Goal: Task Accomplishment & Management: Manage account settings

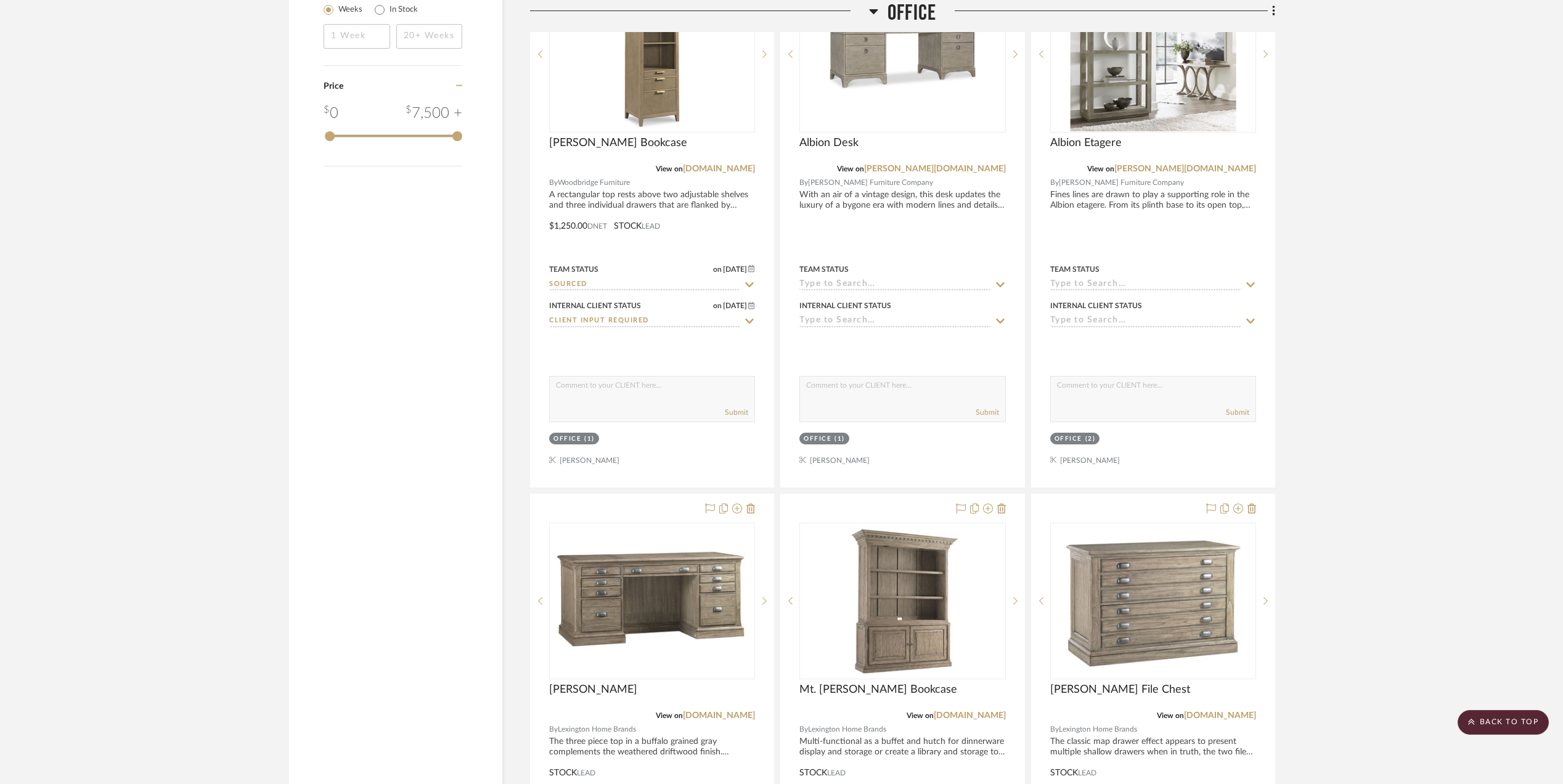
scroll to position [1573, 0]
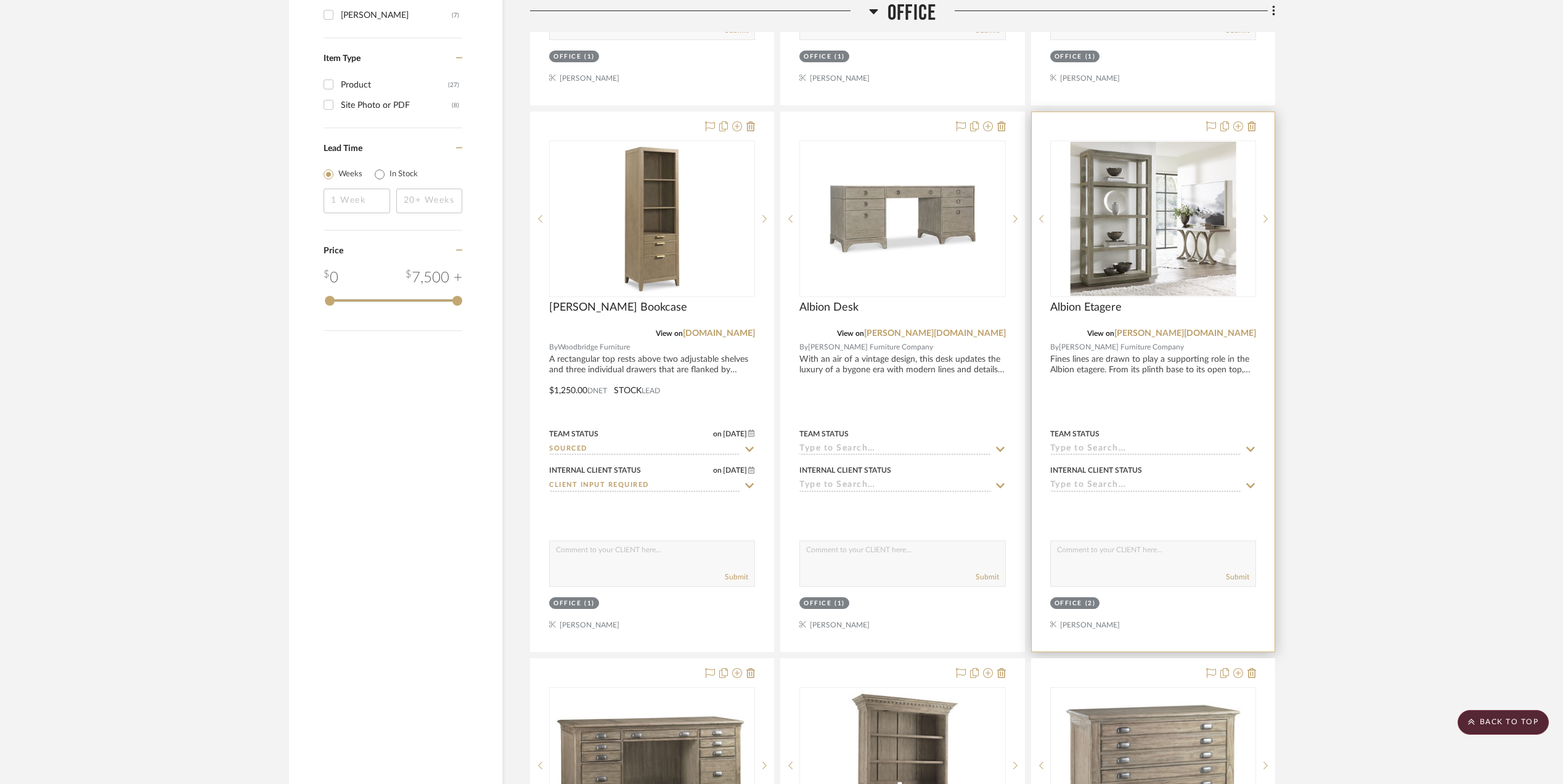
click at [1109, 211] on img "0" at bounding box center [1153, 218] width 166 height 154
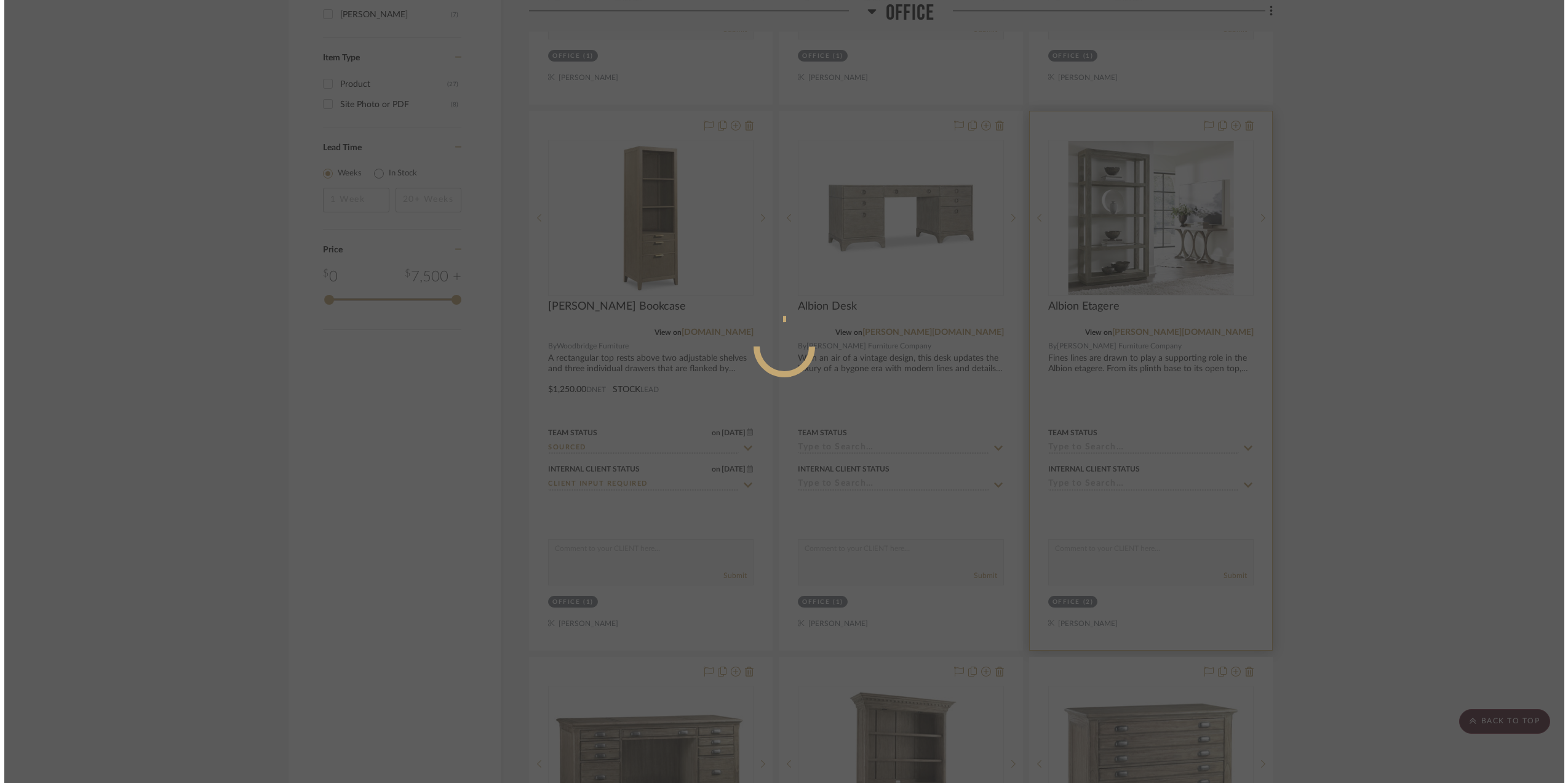
scroll to position [0, 0]
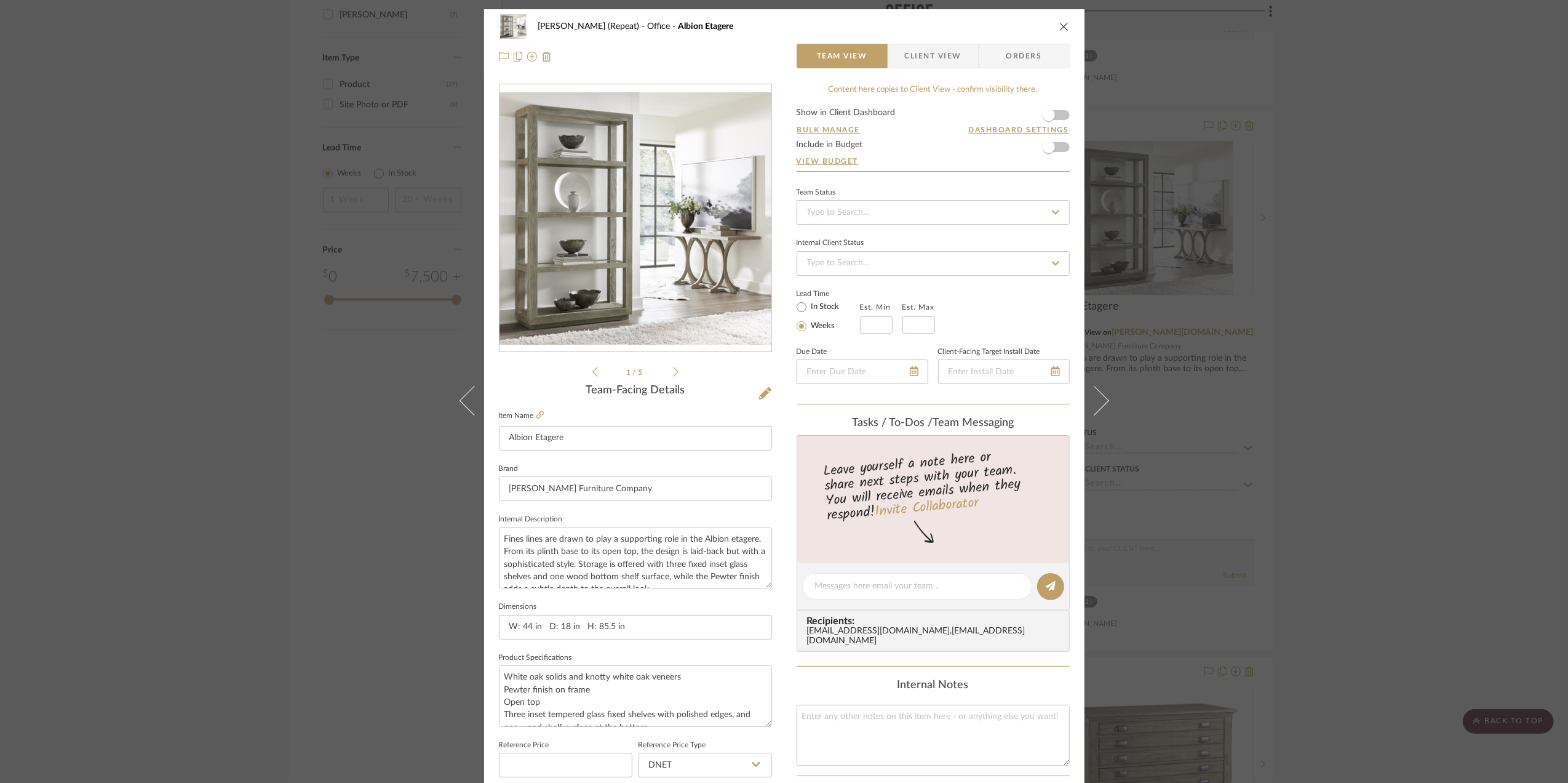
click at [1380, 442] on div "[PERSON_NAME] (Repeat) Office Albion Etagere Team View Client View Orders 1 / 5…" at bounding box center [784, 392] width 1568 height 783
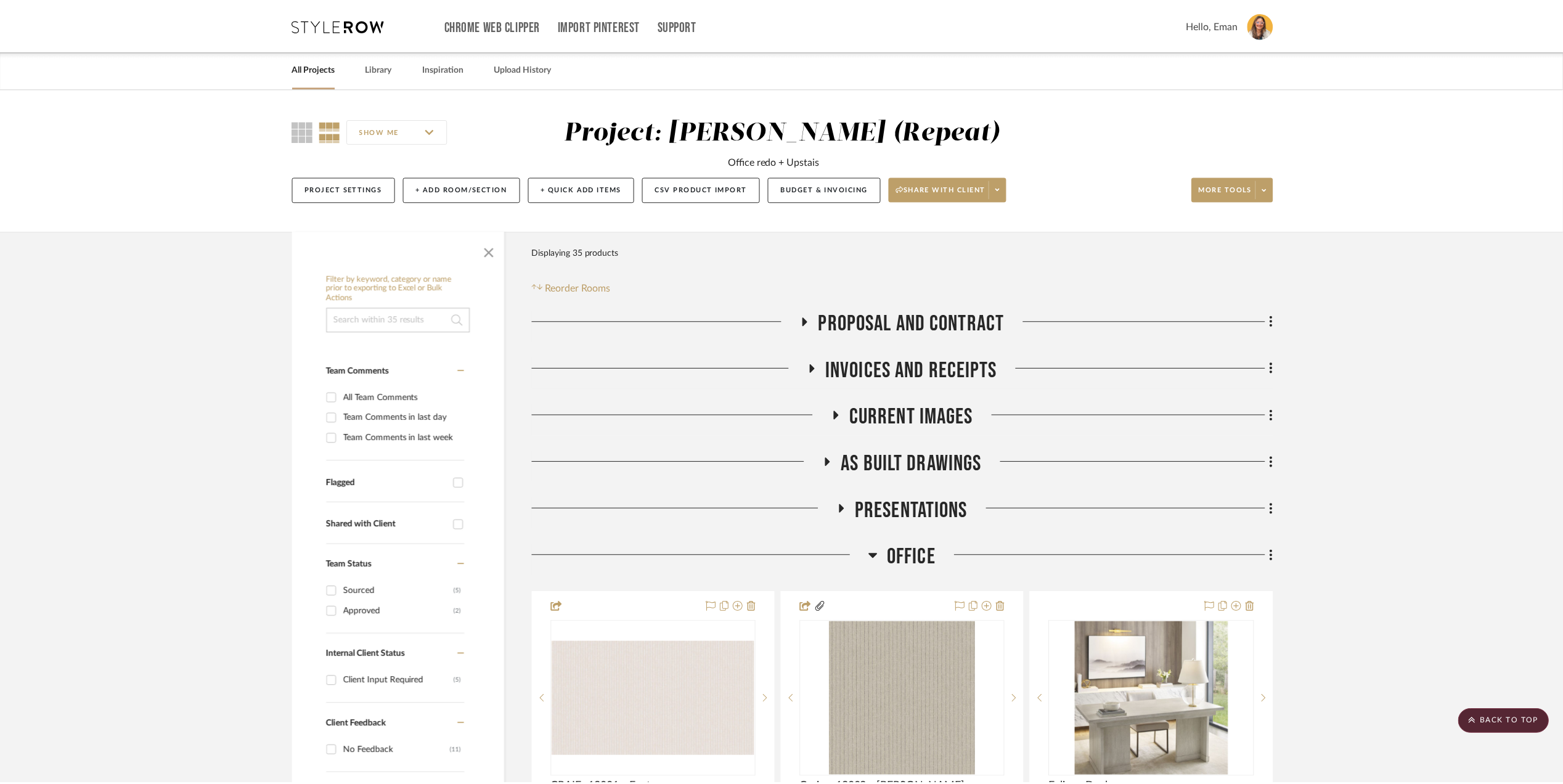
scroll to position [1573, 0]
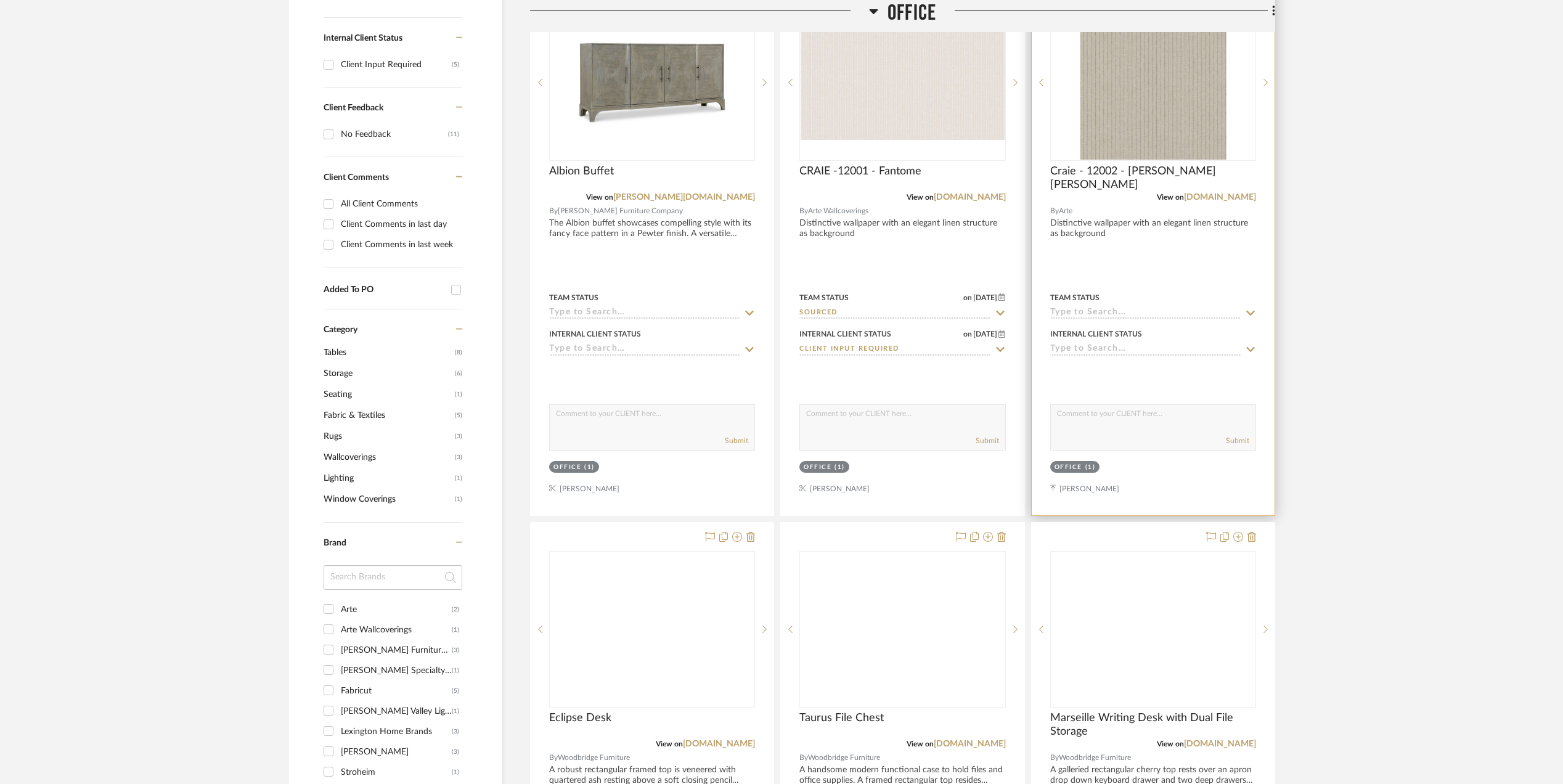
scroll to position [656, 0]
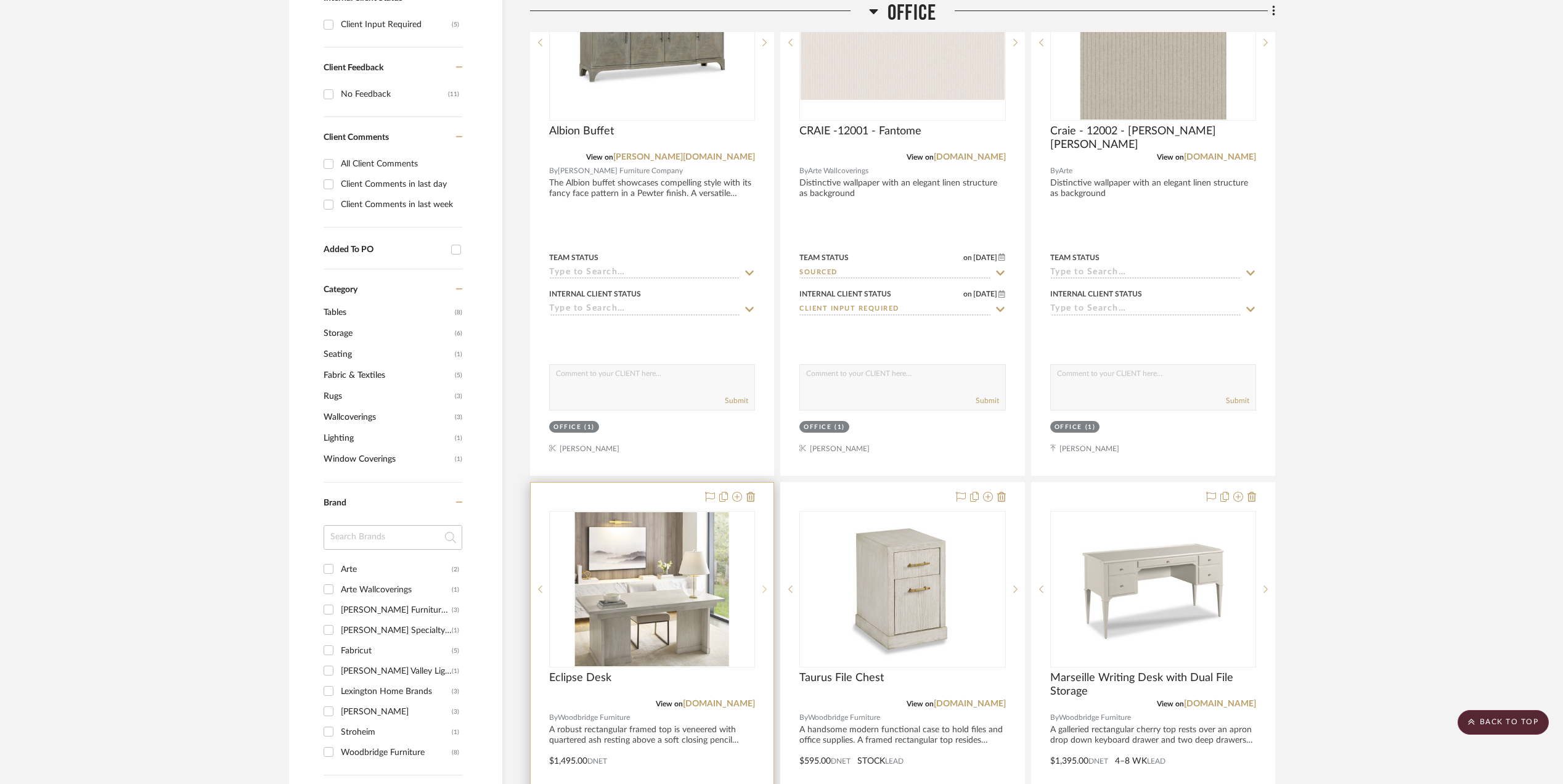
click at [762, 593] on icon at bounding box center [764, 588] width 5 height 8
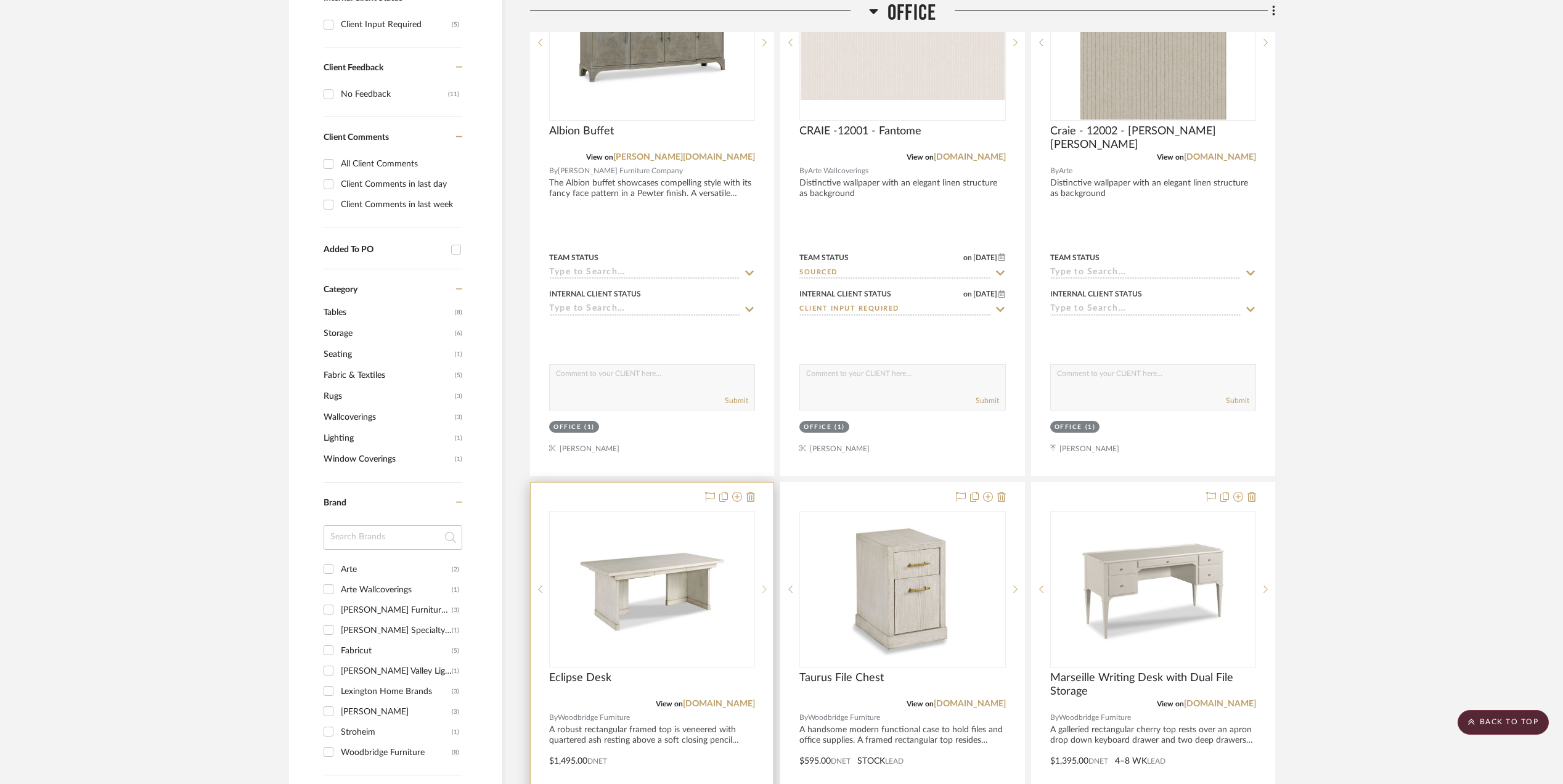
click at [762, 593] on icon at bounding box center [764, 588] width 5 height 8
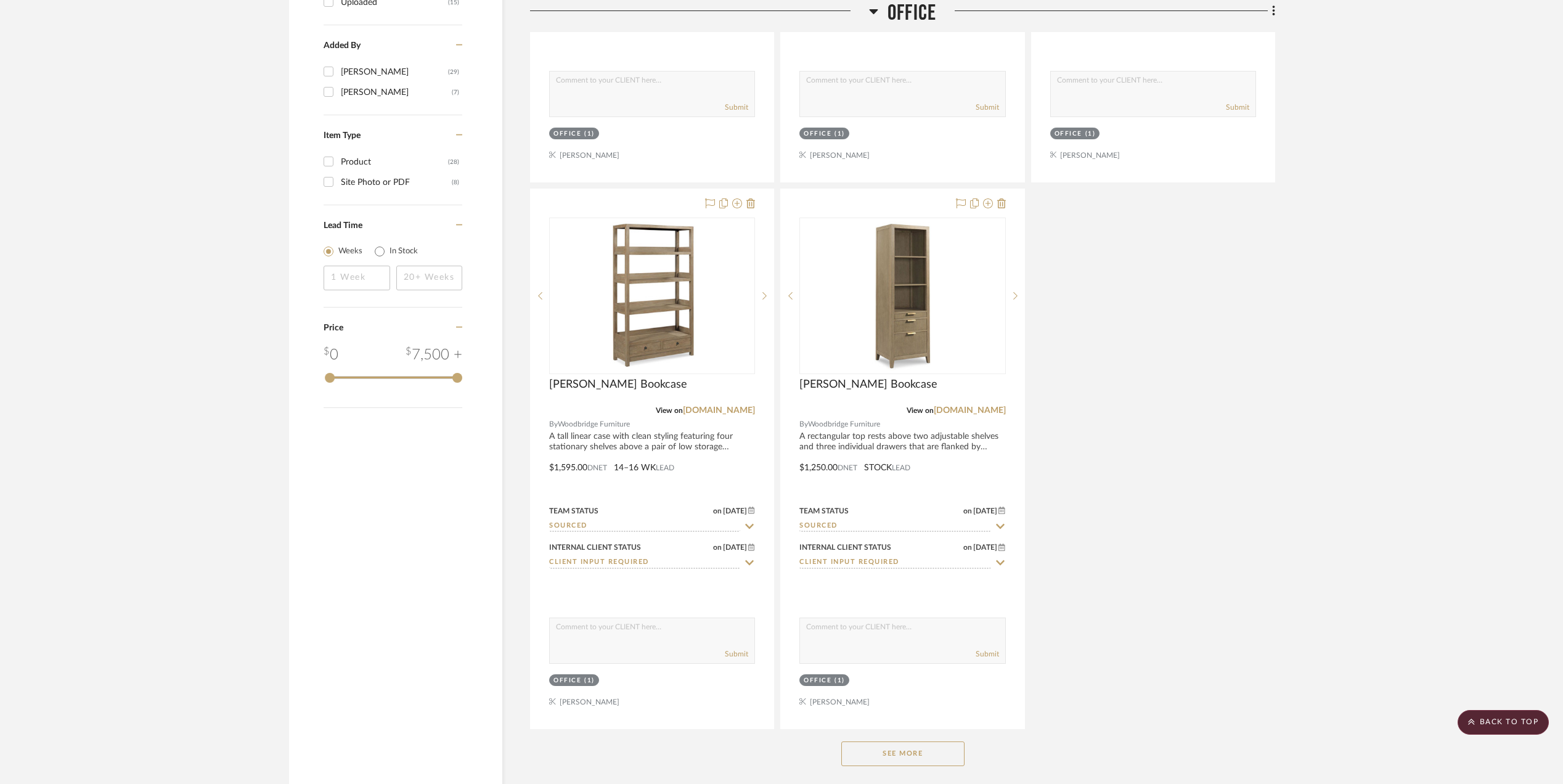
scroll to position [1643, 0]
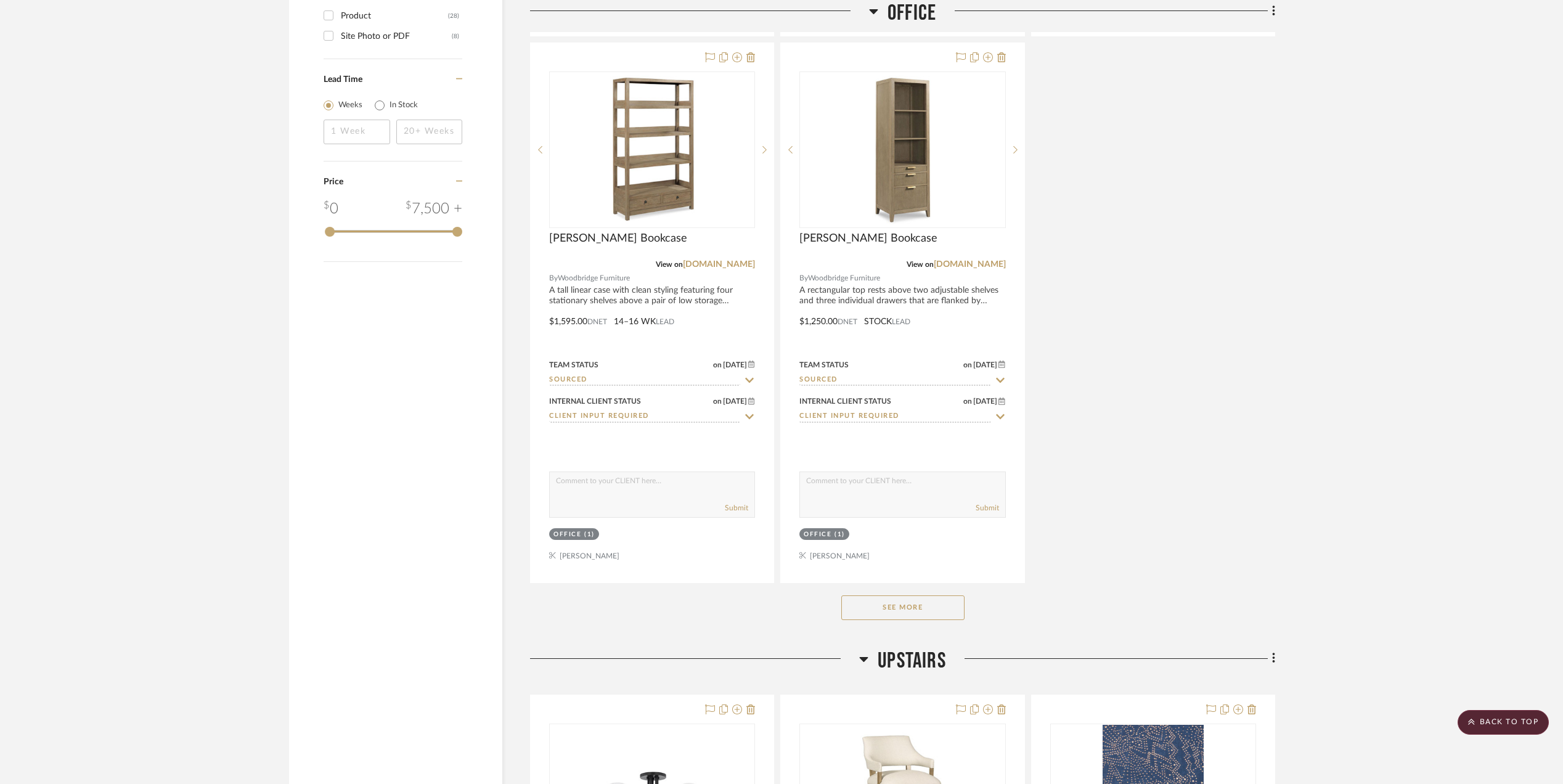
click at [893, 606] on button "See More" at bounding box center [902, 607] width 123 height 25
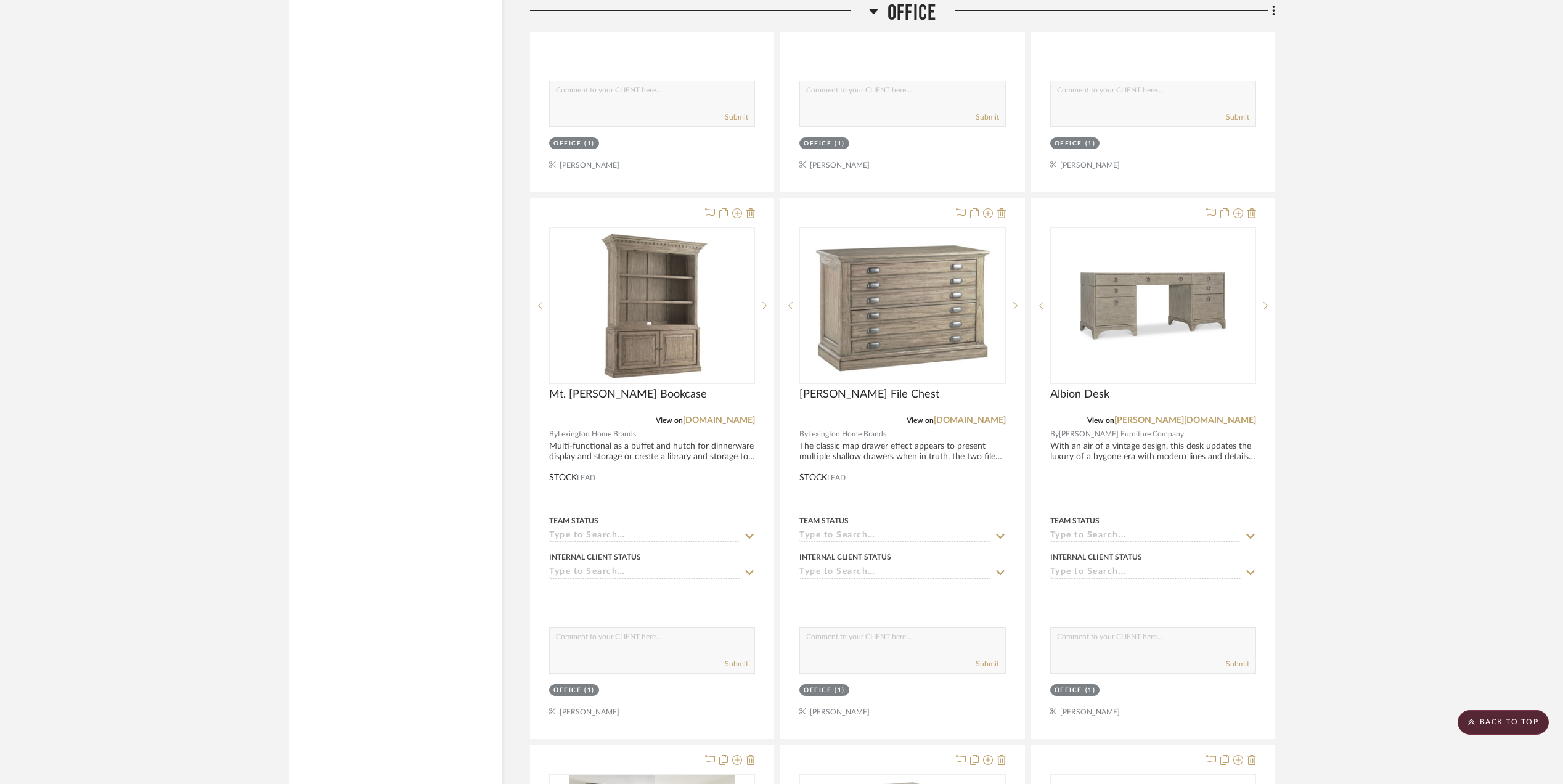
scroll to position [2127, 0]
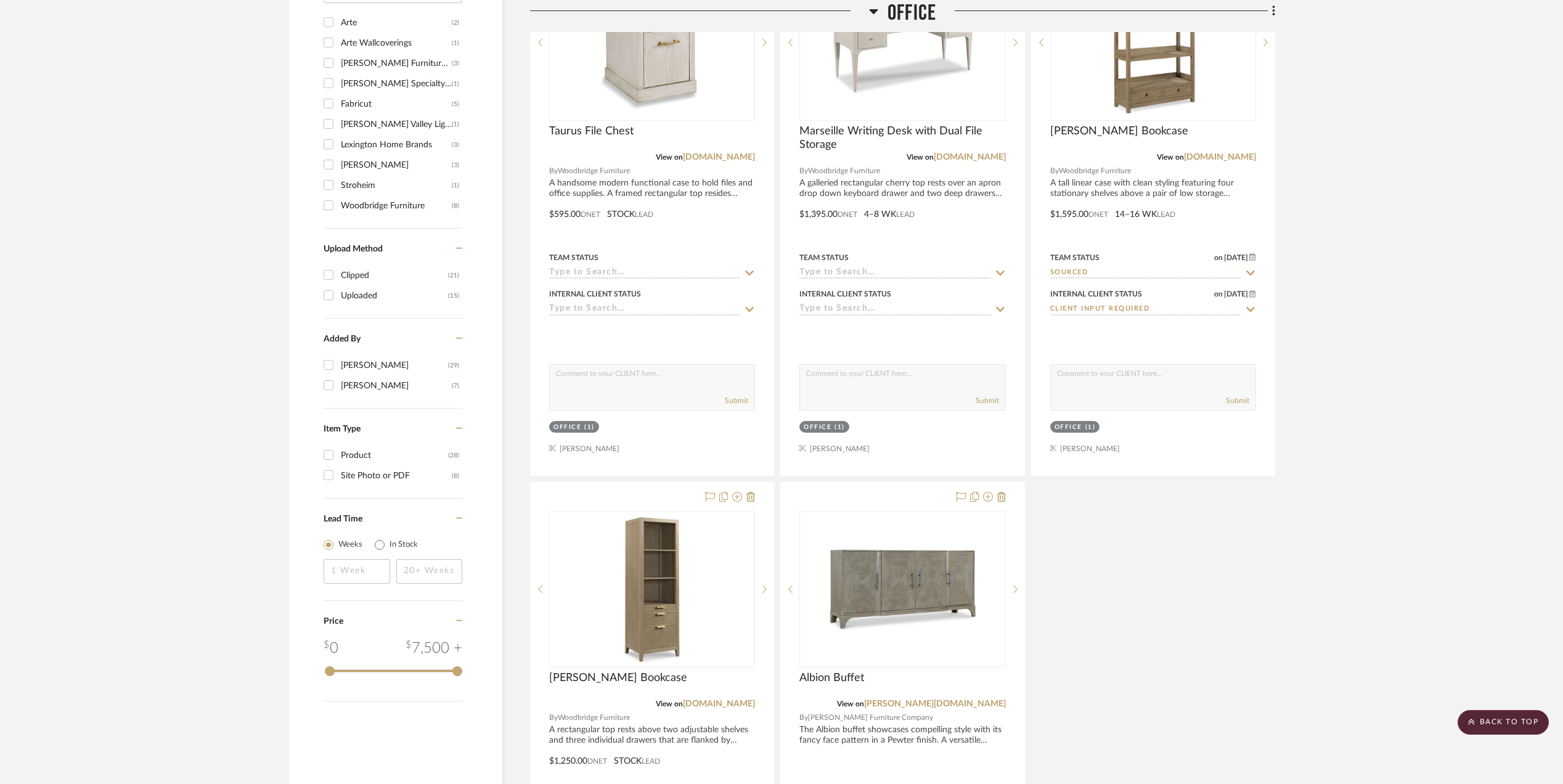
scroll to position [1567, 0]
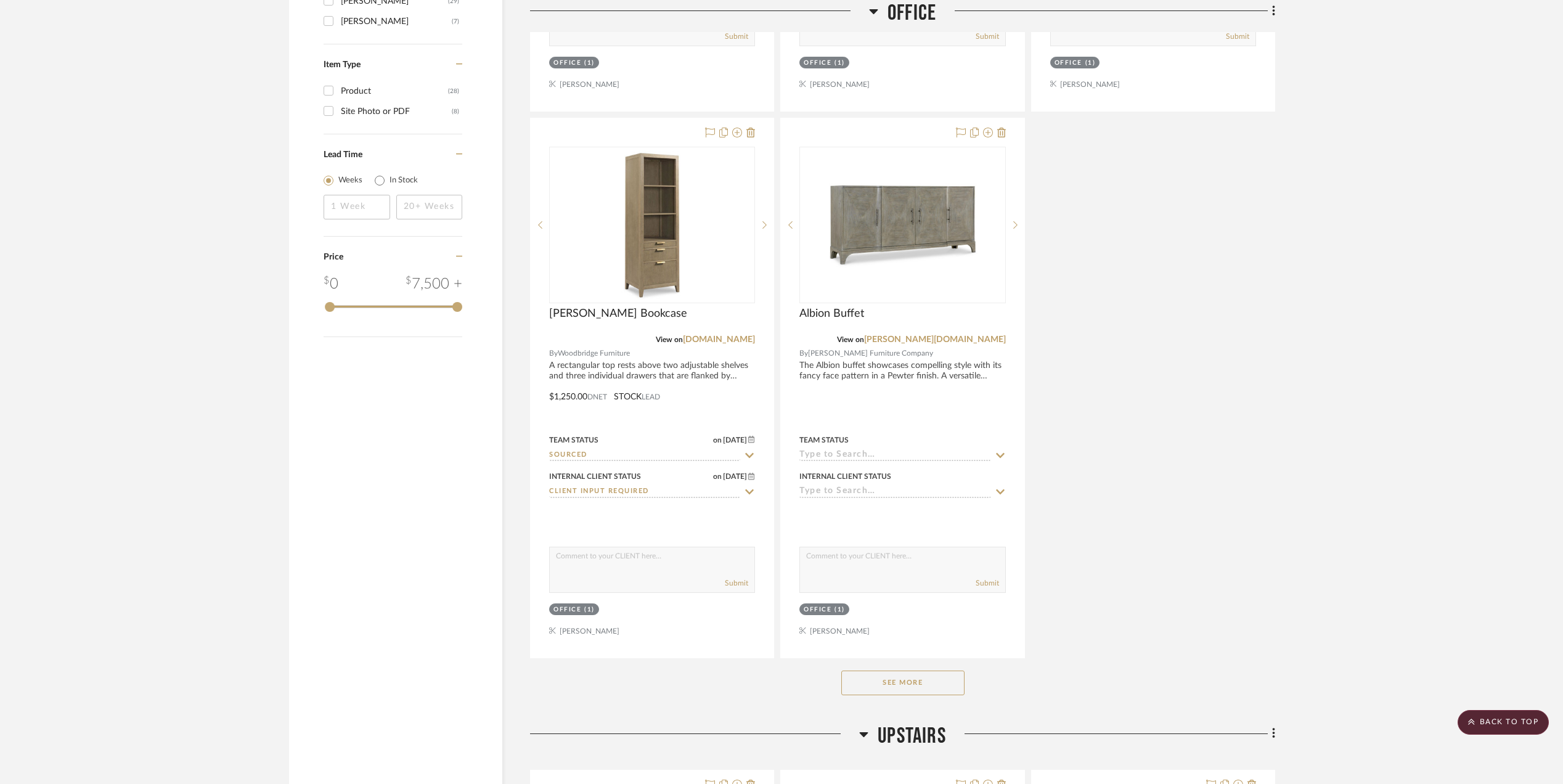
click at [894, 691] on button "See More" at bounding box center [902, 682] width 123 height 25
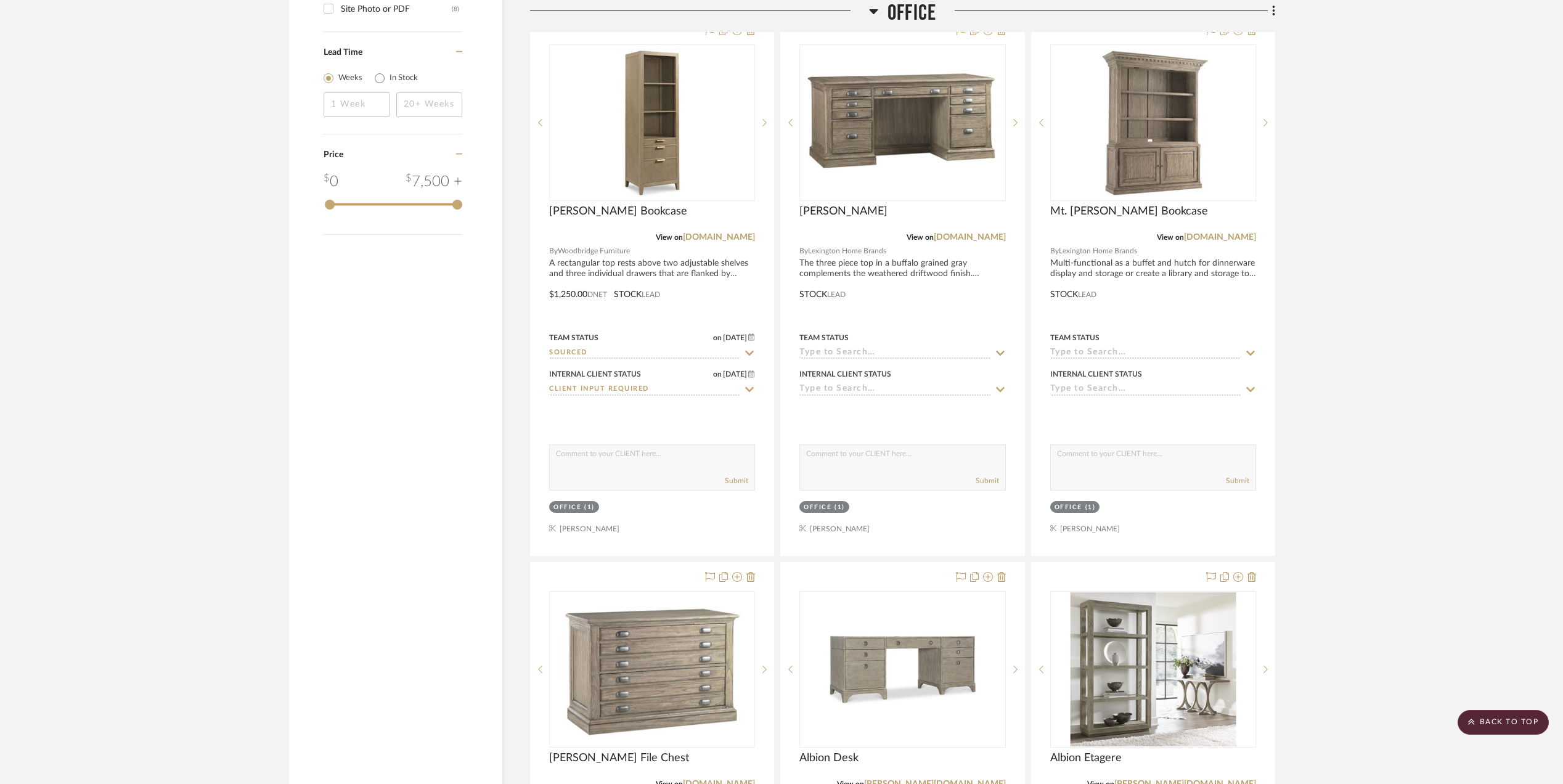
scroll to position [1666, 0]
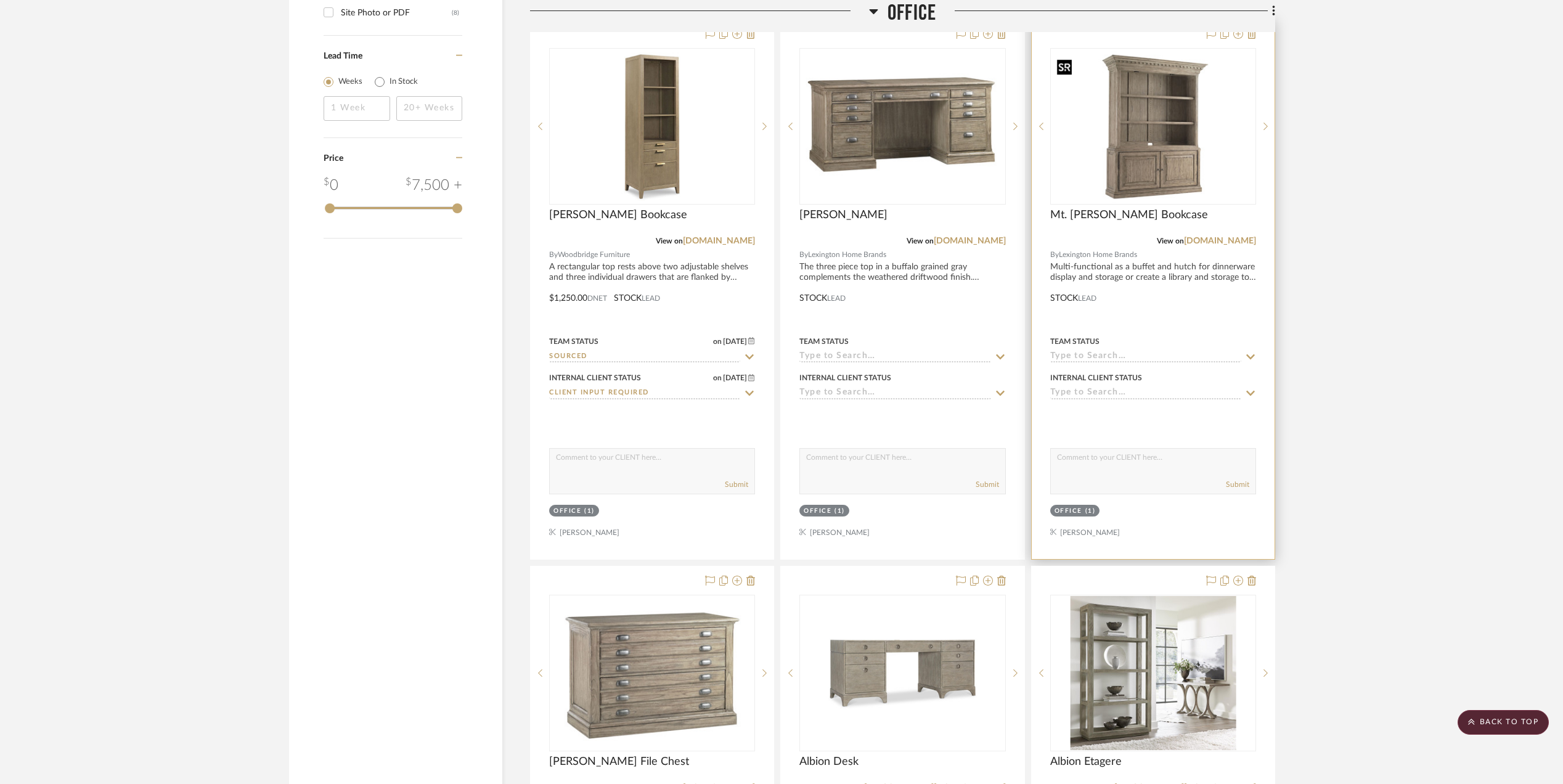
click at [1175, 172] on img "0" at bounding box center [1153, 127] width 203 height 153
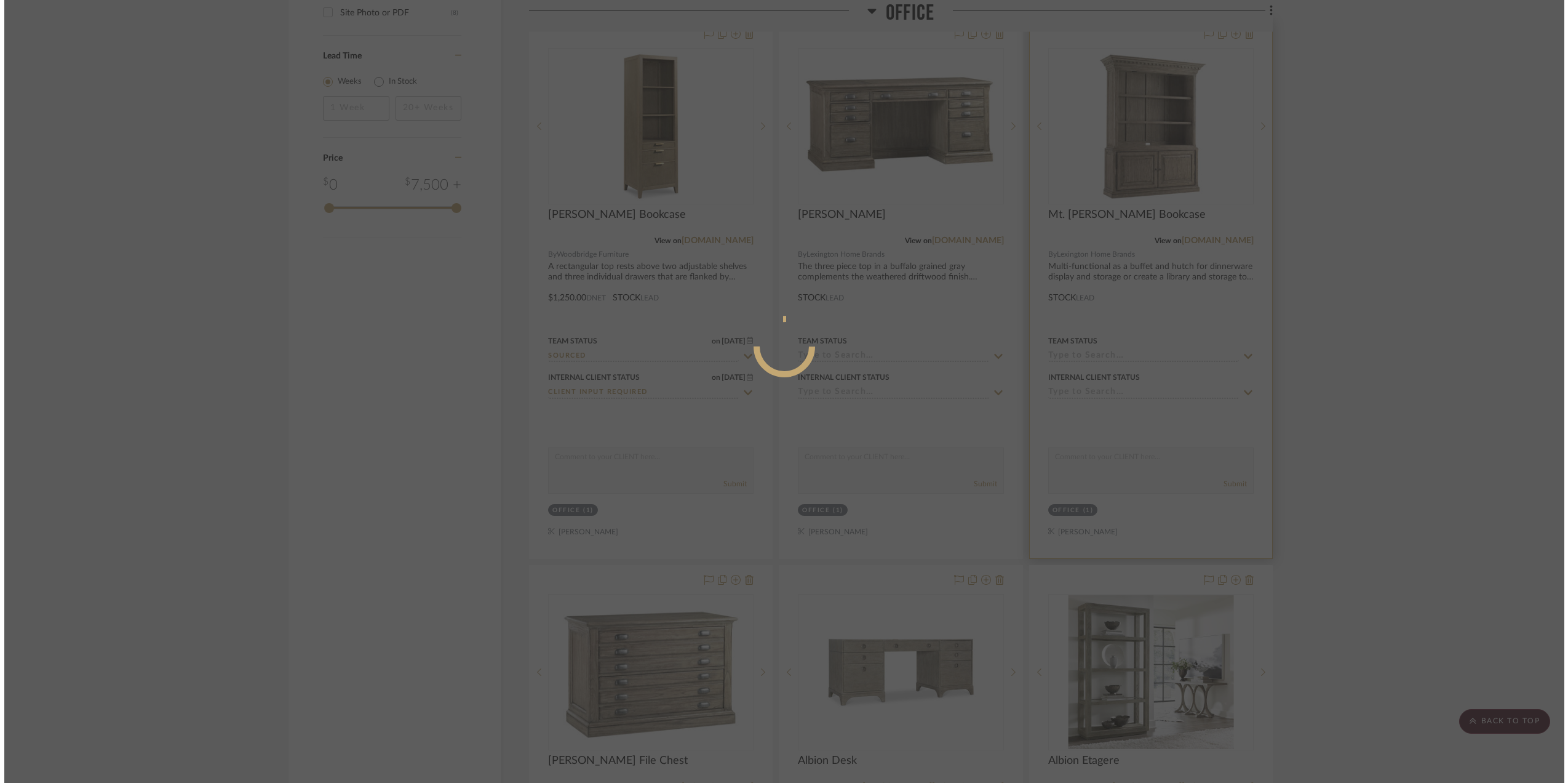
scroll to position [0, 0]
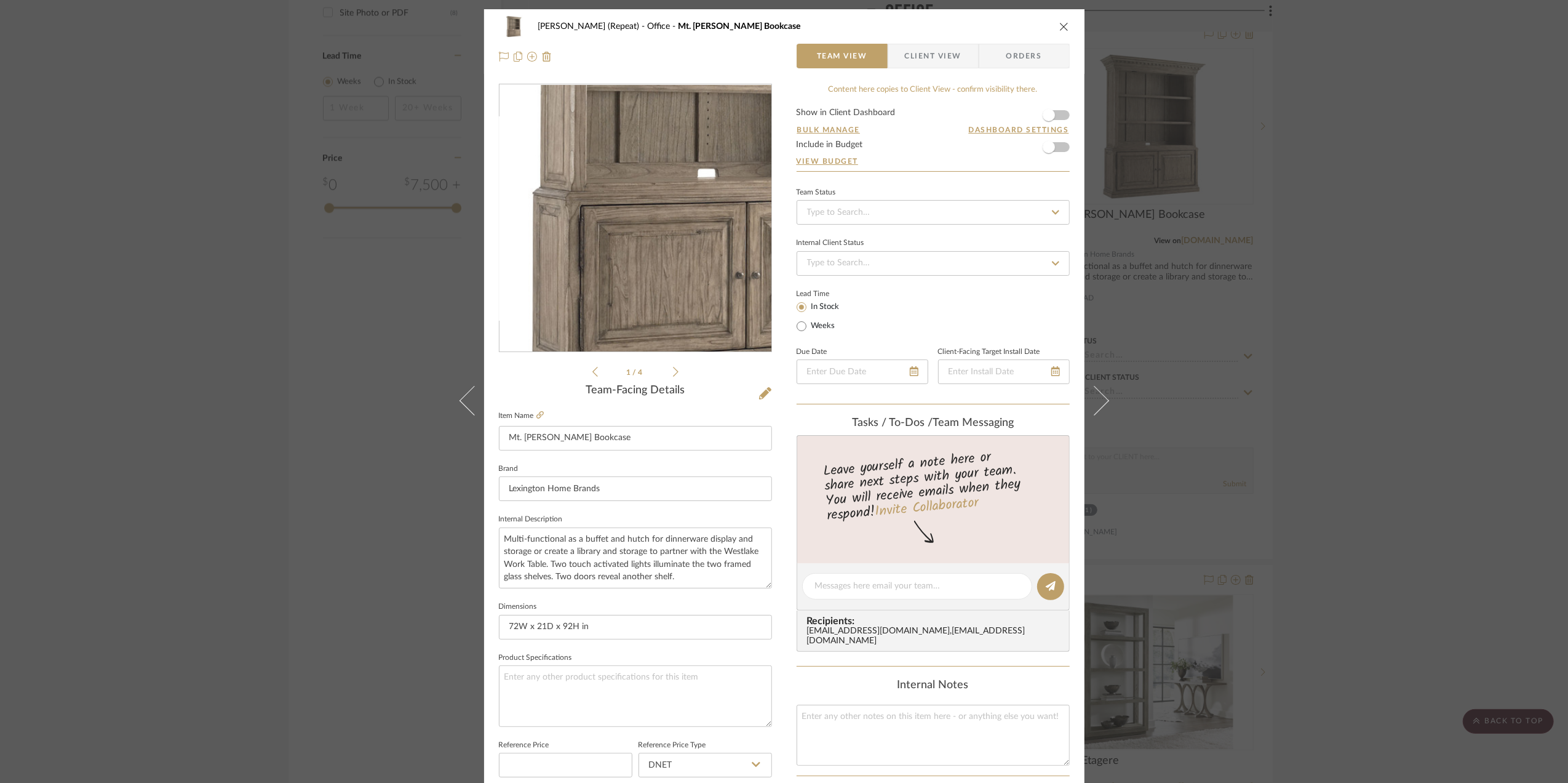
click at [603, 257] on img "0" at bounding box center [635, 219] width 272 height 204
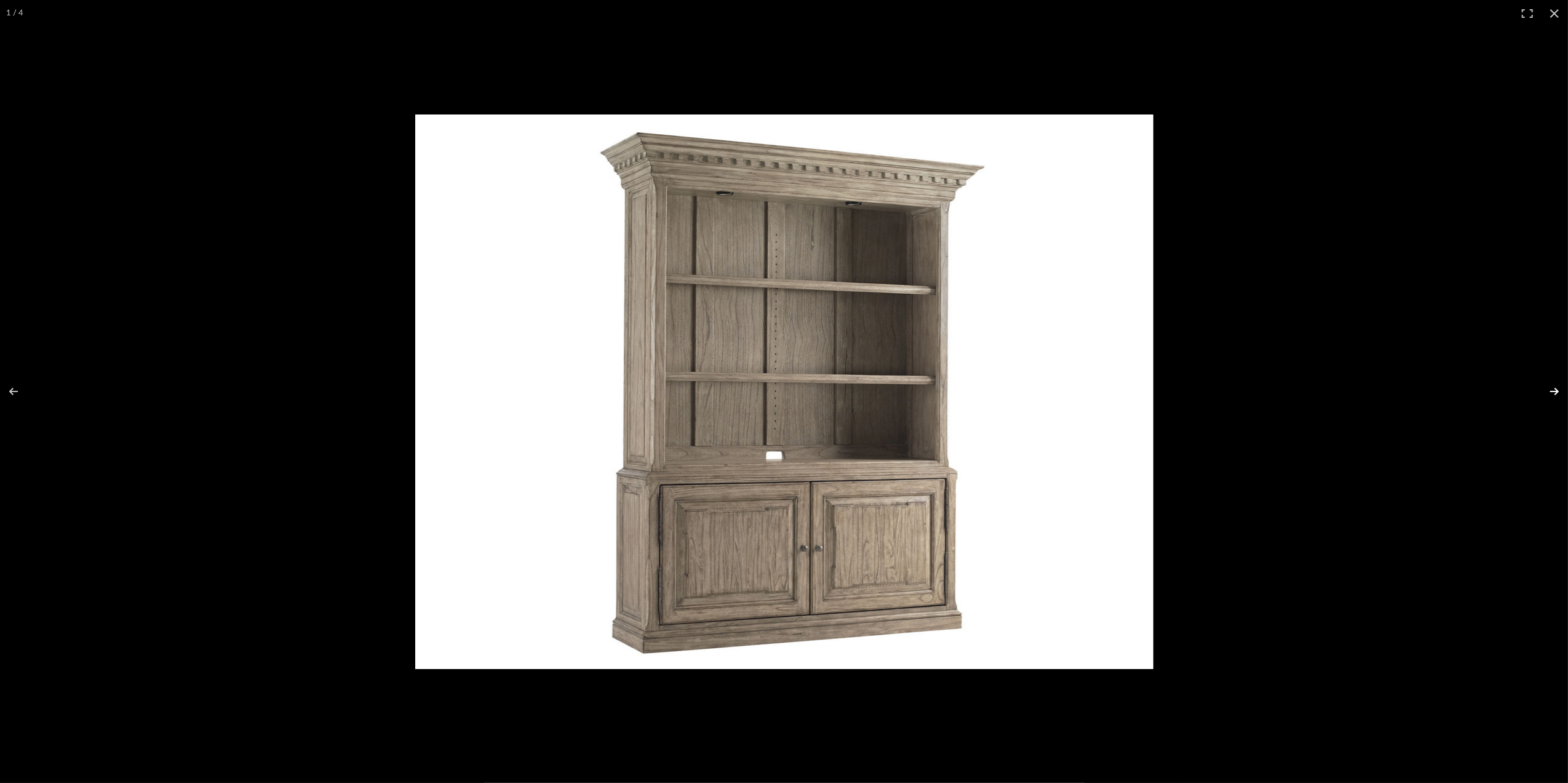
click at [1549, 392] on button at bounding box center [1545, 392] width 43 height 62
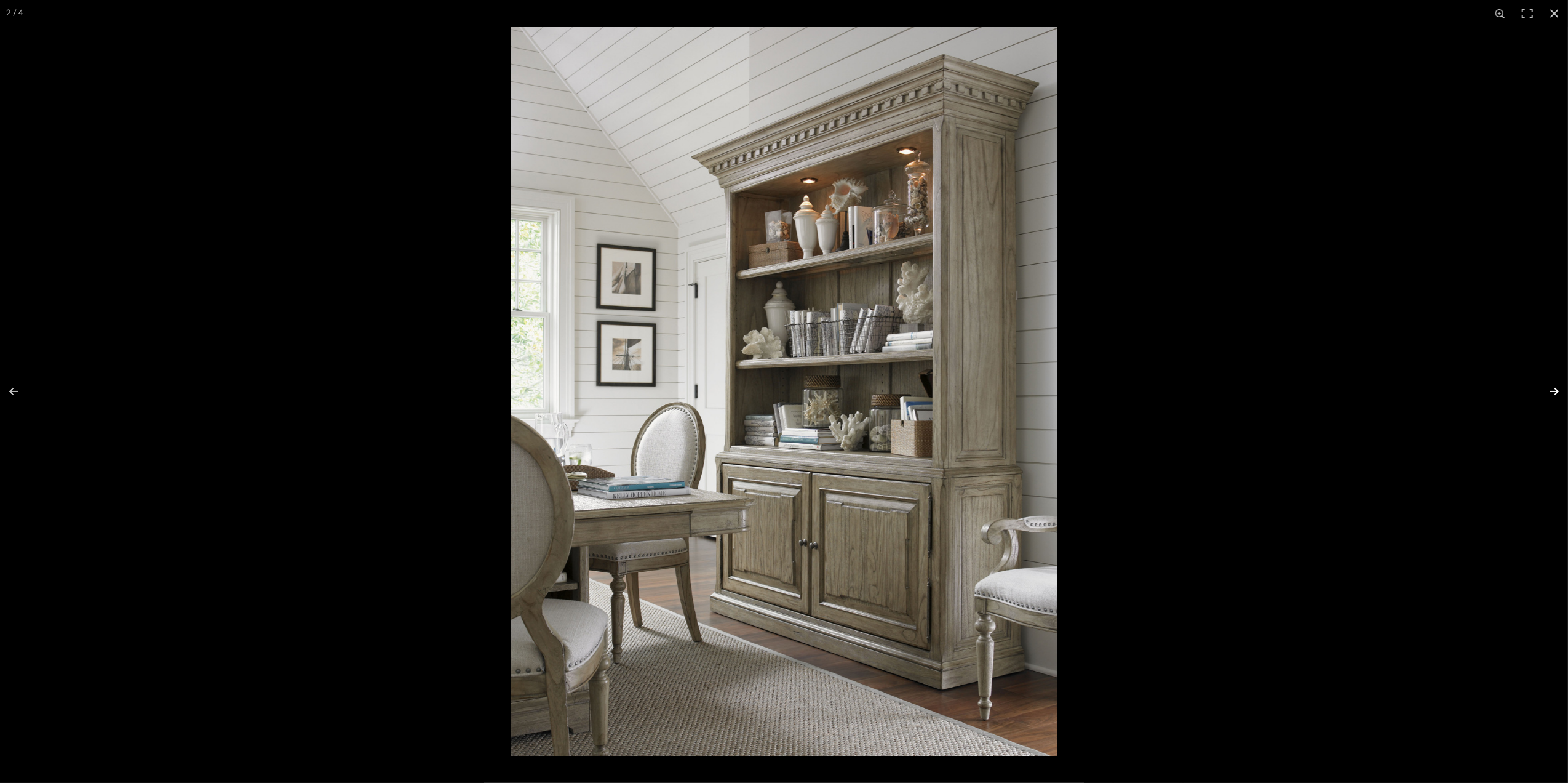
click at [1550, 395] on button at bounding box center [1545, 392] width 43 height 62
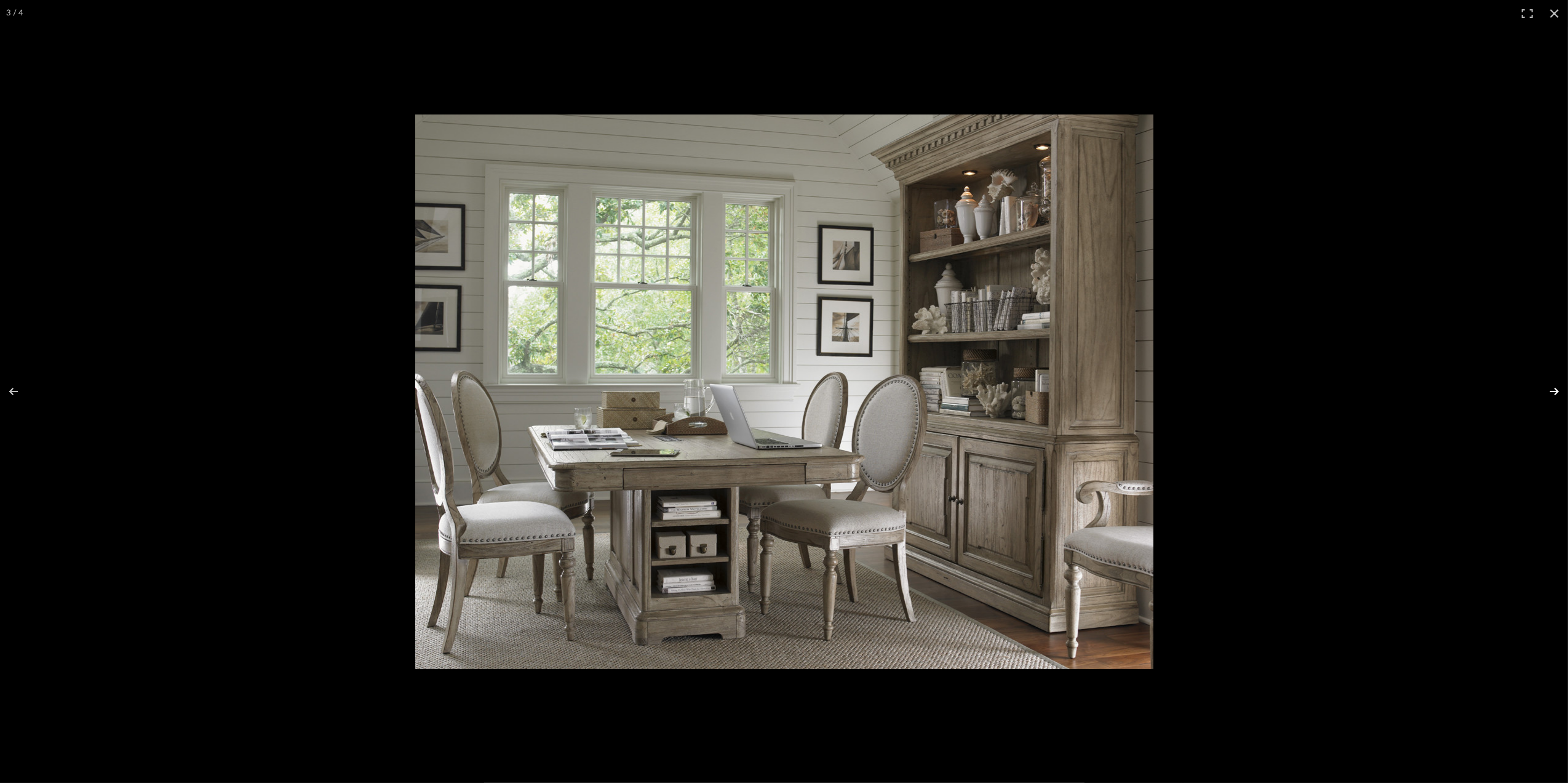
click at [1557, 389] on button at bounding box center [1545, 392] width 43 height 62
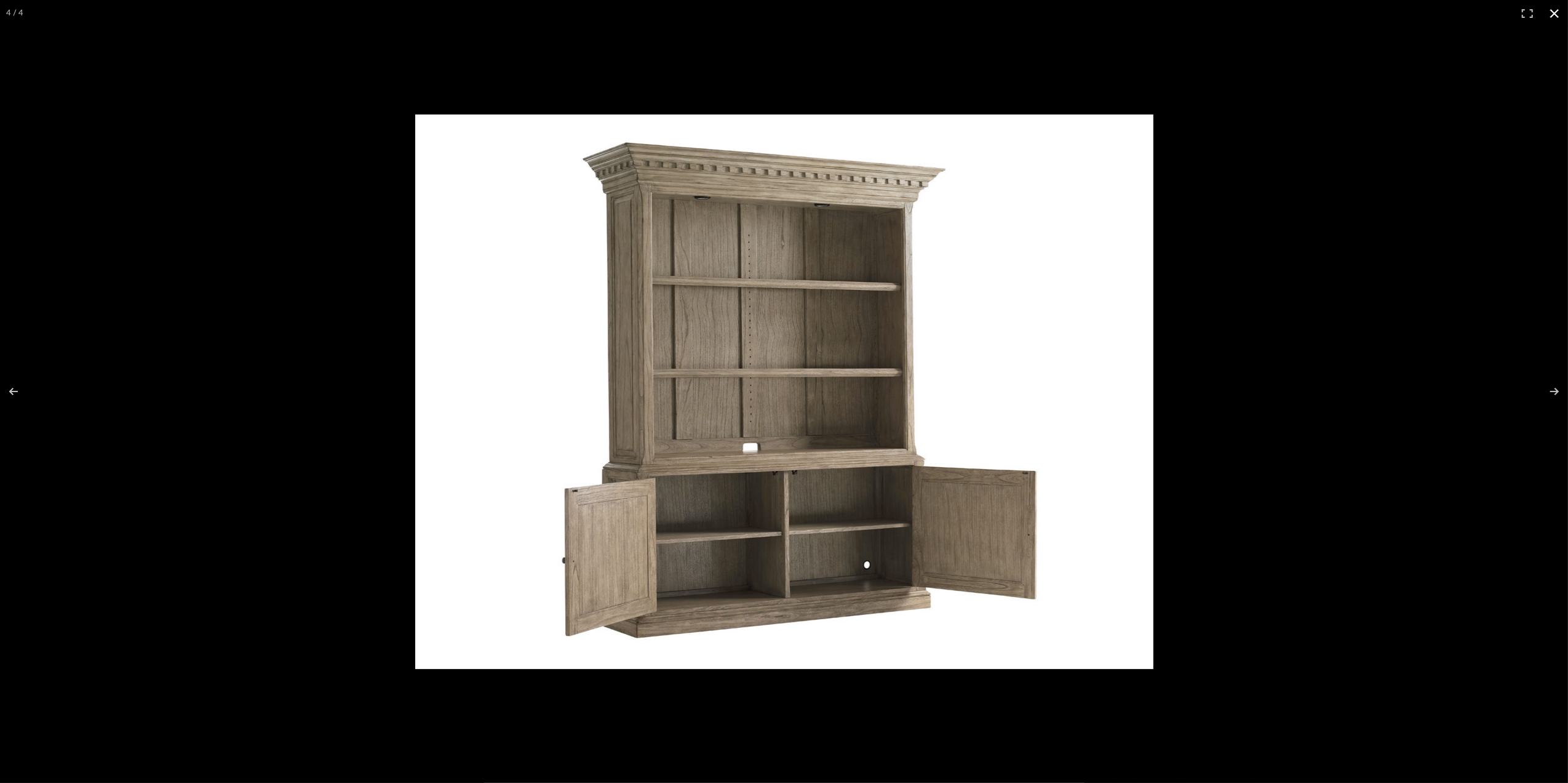
click at [1551, 13] on button at bounding box center [1554, 14] width 27 height 27
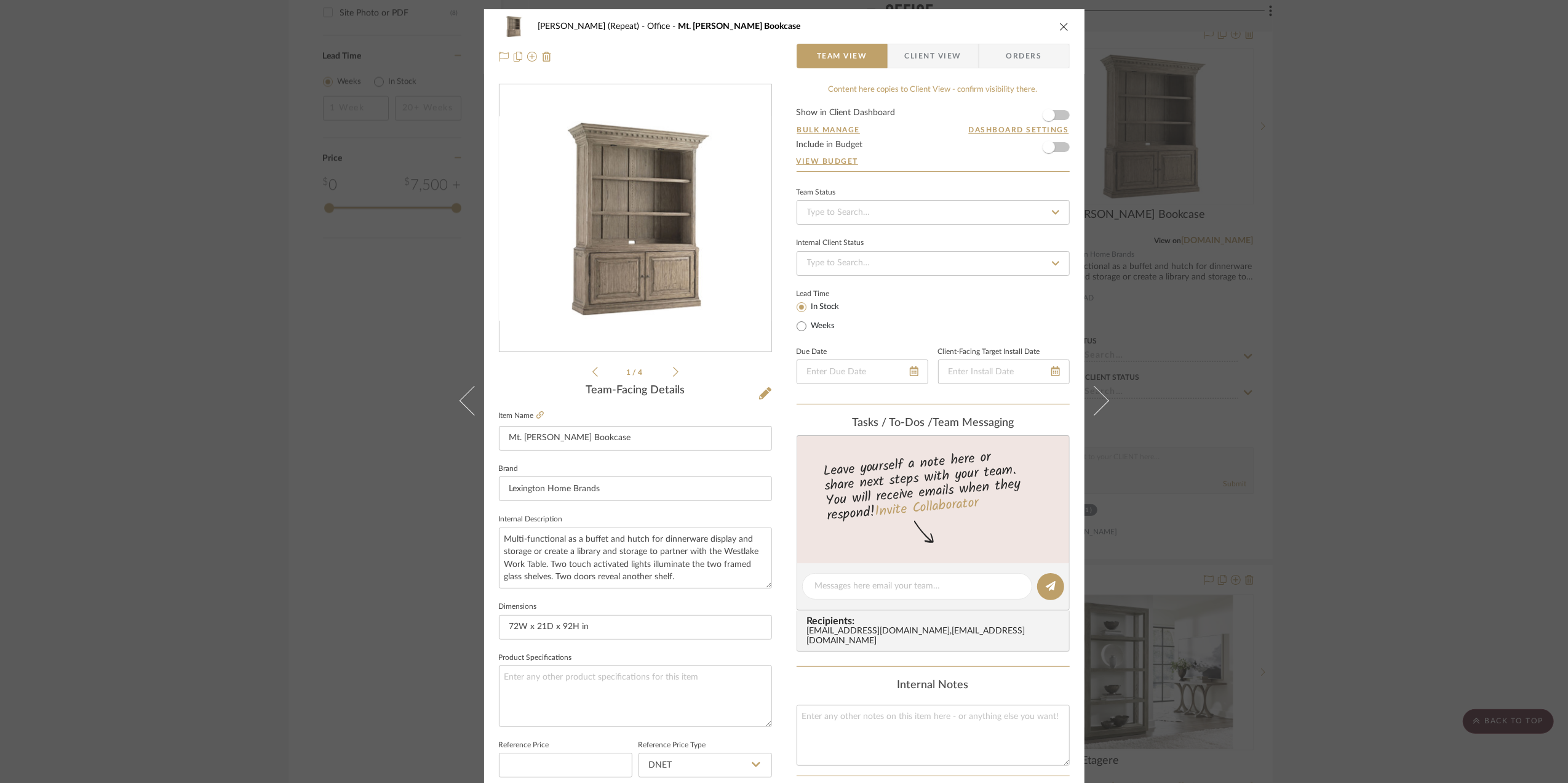
click at [1509, 315] on div "Stephanie Bergreen (Repeat) Office Mt. Bonnell Bookcase Team View Client View O…" at bounding box center [784, 392] width 1568 height 783
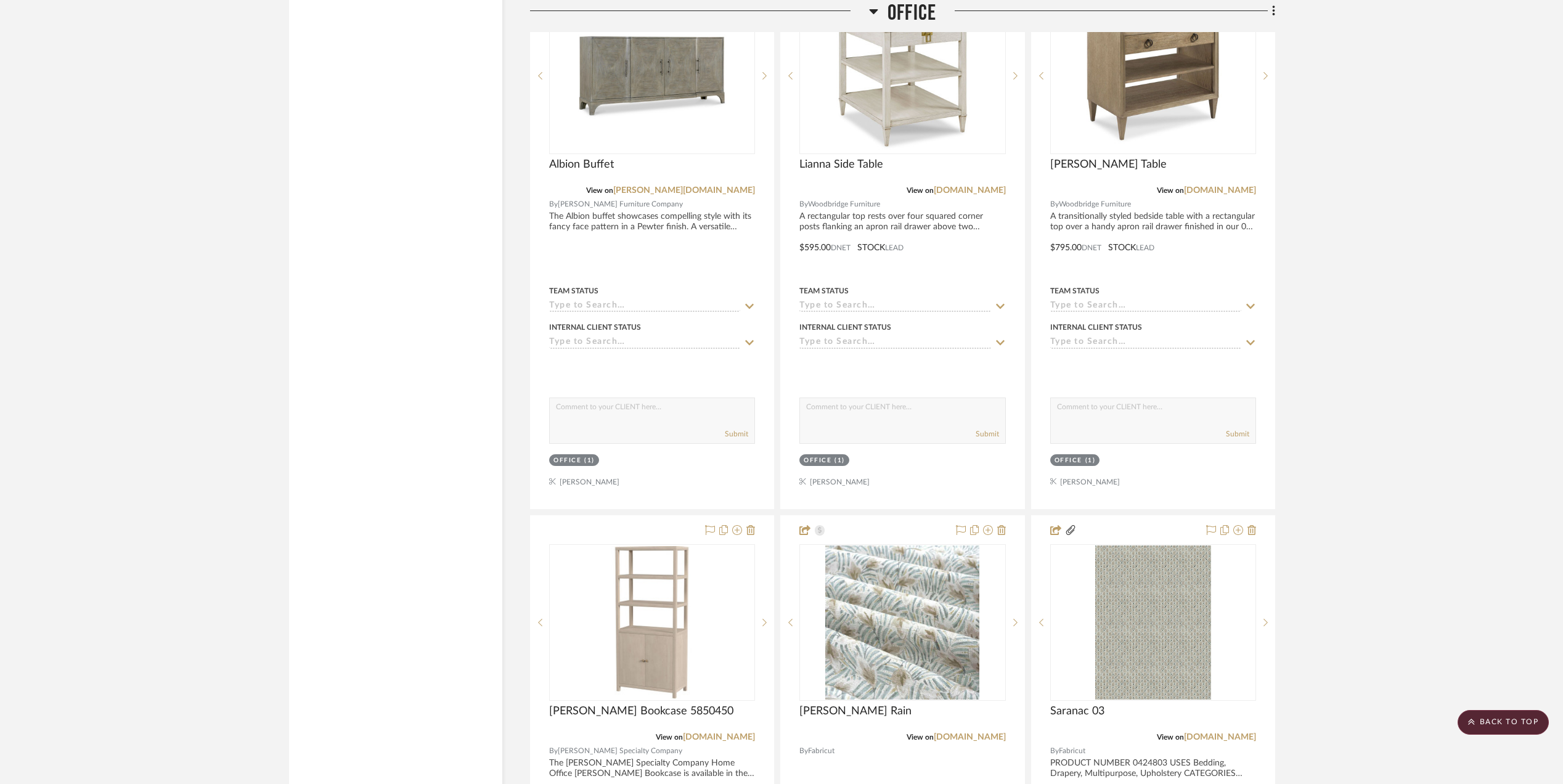
scroll to position [3062, 0]
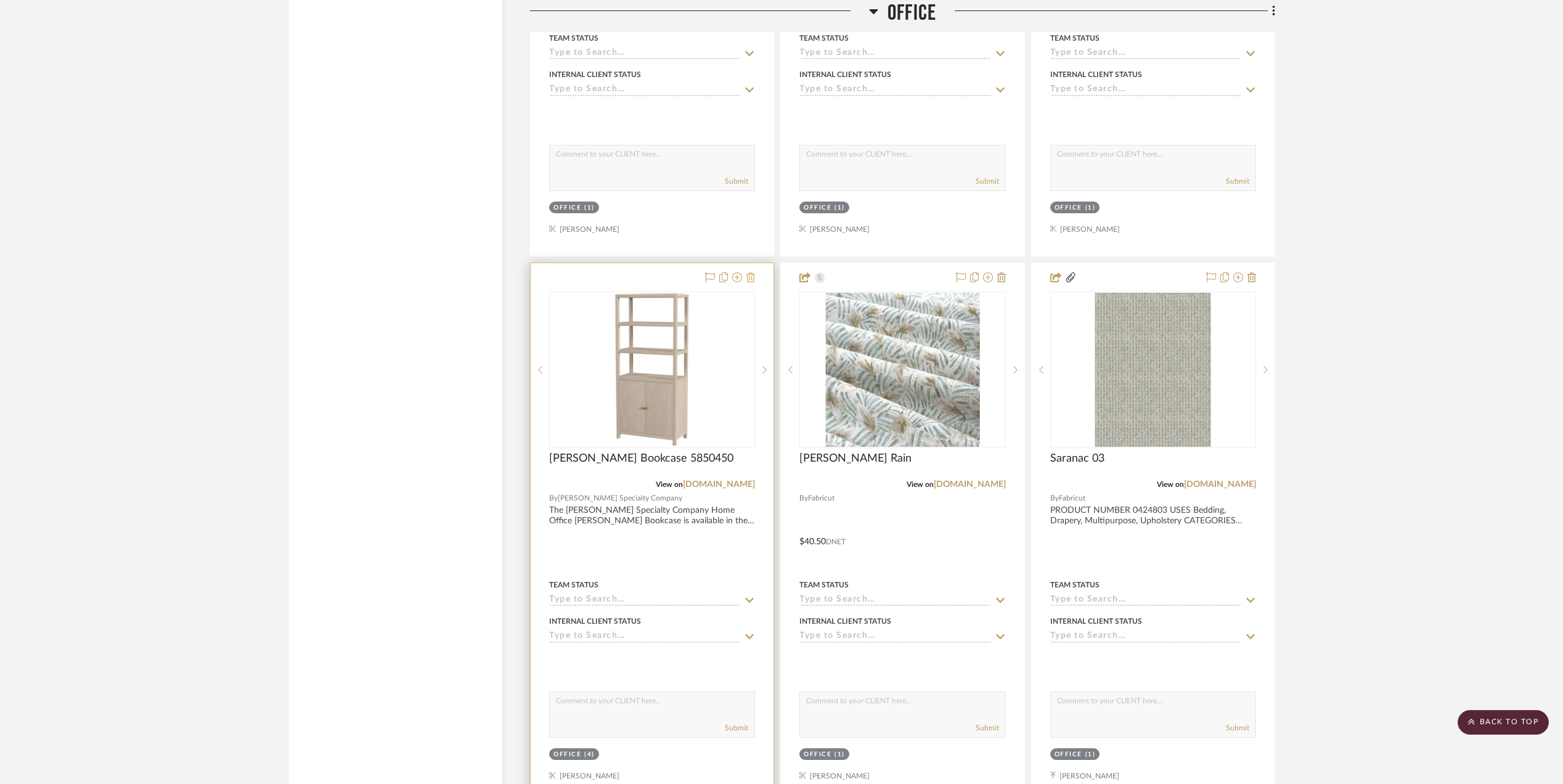
click at [752, 283] on icon at bounding box center [750, 277] width 8 height 10
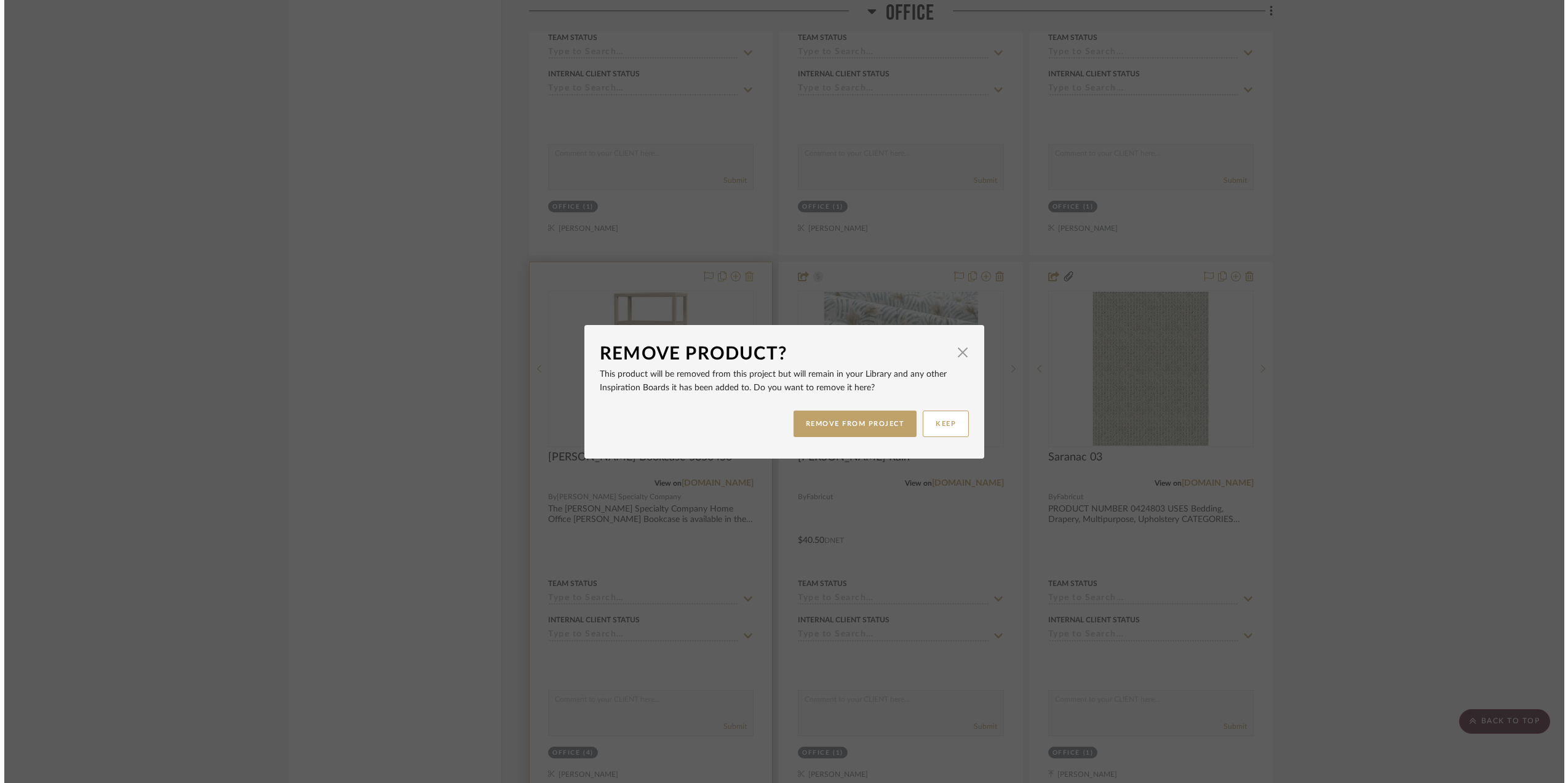
scroll to position [0, 0]
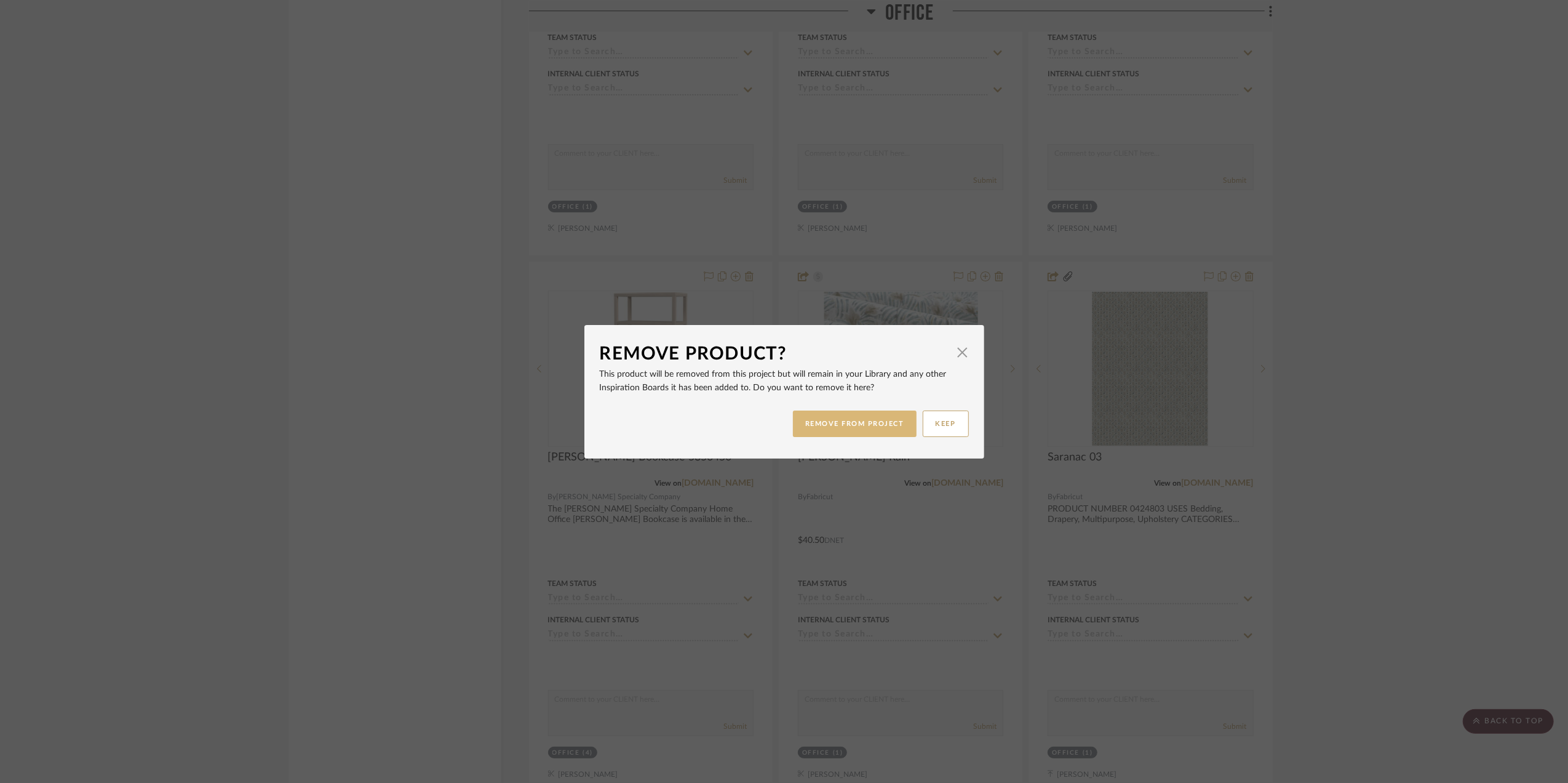
click at [858, 422] on button "REMOVE FROM PROJECT" at bounding box center [855, 423] width 124 height 26
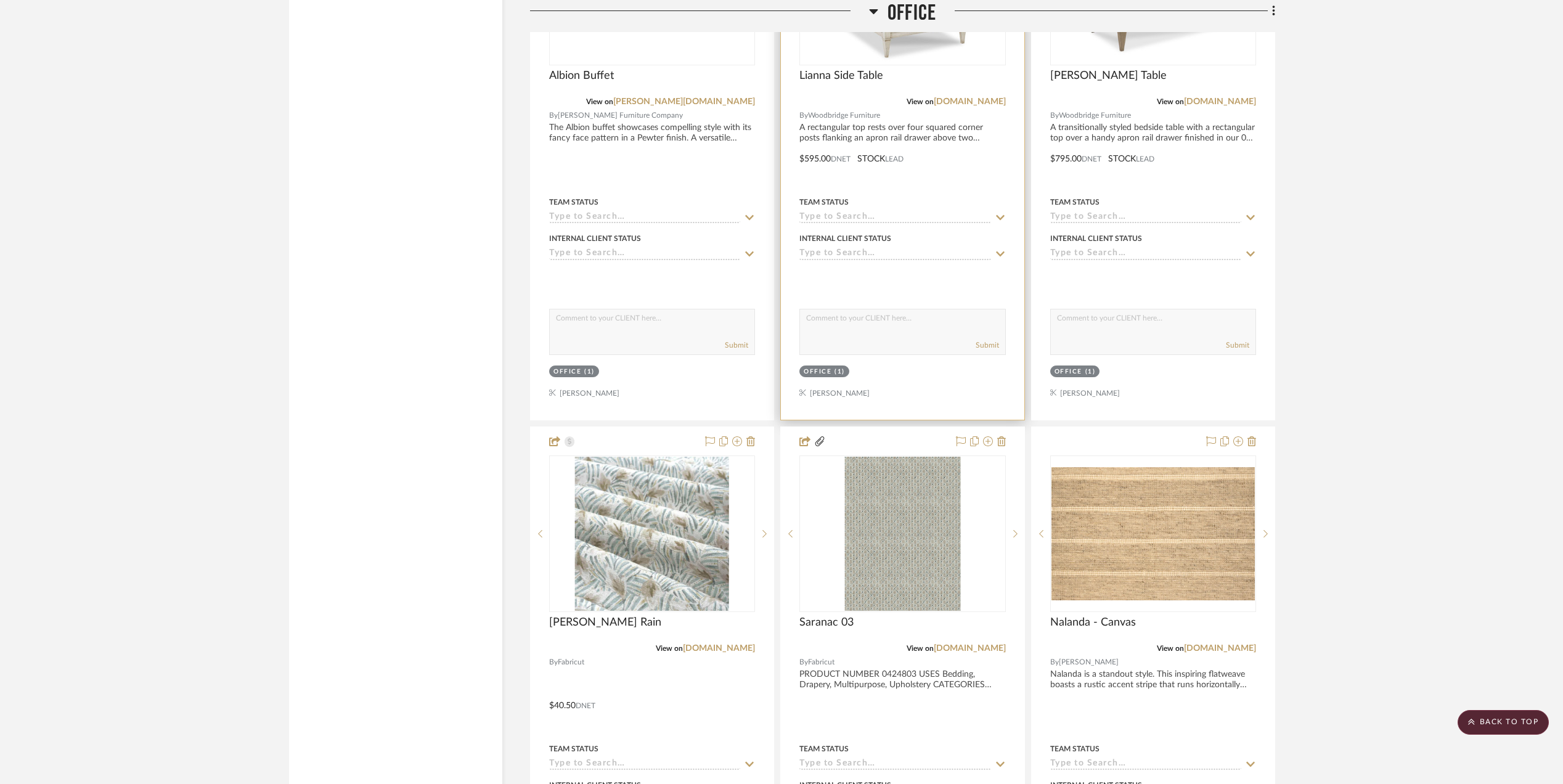
scroll to position [3144, 0]
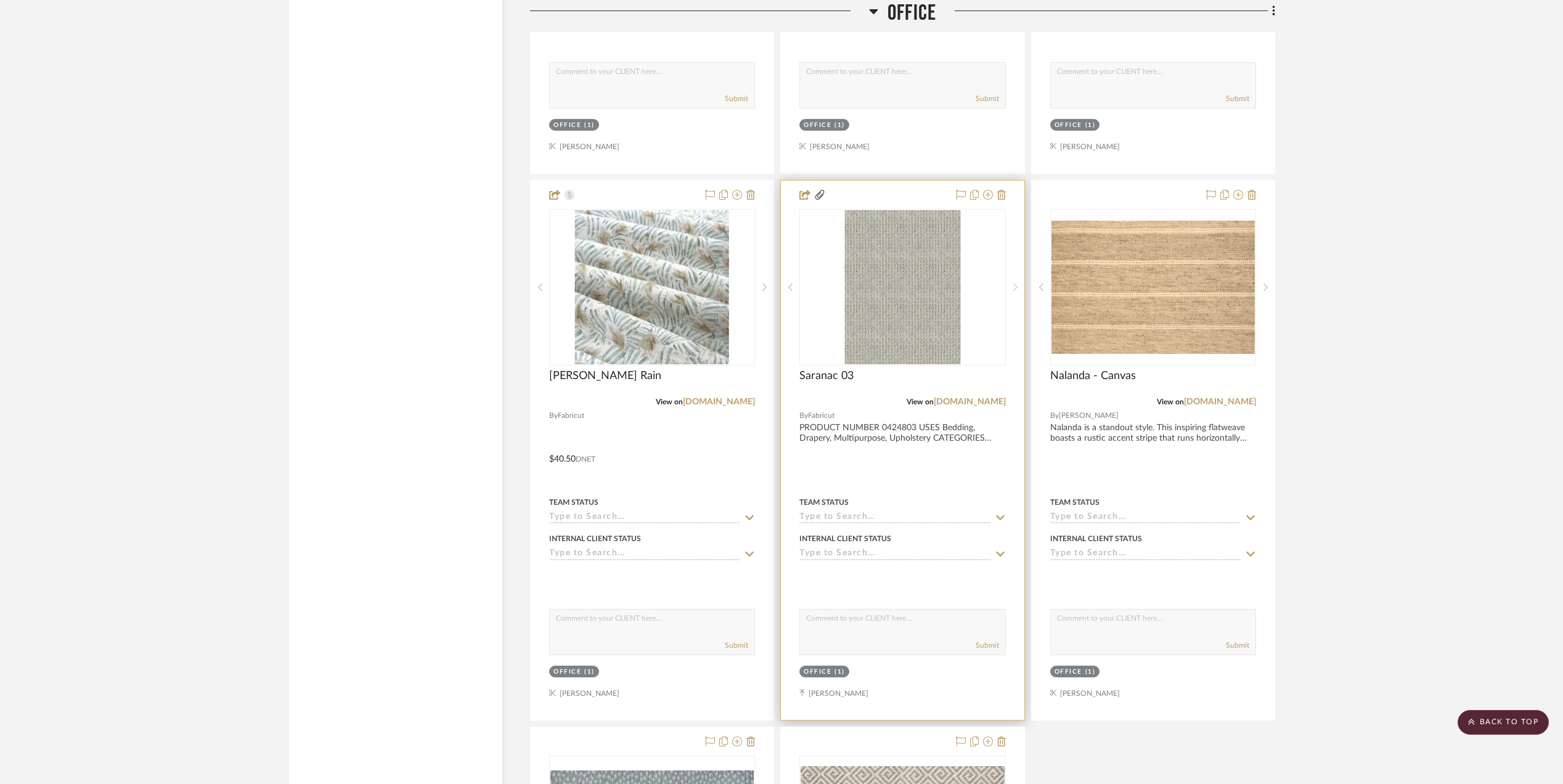
click at [1013, 292] on icon at bounding box center [1015, 286] width 5 height 8
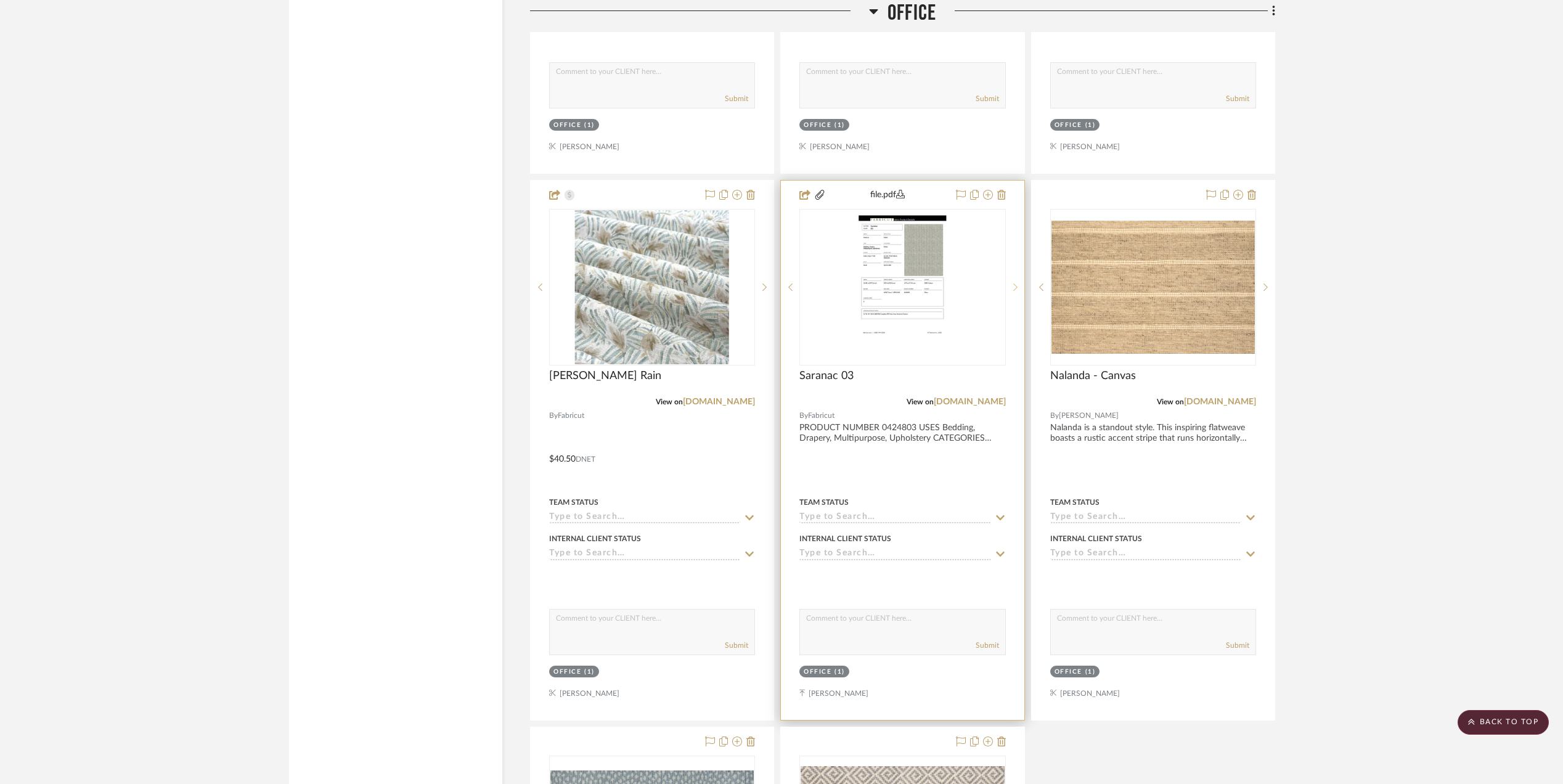
click at [1013, 292] on icon at bounding box center [1015, 286] width 5 height 8
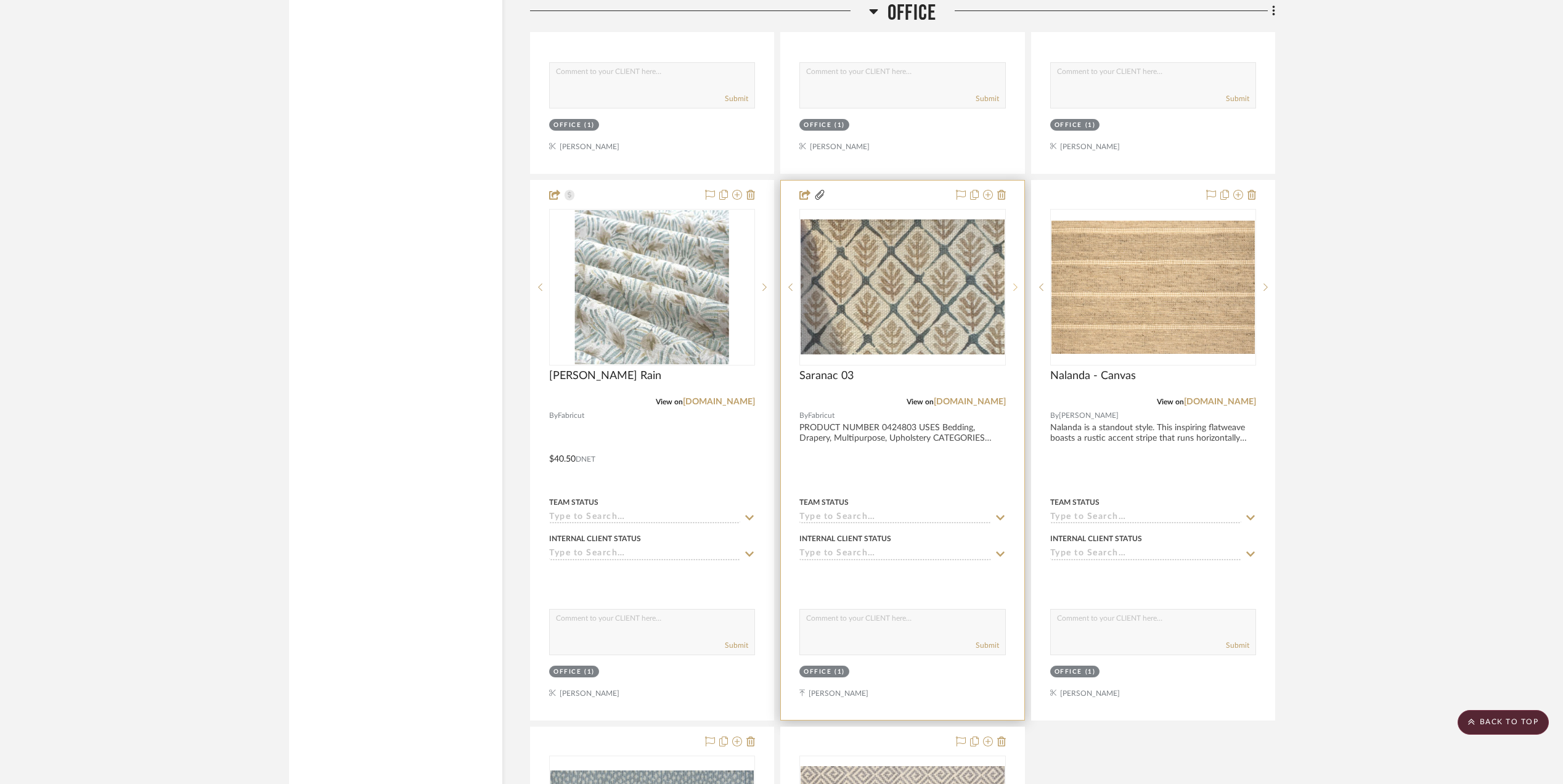
click at [1014, 292] on icon at bounding box center [1015, 286] width 5 height 8
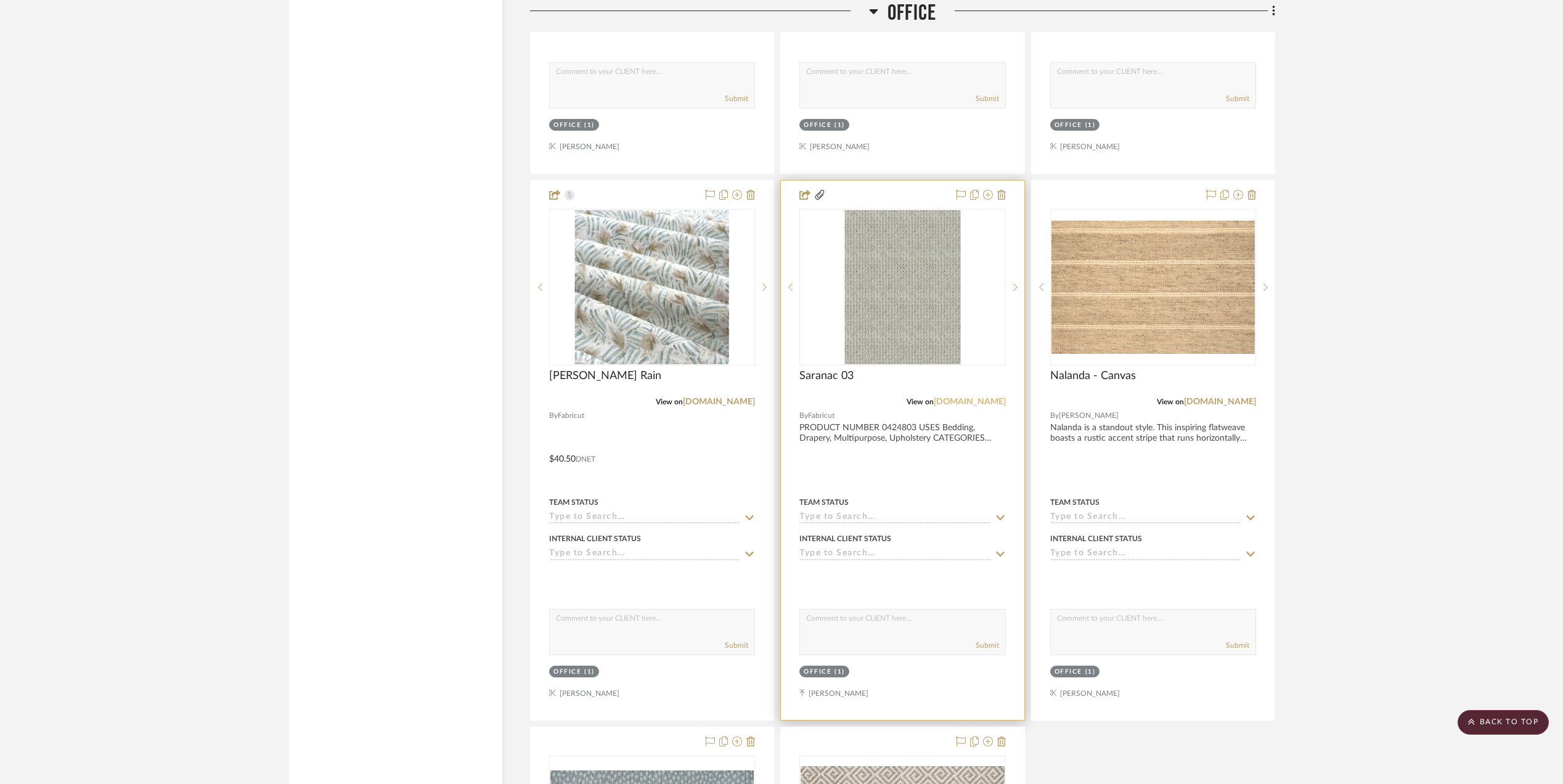
click at [989, 406] on link "[DOMAIN_NAME]" at bounding box center [969, 401] width 72 height 8
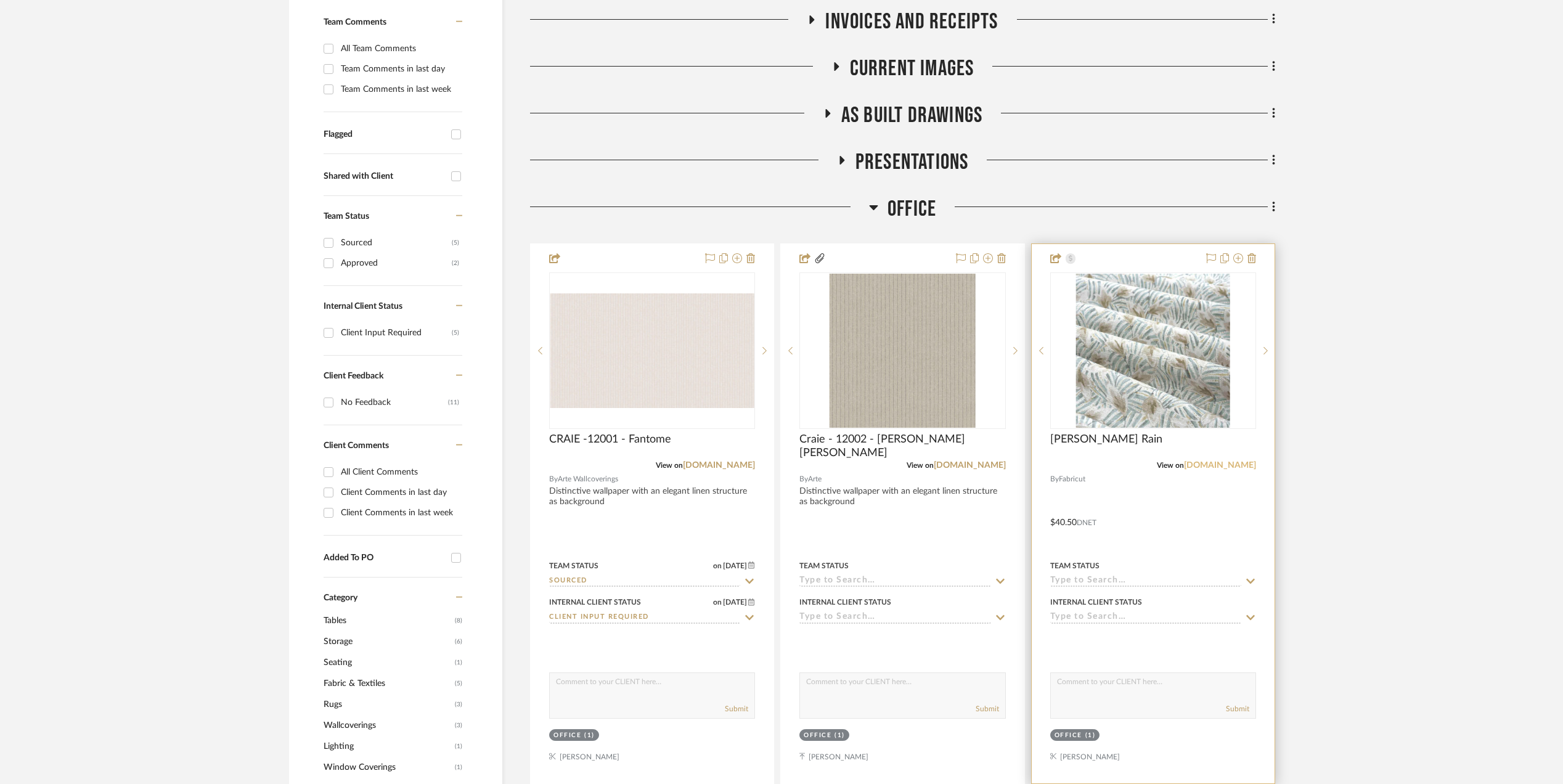
scroll to position [604, 0]
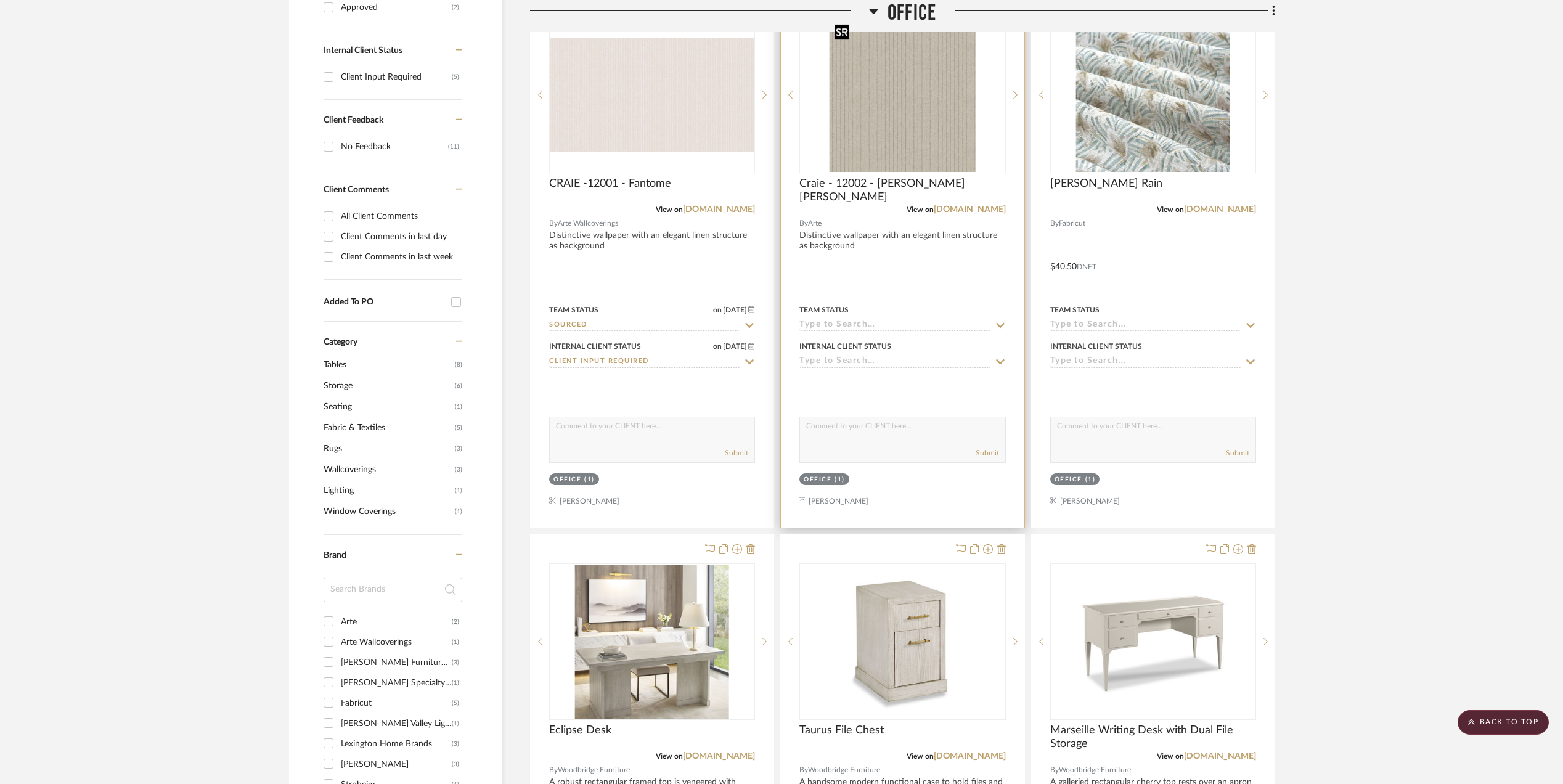
click at [919, 114] on img "0" at bounding box center [903, 95] width 146 height 154
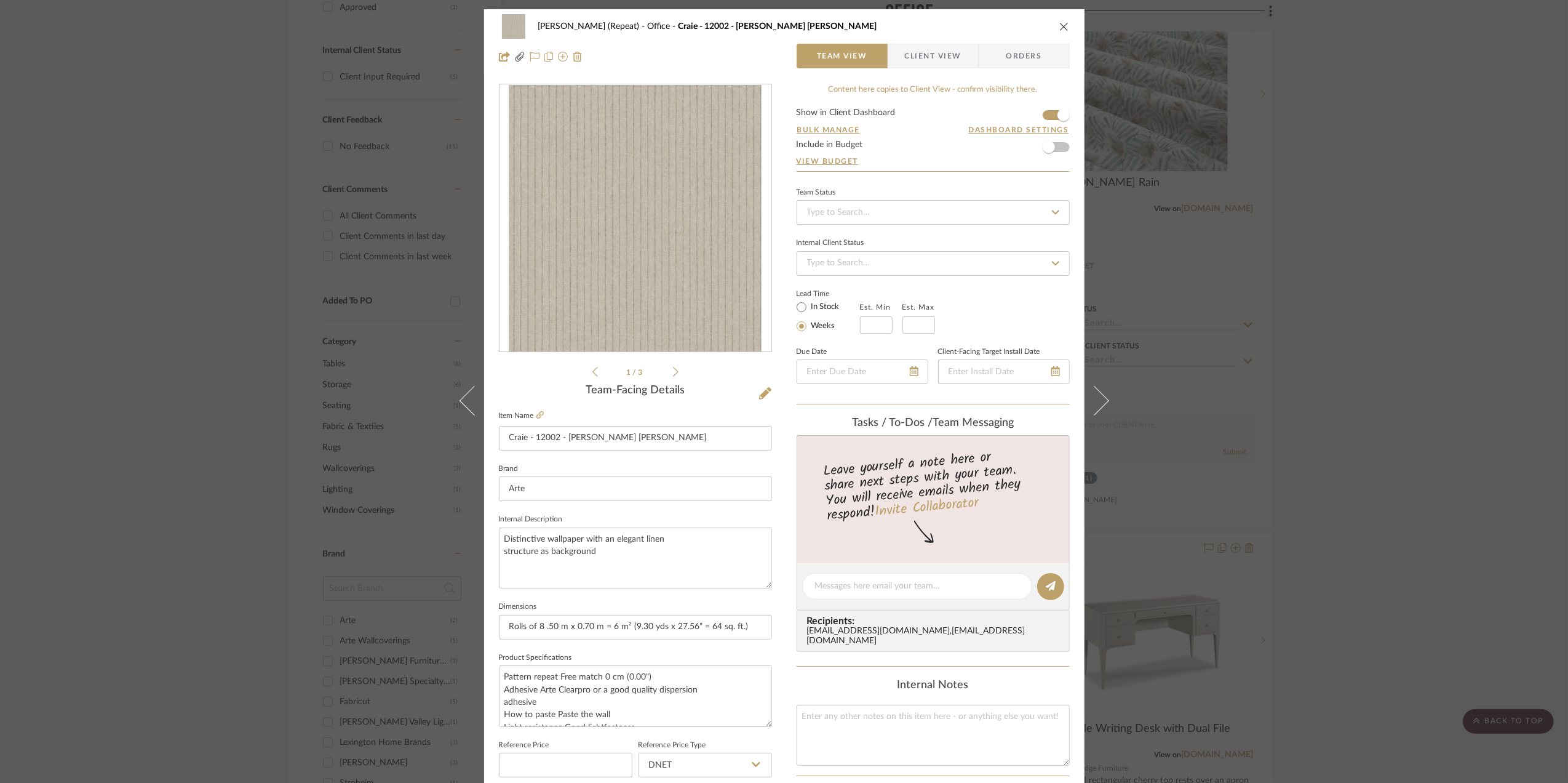
click at [739, 203] on img "0" at bounding box center [635, 218] width 253 height 267
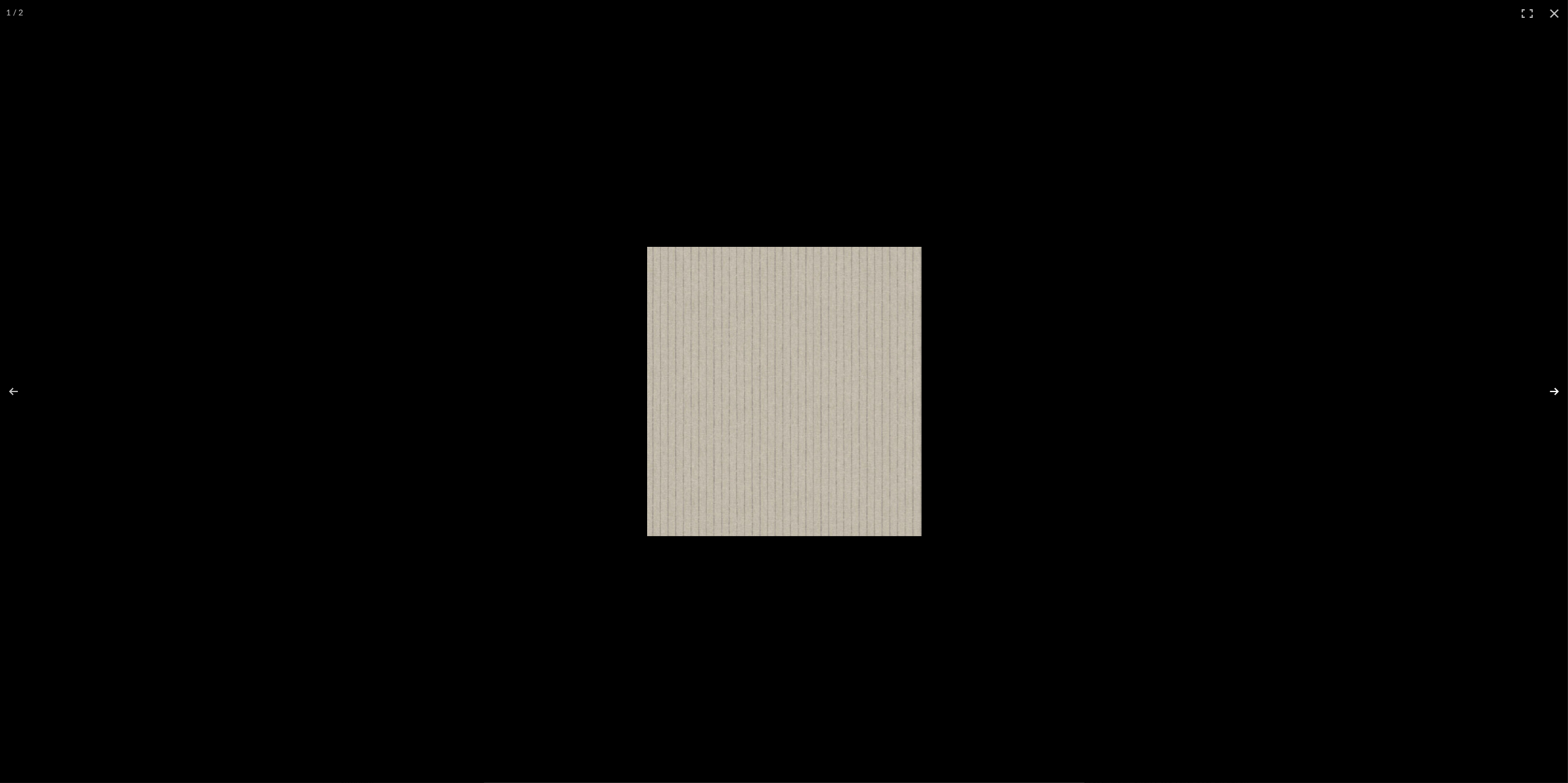
click at [1550, 386] on button at bounding box center [1545, 392] width 43 height 62
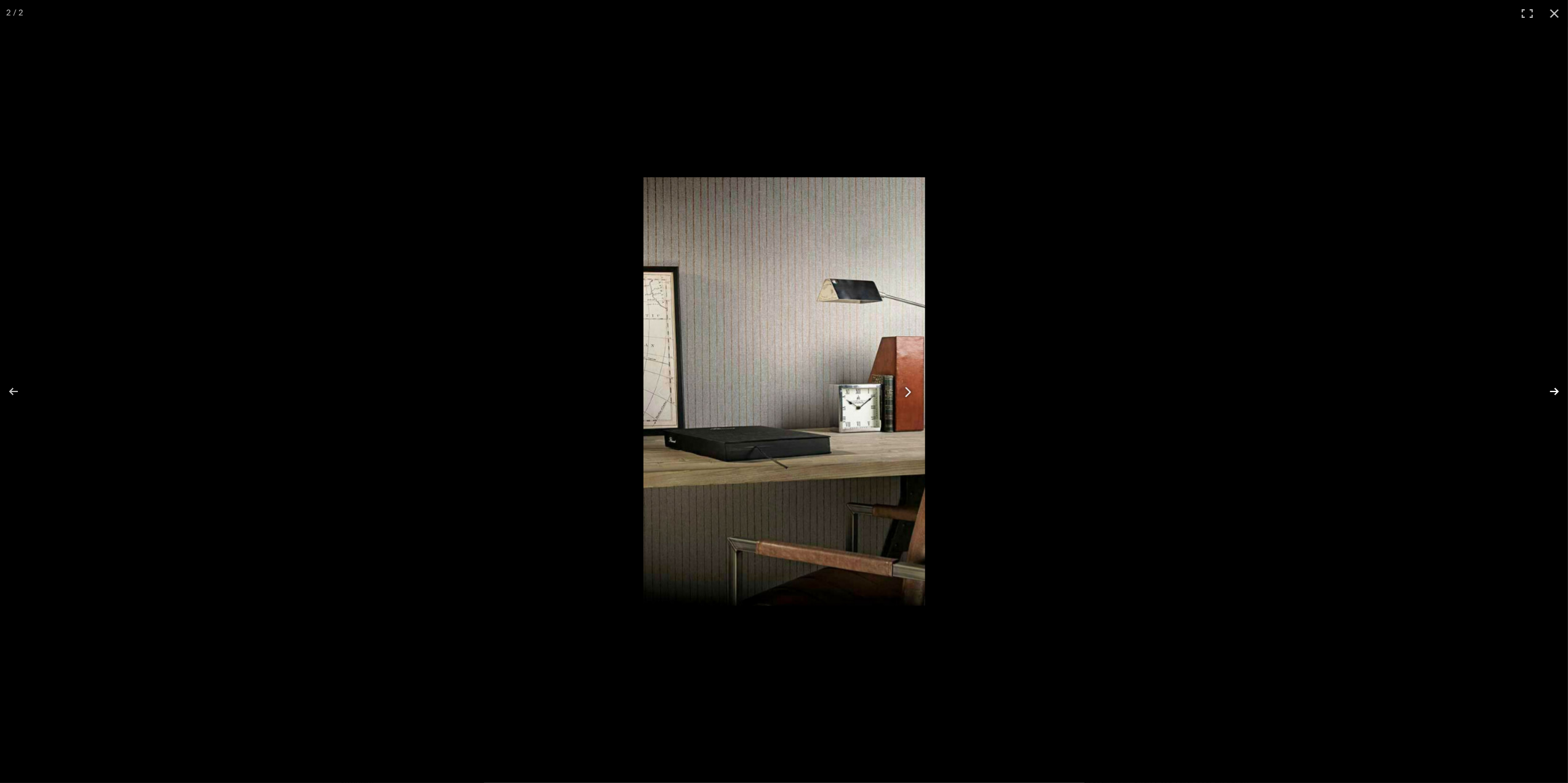
click at [1550, 386] on button at bounding box center [1545, 392] width 43 height 62
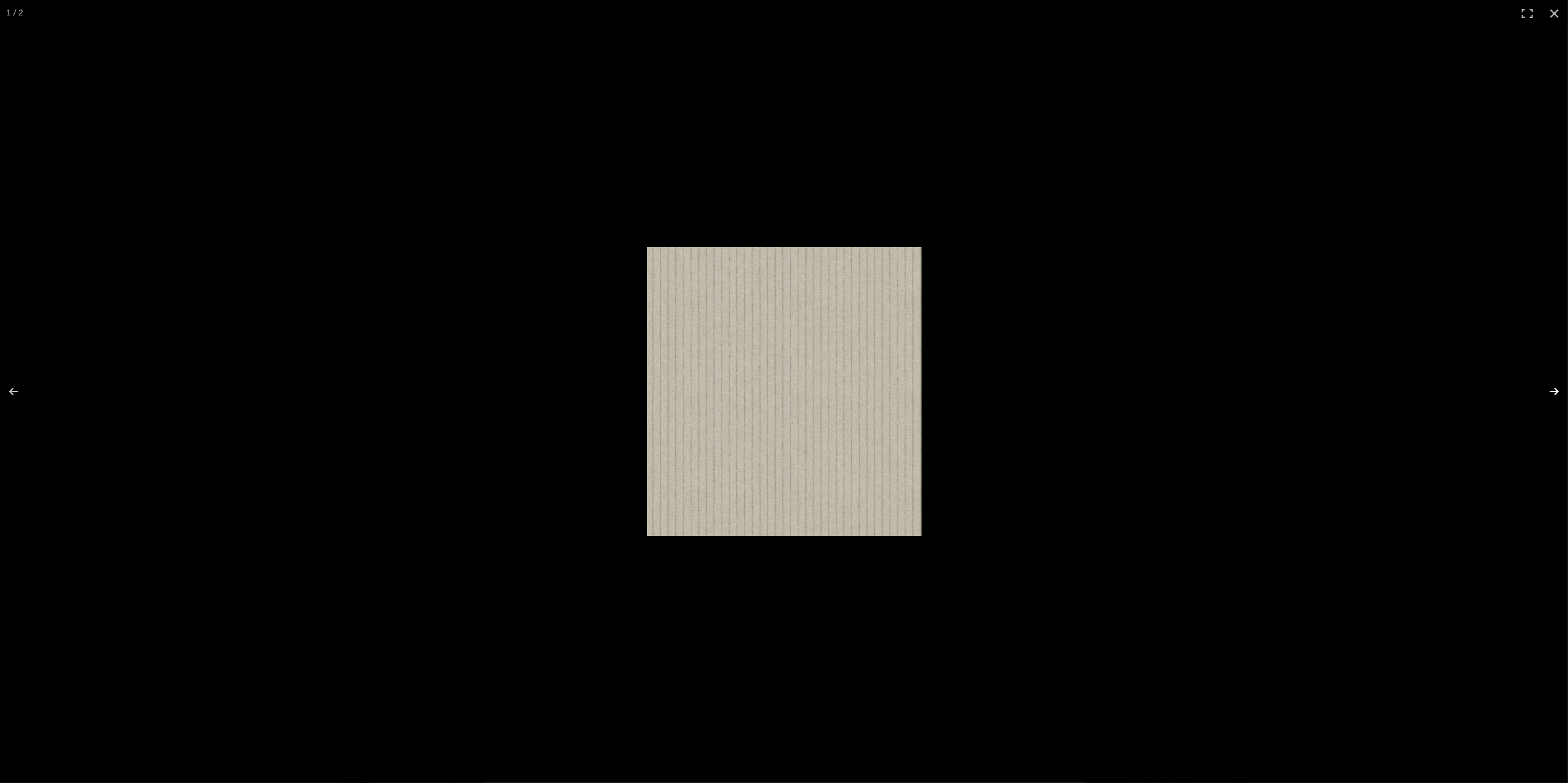
click at [1550, 386] on button at bounding box center [1545, 392] width 43 height 62
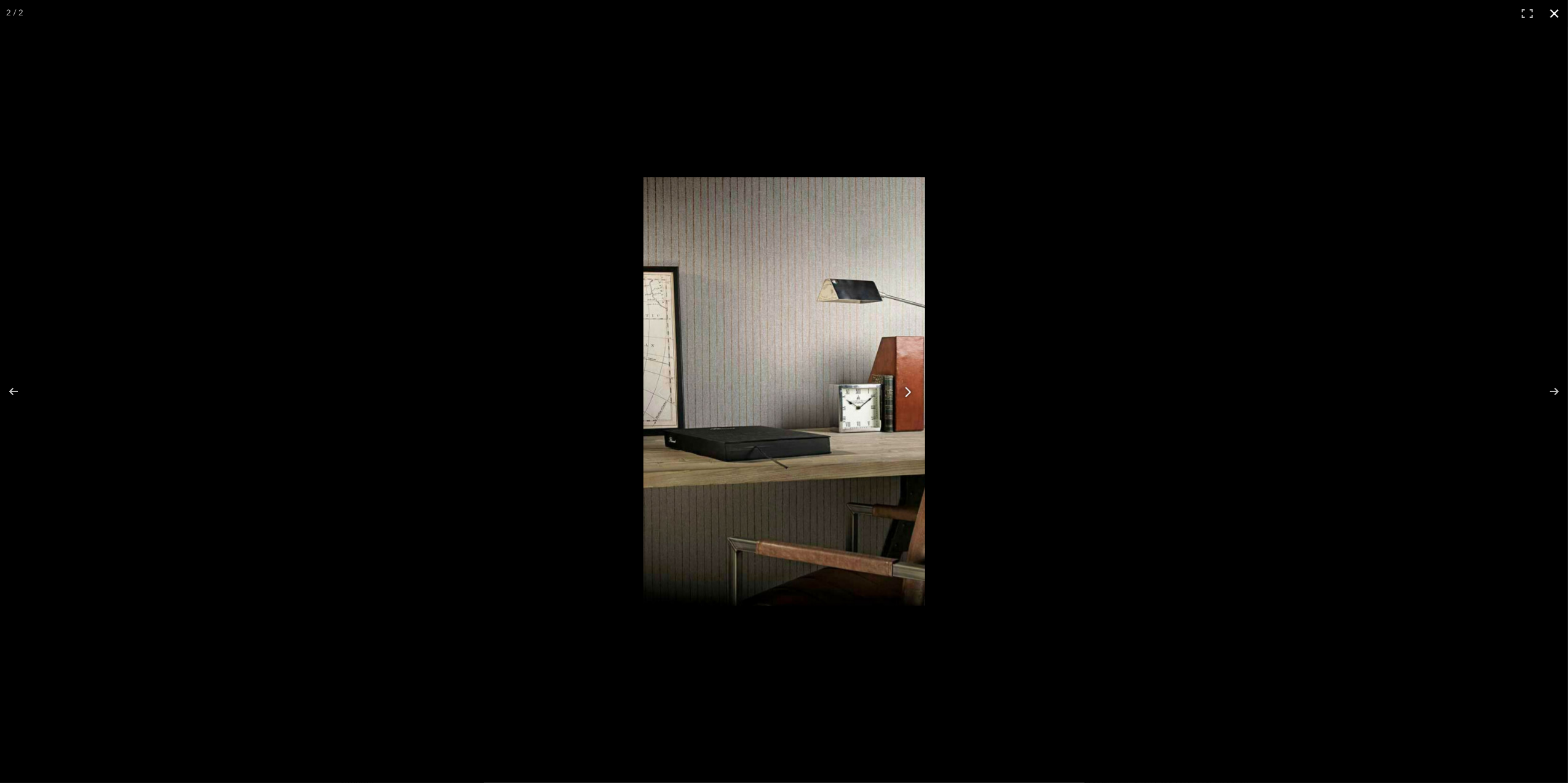
click at [1553, 8] on button at bounding box center [1554, 14] width 27 height 27
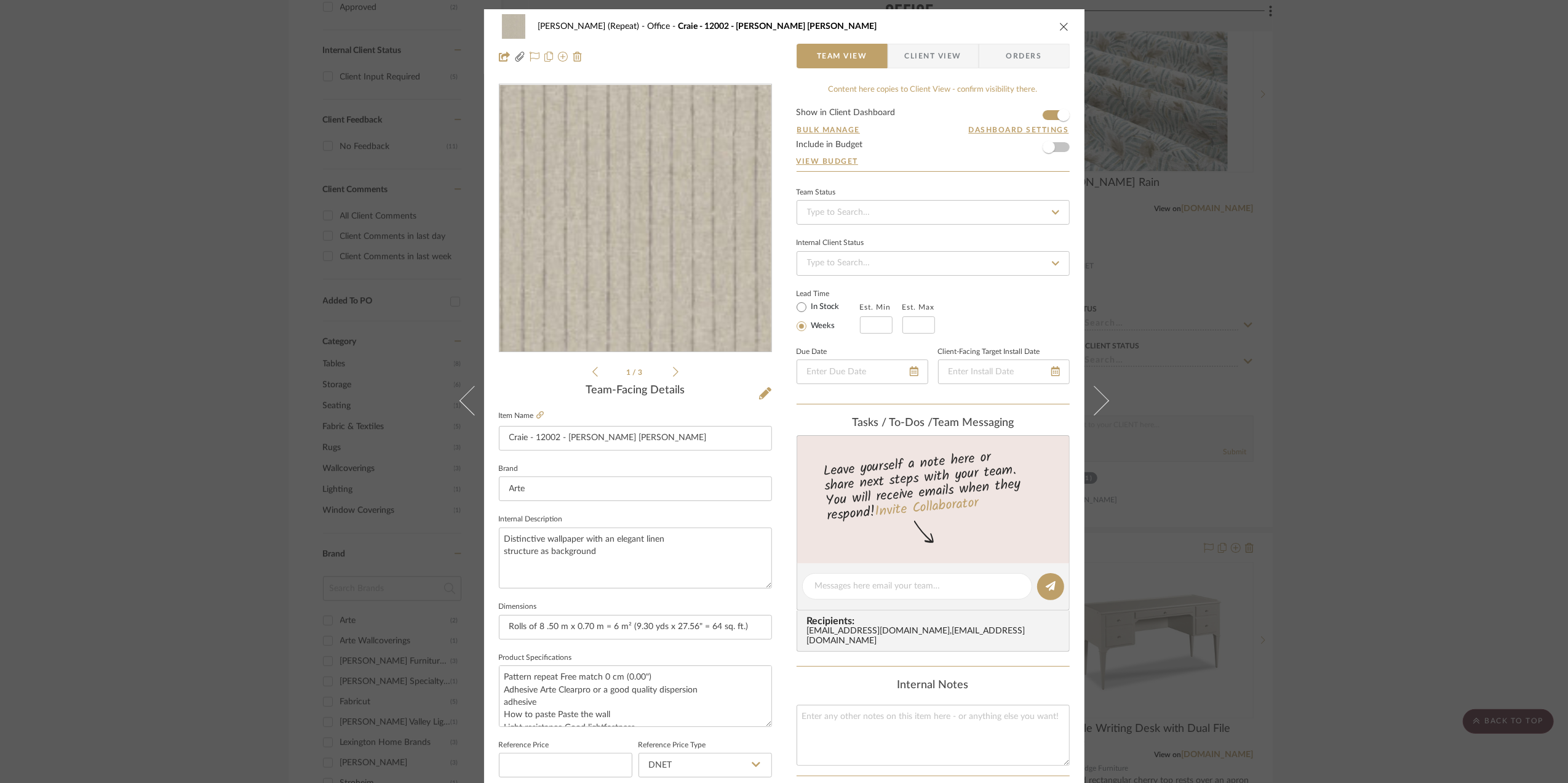
click at [660, 249] on img "0" at bounding box center [635, 218] width 253 height 267
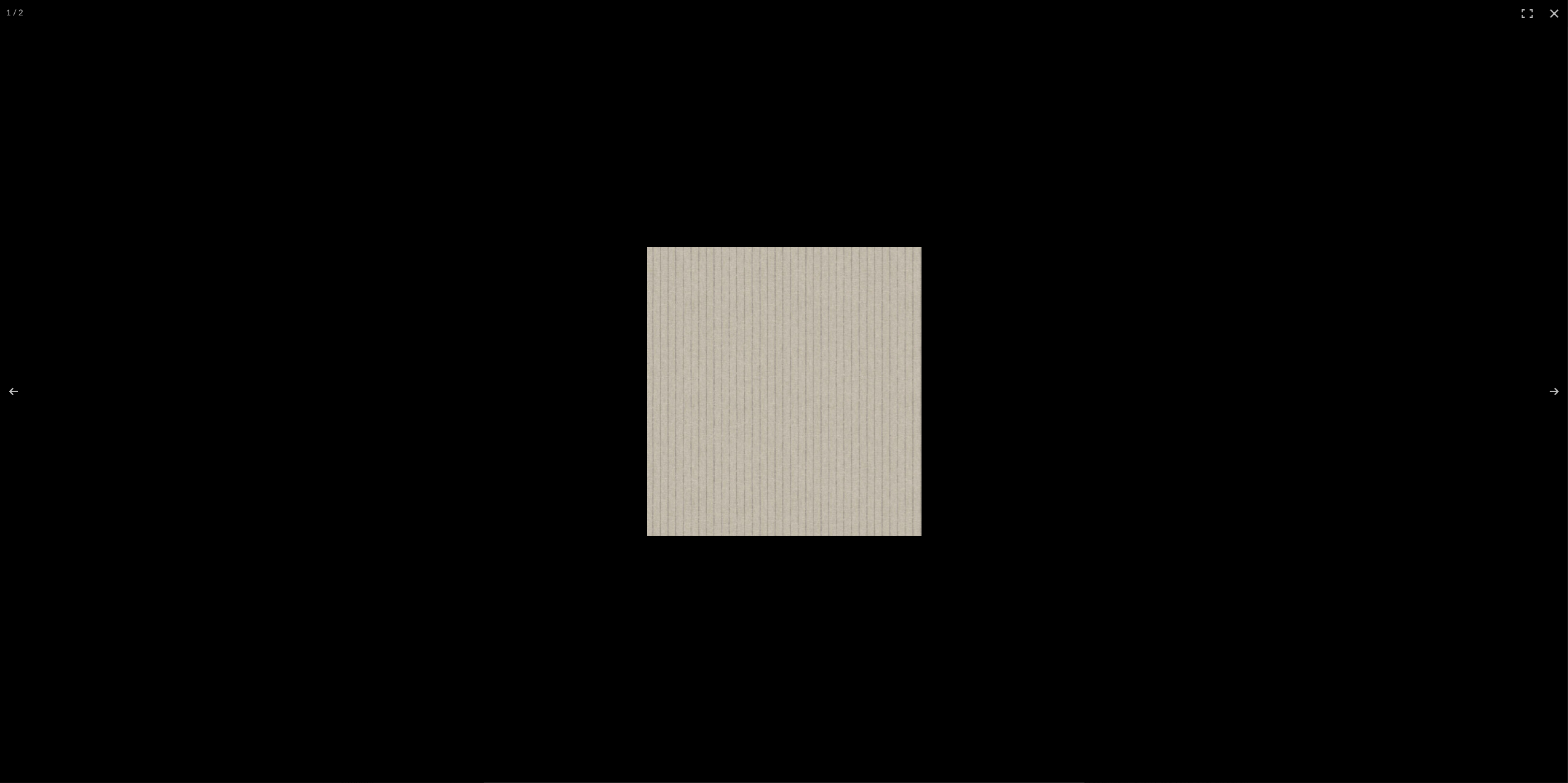
click at [1343, 354] on div at bounding box center [784, 392] width 1568 height 783
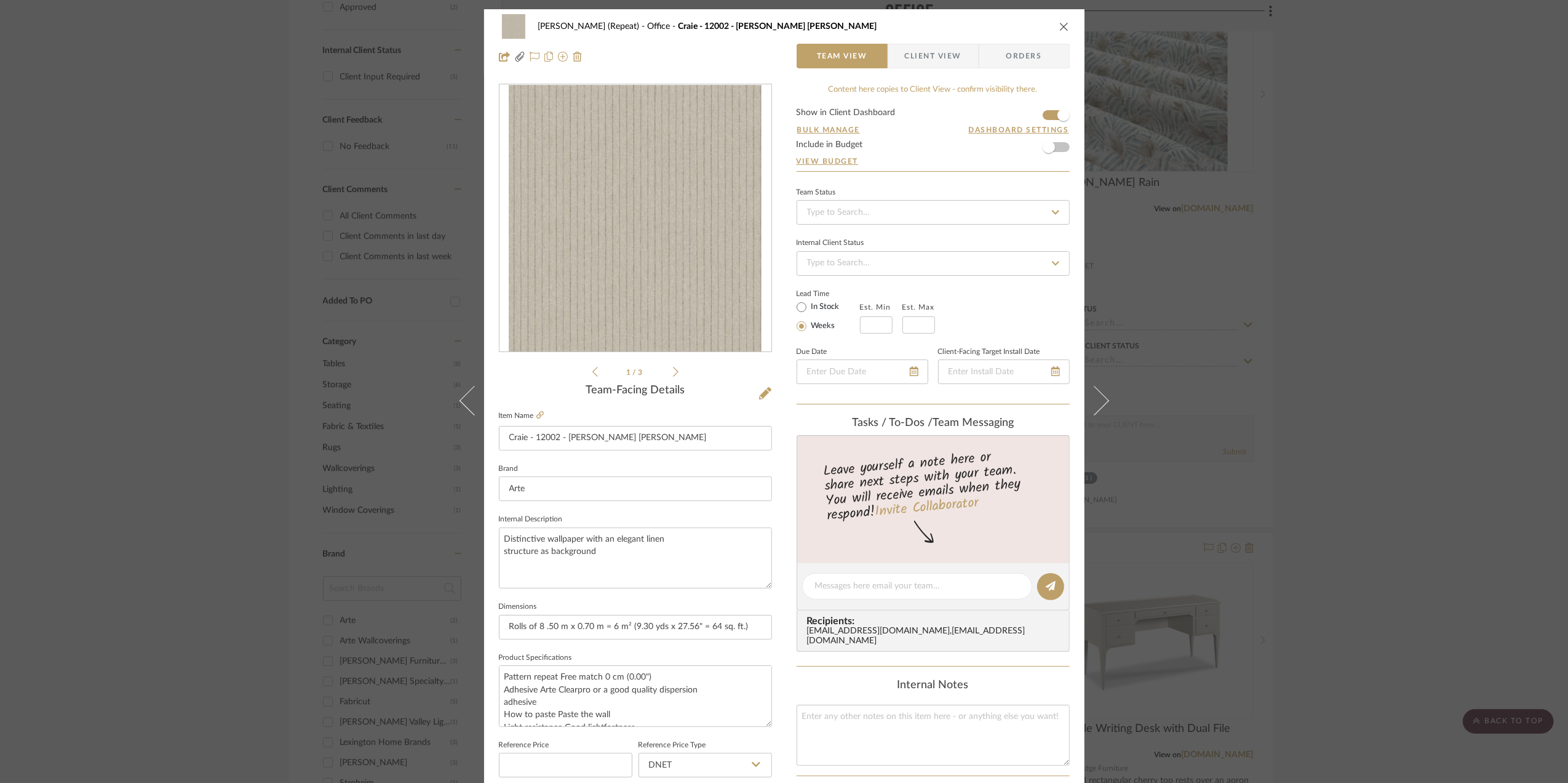
click at [1518, 153] on div "Stephanie Bergreen (Repeat) Office Craie - 12002 - Bain de Boue Team View Clien…" at bounding box center [784, 392] width 1568 height 783
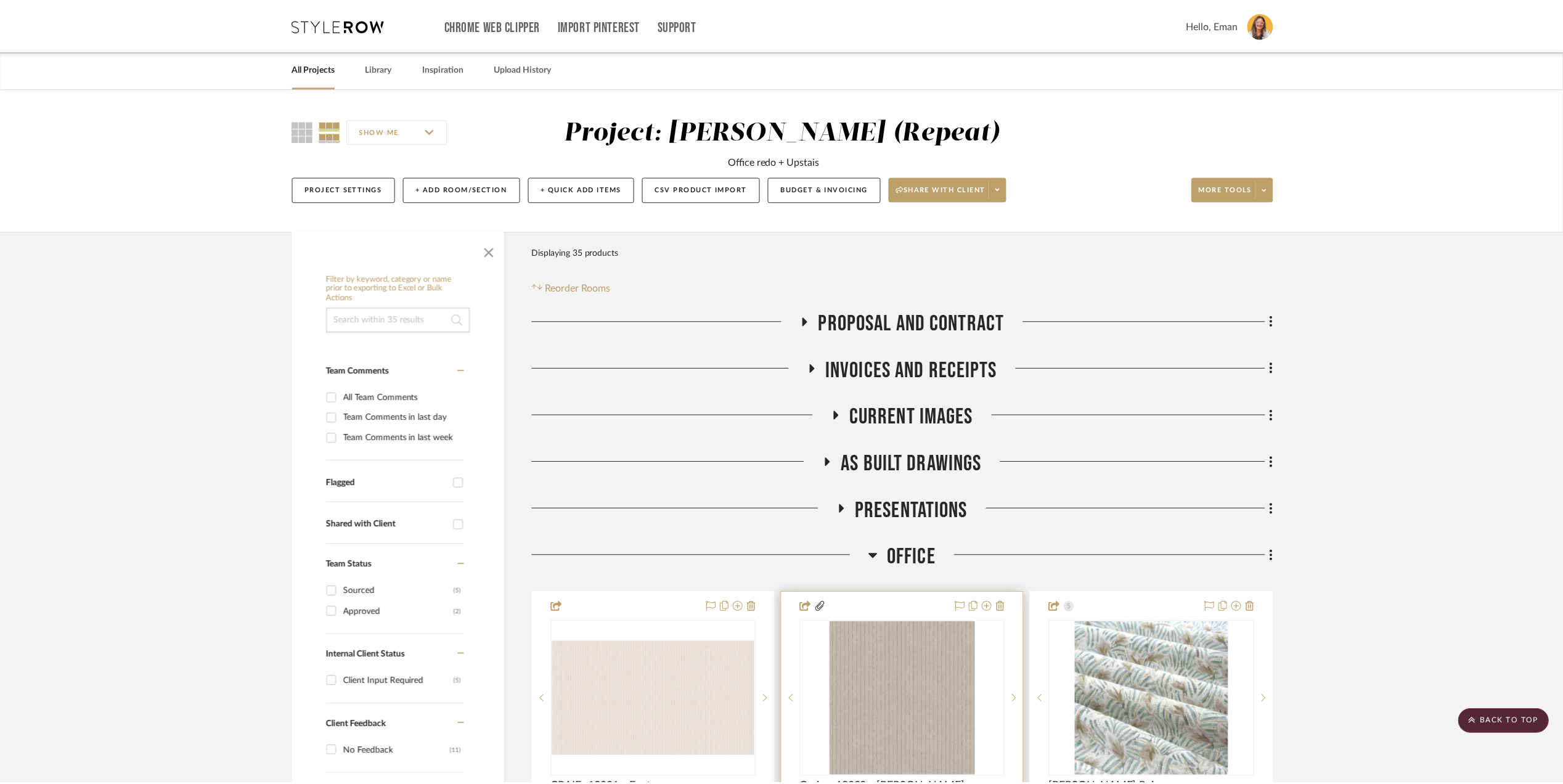
scroll to position [604, 0]
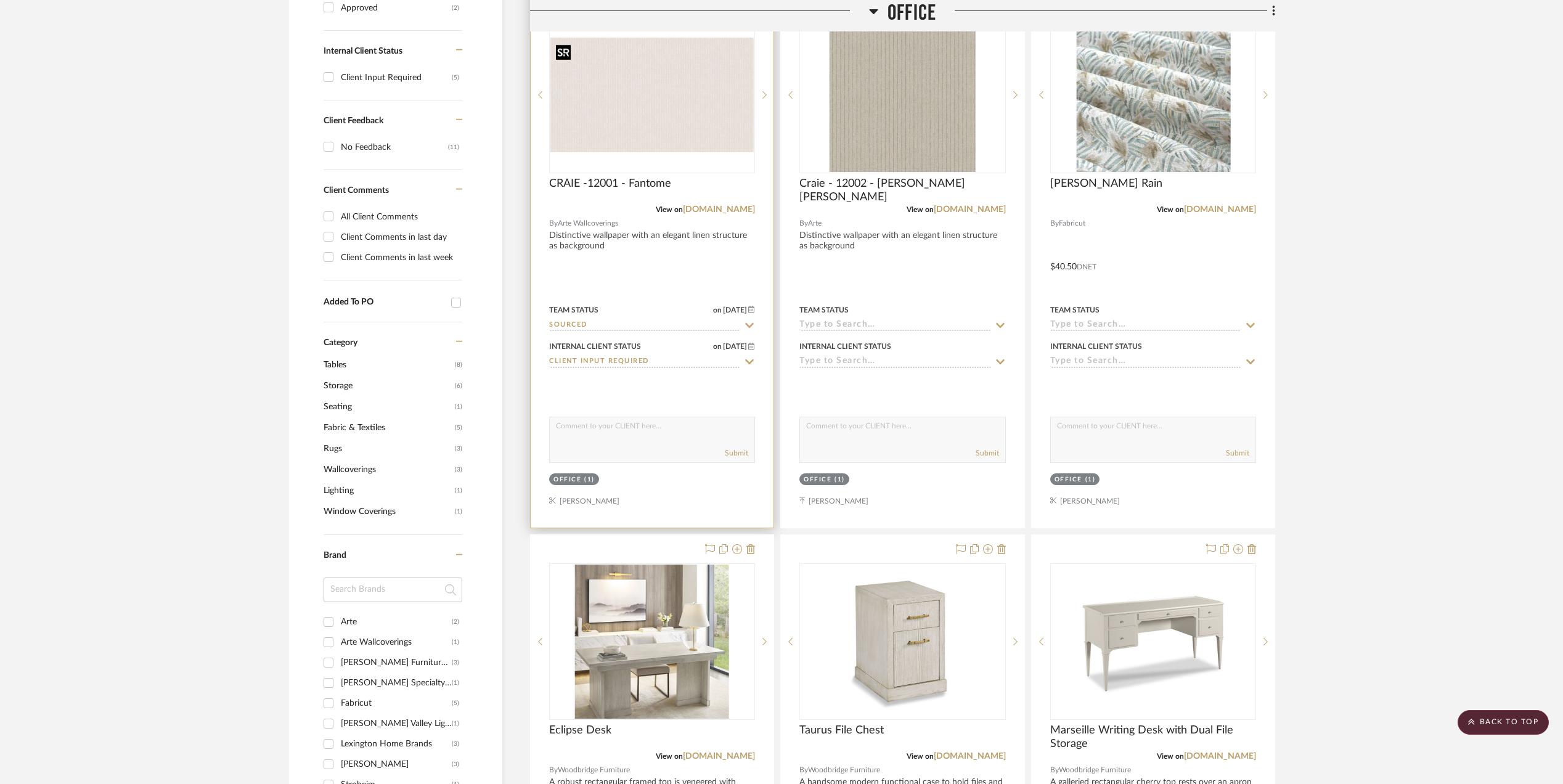
click at [666, 87] on img "0" at bounding box center [651, 95] width 203 height 115
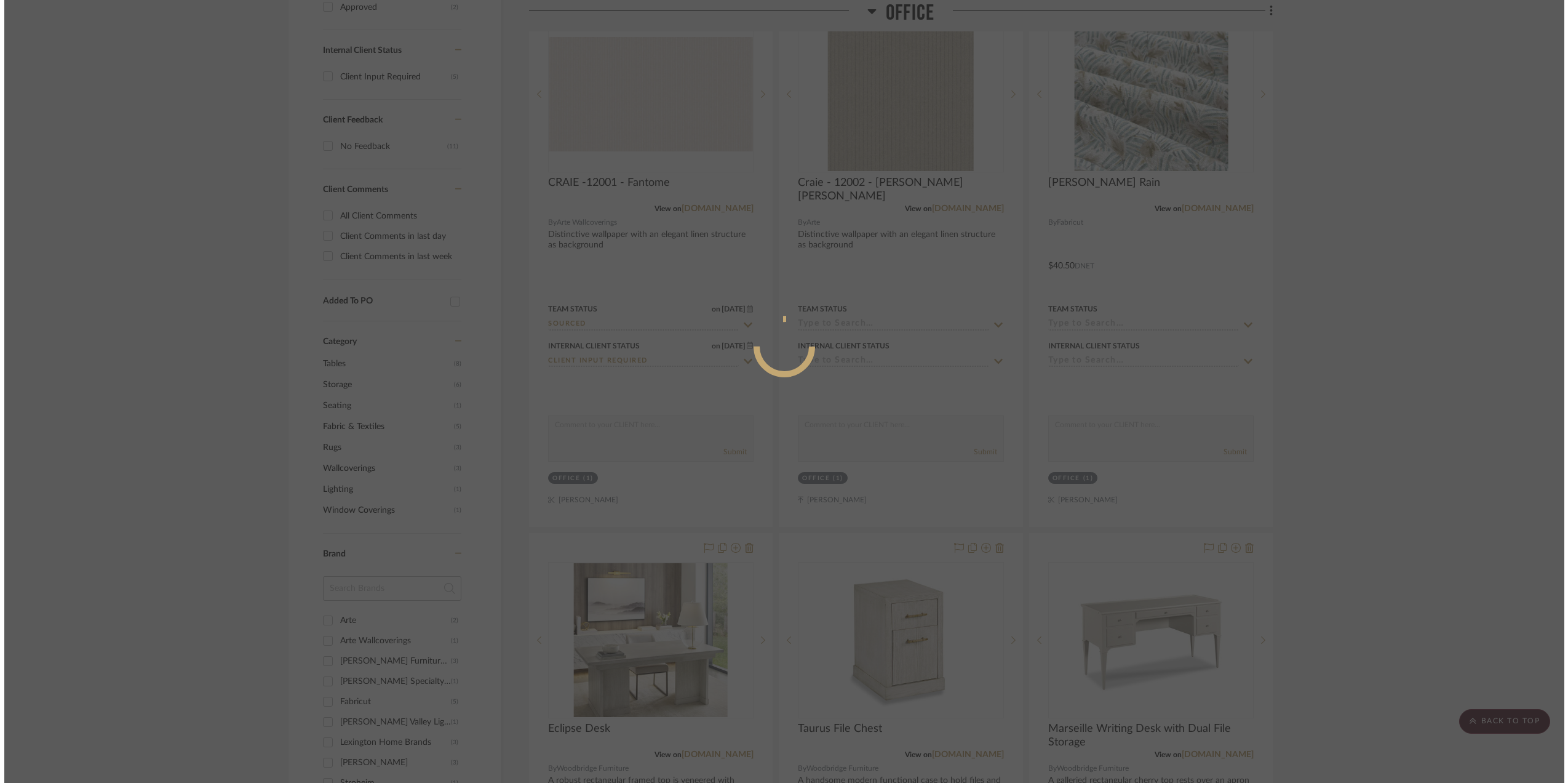
scroll to position [0, 0]
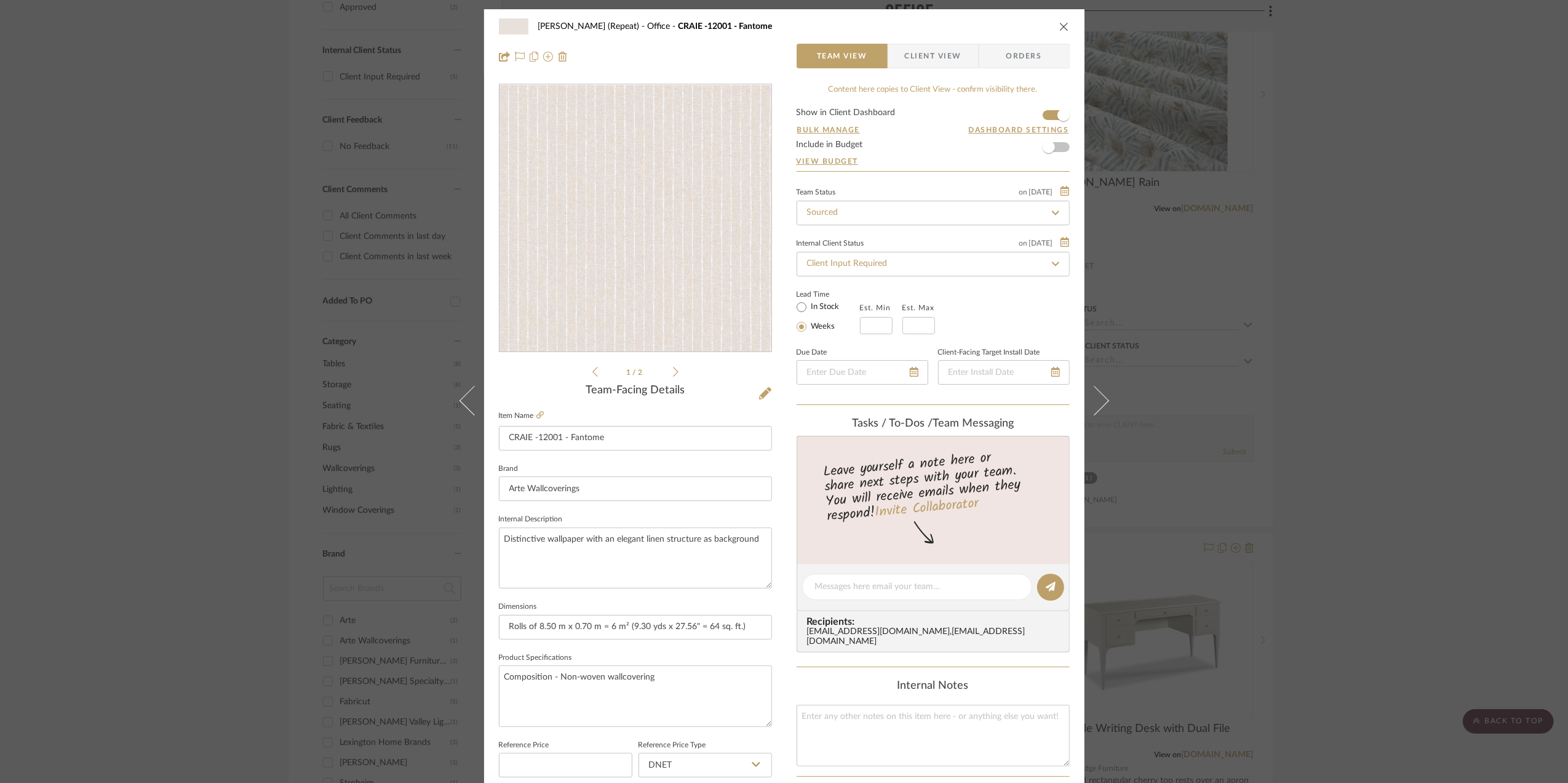
click at [651, 227] on img "0" at bounding box center [635, 219] width 272 height 153
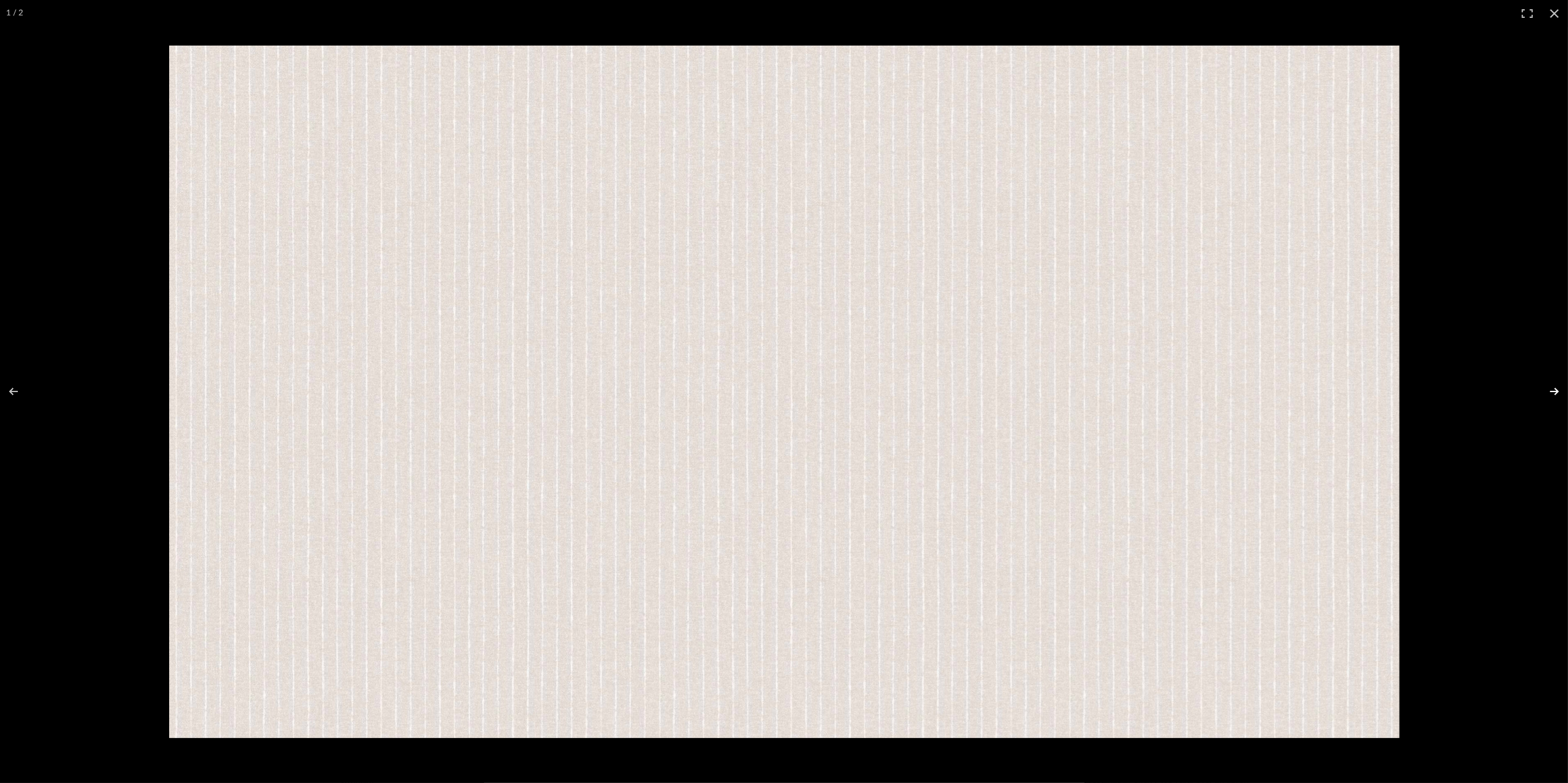
click at [1558, 389] on button at bounding box center [1545, 392] width 43 height 62
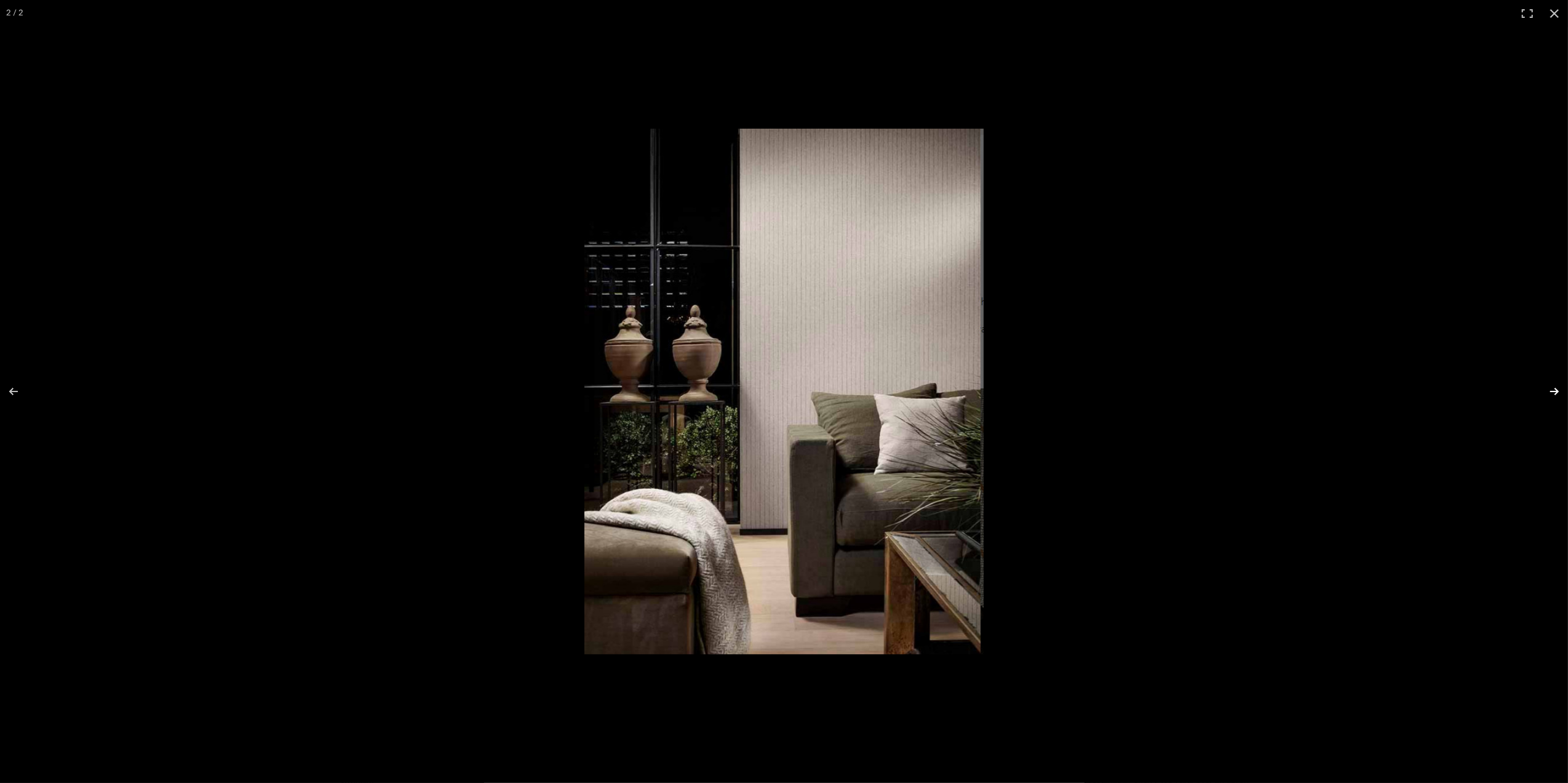
click at [1554, 389] on button at bounding box center [1545, 392] width 43 height 62
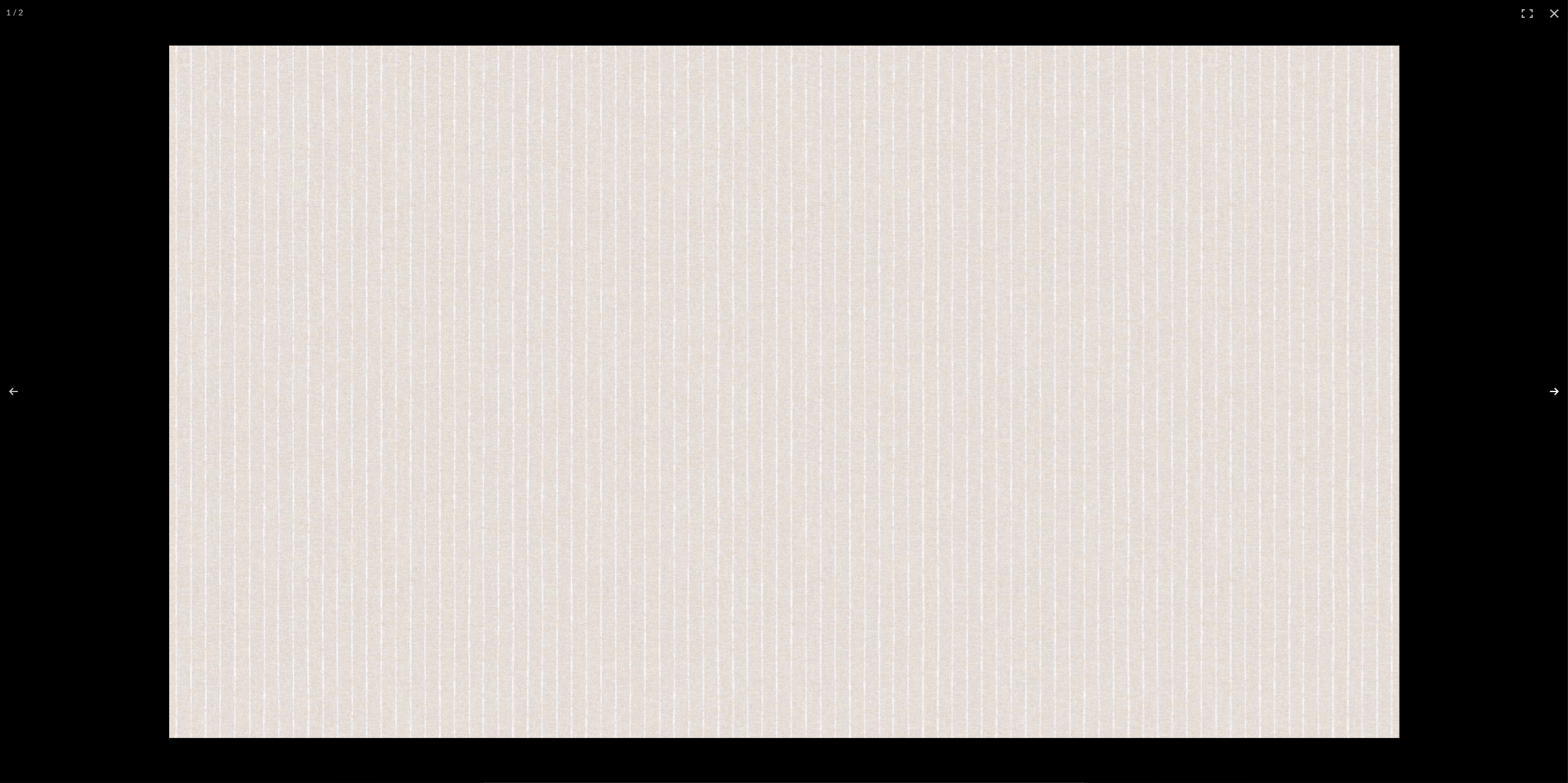
click at [1554, 389] on button at bounding box center [1545, 392] width 43 height 62
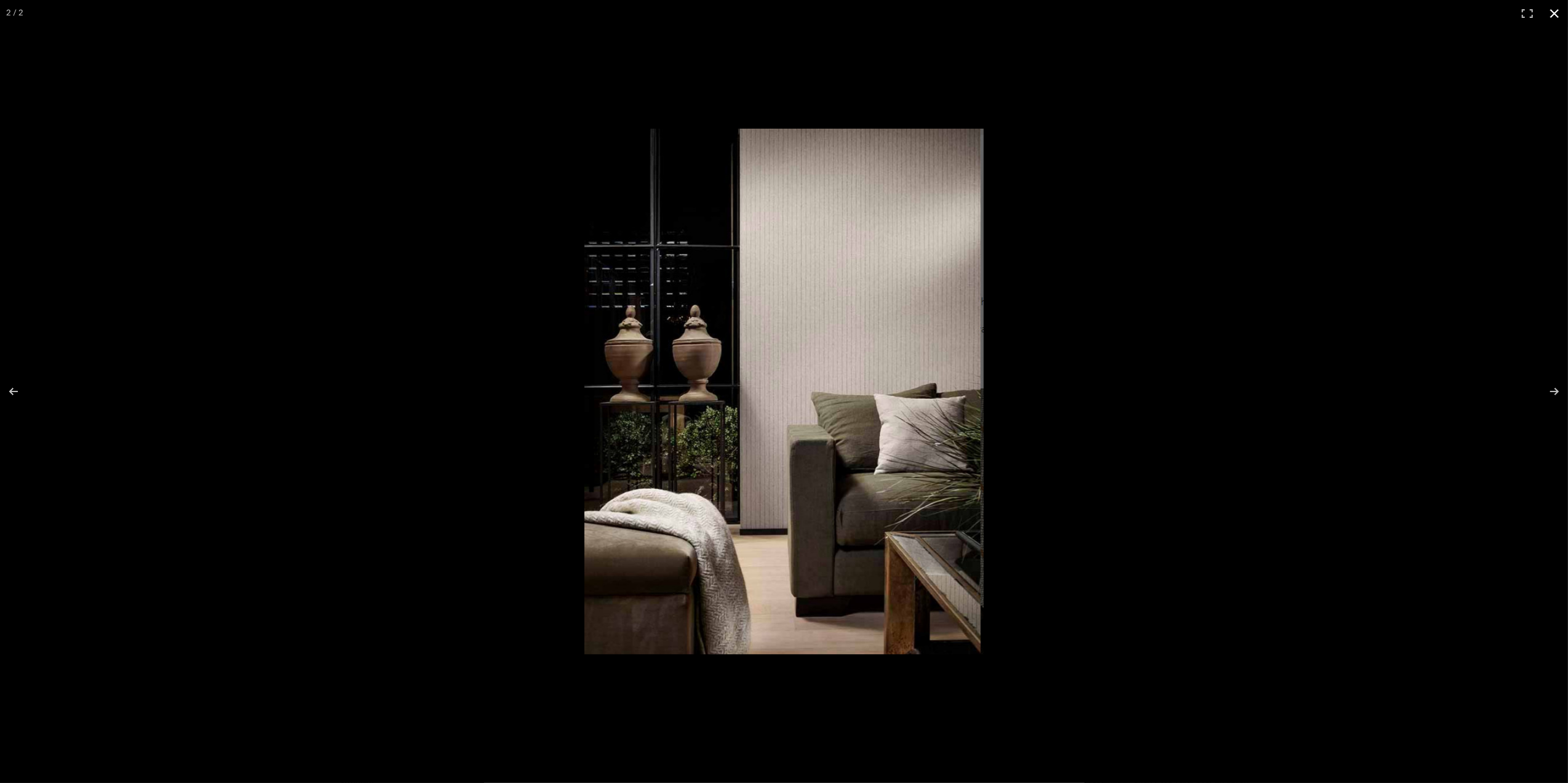
click at [1553, 11] on button at bounding box center [1554, 14] width 27 height 27
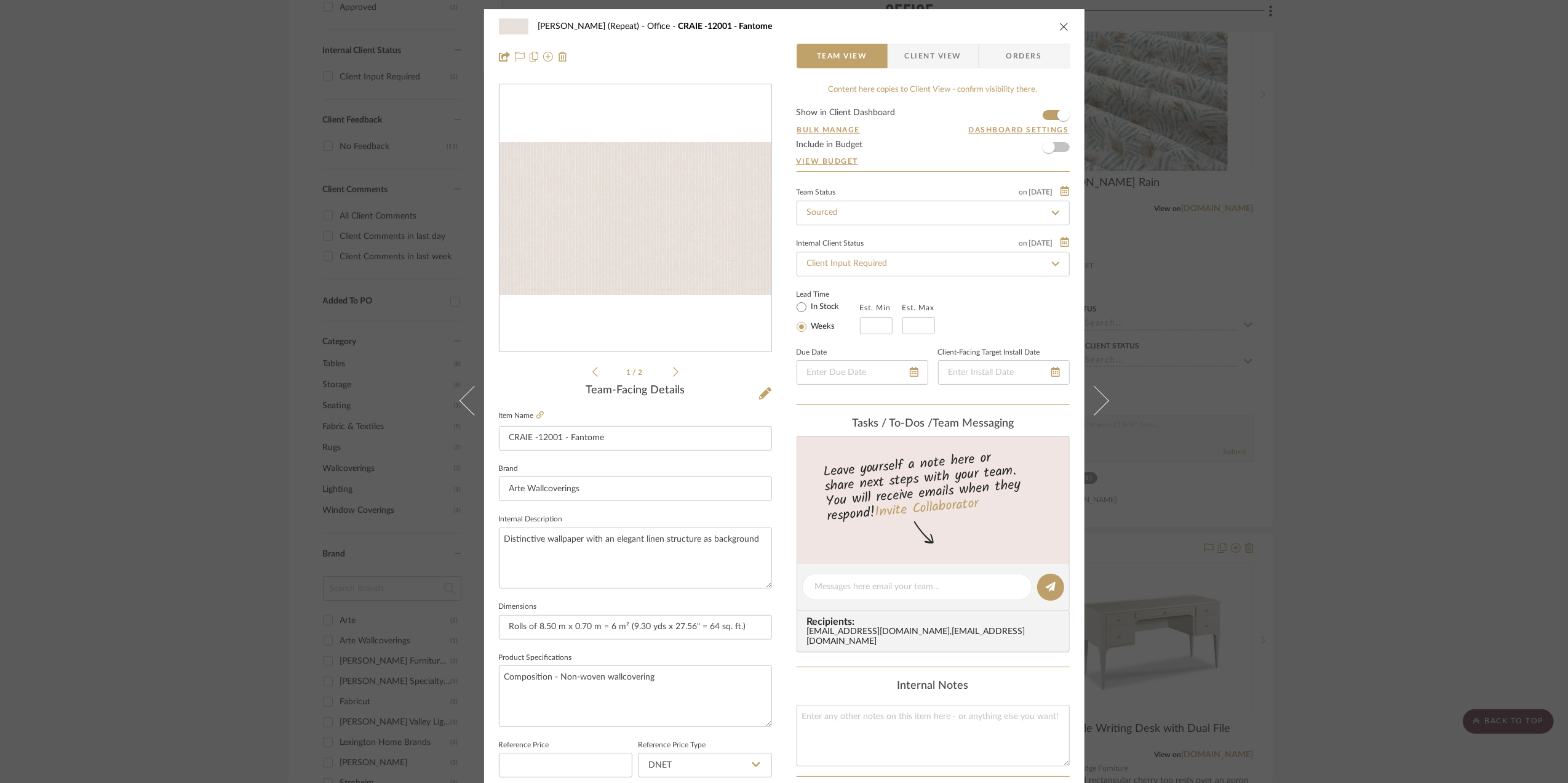
click at [1340, 314] on div "Stephanie Bergreen (Repeat) Office CRAIE -12001 - Fantome Team View Client View…" at bounding box center [784, 392] width 1568 height 783
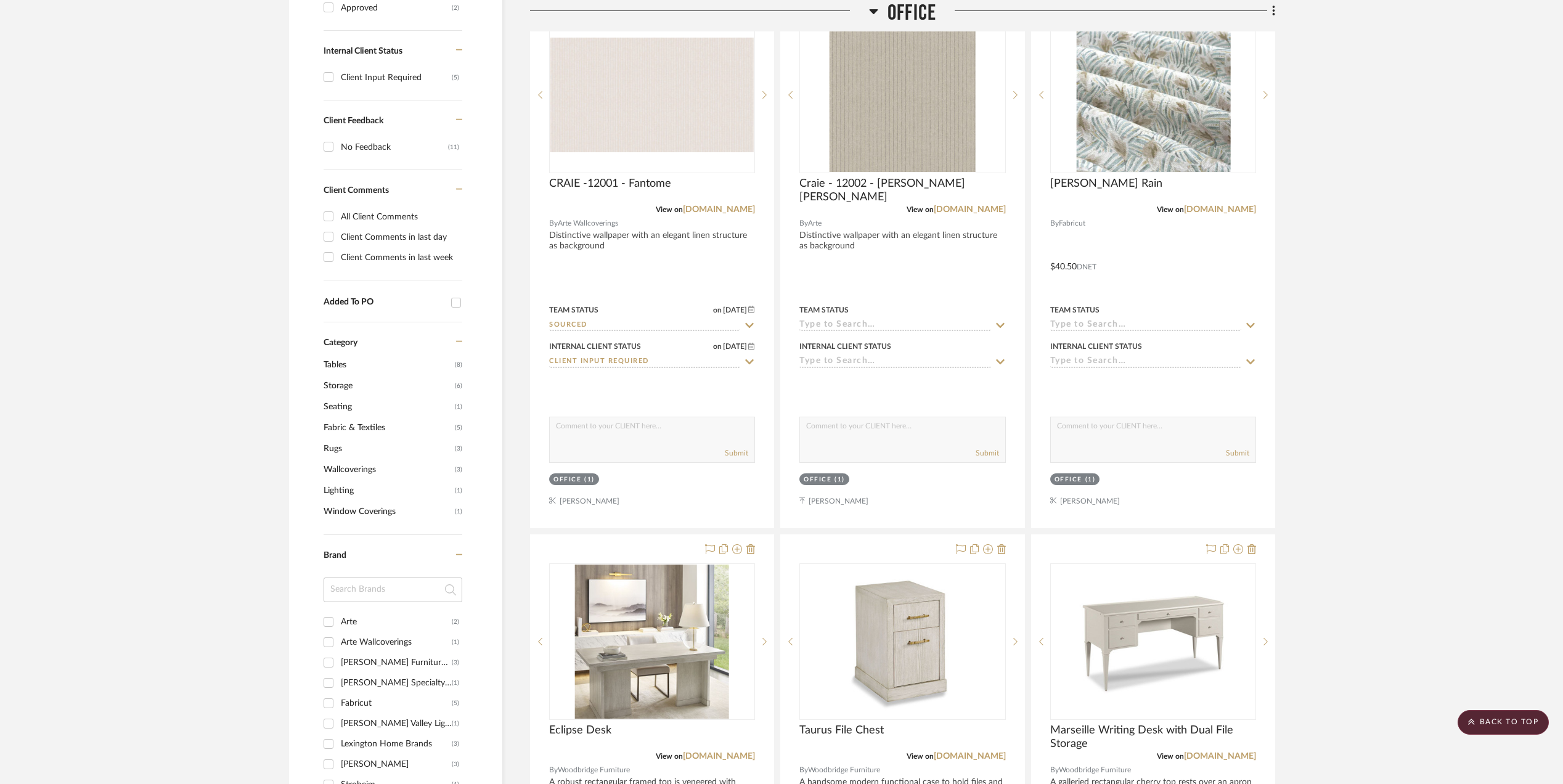
scroll to position [440, 0]
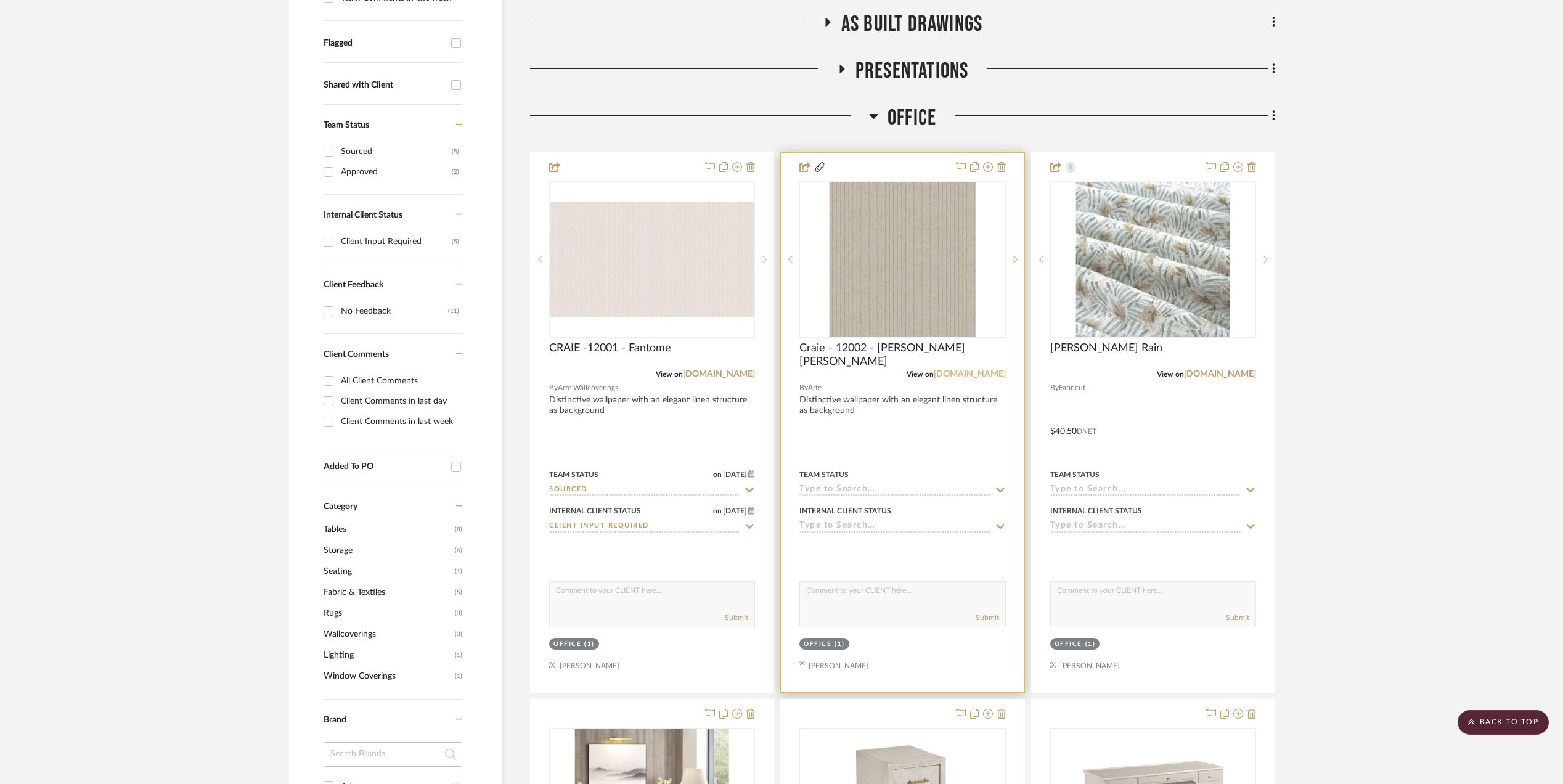
click at [974, 372] on link "[DOMAIN_NAME]" at bounding box center [969, 373] width 72 height 8
click at [908, 273] on img "0" at bounding box center [903, 259] width 146 height 154
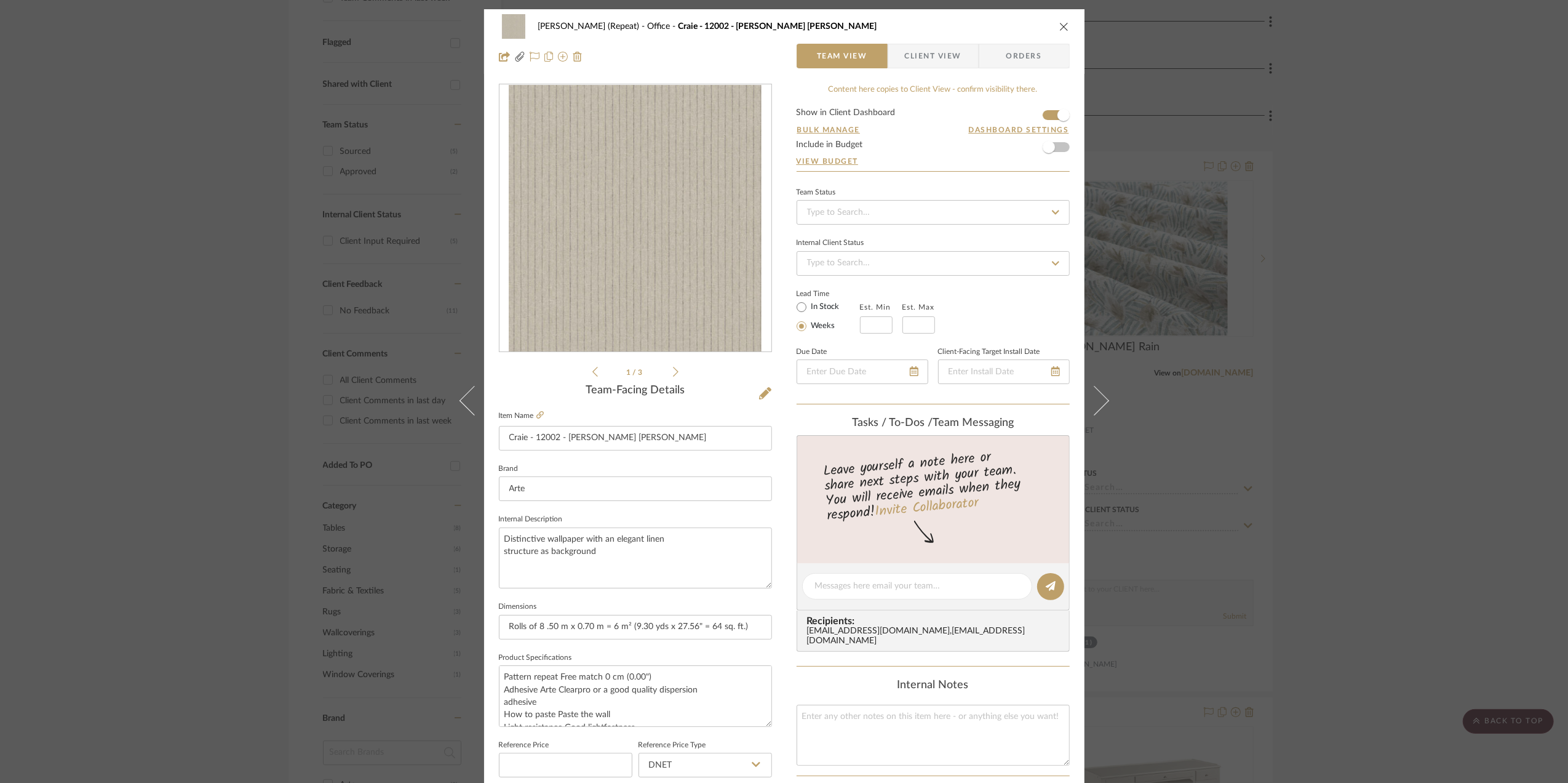
click at [673, 371] on icon at bounding box center [675, 371] width 5 height 11
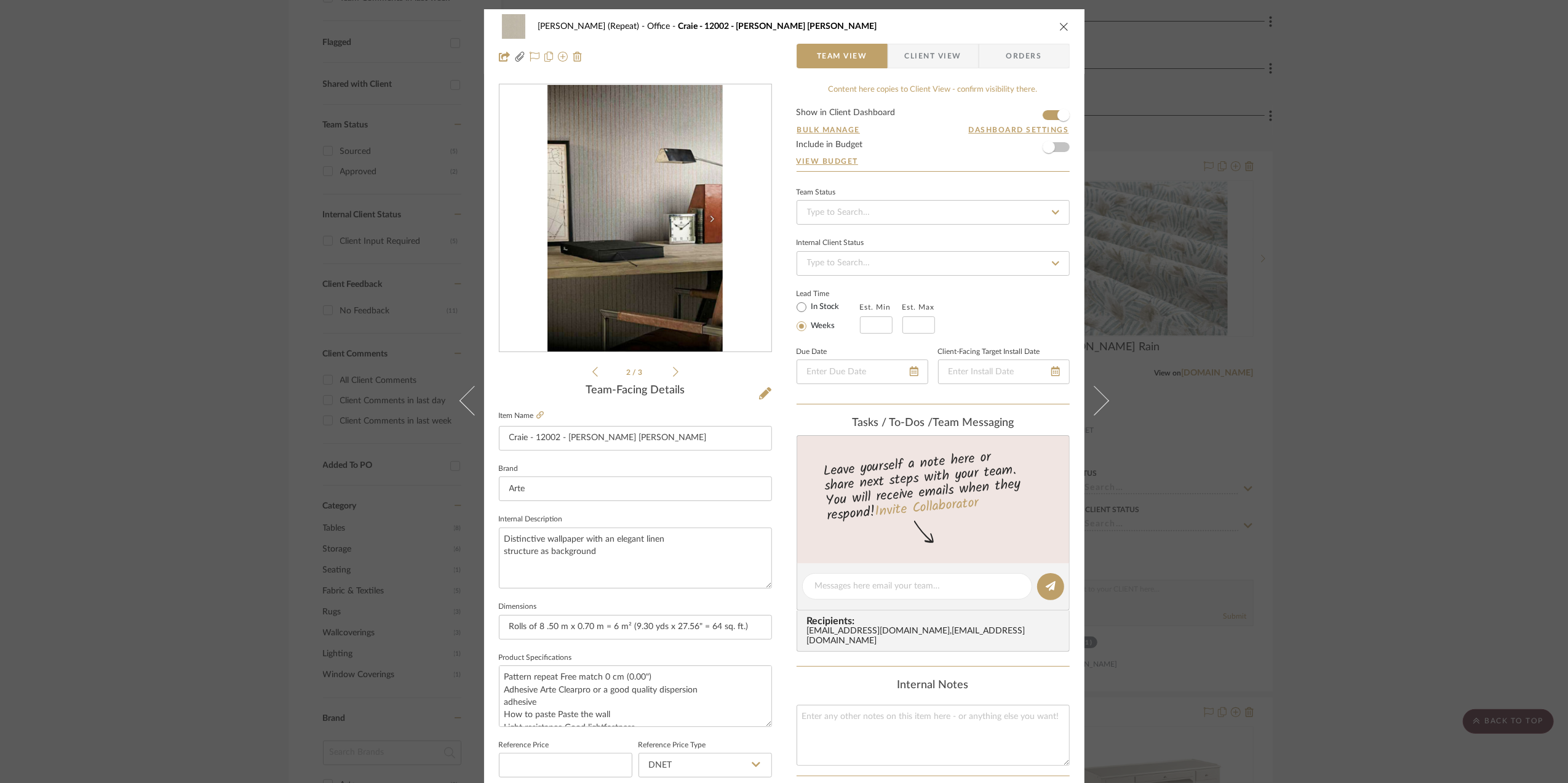
click at [673, 370] on icon at bounding box center [675, 371] width 5 height 11
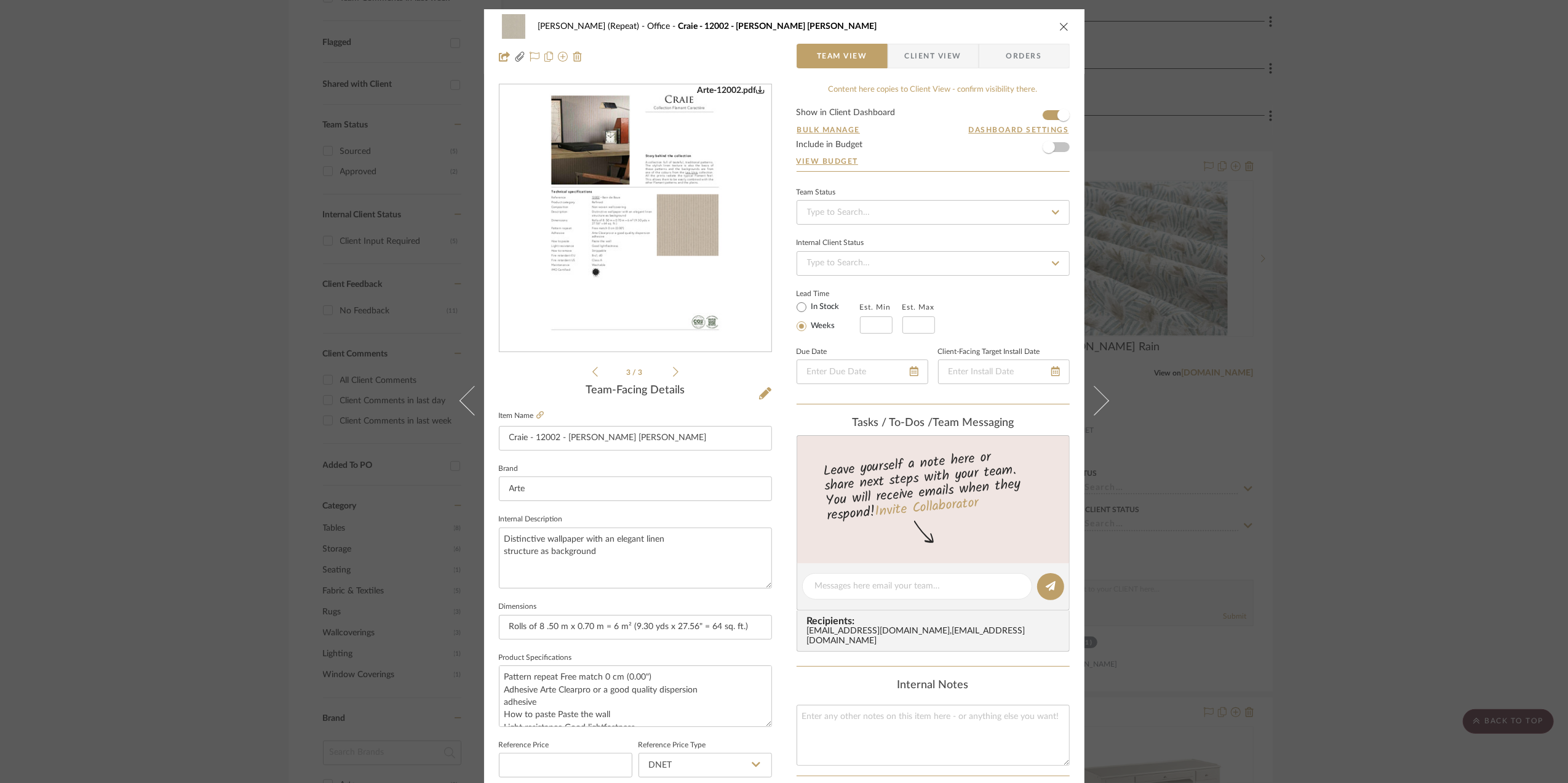
click at [673, 375] on icon at bounding box center [675, 371] width 5 height 11
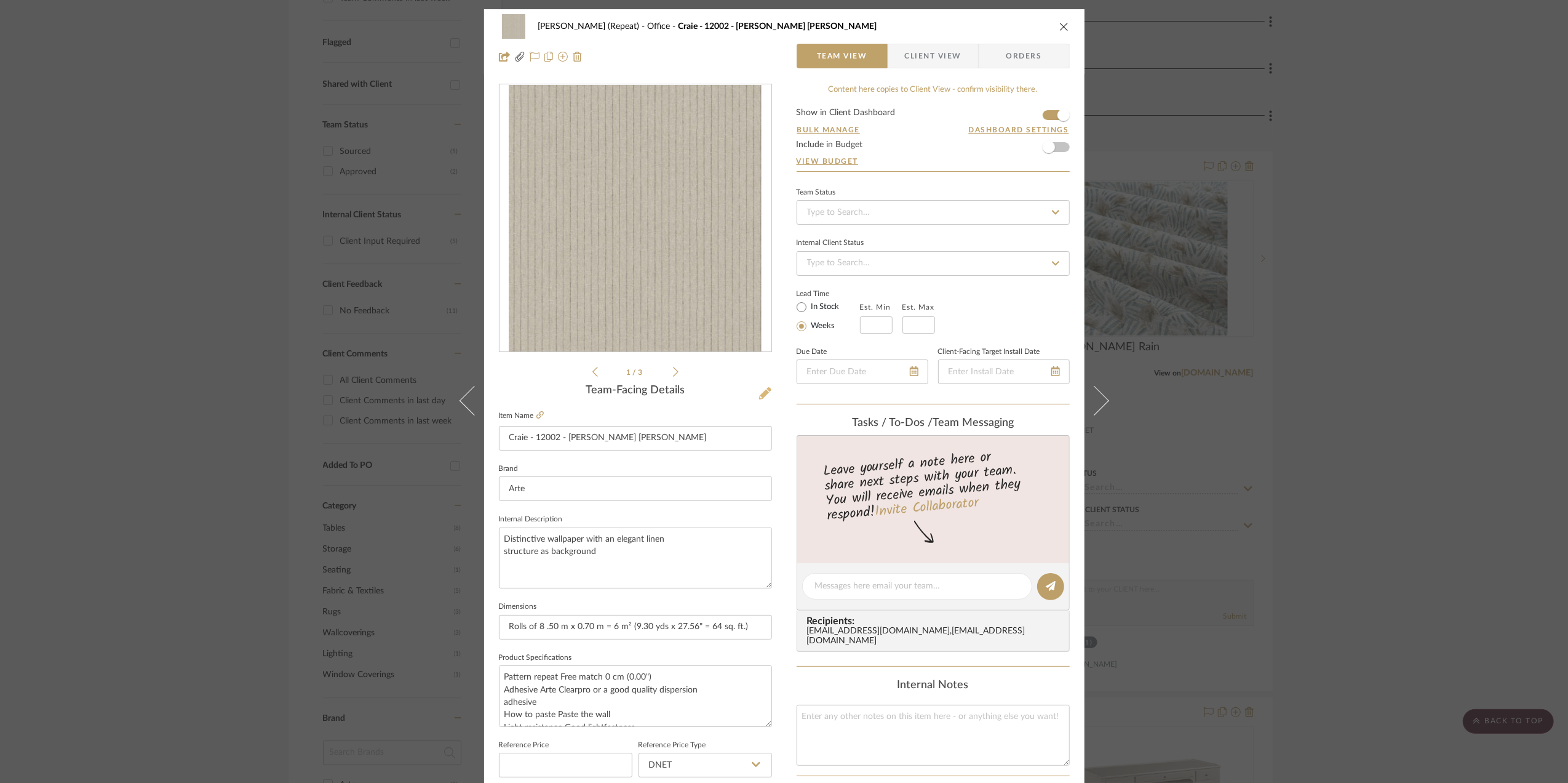
click at [765, 384] on button at bounding box center [764, 394] width 14 height 20
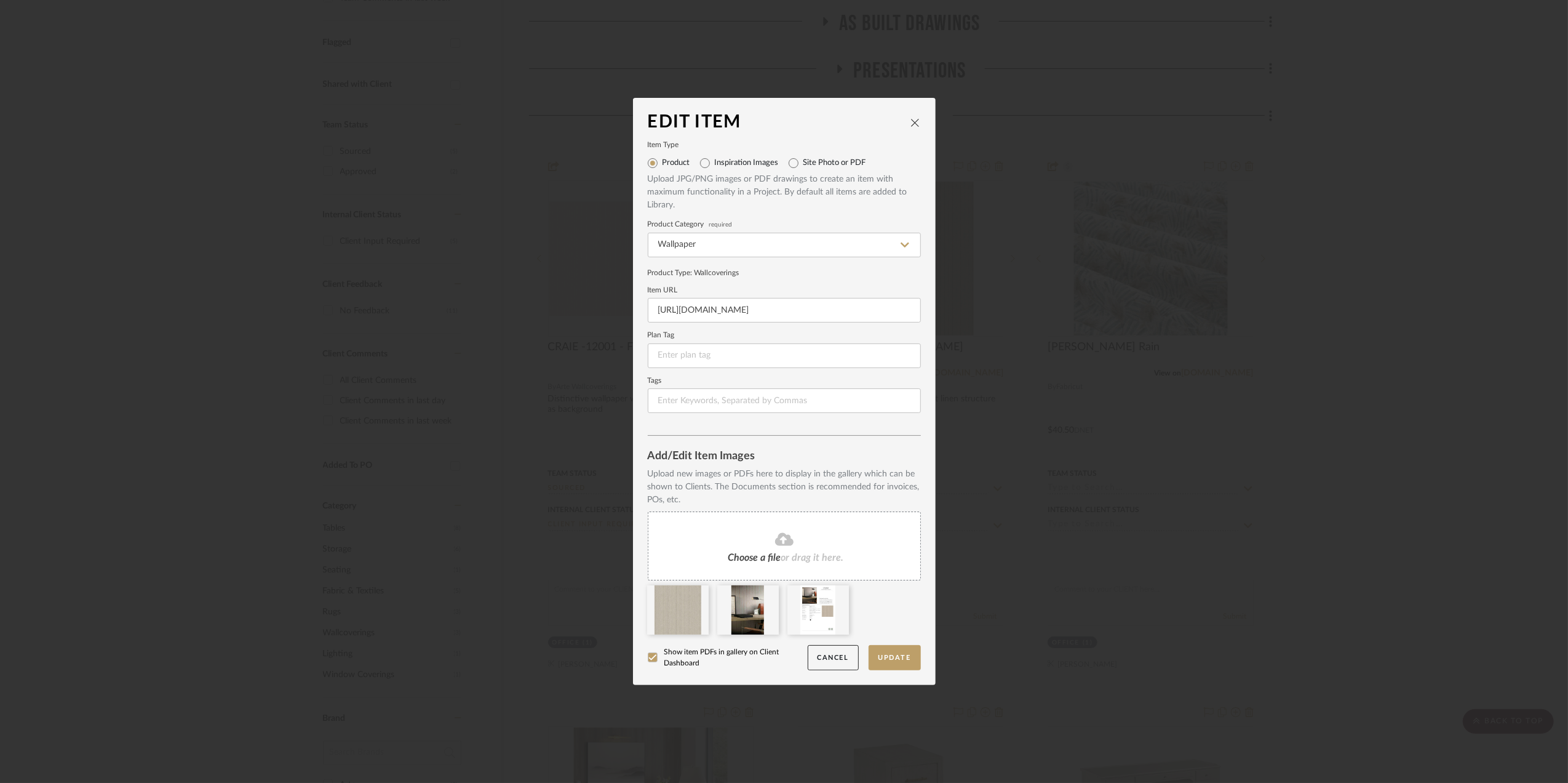
click at [777, 540] on icon at bounding box center [784, 539] width 18 height 13
click at [765, 591] on icon at bounding box center [769, 593] width 8 height 10
click at [891, 655] on button "Update" at bounding box center [894, 657] width 52 height 25
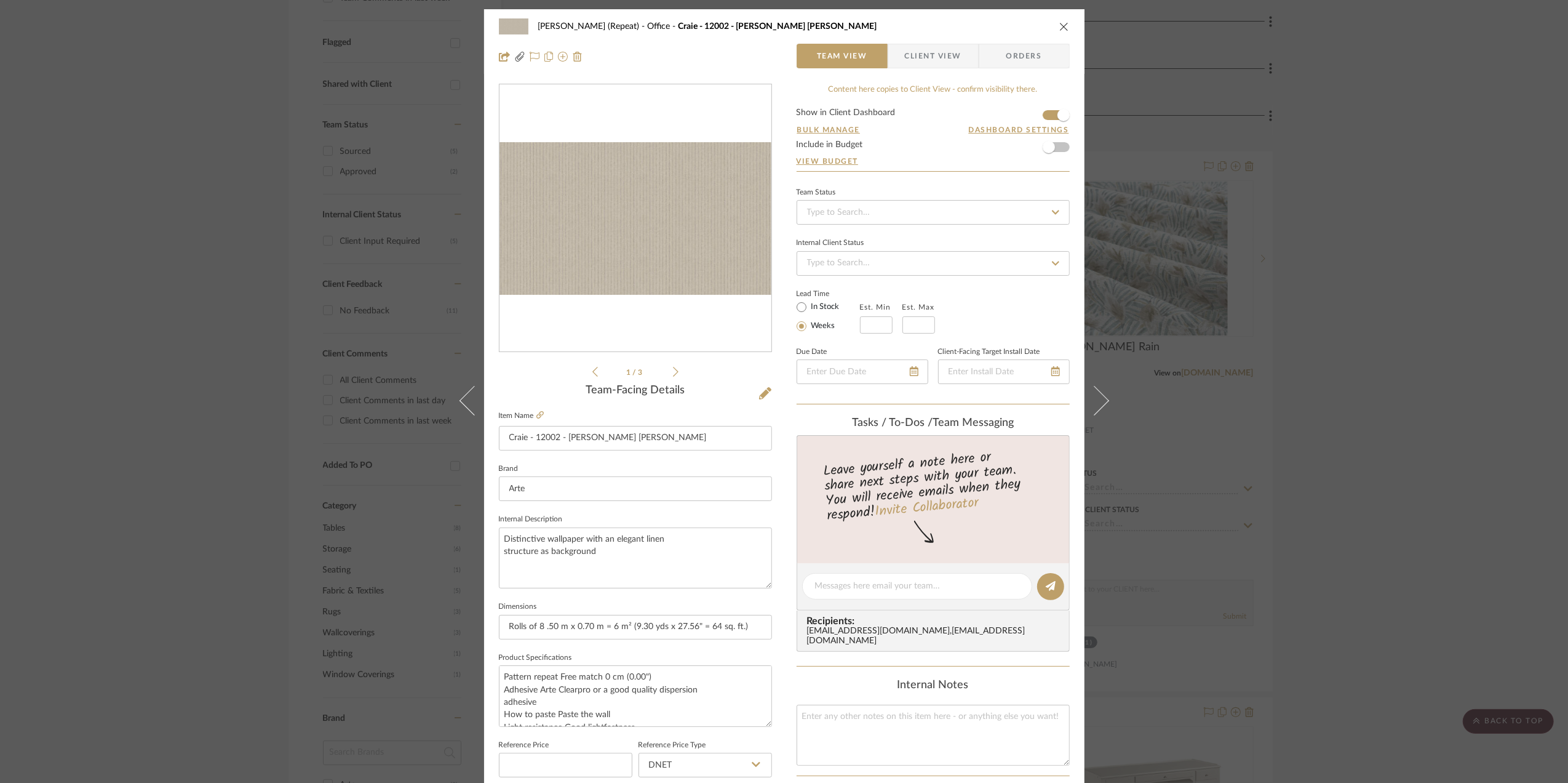
click at [1421, 382] on div "Stephanie Bergreen (Repeat) Office Craie - 12002 - Bain de Boue Team View Clien…" at bounding box center [784, 392] width 1568 height 783
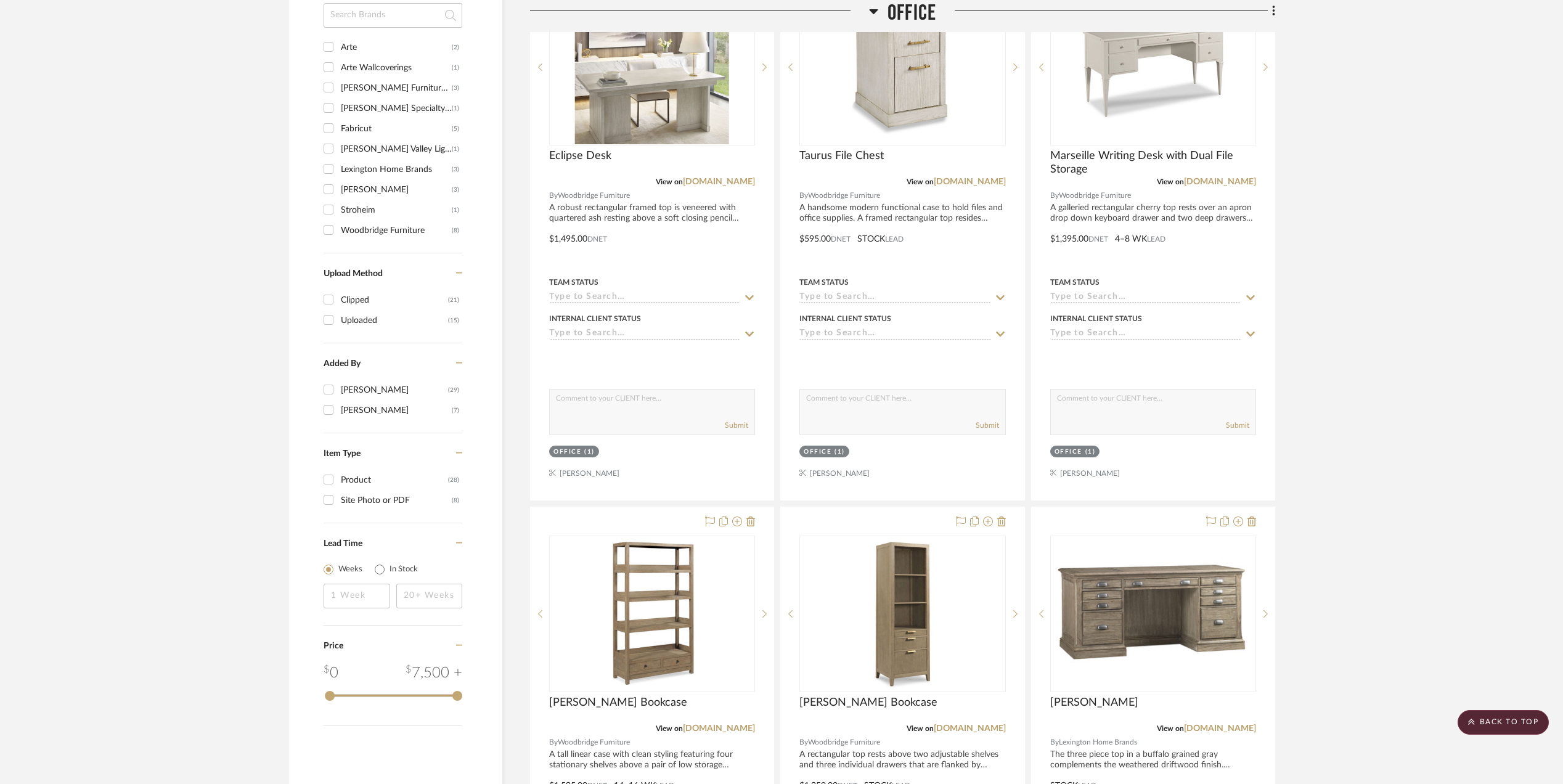
scroll to position [1179, 0]
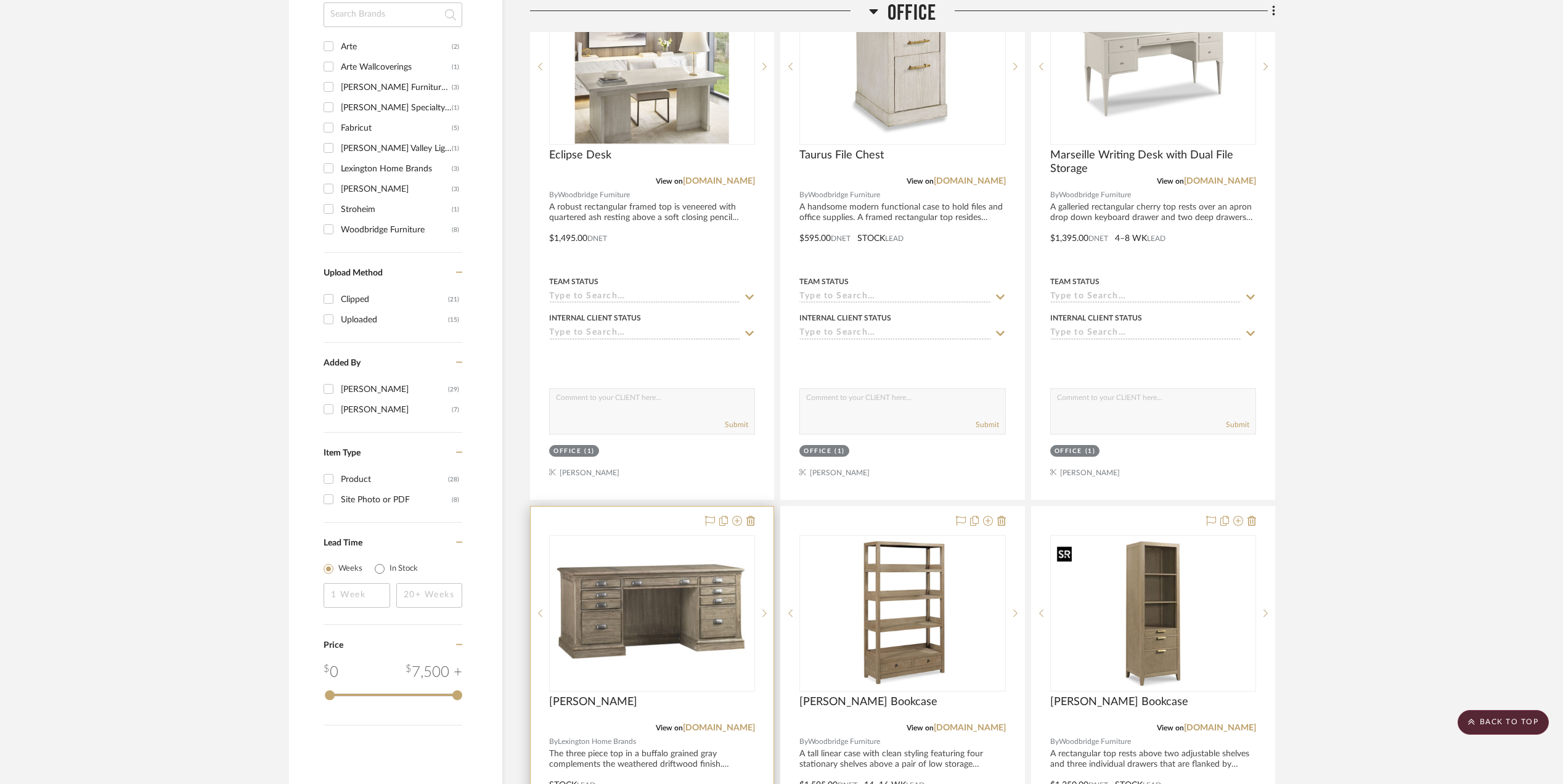
click at [699, 637] on img "0" at bounding box center [651, 614] width 203 height 153
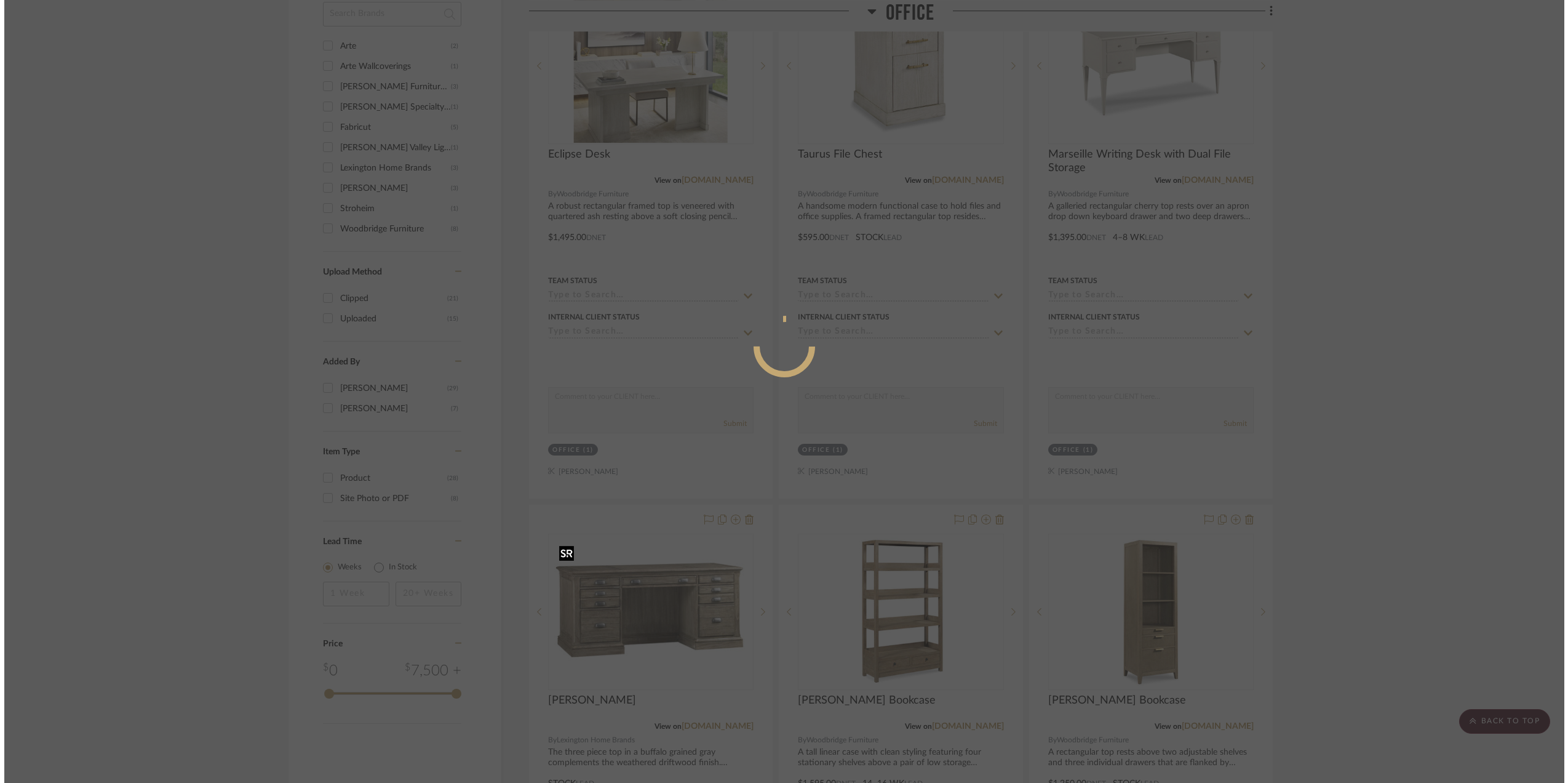
scroll to position [0, 0]
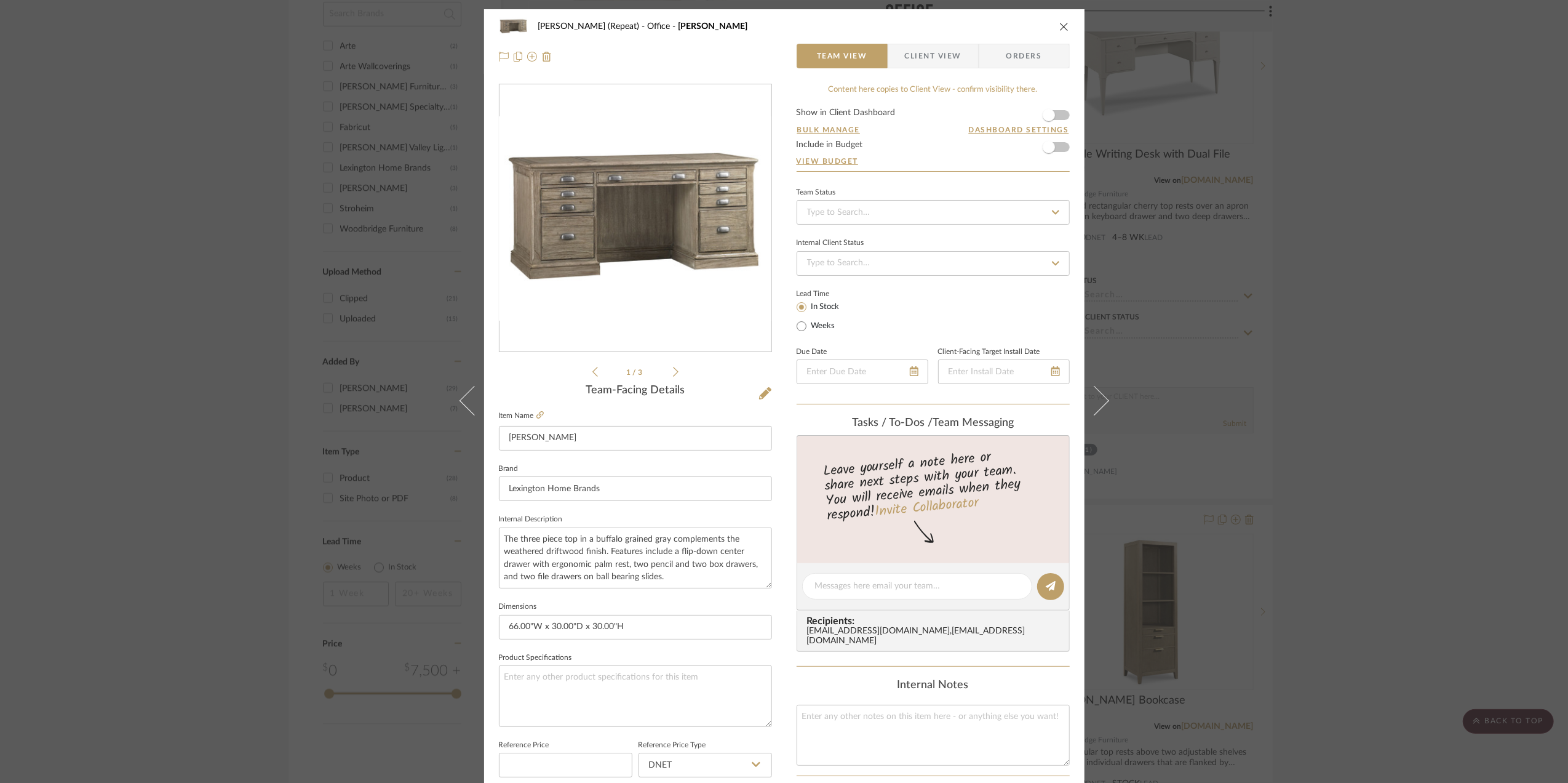
click at [1381, 591] on div "Stephanie Bergreen (Repeat) Office Austin Desk Team View Client View Orders 1 /…" at bounding box center [784, 392] width 1568 height 783
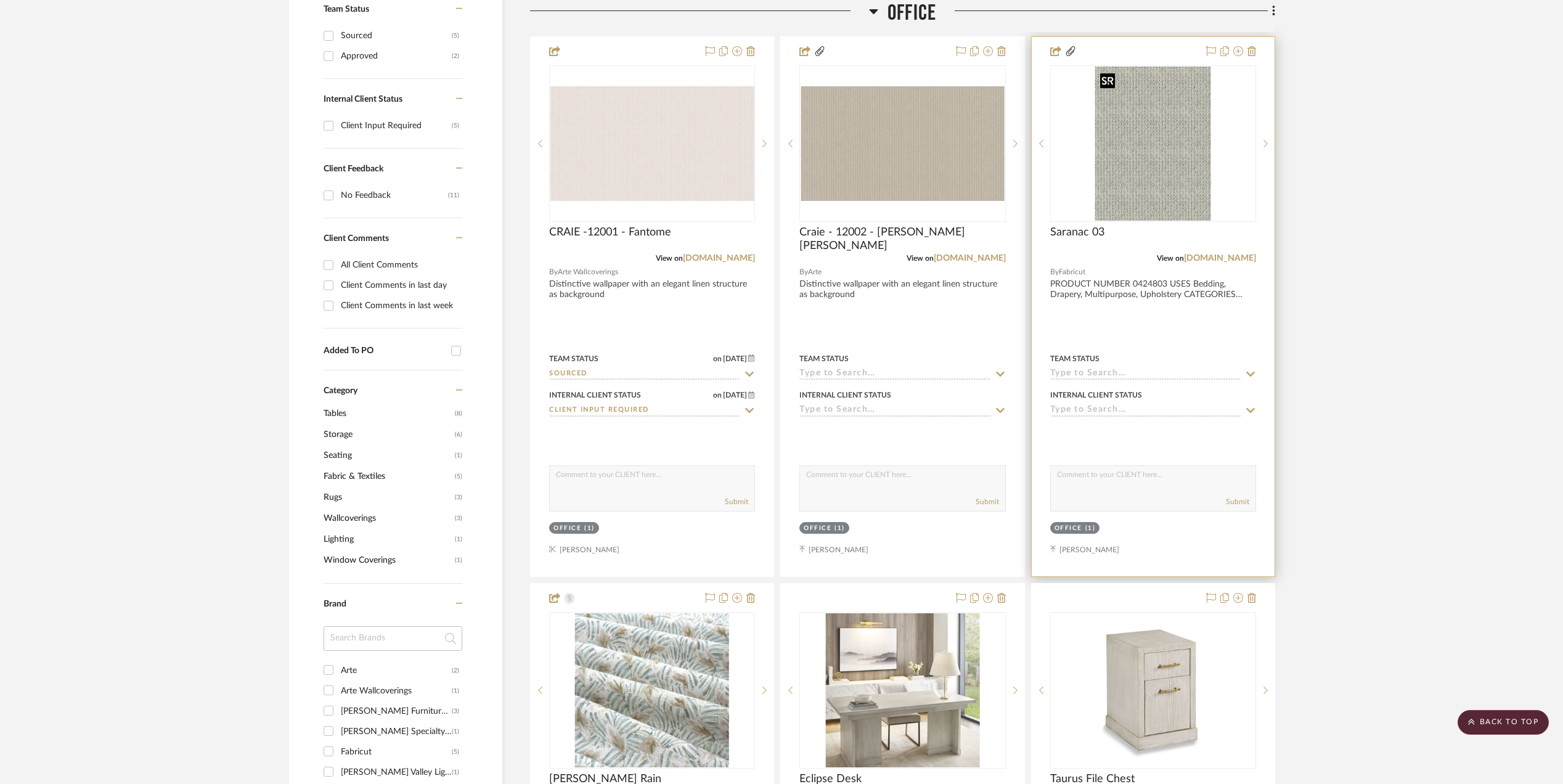
scroll to position [616, 0]
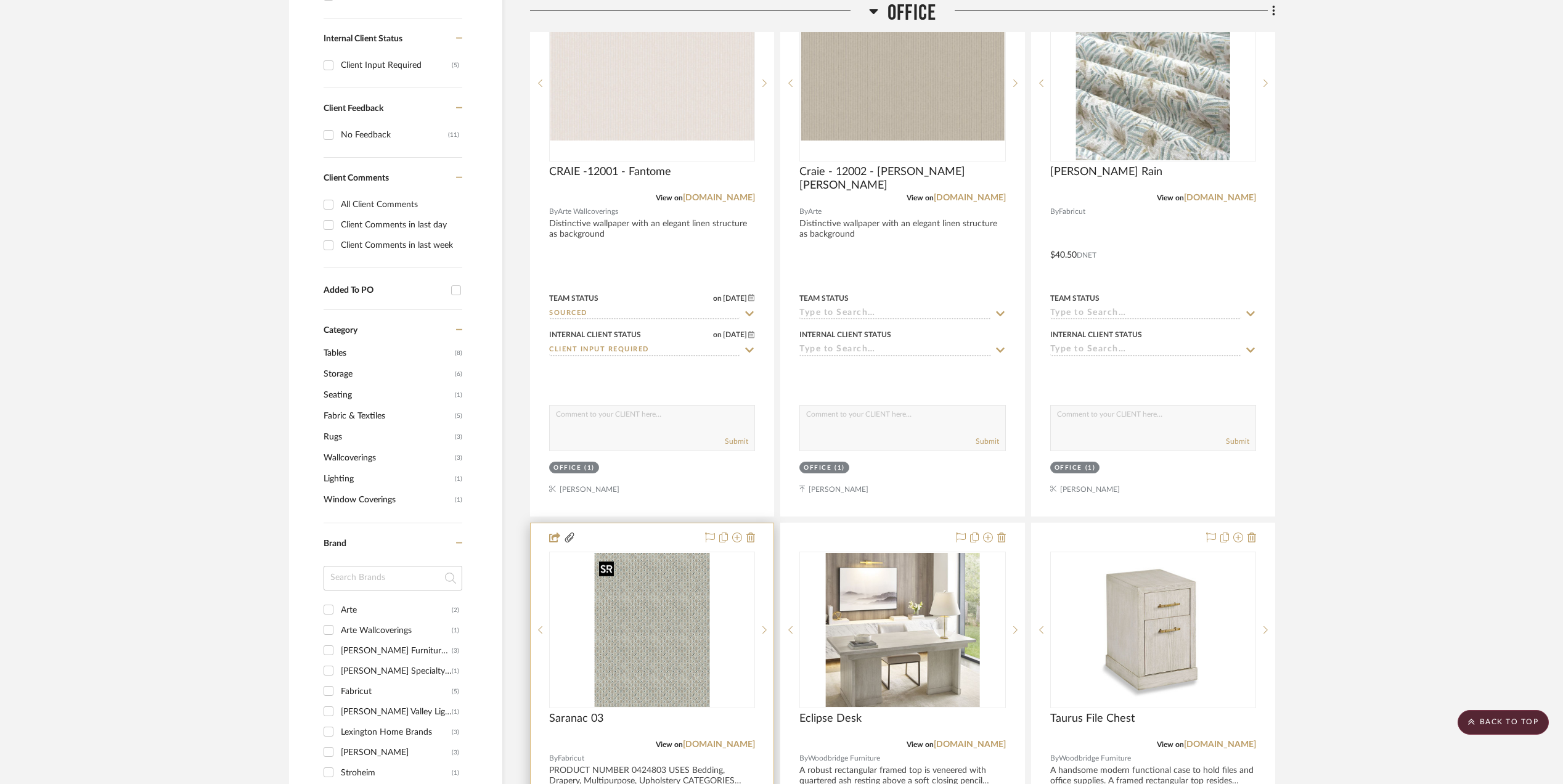
click at [676, 614] on img "0" at bounding box center [651, 629] width 116 height 154
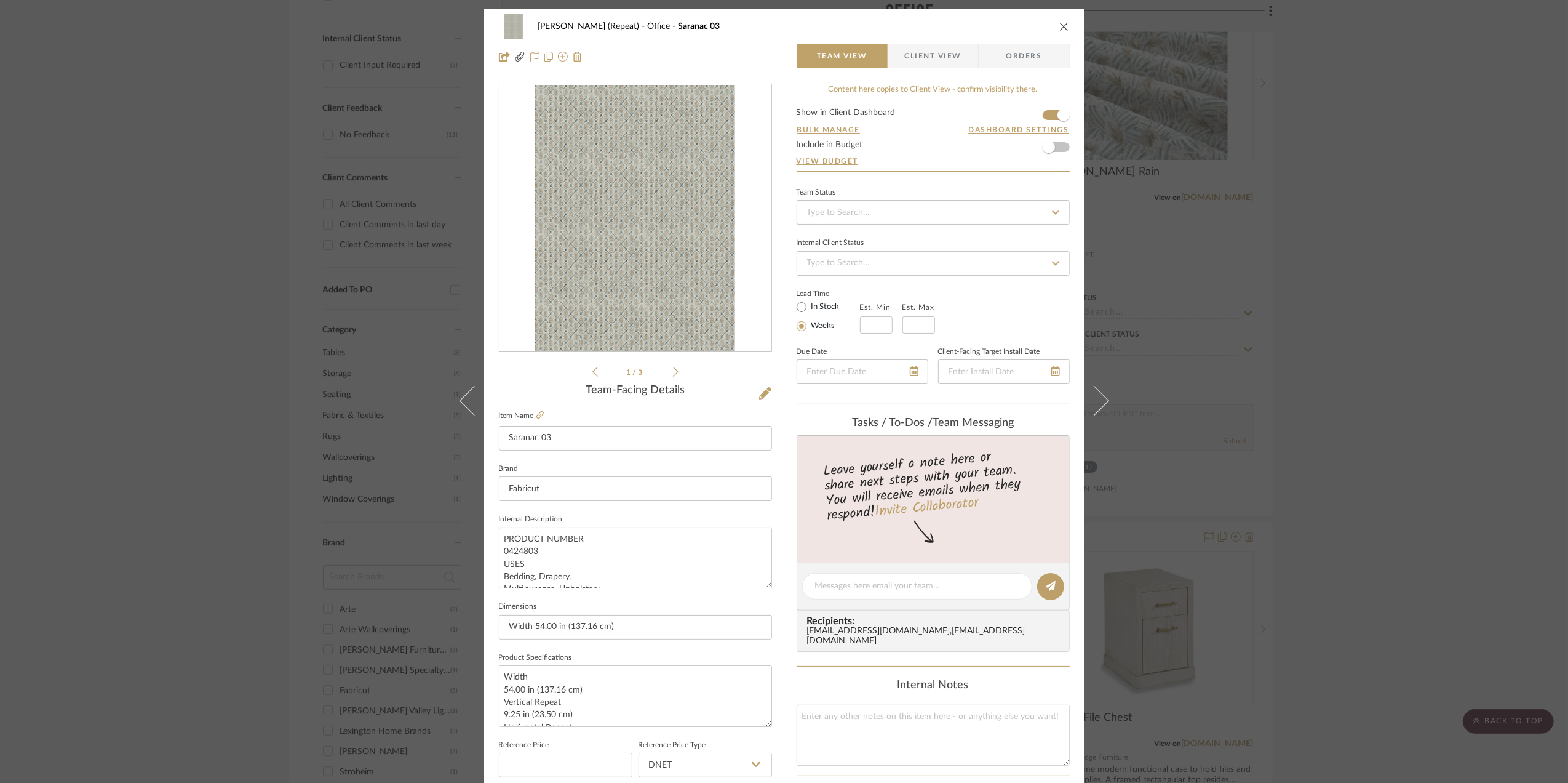
click at [653, 263] on img "0" at bounding box center [635, 218] width 200 height 267
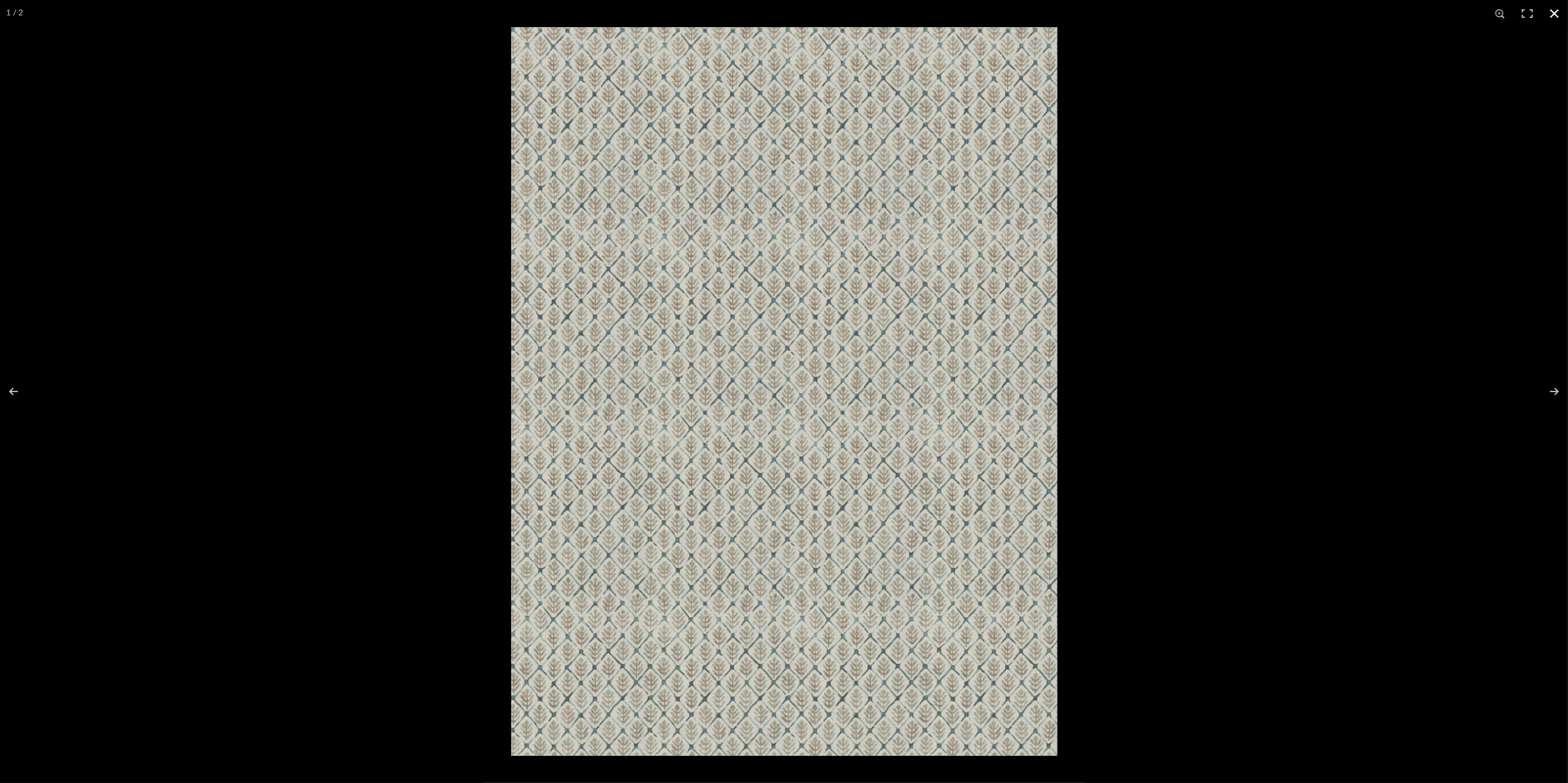
click at [1555, 8] on button at bounding box center [1554, 14] width 27 height 27
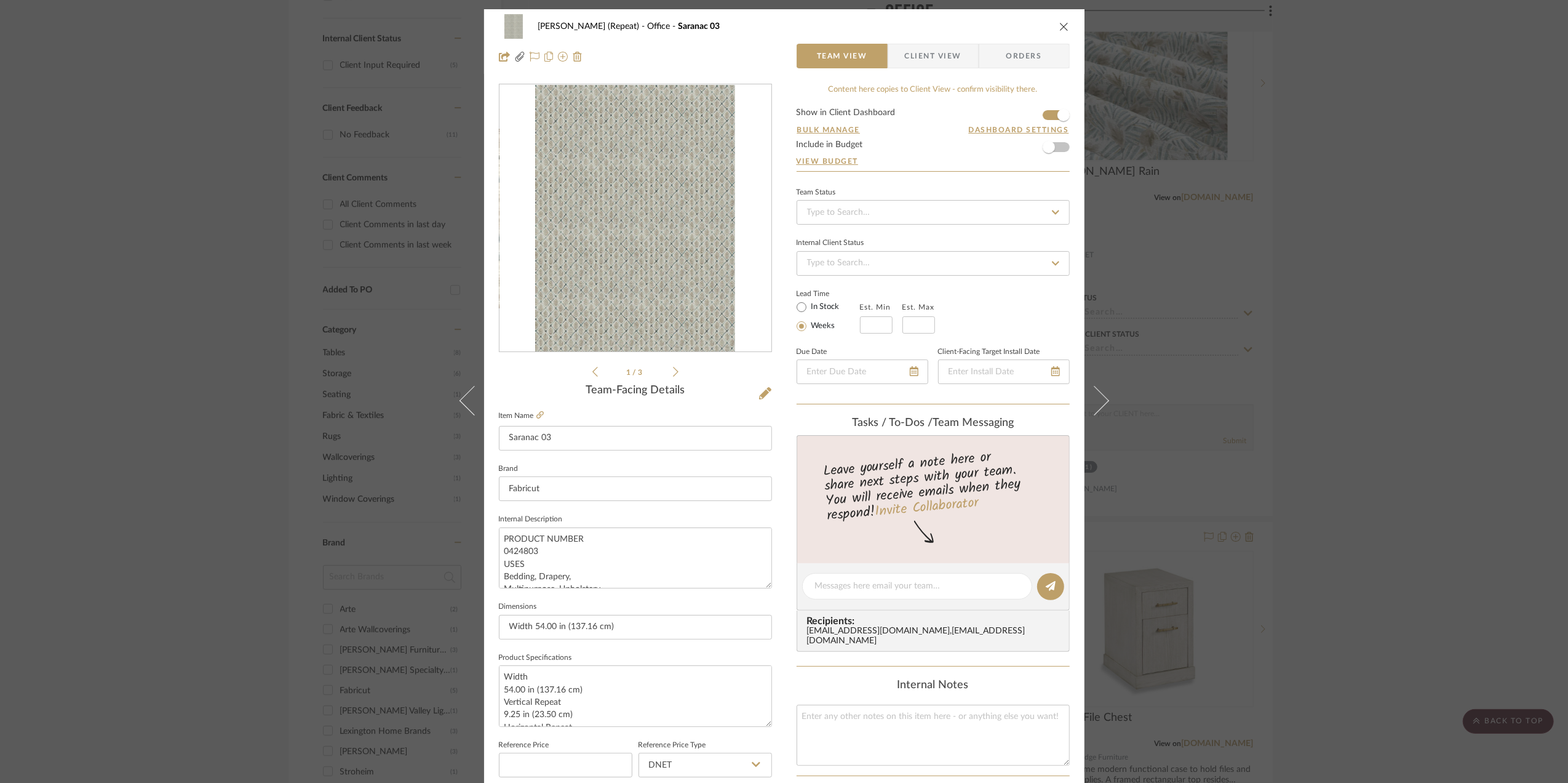
click at [1344, 342] on div "Stephanie Bergreen (Repeat) Office Saranac 03 Team View Client View Orders file…" at bounding box center [784, 392] width 1568 height 783
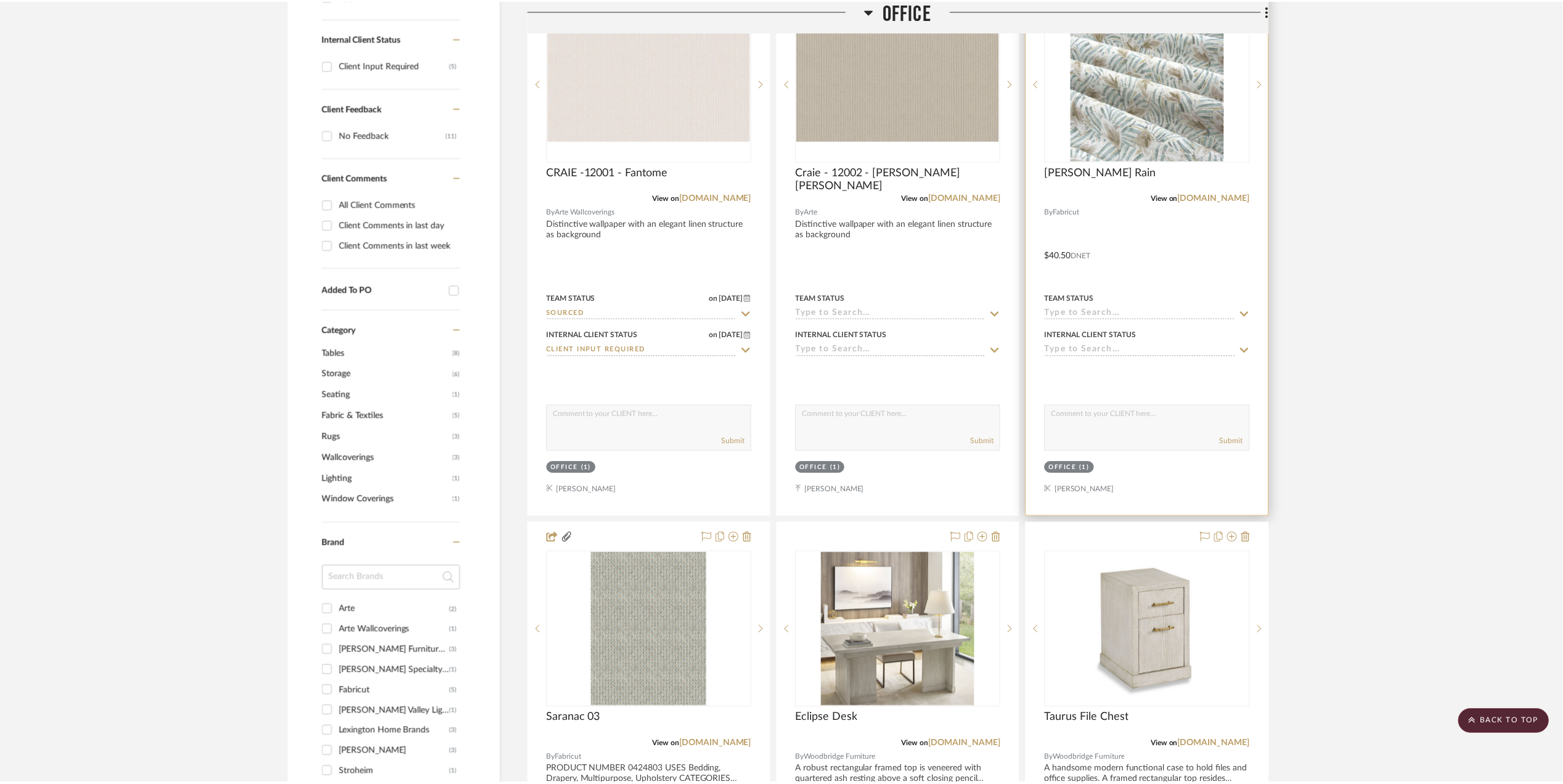
scroll to position [616, 0]
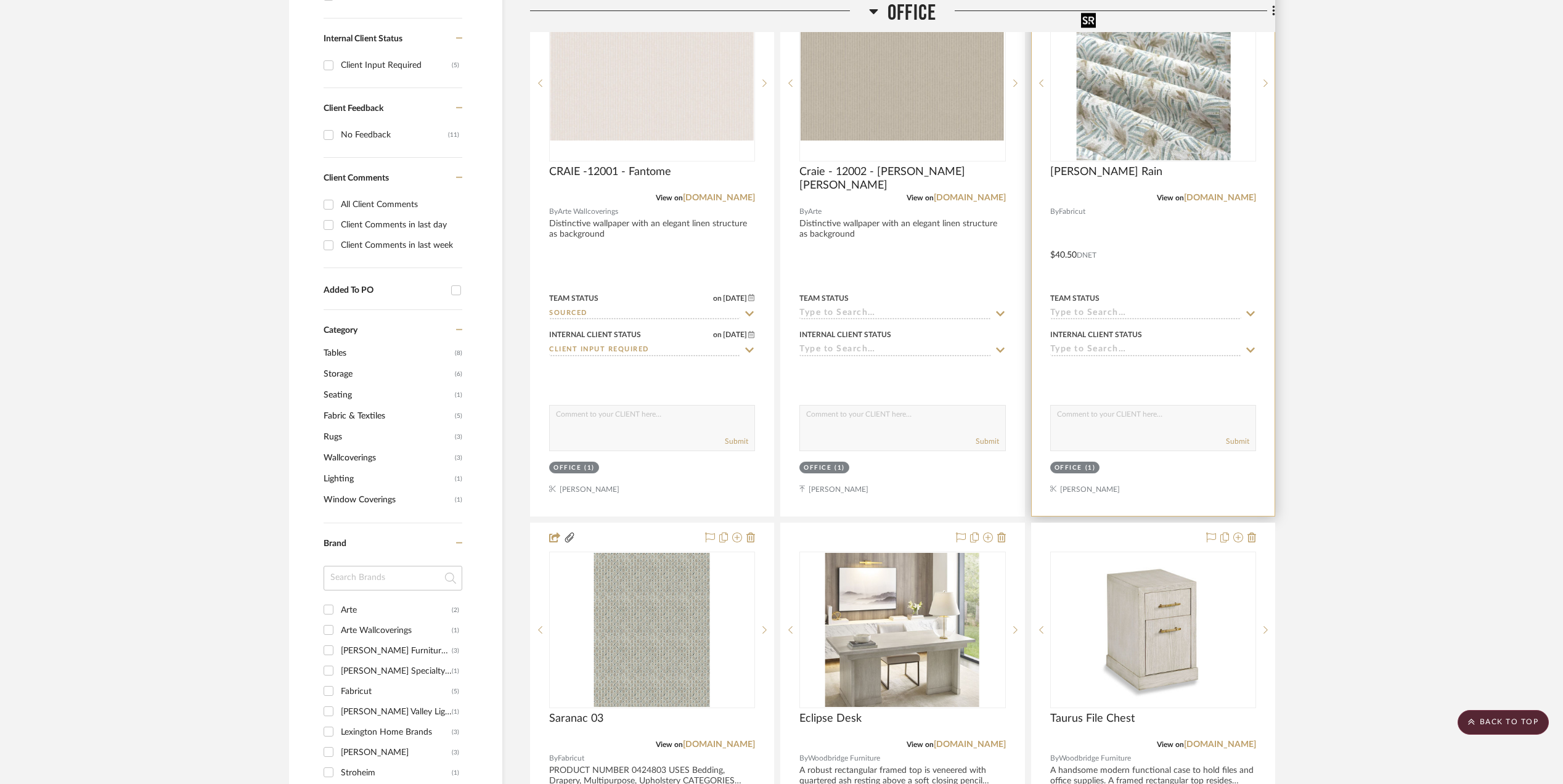
click at [1117, 77] on img "0" at bounding box center [1153, 83] width 154 height 154
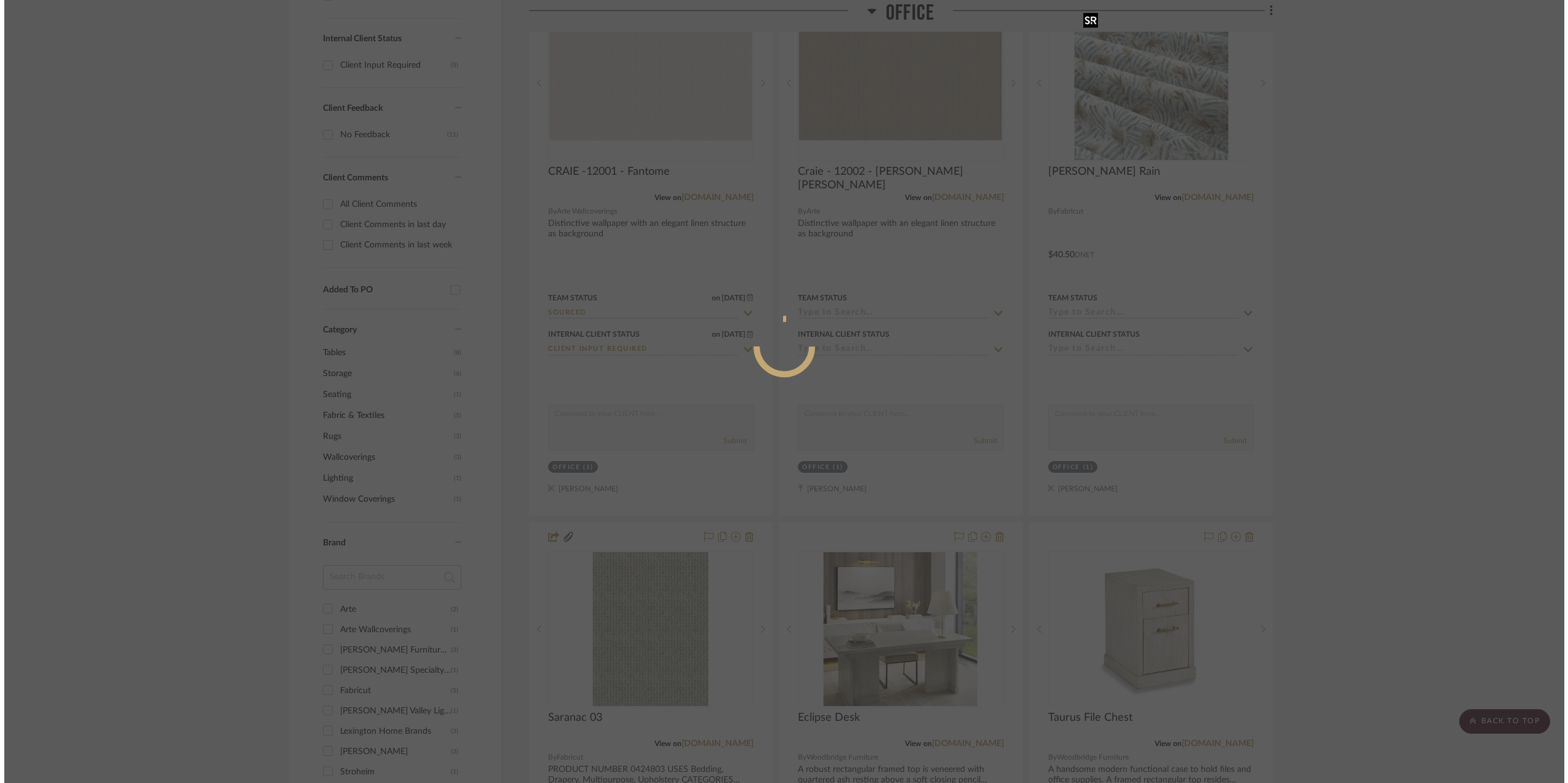
scroll to position [0, 0]
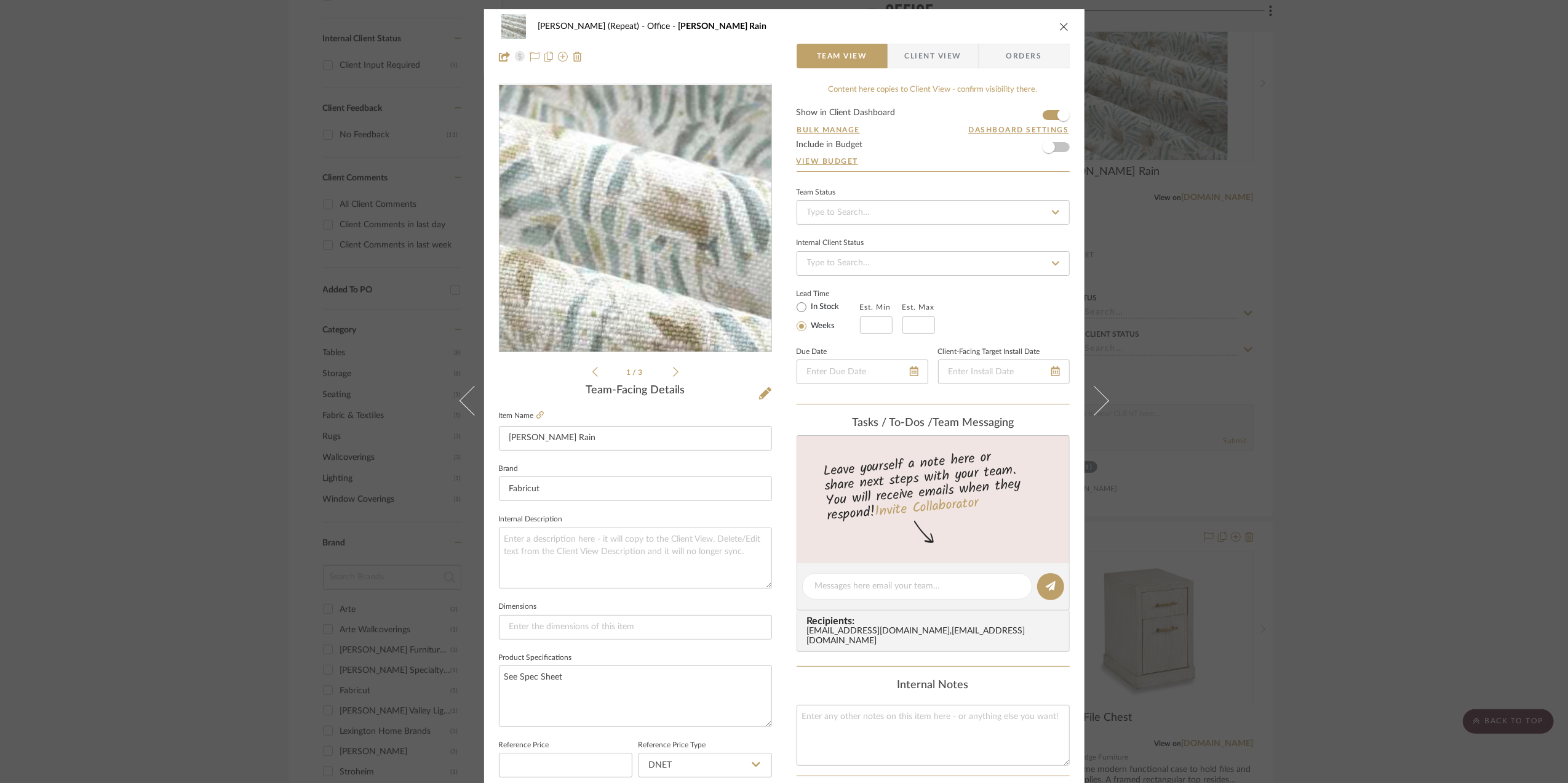
click at [665, 200] on img "0" at bounding box center [634, 218] width 267 height 267
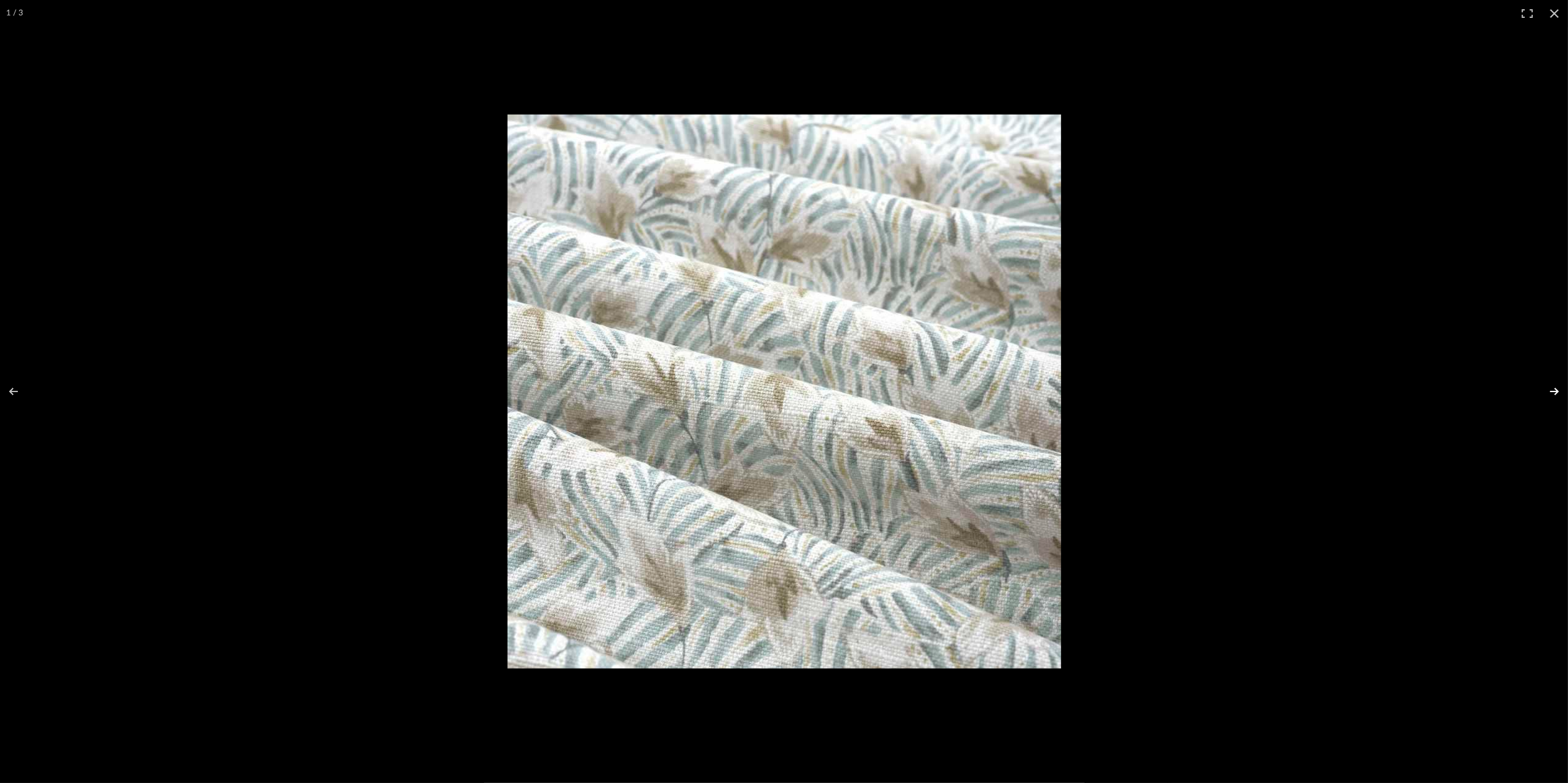
click at [1550, 388] on button at bounding box center [1545, 392] width 43 height 62
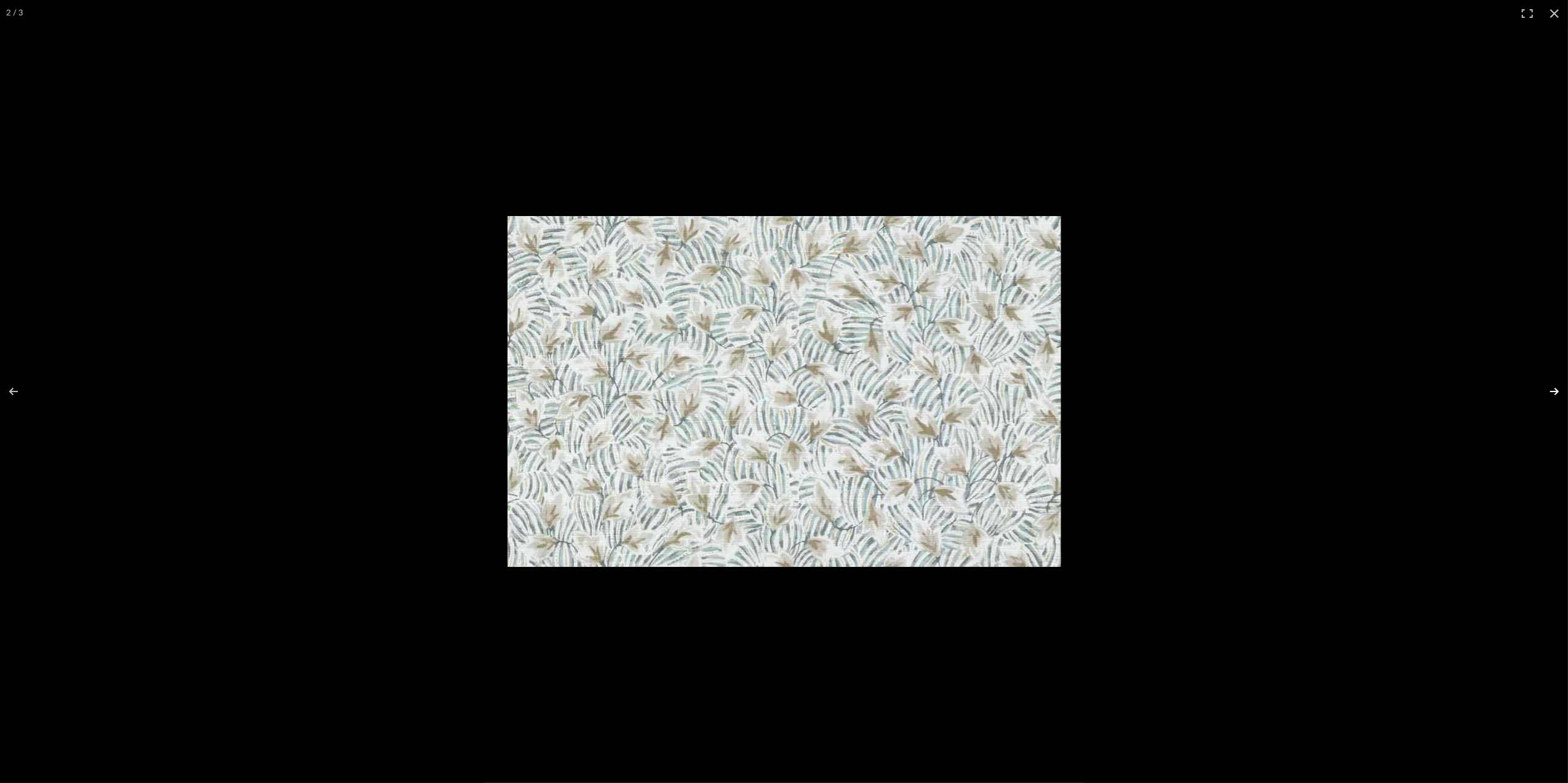
click at [1550, 387] on button at bounding box center [1545, 392] width 43 height 62
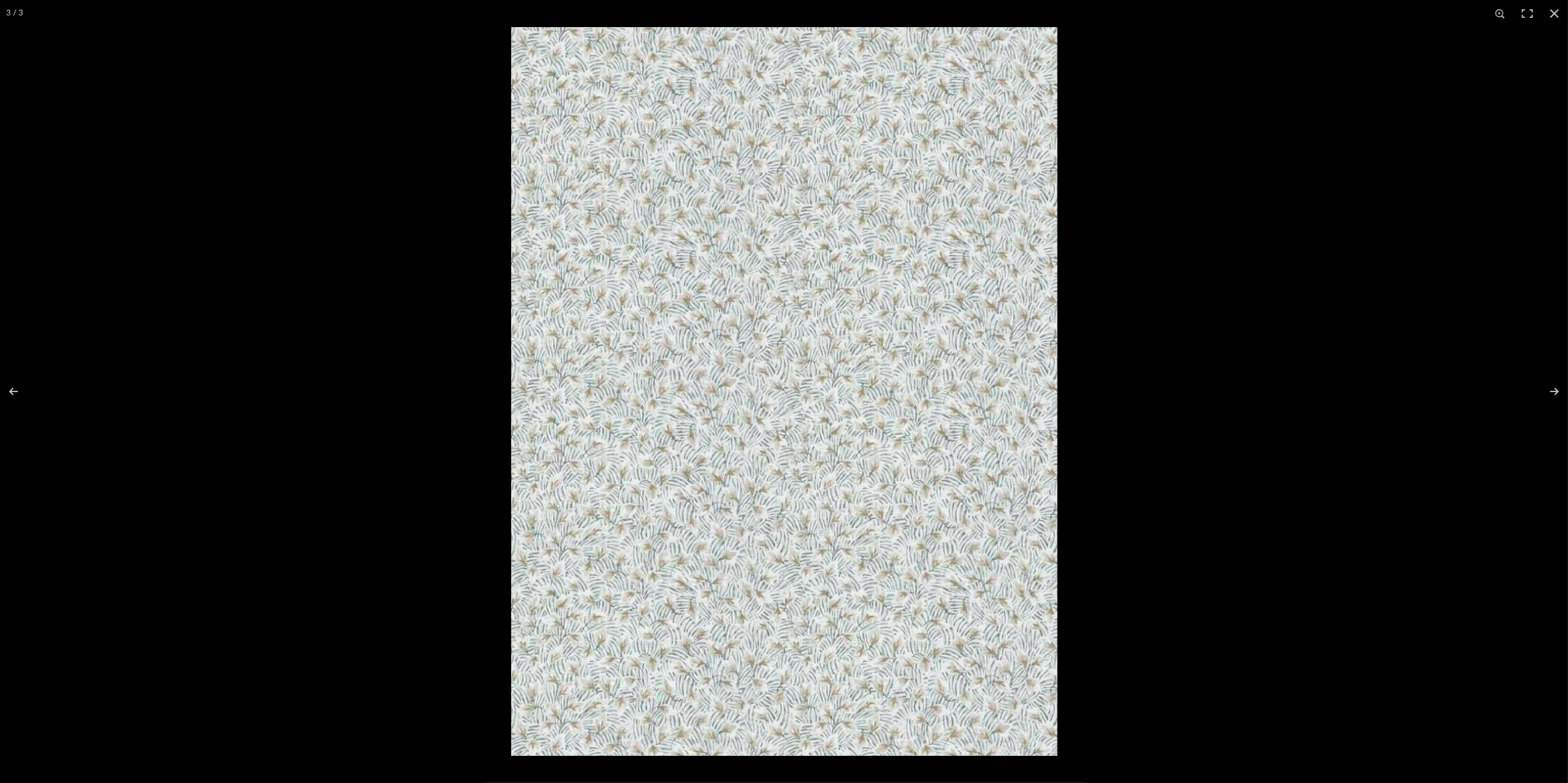
click at [1557, 6] on button at bounding box center [1554, 14] width 27 height 27
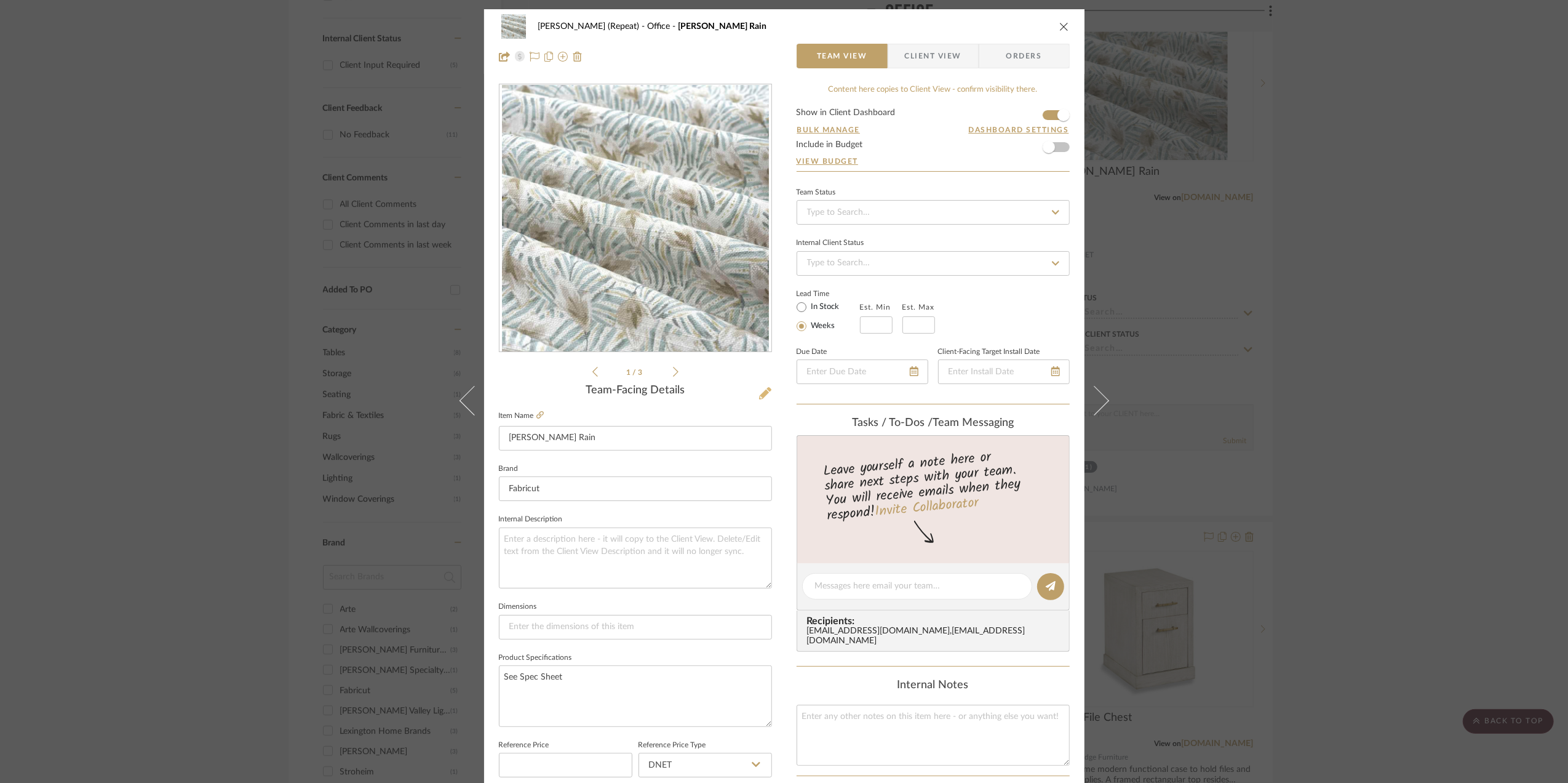
click at [764, 392] on icon at bounding box center [765, 393] width 13 height 13
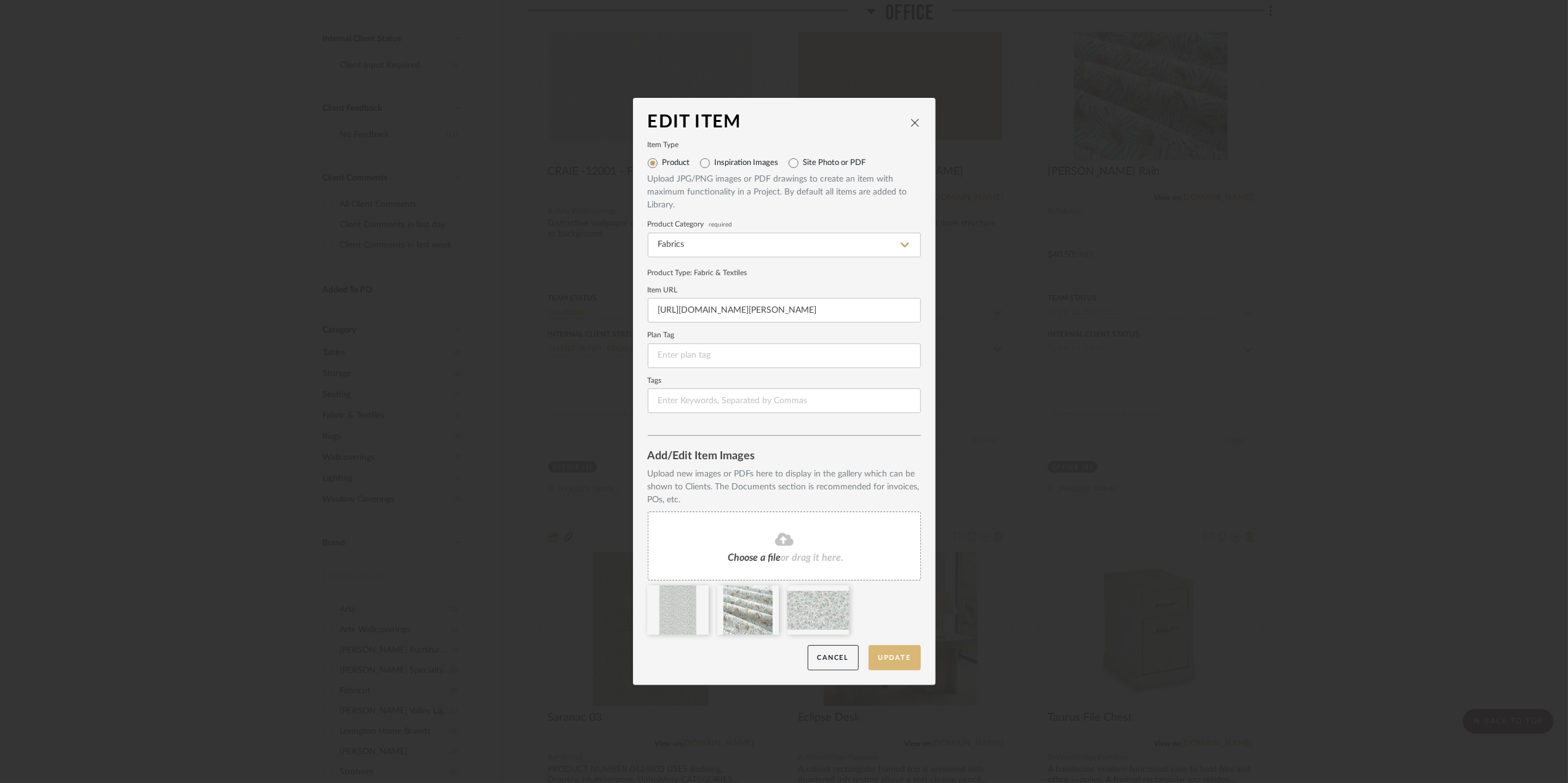
click at [888, 659] on button "Update" at bounding box center [894, 657] width 52 height 25
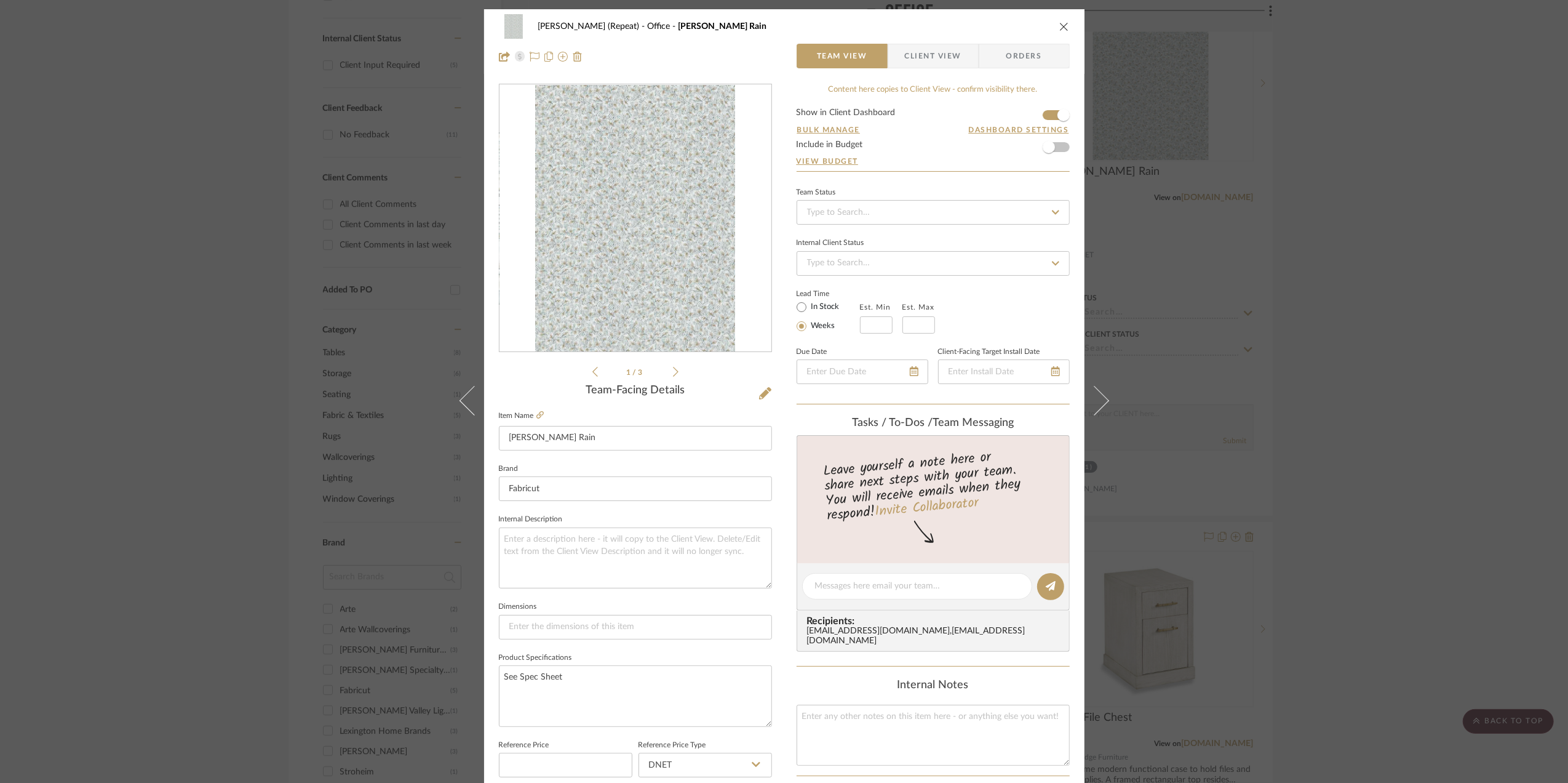
click at [1475, 398] on div "Stephanie Bergreen (Repeat) Office Parker Rain Team View Client View Orders 1 /…" at bounding box center [784, 392] width 1568 height 783
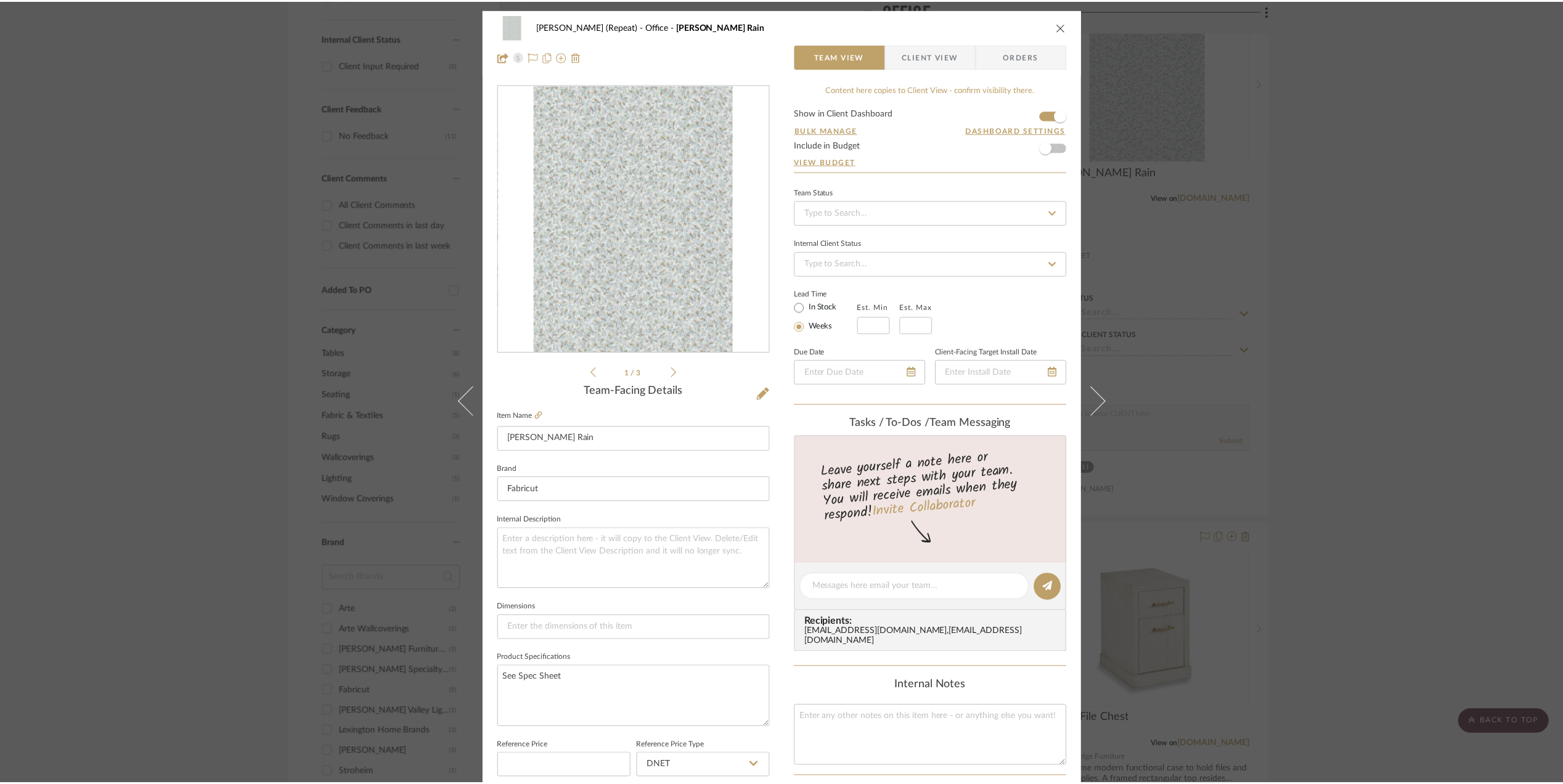
scroll to position [616, 0]
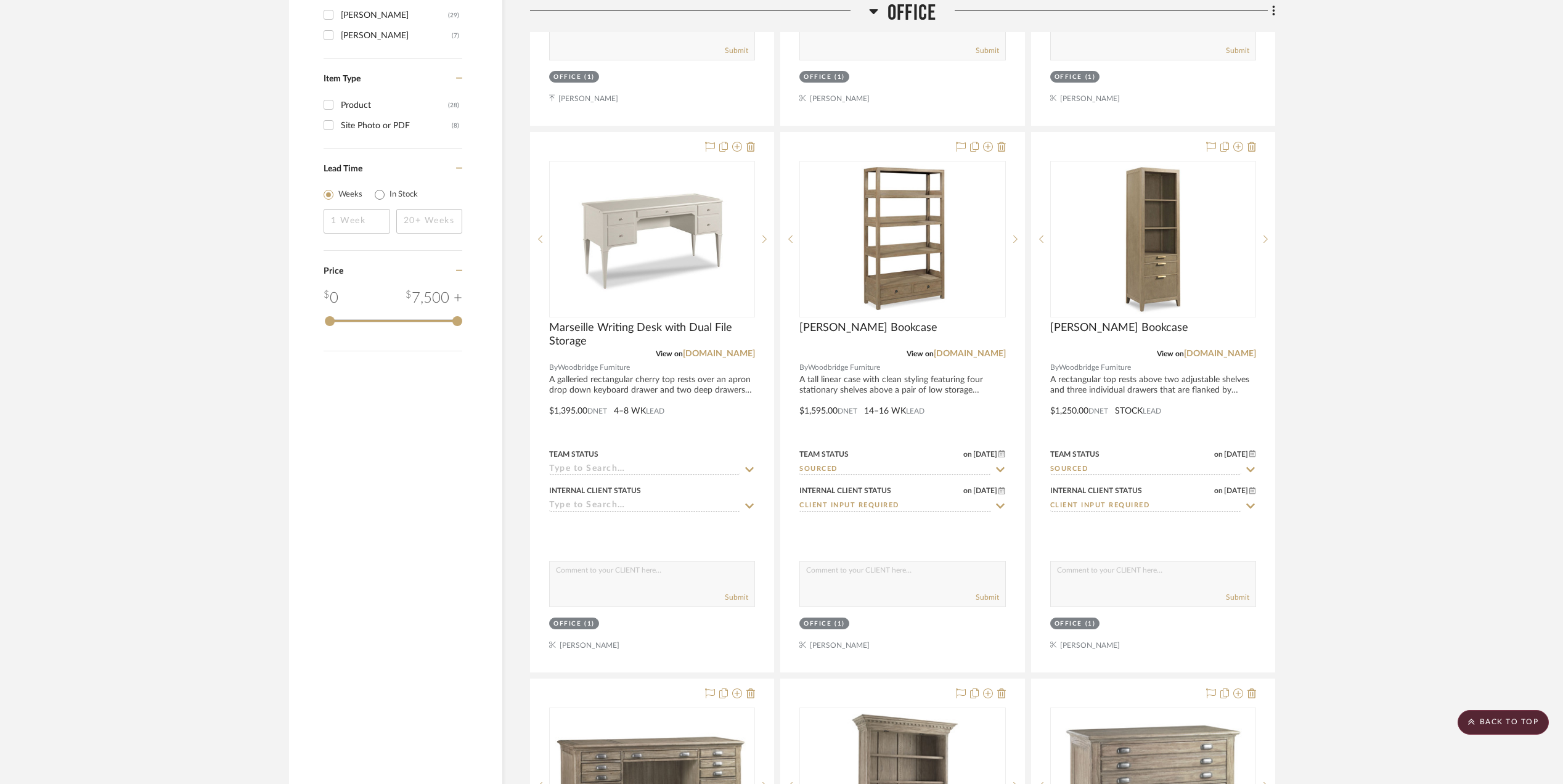
scroll to position [1930, 0]
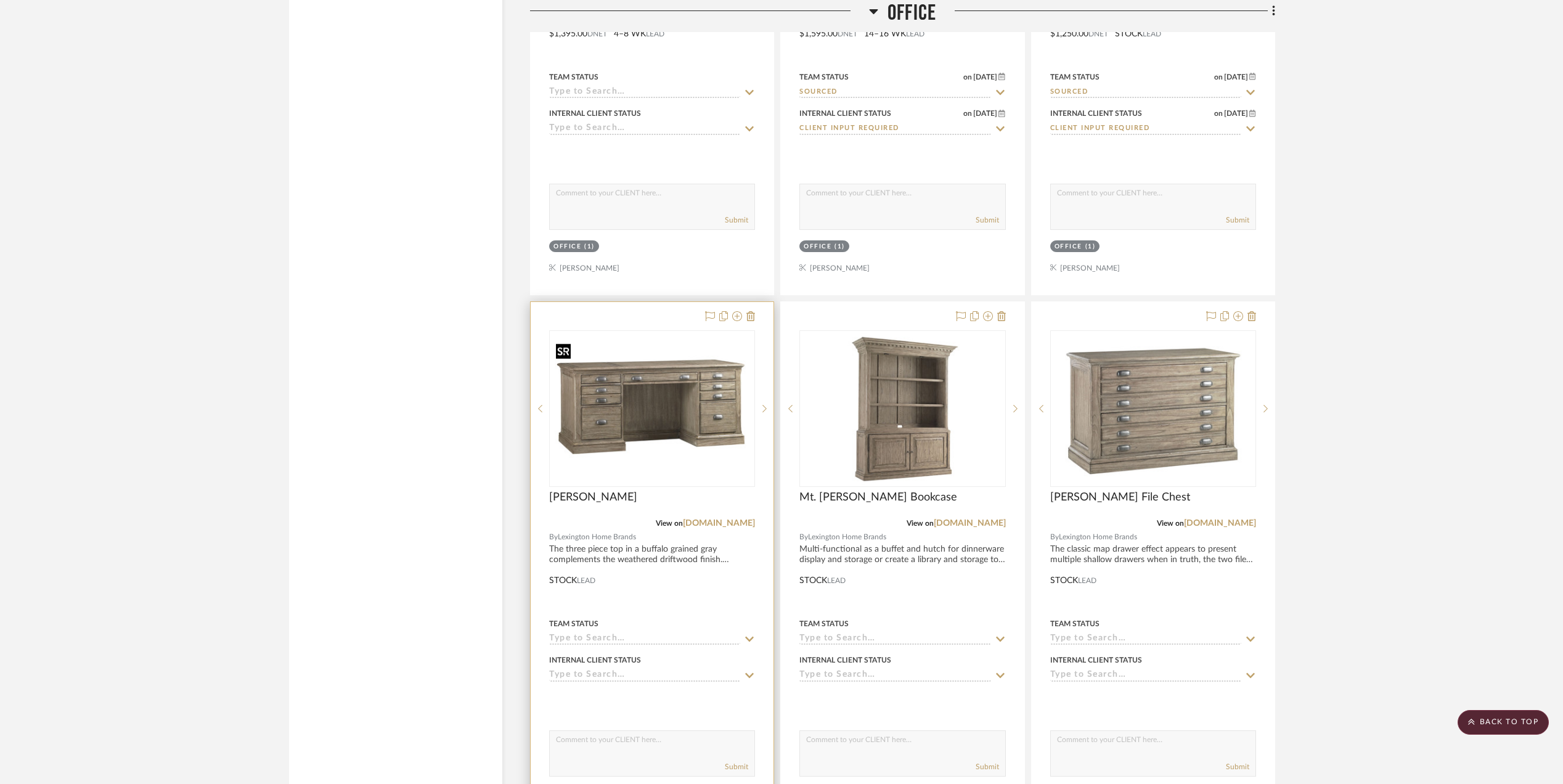
click at [585, 417] on img "0" at bounding box center [651, 408] width 203 height 153
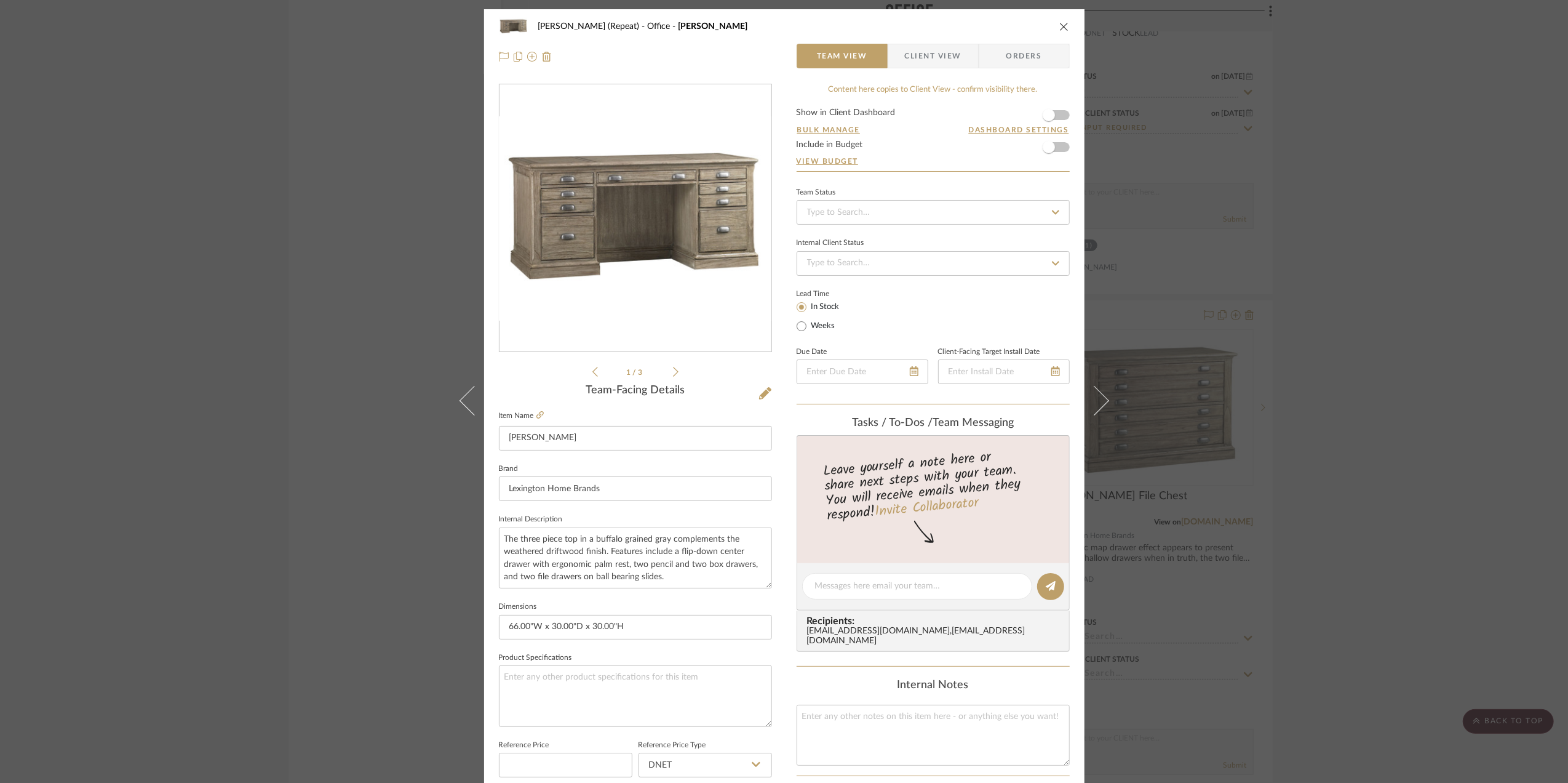
click at [1484, 618] on div "Stephanie Bergreen (Repeat) Office Austin Desk Team View Client View Orders 1 /…" at bounding box center [784, 392] width 1568 height 783
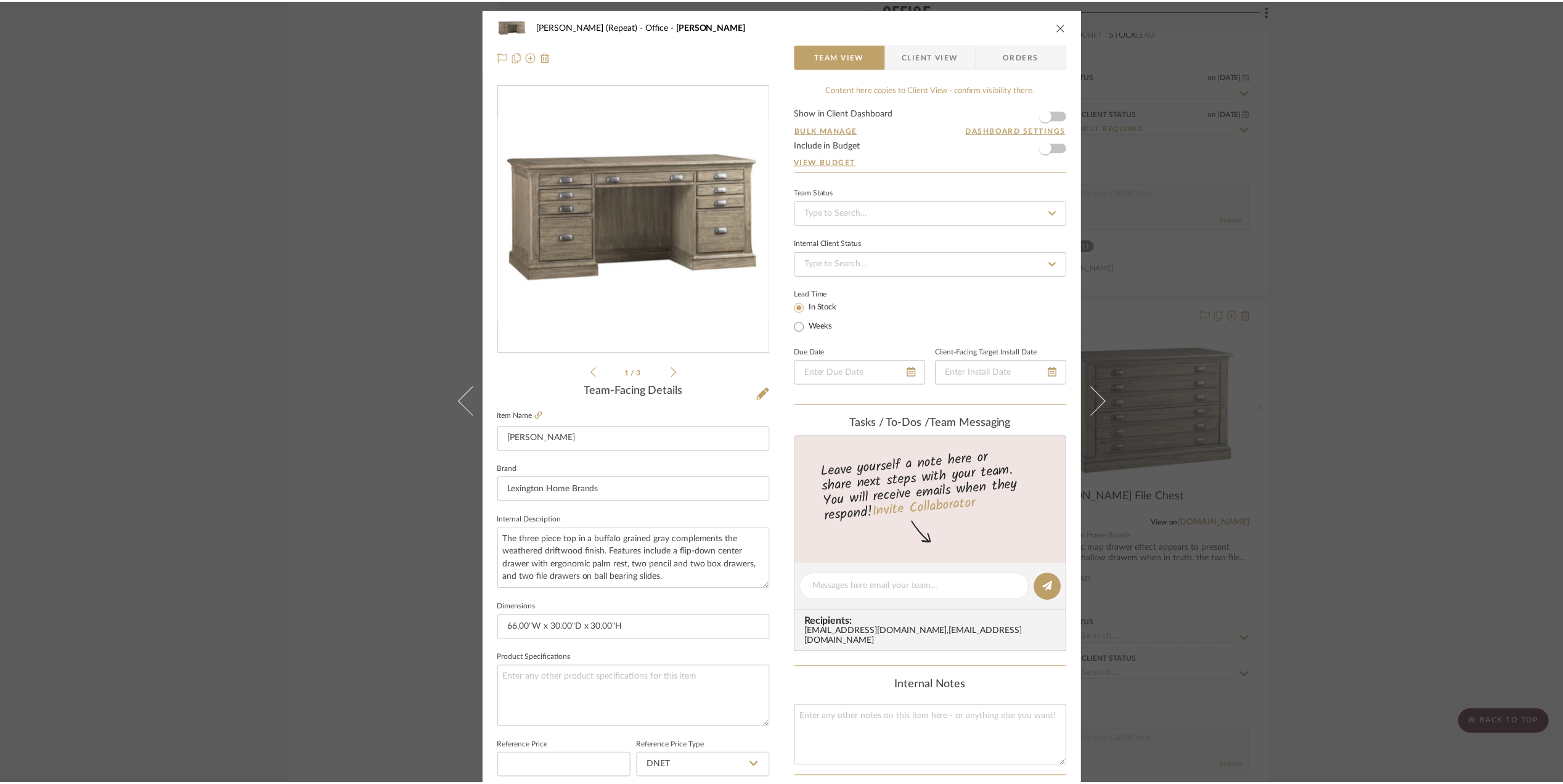
scroll to position [1930, 0]
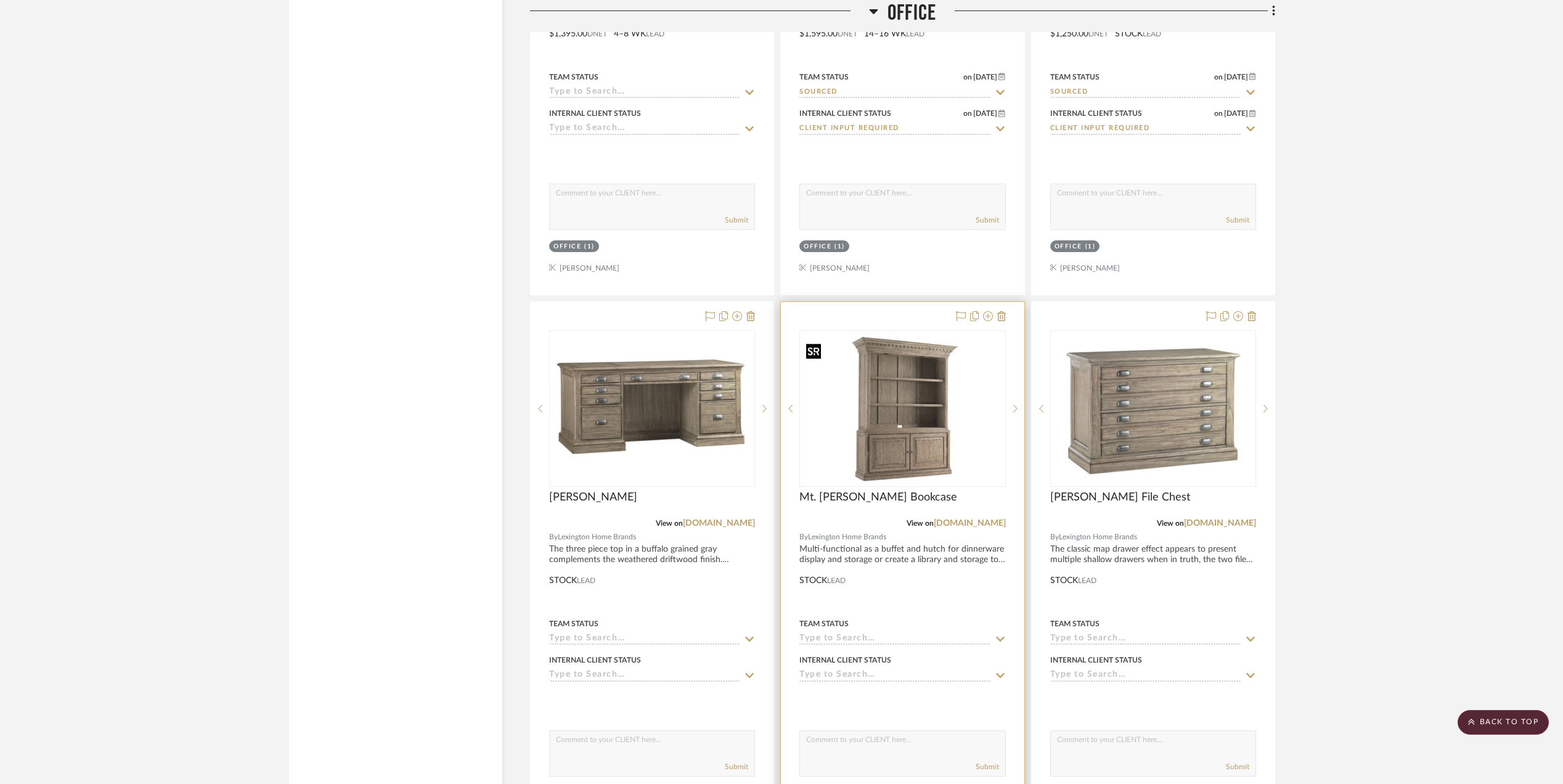
click at [895, 412] on img "0" at bounding box center [902, 408] width 203 height 153
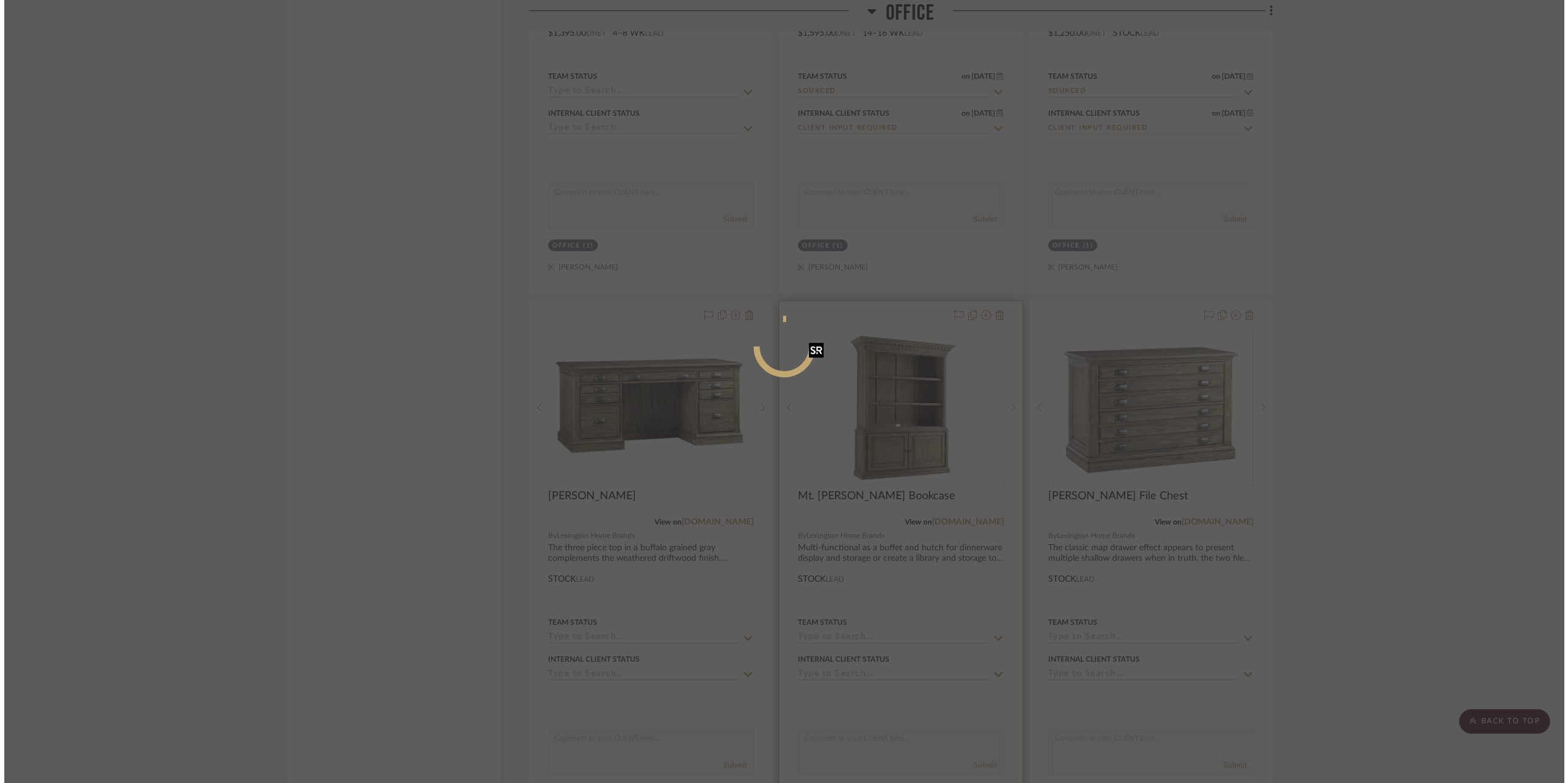
scroll to position [0, 0]
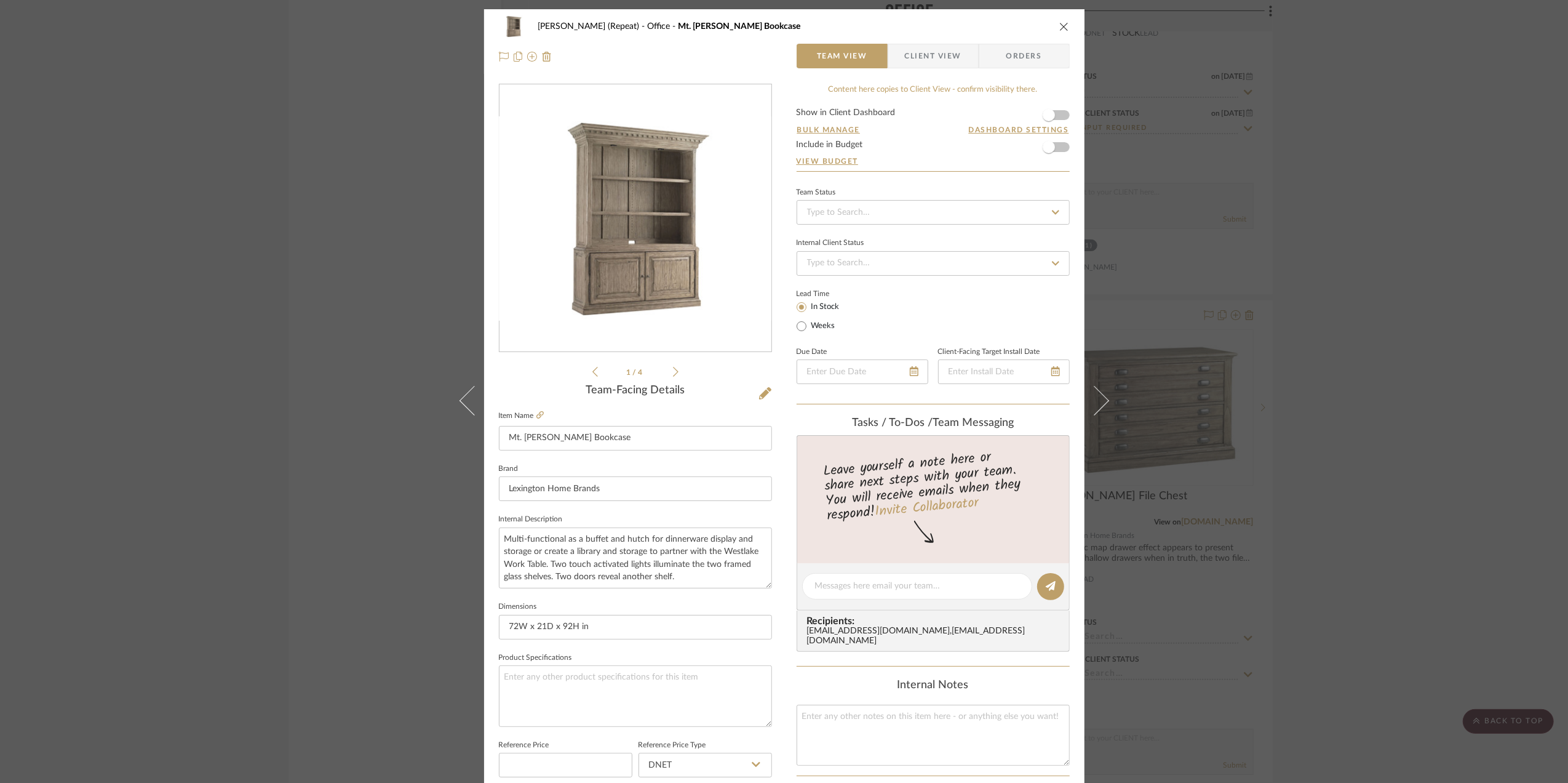
click at [1342, 560] on div "Stephanie Bergreen (Repeat) Office Mt. Bonnell Bookcase Team View Client View O…" at bounding box center [784, 392] width 1568 height 783
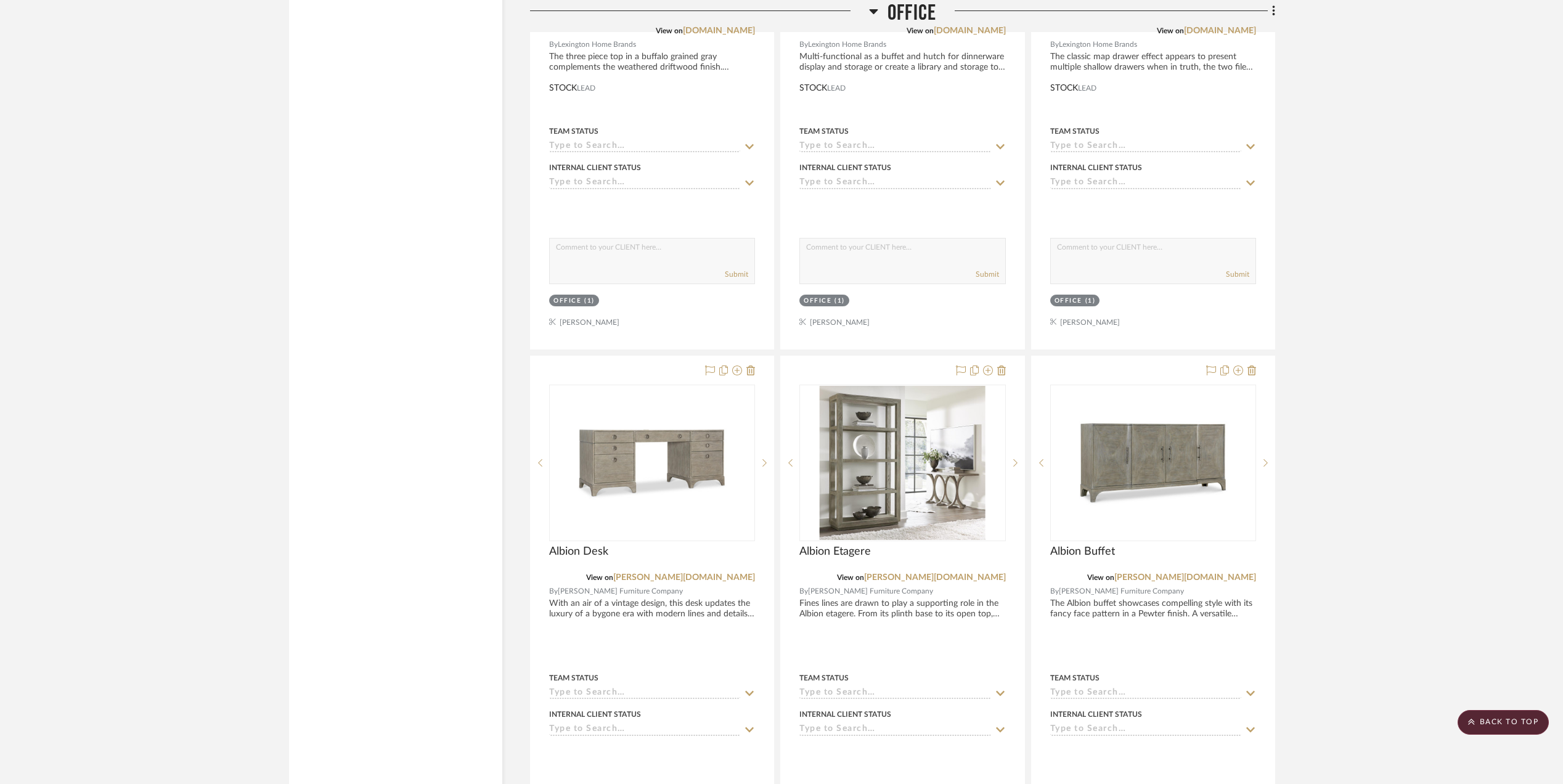
scroll to position [2423, 0]
click at [1133, 470] on img "0" at bounding box center [1153, 461] width 154 height 154
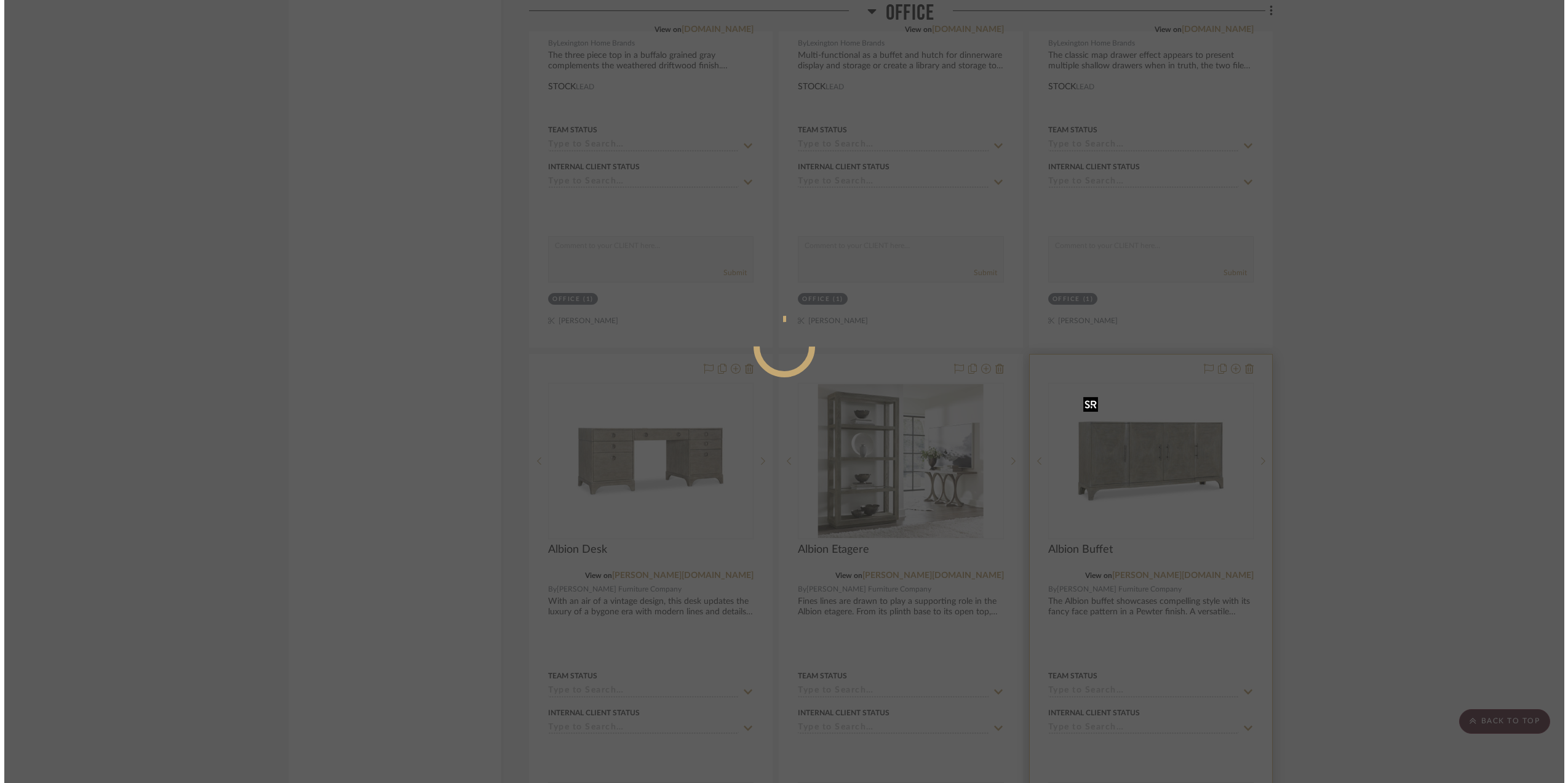
scroll to position [0, 0]
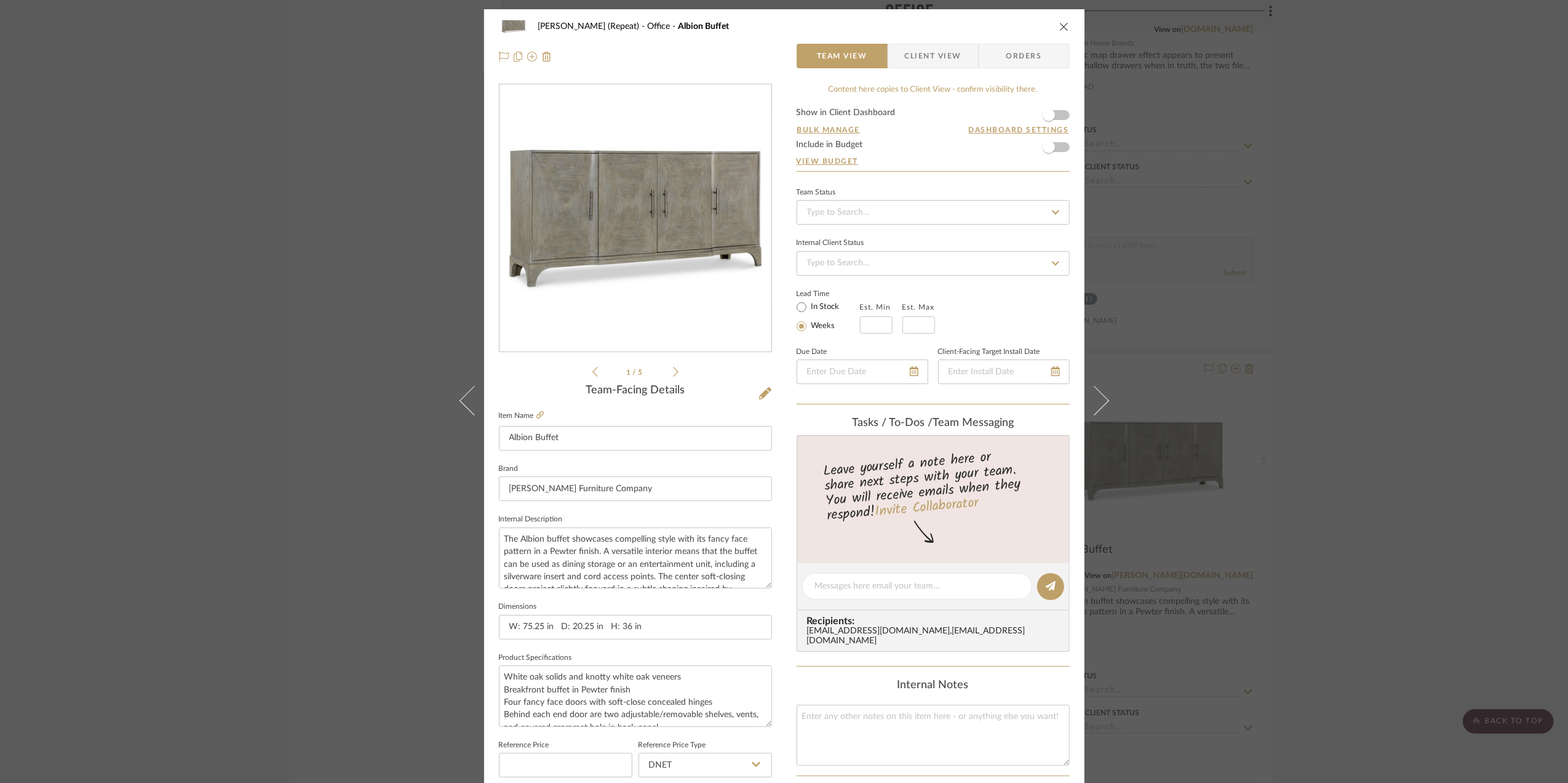
click at [615, 183] on img "0" at bounding box center [634, 218] width 267 height 267
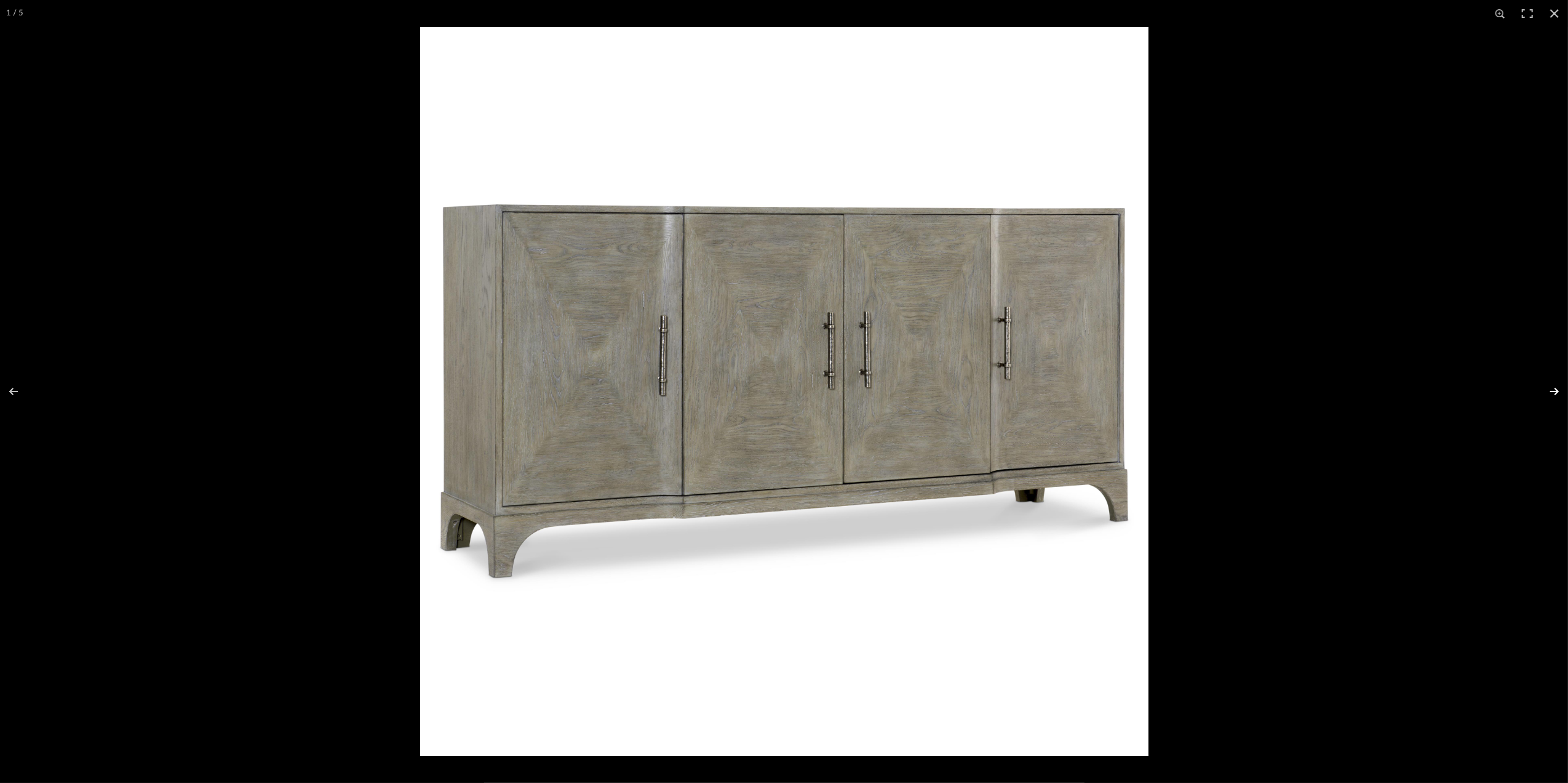
click at [1553, 392] on button at bounding box center [1545, 392] width 43 height 62
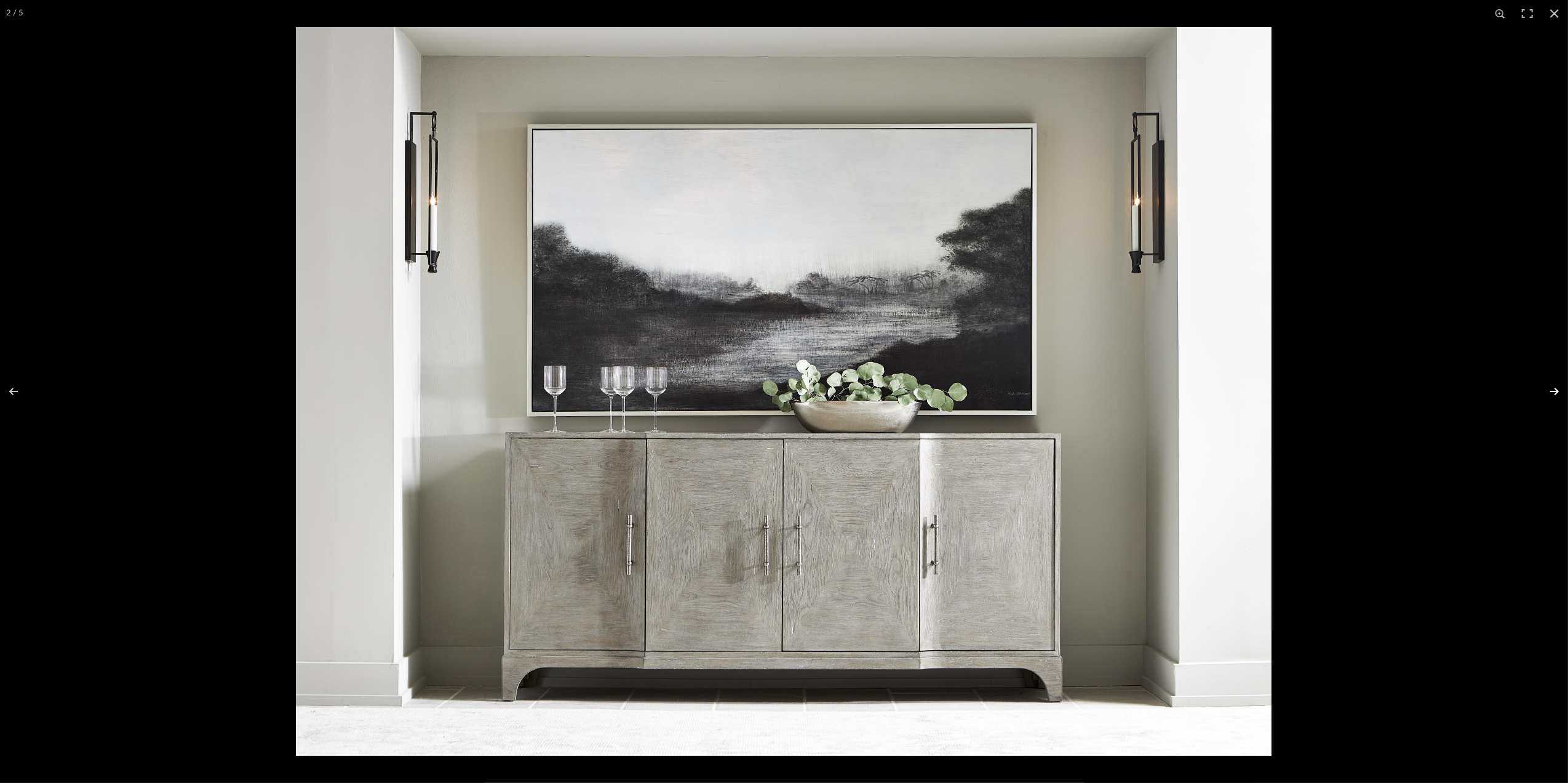
click at [1553, 392] on button at bounding box center [1545, 392] width 43 height 62
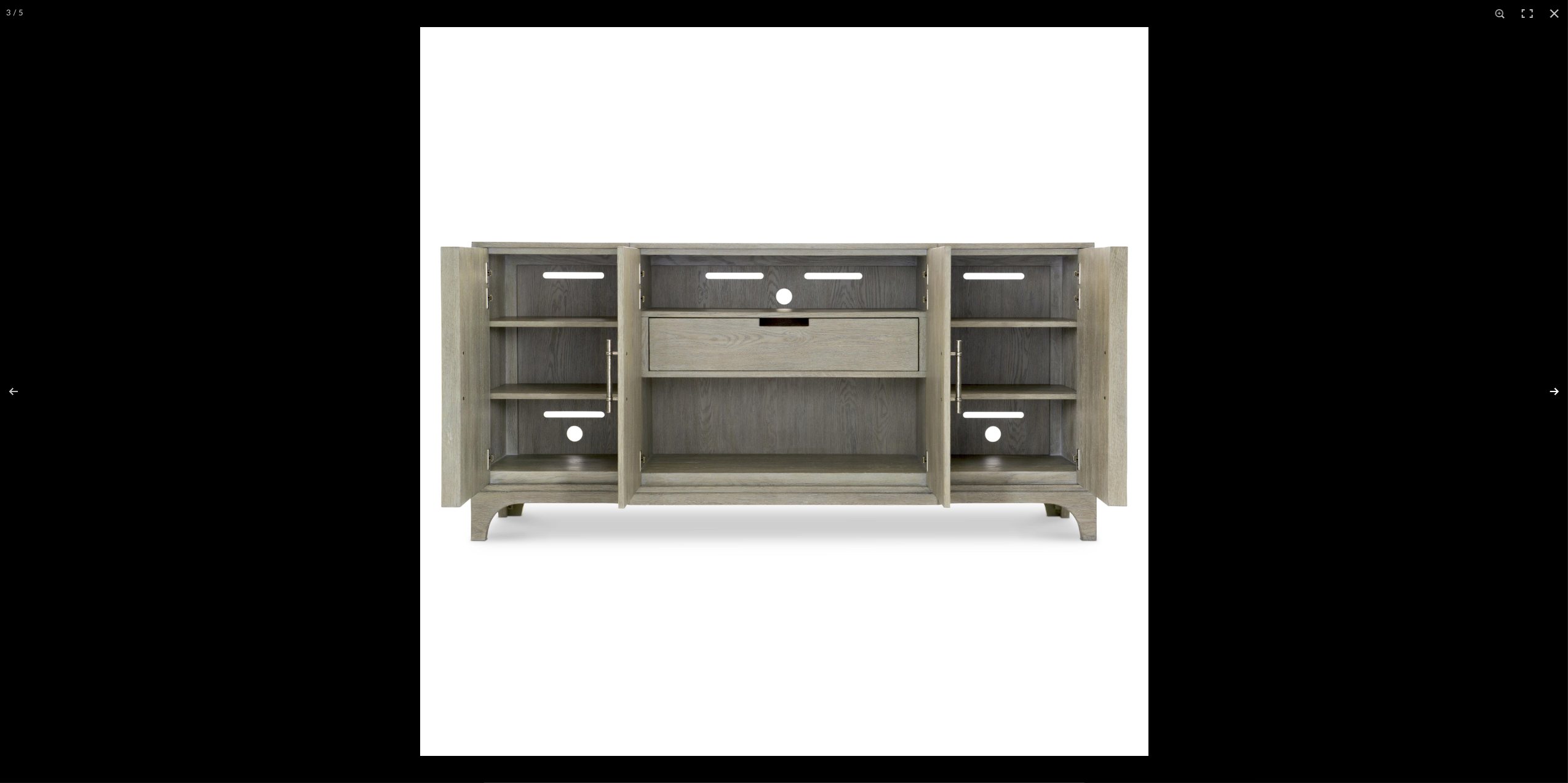
click at [1551, 392] on button at bounding box center [1545, 392] width 43 height 62
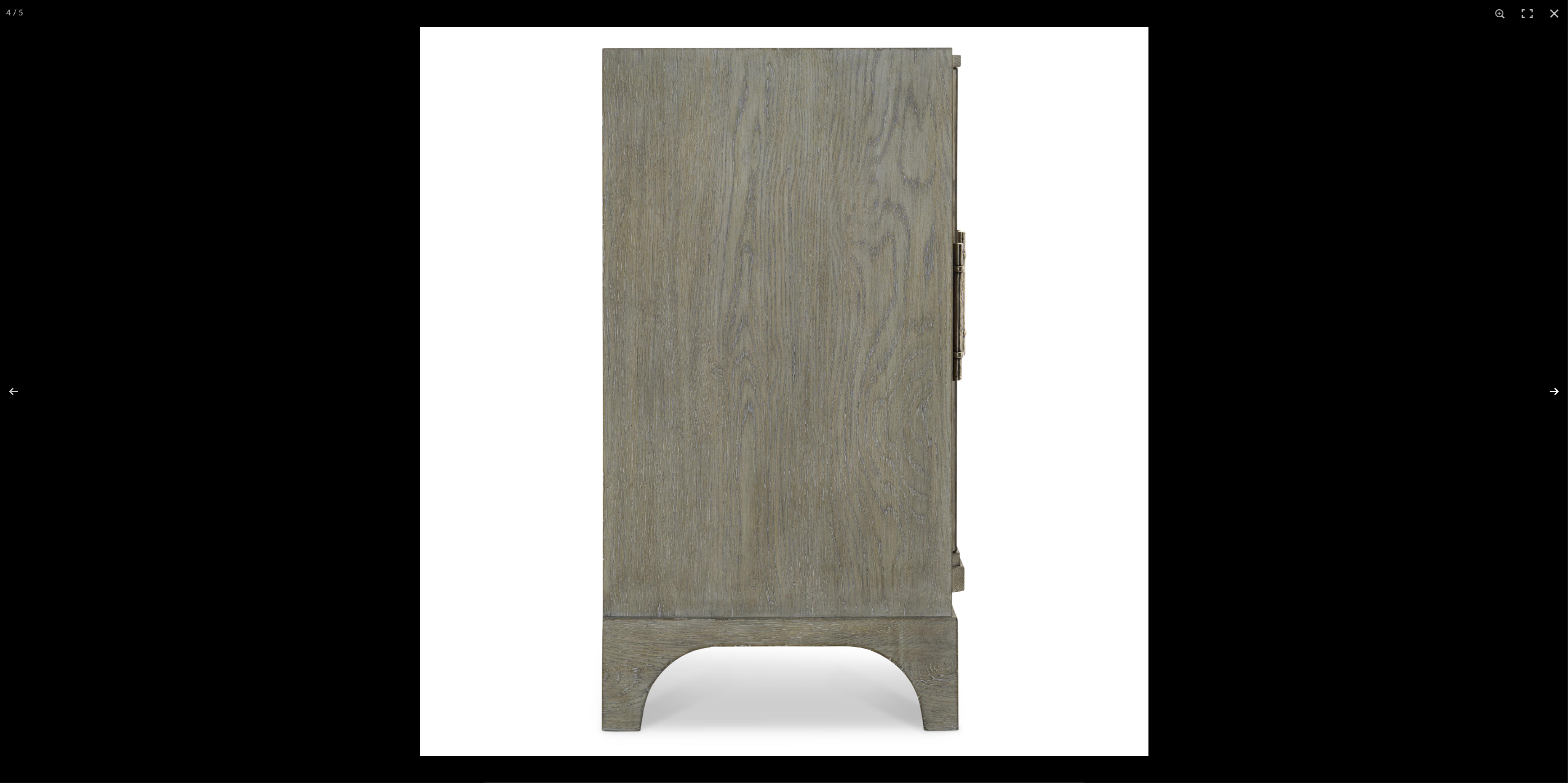
click at [1543, 392] on button at bounding box center [1545, 392] width 43 height 62
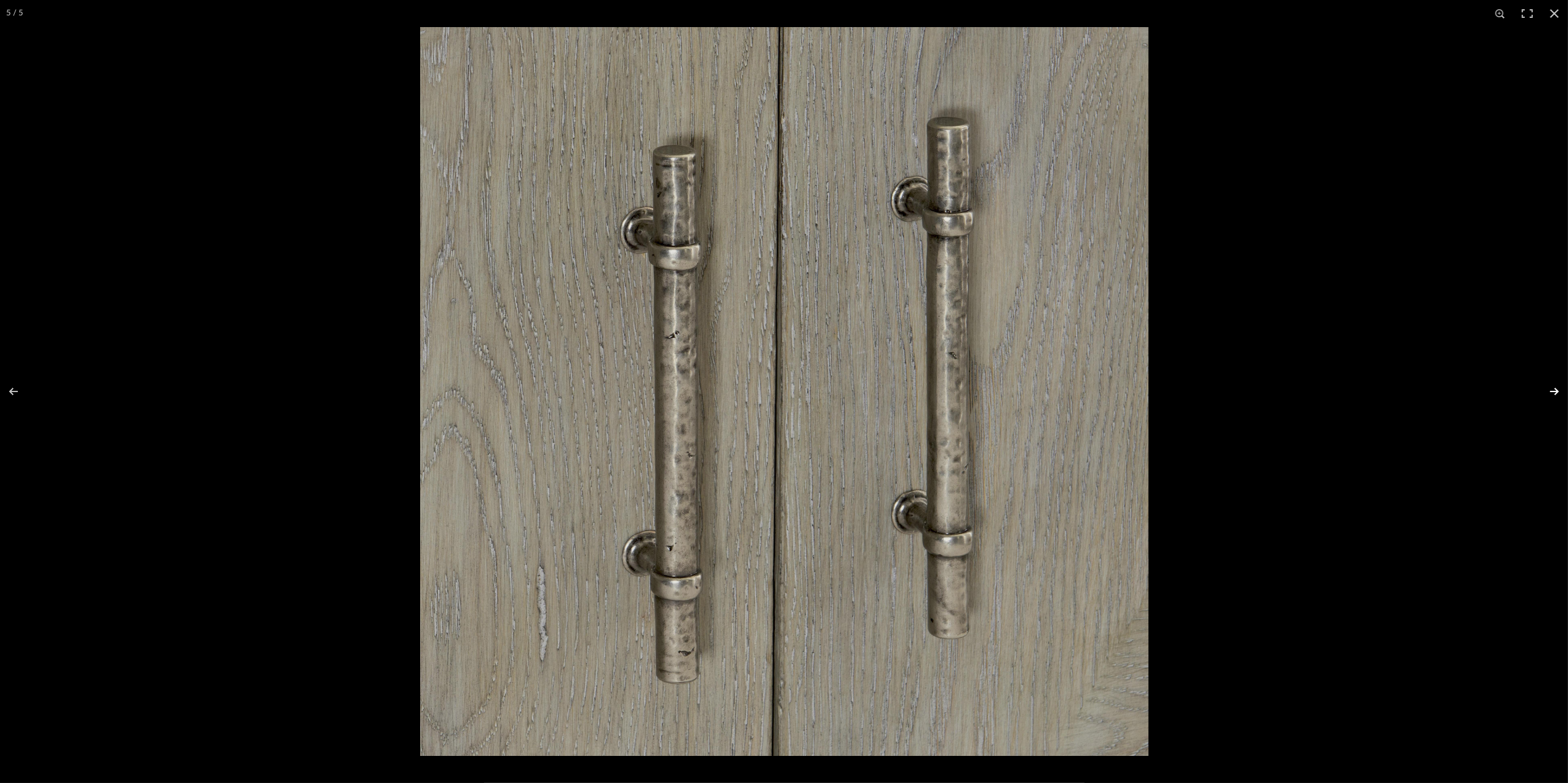
click at [1542, 392] on button at bounding box center [1545, 392] width 43 height 62
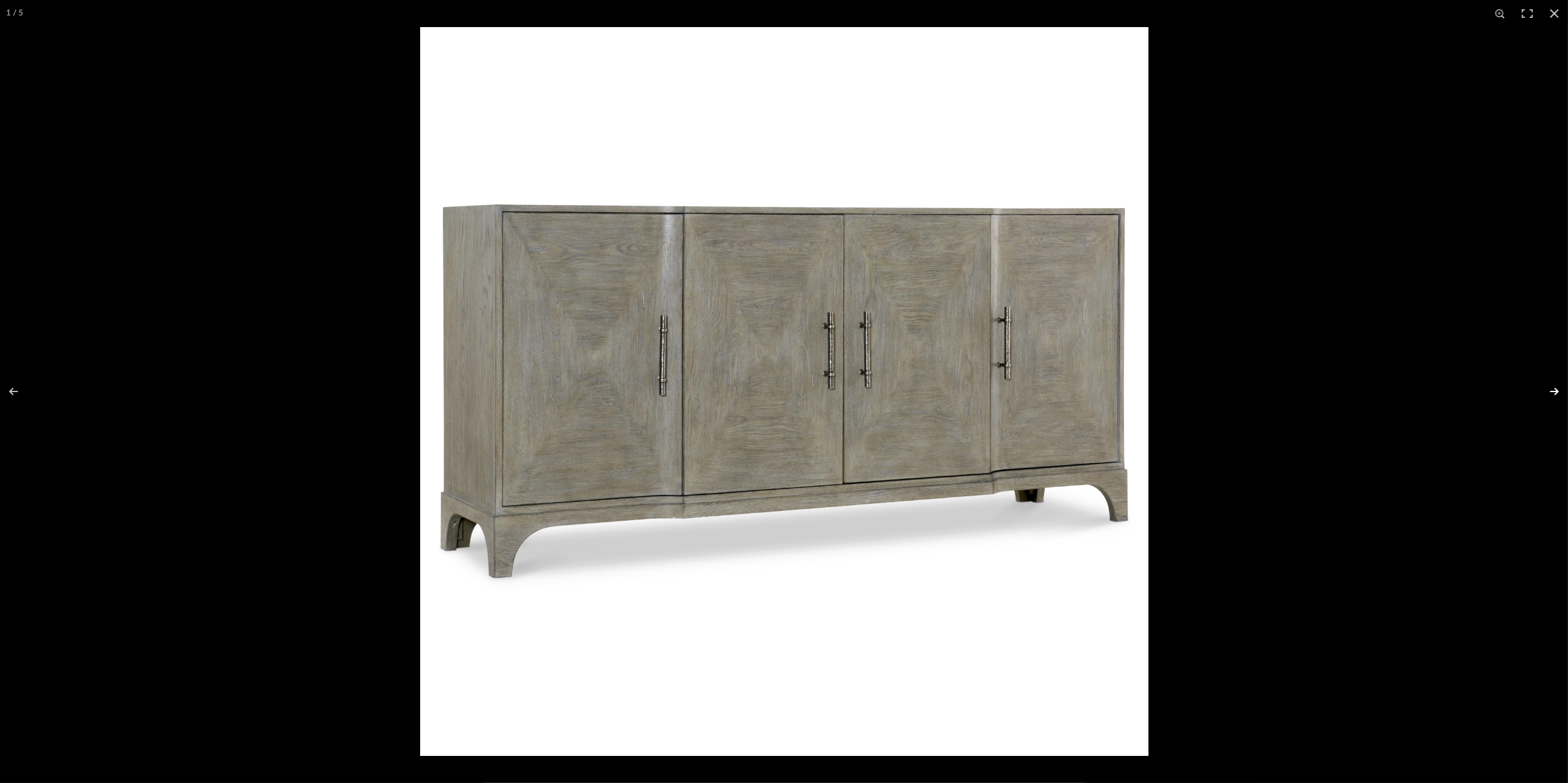
click at [1537, 392] on button at bounding box center [1545, 392] width 43 height 62
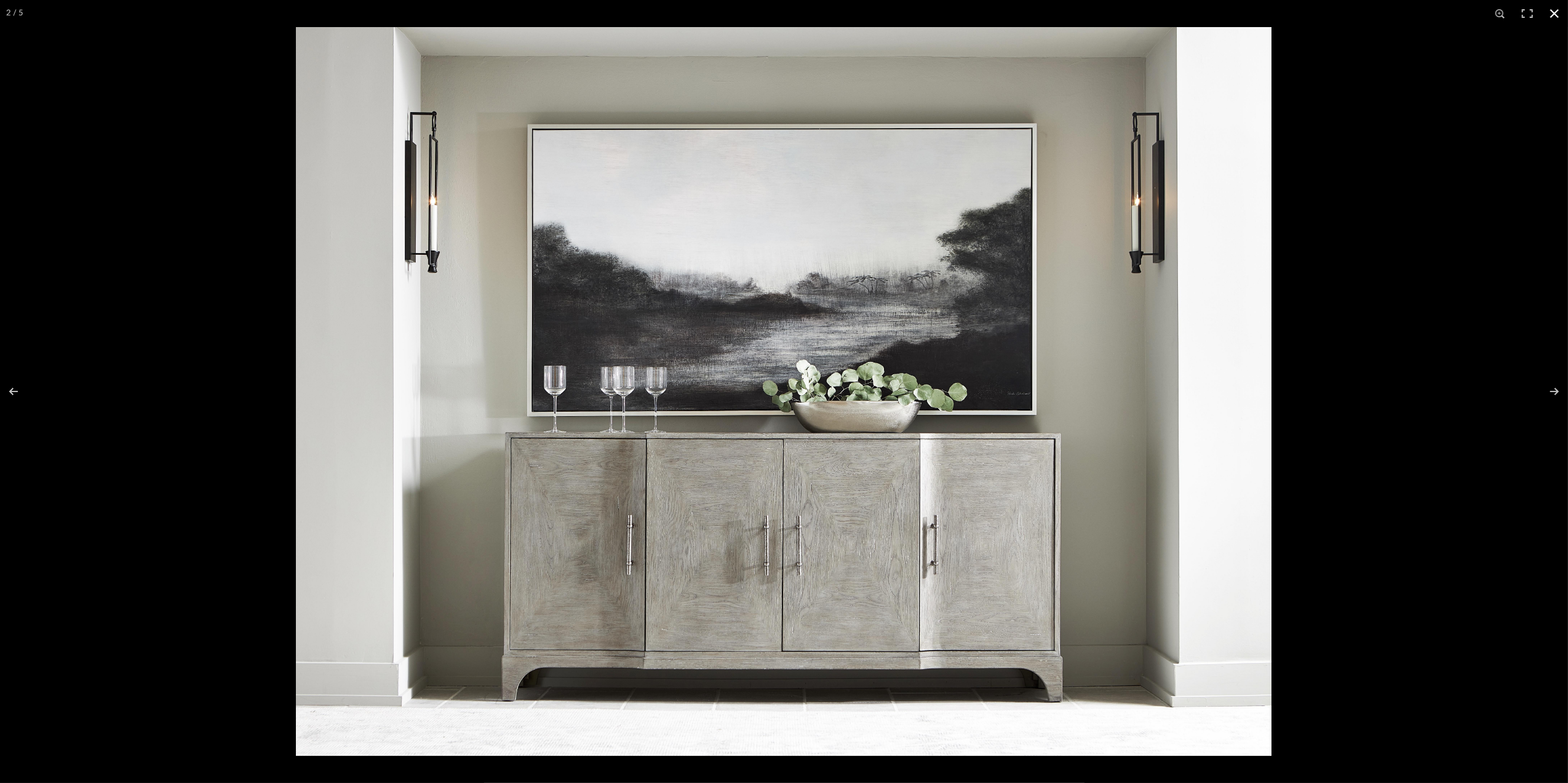
click at [1548, 13] on button at bounding box center [1554, 14] width 27 height 27
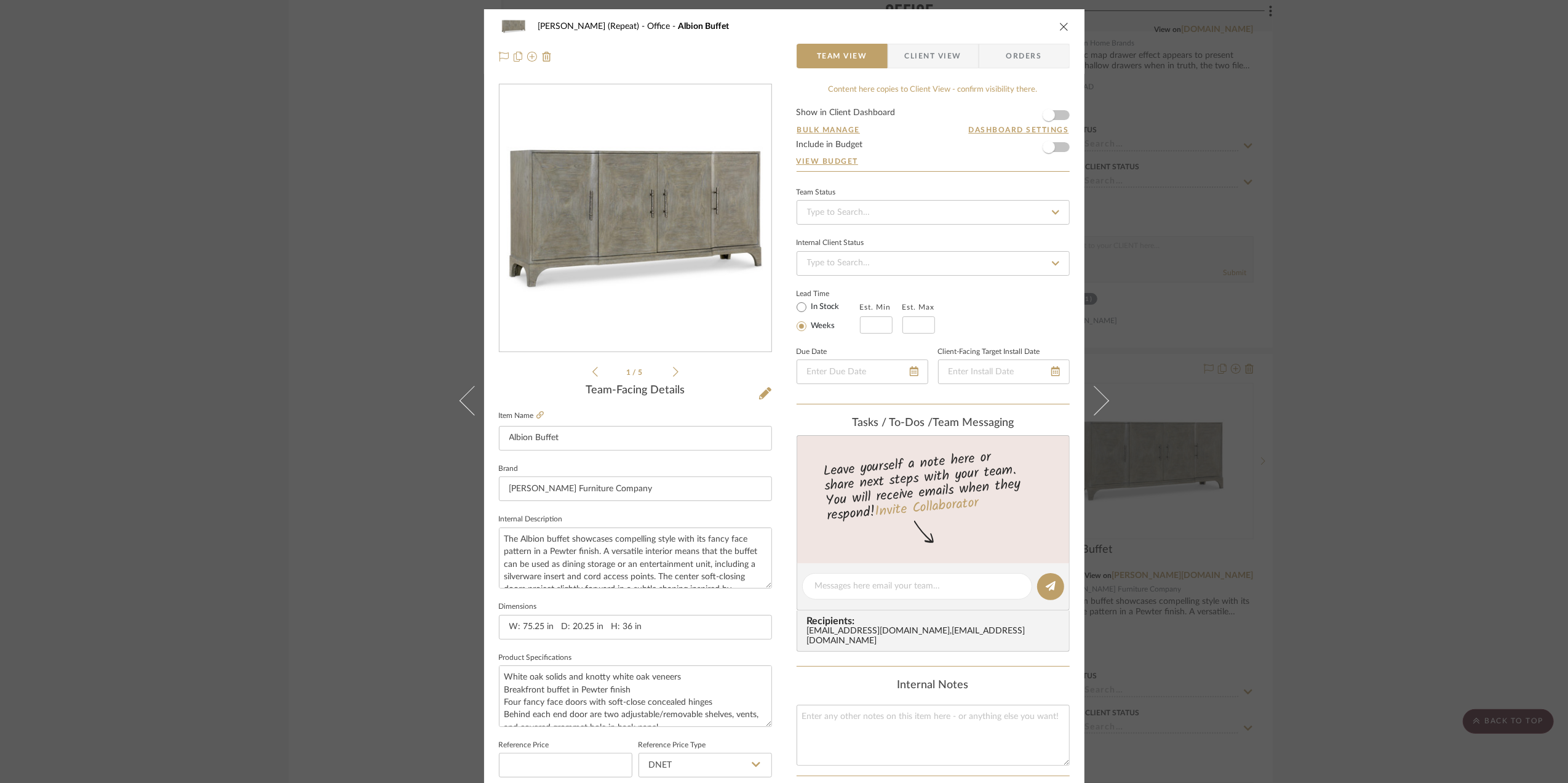
click at [1516, 465] on div "Stephanie Bergreen (Repeat) Office Albion Buffet Team View Client View Orders 1…" at bounding box center [784, 392] width 1568 height 783
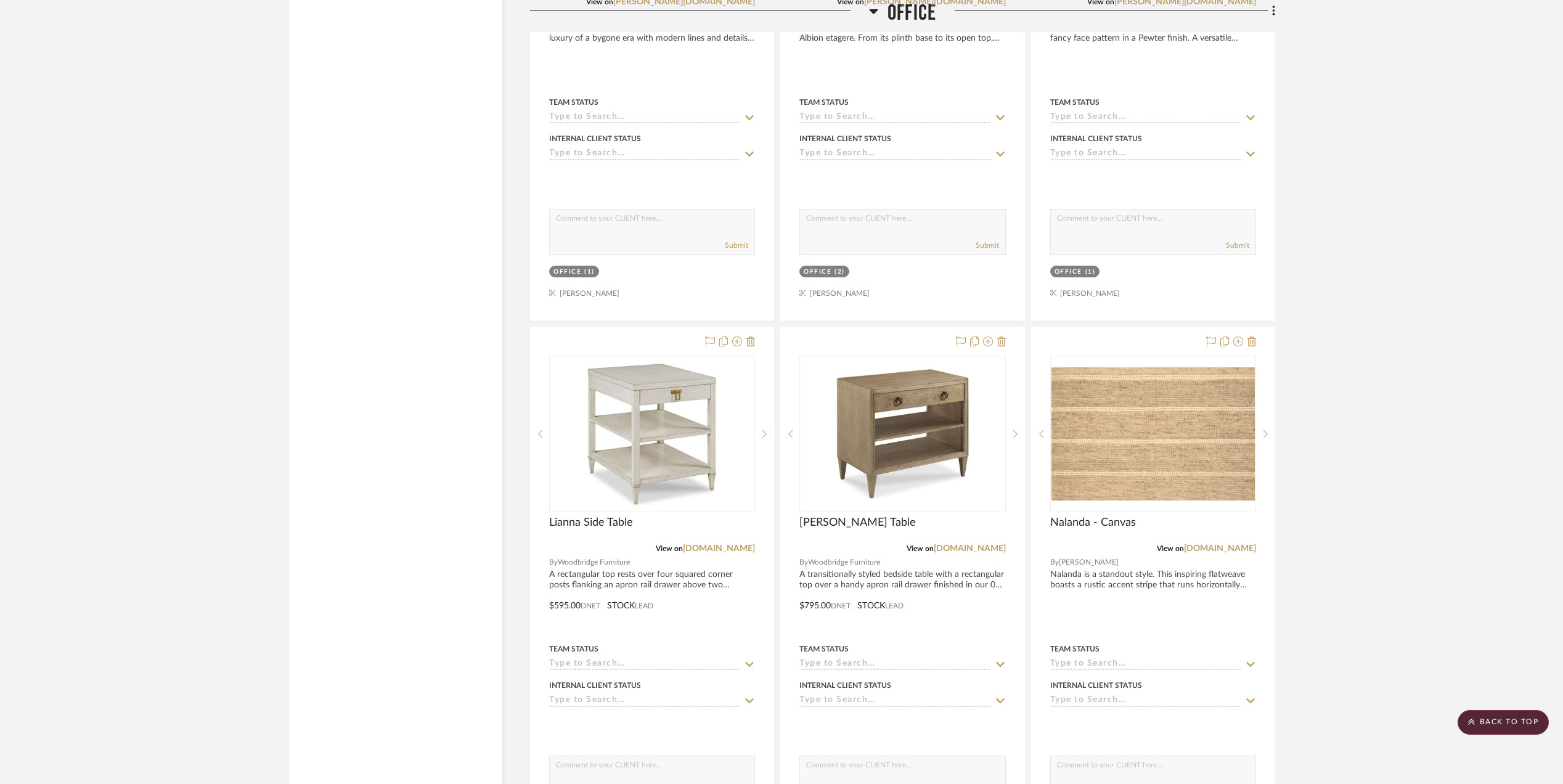
scroll to position [3203, 0]
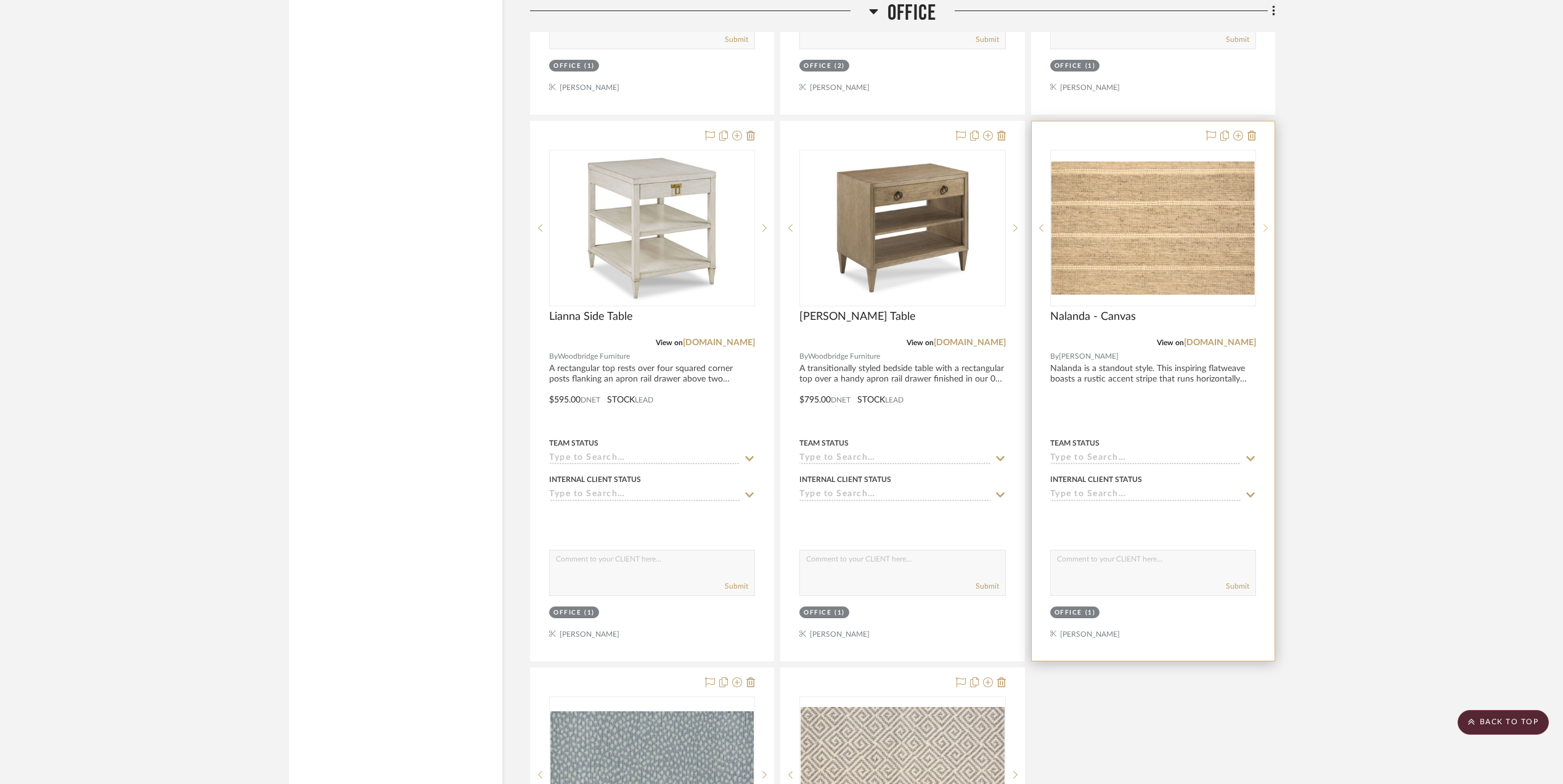
click at [1266, 232] on icon at bounding box center [1265, 228] width 5 height 7
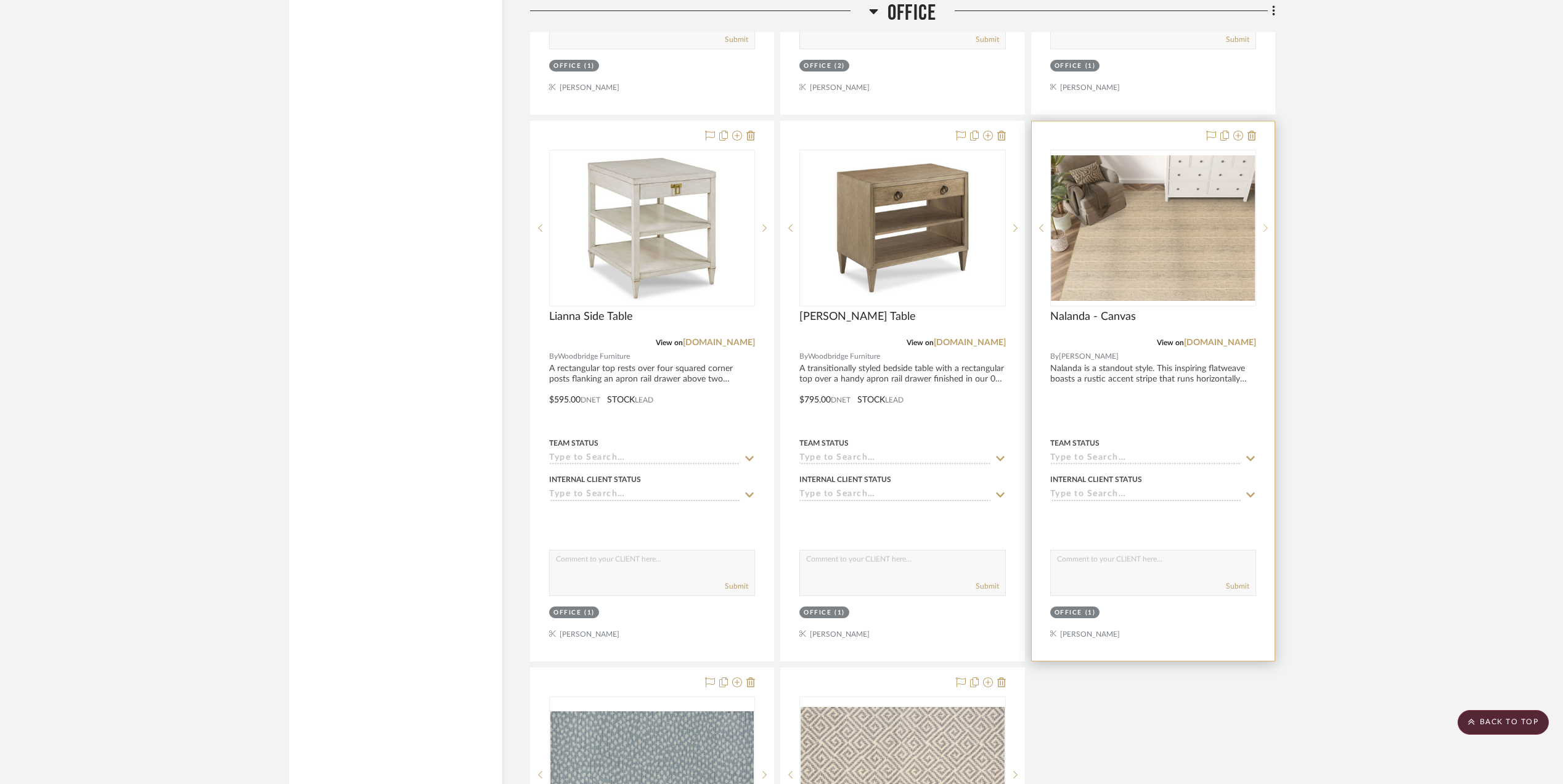
click at [1266, 232] on icon at bounding box center [1265, 228] width 5 height 7
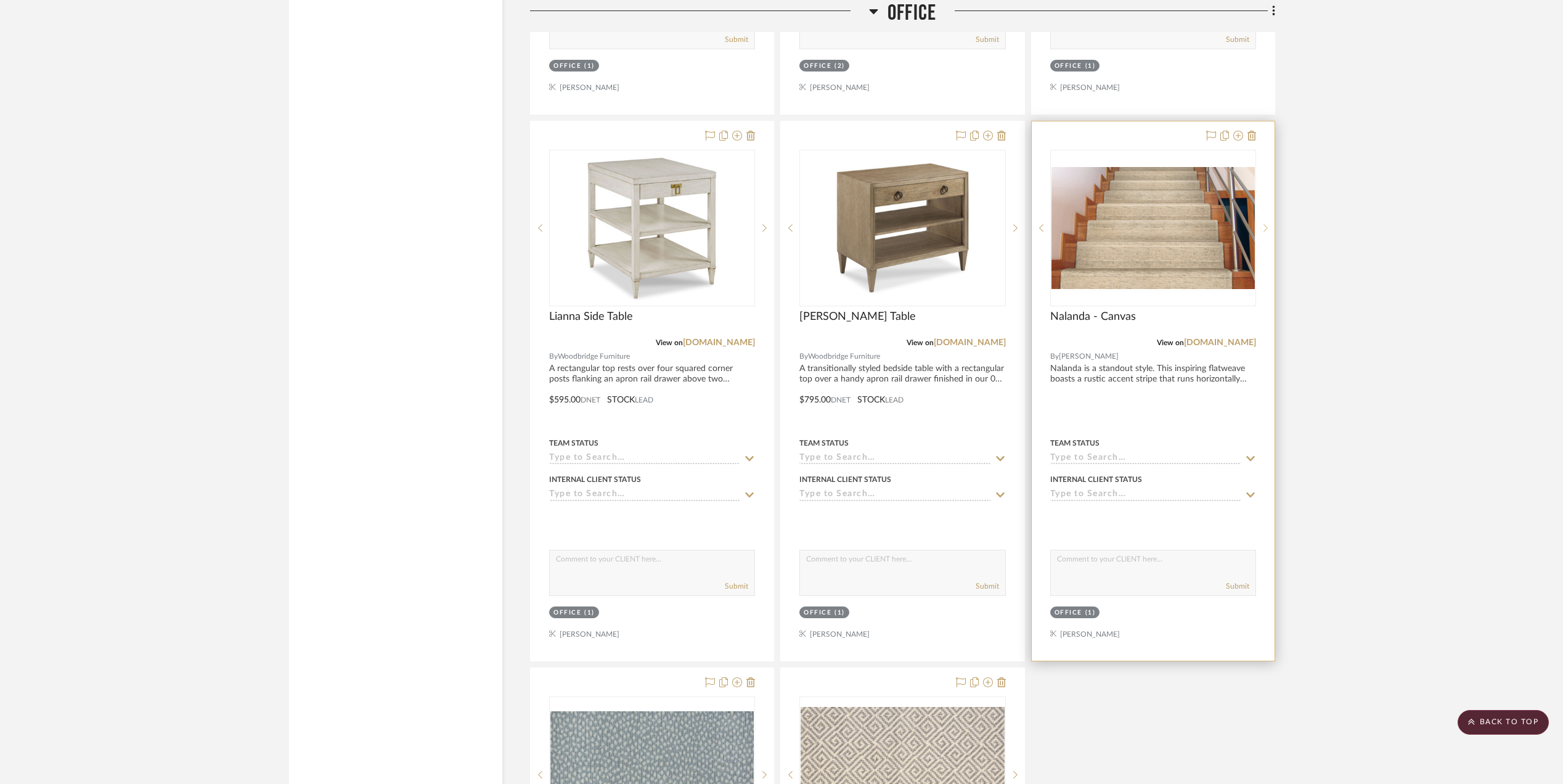
click at [1266, 232] on icon at bounding box center [1265, 228] width 5 height 7
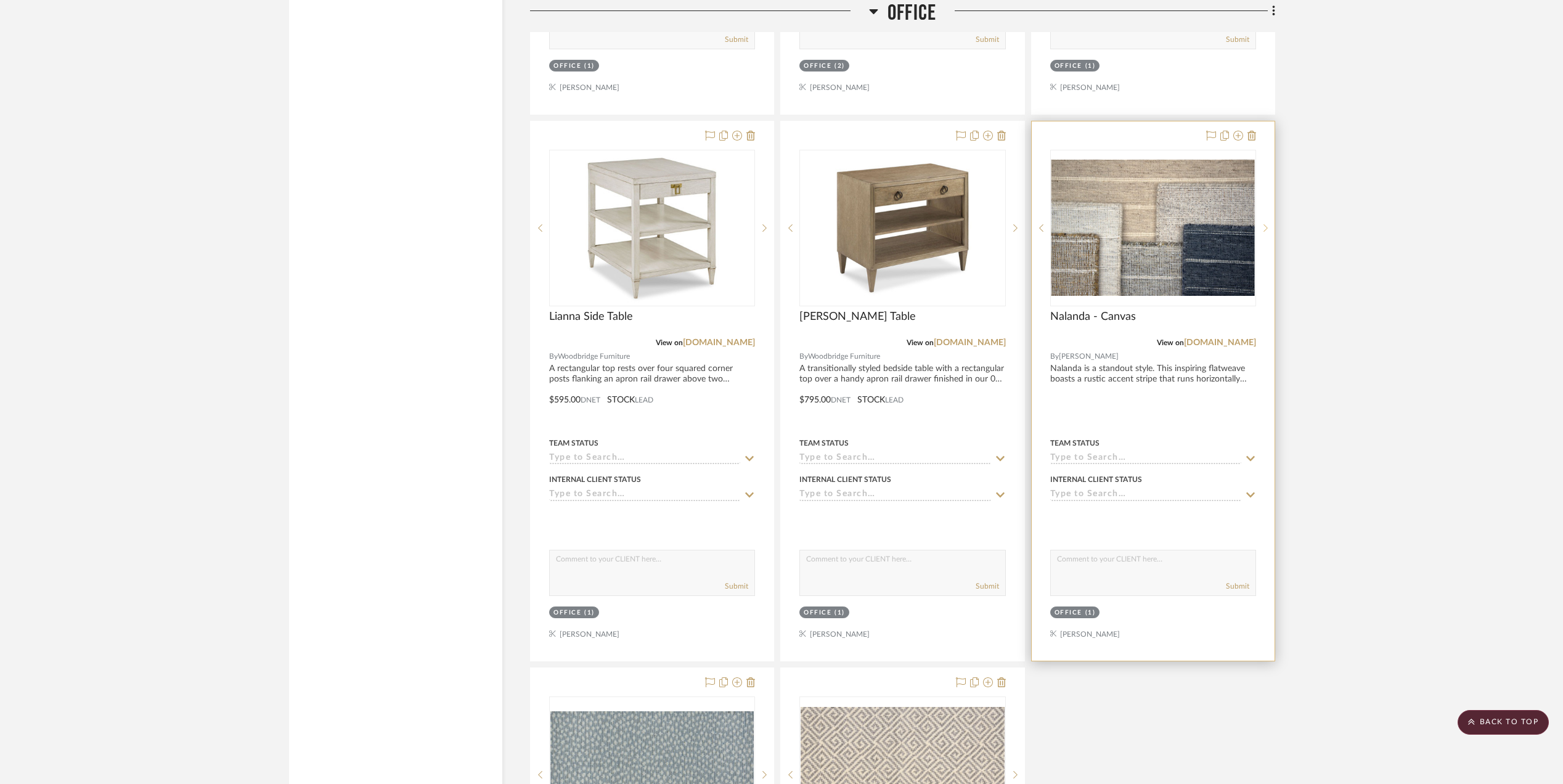
click at [1266, 232] on icon at bounding box center [1265, 228] width 5 height 7
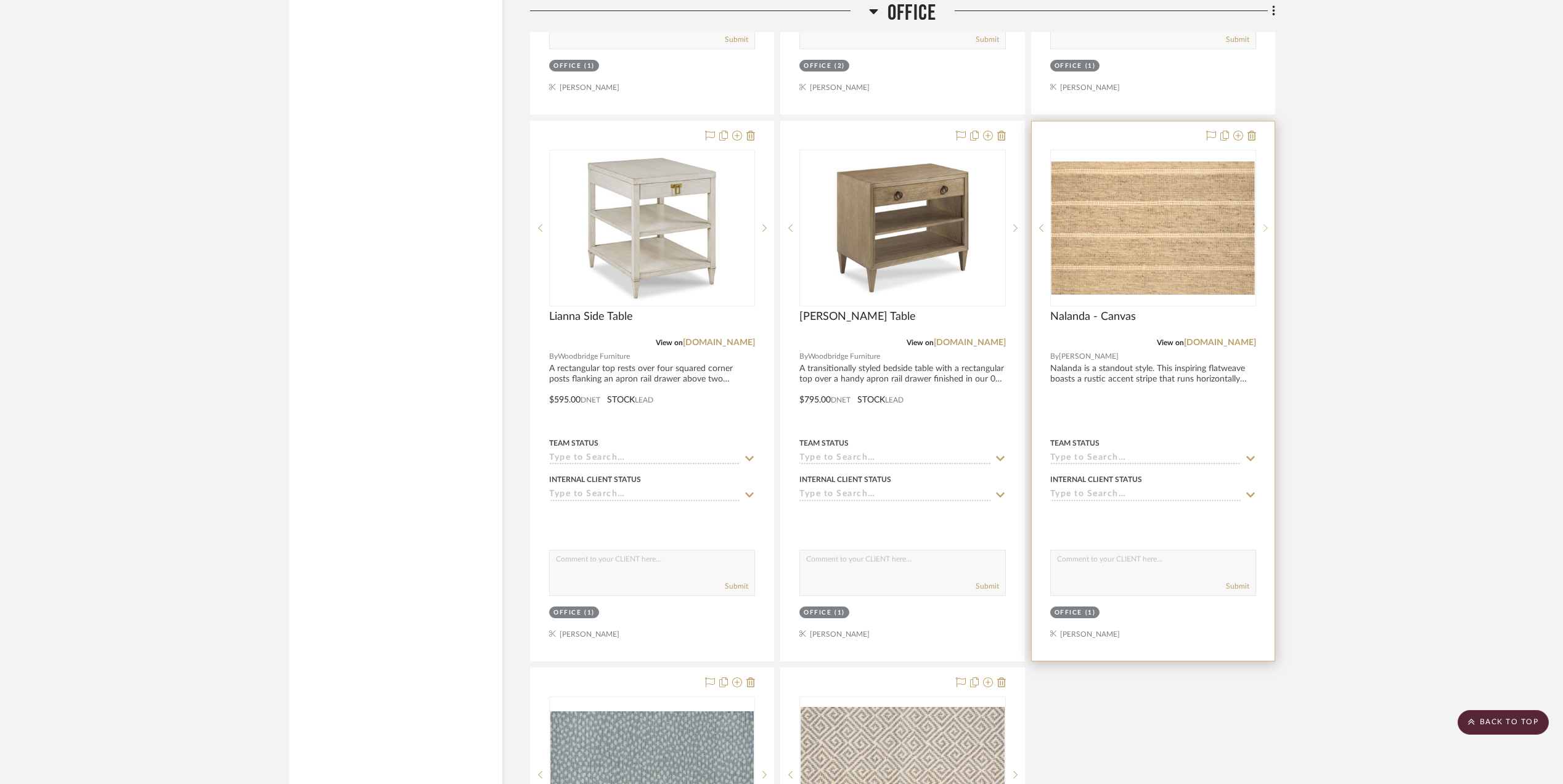
click at [1266, 232] on icon at bounding box center [1265, 228] width 5 height 7
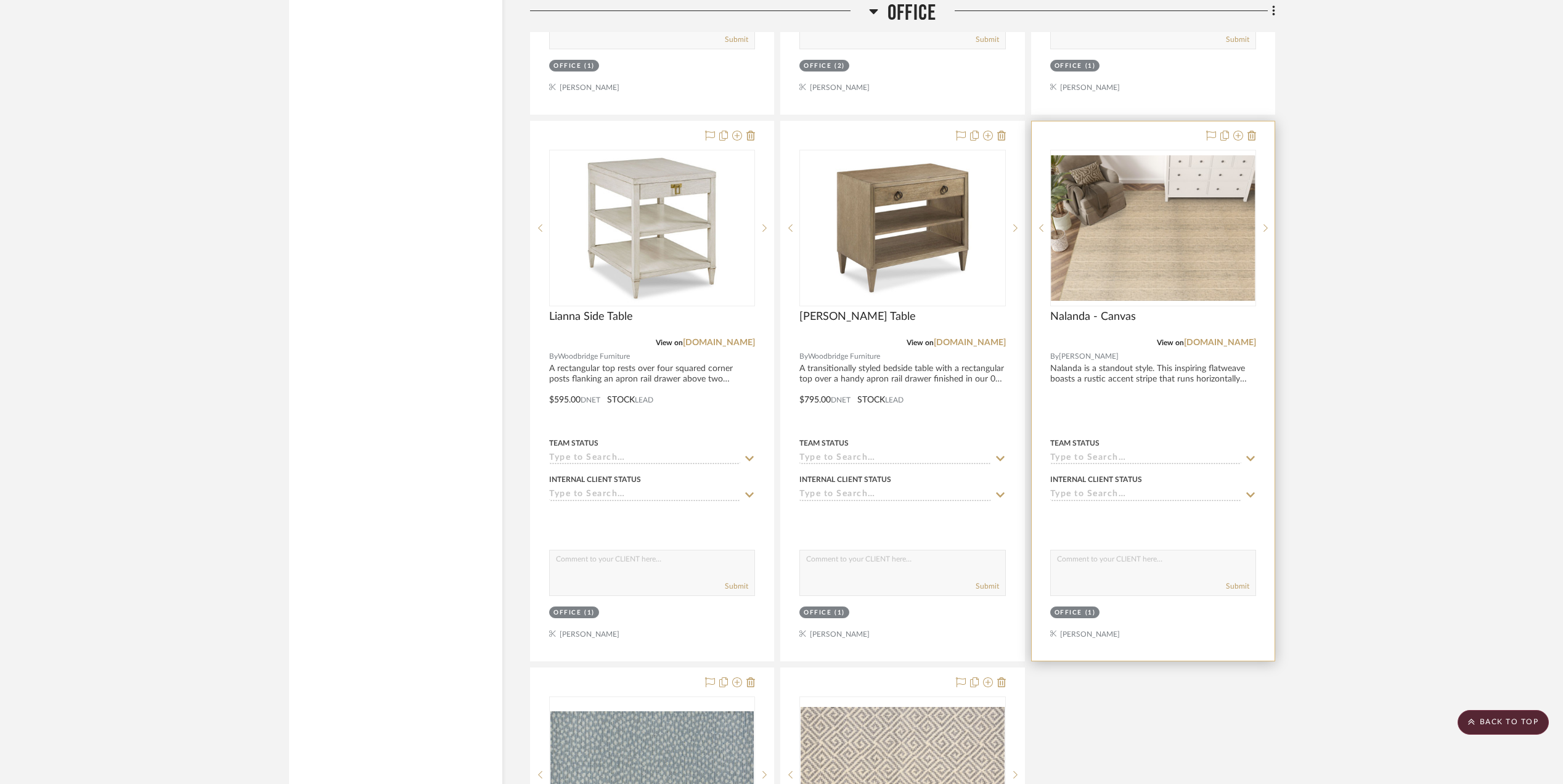
scroll to position [3532, 0]
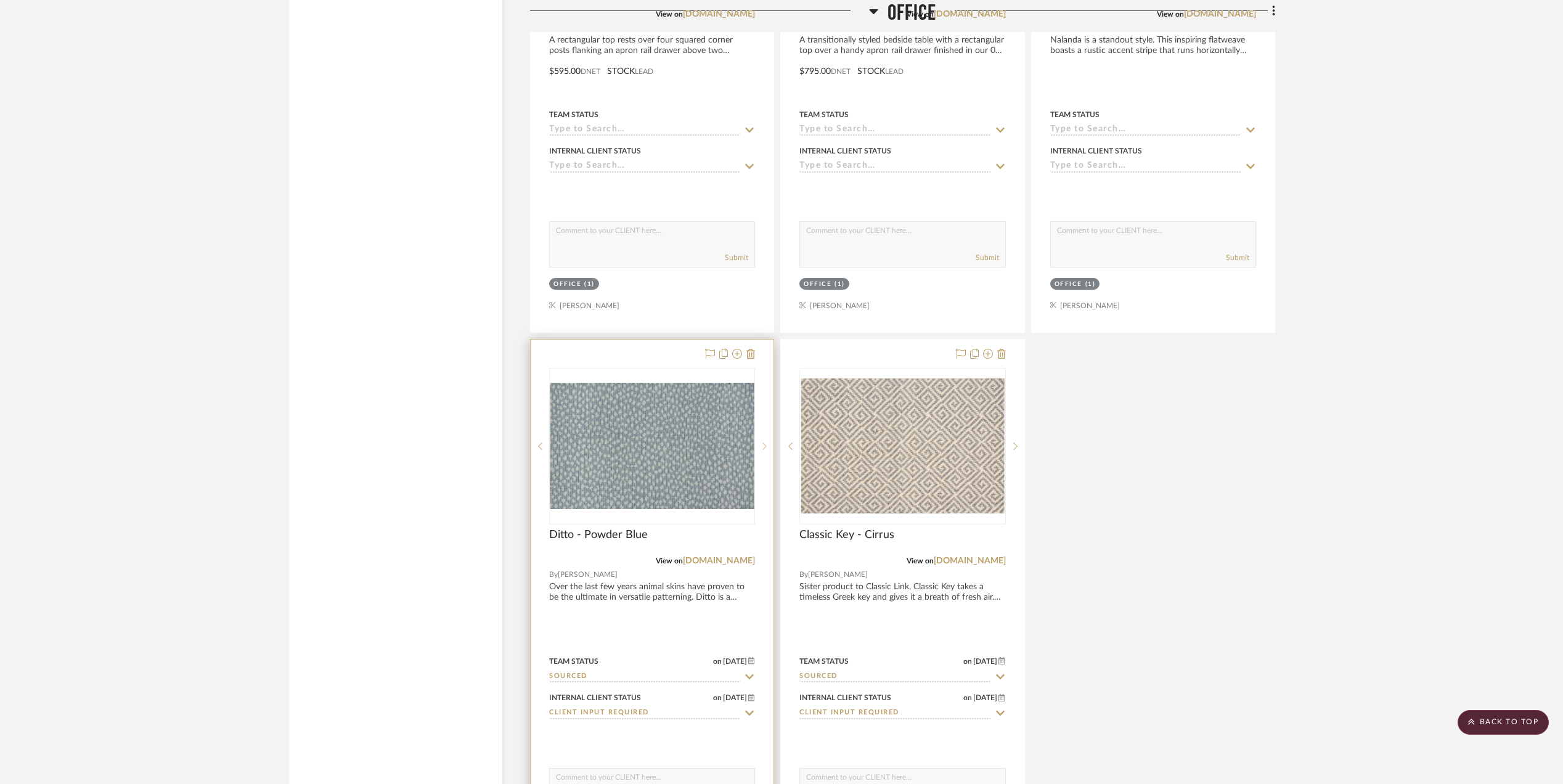
click at [763, 450] on icon at bounding box center [764, 446] width 5 height 8
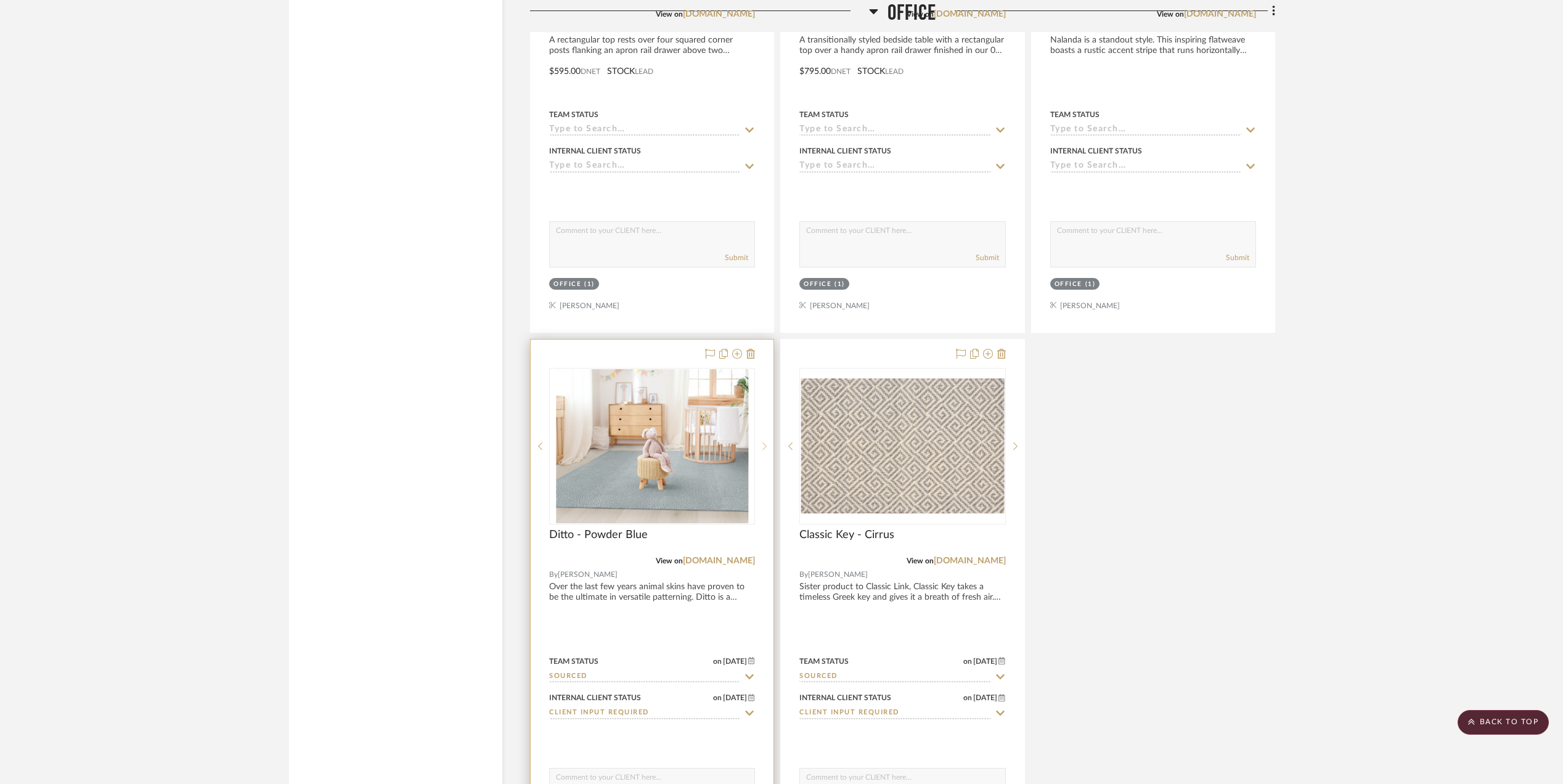
click at [760, 450] on sr-next-btn at bounding box center [764, 446] width 18 height 8
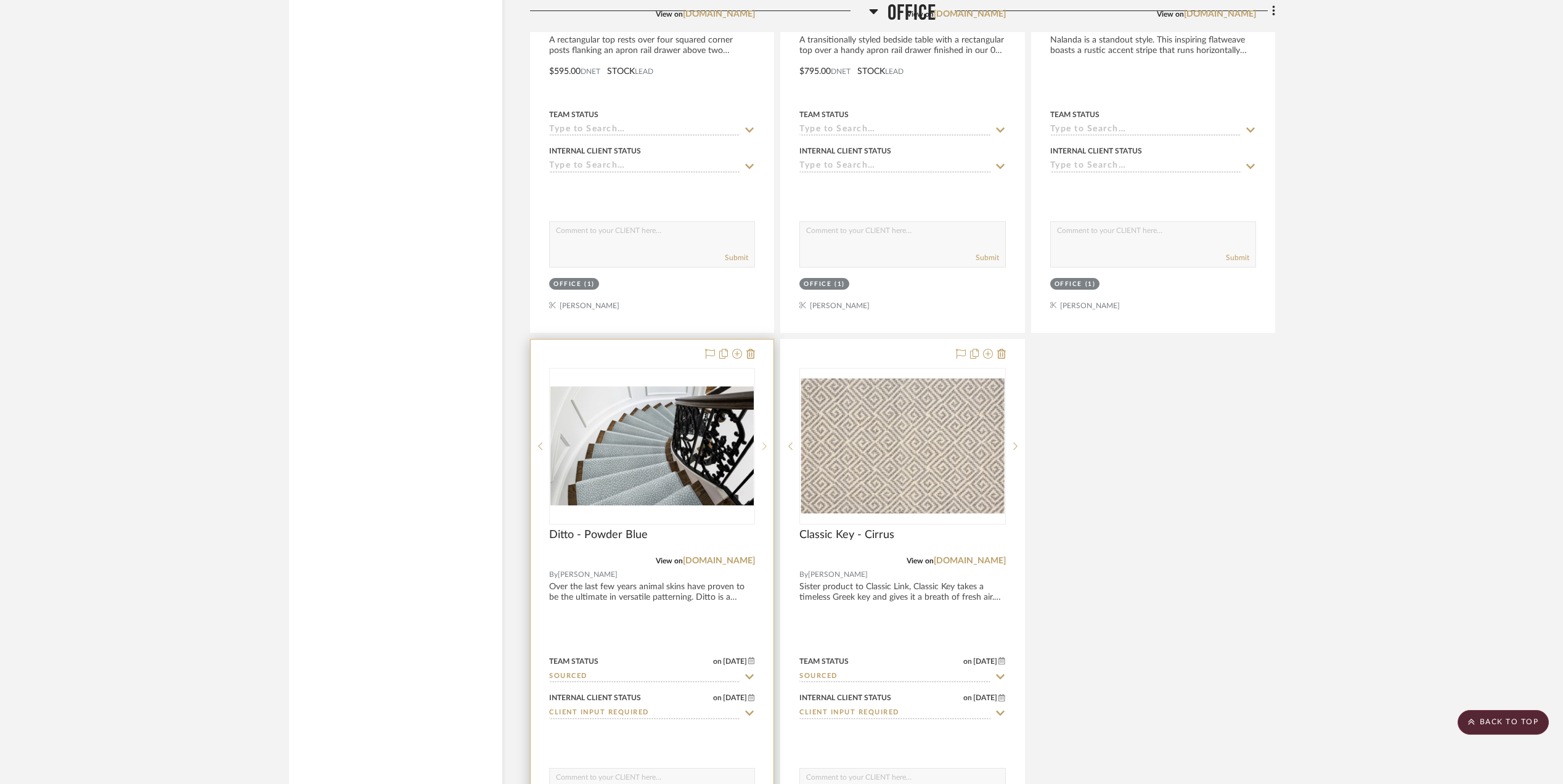
click at [765, 450] on icon at bounding box center [764, 446] width 5 height 8
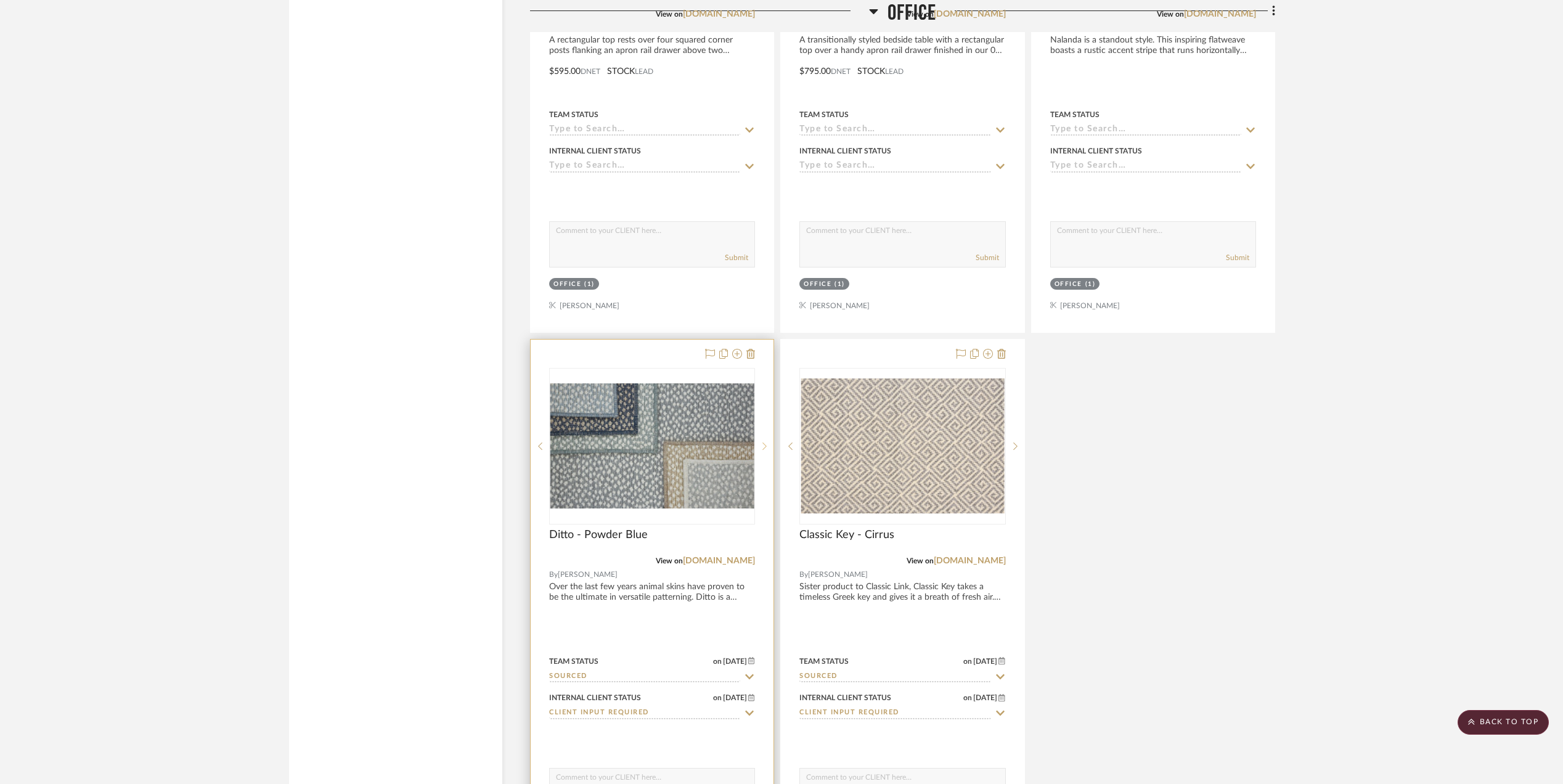
click at [765, 450] on icon at bounding box center [764, 446] width 5 height 8
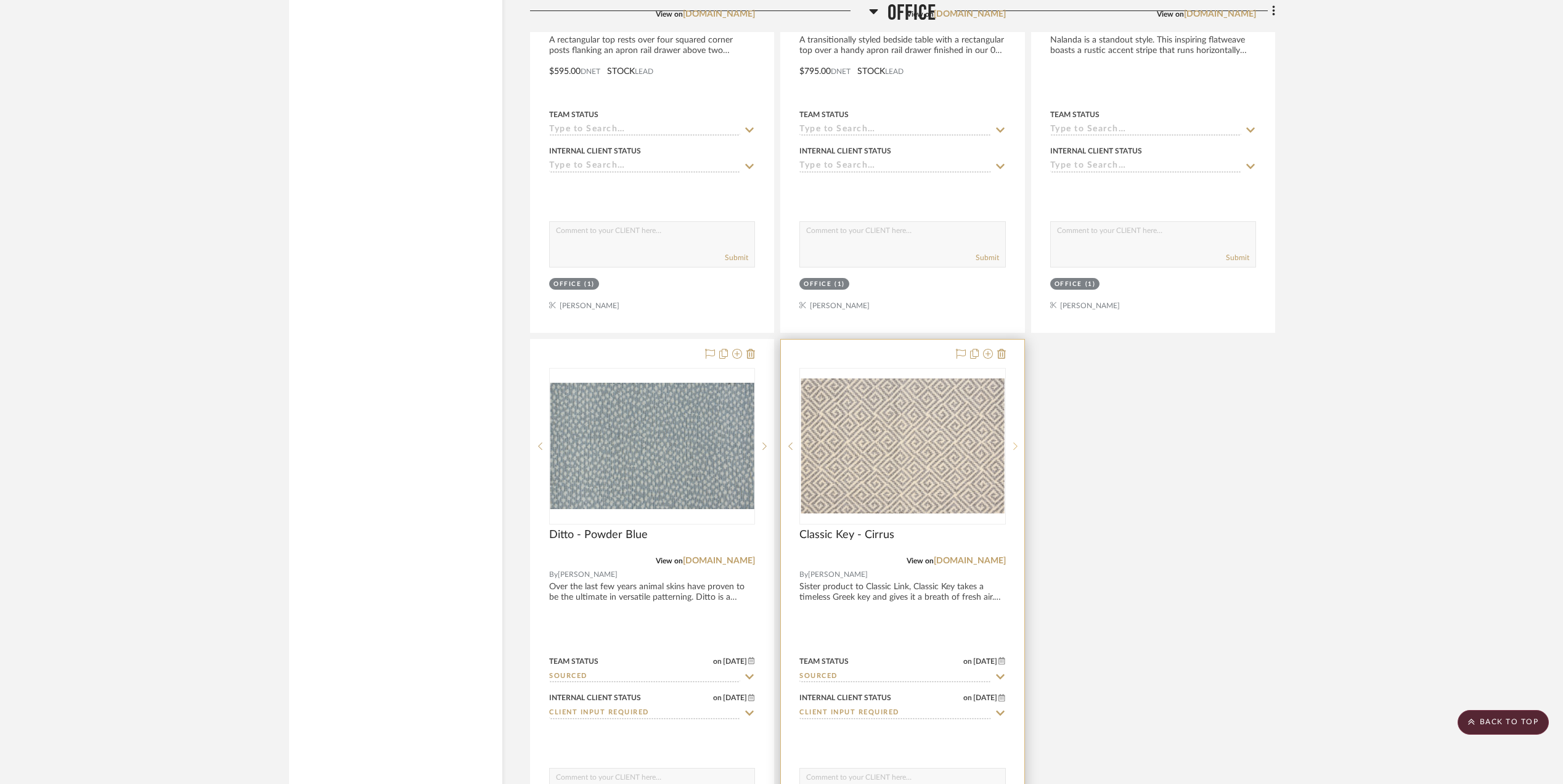
click at [1012, 449] on div at bounding box center [1015, 446] width 18 height 157
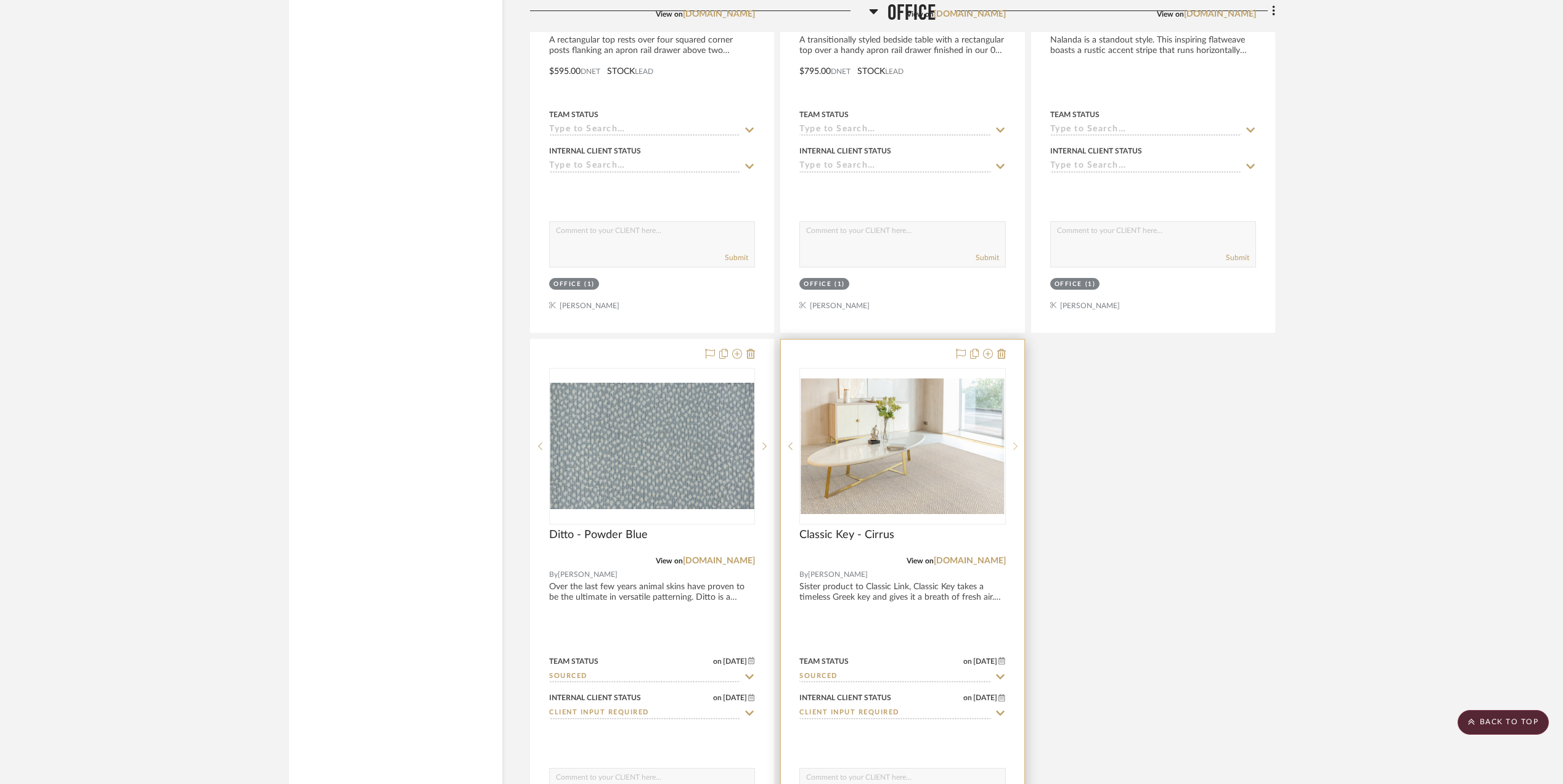
click at [1013, 450] on icon at bounding box center [1015, 446] width 5 height 8
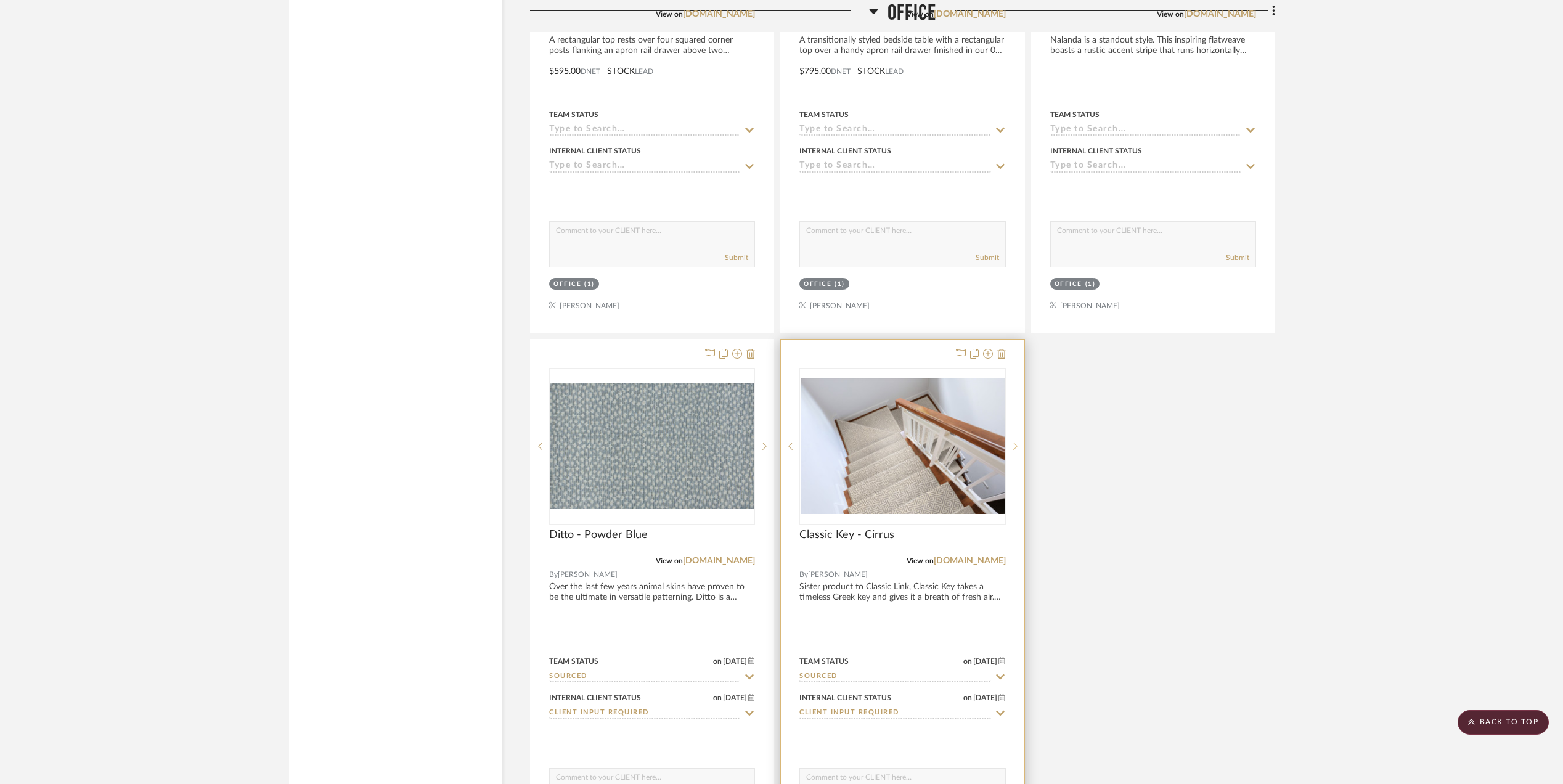
click at [1011, 450] on sr-next-btn at bounding box center [1015, 446] width 18 height 8
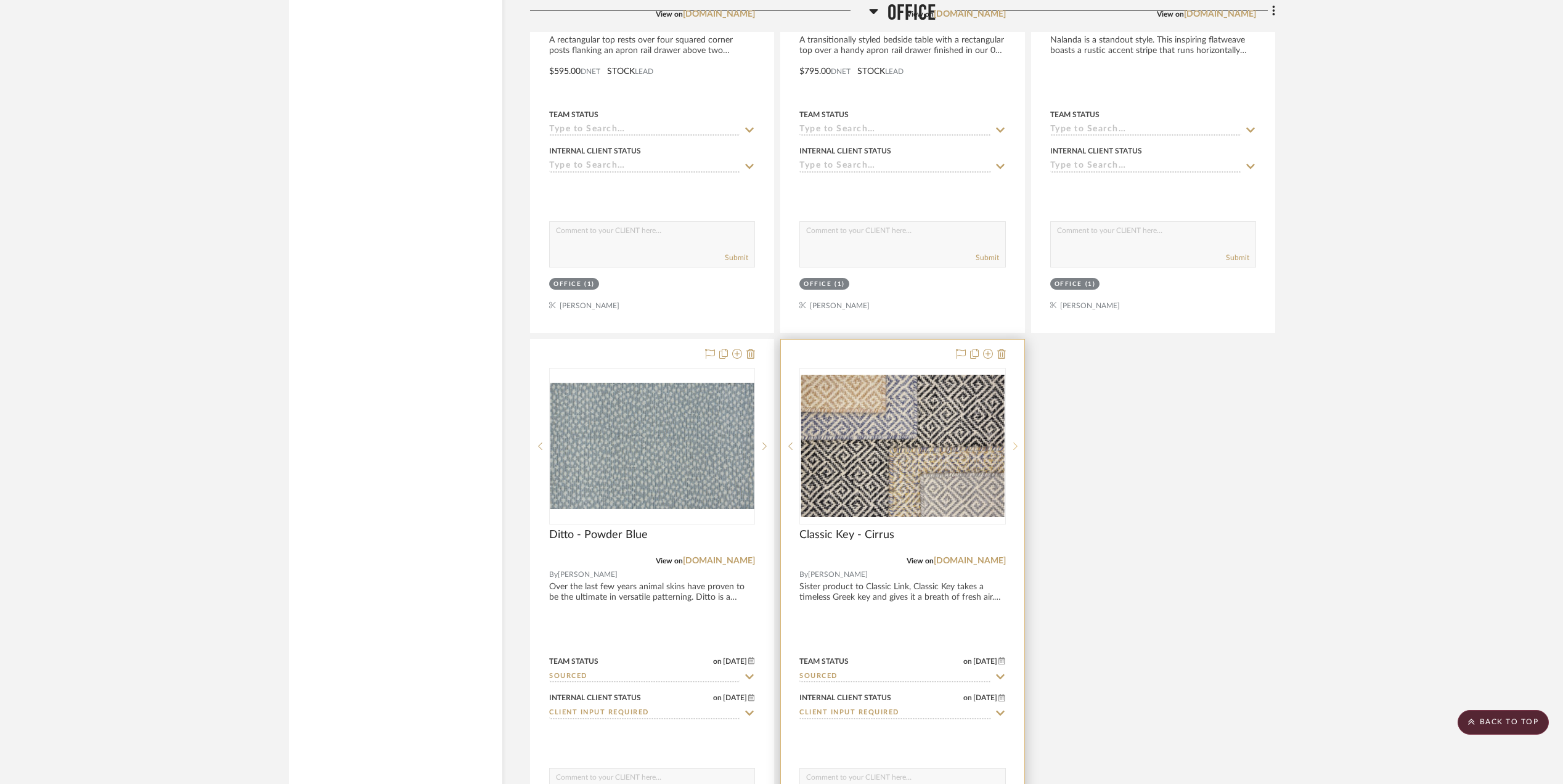
click at [1011, 450] on sr-next-btn at bounding box center [1015, 446] width 18 height 8
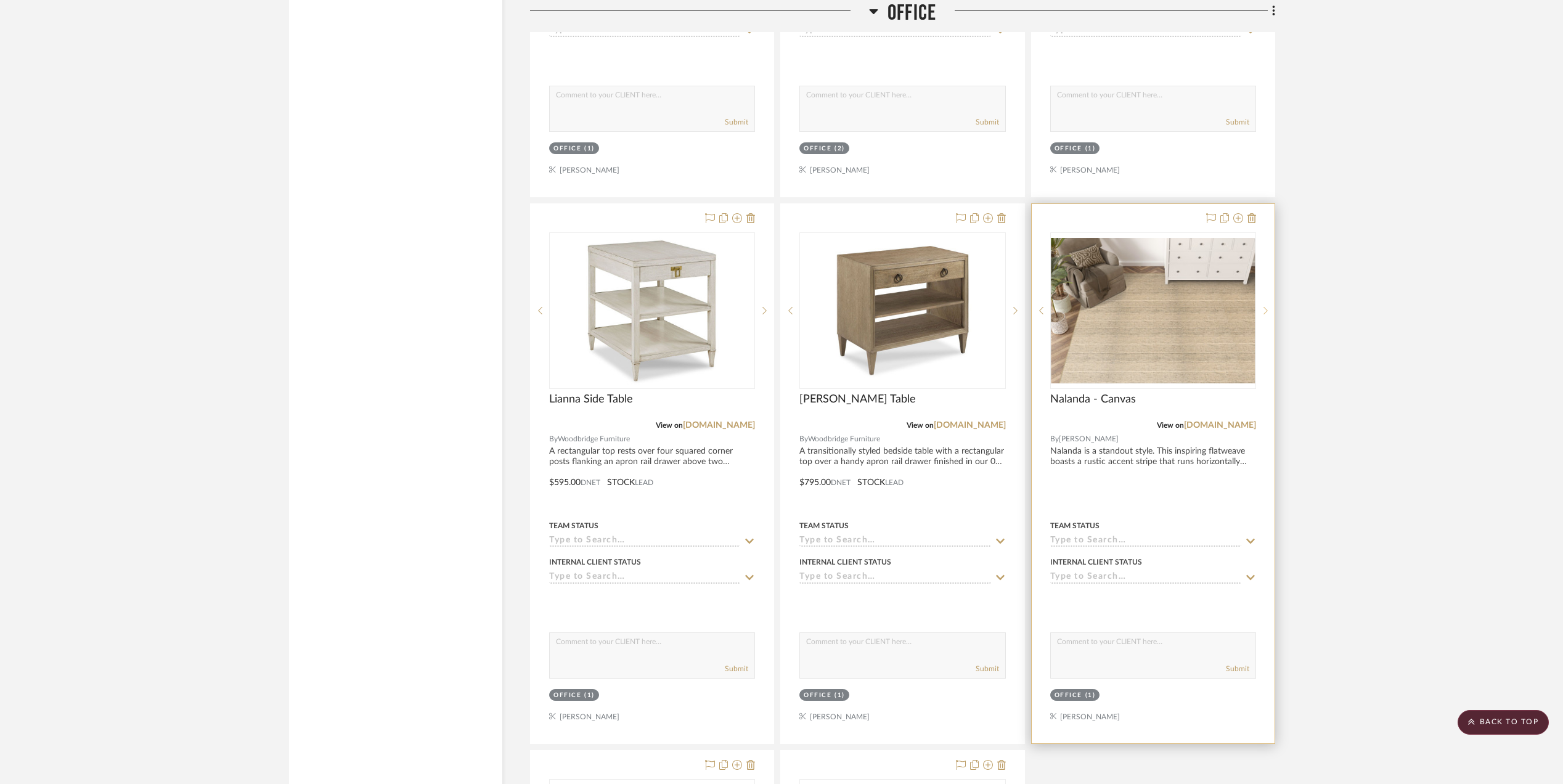
click at [1269, 315] on sr-next-btn at bounding box center [1265, 310] width 18 height 8
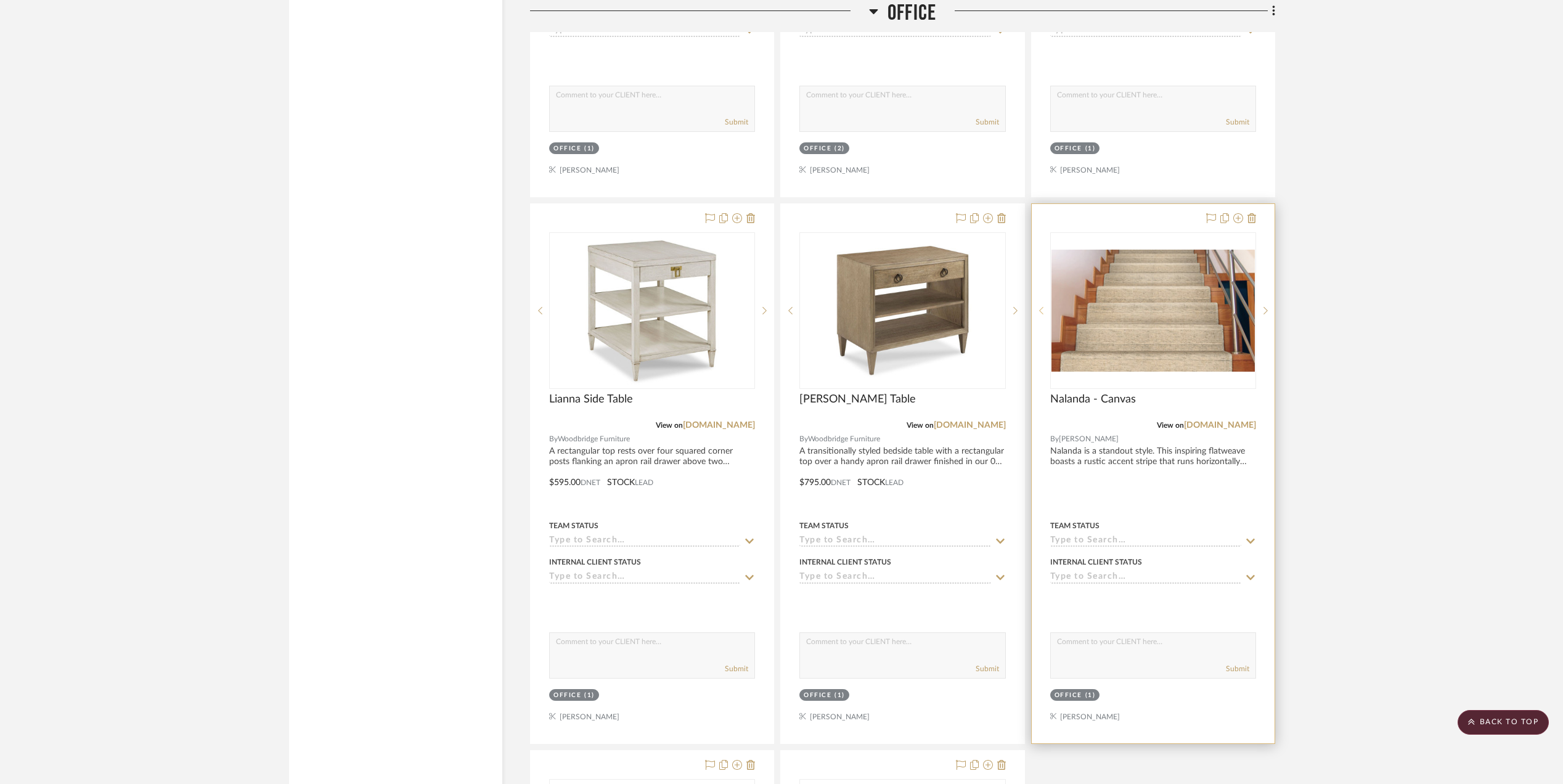
click at [1041, 313] on div at bounding box center [1040, 311] width 18 height 157
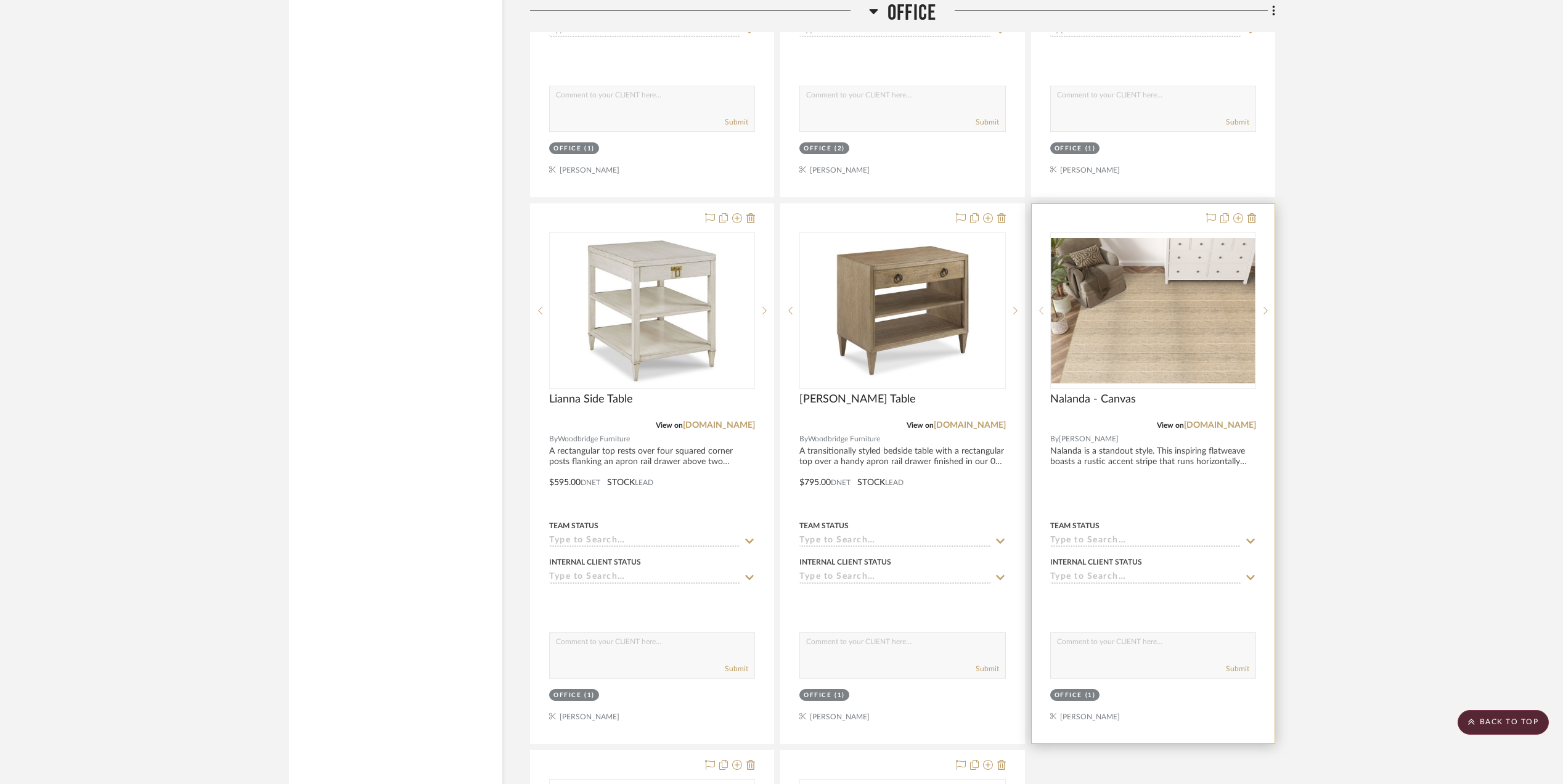
click at [1041, 313] on div at bounding box center [1040, 311] width 18 height 157
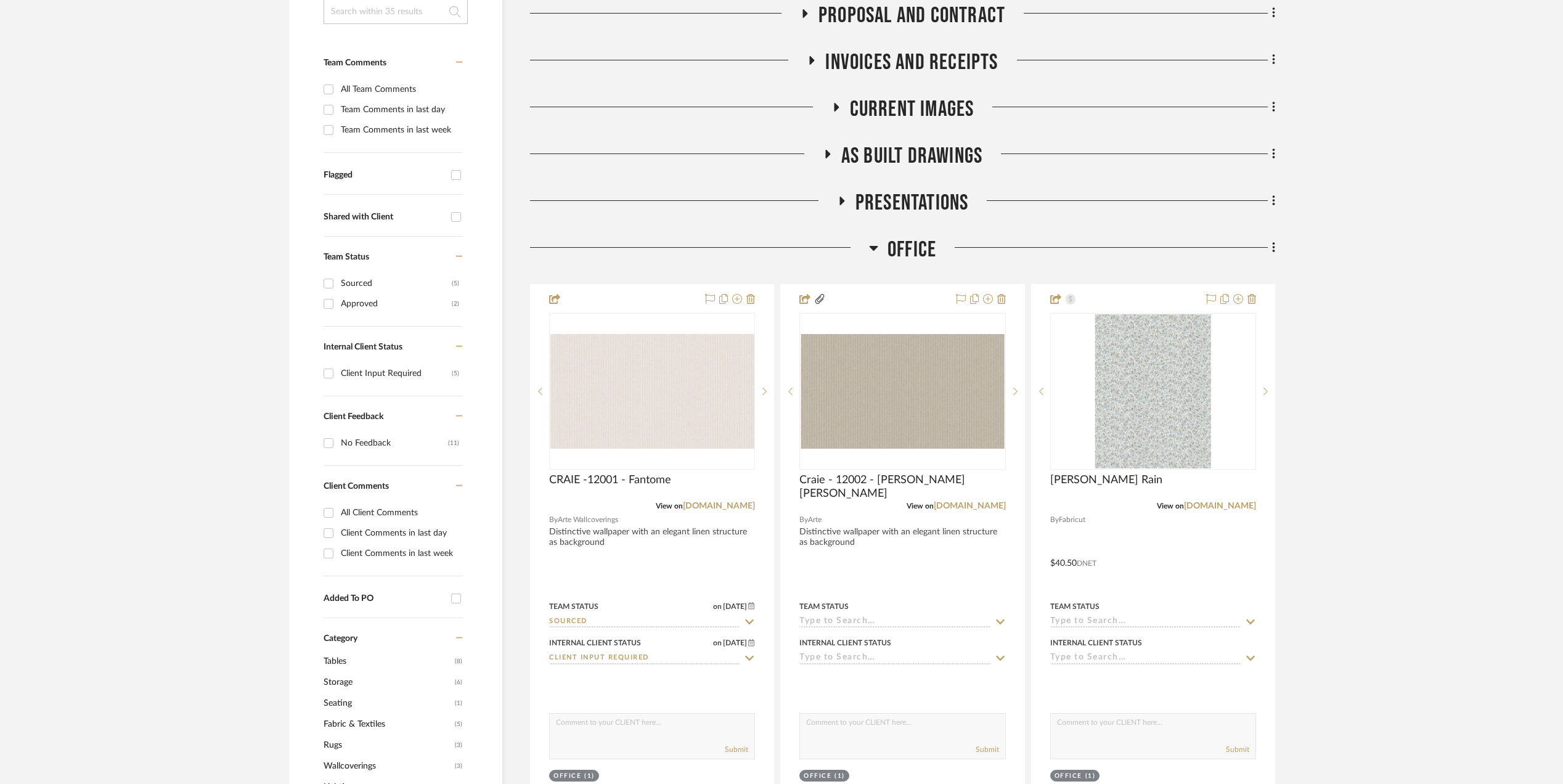
scroll to position [493, 0]
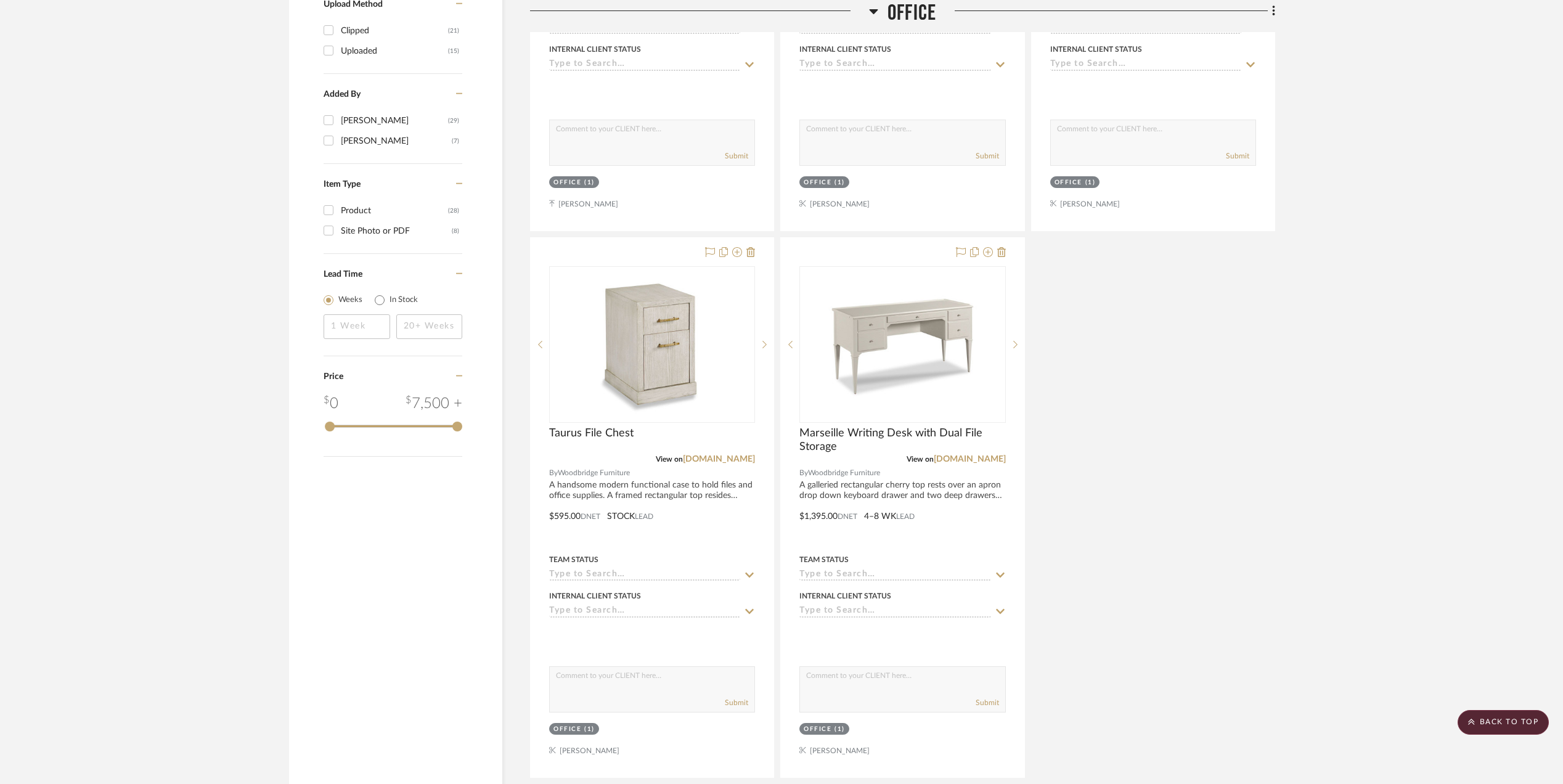
scroll to position [1561, 0]
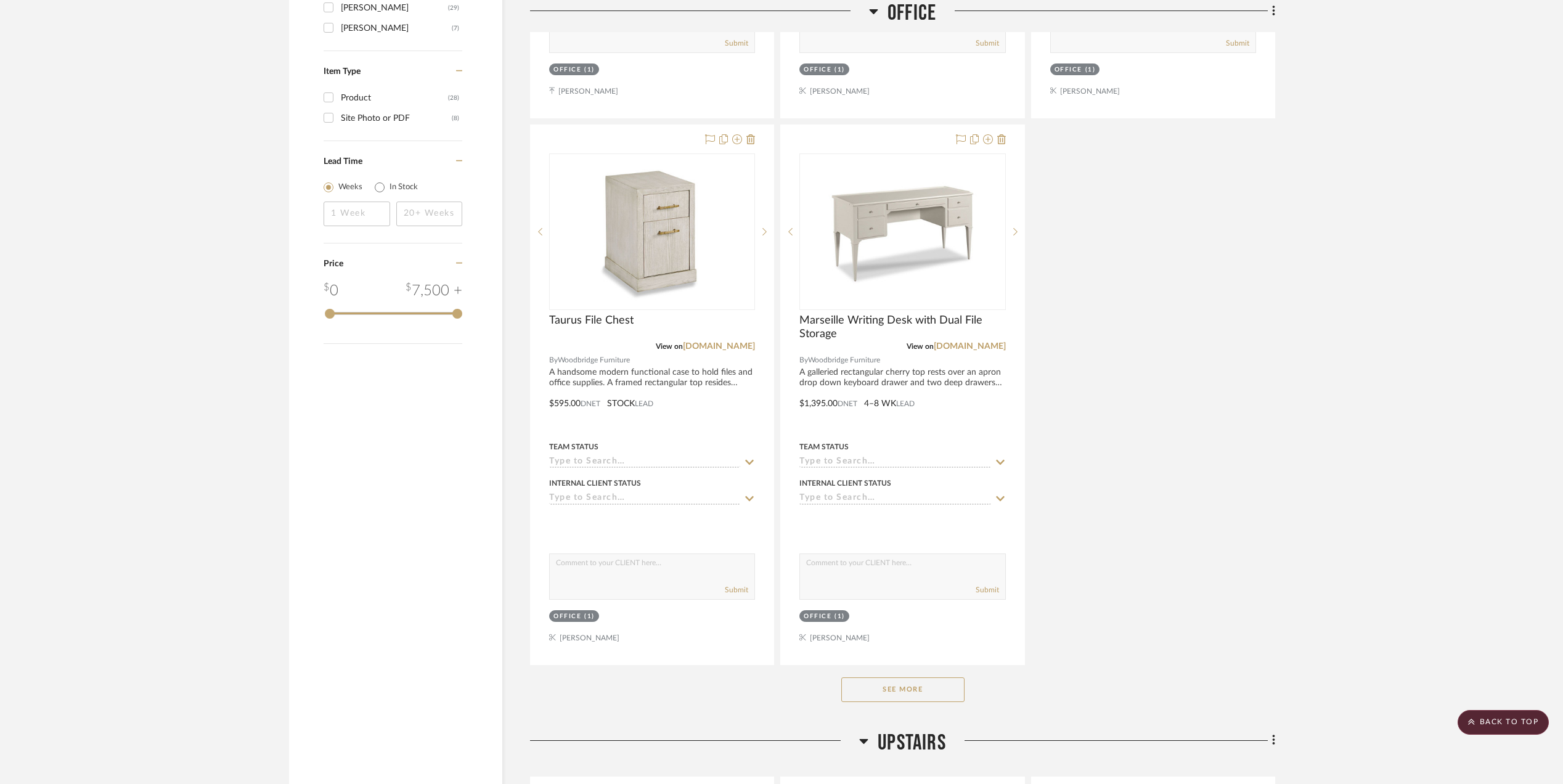
click at [893, 698] on button "See More" at bounding box center [902, 689] width 123 height 25
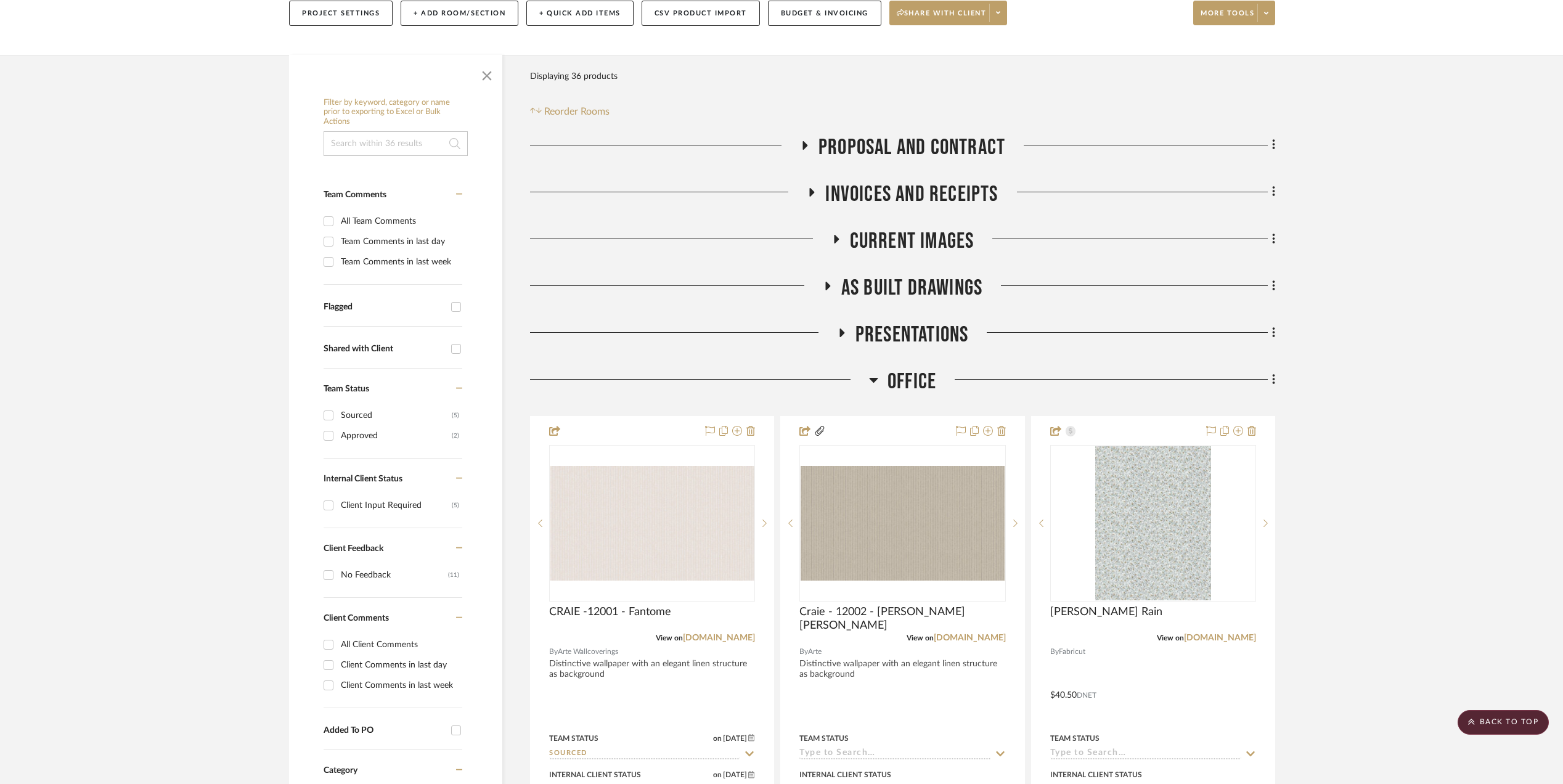
scroll to position [82, 0]
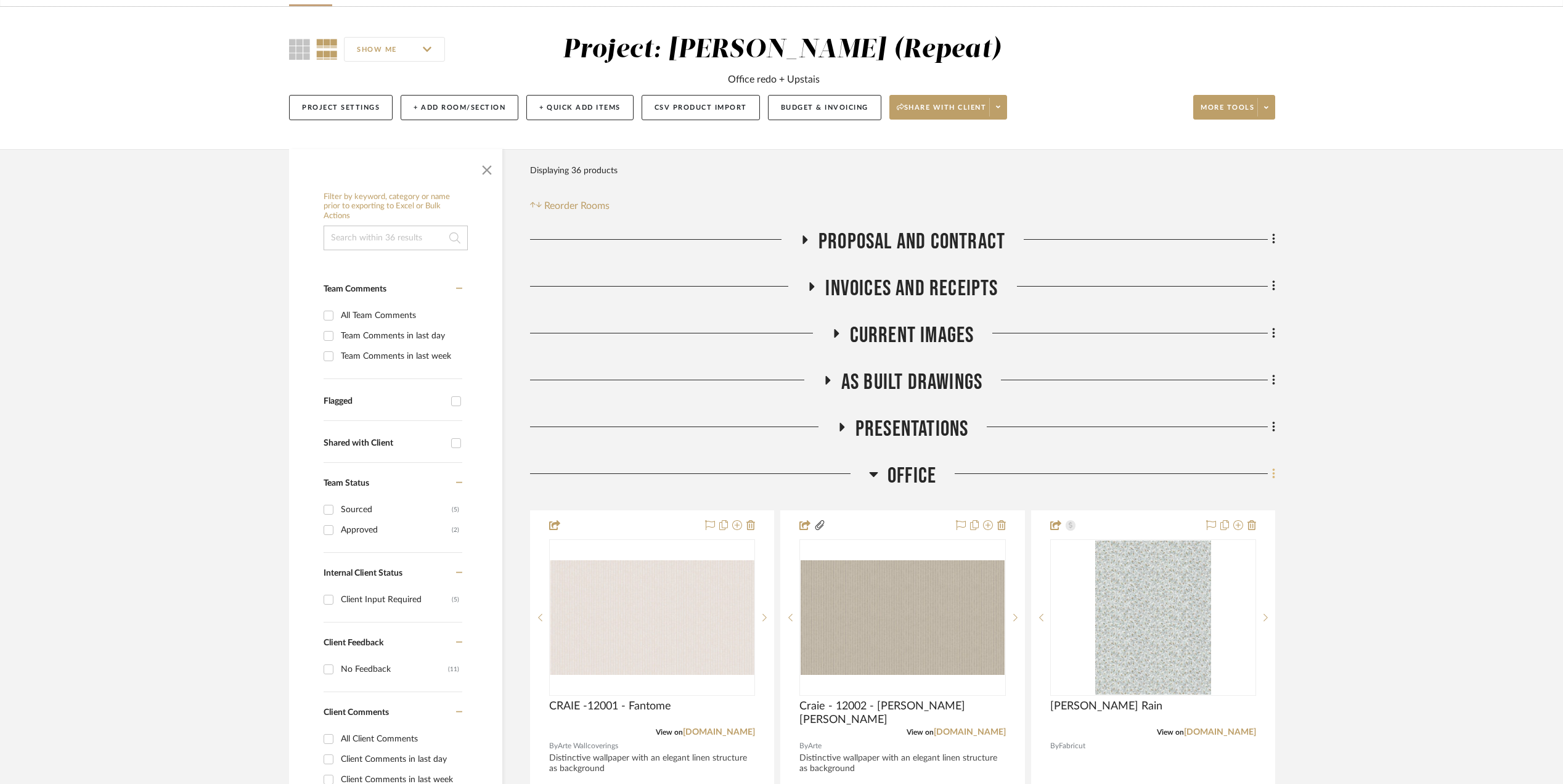
click at [1273, 476] on icon at bounding box center [1274, 473] width 4 height 14
click at [1235, 500] on span "Add New Item" at bounding box center [1211, 500] width 55 height 10
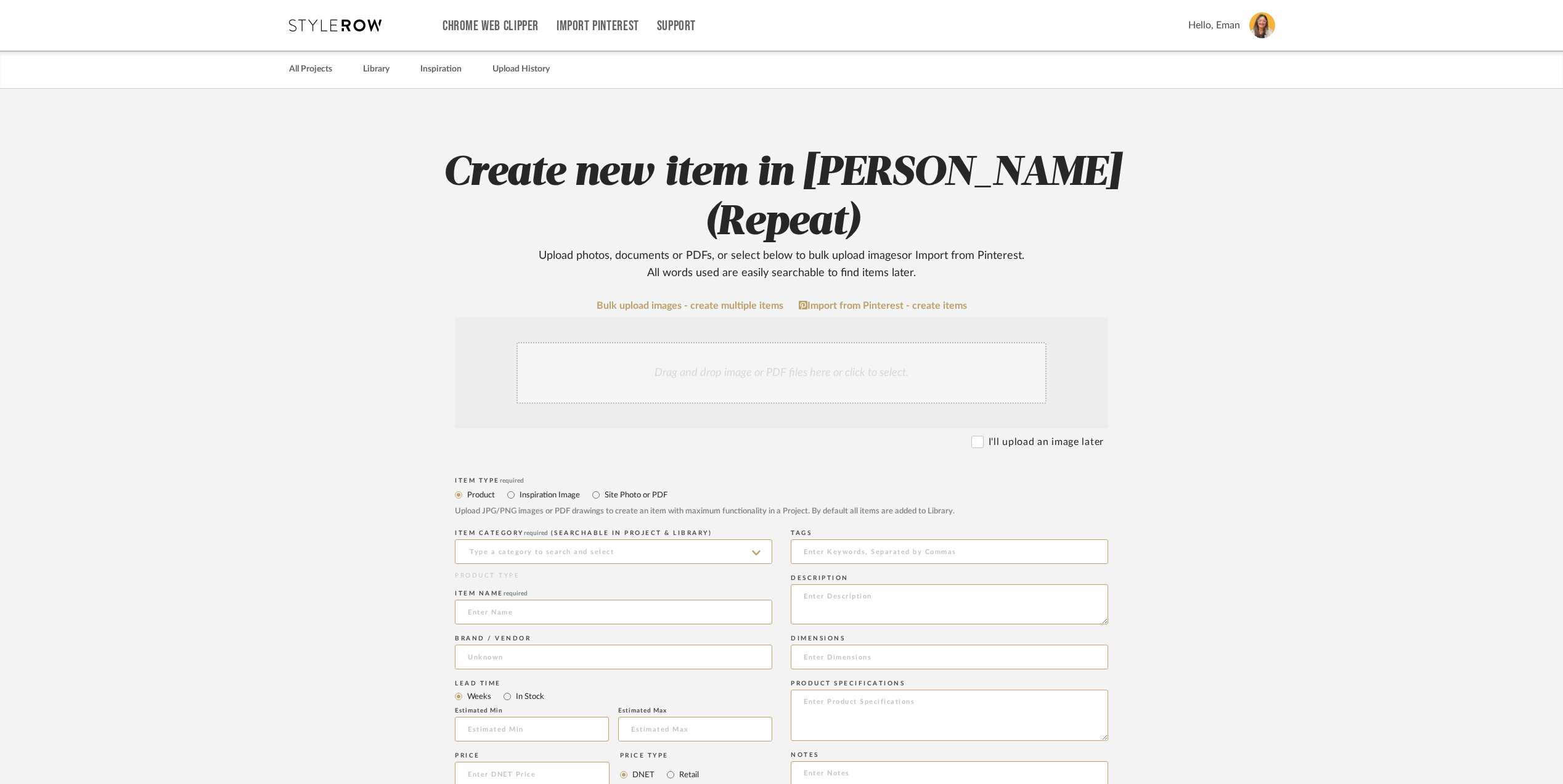
click at [807, 361] on div "Drag and drop image or PDF files here or click to select." at bounding box center [781, 373] width 530 height 62
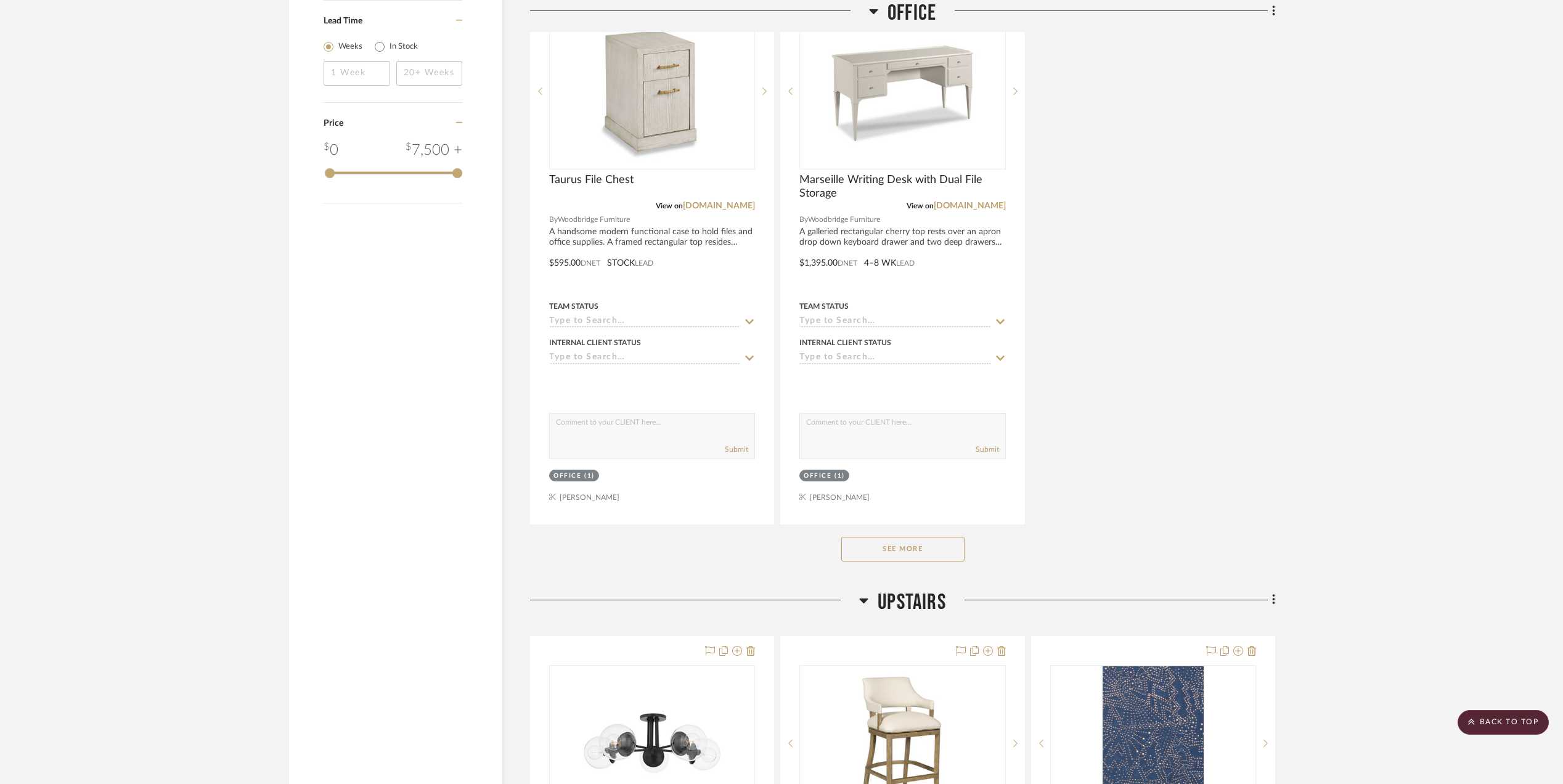
scroll to position [1725, 0]
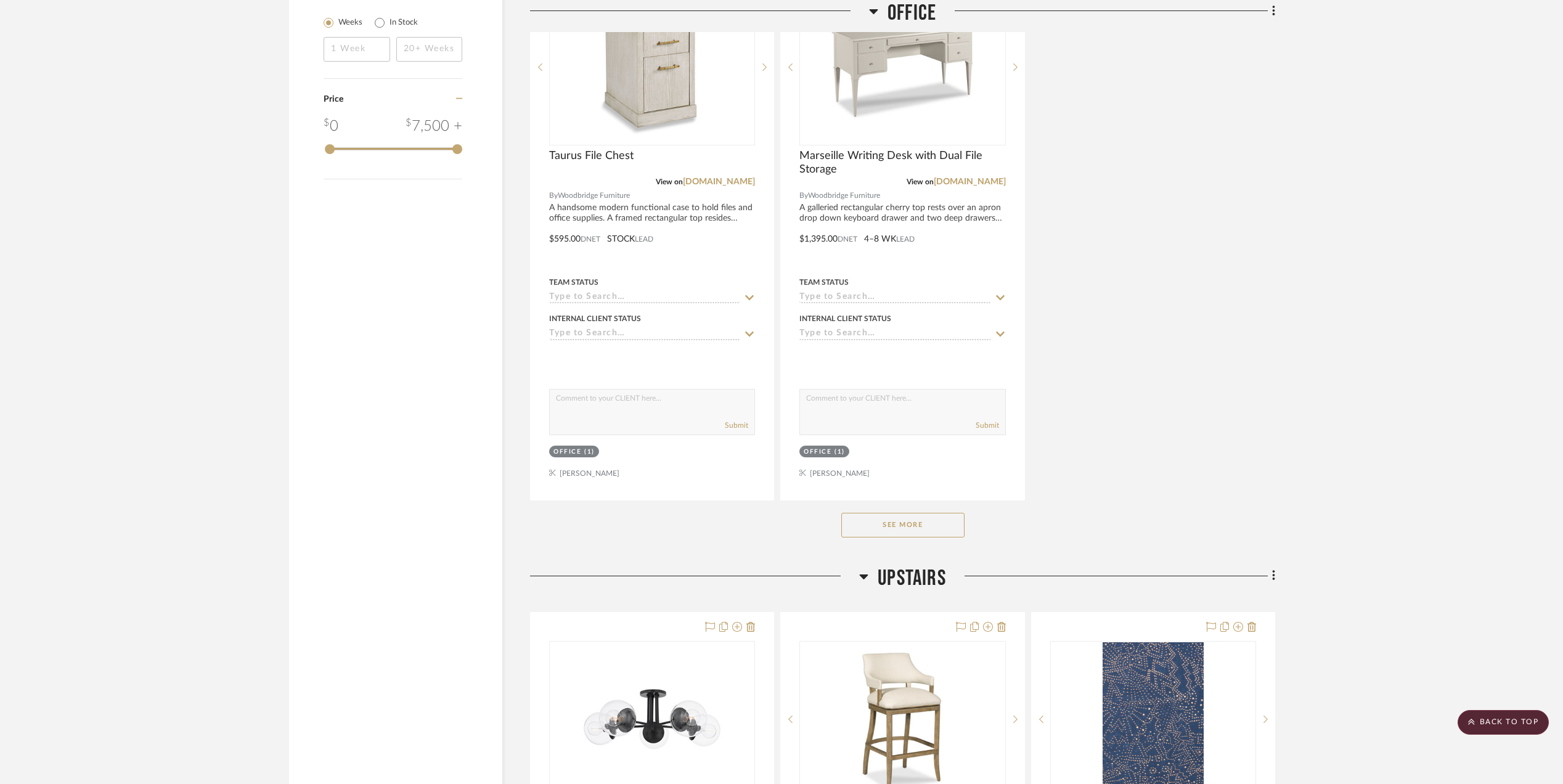
click at [855, 526] on button "See More" at bounding box center [902, 524] width 123 height 25
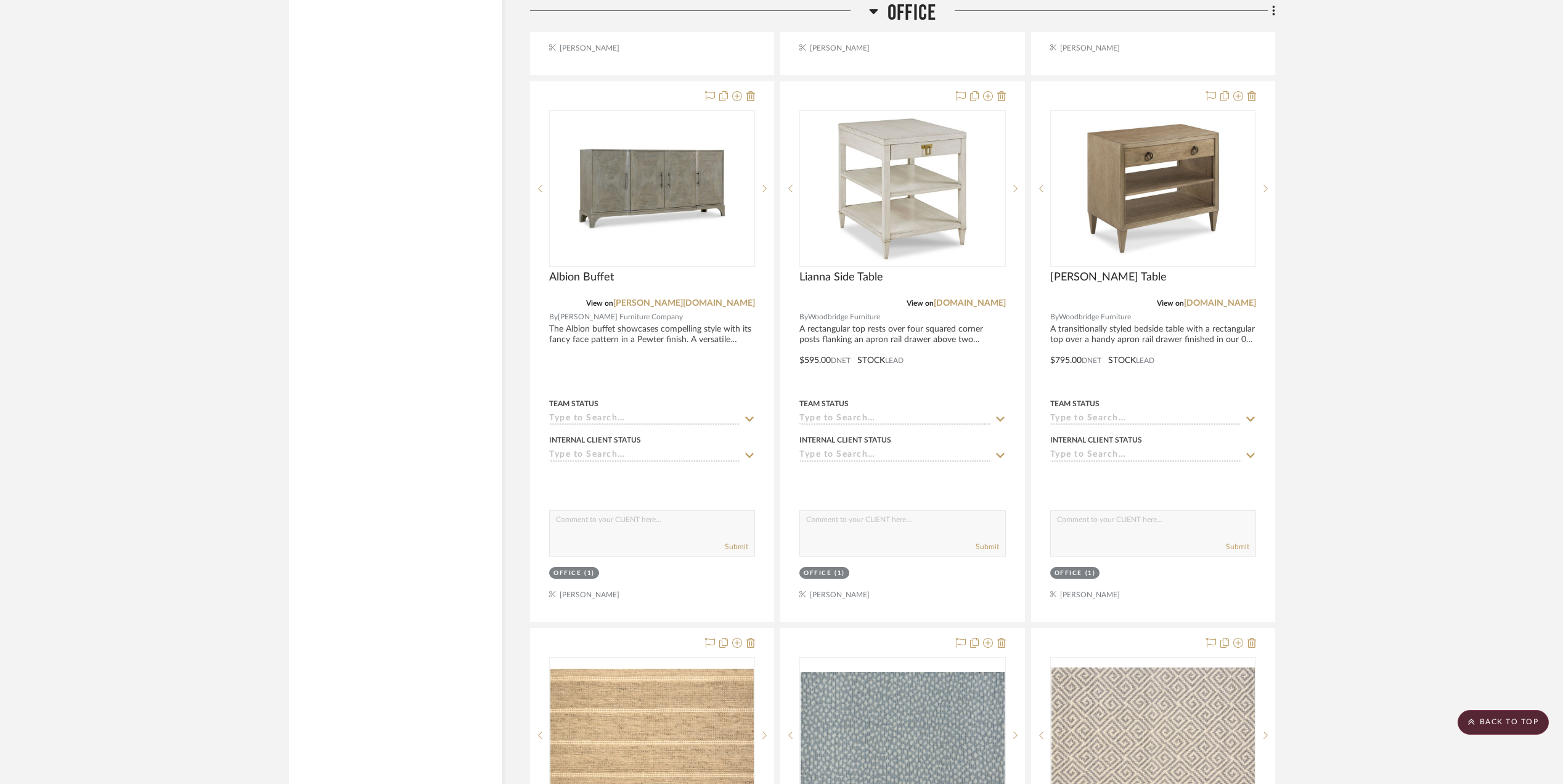
scroll to position [3286, 0]
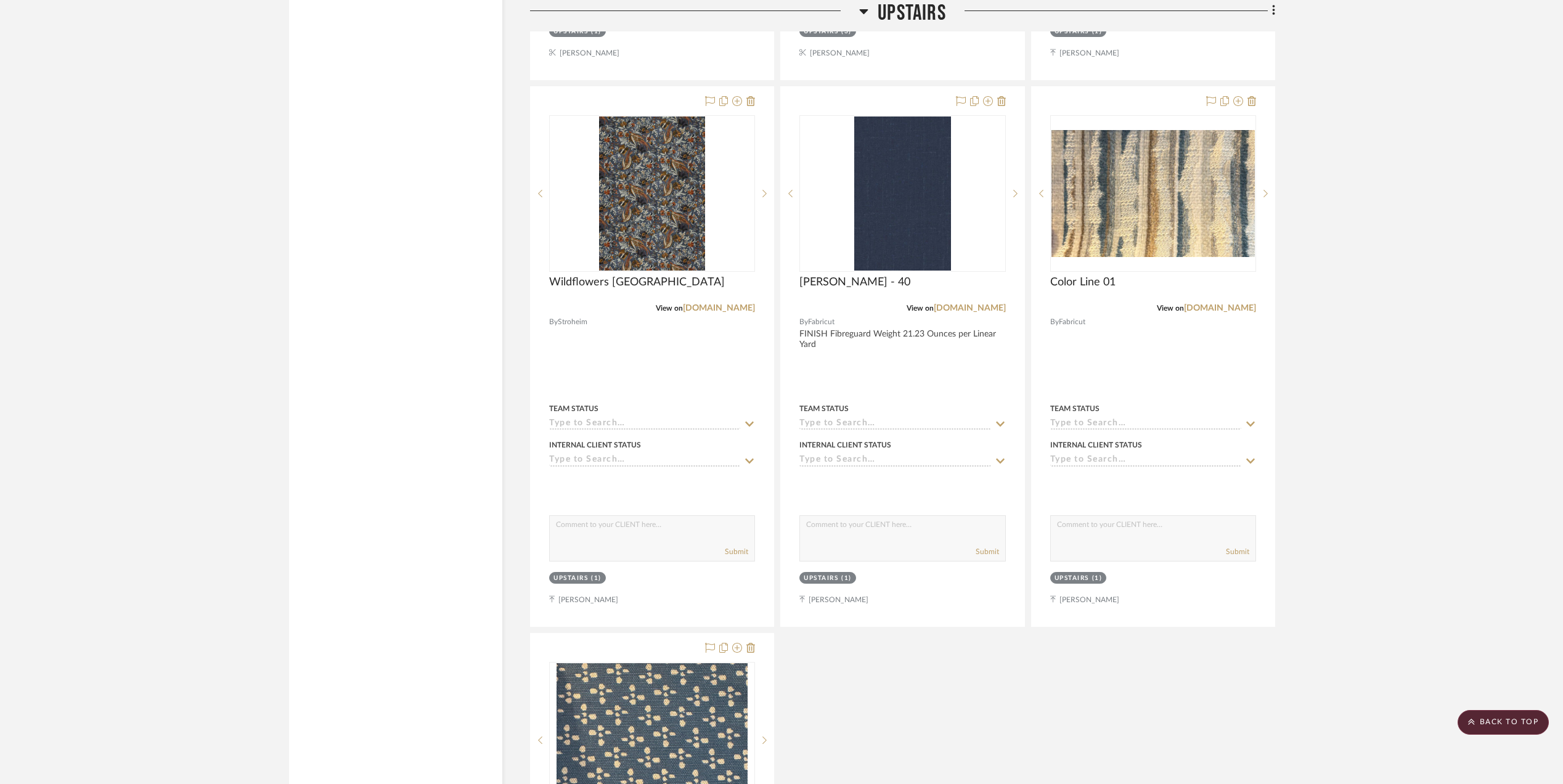
scroll to position [5010, 0]
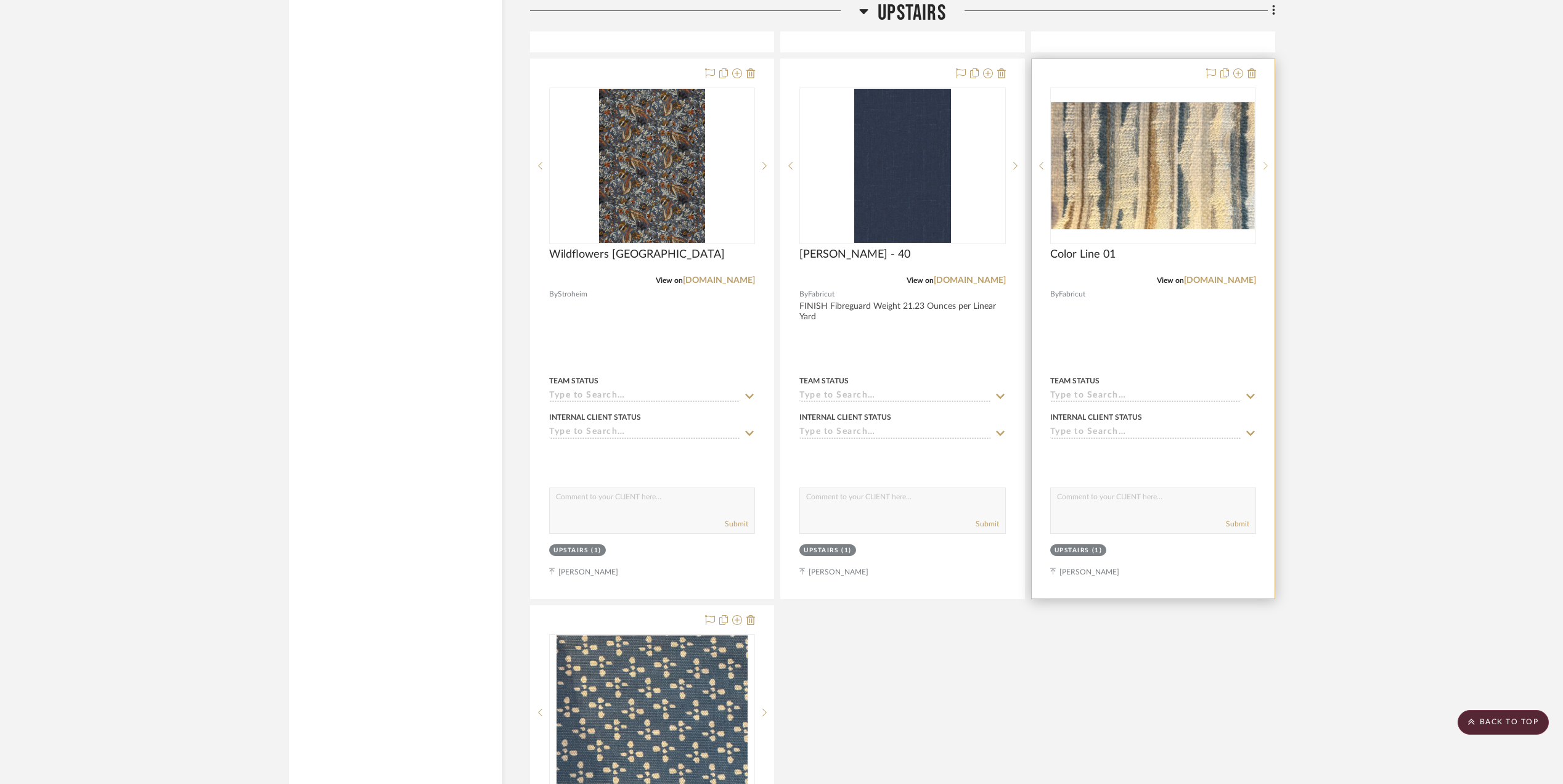
click at [1258, 170] on sr-next-btn at bounding box center [1265, 165] width 18 height 8
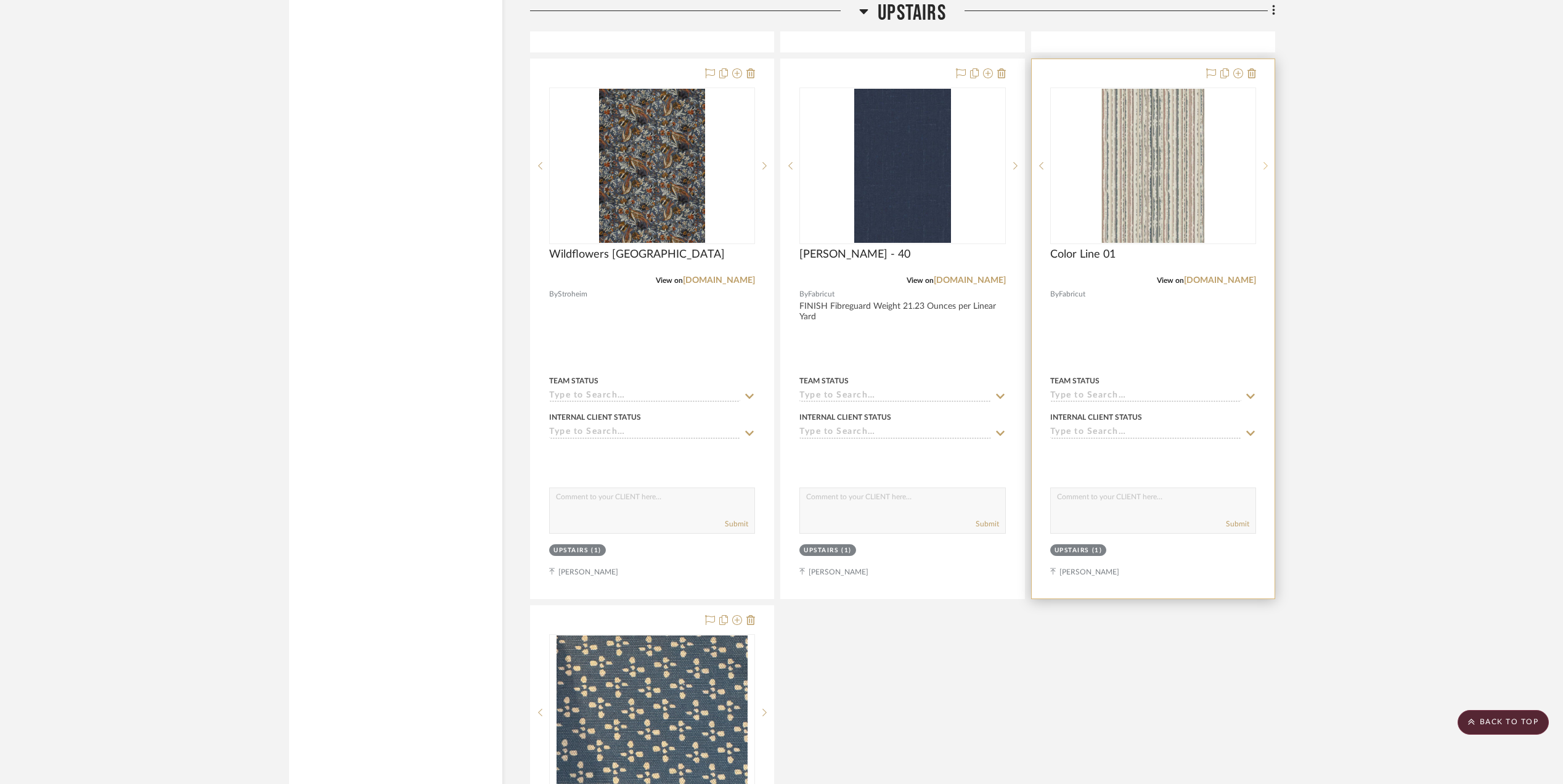
click at [1263, 170] on icon at bounding box center [1265, 165] width 5 height 8
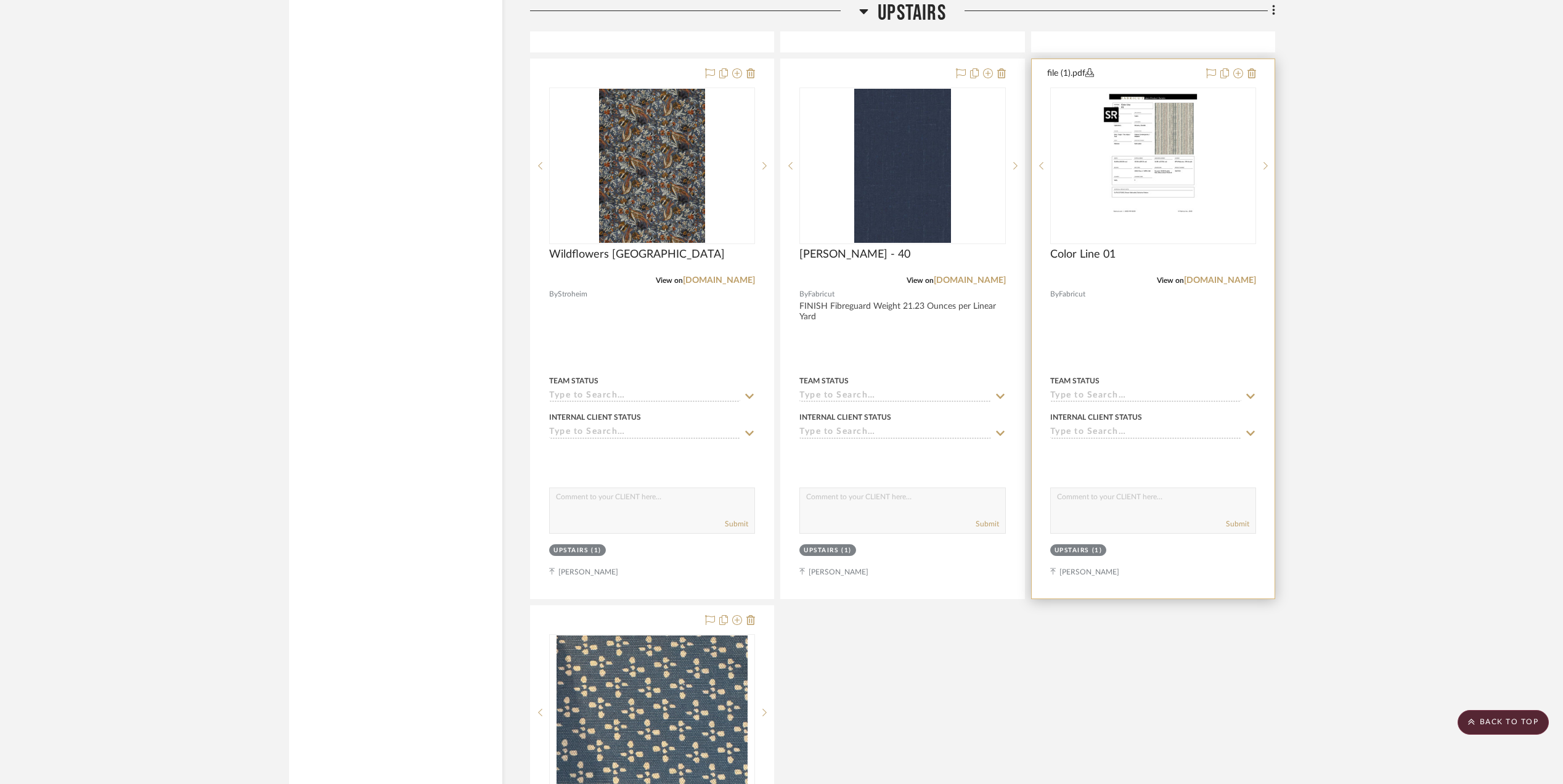
click at [1181, 171] on img "2" at bounding box center [1153, 165] width 109 height 154
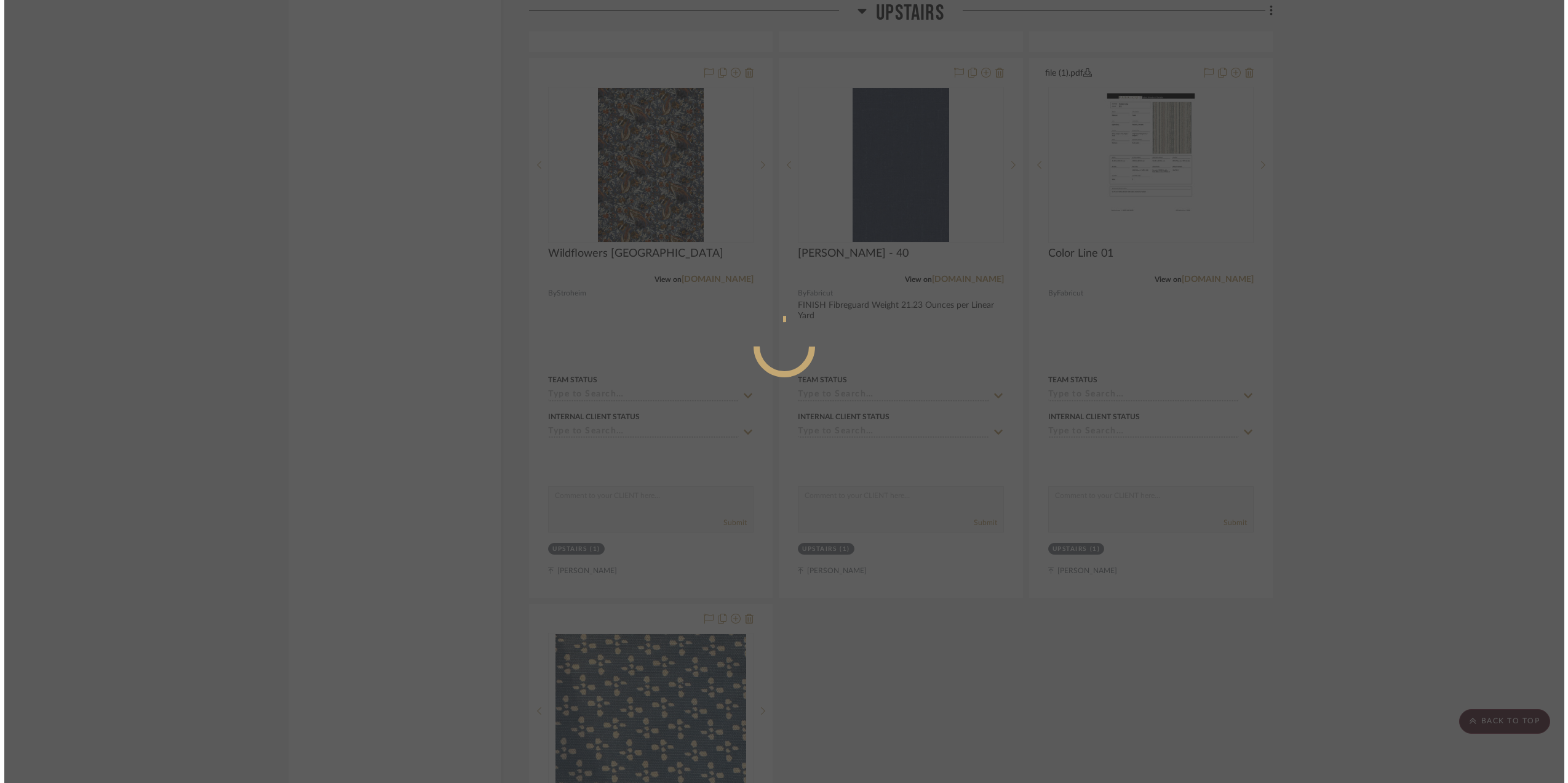
scroll to position [0, 0]
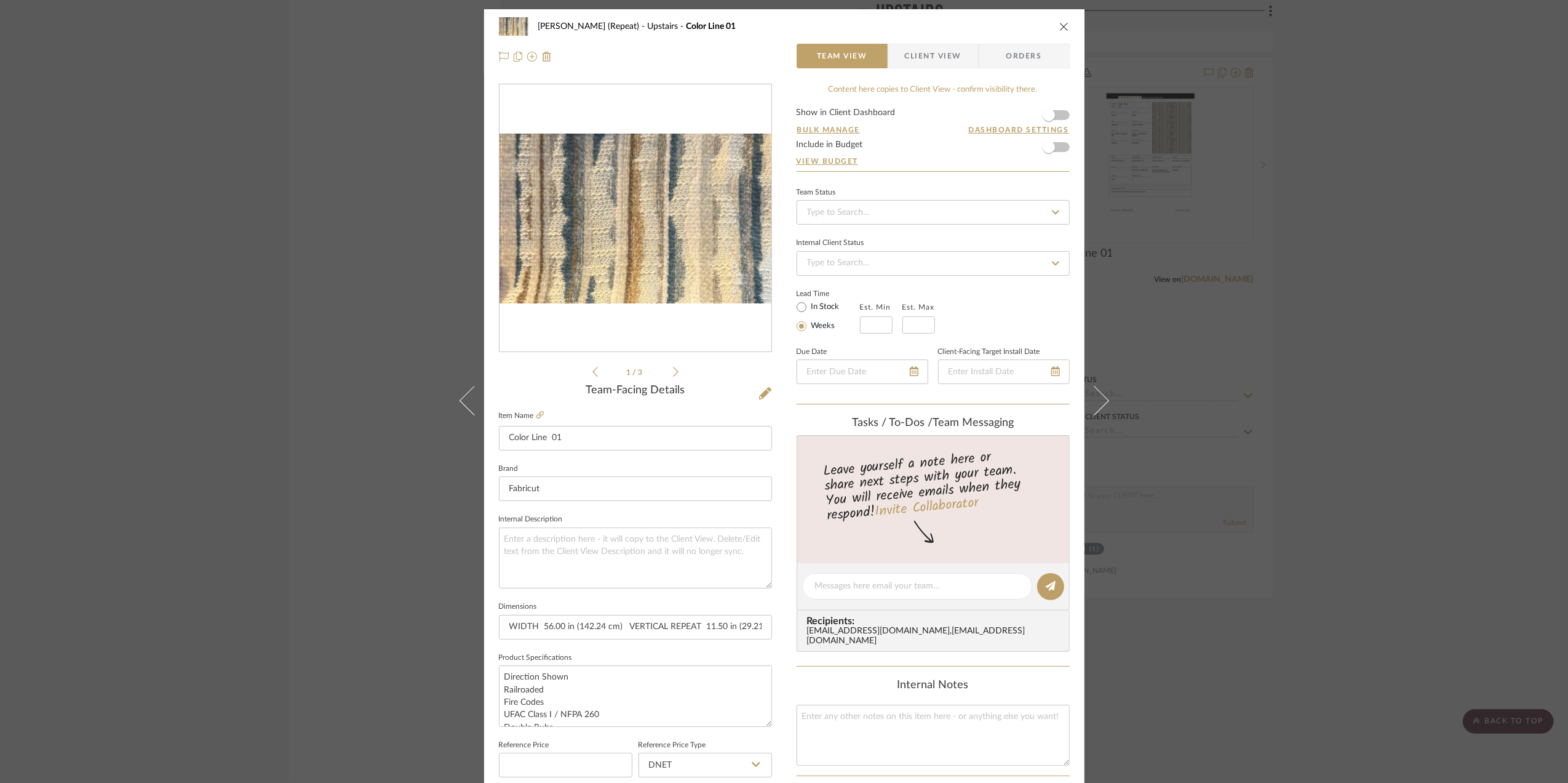
click at [750, 390] on div "Team-Facing Details" at bounding box center [635, 391] width 273 height 14
click at [759, 394] on icon at bounding box center [765, 393] width 13 height 13
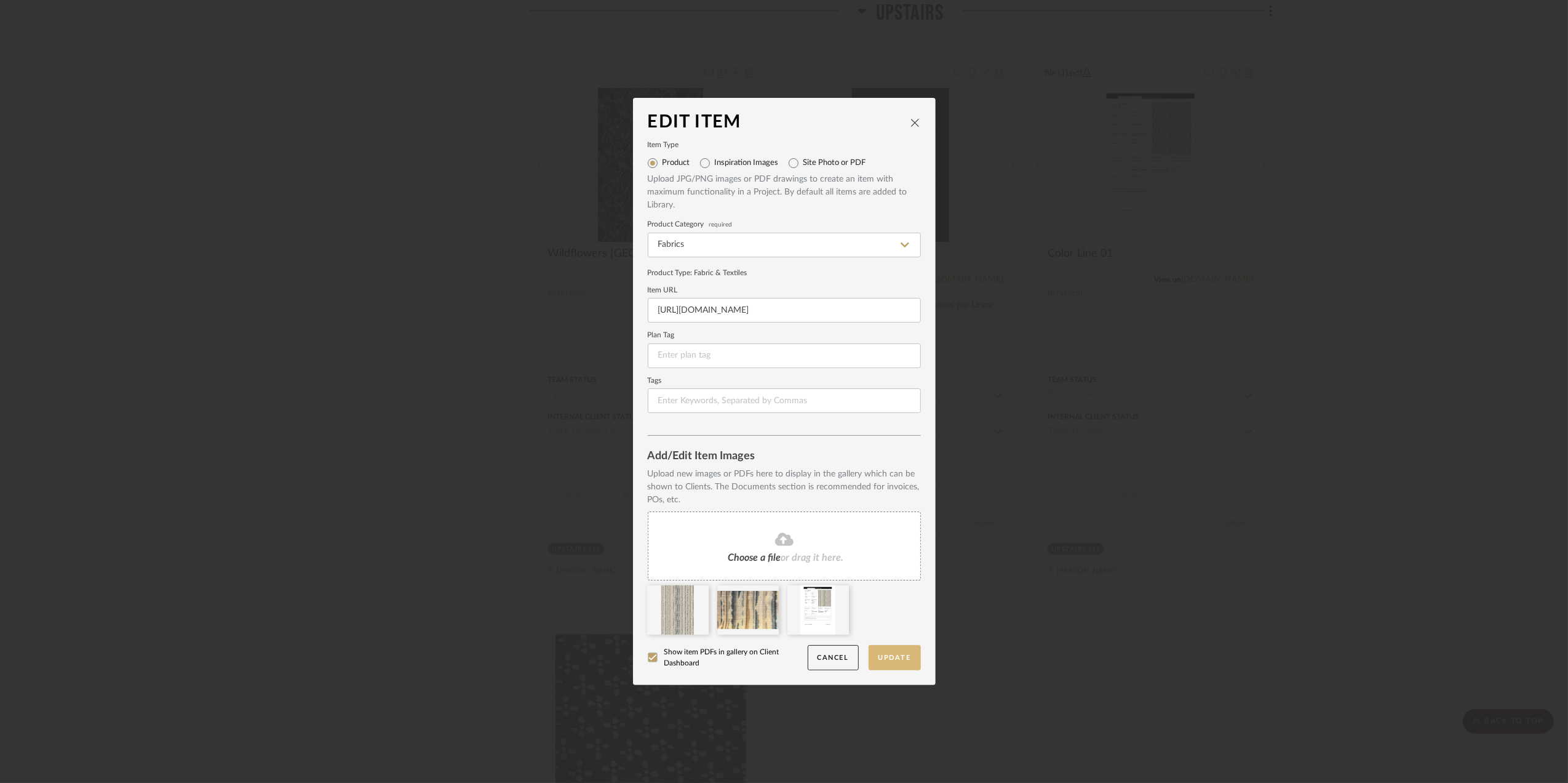
click at [900, 657] on button "Update" at bounding box center [894, 657] width 52 height 25
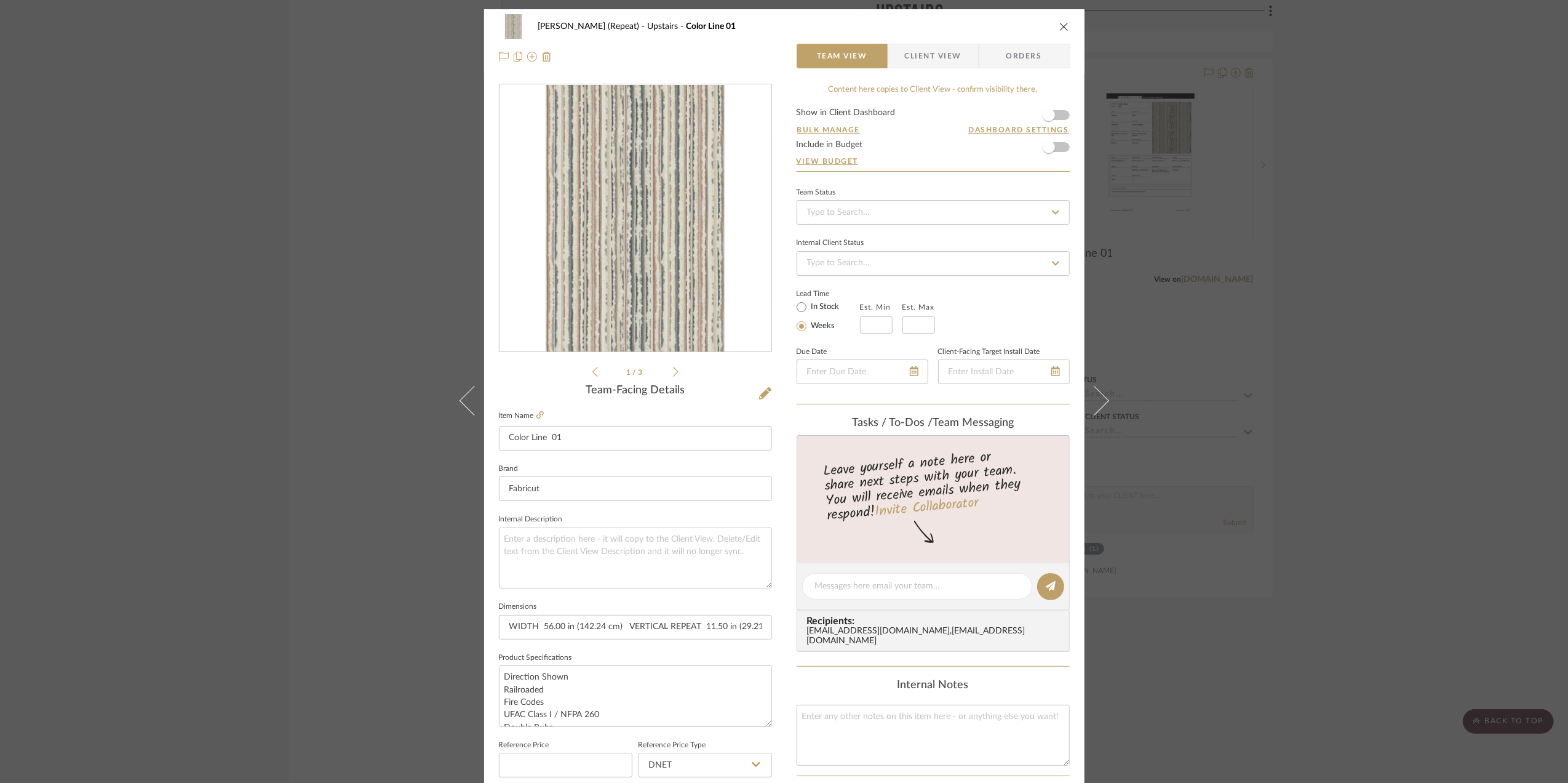
click at [1386, 394] on div "Stephanie Bergreen (Repeat) Upstairs Color Line 01 Team View Client View Orders…" at bounding box center [784, 392] width 1568 height 783
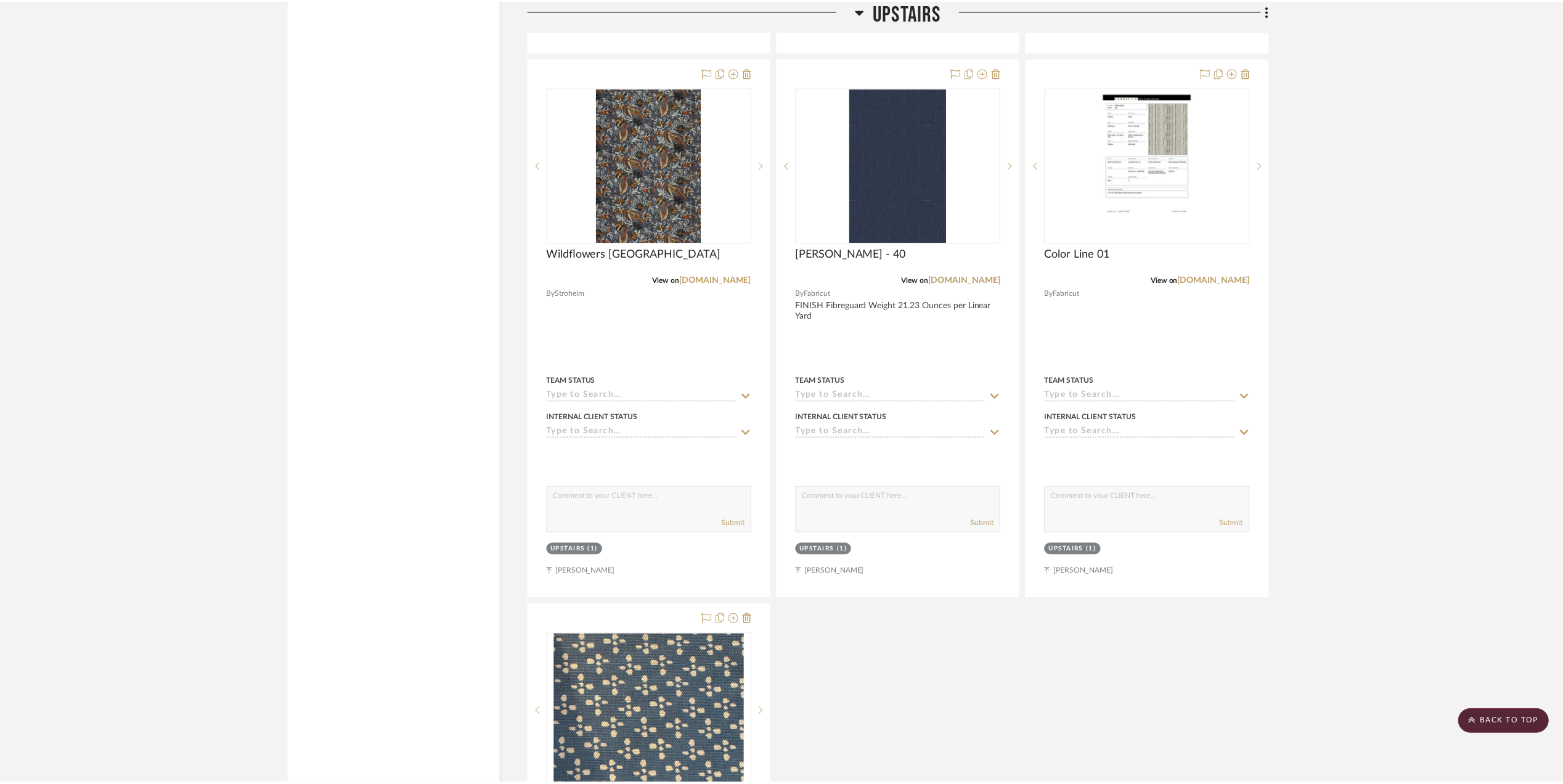
scroll to position [5010, 0]
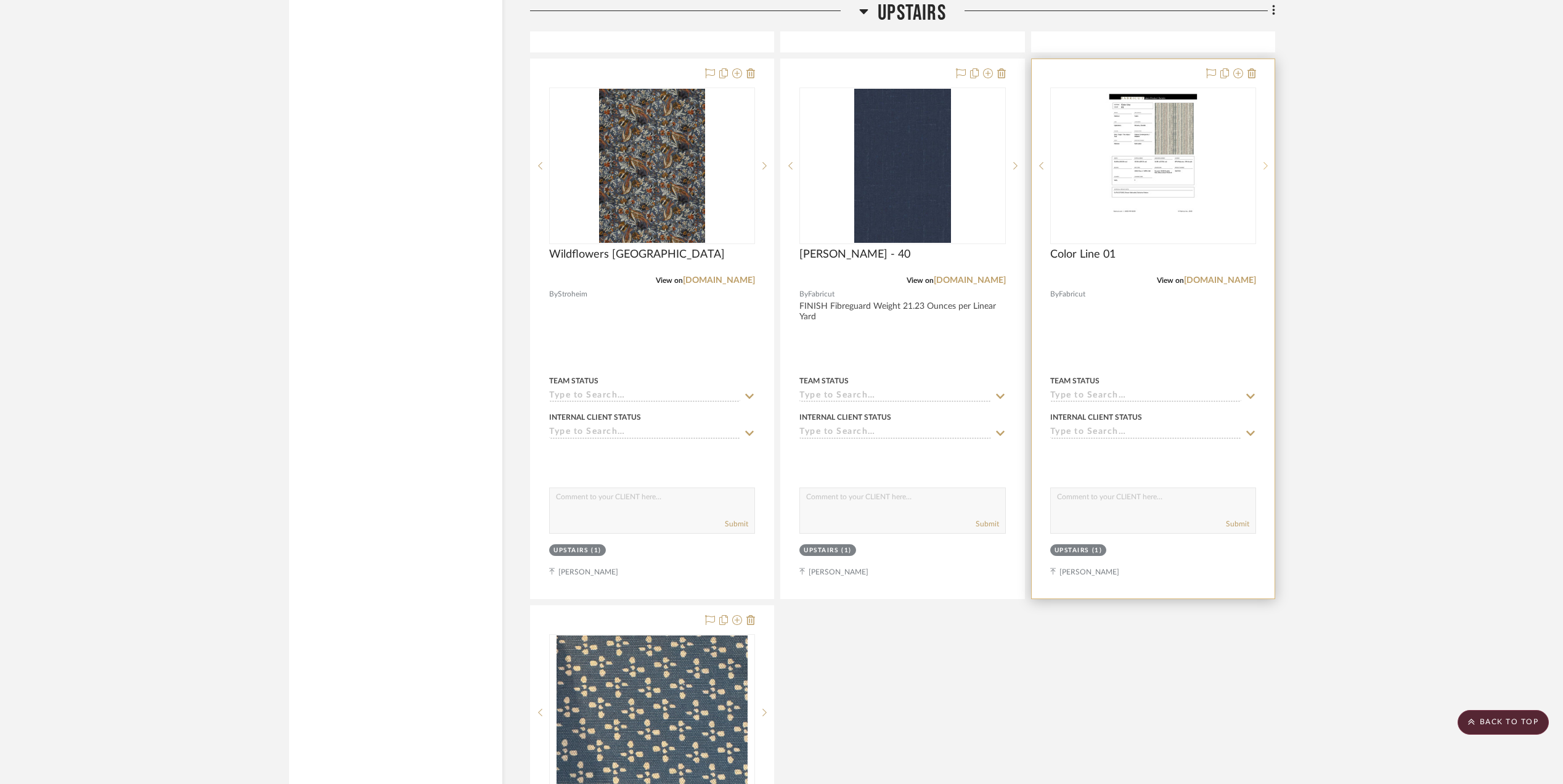
click at [1262, 170] on sr-next-btn at bounding box center [1265, 165] width 18 height 8
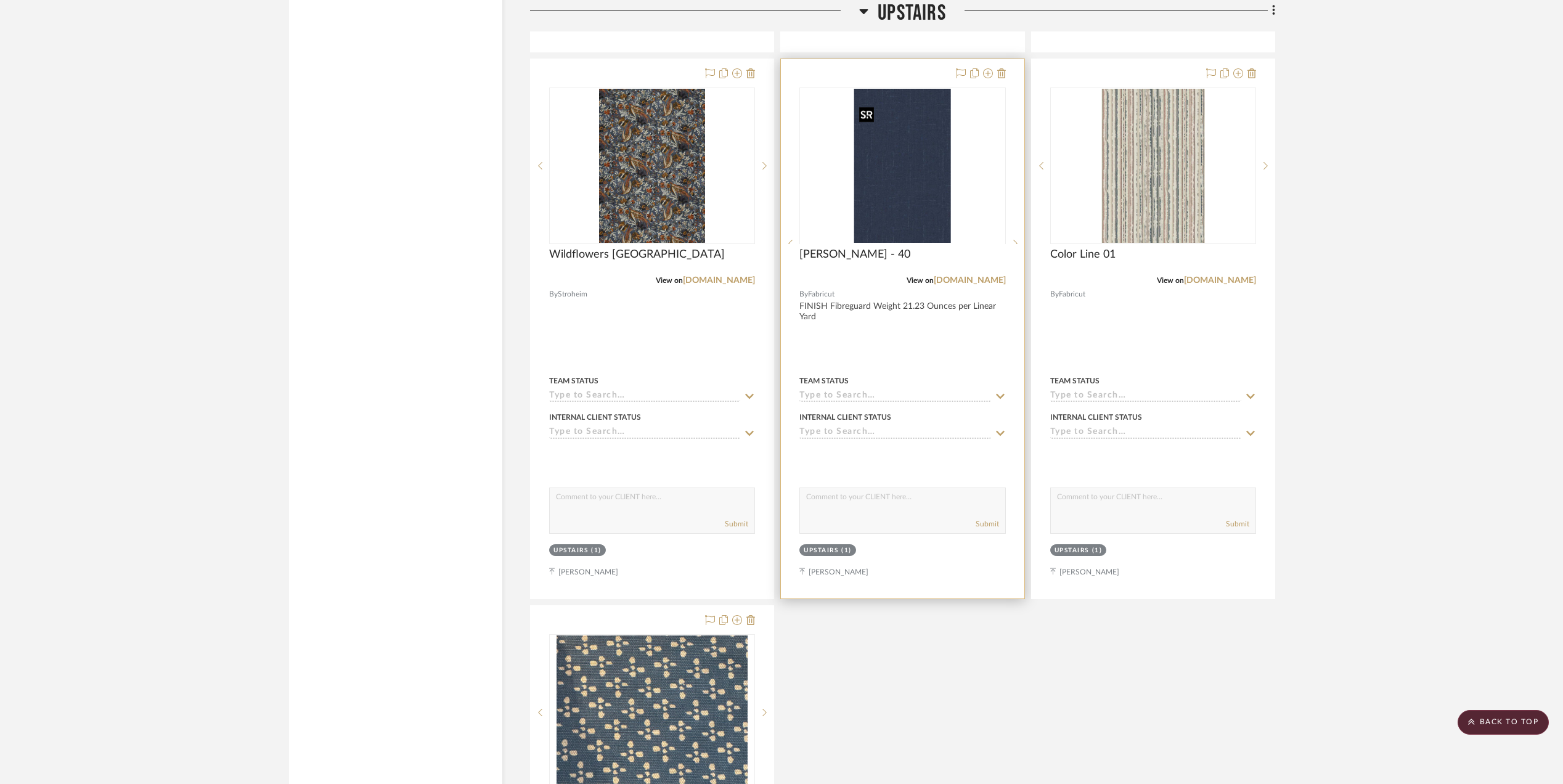
click at [895, 196] on div at bounding box center [903, 243] width 206 height 312
click at [1013, 170] on icon at bounding box center [1015, 166] width 5 height 7
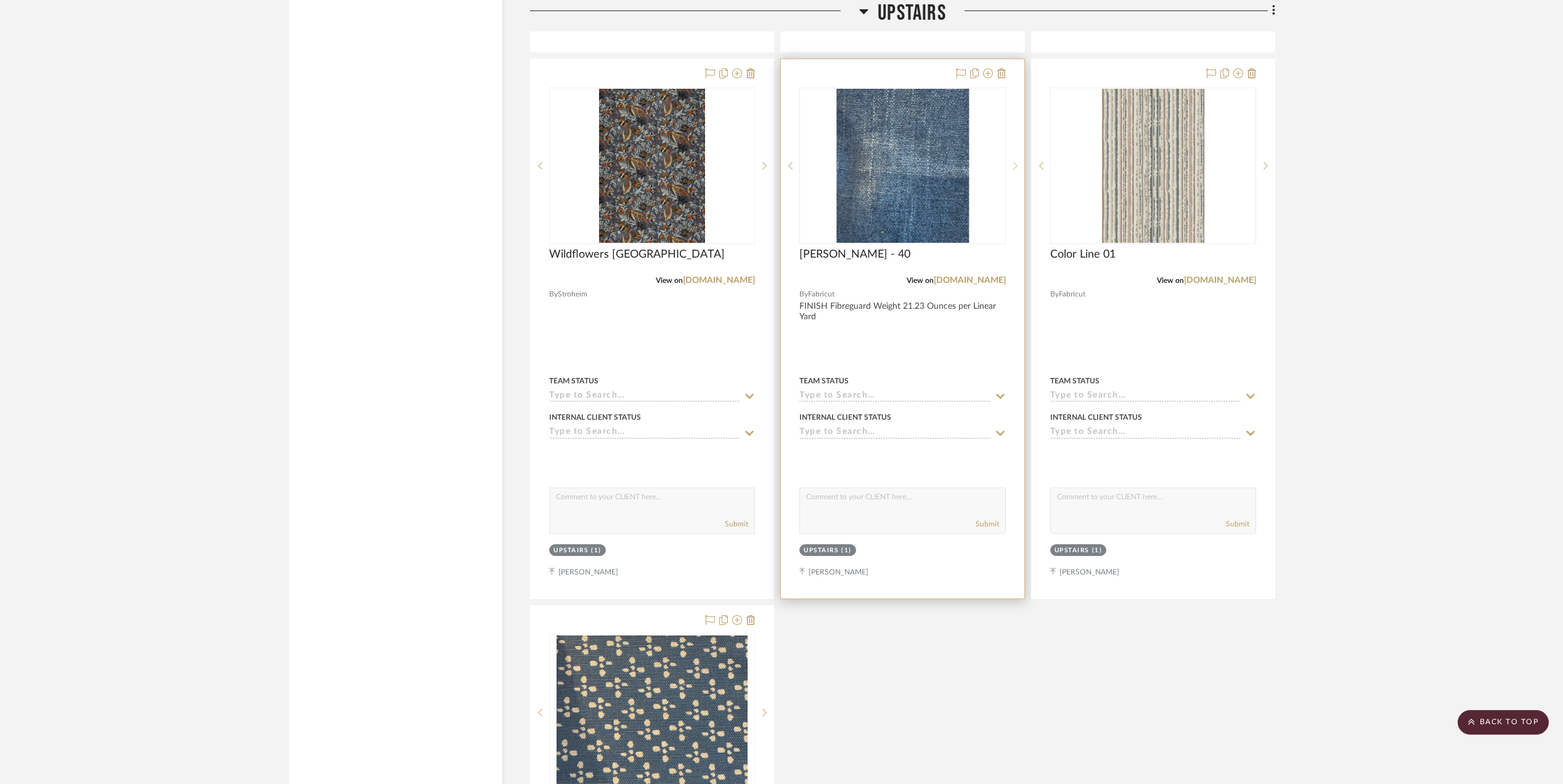
click at [1013, 170] on icon at bounding box center [1015, 166] width 5 height 7
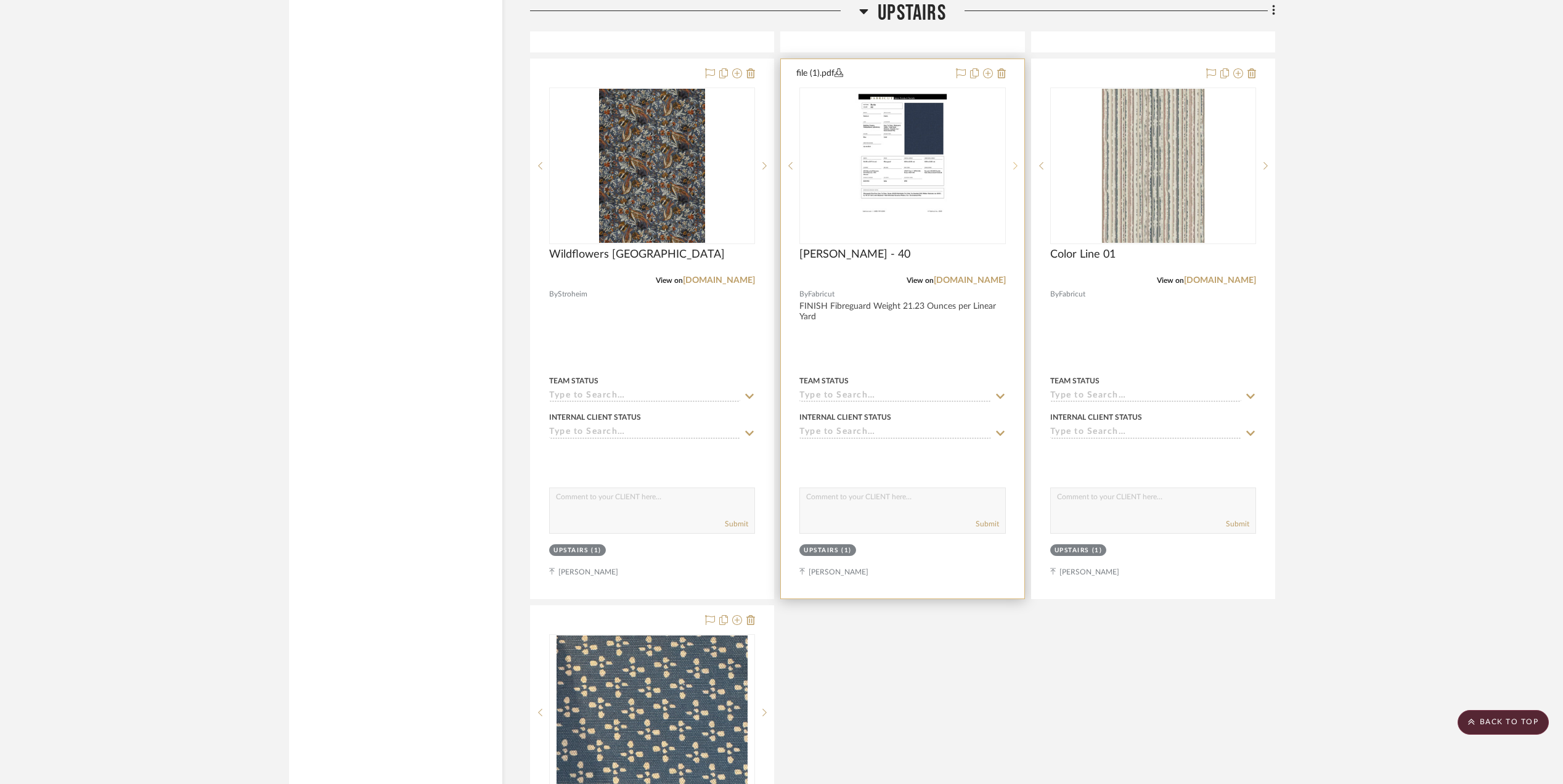
click at [1013, 170] on icon at bounding box center [1015, 166] width 5 height 7
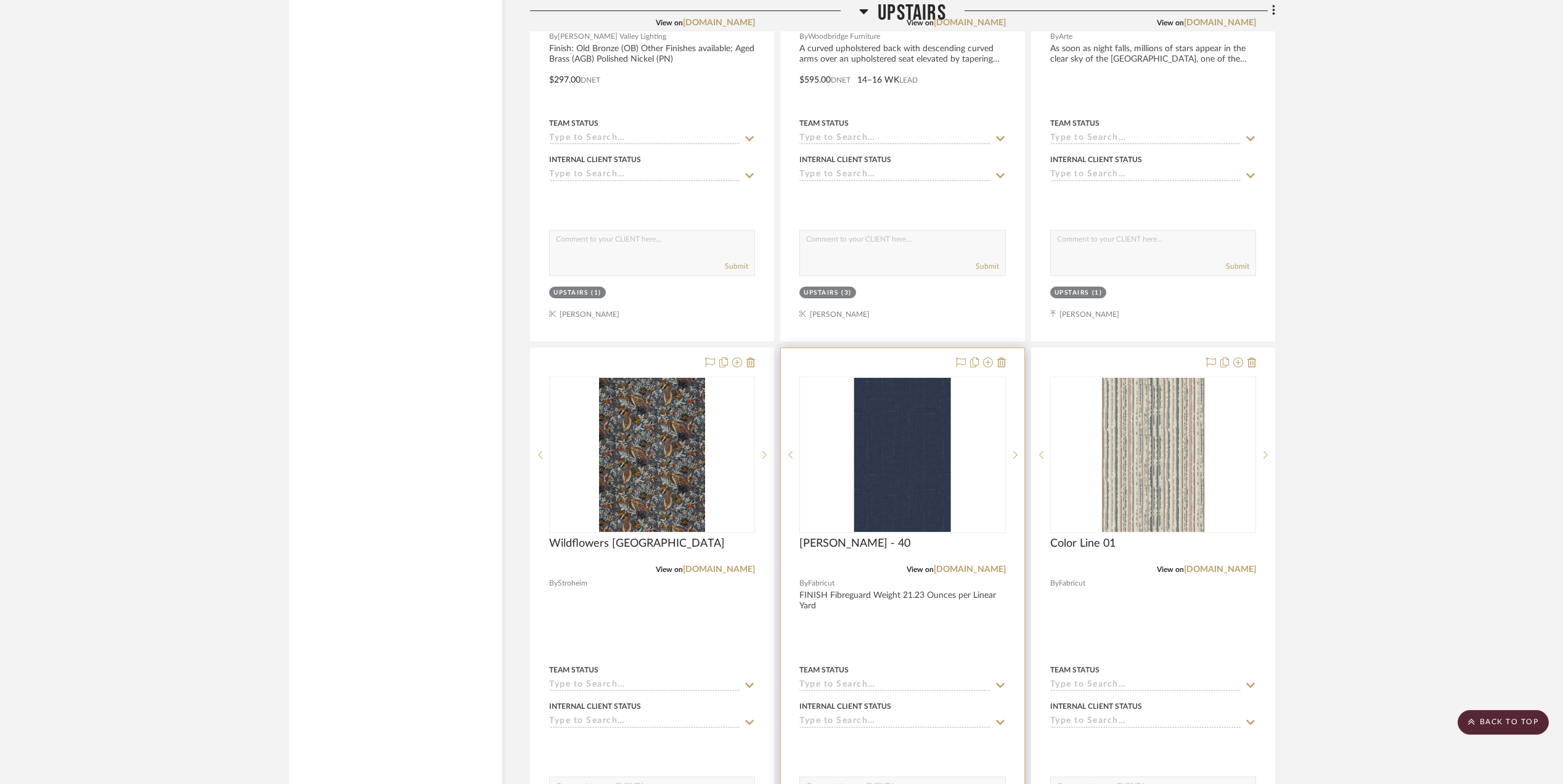
scroll to position [4764, 0]
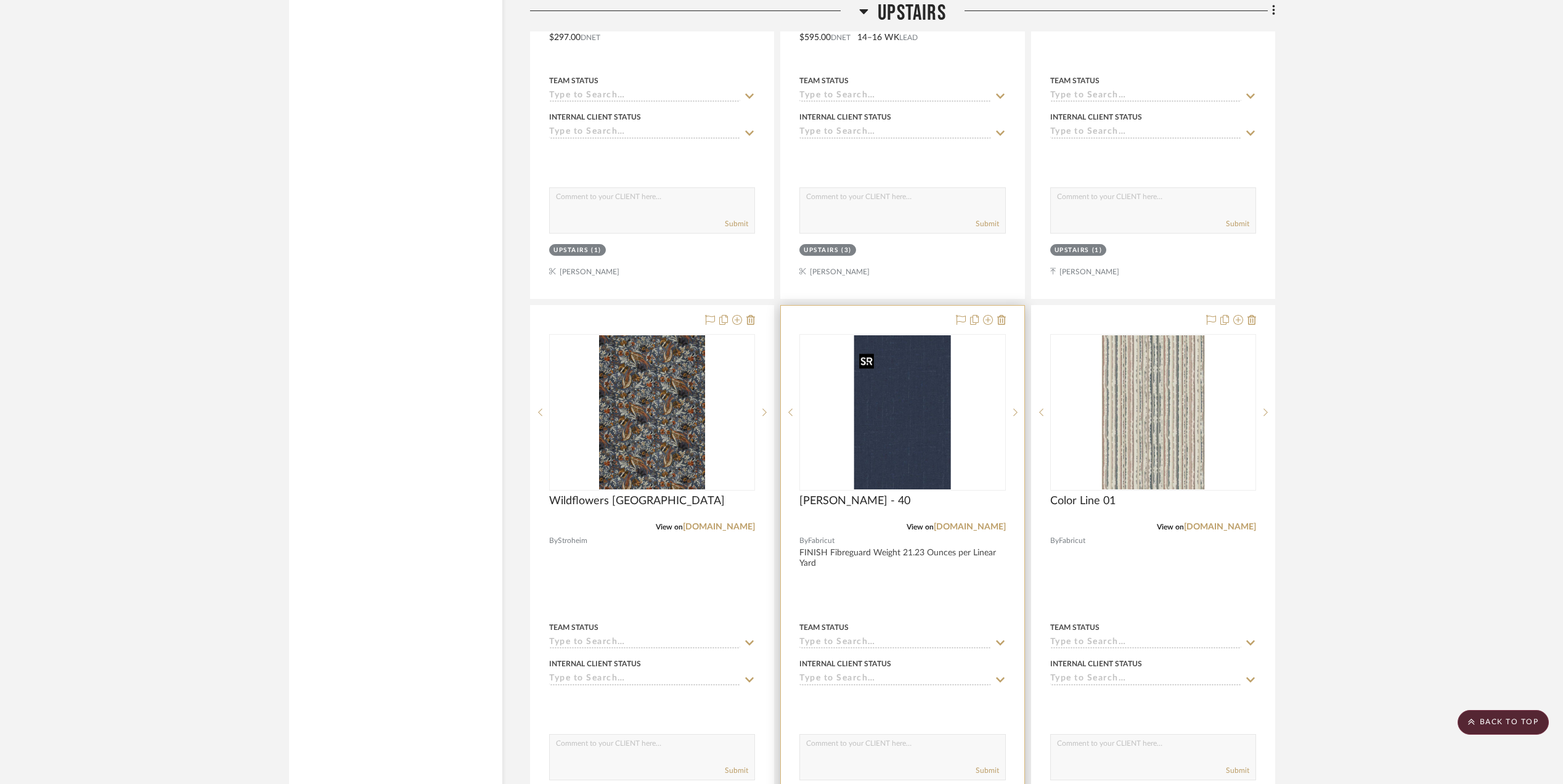
click at [884, 454] on img "0" at bounding box center [903, 412] width 97 height 154
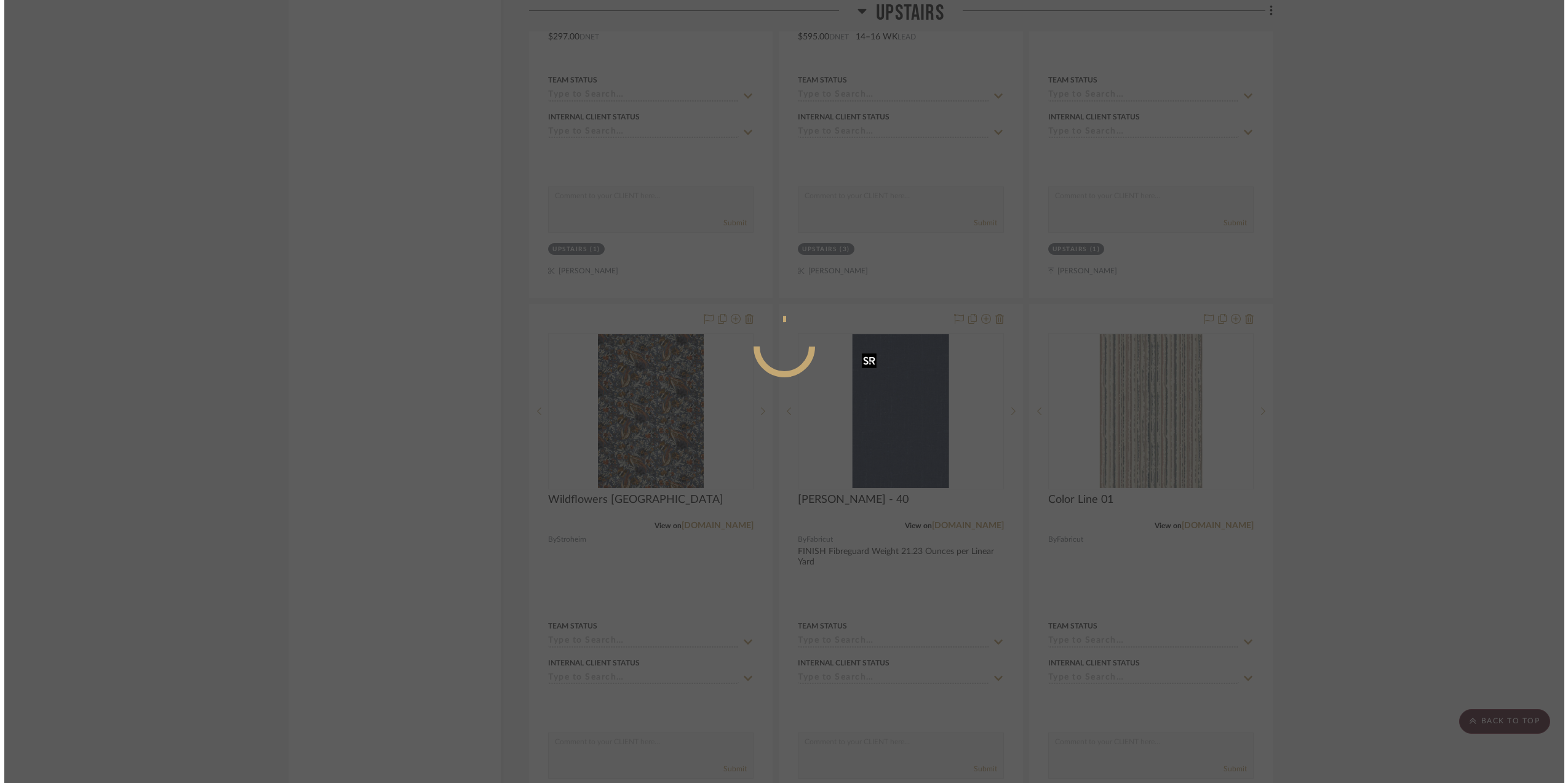
scroll to position [0, 0]
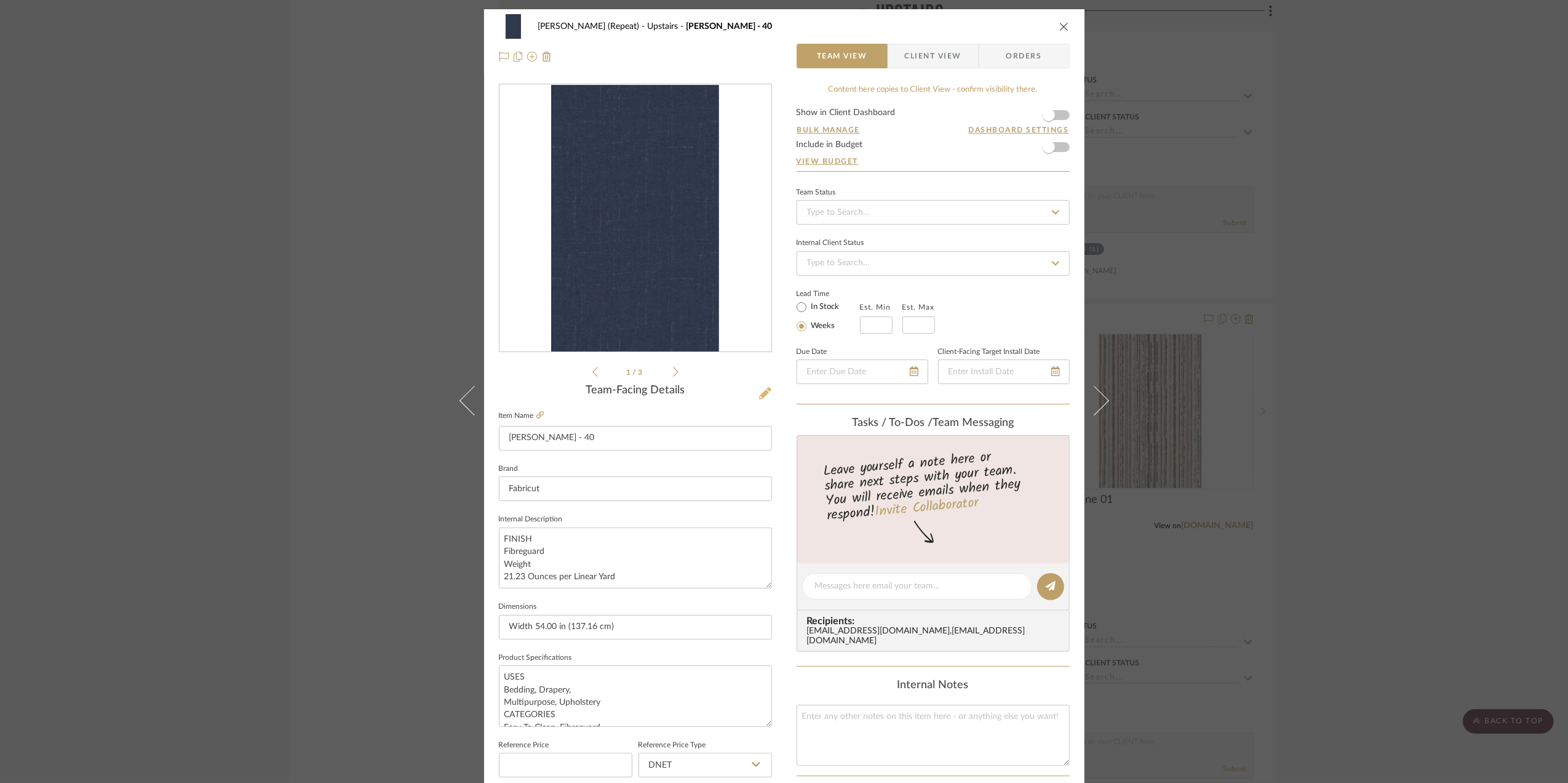
click at [759, 390] on icon at bounding box center [765, 393] width 13 height 13
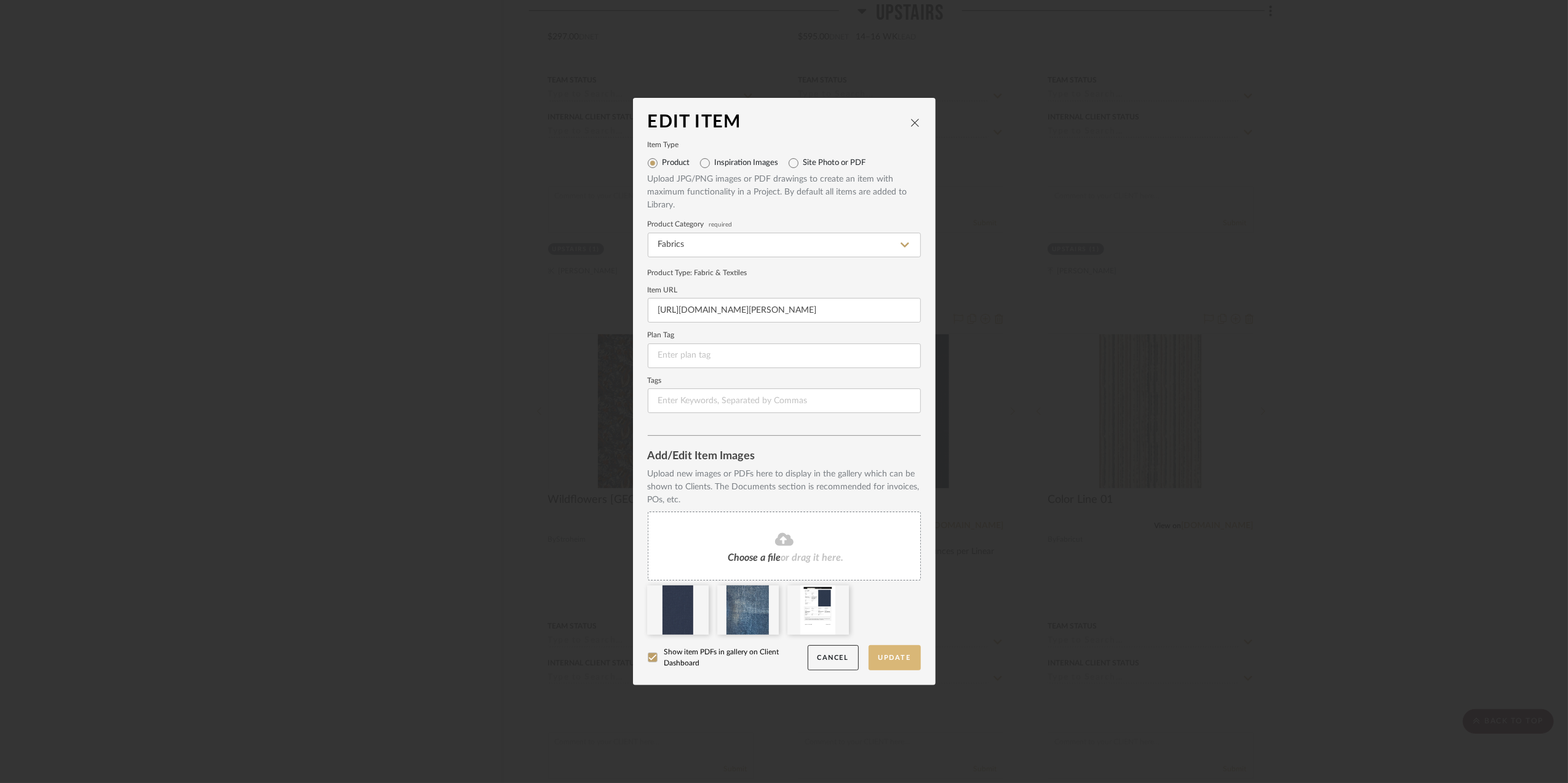
click at [875, 657] on button "Update" at bounding box center [894, 657] width 52 height 25
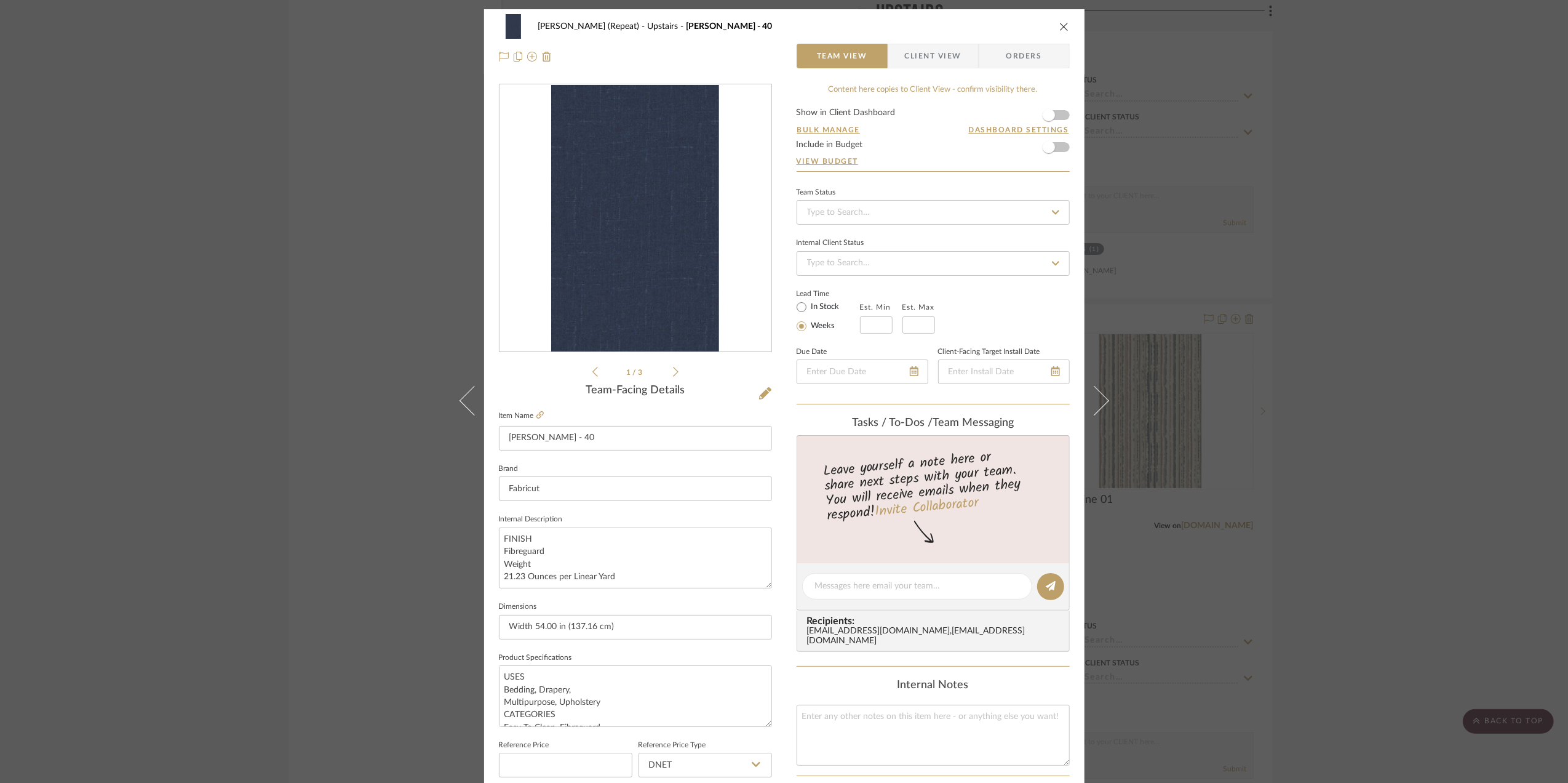
click at [1480, 377] on div "Stephanie Bergreen (Repeat) Upstairs Burke - 40 Team View Client View Orders fi…" at bounding box center [784, 392] width 1568 height 783
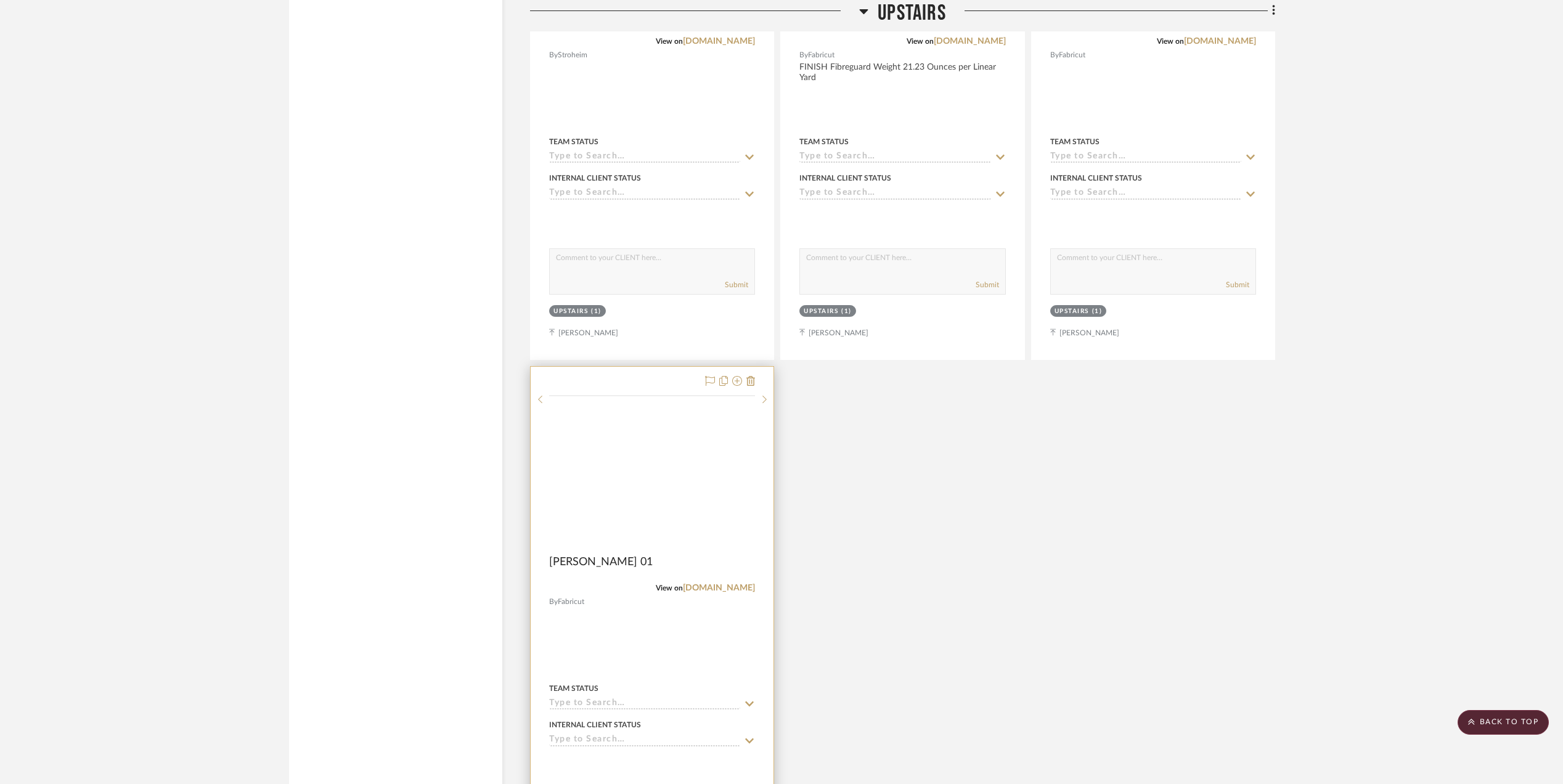
scroll to position [5257, 0]
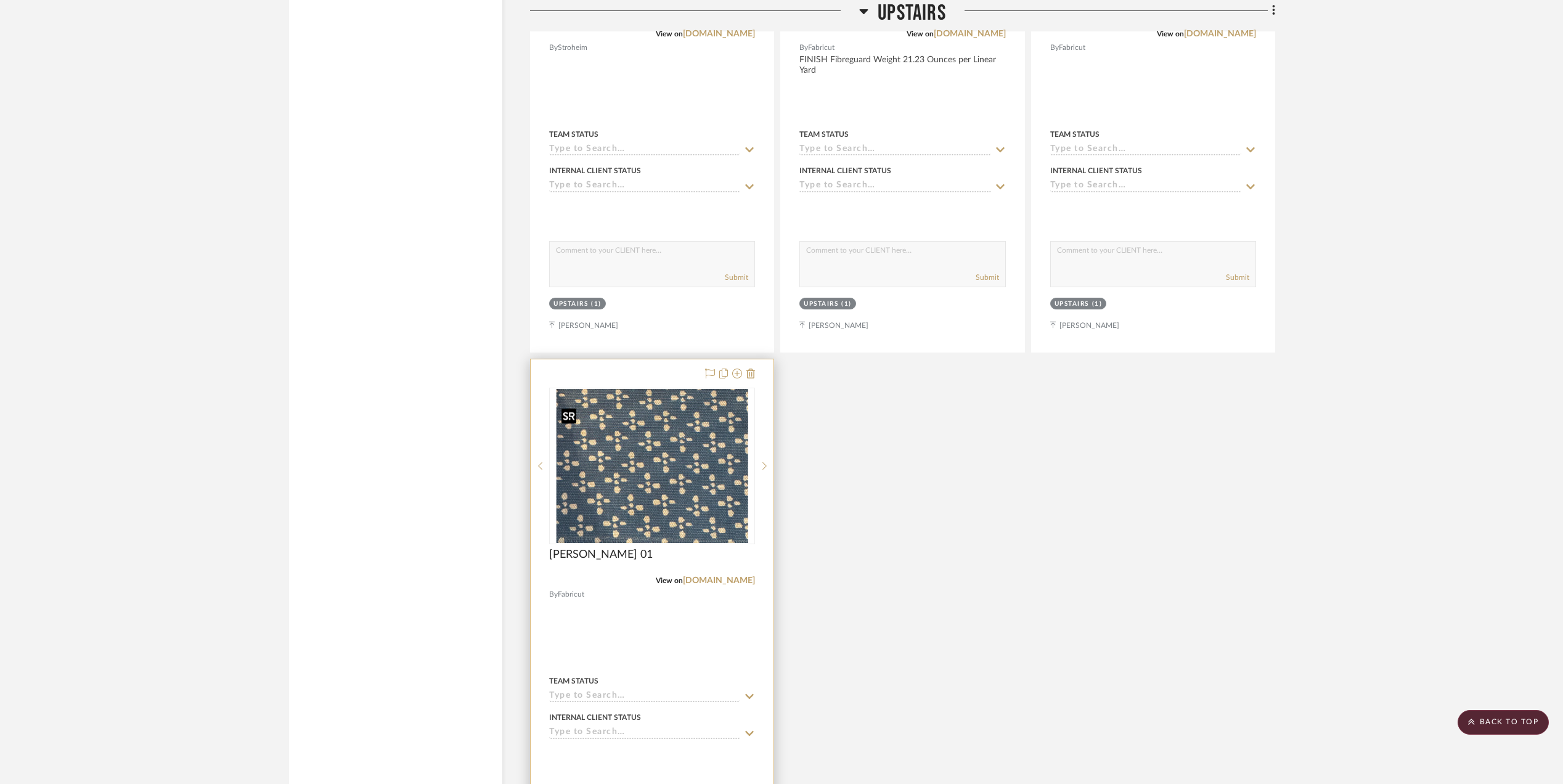
click at [718, 497] on img "0" at bounding box center [651, 465] width 191 height 154
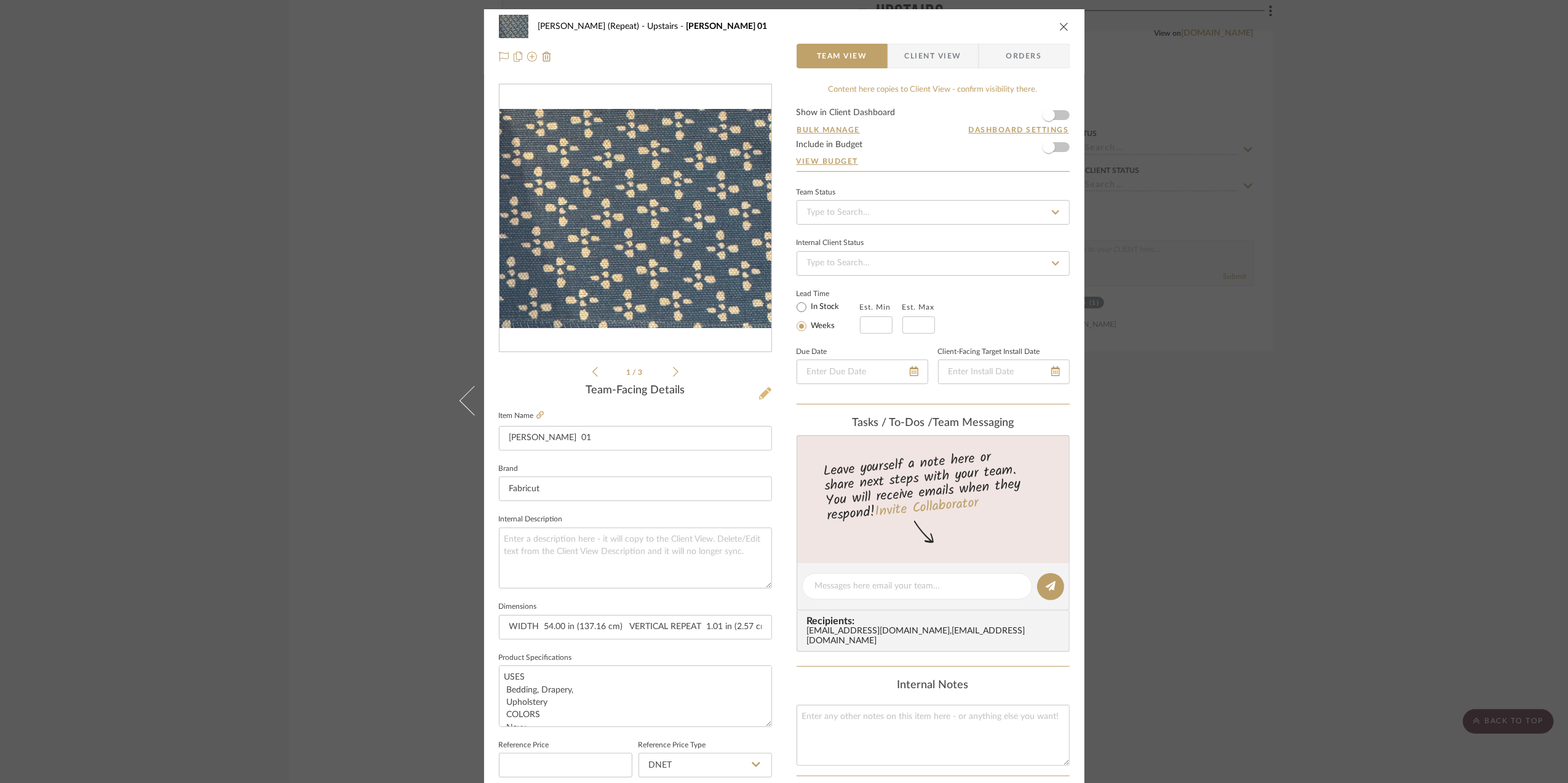
click at [758, 385] on button at bounding box center [764, 394] width 14 height 20
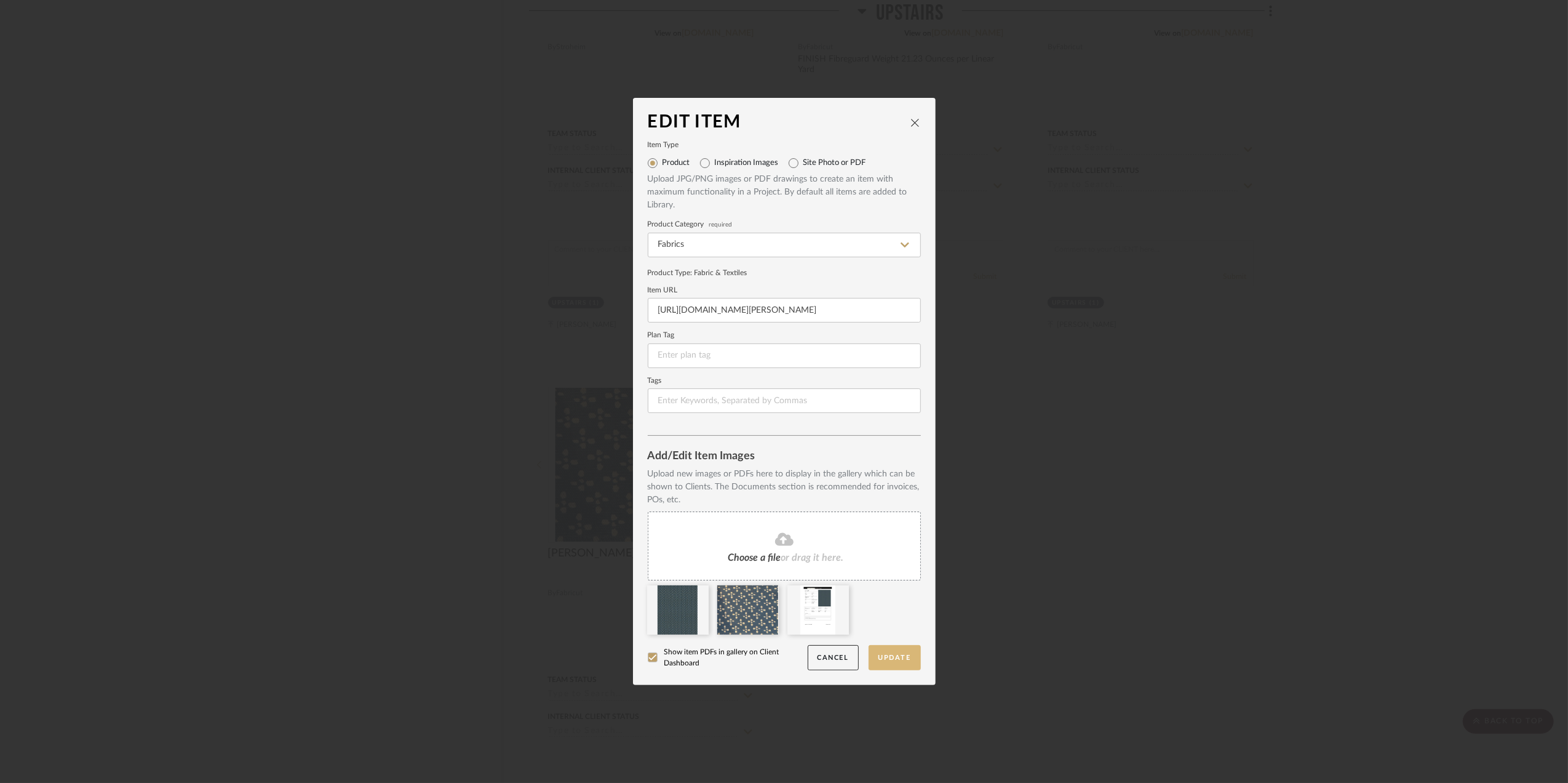
click at [891, 659] on button "Update" at bounding box center [894, 657] width 52 height 25
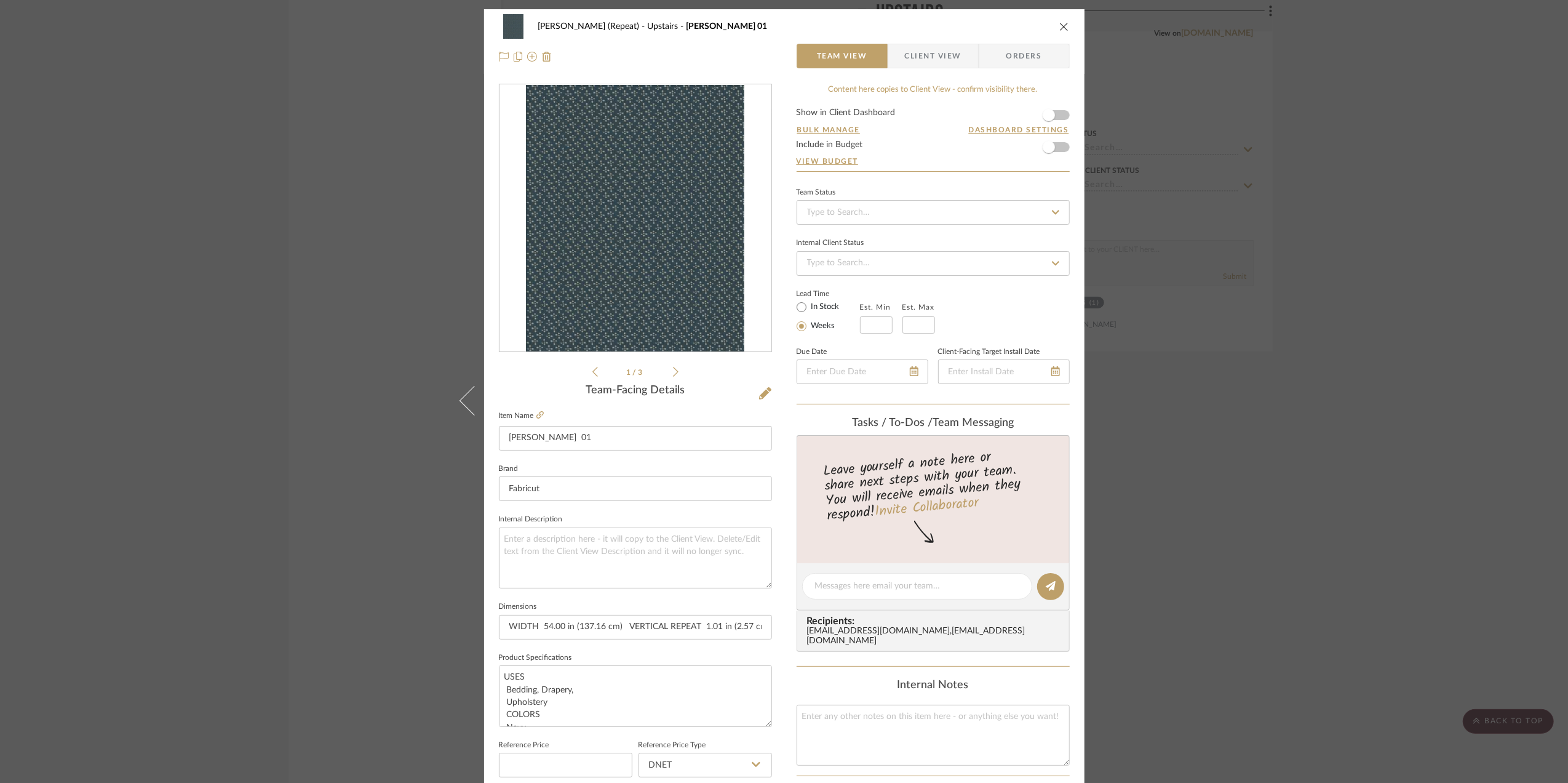
click at [1351, 442] on div "Stephanie Bergreen (Repeat) Upstairs Lacy 01 Team View Client View Orders file.…" at bounding box center [784, 392] width 1568 height 783
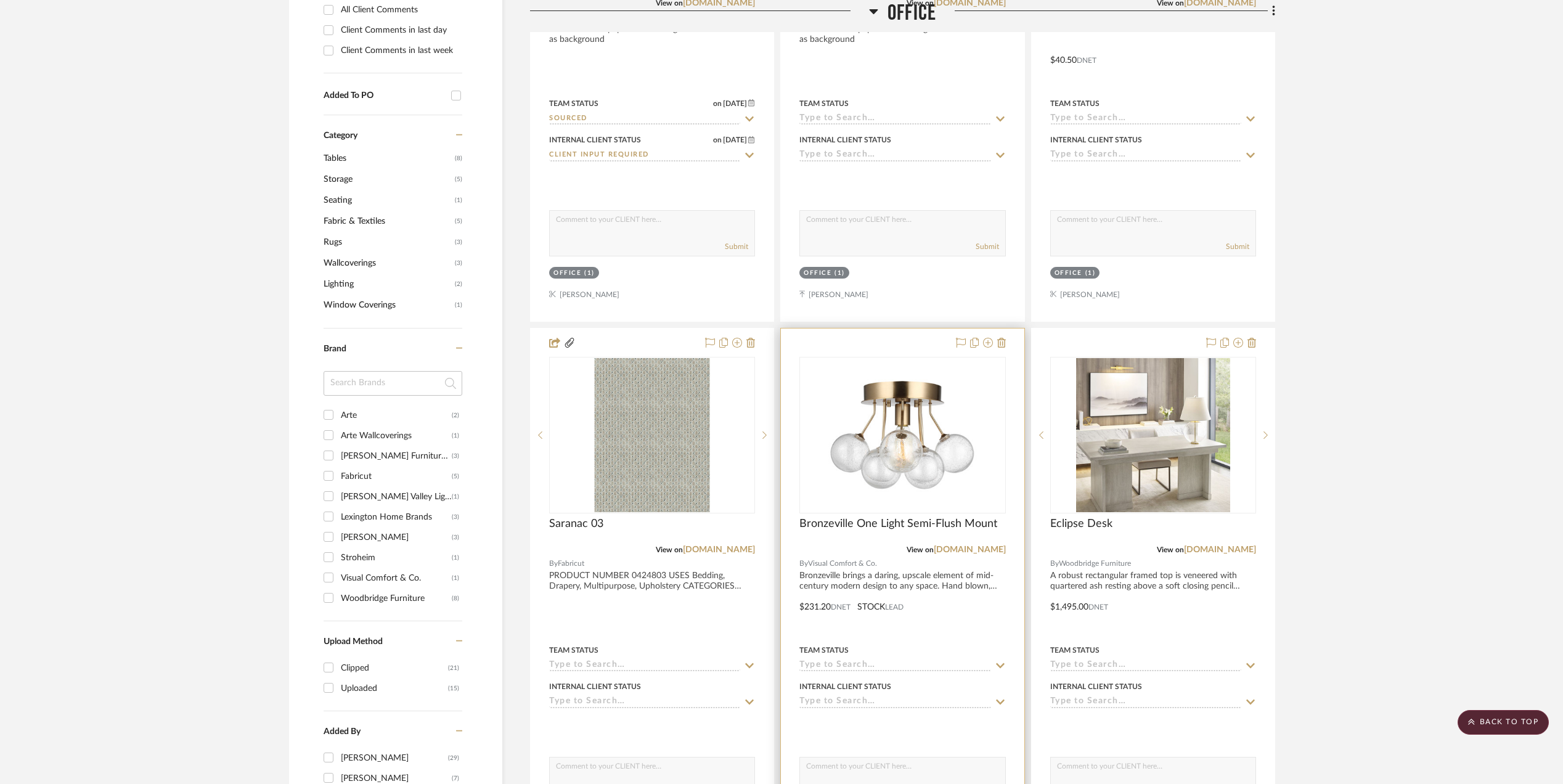
scroll to position [821, 0]
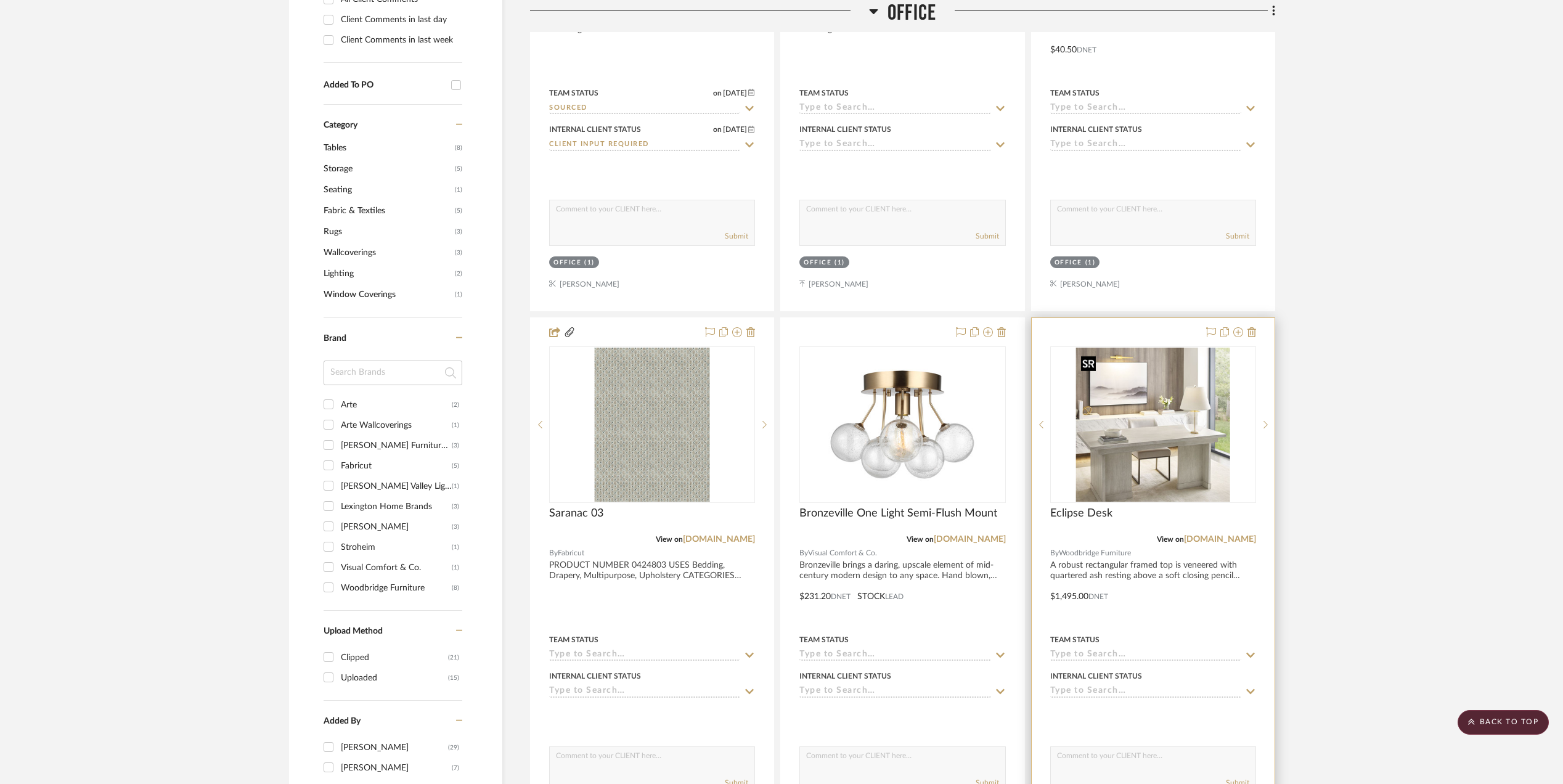
click at [1142, 449] on div at bounding box center [1154, 425] width 206 height 157
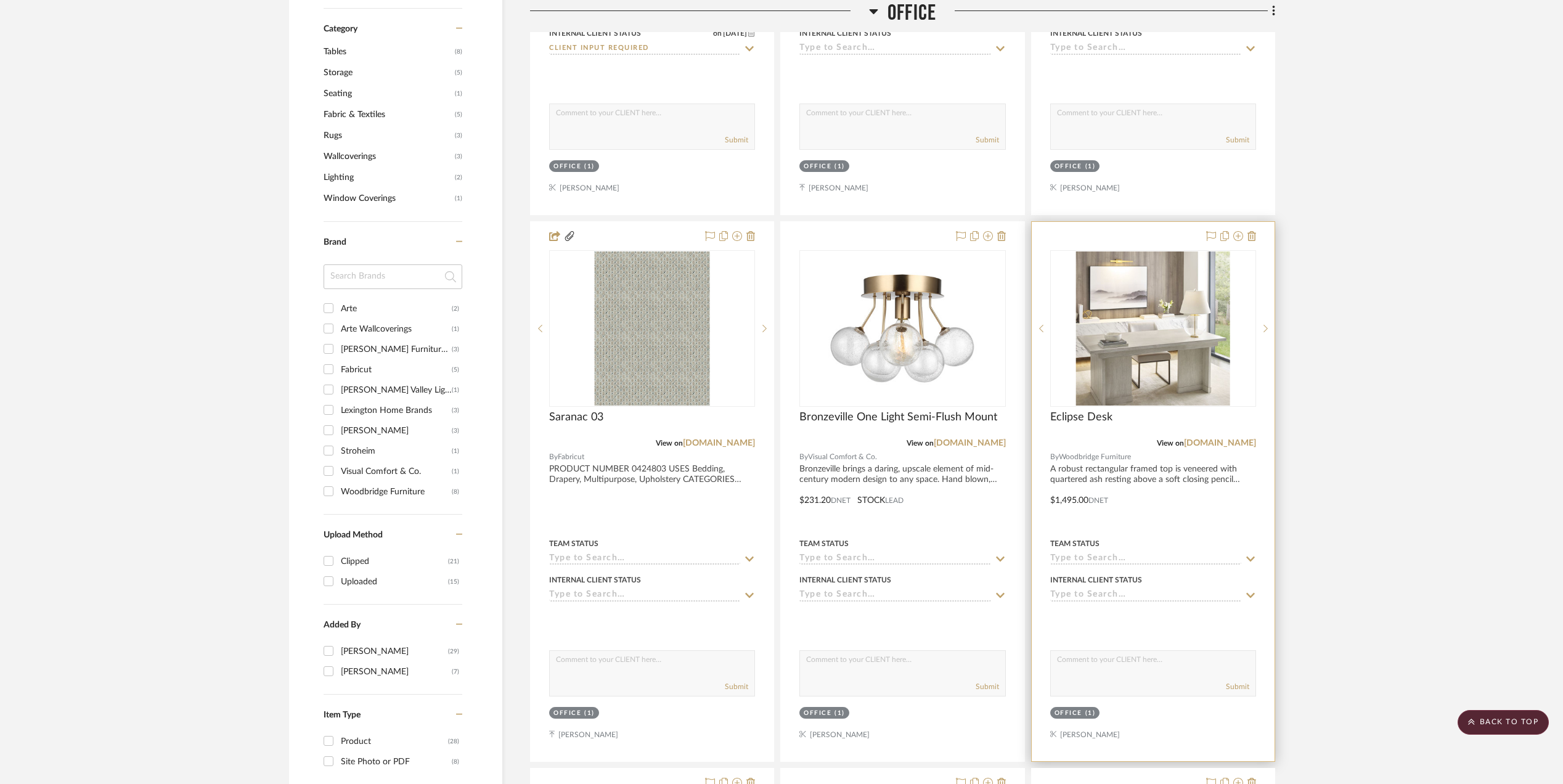
scroll to position [1068, 0]
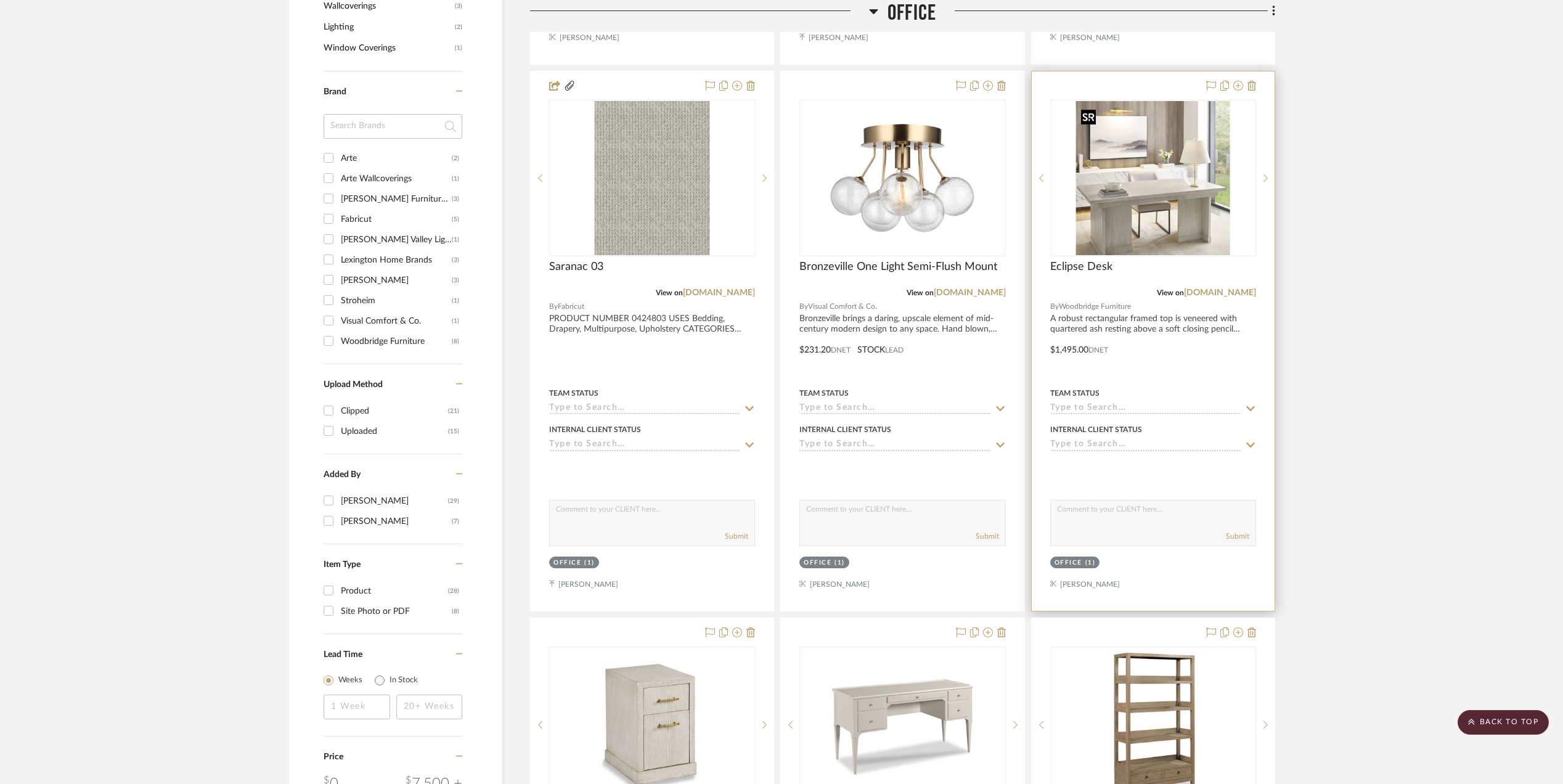
click at [1156, 196] on img "0" at bounding box center [1153, 178] width 154 height 154
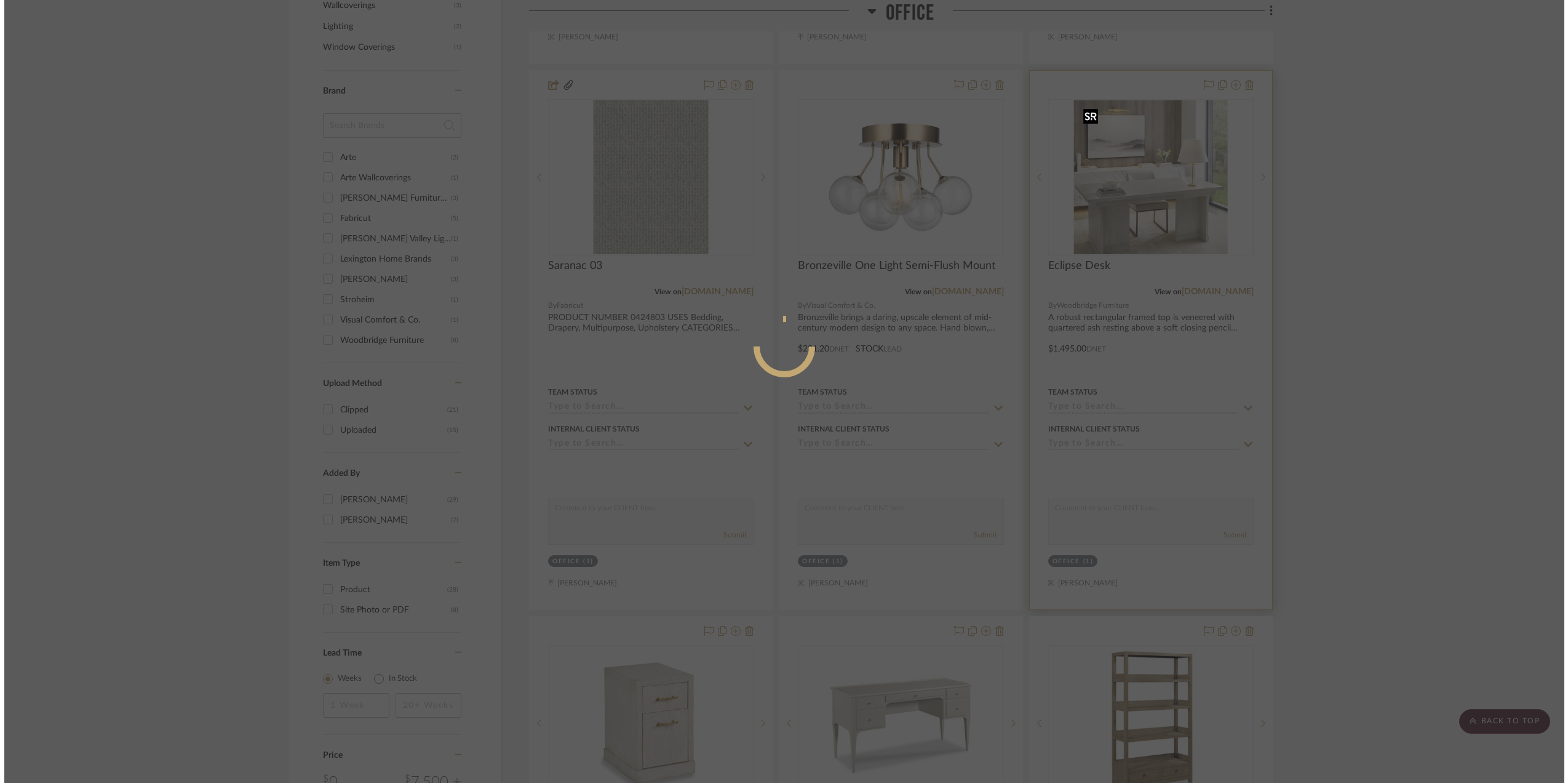
scroll to position [0, 0]
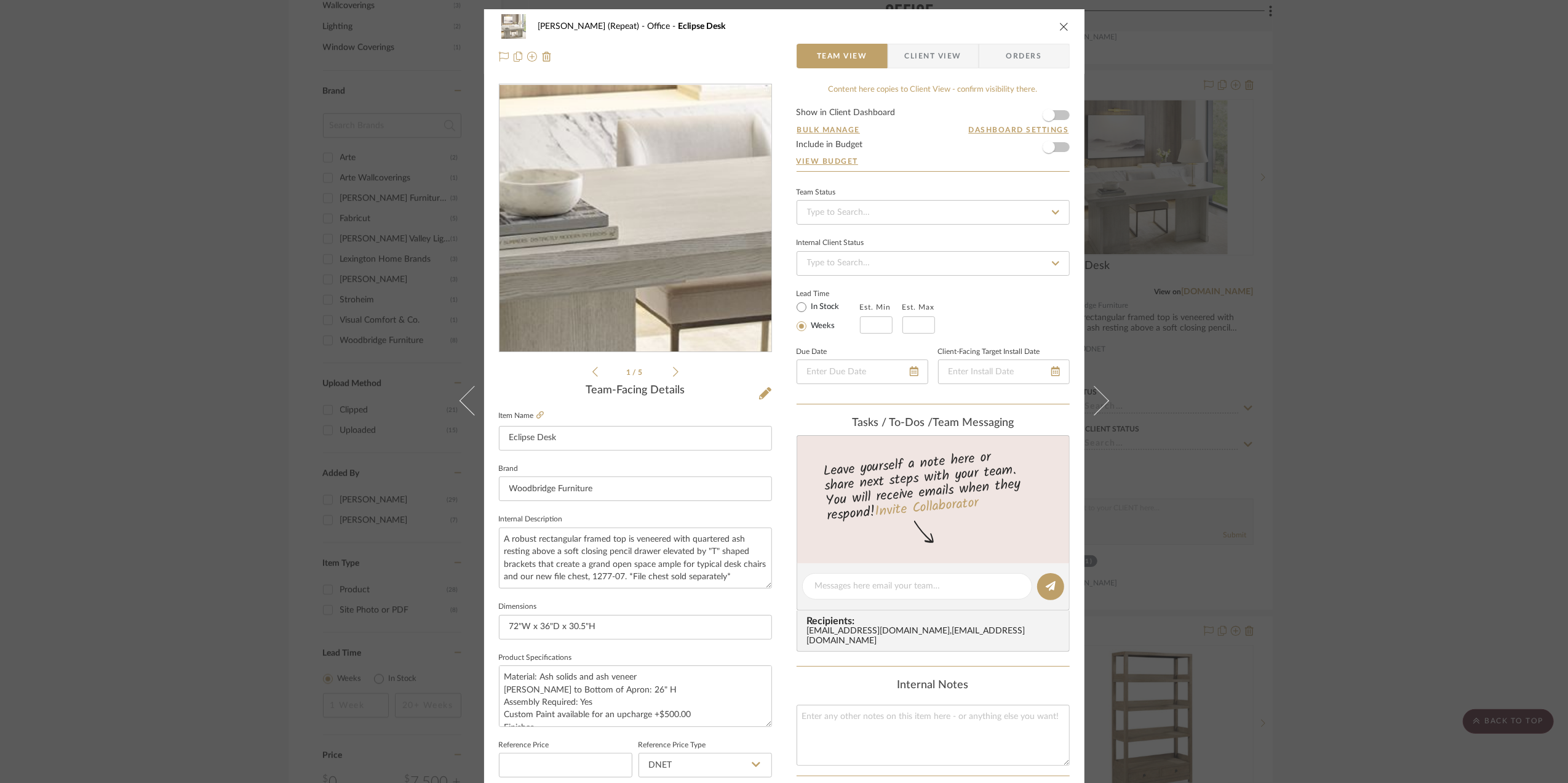
click at [594, 242] on img "0" at bounding box center [634, 218] width 267 height 267
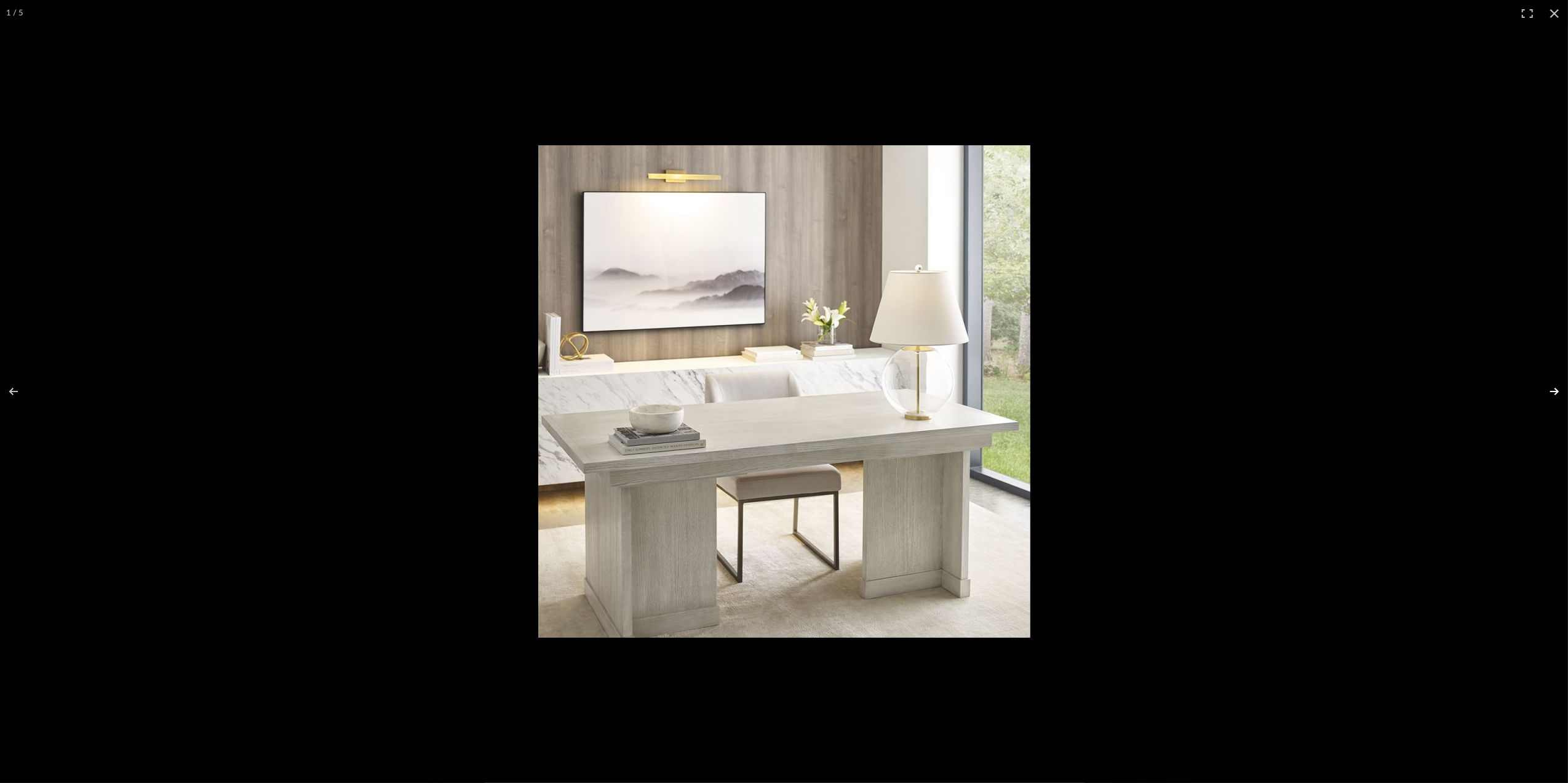
click at [1558, 392] on button at bounding box center [1545, 392] width 43 height 62
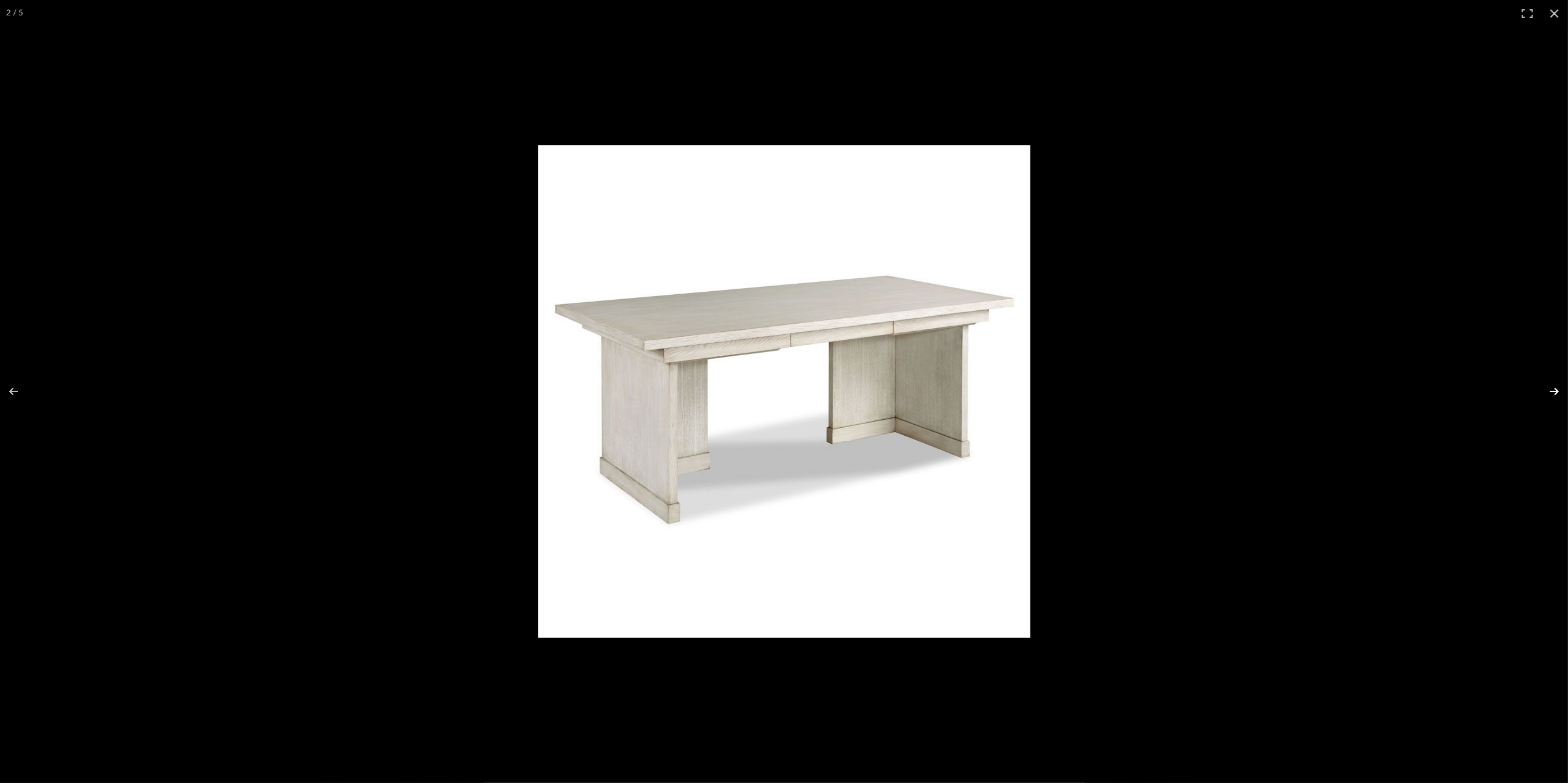
click at [1557, 392] on button at bounding box center [1545, 392] width 43 height 62
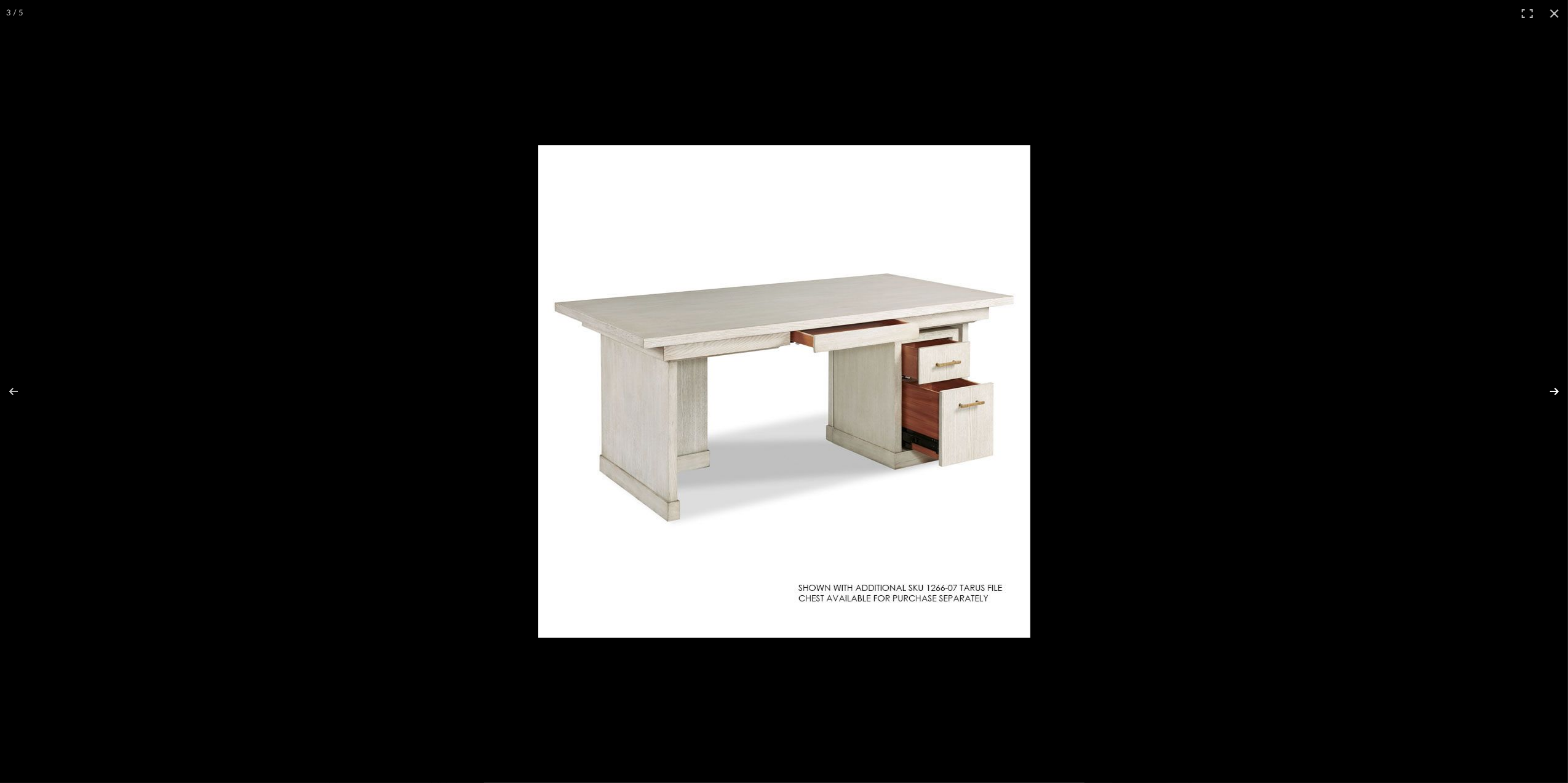
click at [1554, 396] on button at bounding box center [1545, 392] width 43 height 62
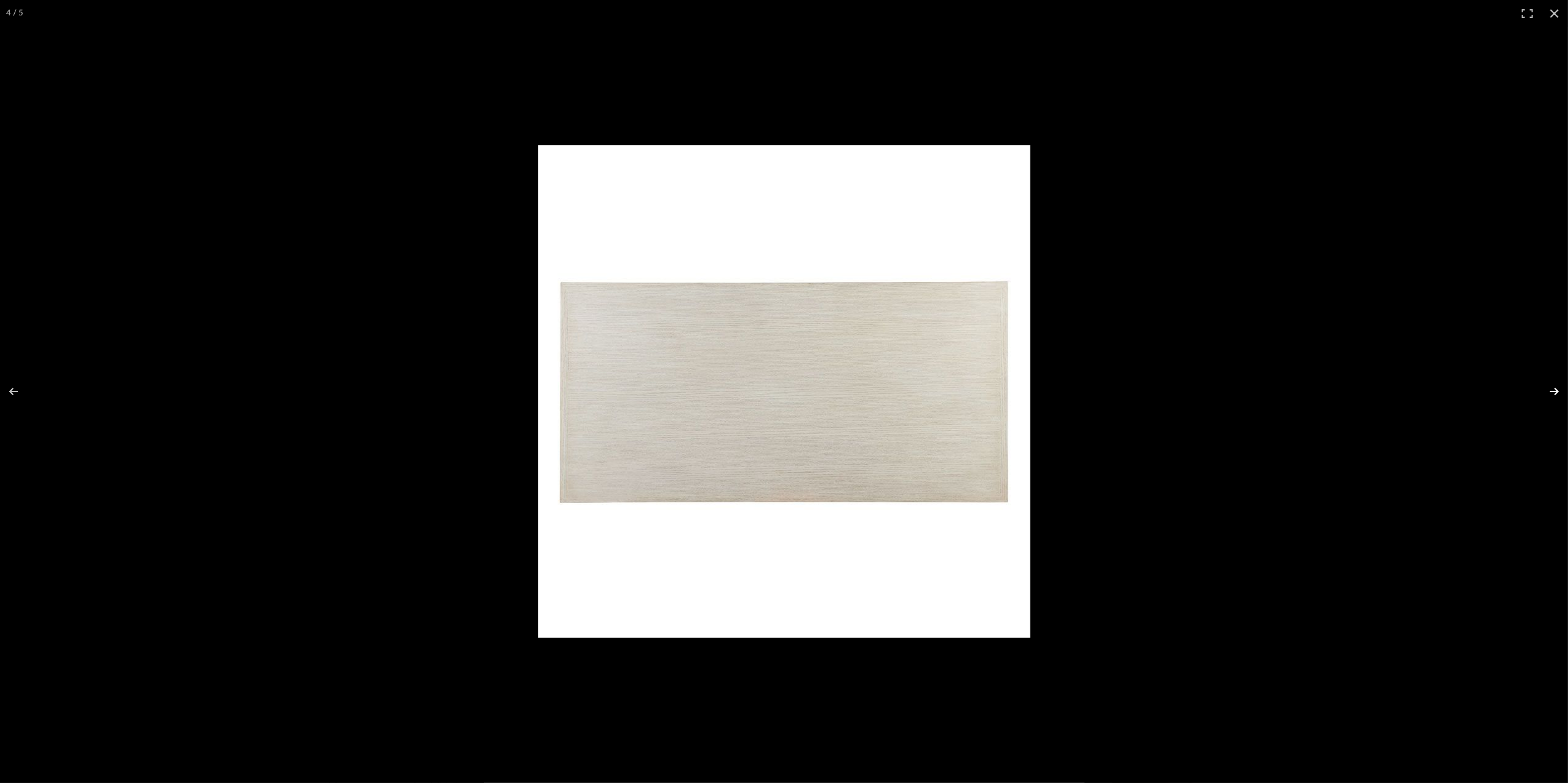
click at [1554, 396] on button at bounding box center [1545, 392] width 43 height 62
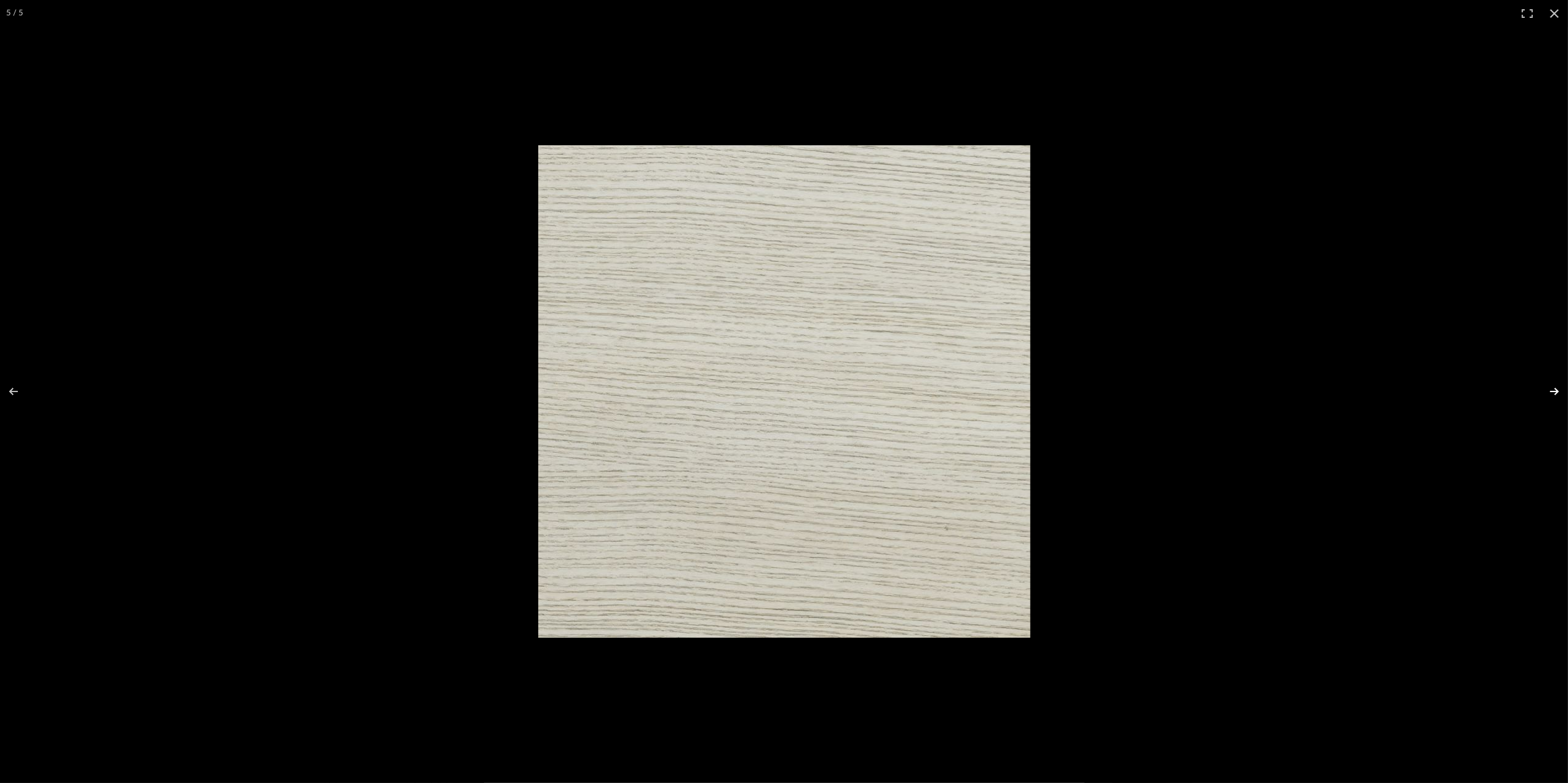
click at [1554, 396] on button at bounding box center [1545, 392] width 43 height 62
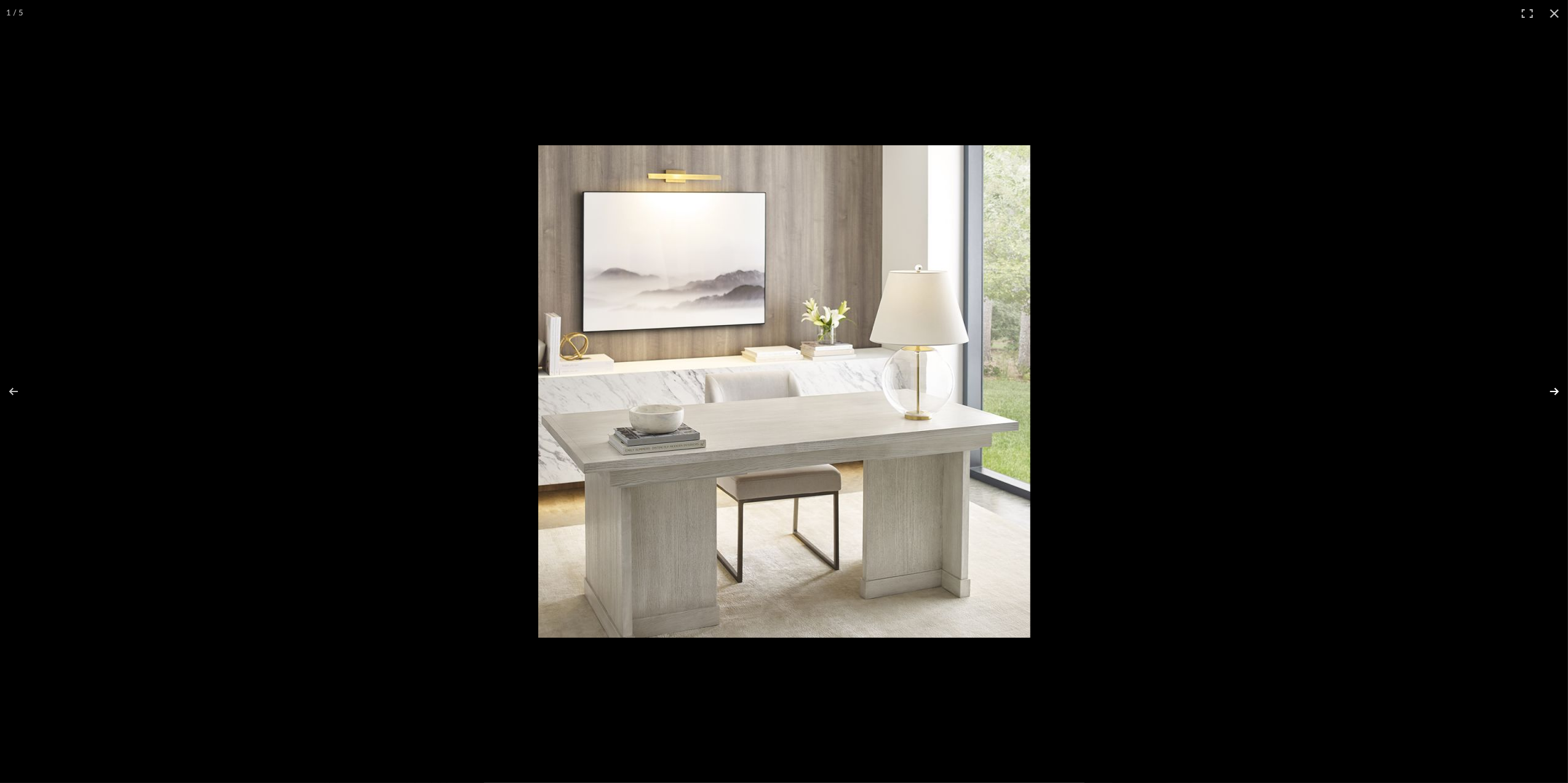
click at [1554, 394] on button at bounding box center [1545, 392] width 43 height 62
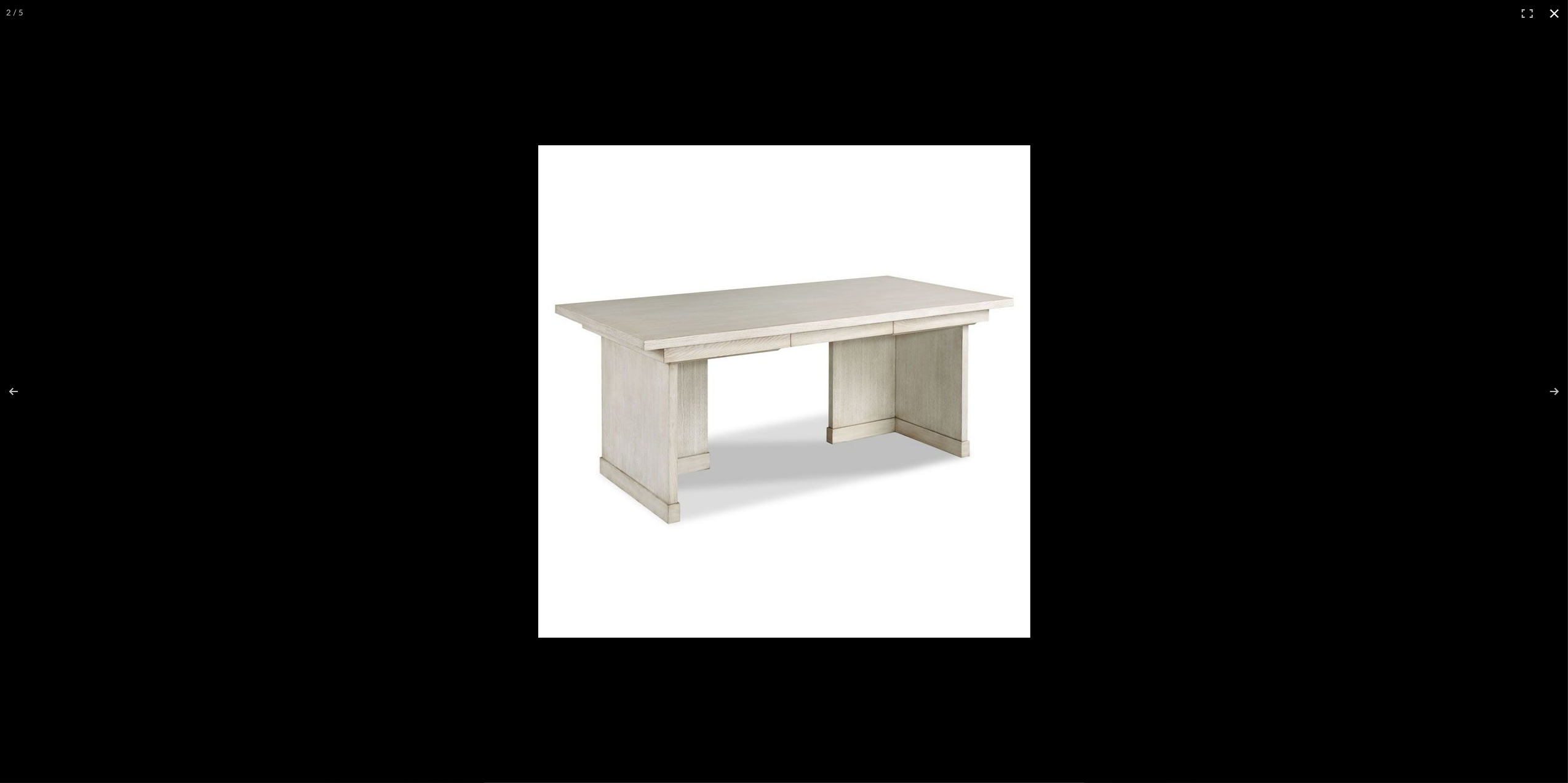
click at [1553, 15] on button at bounding box center [1554, 14] width 27 height 27
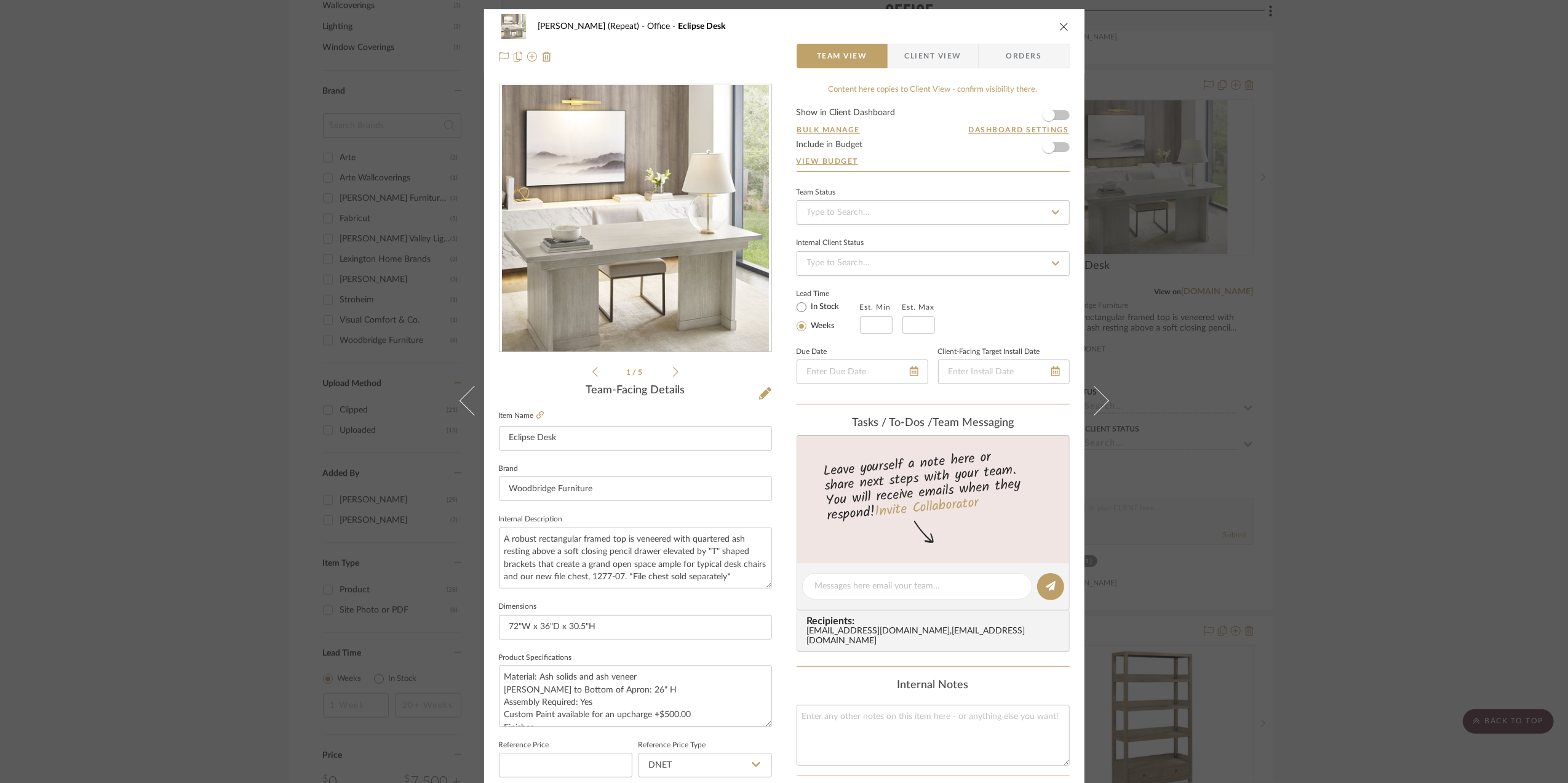
click at [1421, 308] on div "Stephanie Bergreen (Repeat) Office Eclipse Desk Team View Client View Orders 1 …" at bounding box center [784, 392] width 1568 height 783
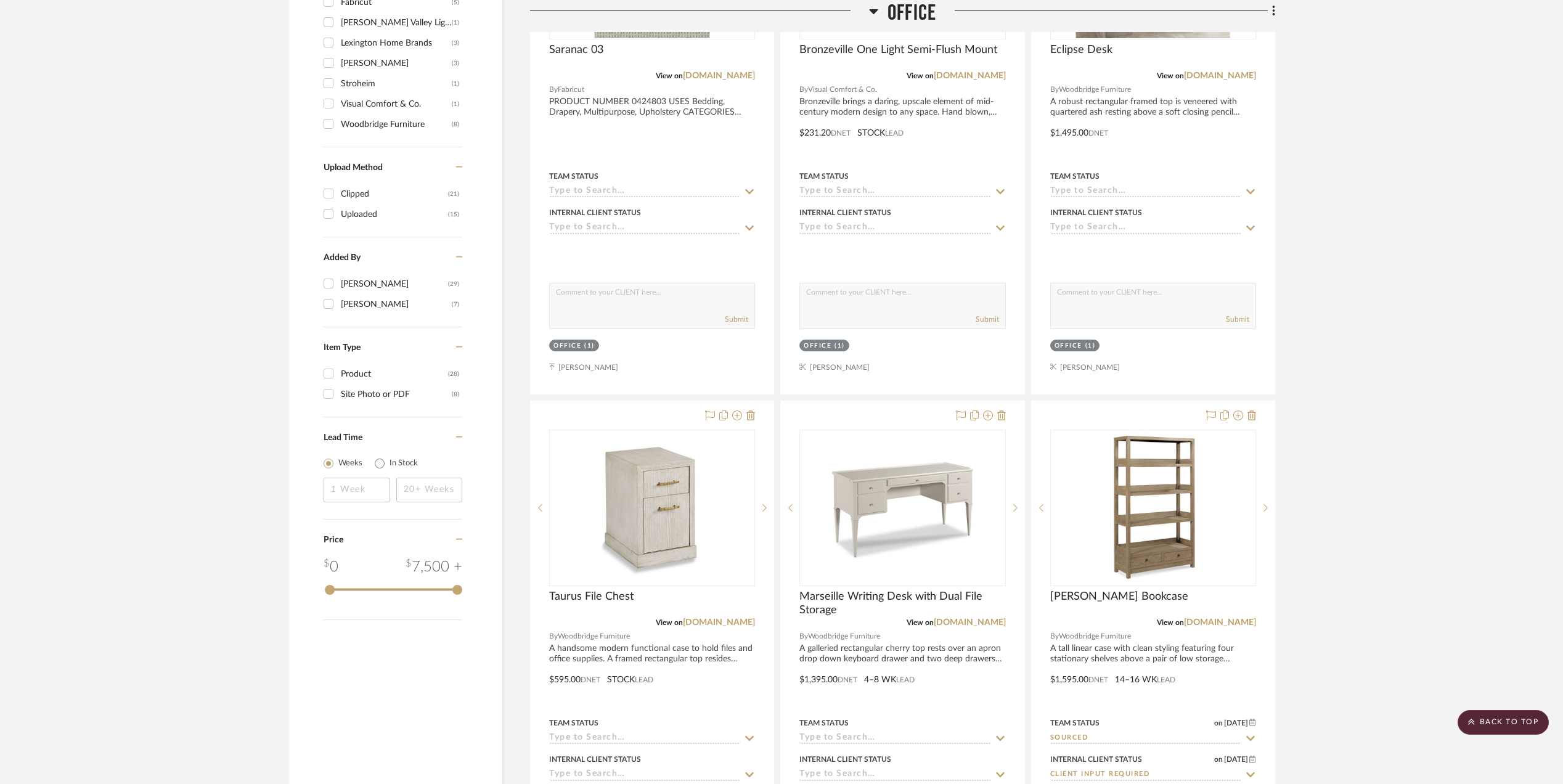
scroll to position [1314, 0]
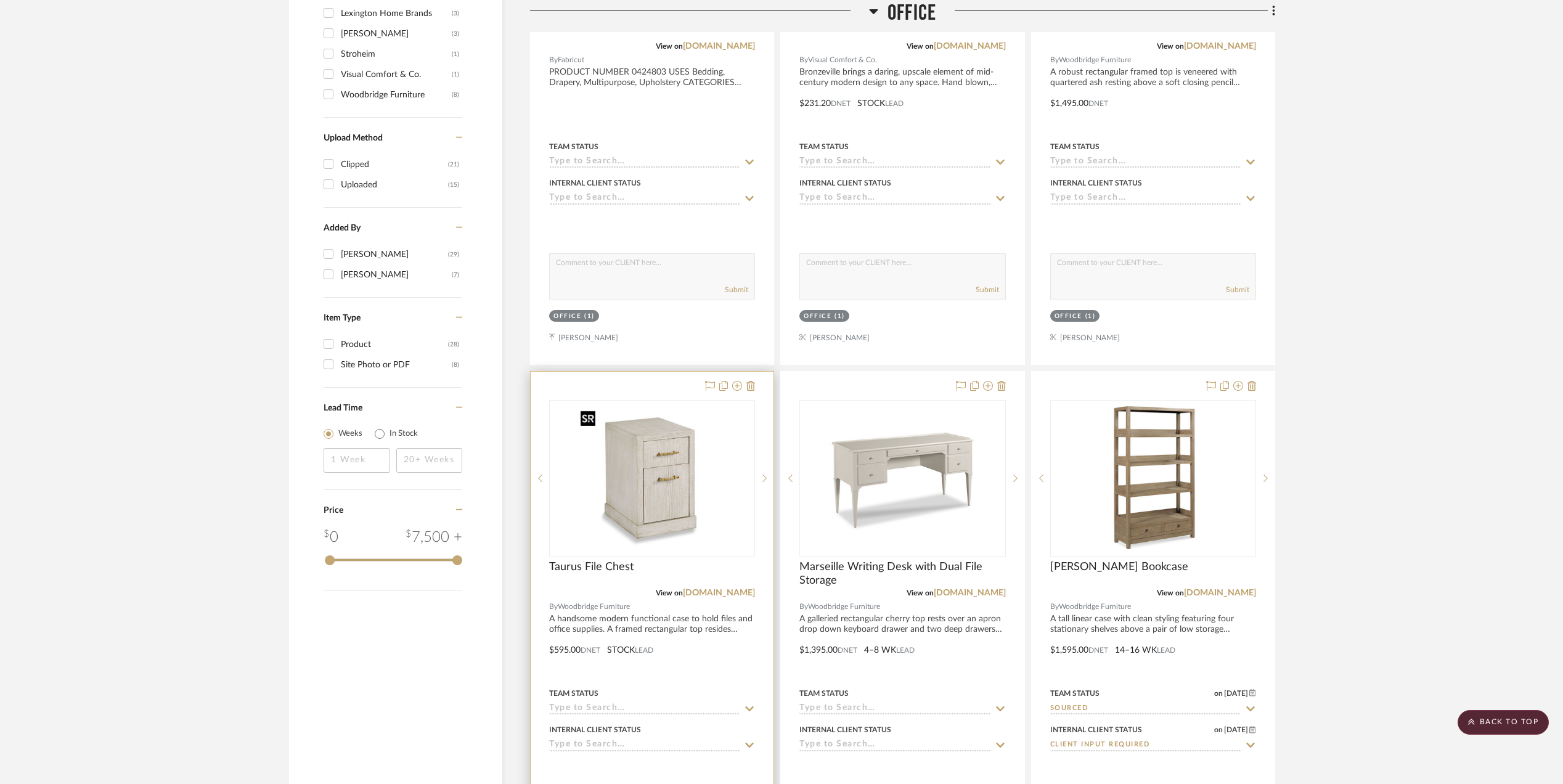
click at [652, 502] on img "0" at bounding box center [652, 478] width 154 height 154
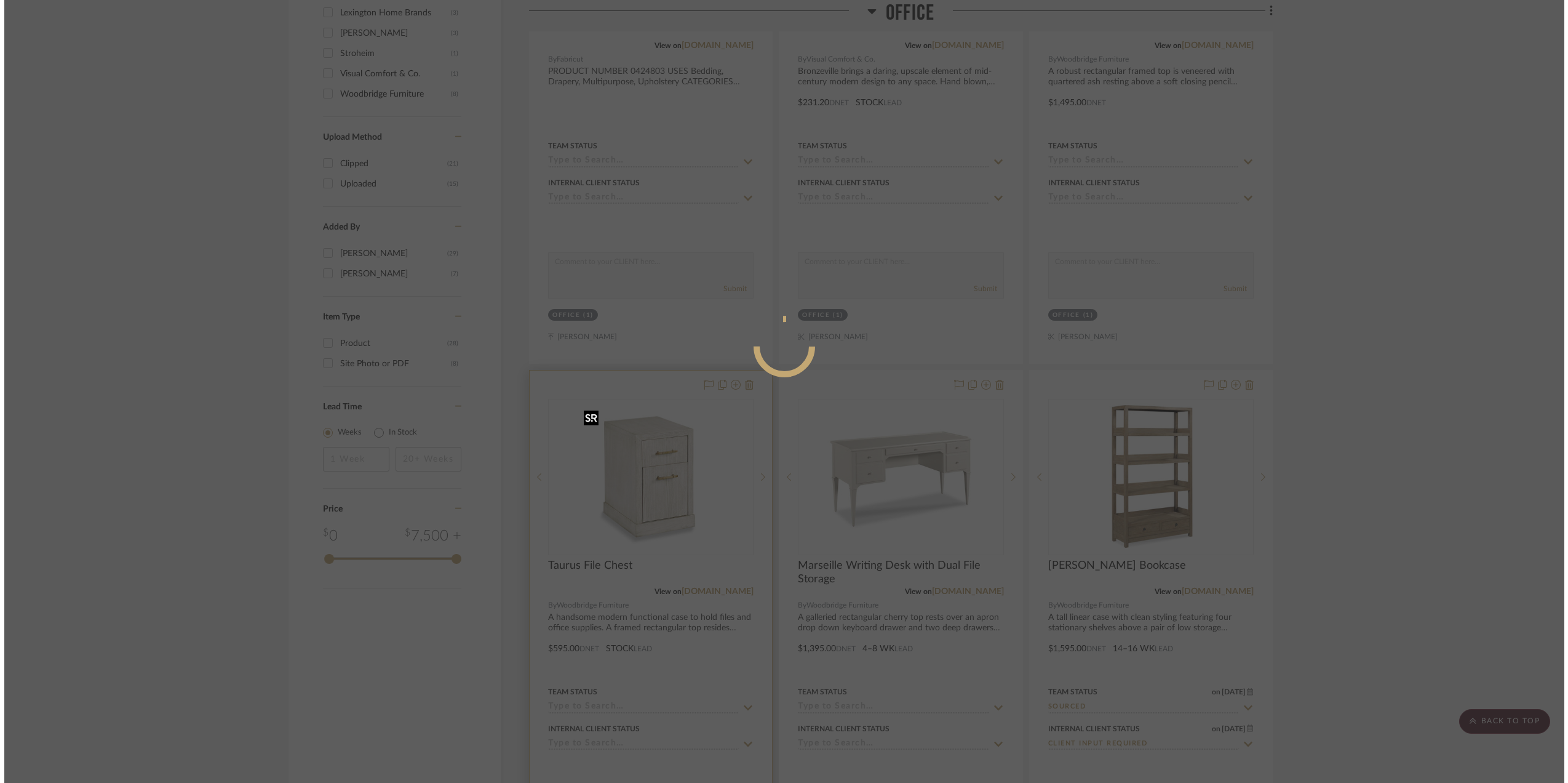
scroll to position [0, 0]
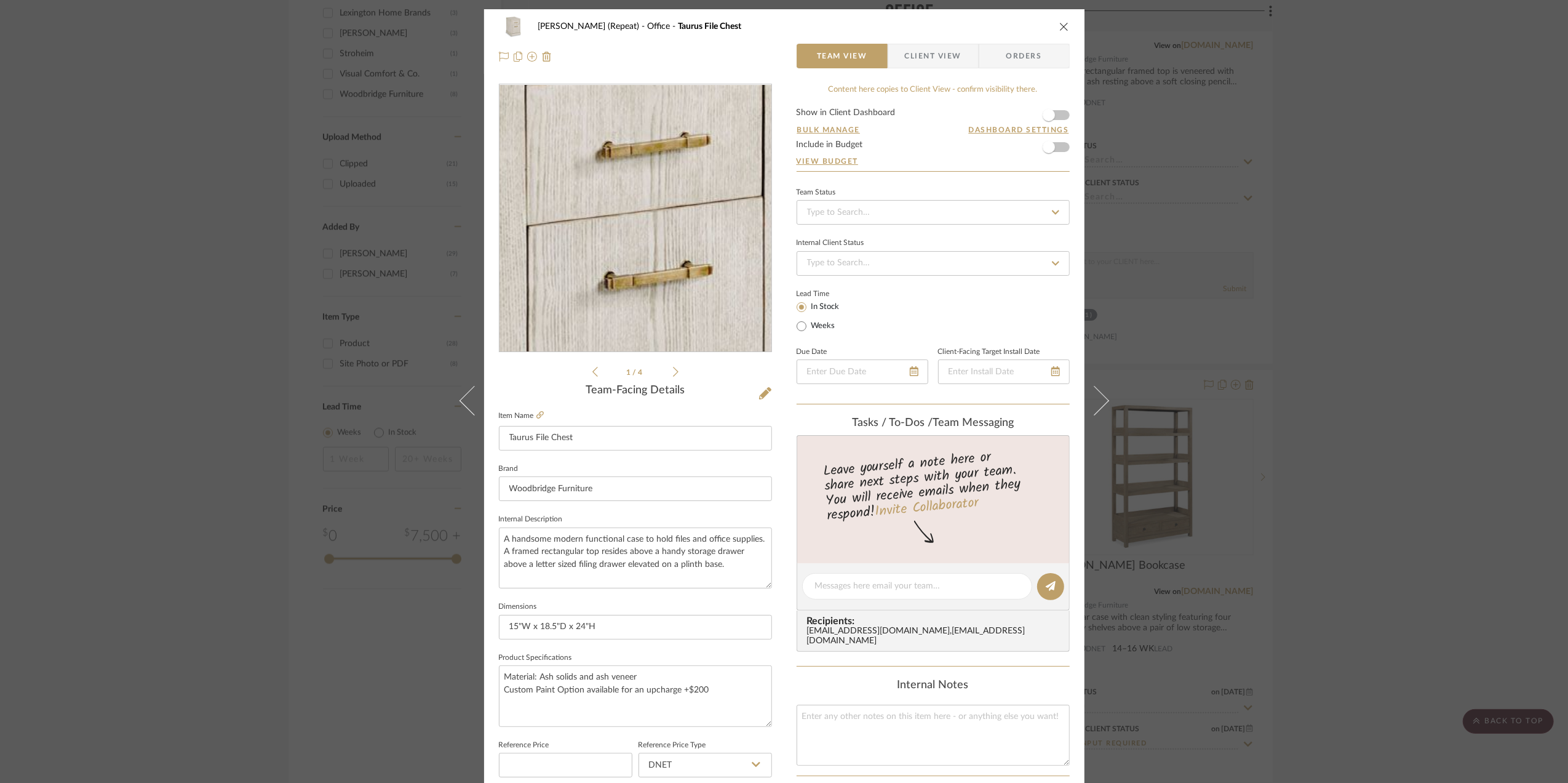
click at [652, 200] on img "0" at bounding box center [634, 218] width 267 height 267
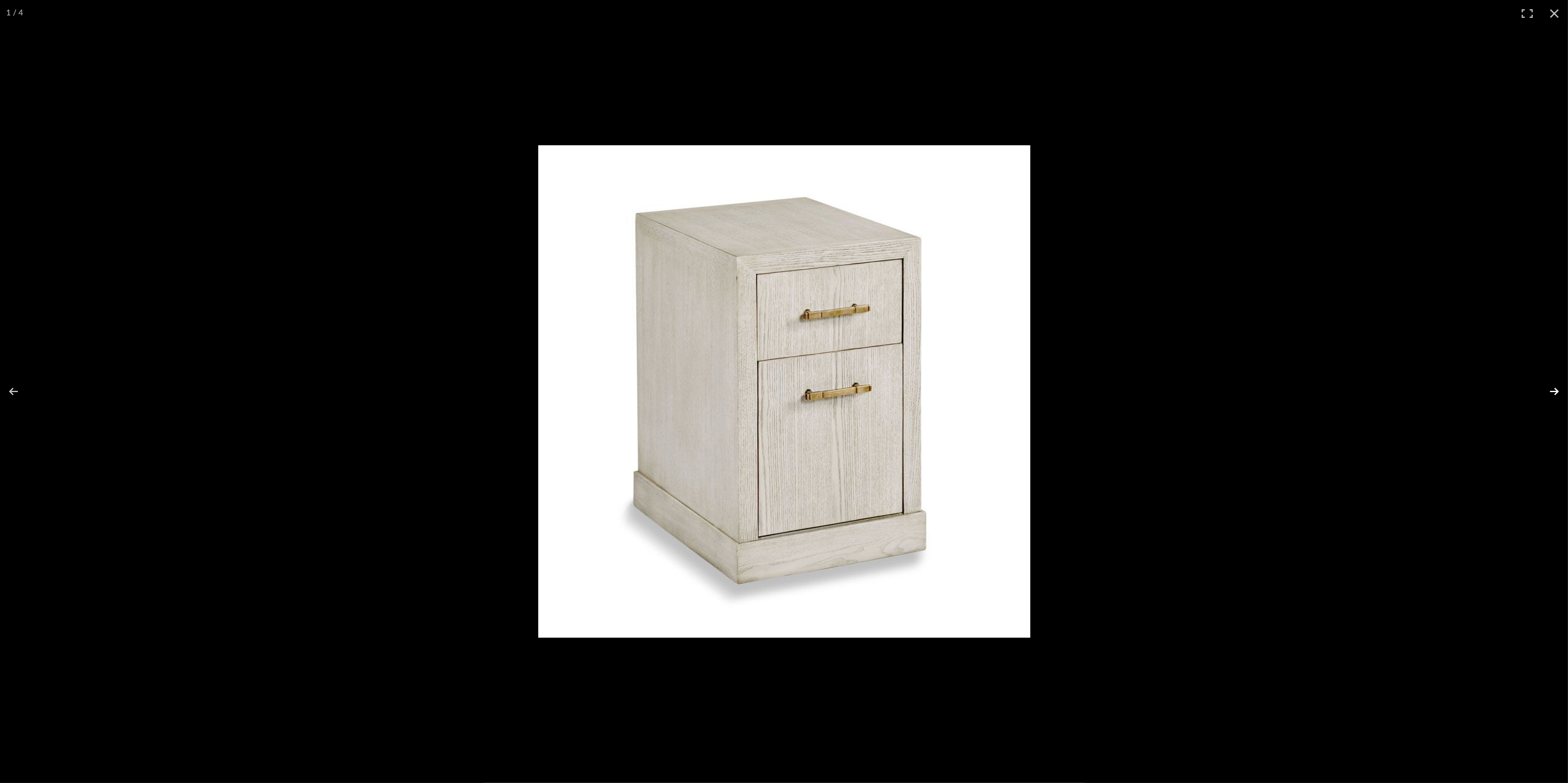
click at [1556, 392] on button at bounding box center [1545, 392] width 43 height 62
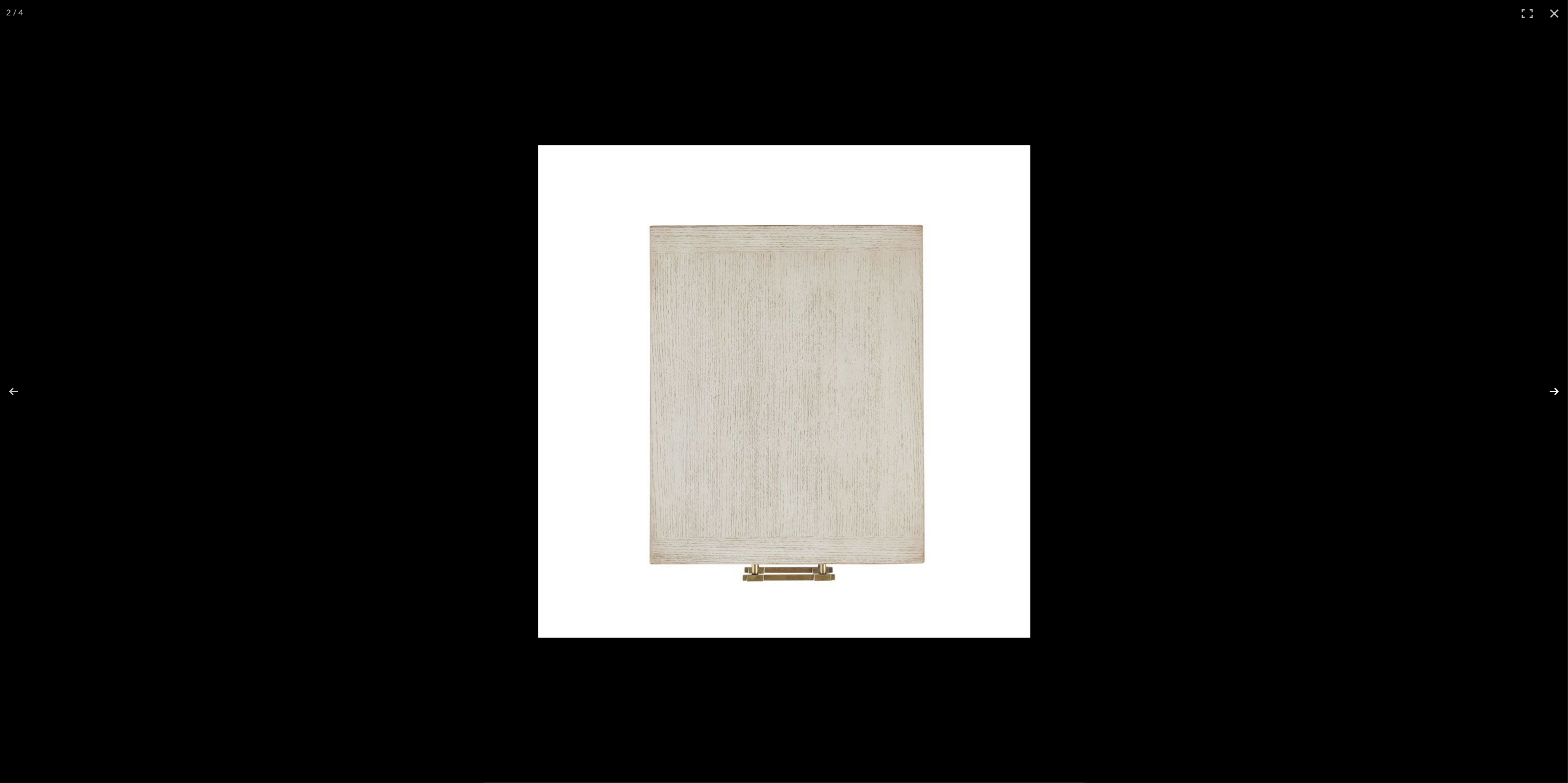
click at [1556, 392] on button at bounding box center [1545, 392] width 43 height 62
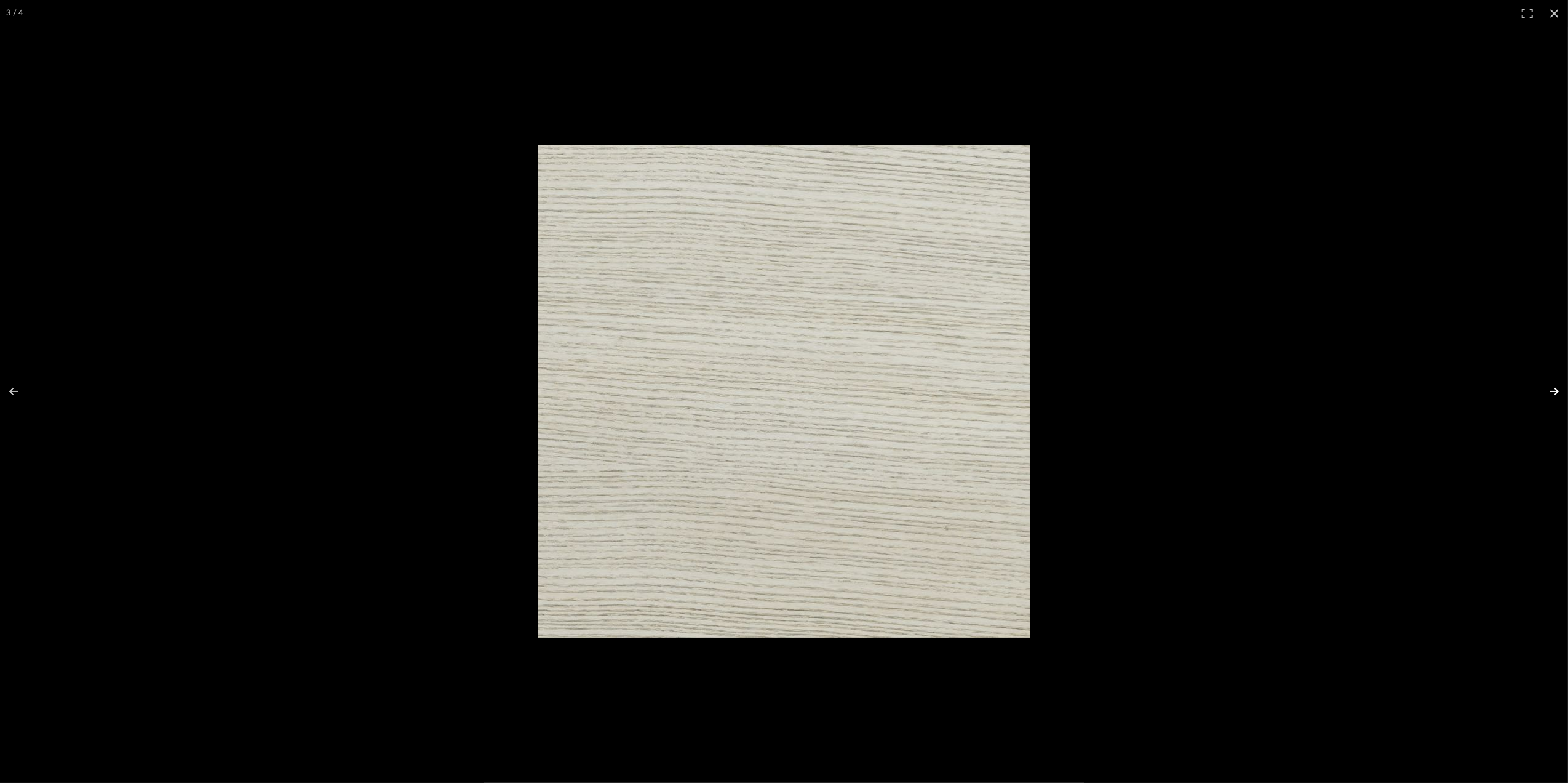
click at [1555, 396] on button at bounding box center [1545, 392] width 43 height 62
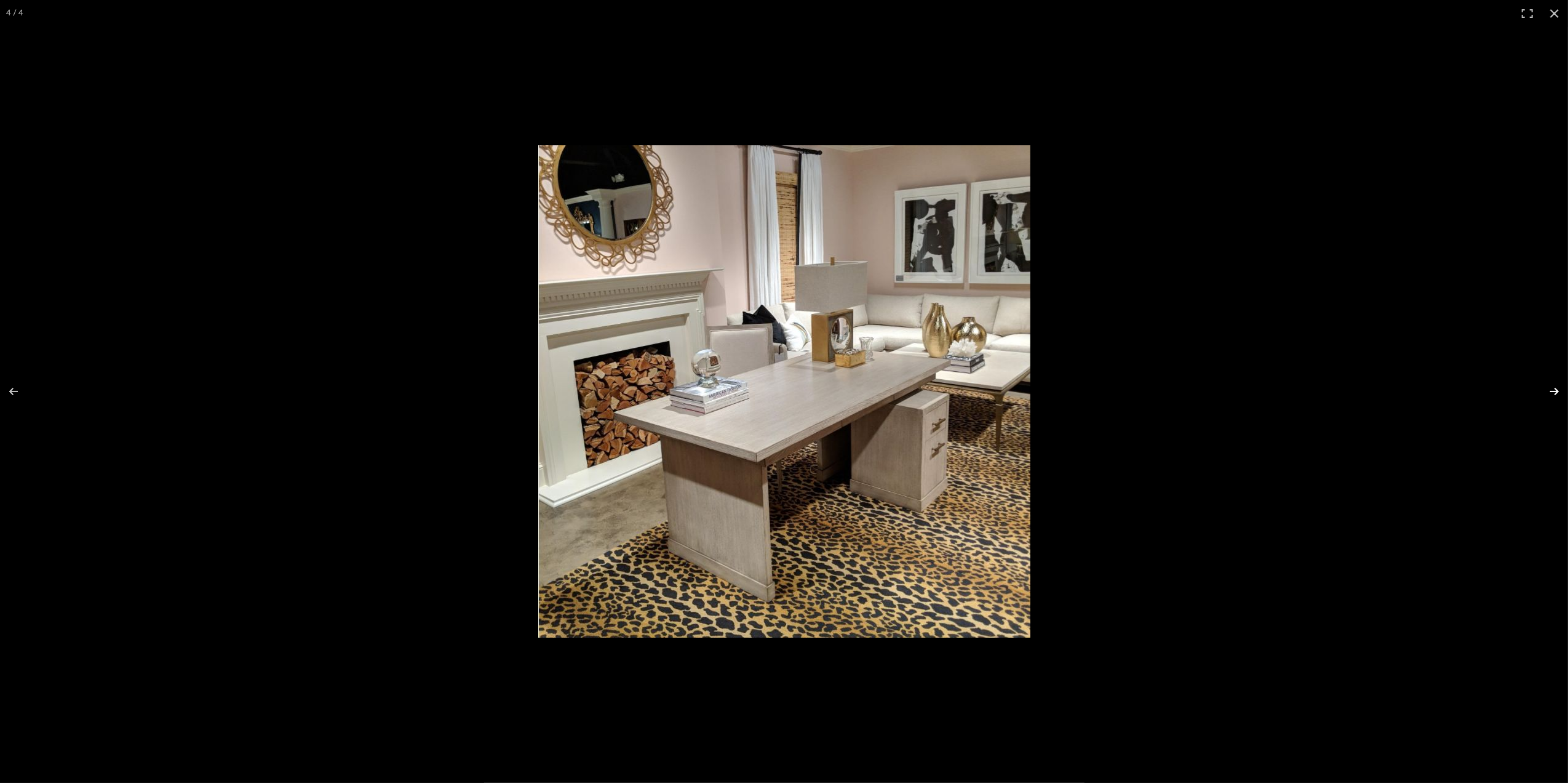
click at [1555, 396] on button at bounding box center [1545, 392] width 43 height 62
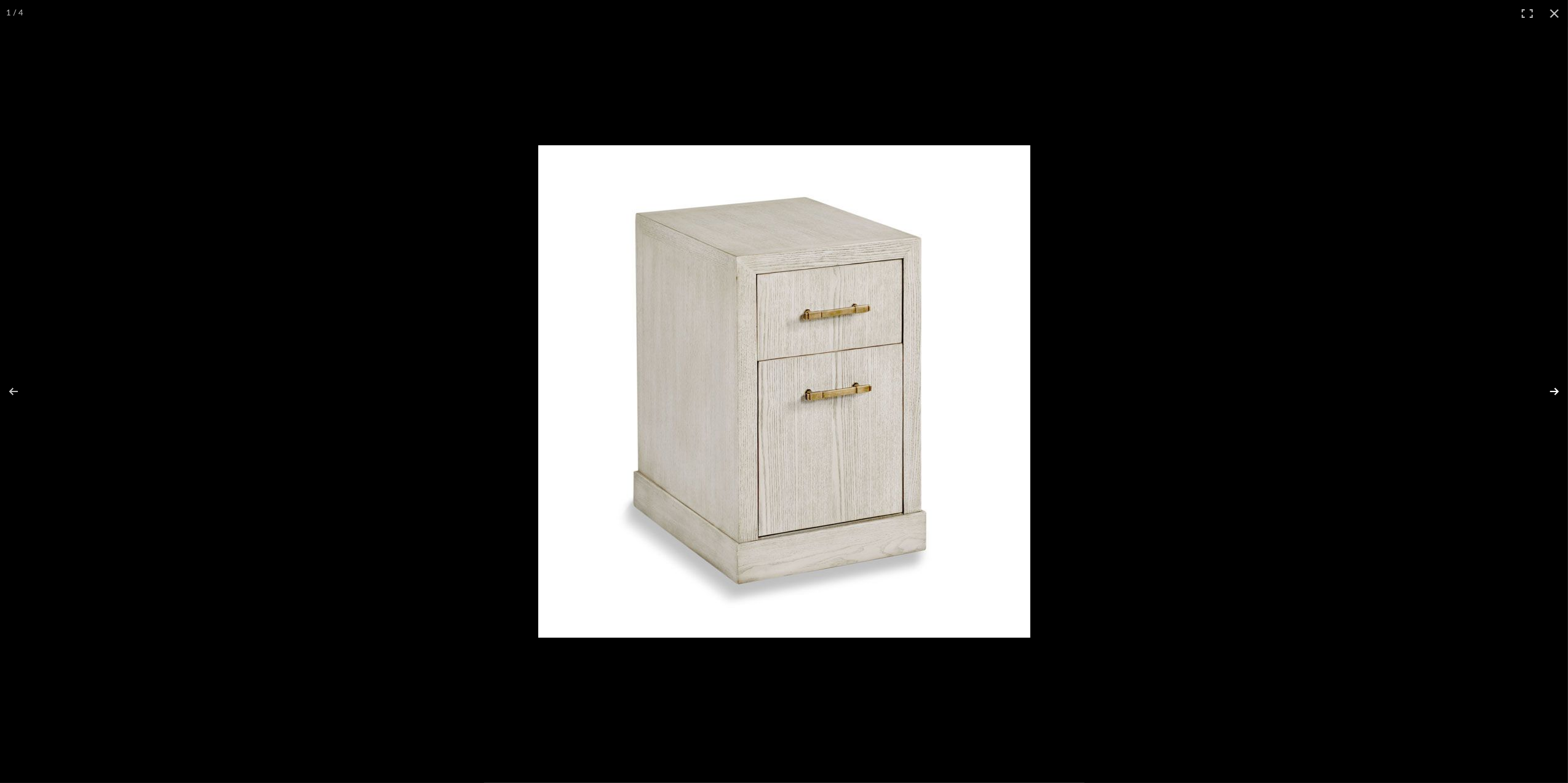
click at [1555, 396] on button at bounding box center [1545, 392] width 43 height 62
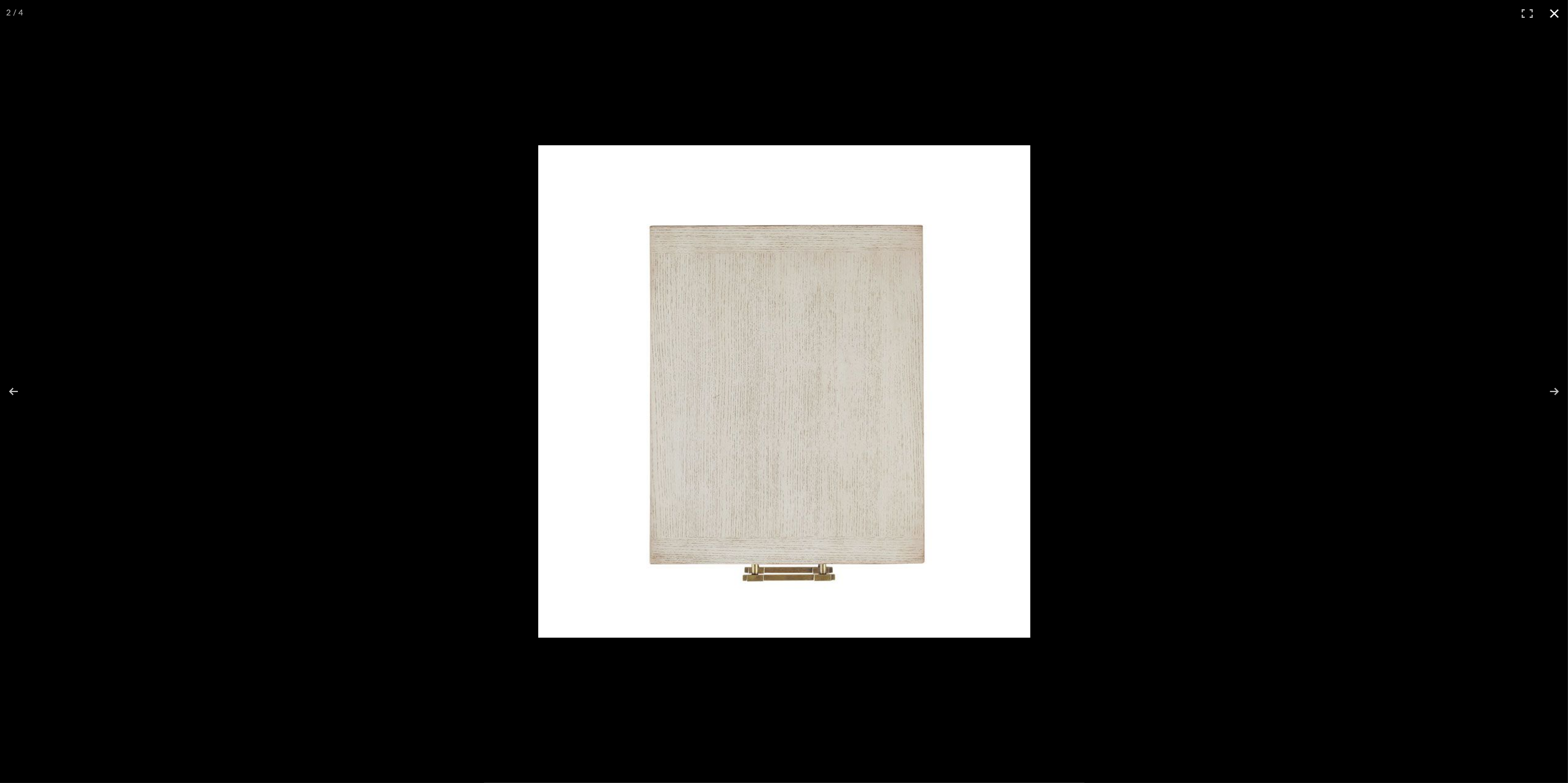
click at [1553, 13] on button at bounding box center [1554, 14] width 27 height 27
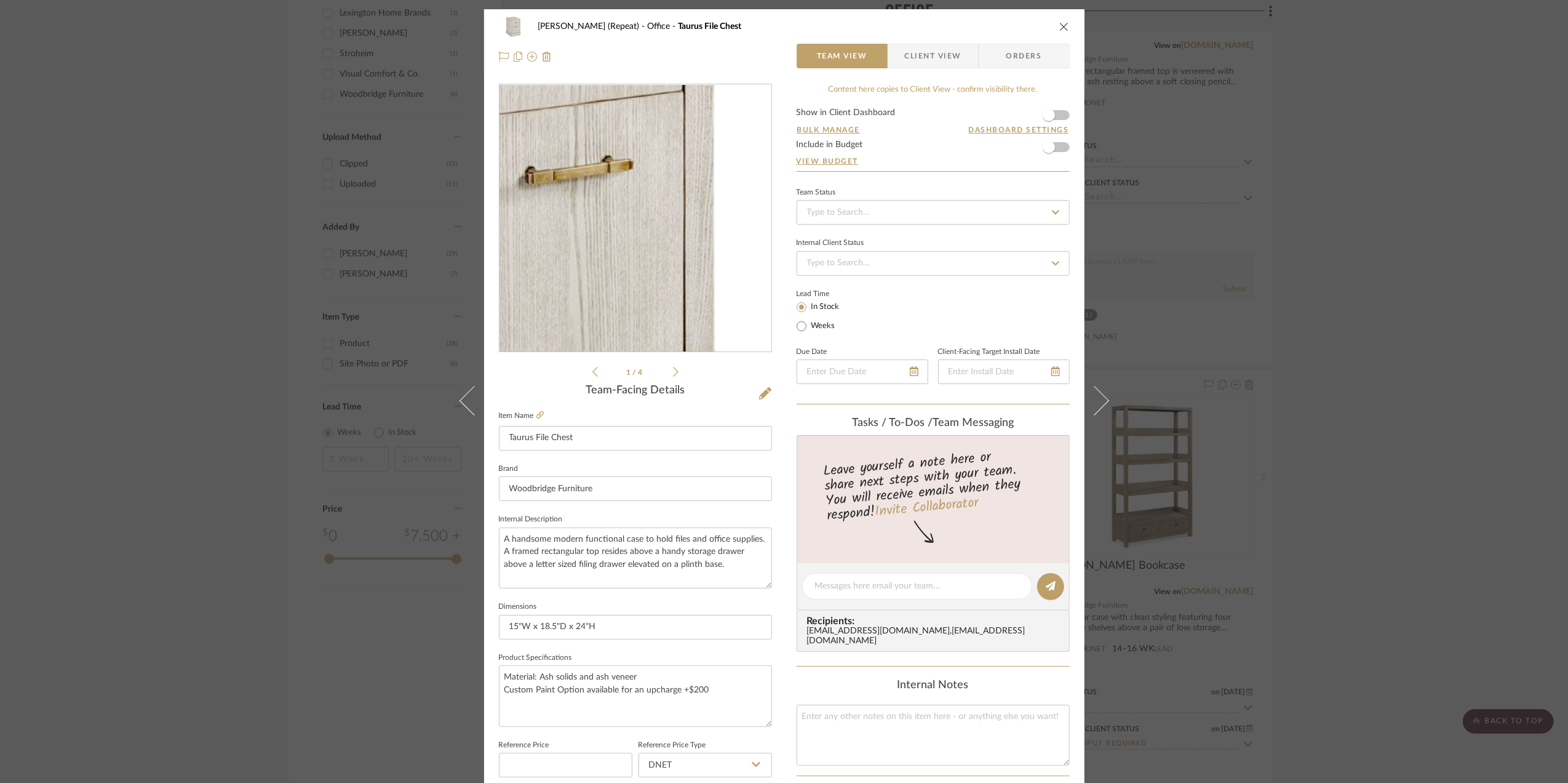
click at [652, 240] on img "0" at bounding box center [634, 218] width 267 height 267
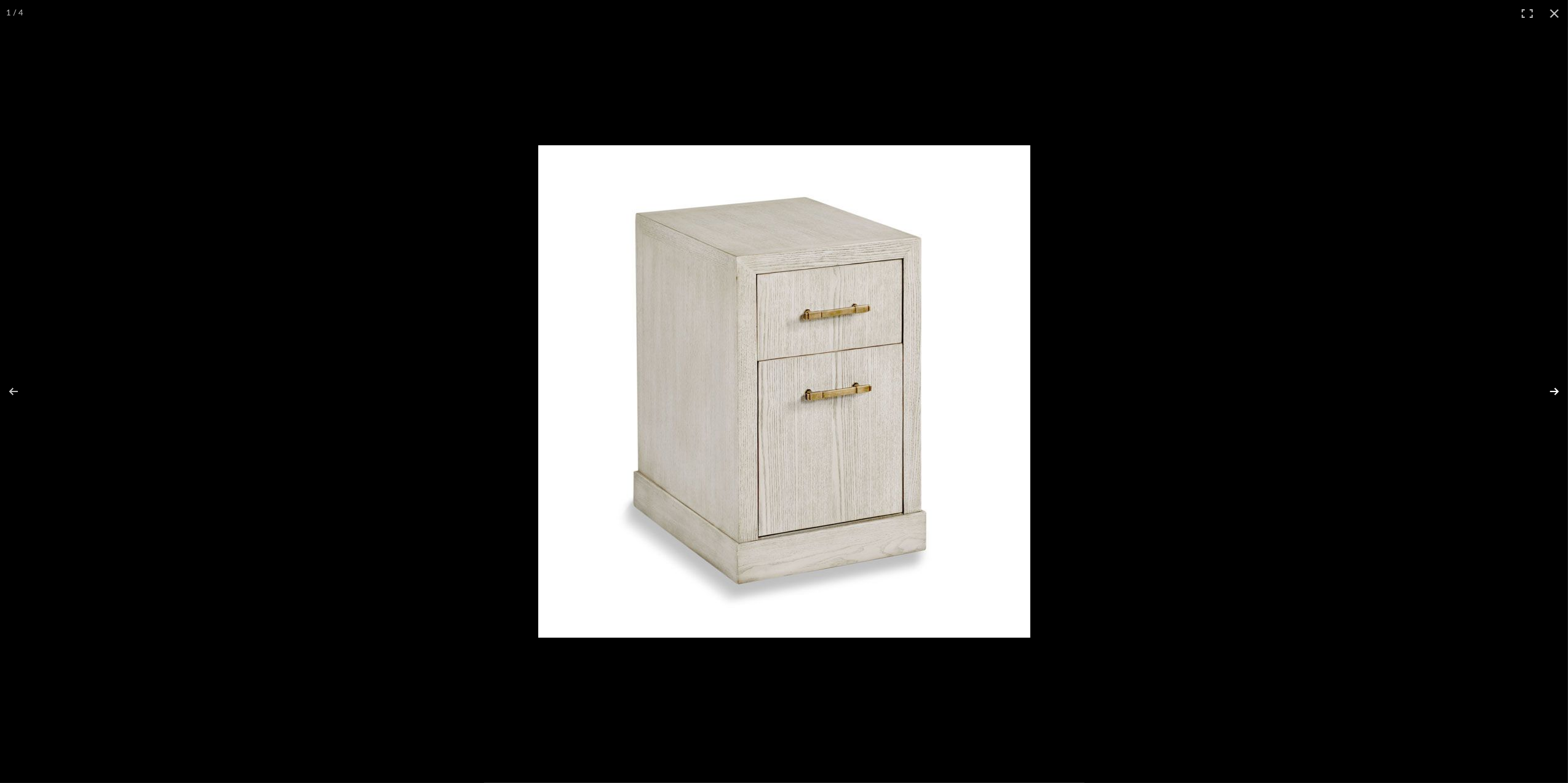
click at [1547, 387] on button at bounding box center [1545, 392] width 43 height 62
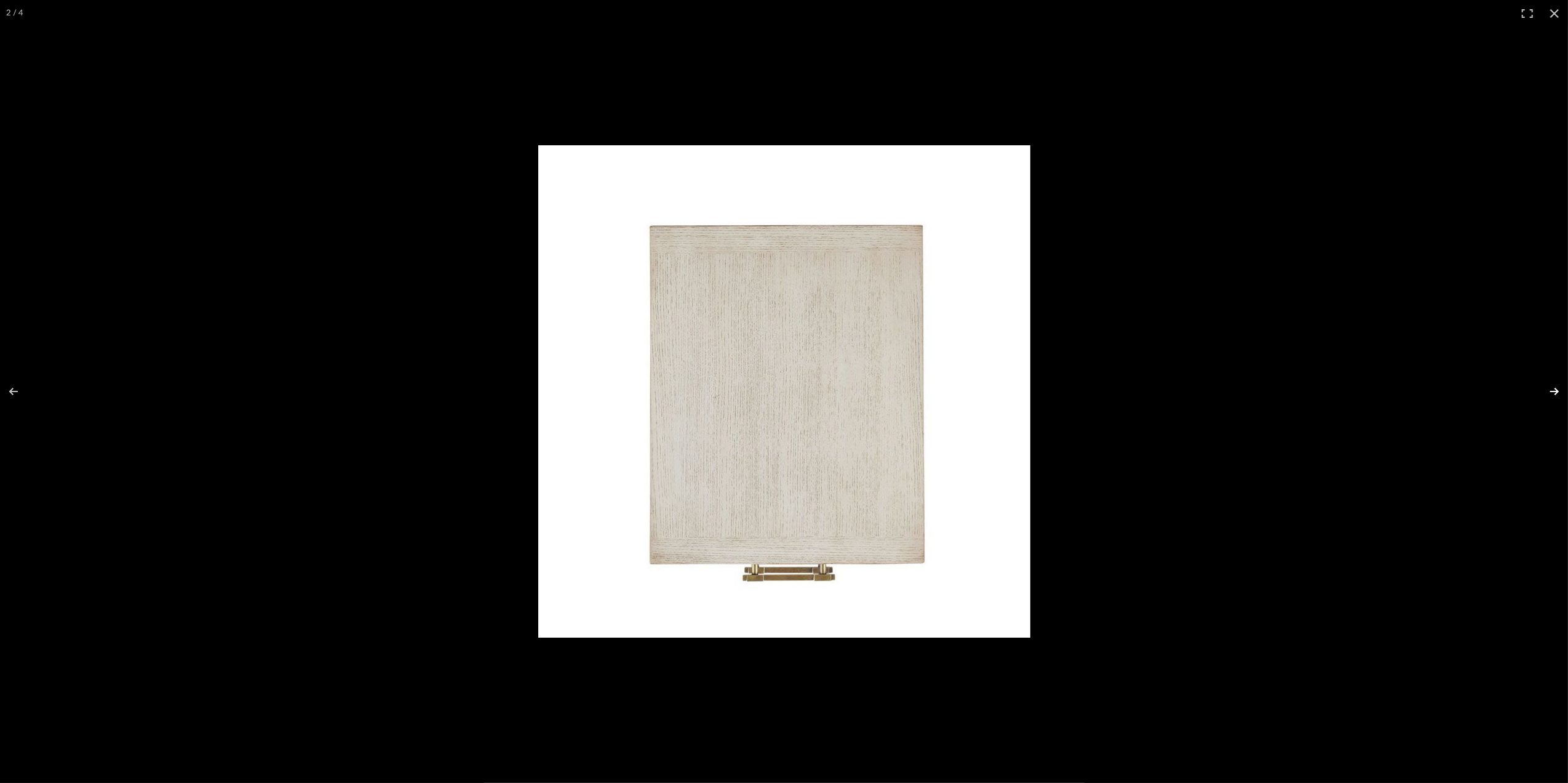
click at [1551, 390] on button at bounding box center [1545, 392] width 43 height 62
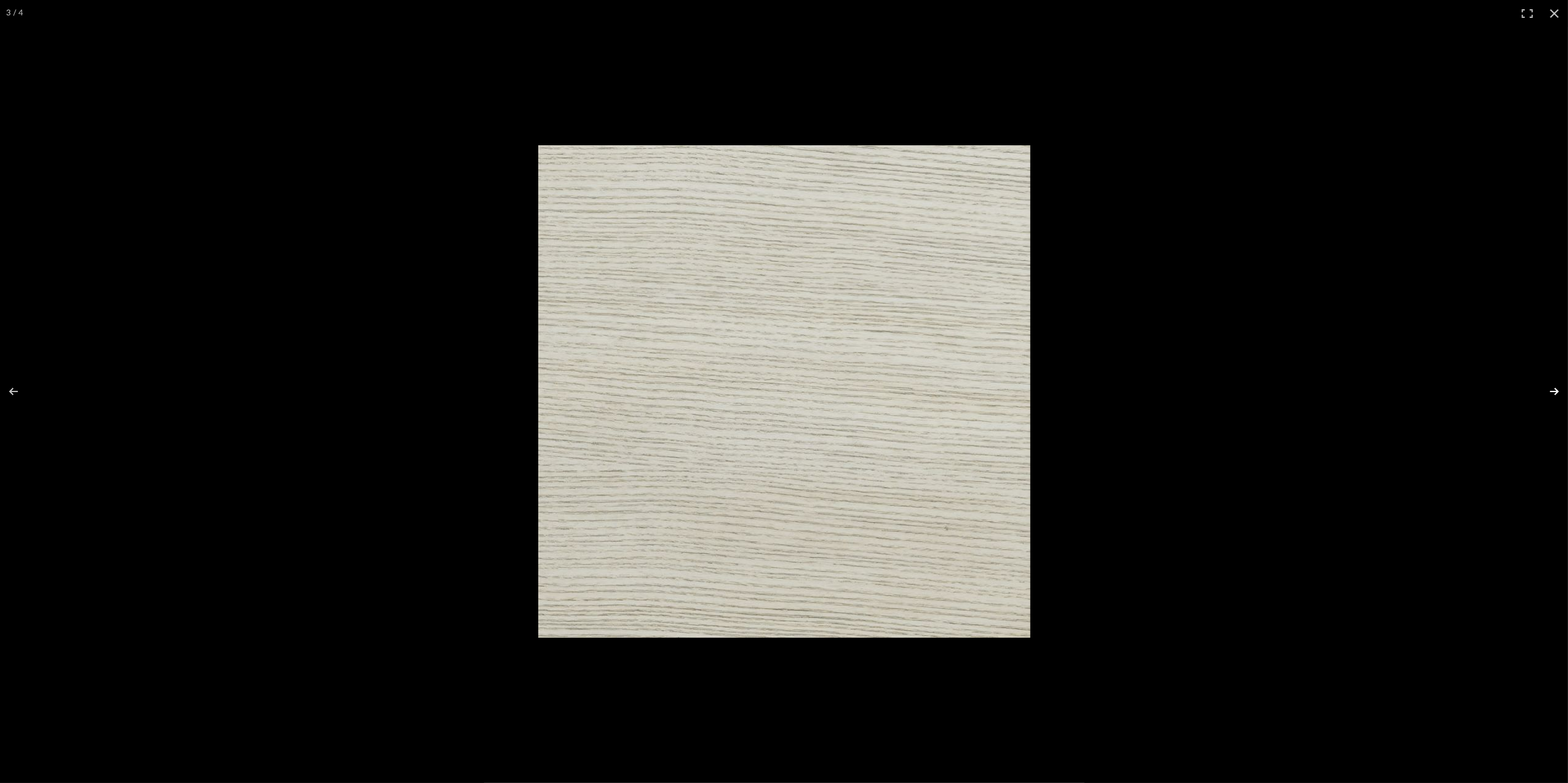
click at [1551, 390] on button at bounding box center [1545, 392] width 43 height 62
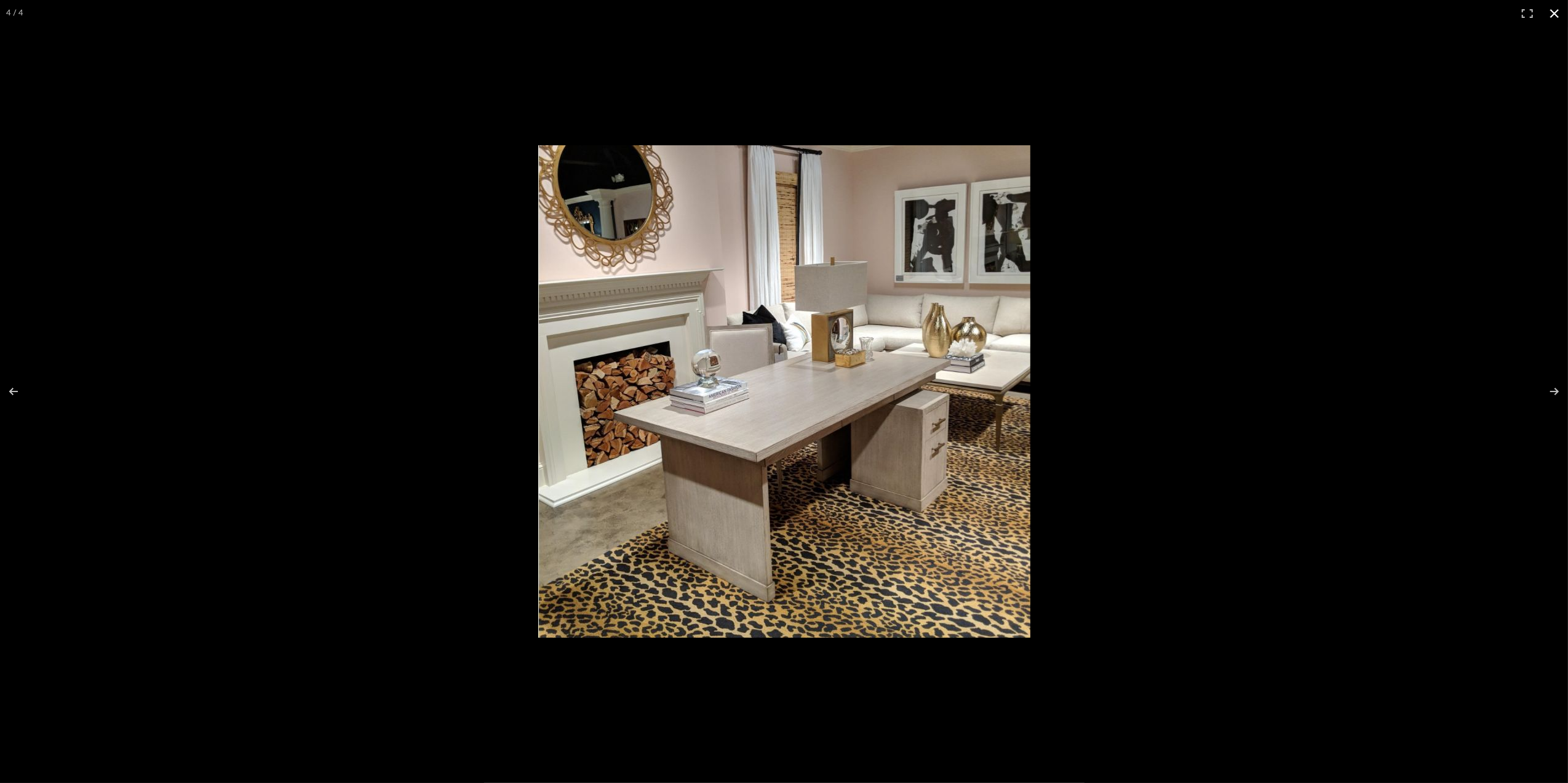
click at [1553, 15] on button at bounding box center [1554, 14] width 27 height 27
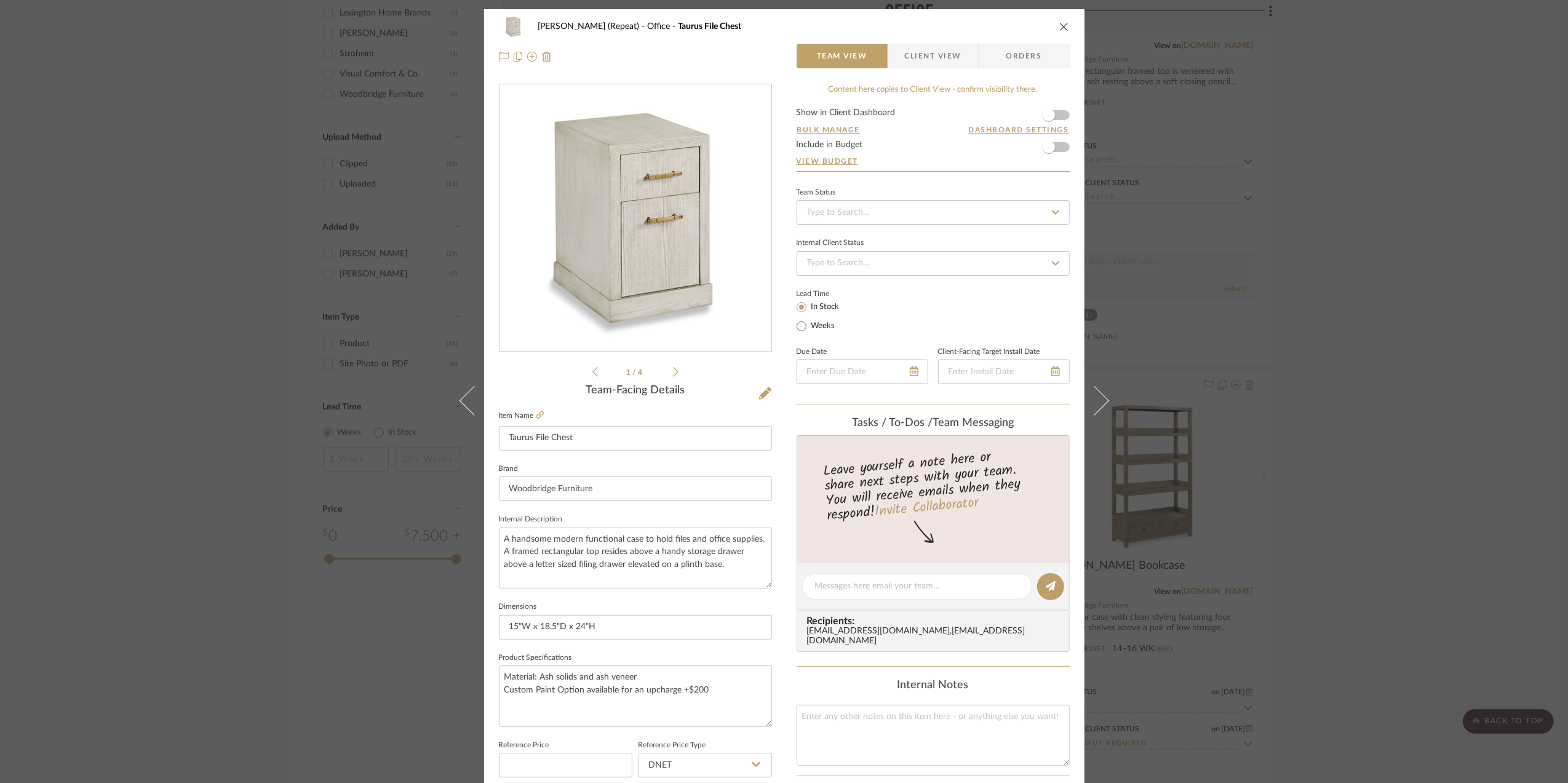
click at [1425, 440] on div "Stephanie Bergreen (Repeat) Office Taurus File Chest Team View Client View Orde…" at bounding box center [784, 392] width 1568 height 783
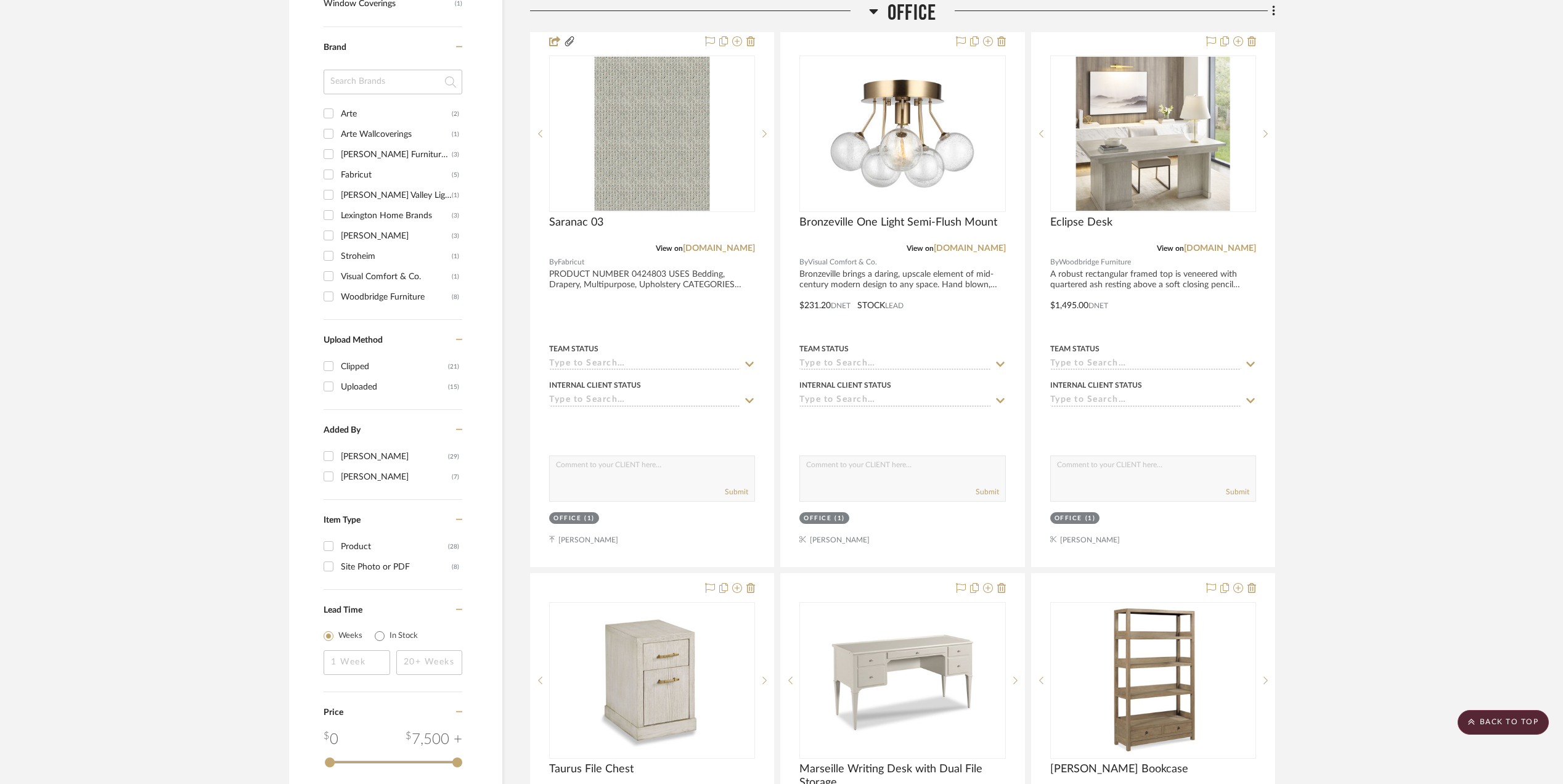
scroll to position [1150, 0]
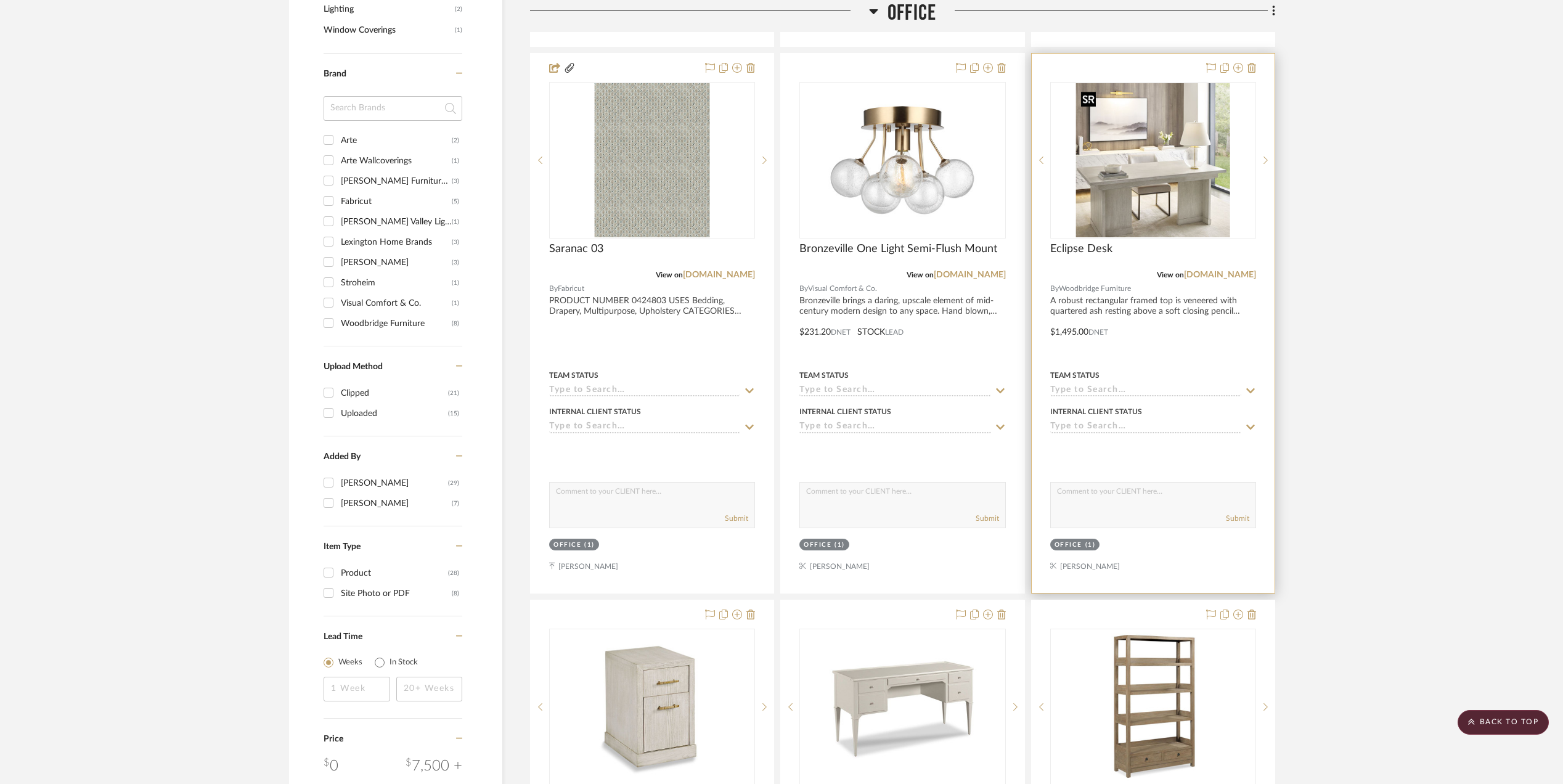
scroll to position [1233, 0]
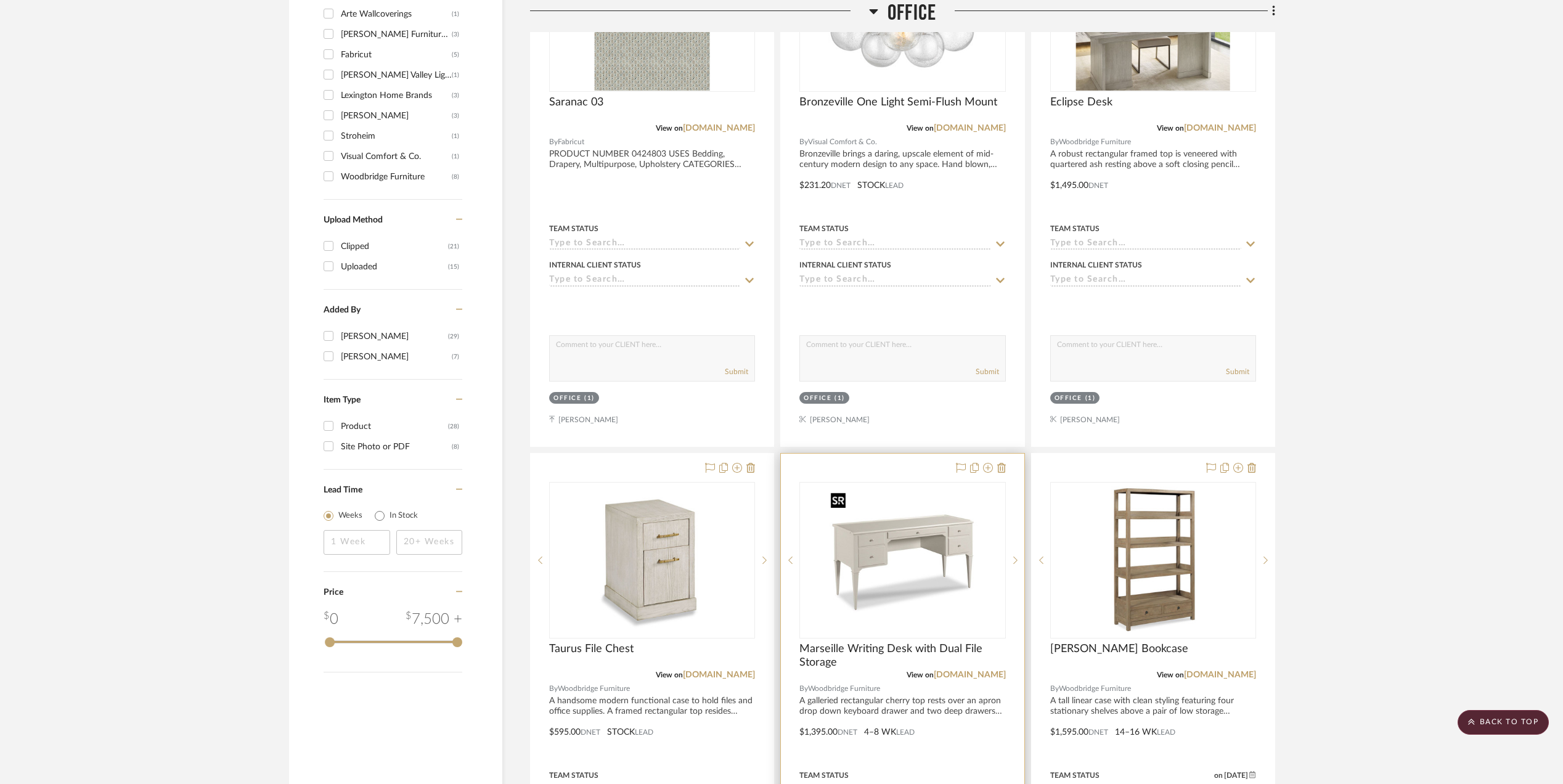
click at [868, 557] on img "0" at bounding box center [902, 560] width 154 height 154
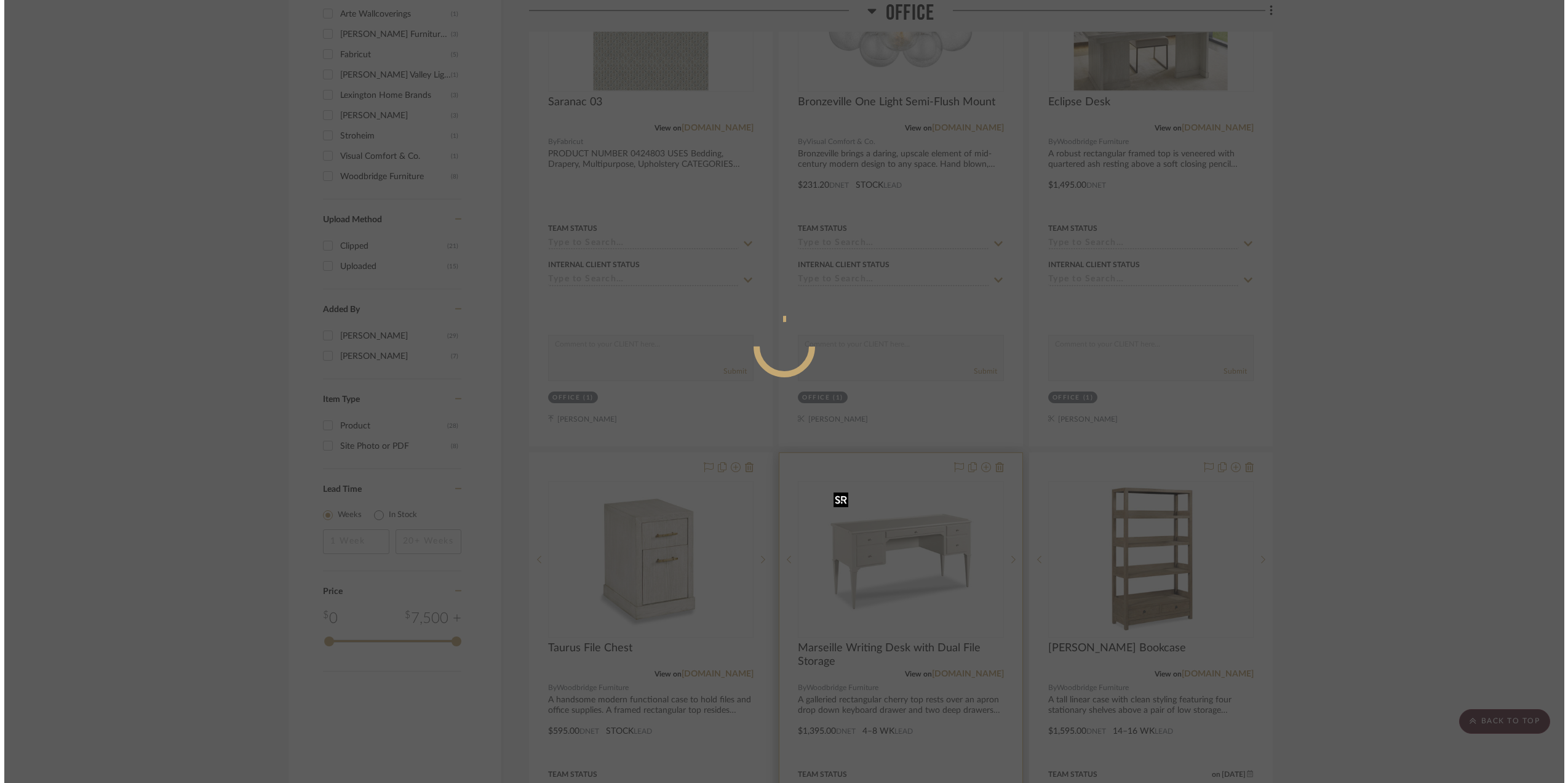
scroll to position [0, 0]
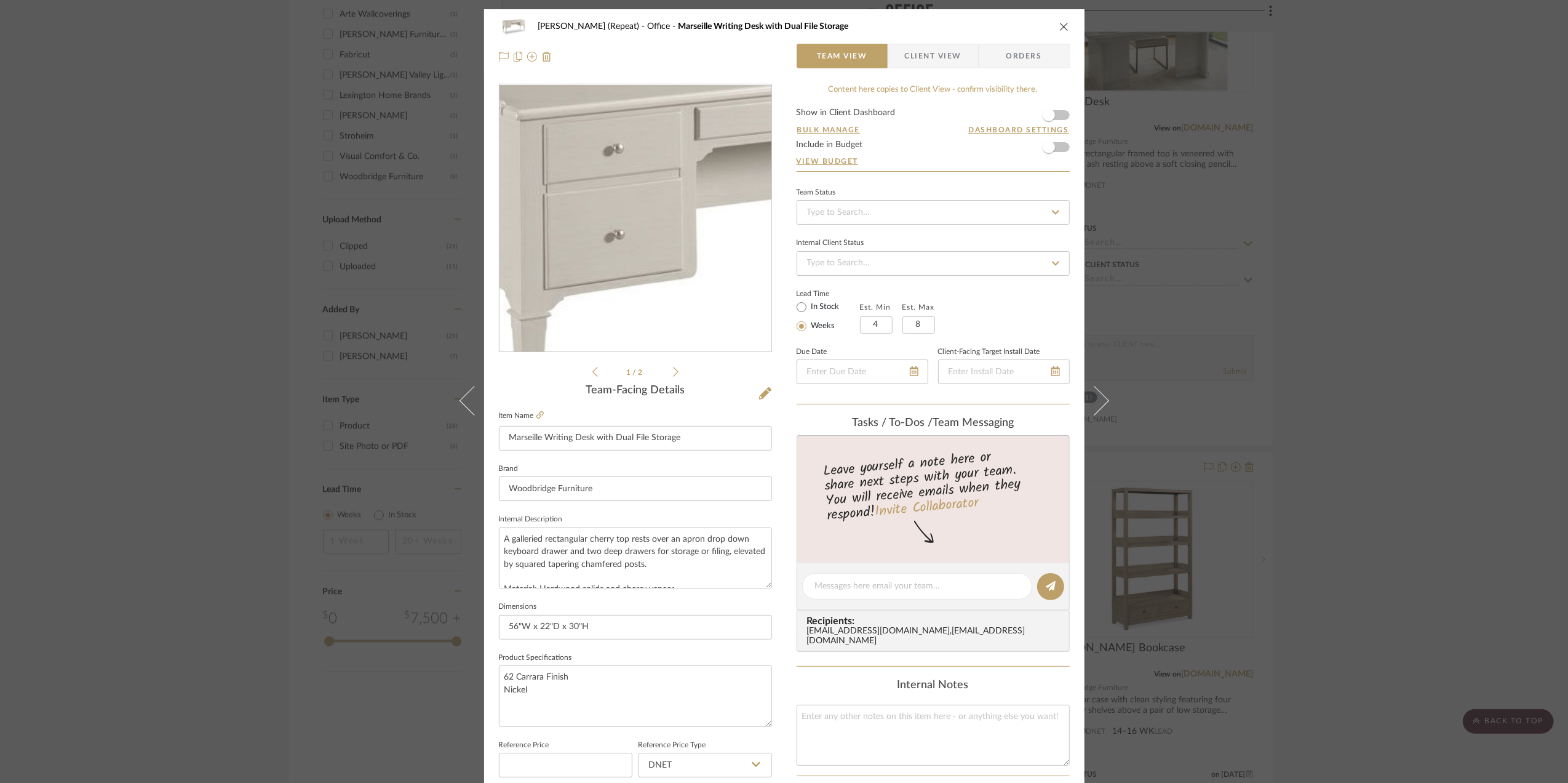
click at [584, 208] on img "0" at bounding box center [634, 218] width 267 height 267
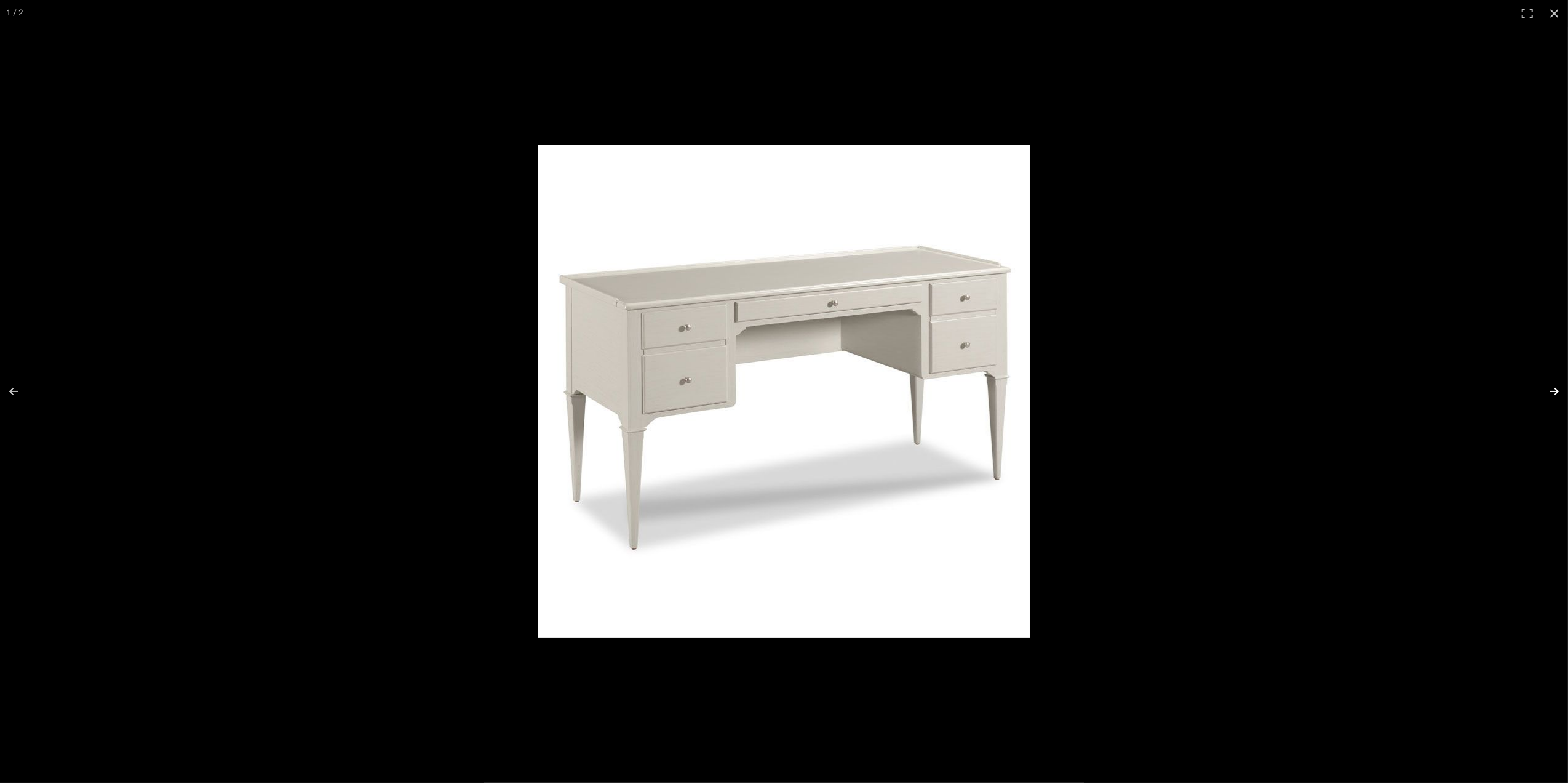
click at [1554, 387] on button at bounding box center [1545, 392] width 43 height 62
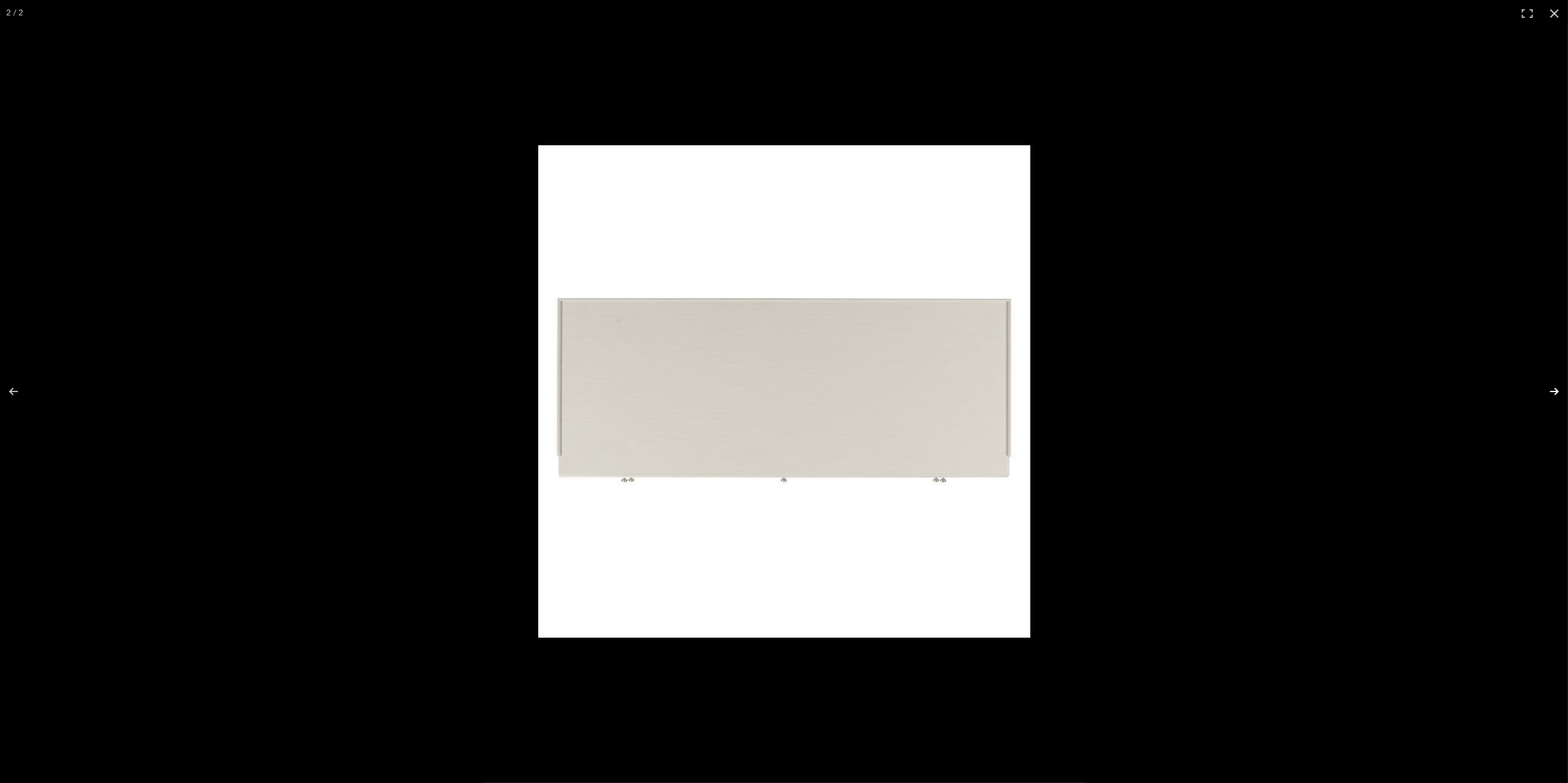
click at [1548, 390] on button at bounding box center [1545, 392] width 43 height 62
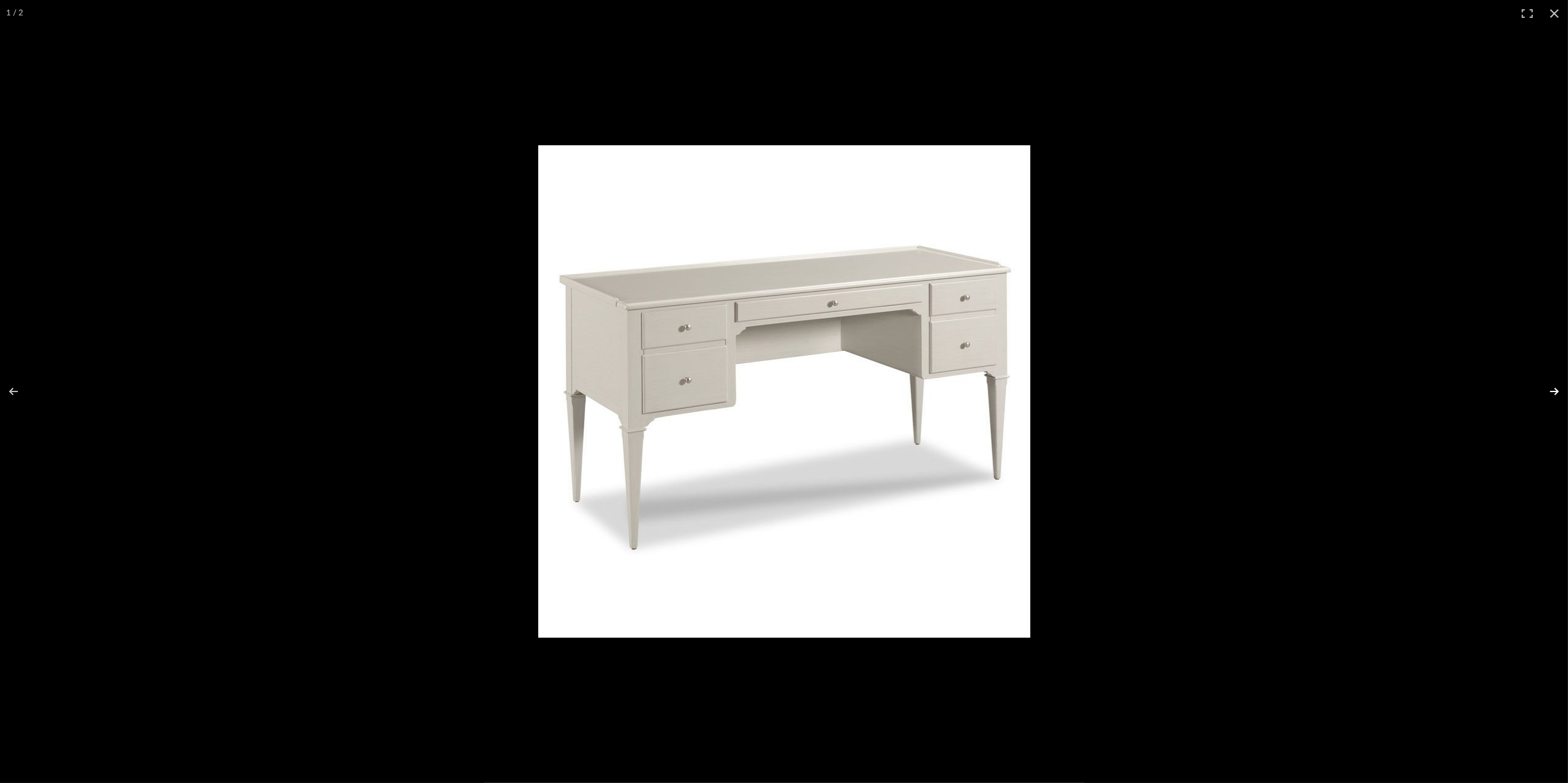
click at [1548, 390] on button at bounding box center [1545, 392] width 43 height 62
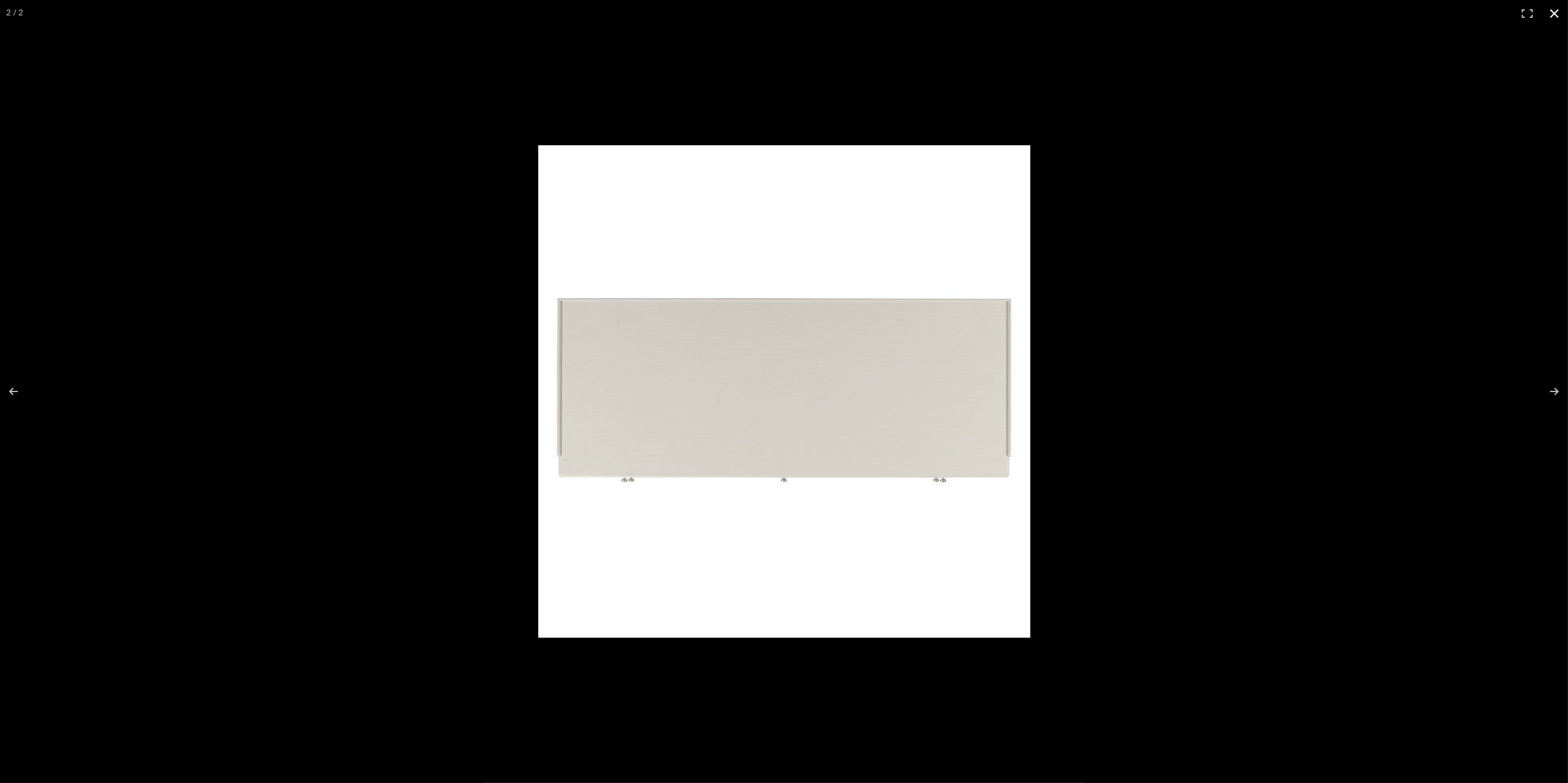
click at [1553, 5] on button at bounding box center [1554, 14] width 27 height 27
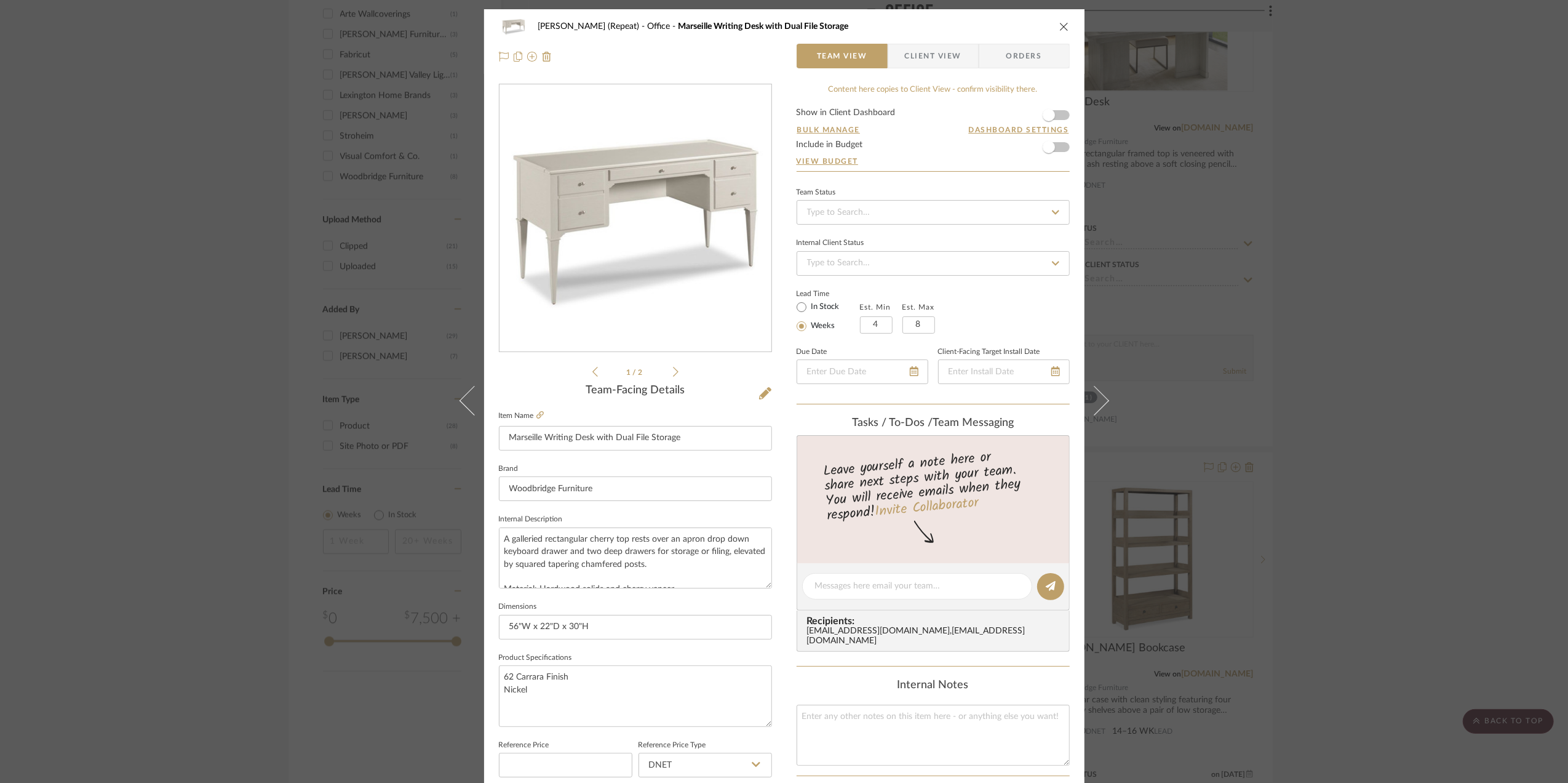
click at [1355, 388] on div "Stephanie Bergreen (Repeat) Office Marseille Writing Desk with Dual File Storag…" at bounding box center [784, 392] width 1568 height 783
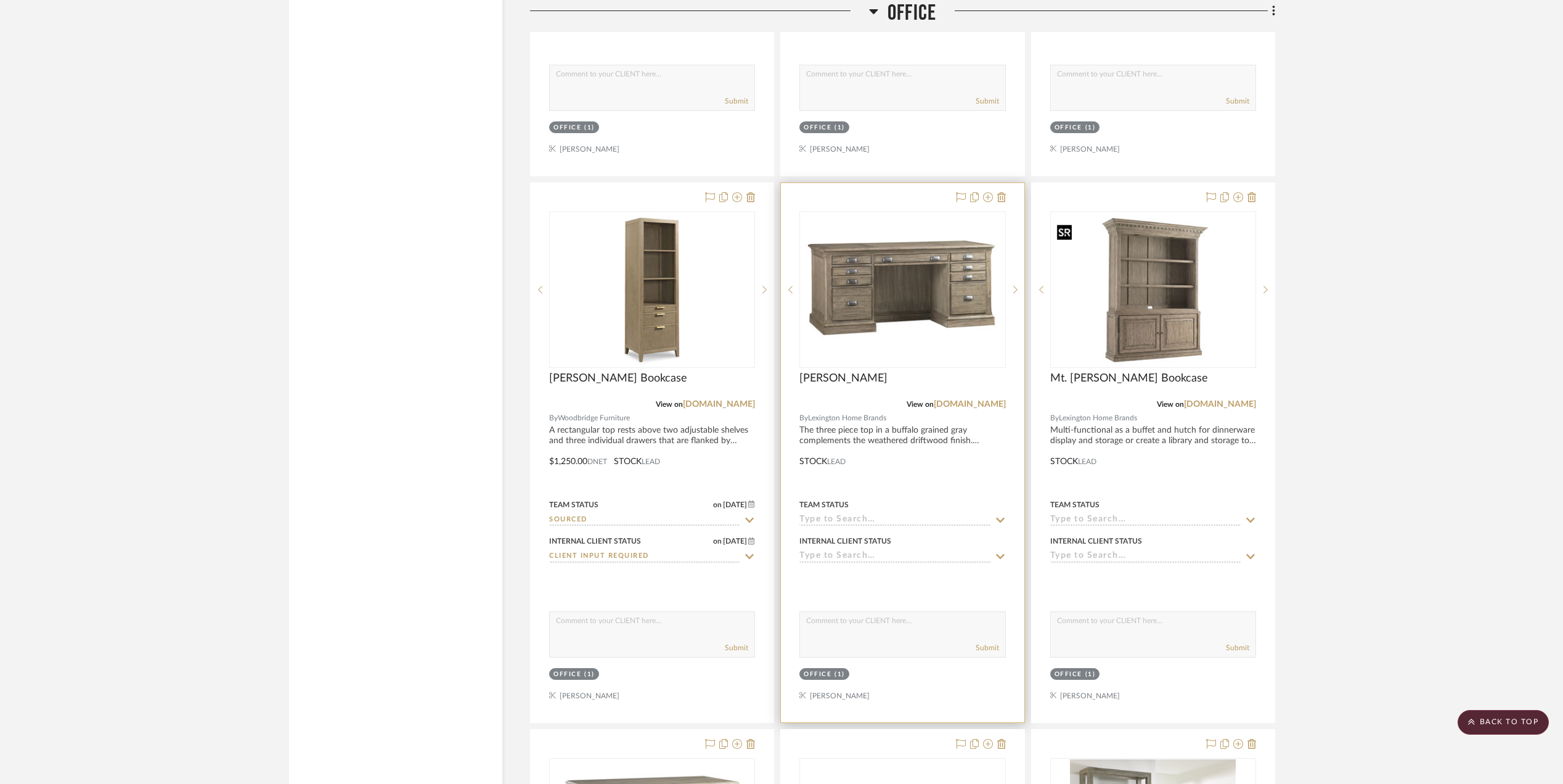
scroll to position [2053, 0]
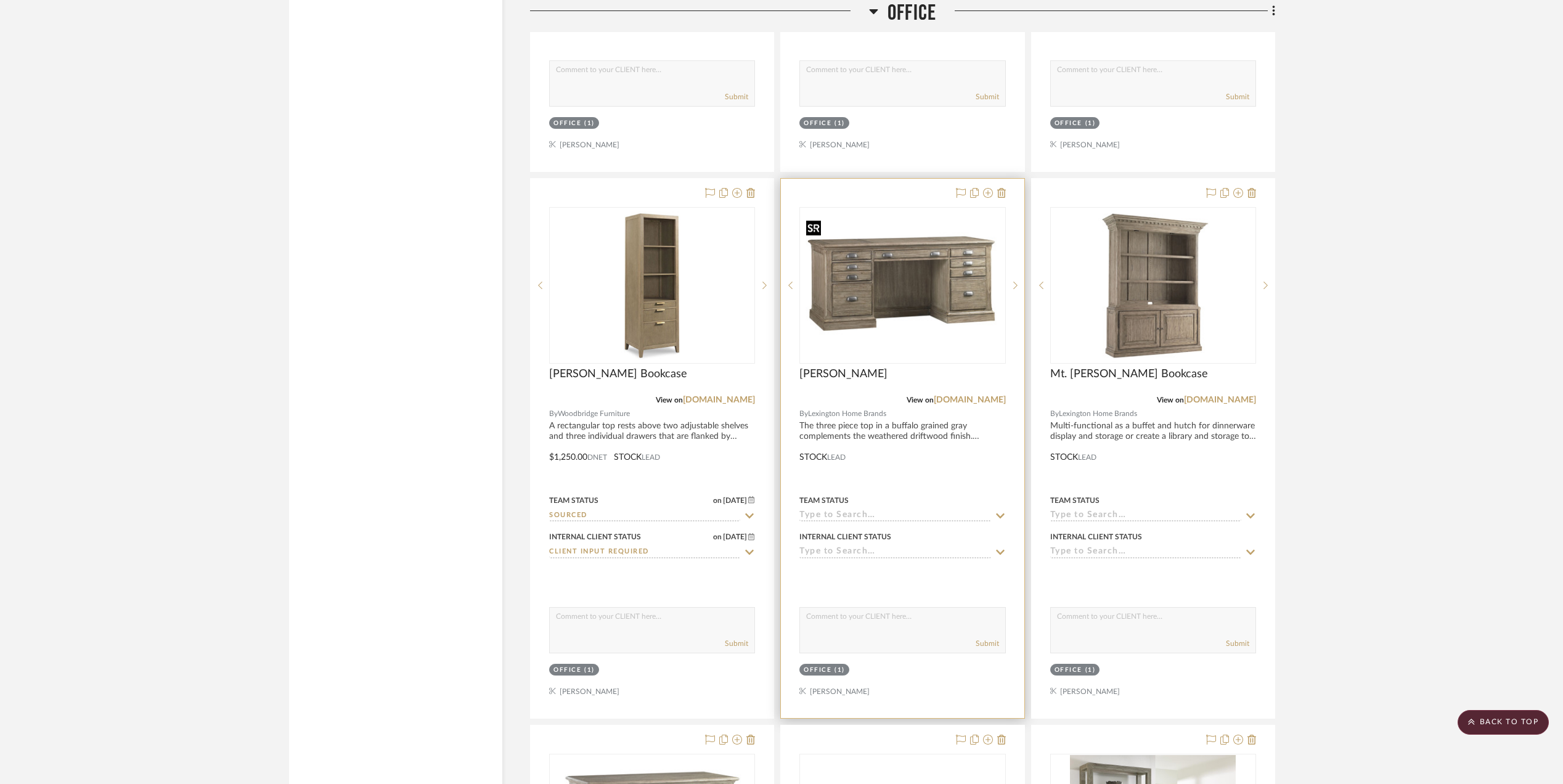
click at [881, 294] on img "0" at bounding box center [902, 285] width 203 height 153
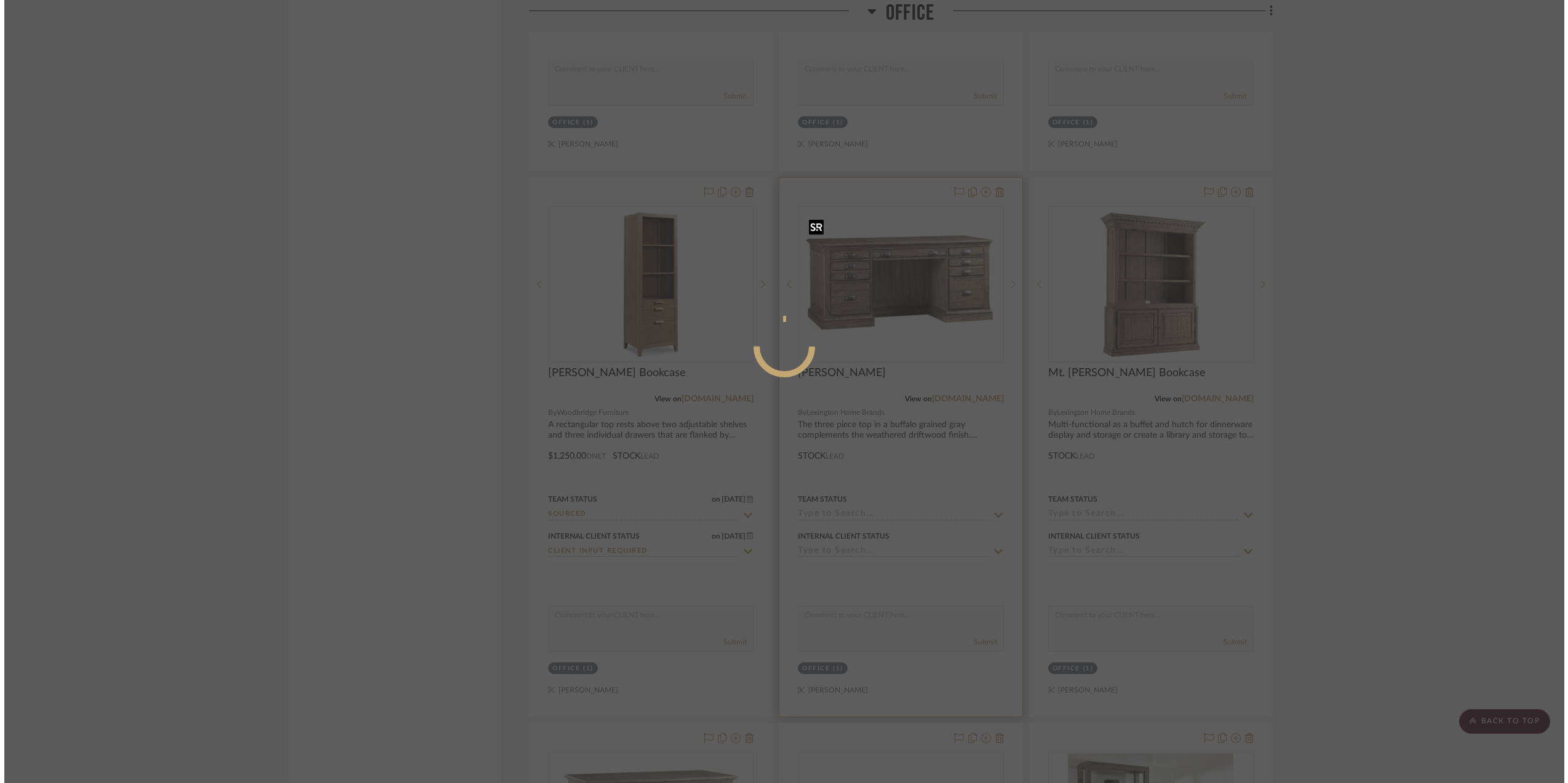
scroll to position [0, 0]
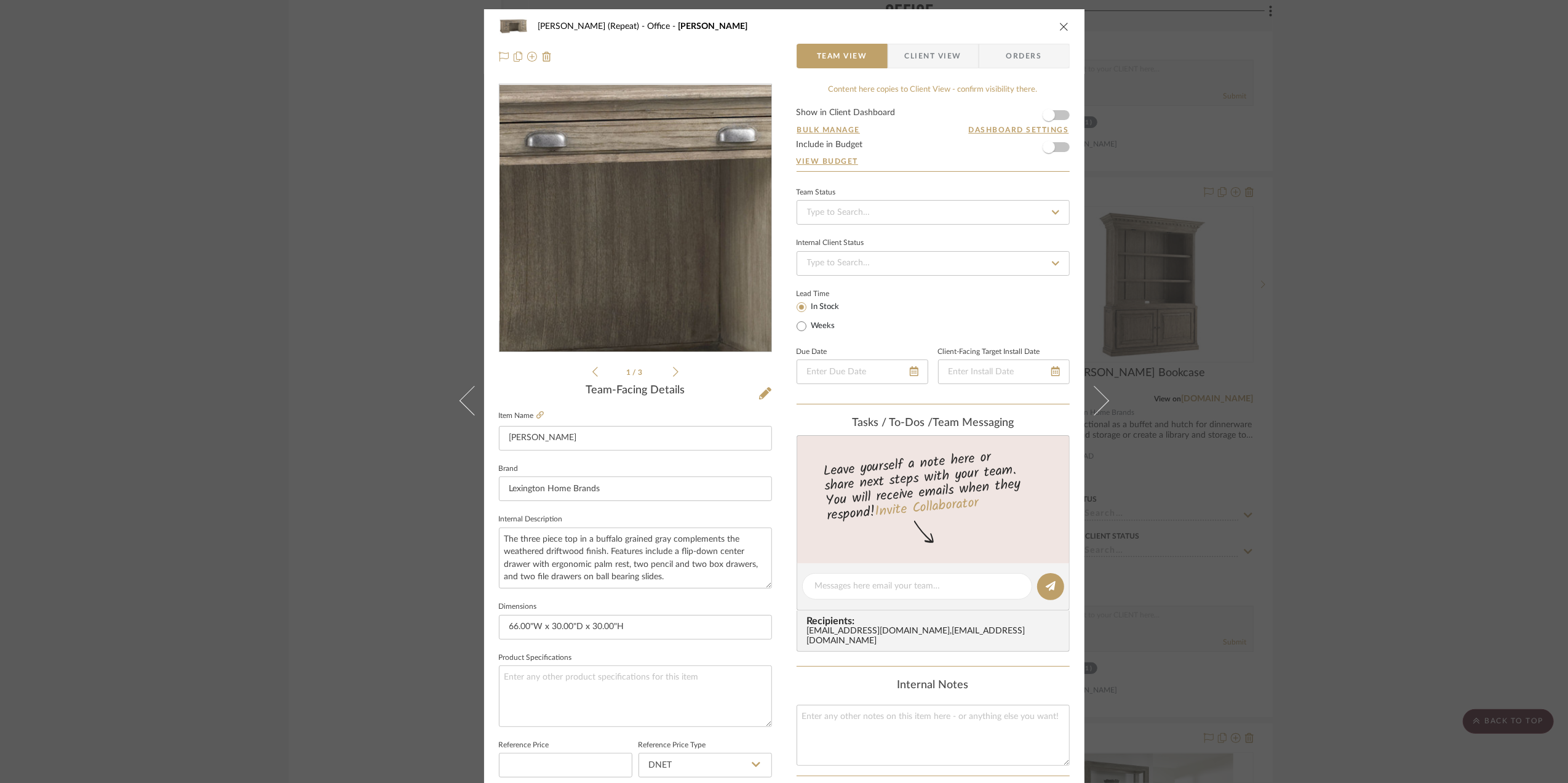
click at [640, 204] on img "0" at bounding box center [635, 219] width 272 height 204
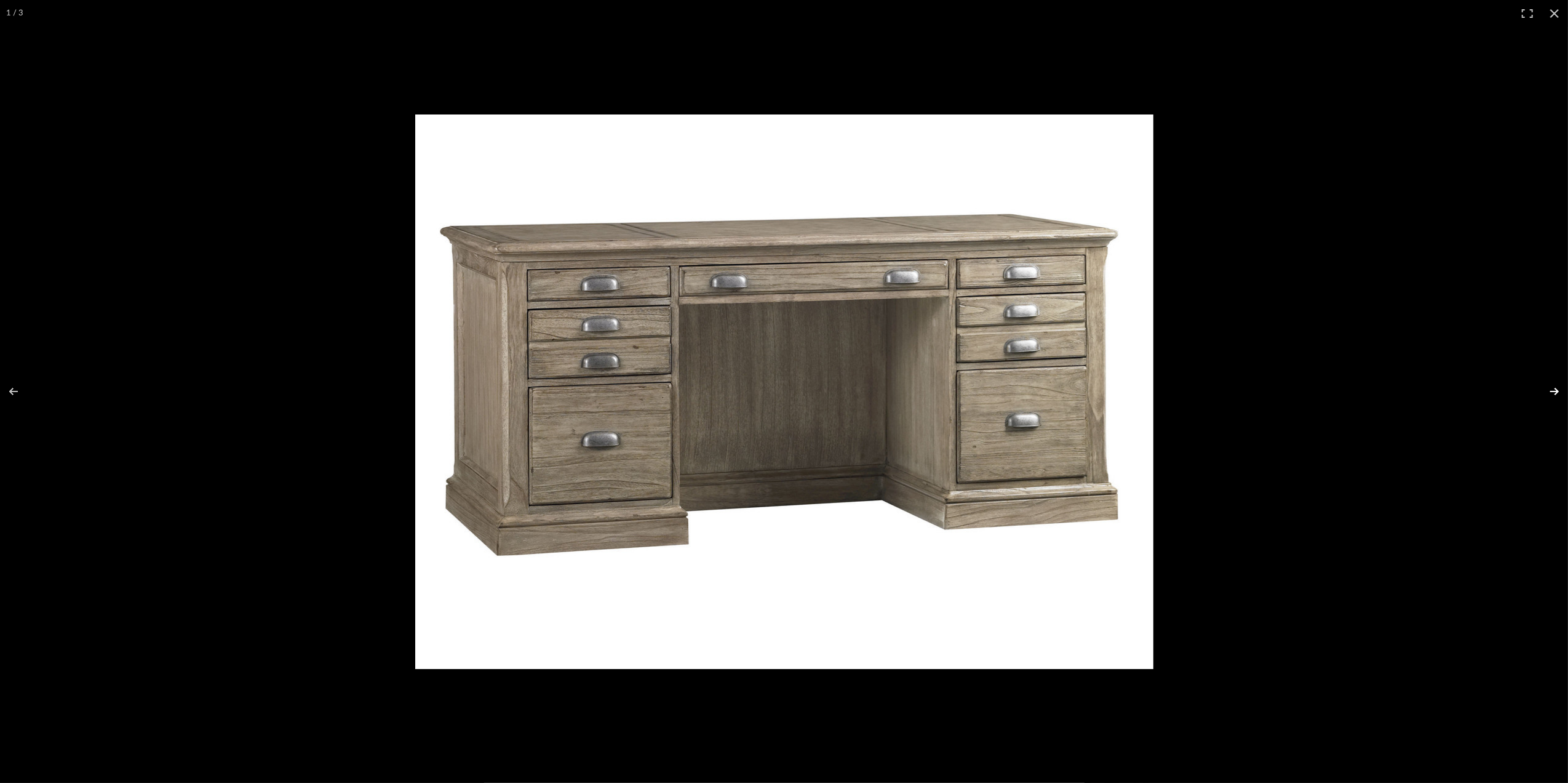
click at [1557, 392] on button at bounding box center [1545, 392] width 43 height 62
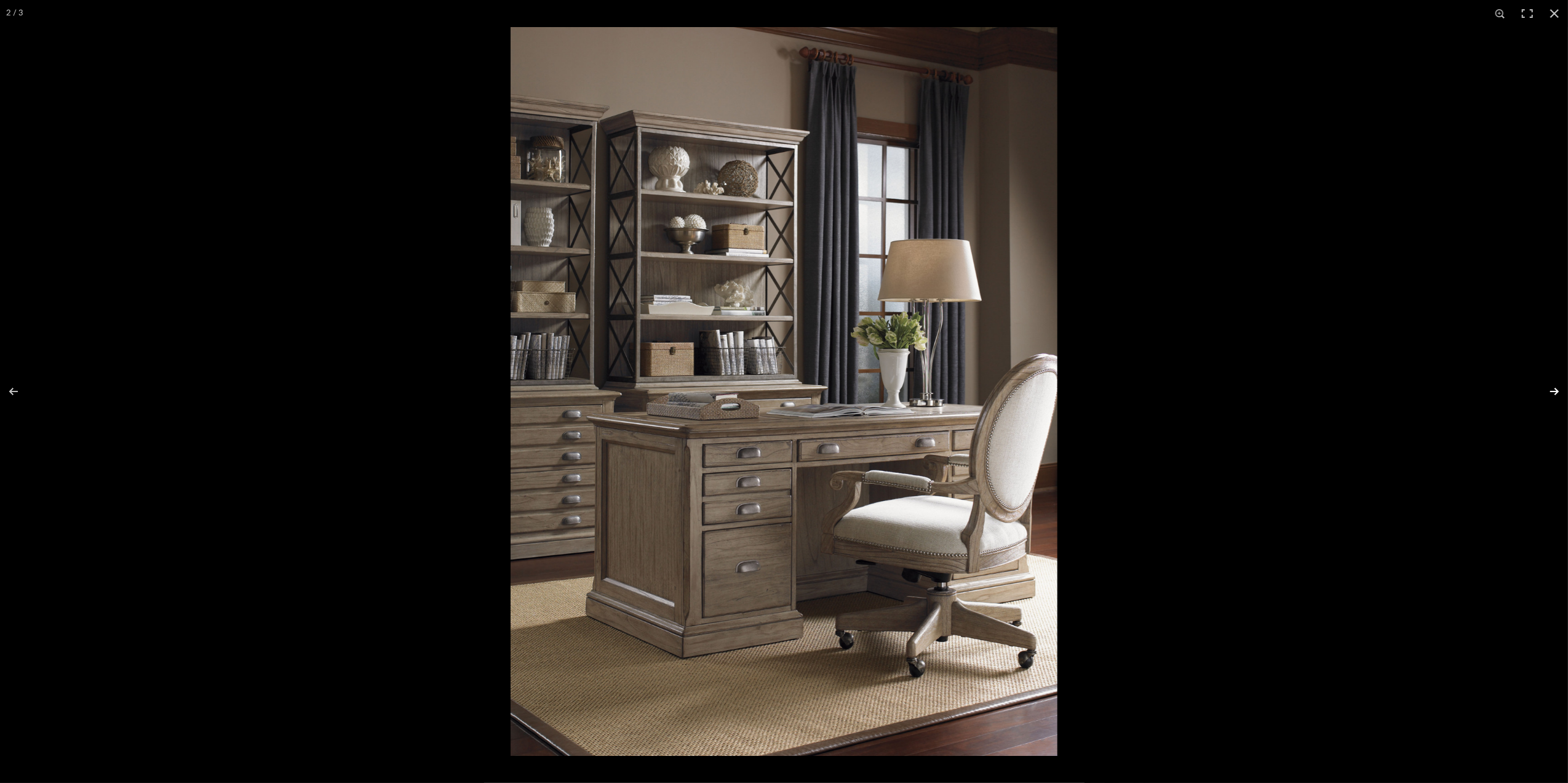
click at [1553, 392] on button at bounding box center [1545, 392] width 43 height 62
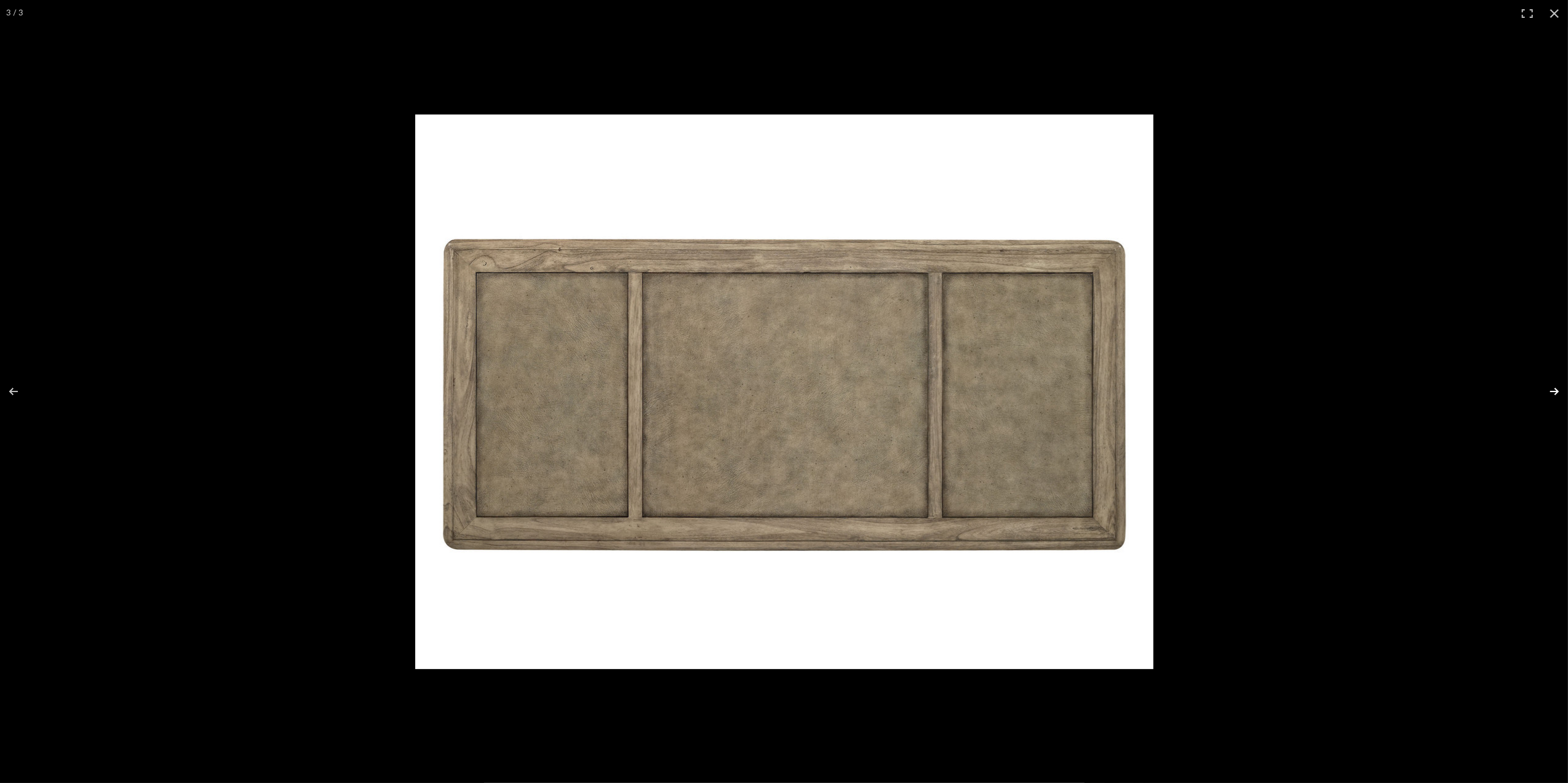
click at [1553, 396] on button at bounding box center [1545, 392] width 43 height 62
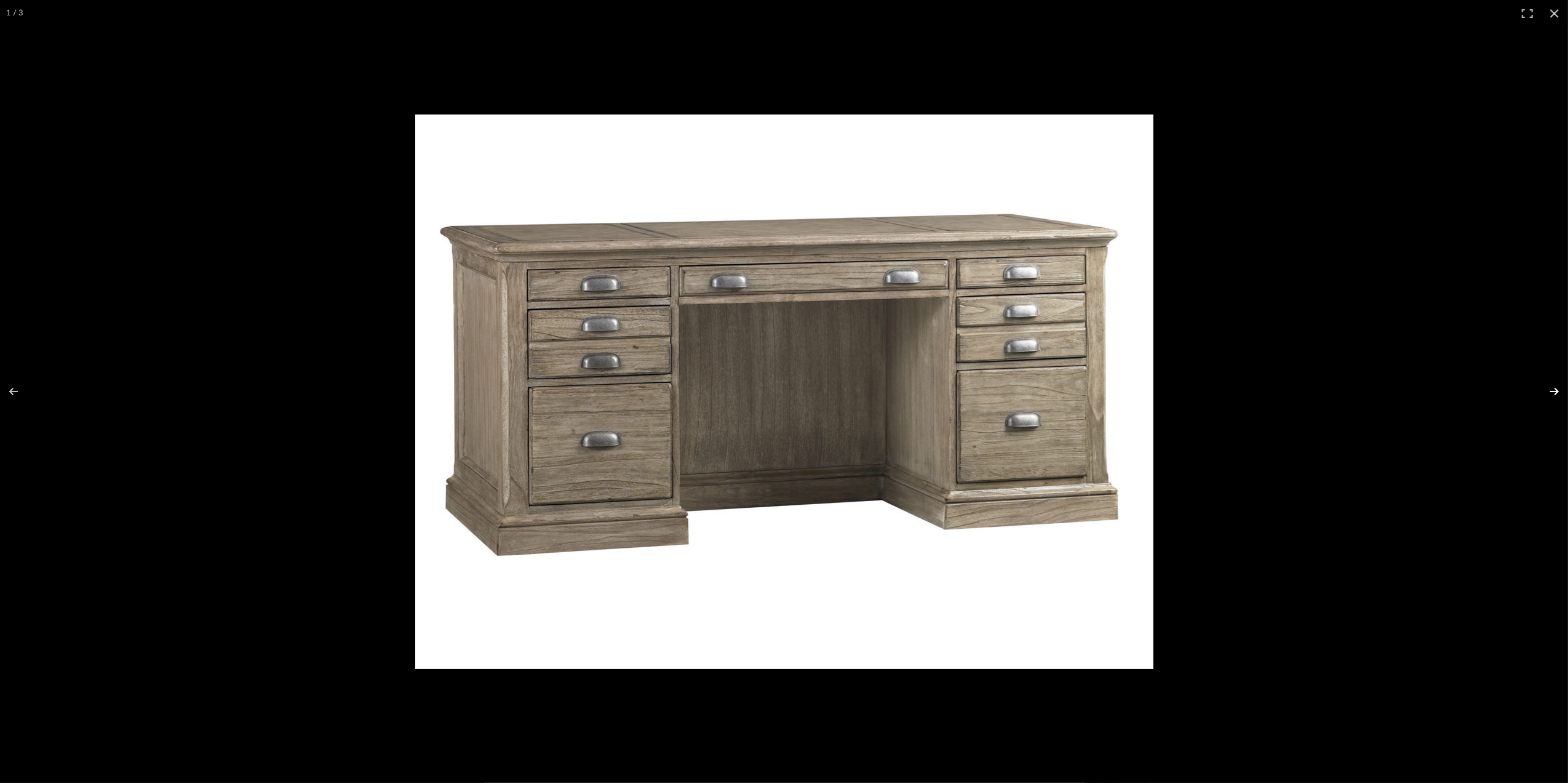
click at [1551, 392] on button at bounding box center [1545, 392] width 43 height 62
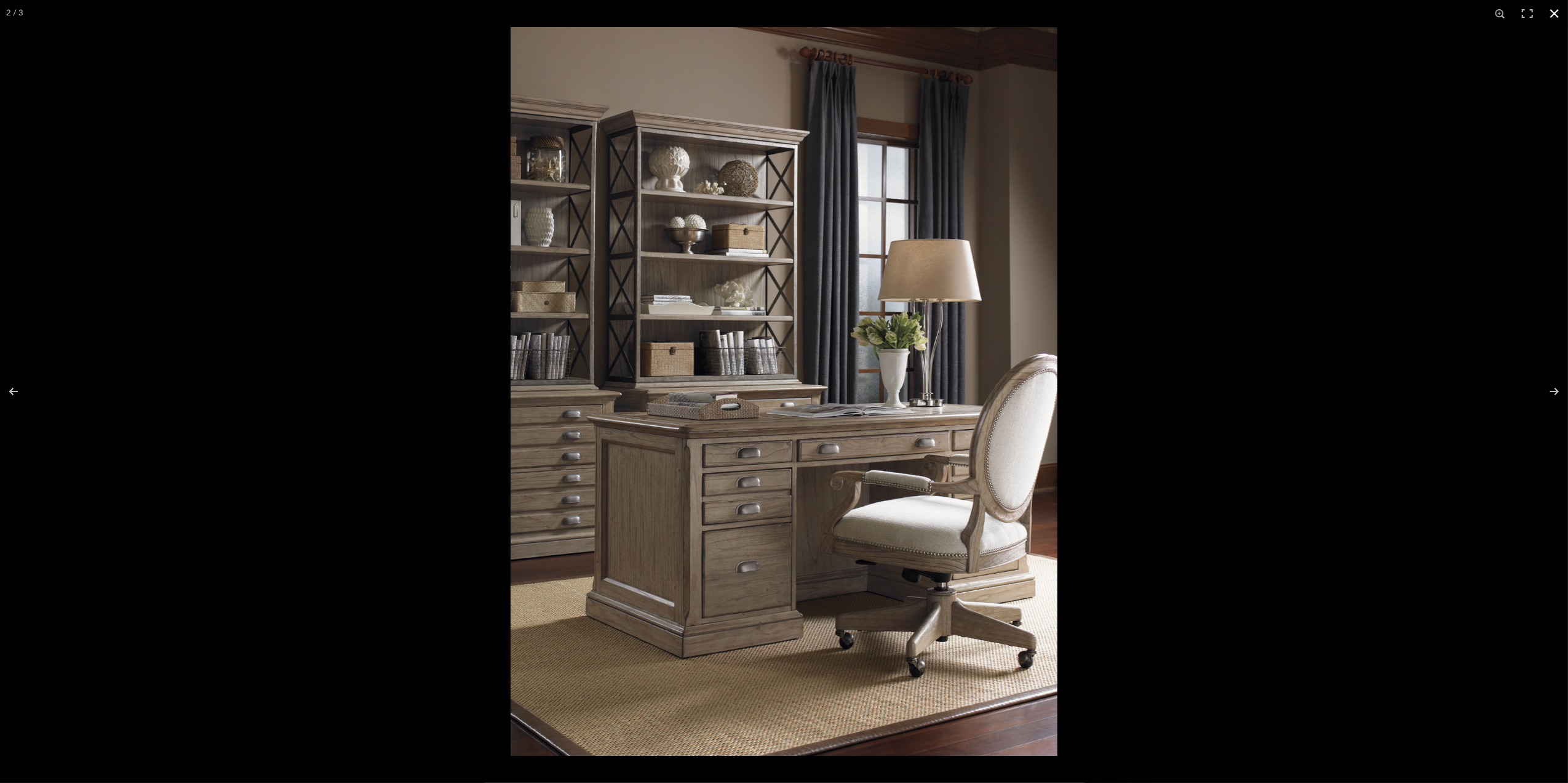
click at [1555, 14] on button at bounding box center [1554, 14] width 27 height 27
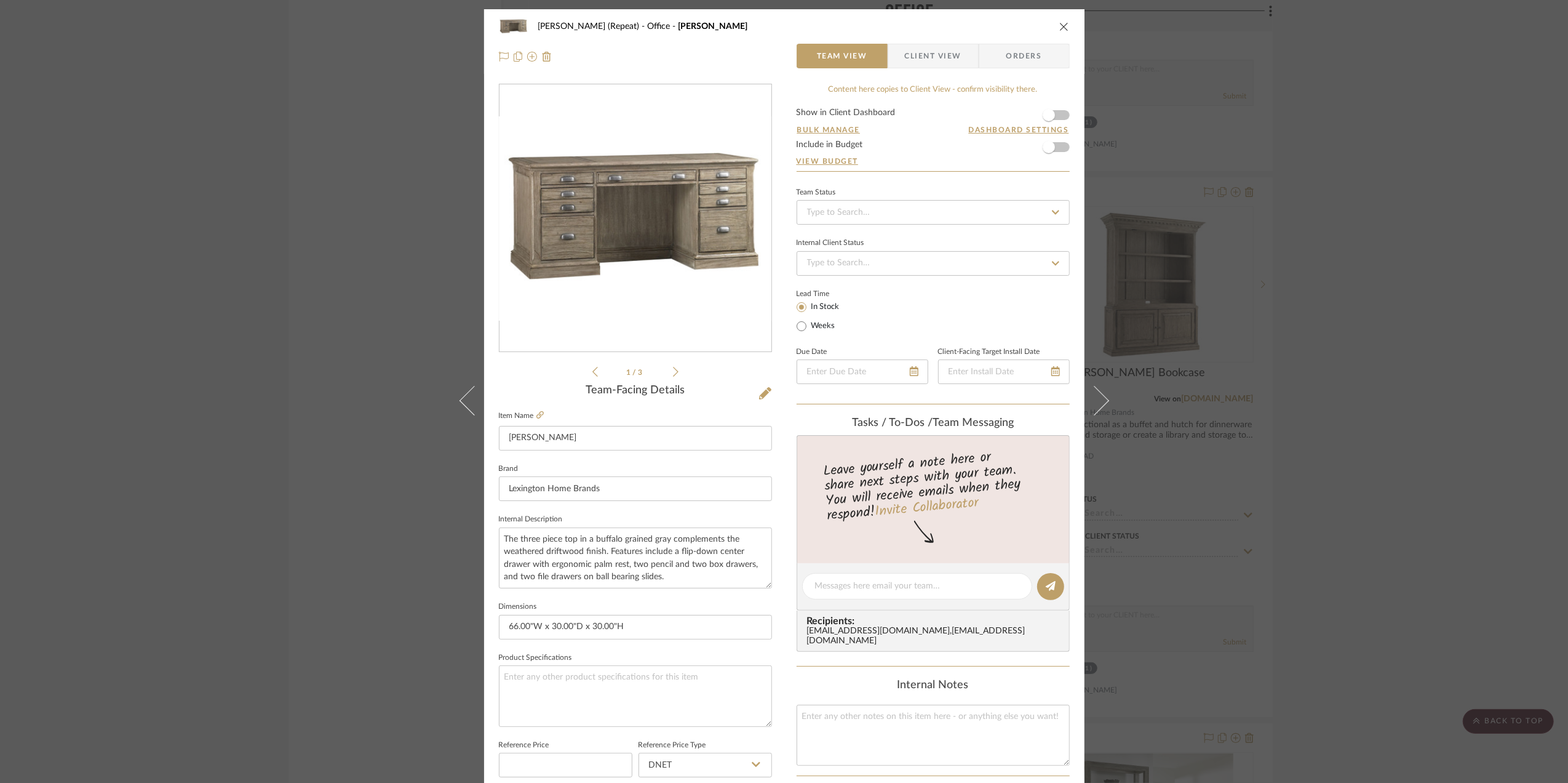
click at [1403, 419] on div "Stephanie Bergreen (Repeat) Office Austin Desk Team View Client View Orders 1 /…" at bounding box center [784, 392] width 1568 height 783
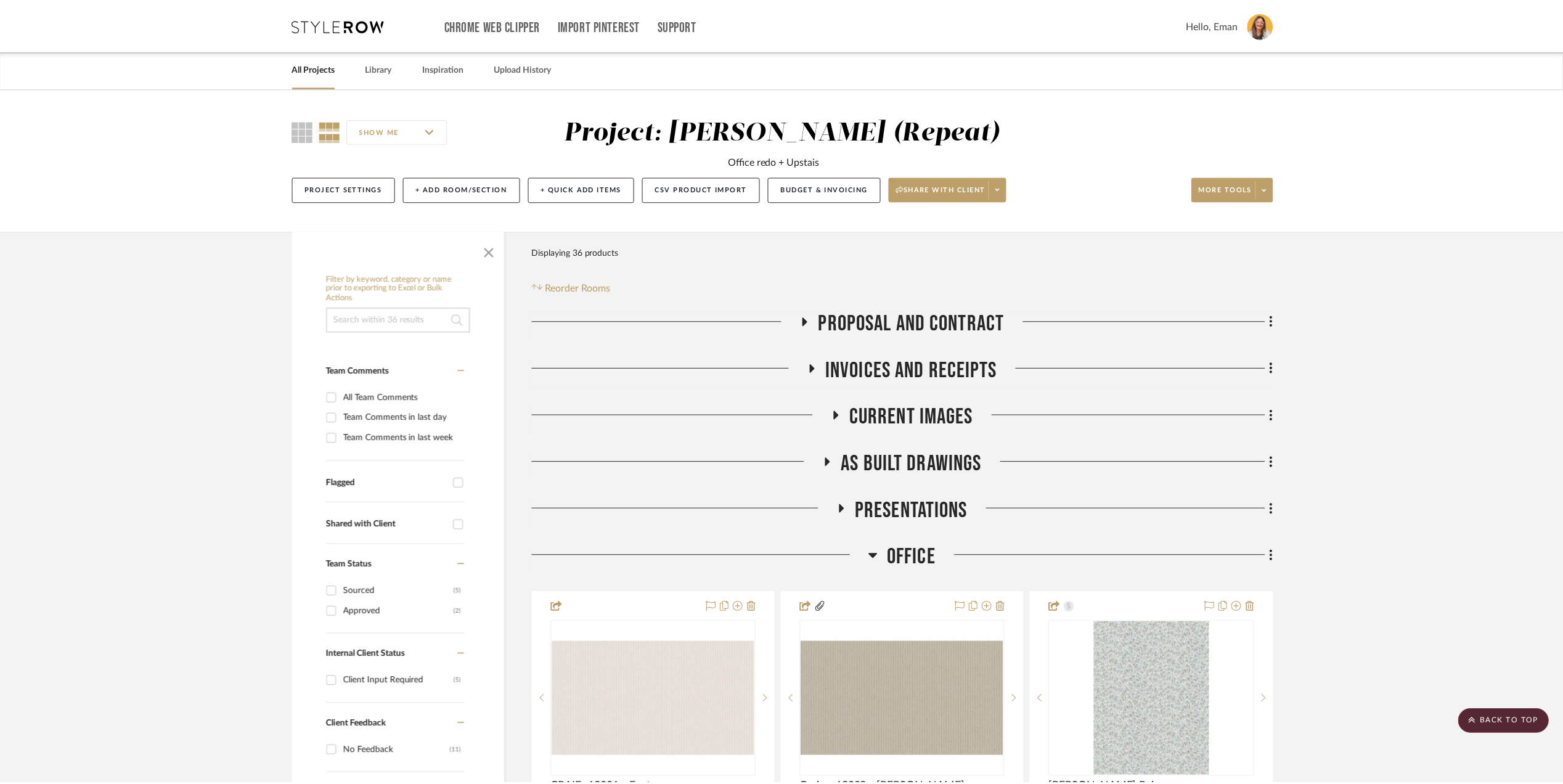
scroll to position [2053, 0]
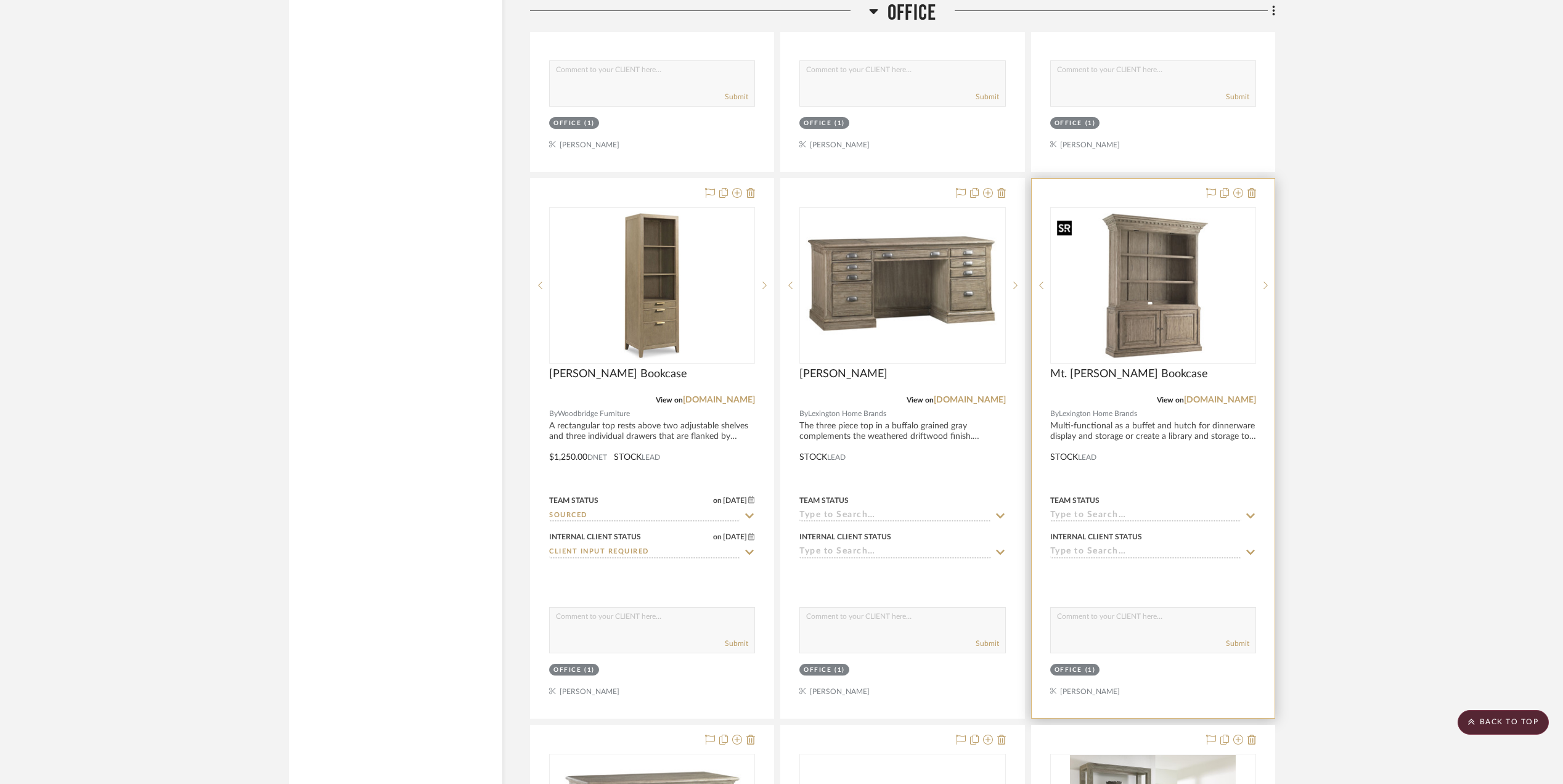
click at [1150, 309] on img "0" at bounding box center [1153, 285] width 203 height 153
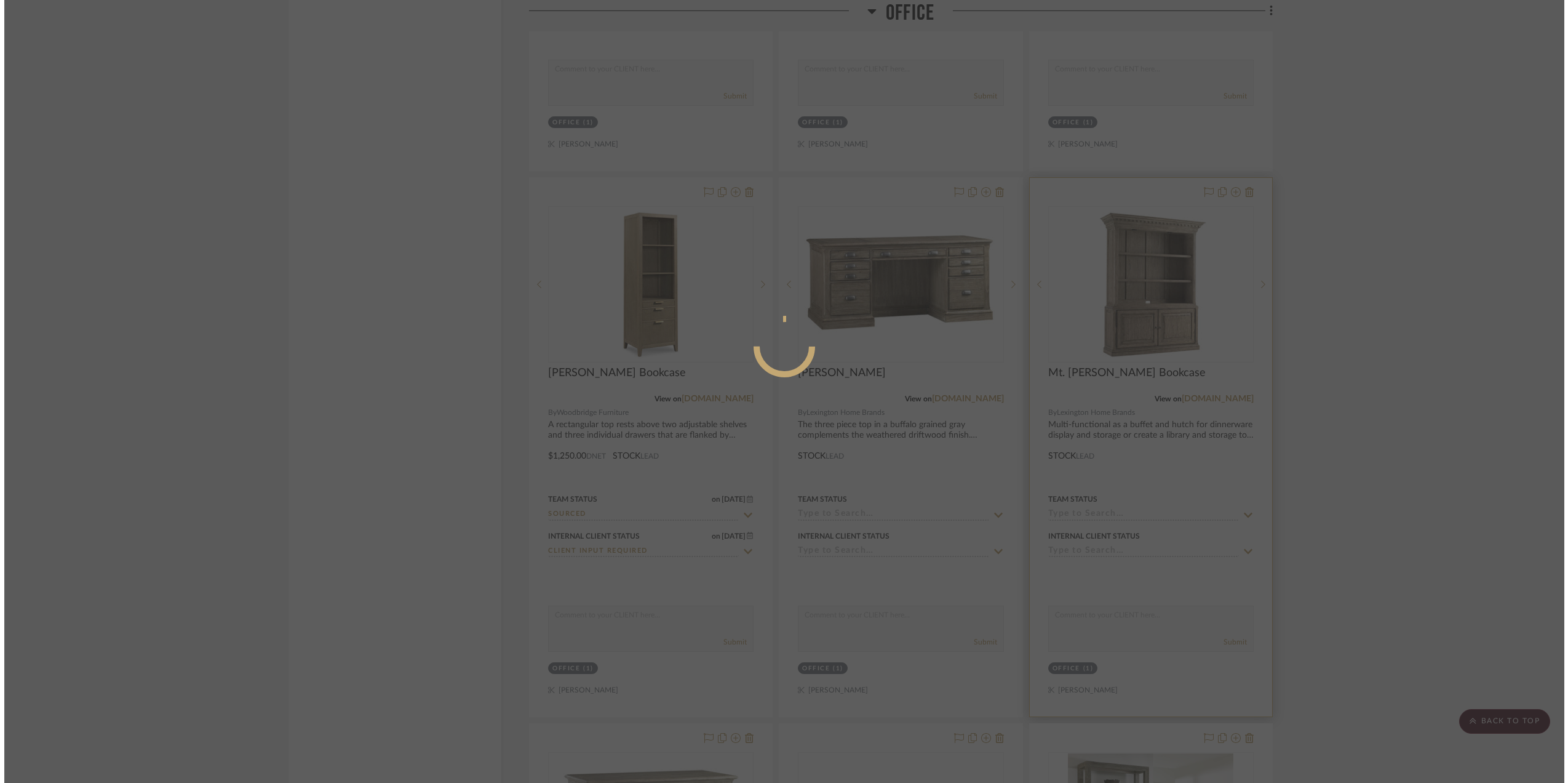
scroll to position [0, 0]
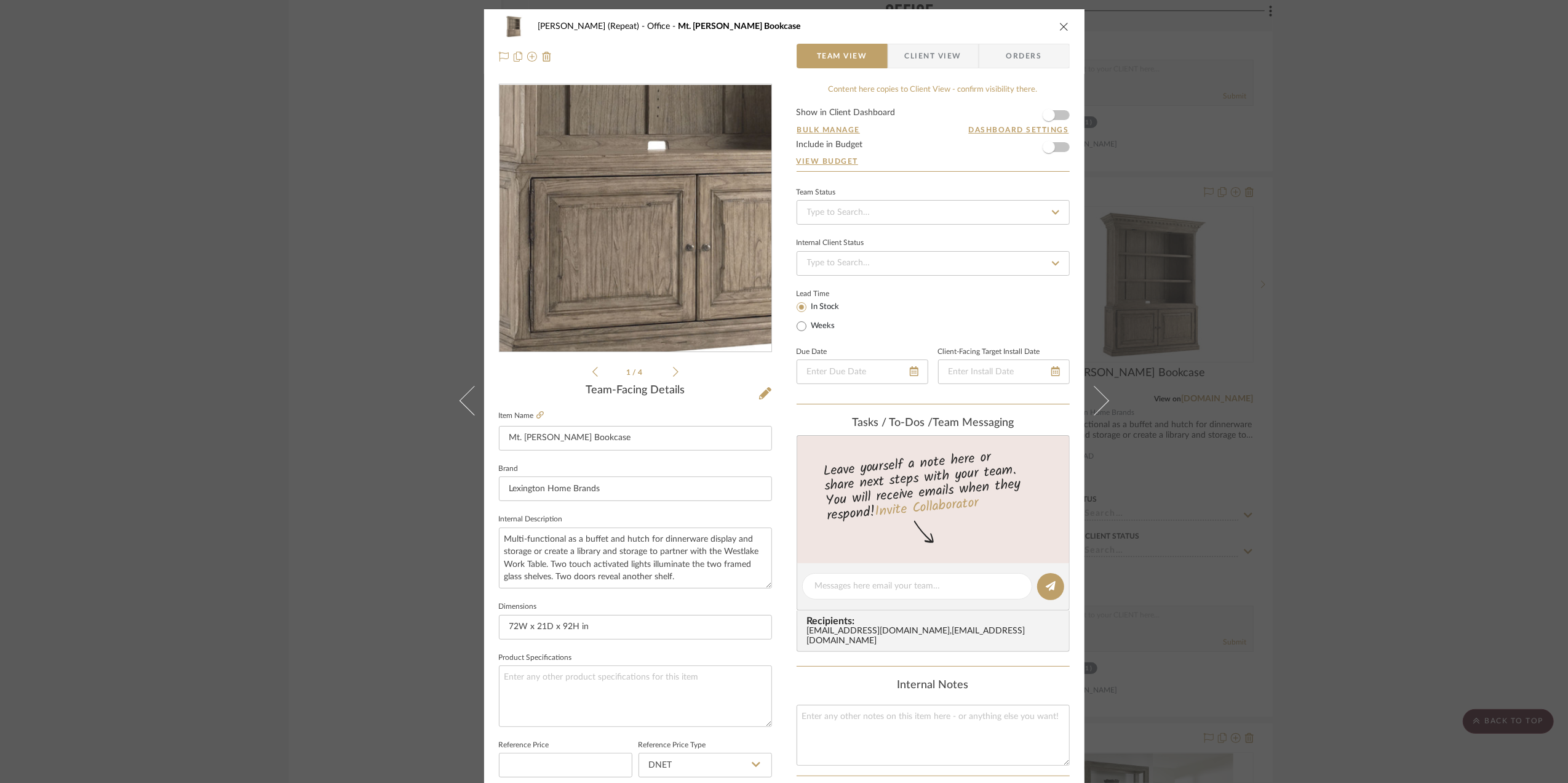
click at [620, 267] on img "0" at bounding box center [635, 219] width 272 height 204
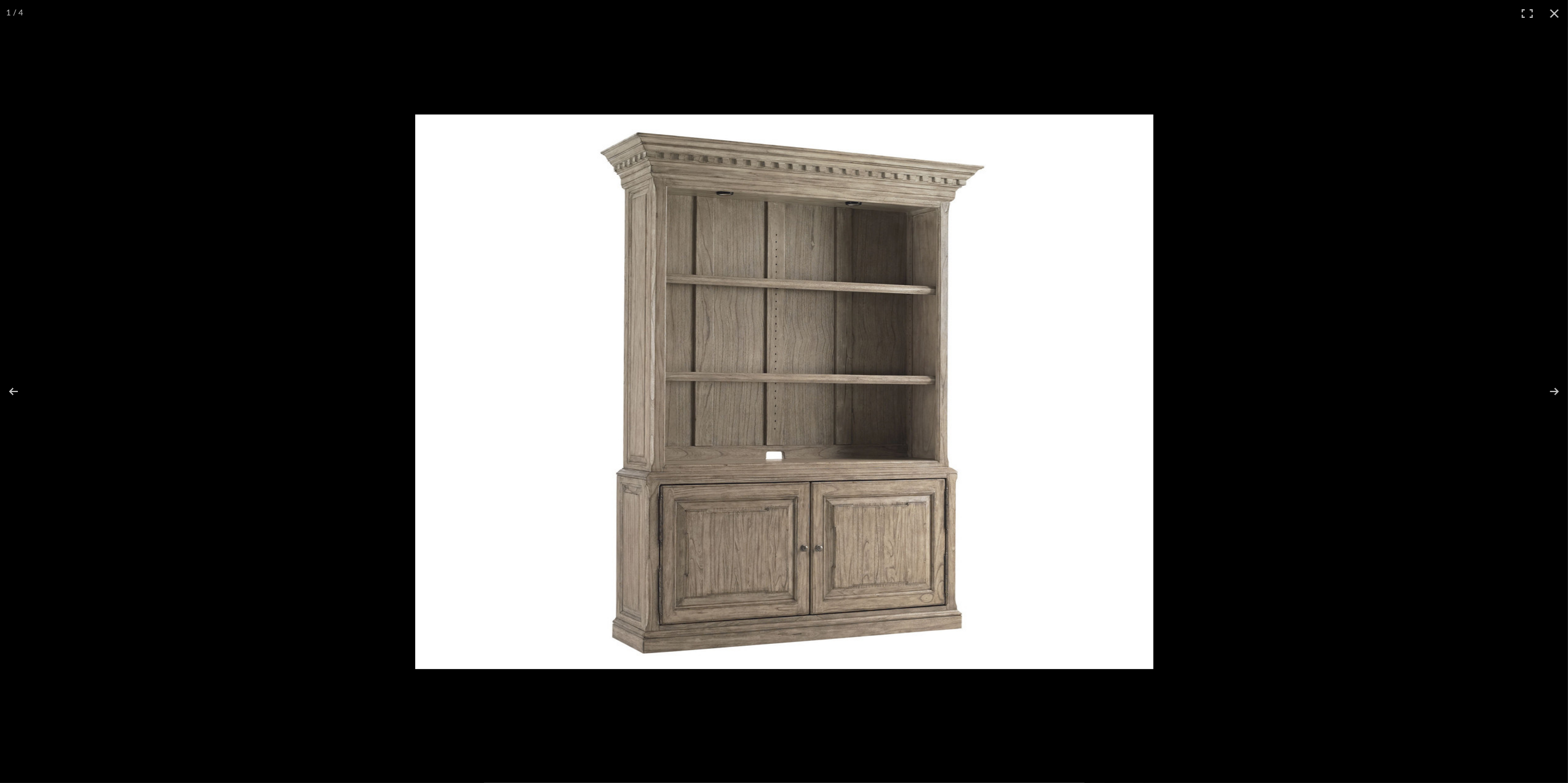
click at [1462, 631] on div at bounding box center [1011, 412] width 1193 height 595
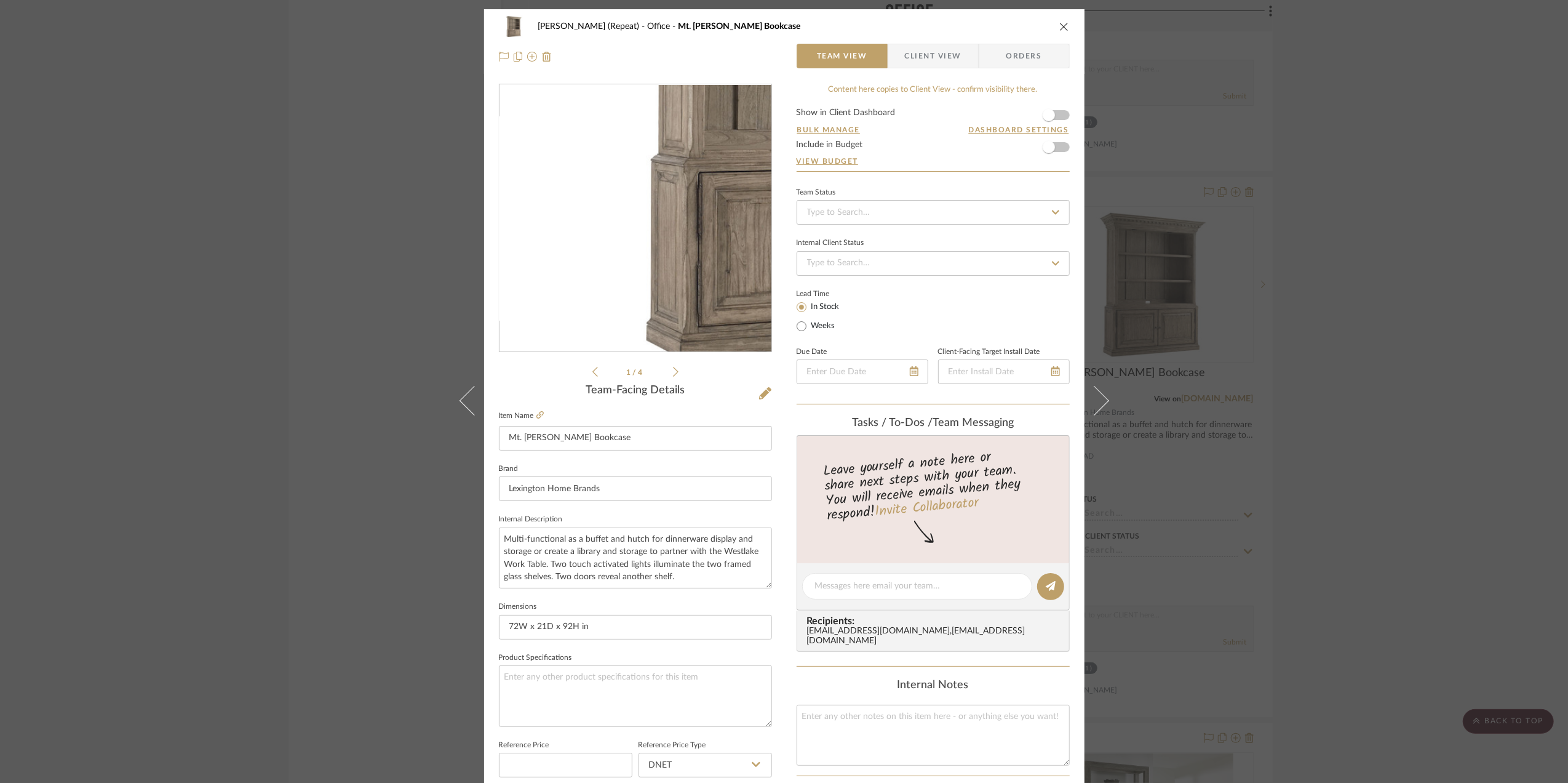
click at [564, 269] on img "0" at bounding box center [635, 219] width 272 height 204
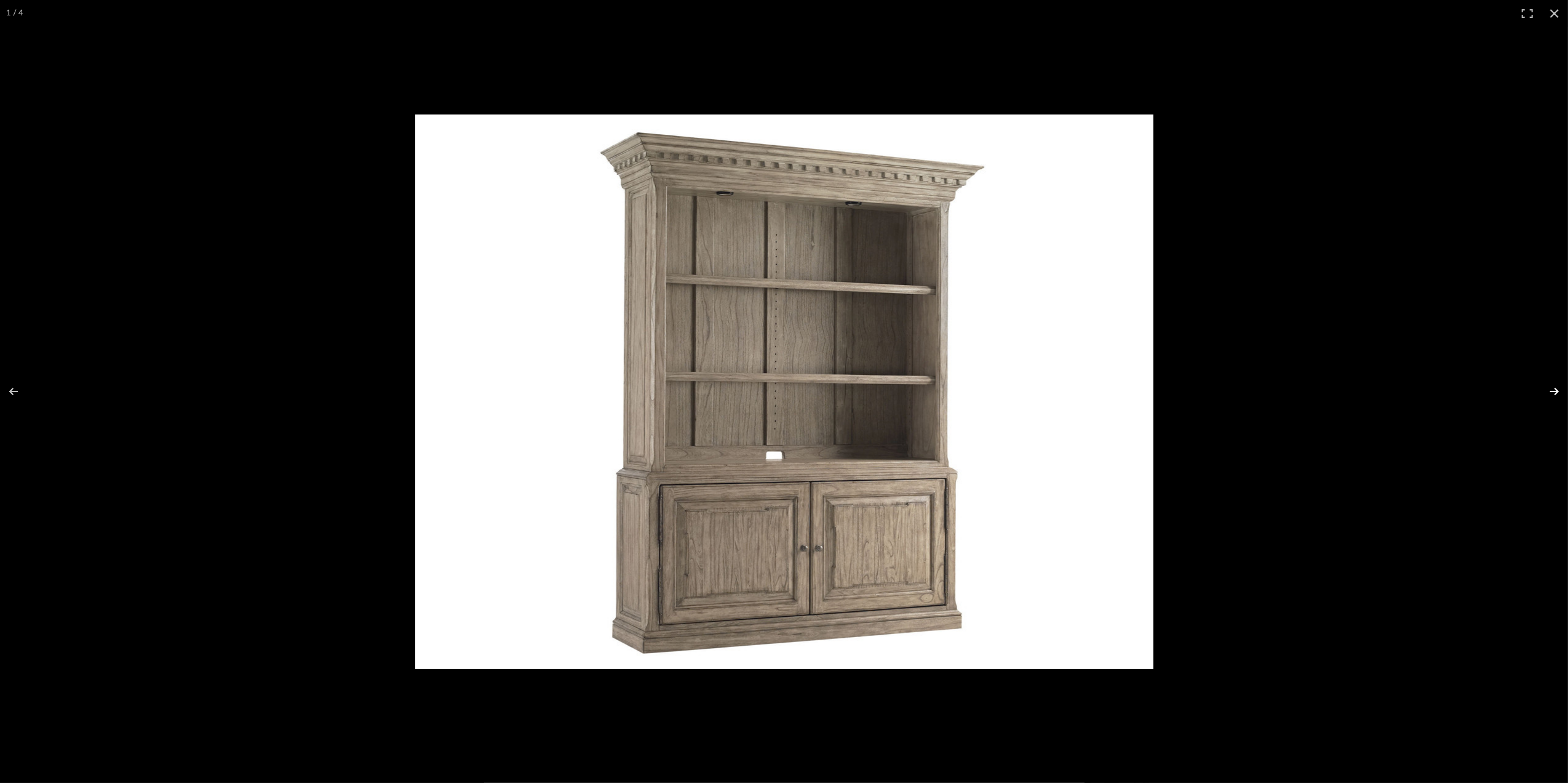
click at [1553, 387] on button at bounding box center [1545, 392] width 43 height 62
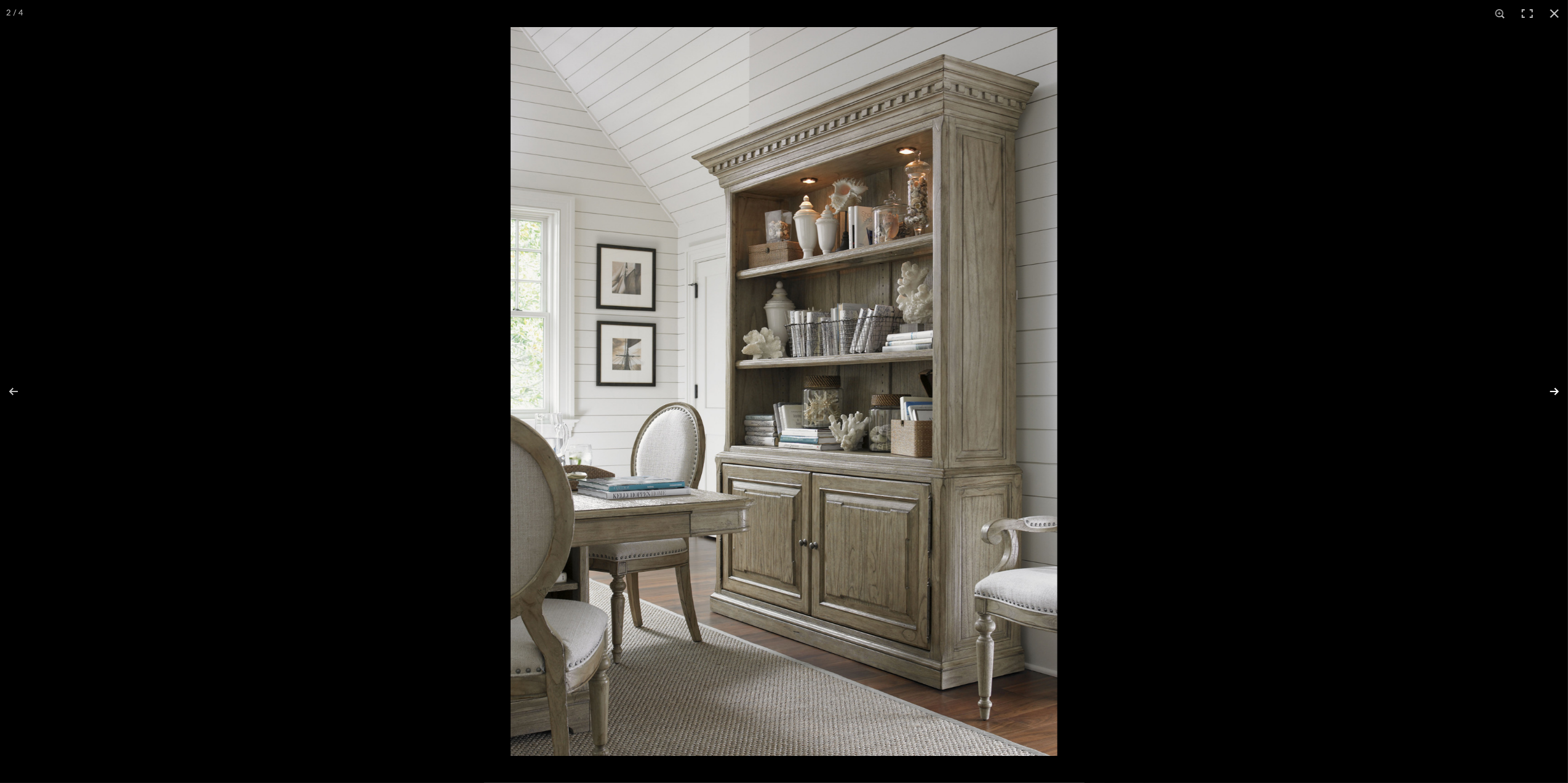
click at [1555, 392] on button at bounding box center [1545, 392] width 43 height 62
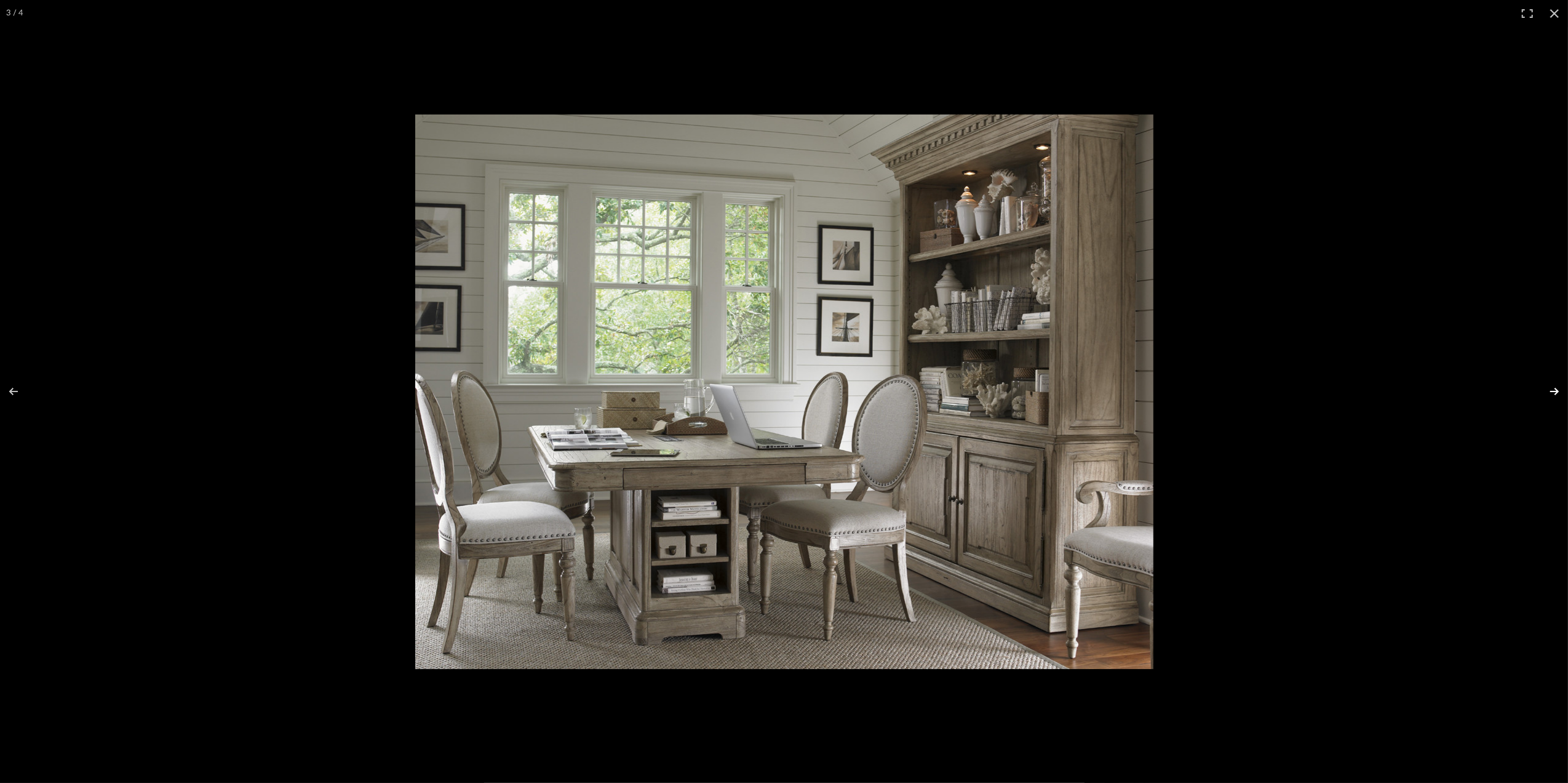
click at [1556, 388] on button at bounding box center [1545, 392] width 43 height 62
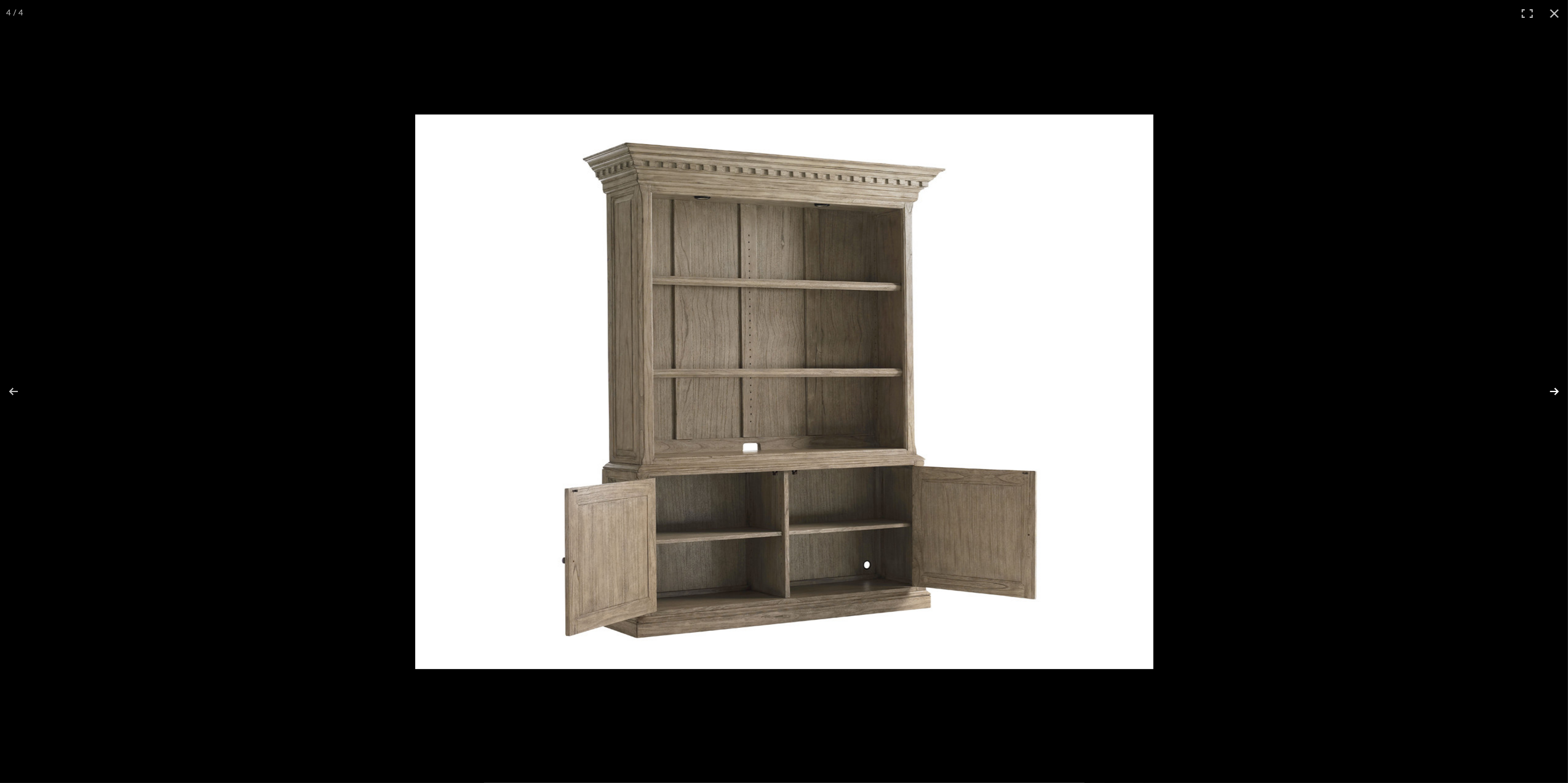
click at [1553, 390] on button at bounding box center [1545, 392] width 43 height 62
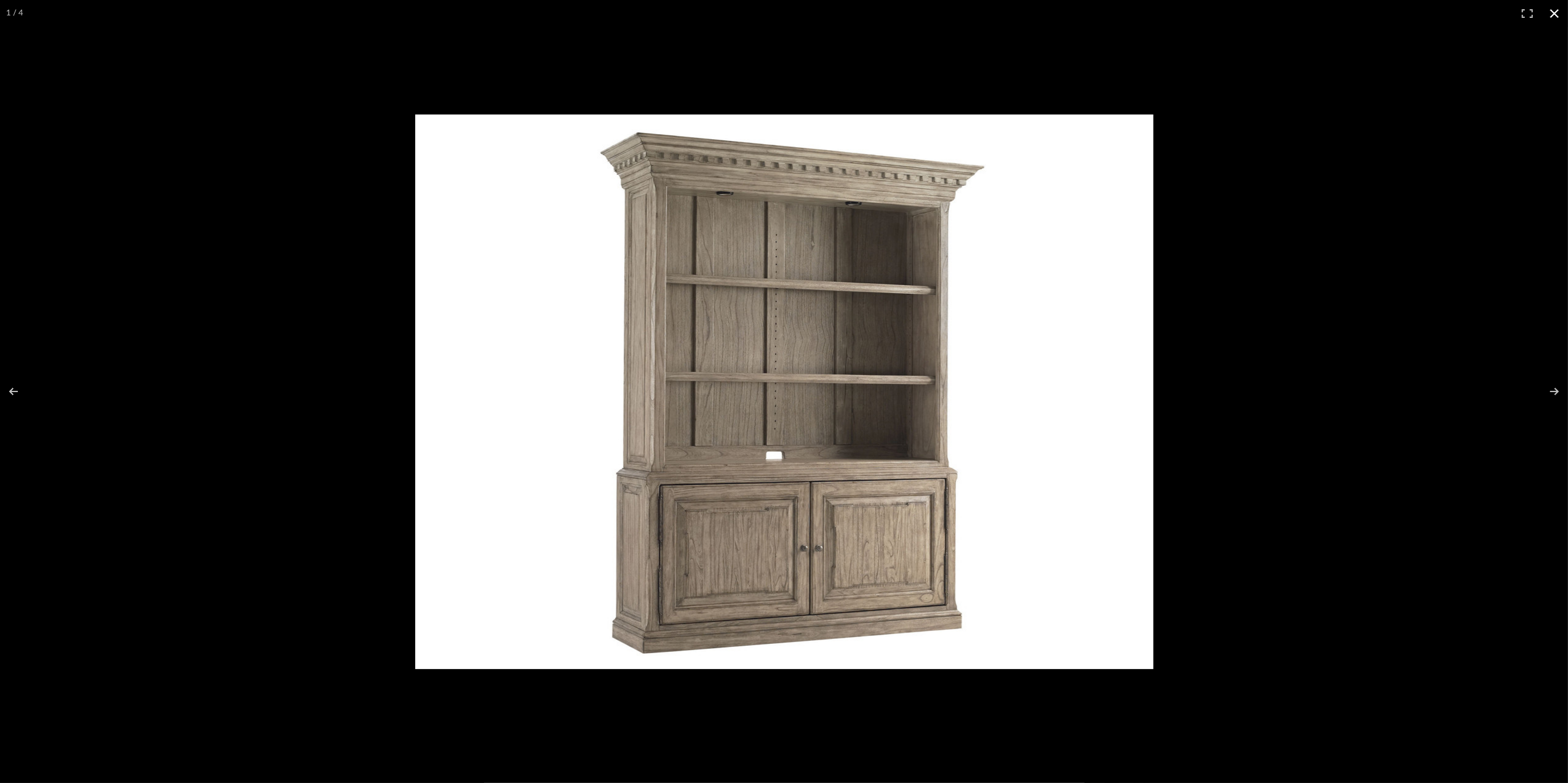
click at [1553, 10] on button at bounding box center [1554, 14] width 27 height 27
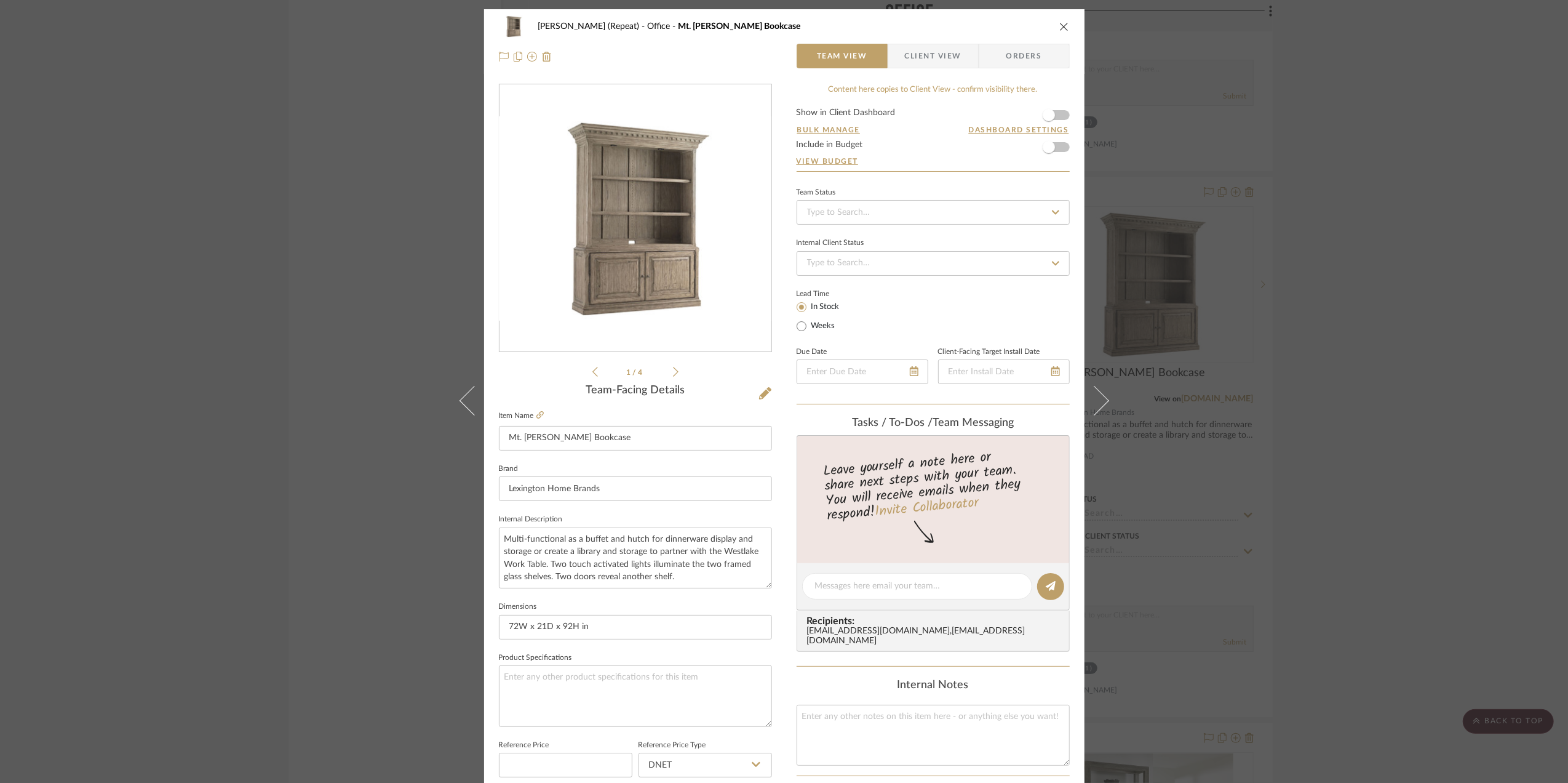
click at [1467, 449] on div "Stephanie Bergreen (Repeat) Office Mt. Bonnell Bookcase Team View Client View O…" at bounding box center [784, 392] width 1568 height 783
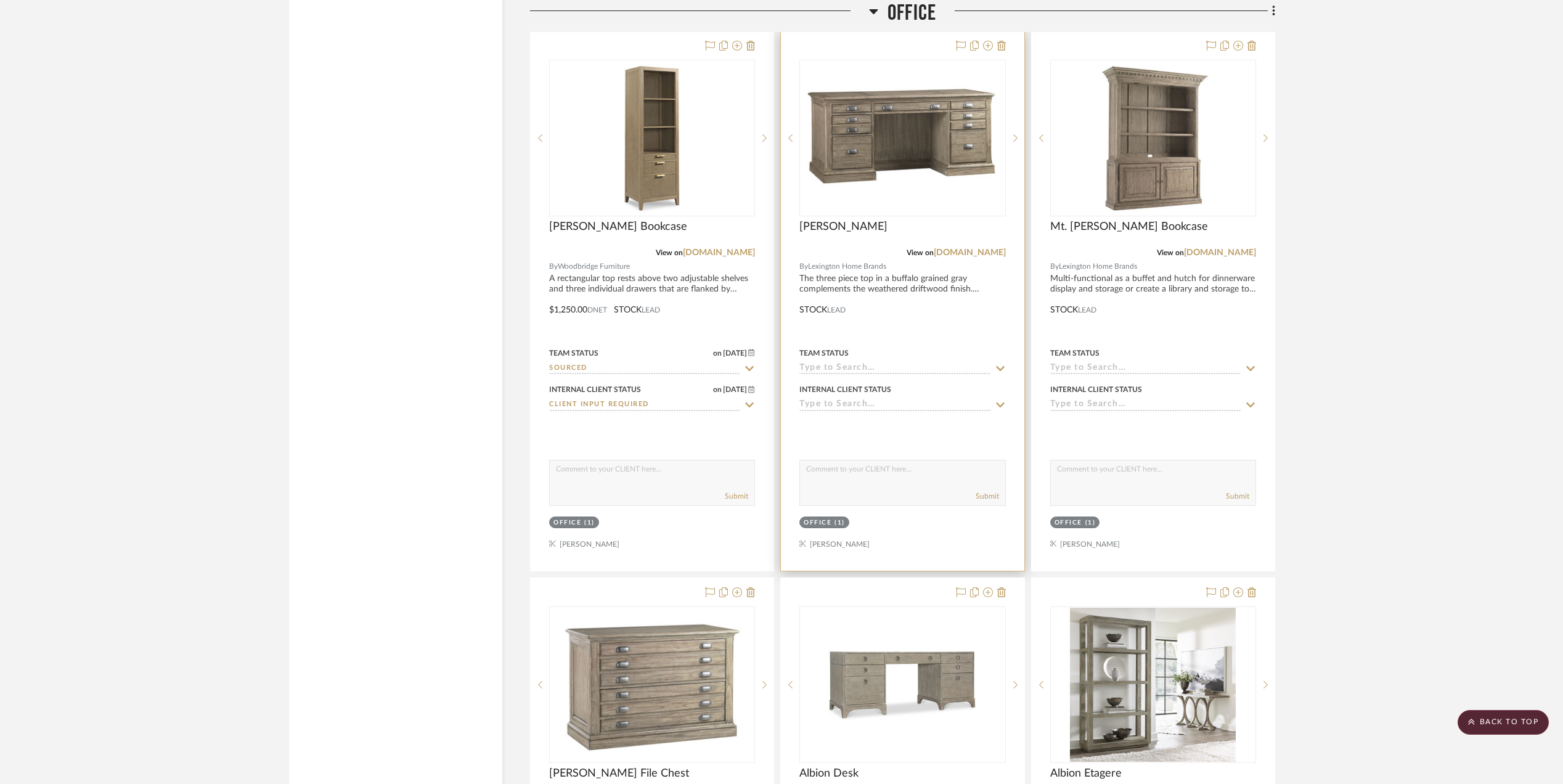
scroll to position [2300, 0]
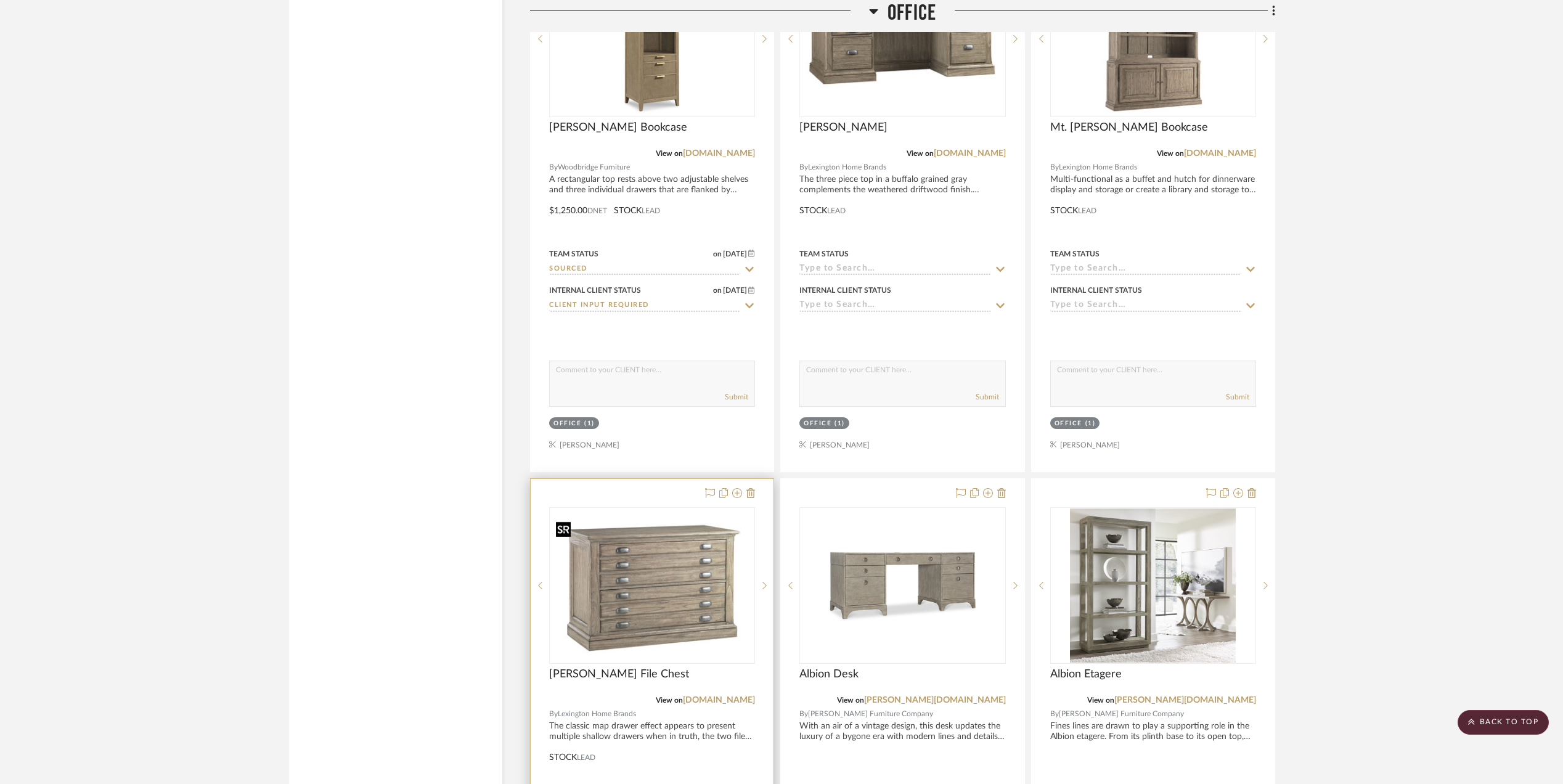
click at [664, 590] on img "0" at bounding box center [651, 585] width 203 height 153
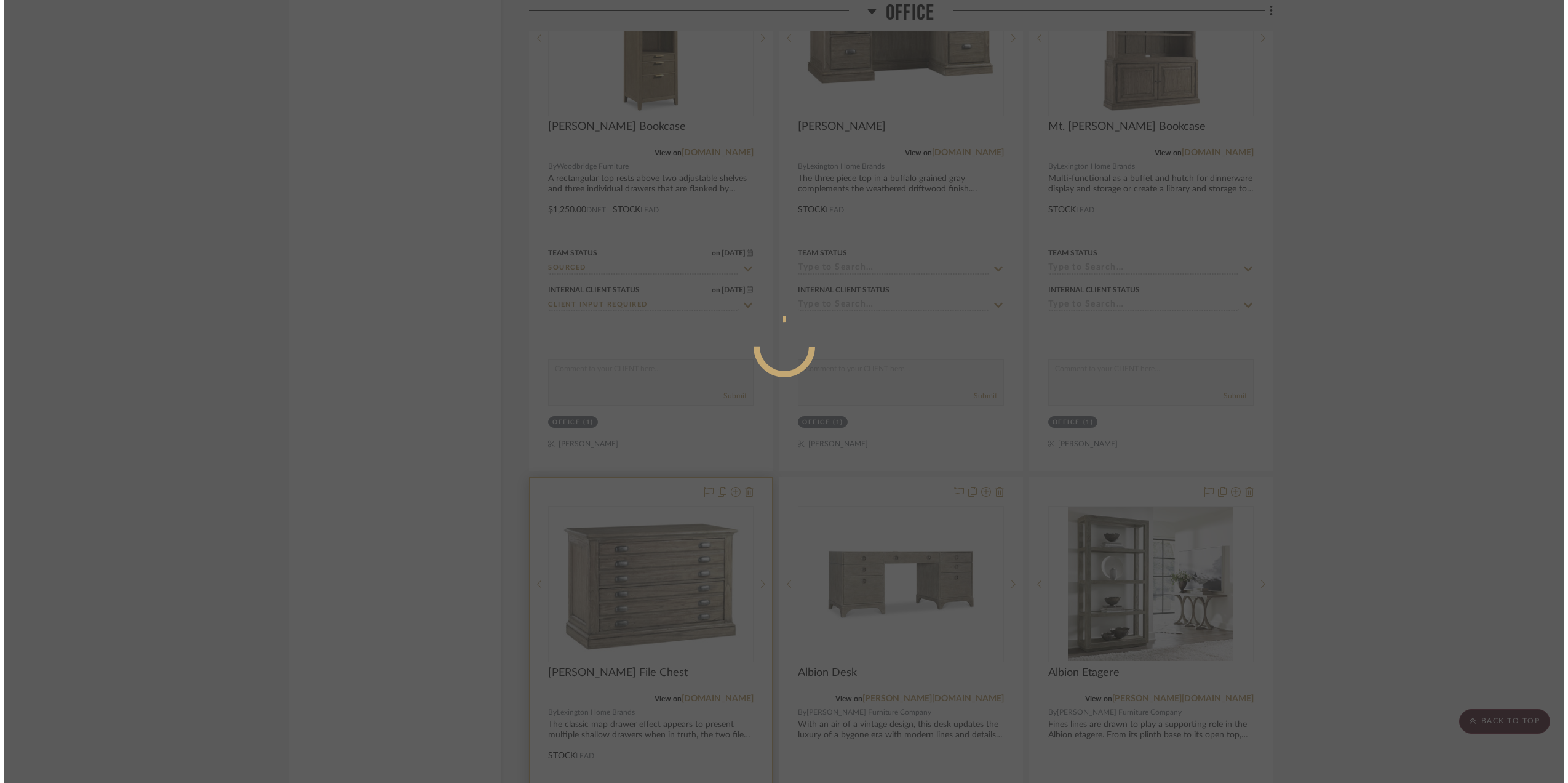
scroll to position [0, 0]
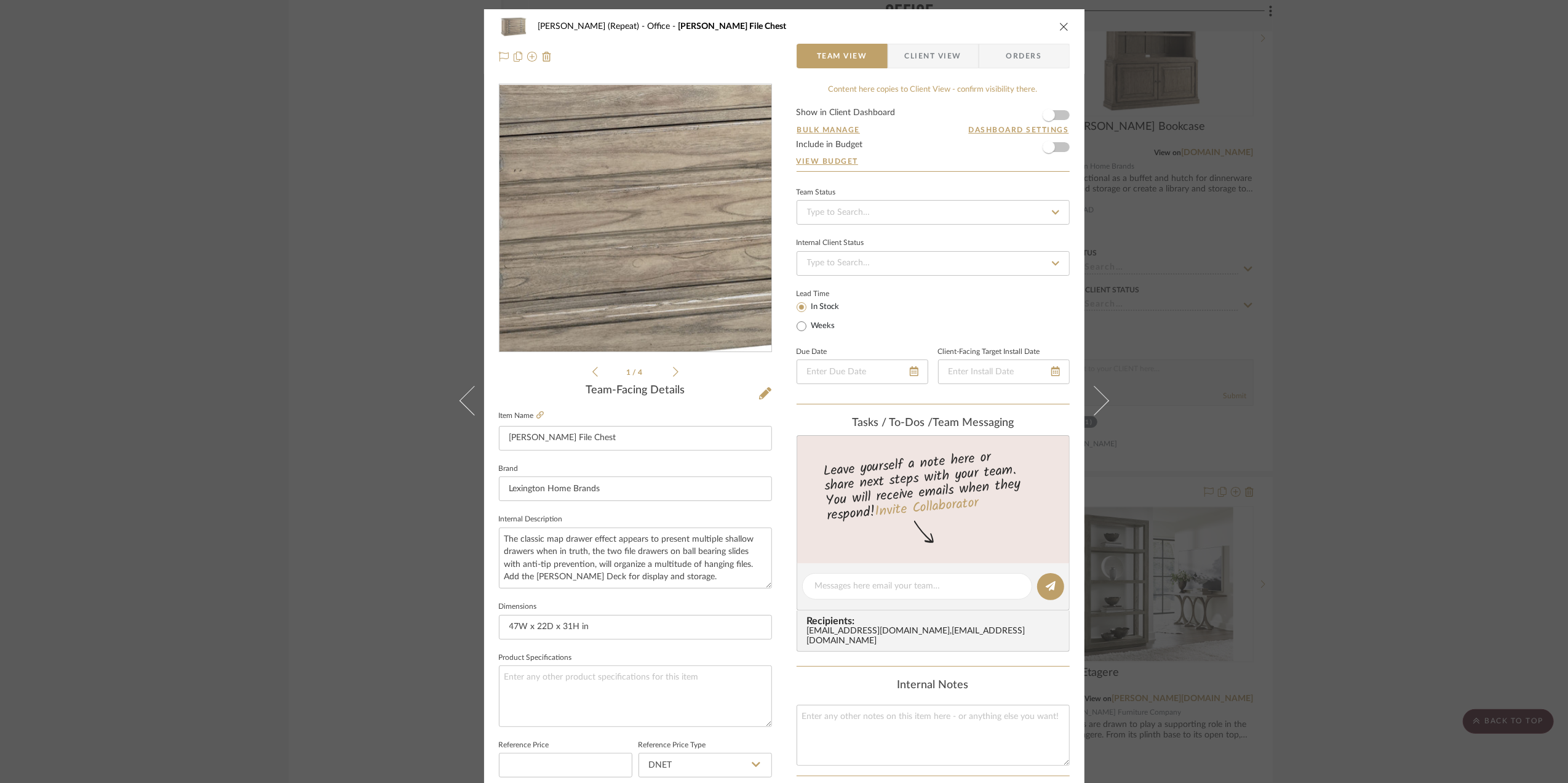
click at [645, 249] on img "0" at bounding box center [635, 219] width 272 height 204
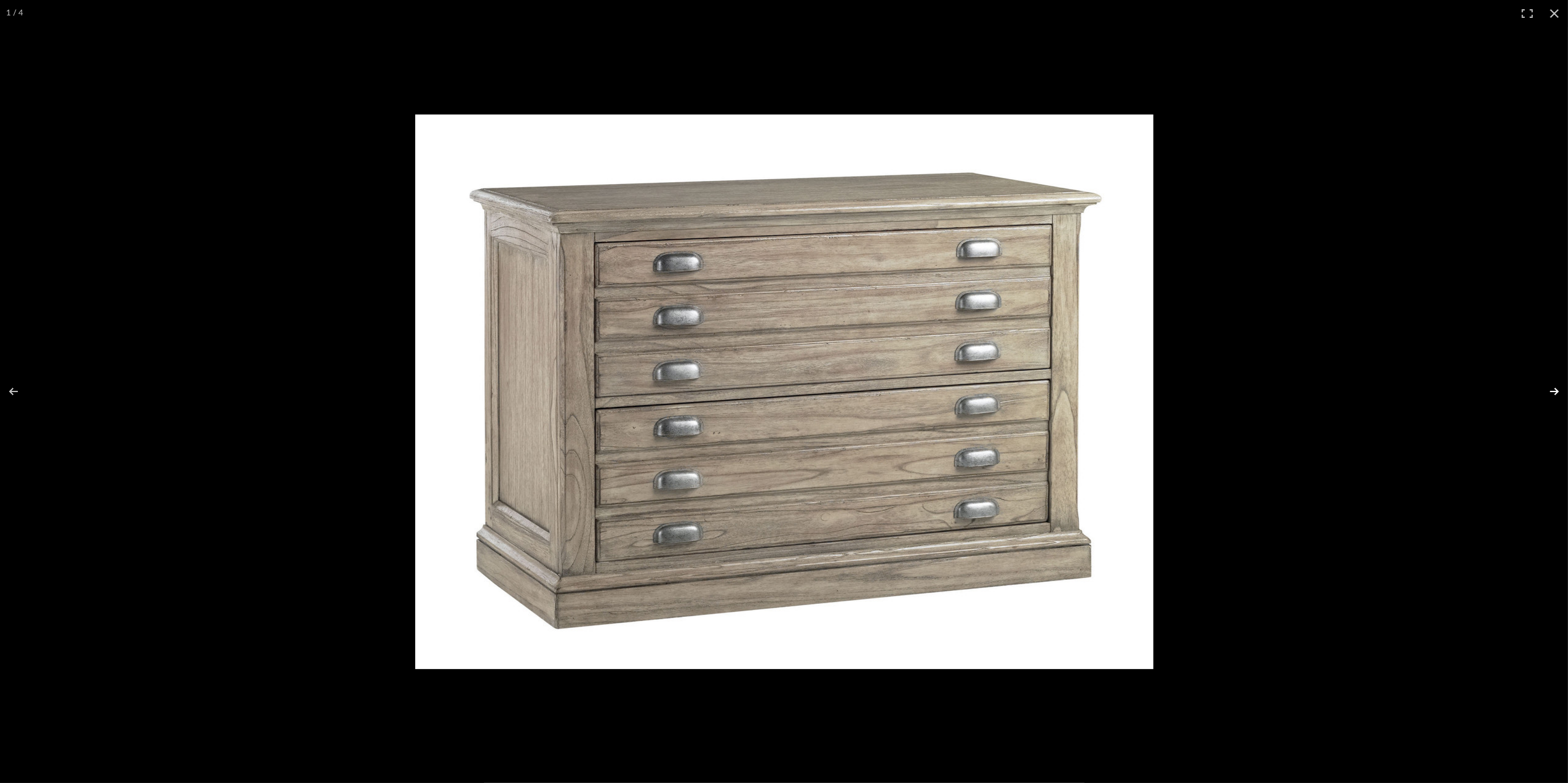
click at [1553, 394] on button at bounding box center [1545, 392] width 43 height 62
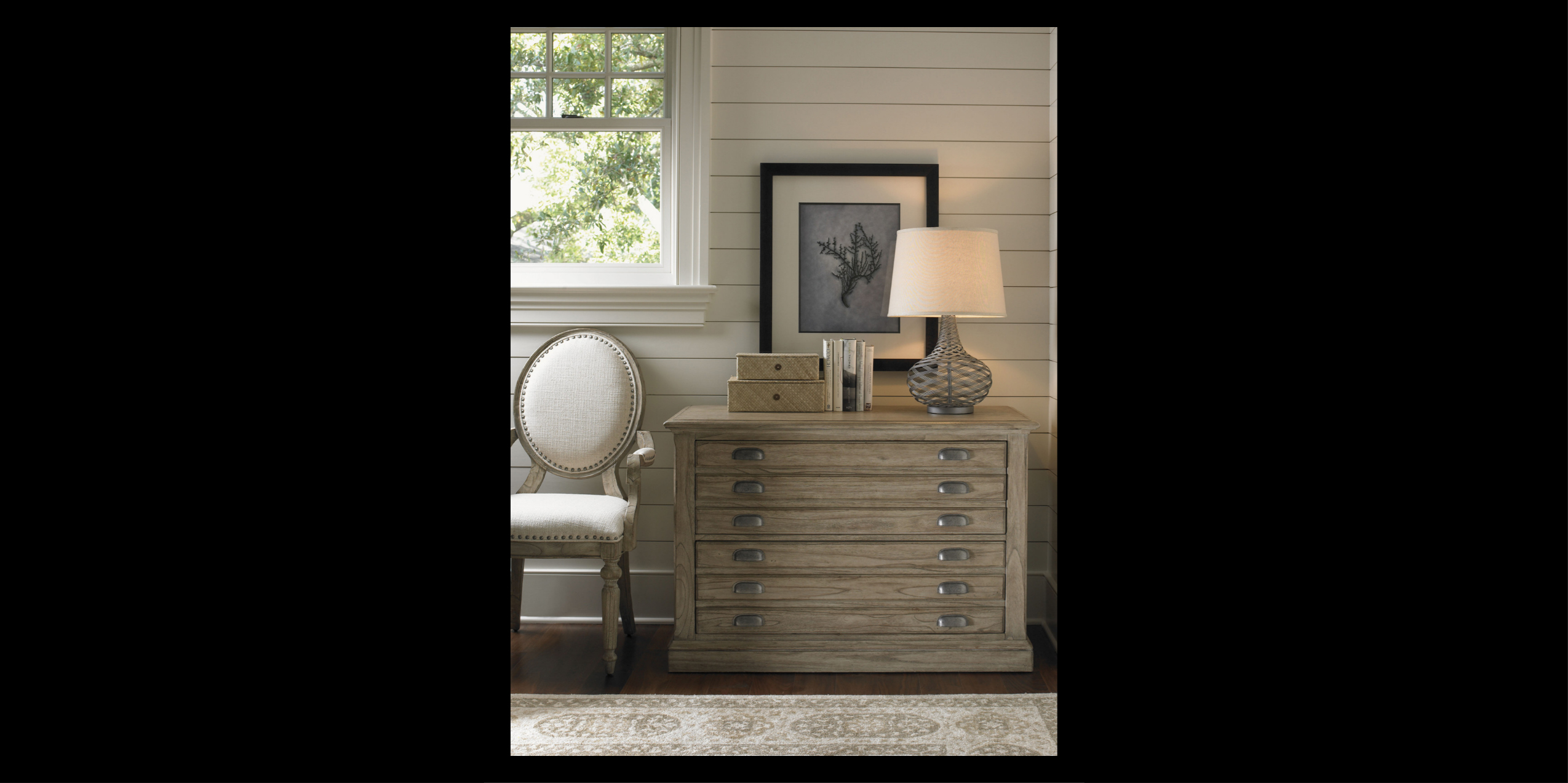
click at [1553, 394] on button at bounding box center [1545, 392] width 43 height 62
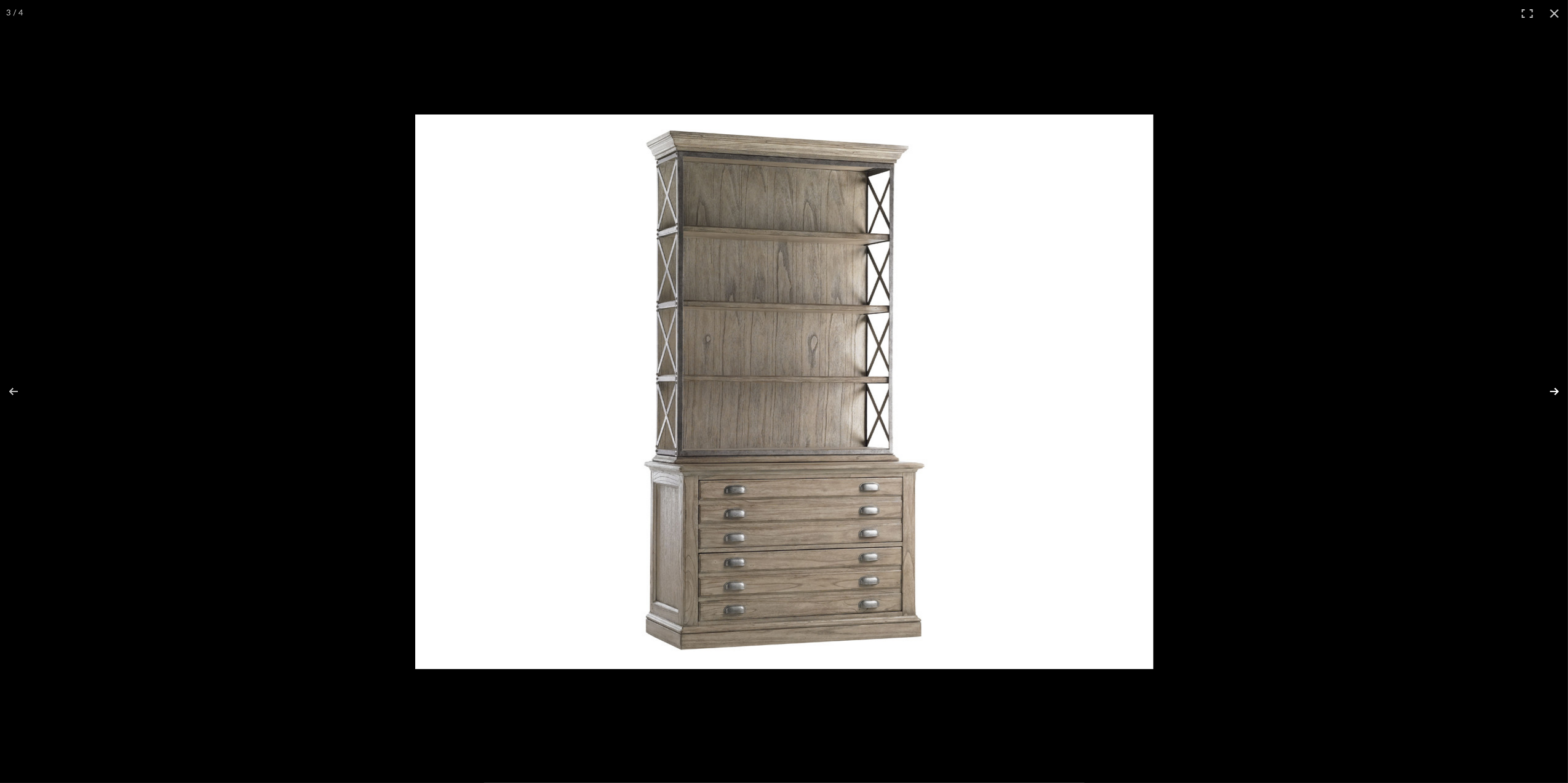
click at [1549, 386] on button at bounding box center [1545, 392] width 43 height 62
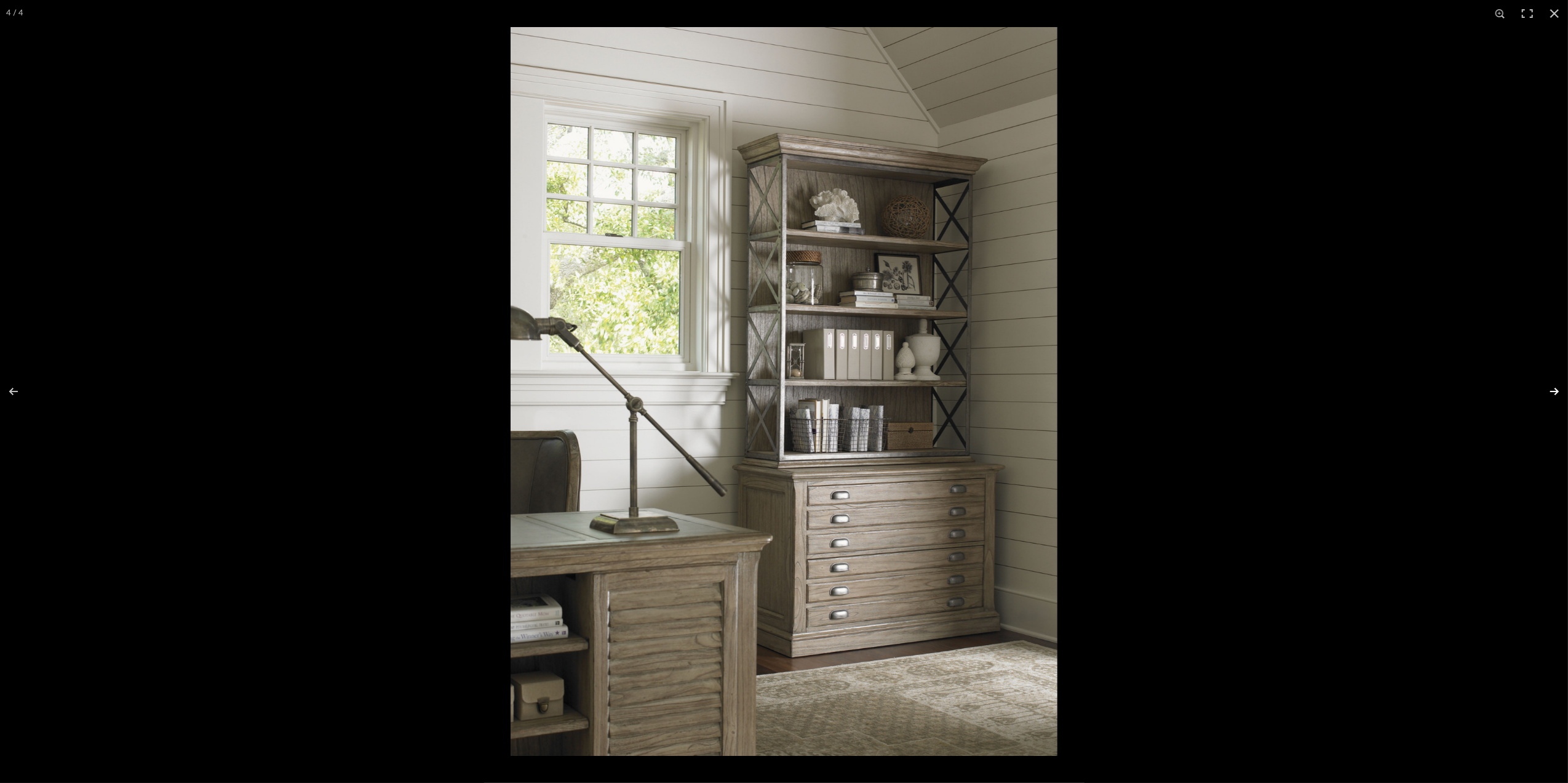
click at [1553, 397] on button at bounding box center [1545, 392] width 43 height 62
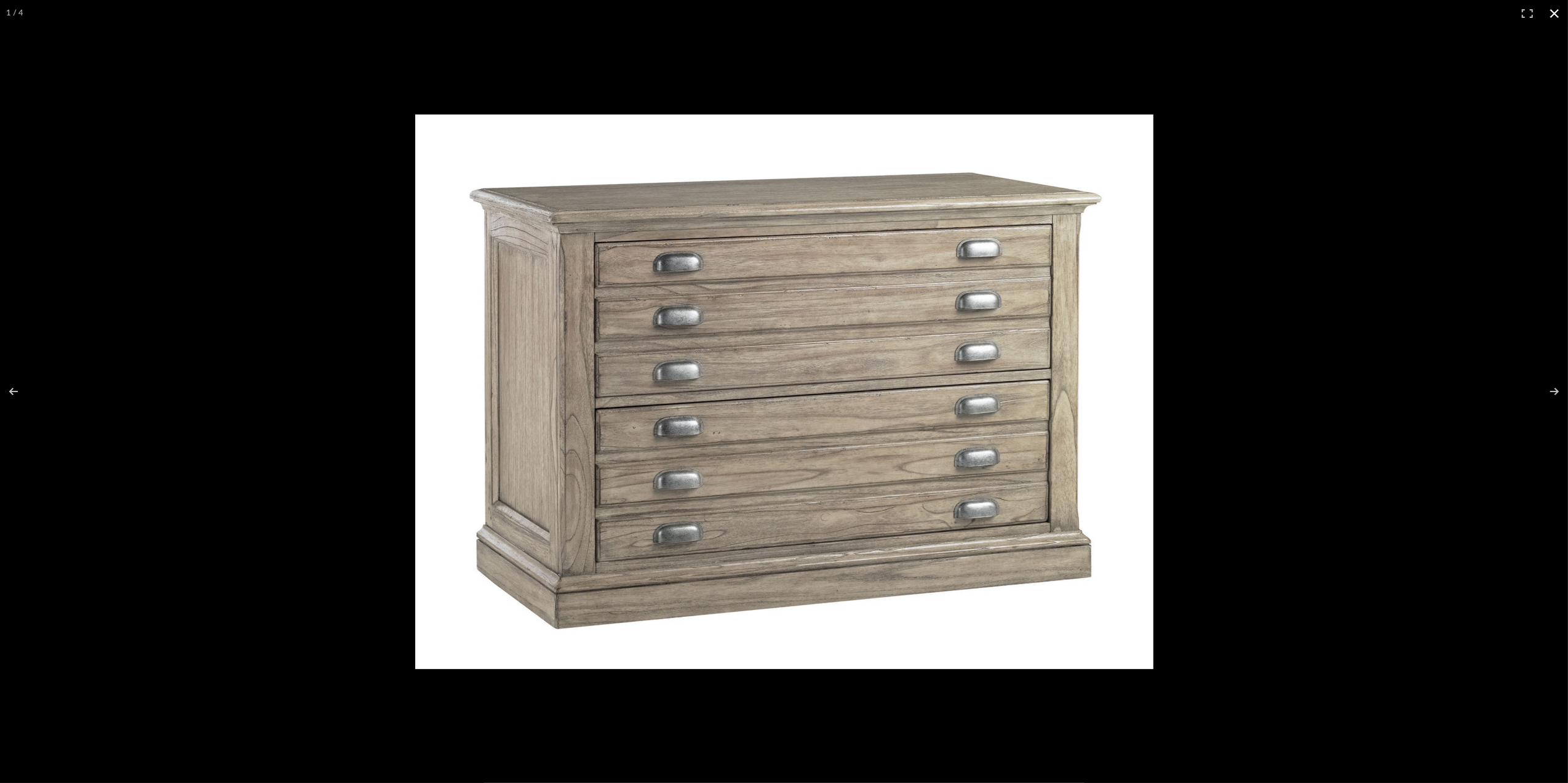
click at [1558, 14] on button at bounding box center [1554, 14] width 27 height 27
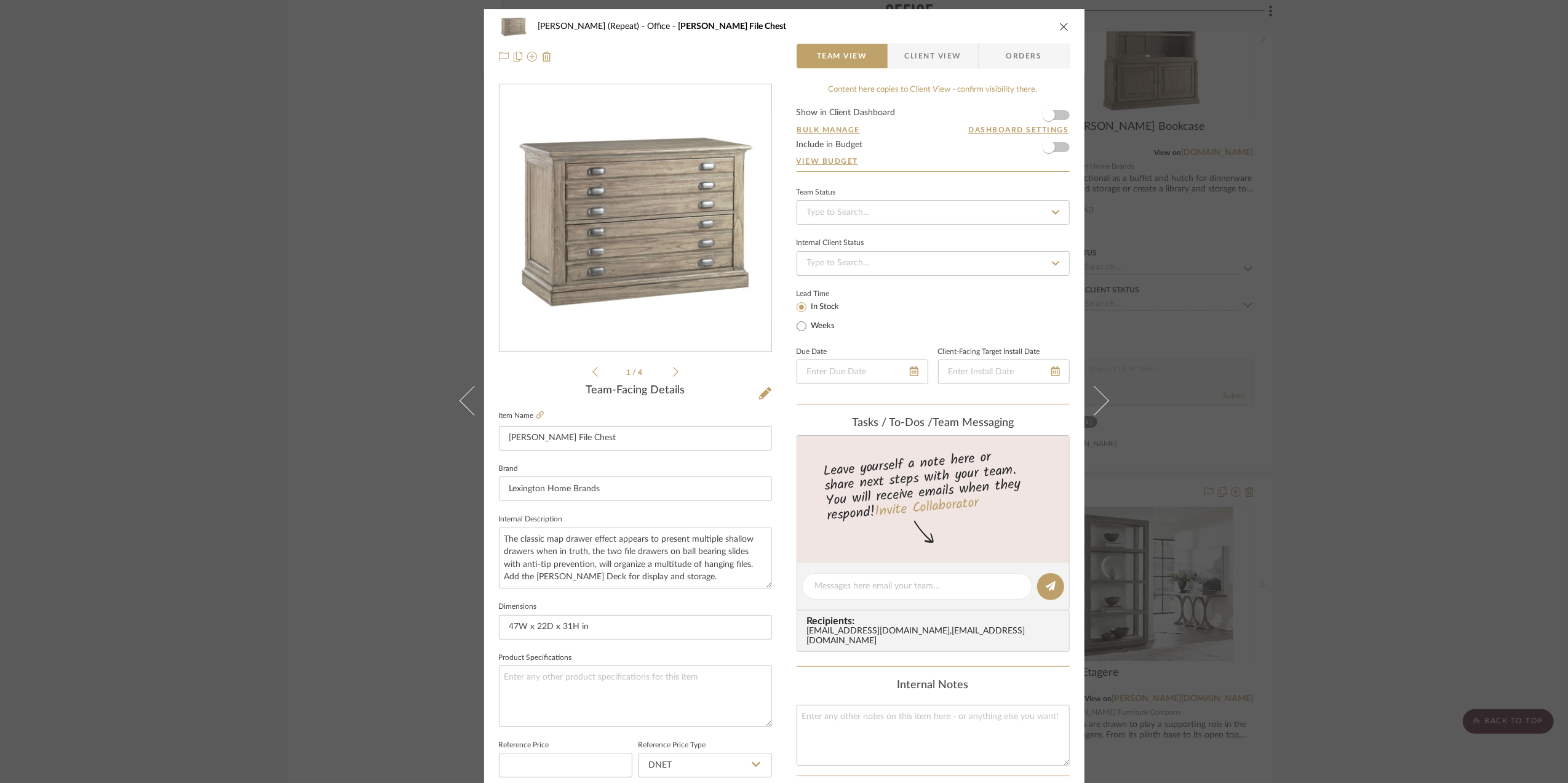
click at [1473, 402] on div "Stephanie Bergreen (Repeat) Office Johnson File Chest Team View Client View Ord…" at bounding box center [784, 392] width 1568 height 783
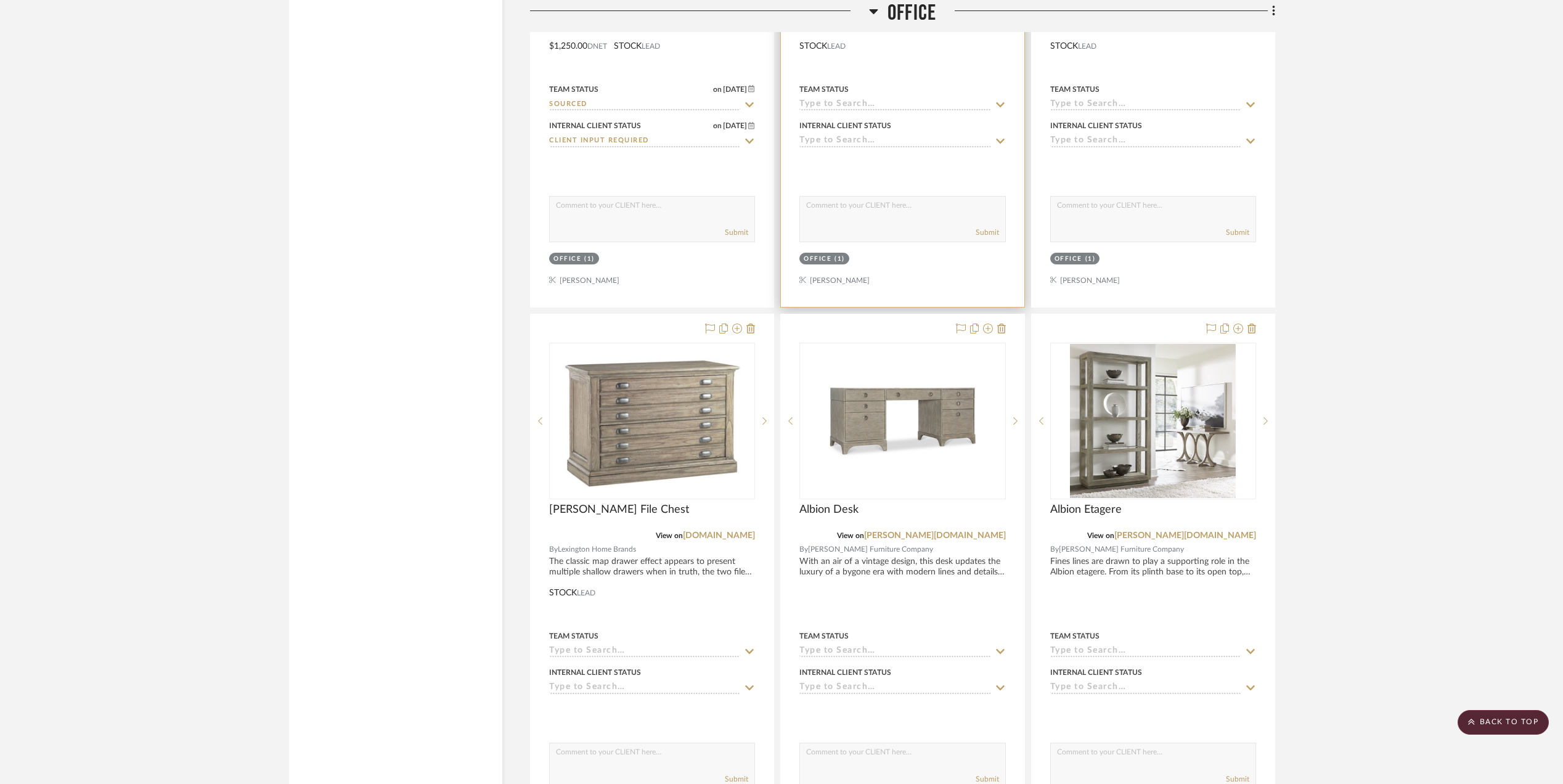
scroll to position [2546, 0]
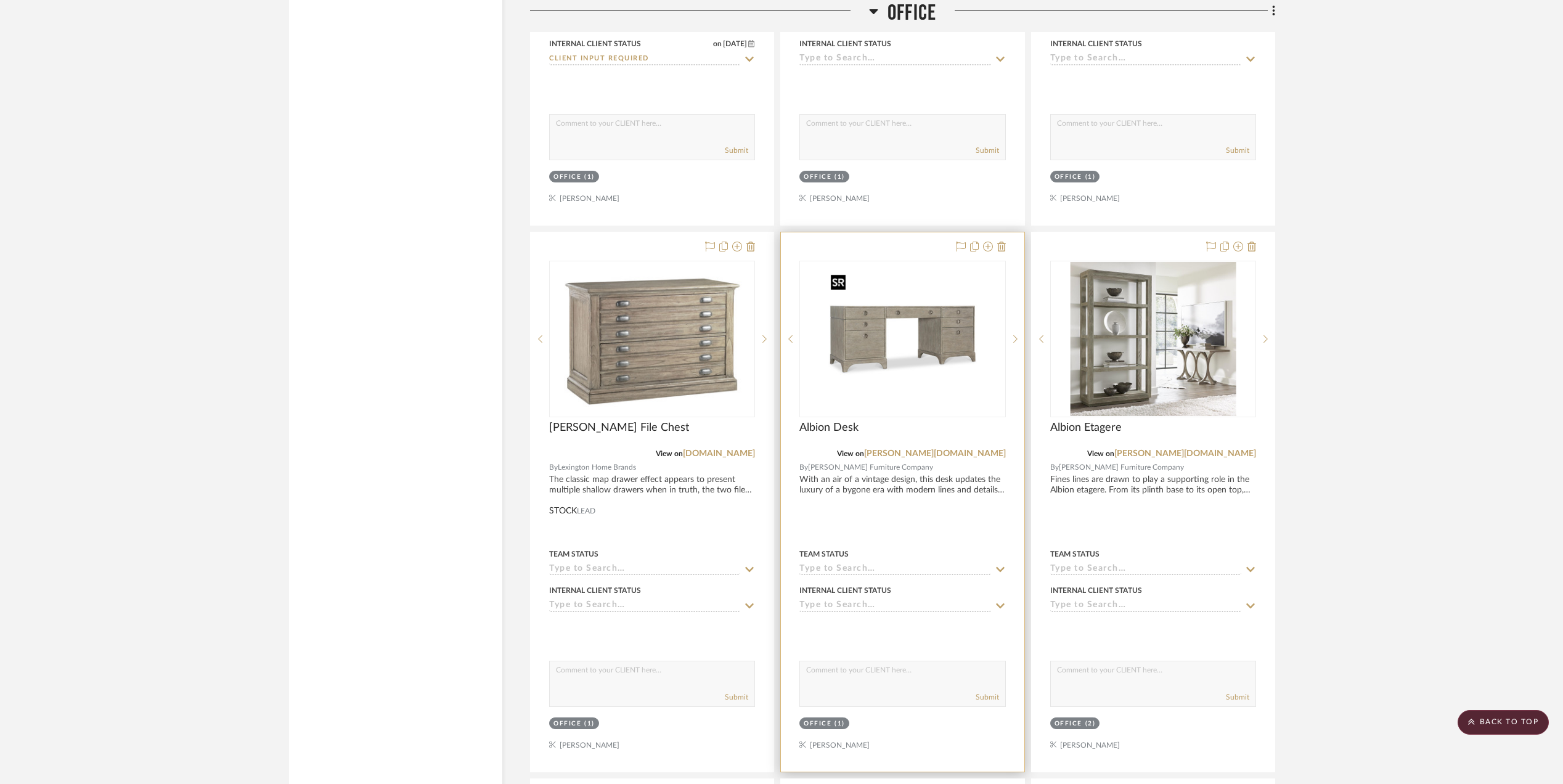
click at [855, 360] on img "0" at bounding box center [902, 338] width 154 height 154
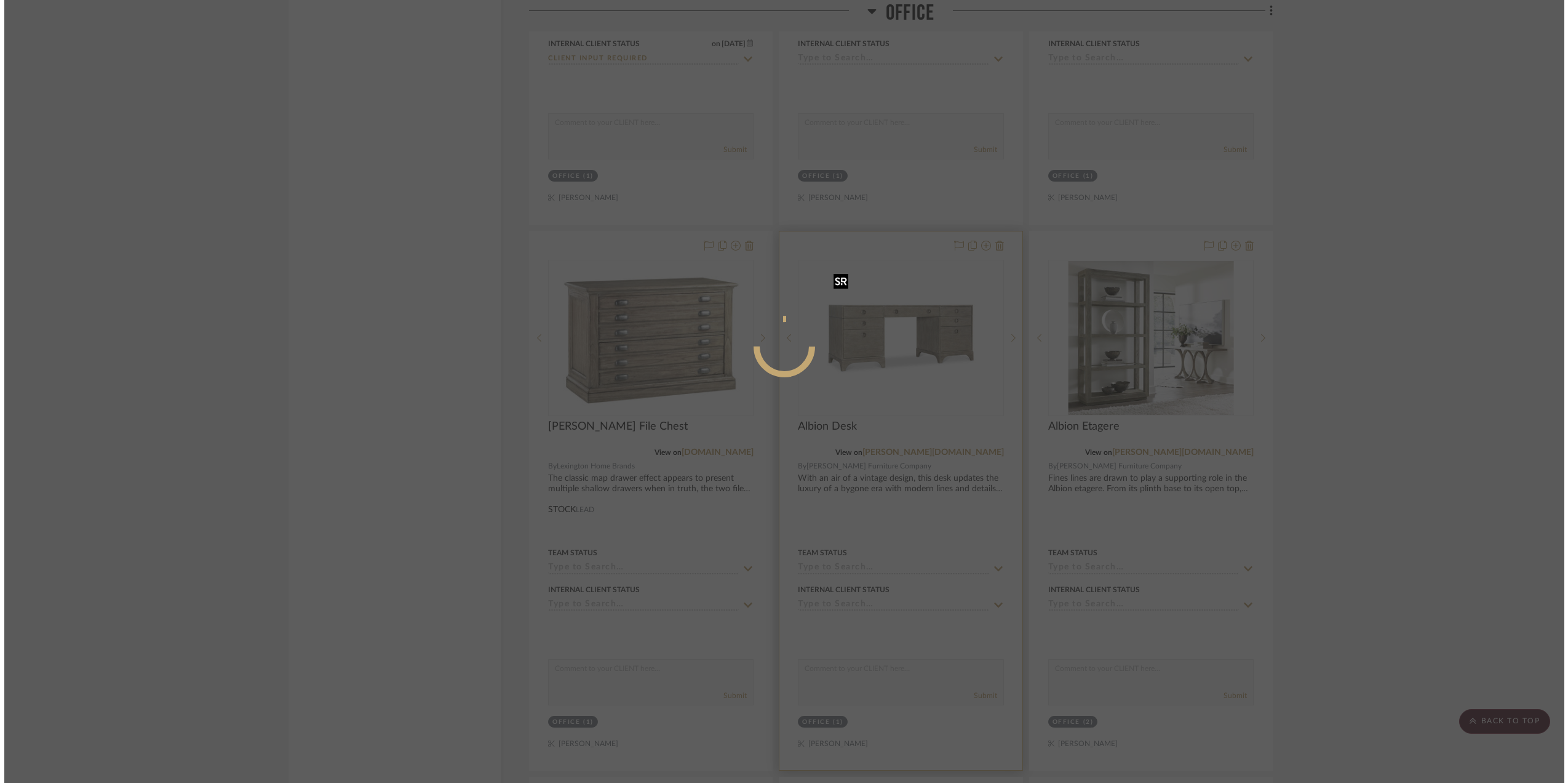
scroll to position [0, 0]
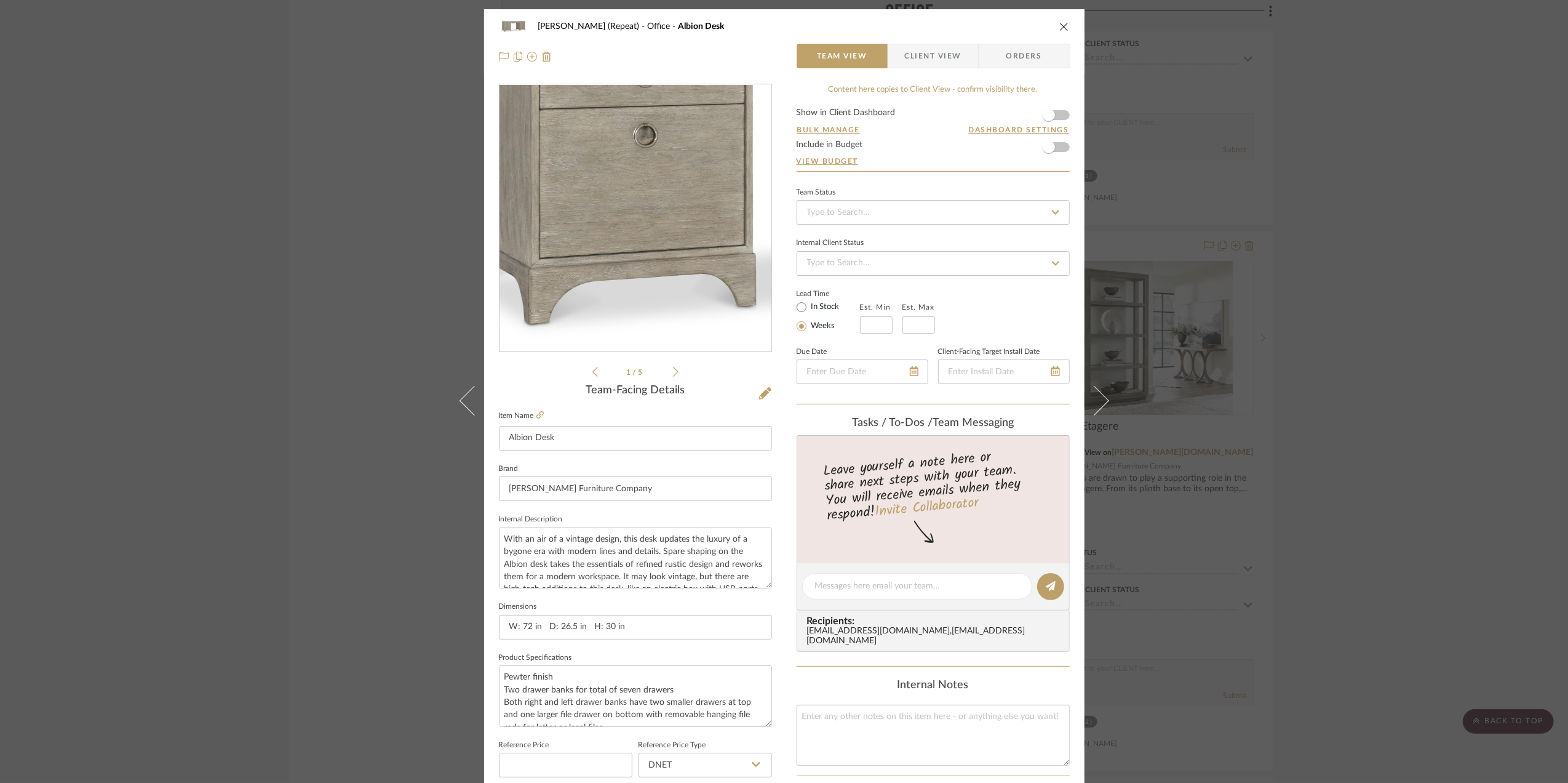
click at [563, 241] on img "0" at bounding box center [634, 218] width 267 height 267
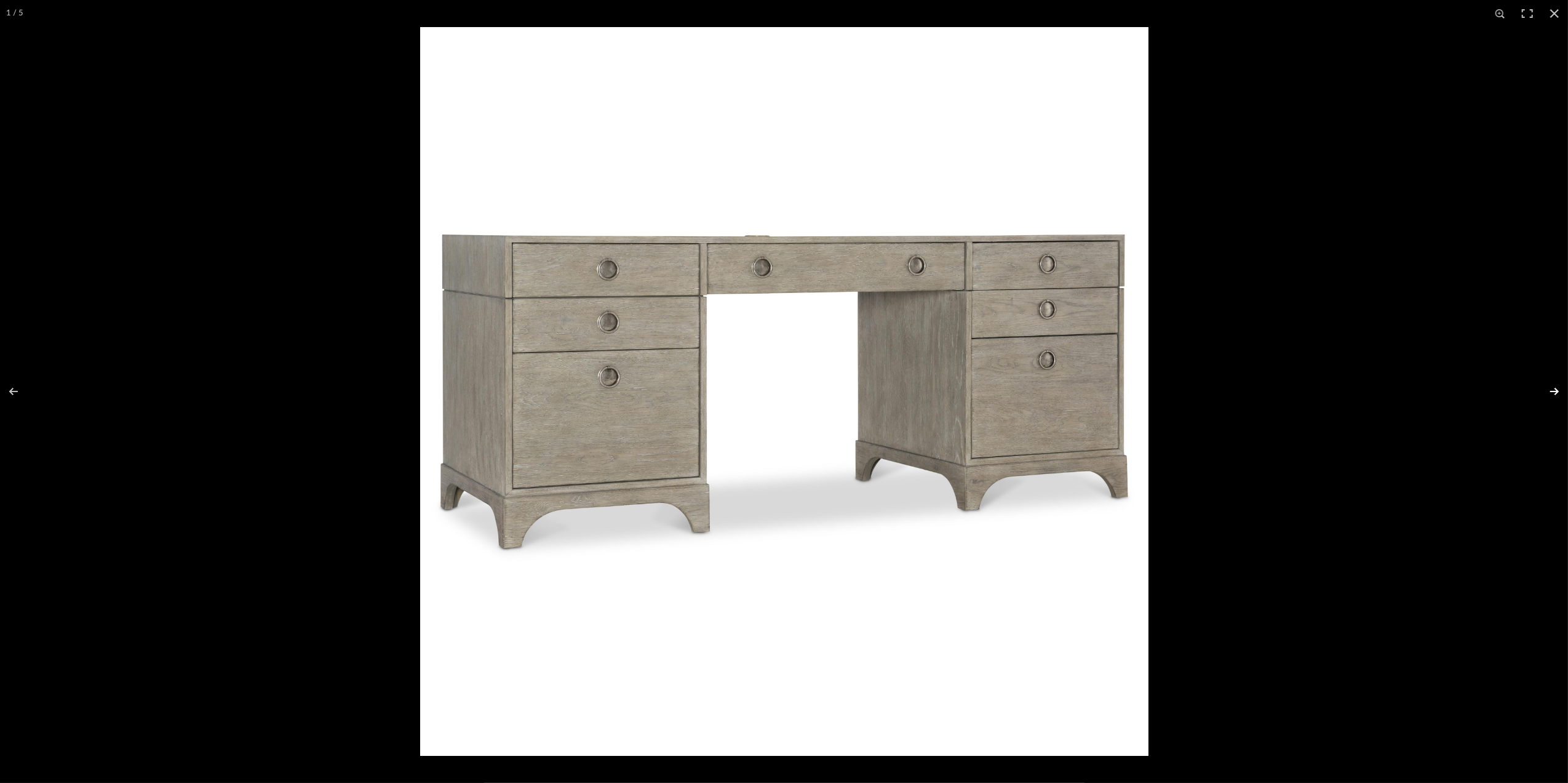
click at [1554, 390] on button at bounding box center [1545, 392] width 43 height 62
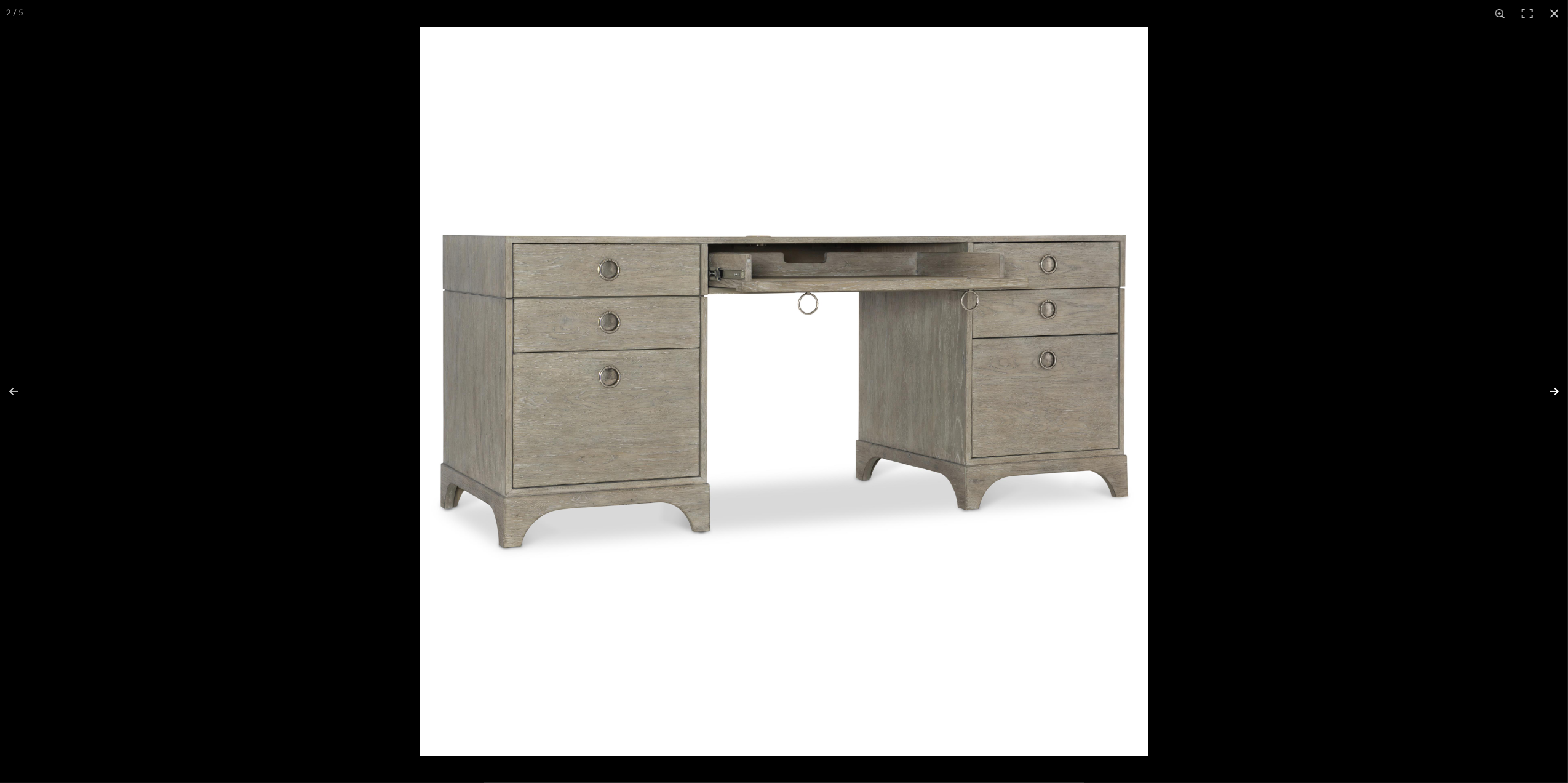
click at [1554, 394] on button at bounding box center [1545, 392] width 43 height 62
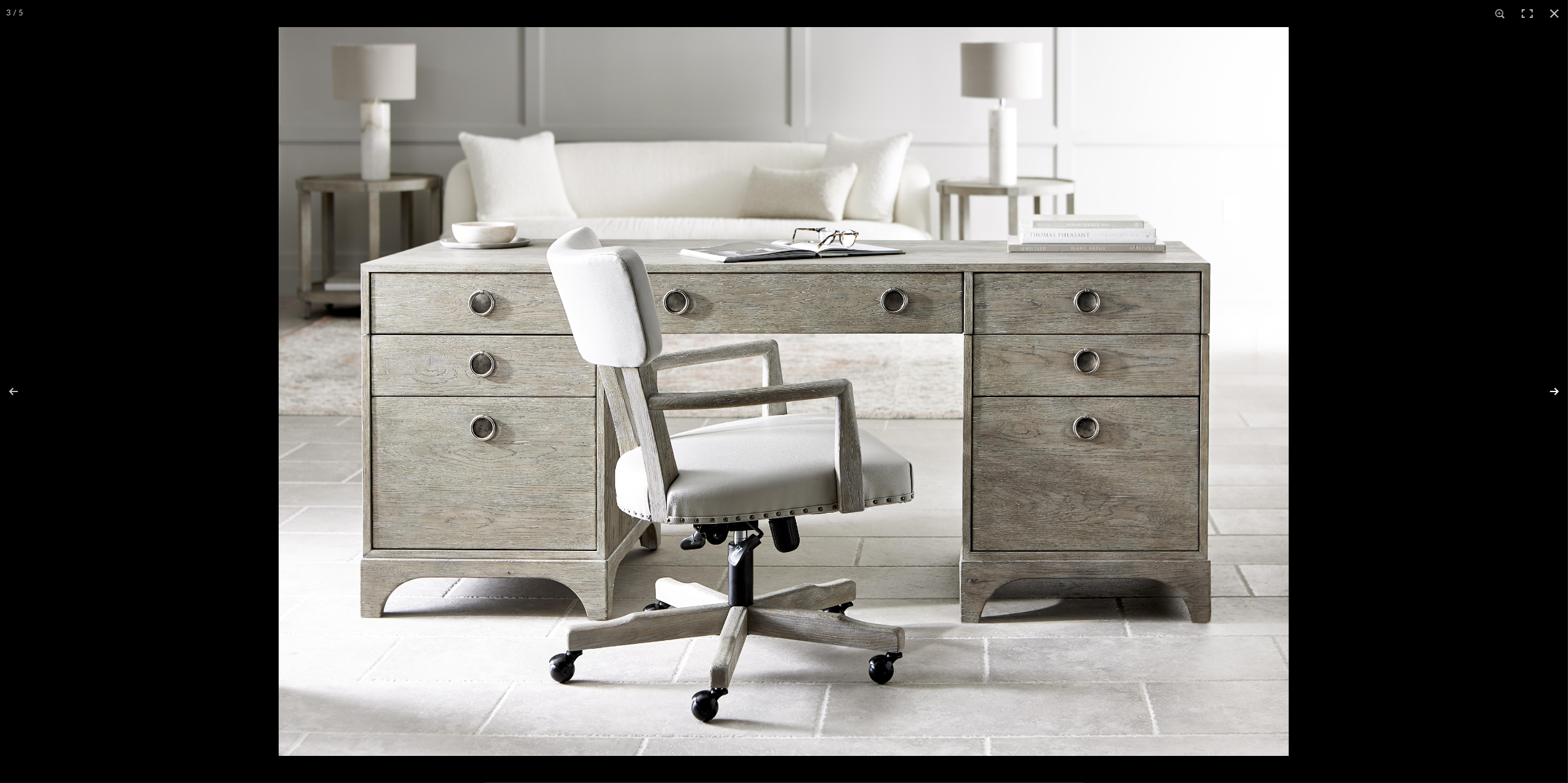
click at [1554, 394] on button at bounding box center [1545, 392] width 43 height 62
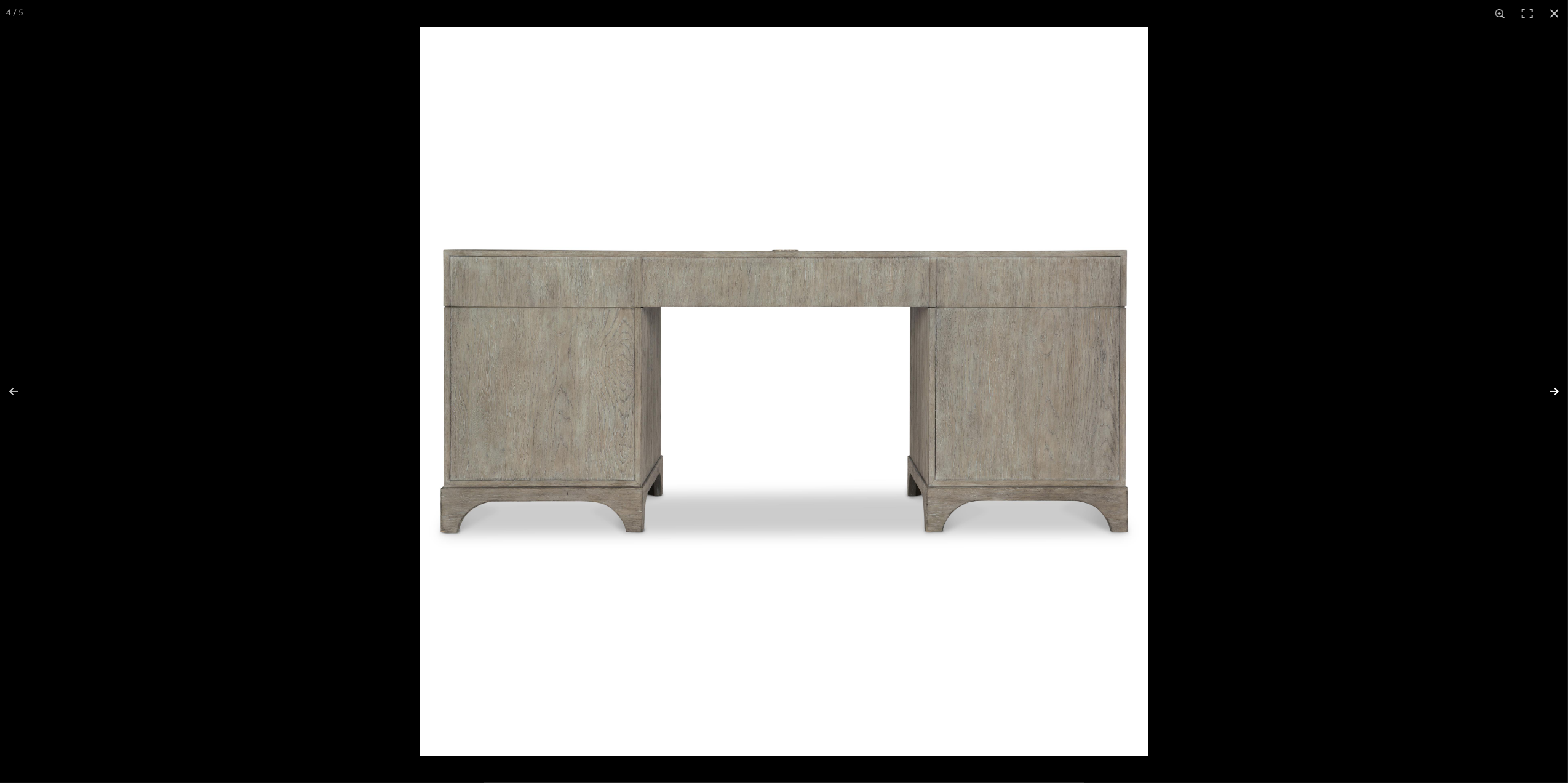
click at [1553, 392] on button at bounding box center [1545, 392] width 43 height 62
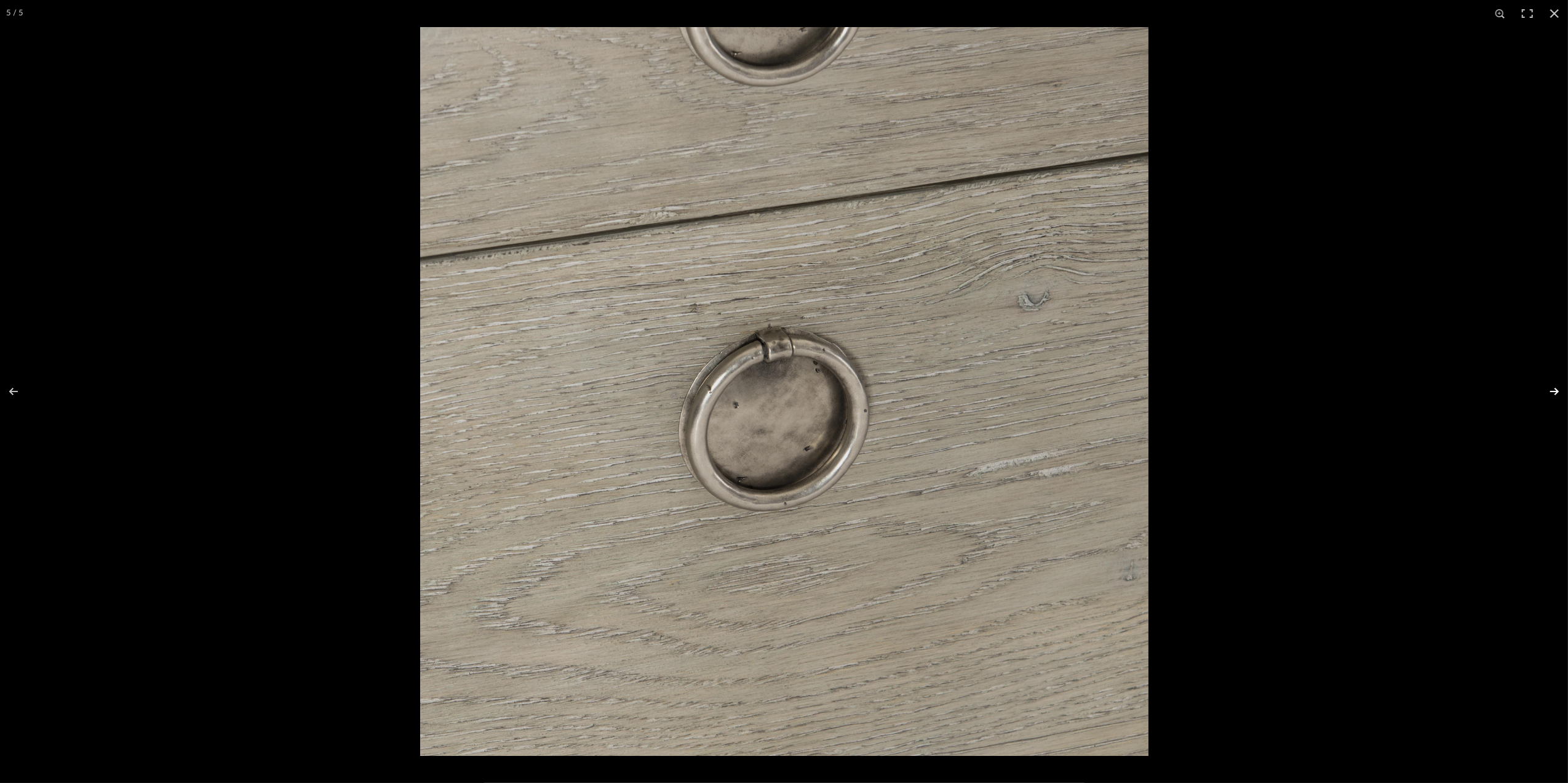
click at [1553, 392] on button at bounding box center [1545, 392] width 43 height 62
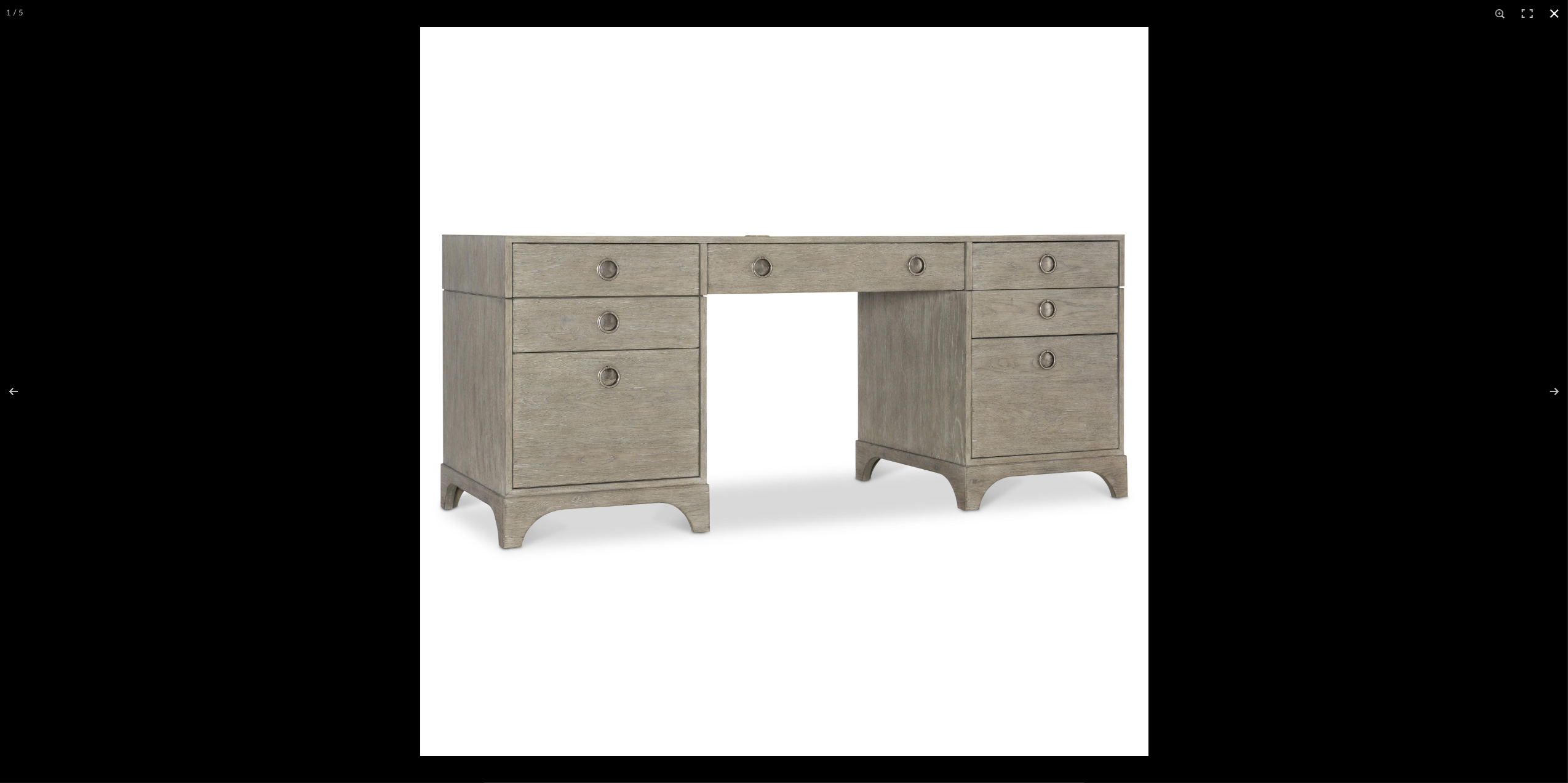
click at [1555, 14] on button at bounding box center [1554, 14] width 27 height 27
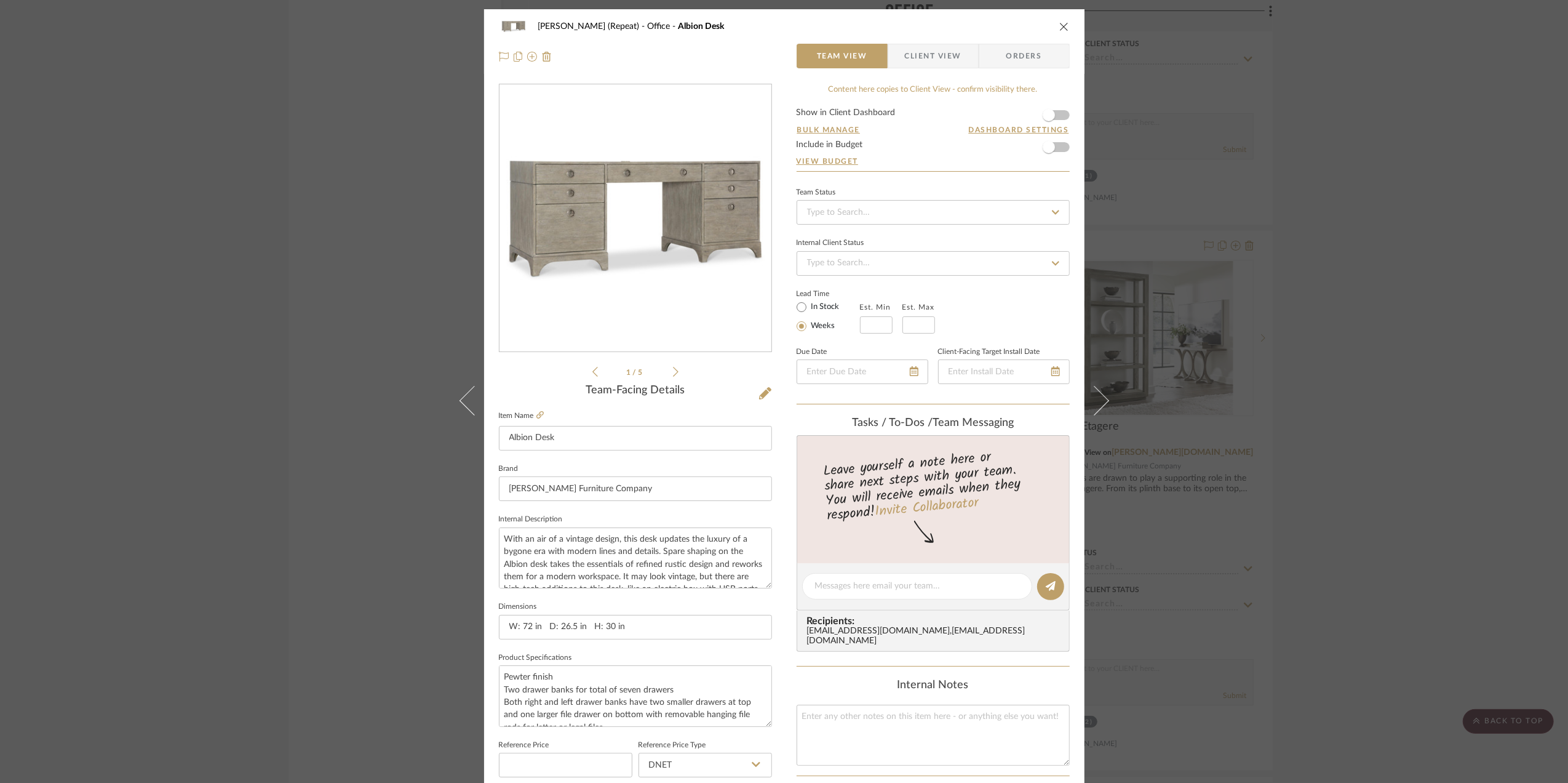
click at [1497, 442] on div "Stephanie Bergreen (Repeat) Office Albion Desk Team View Client View Orders 1 /…" at bounding box center [784, 392] width 1568 height 783
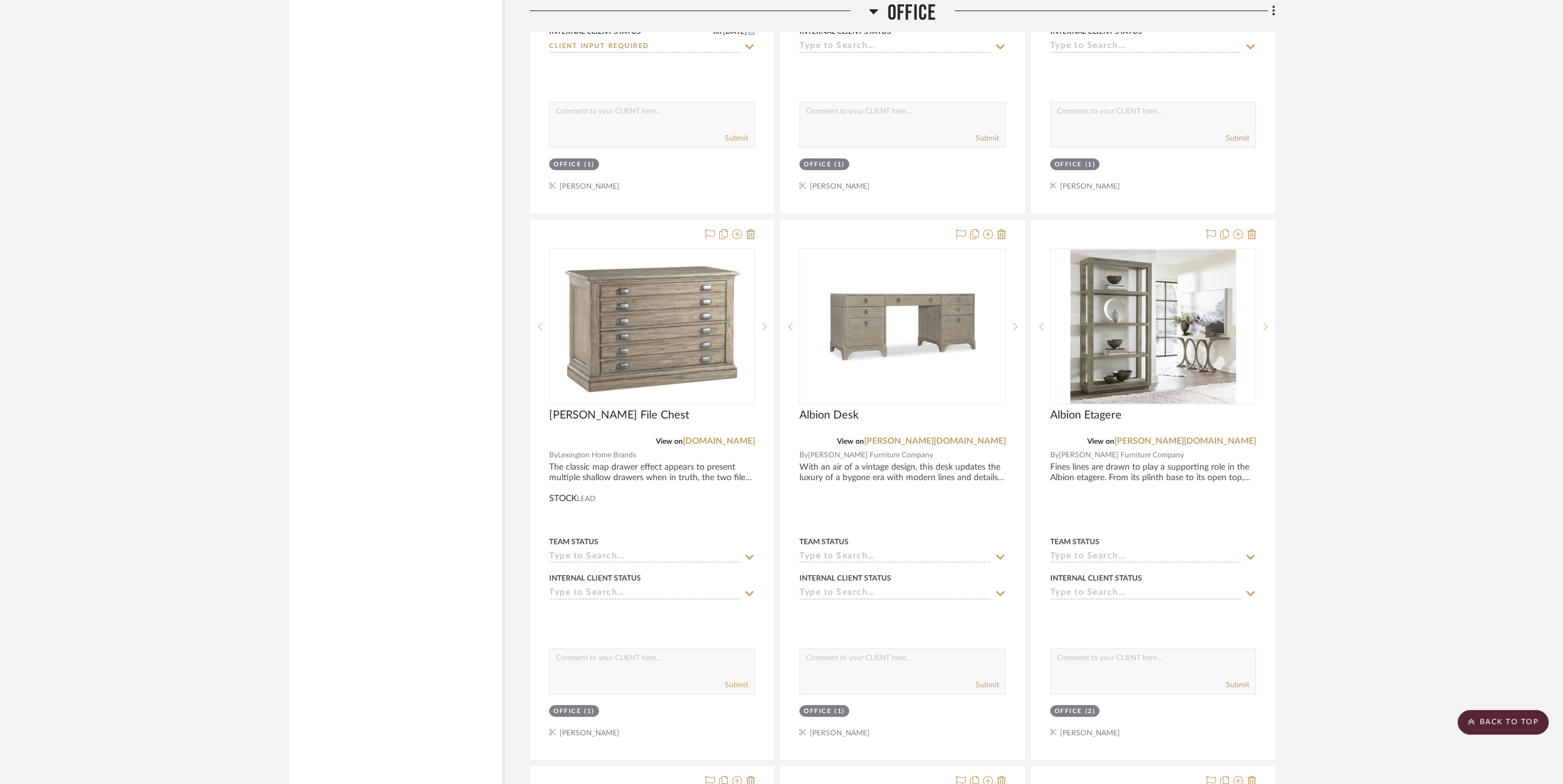
scroll to position [2546, 0]
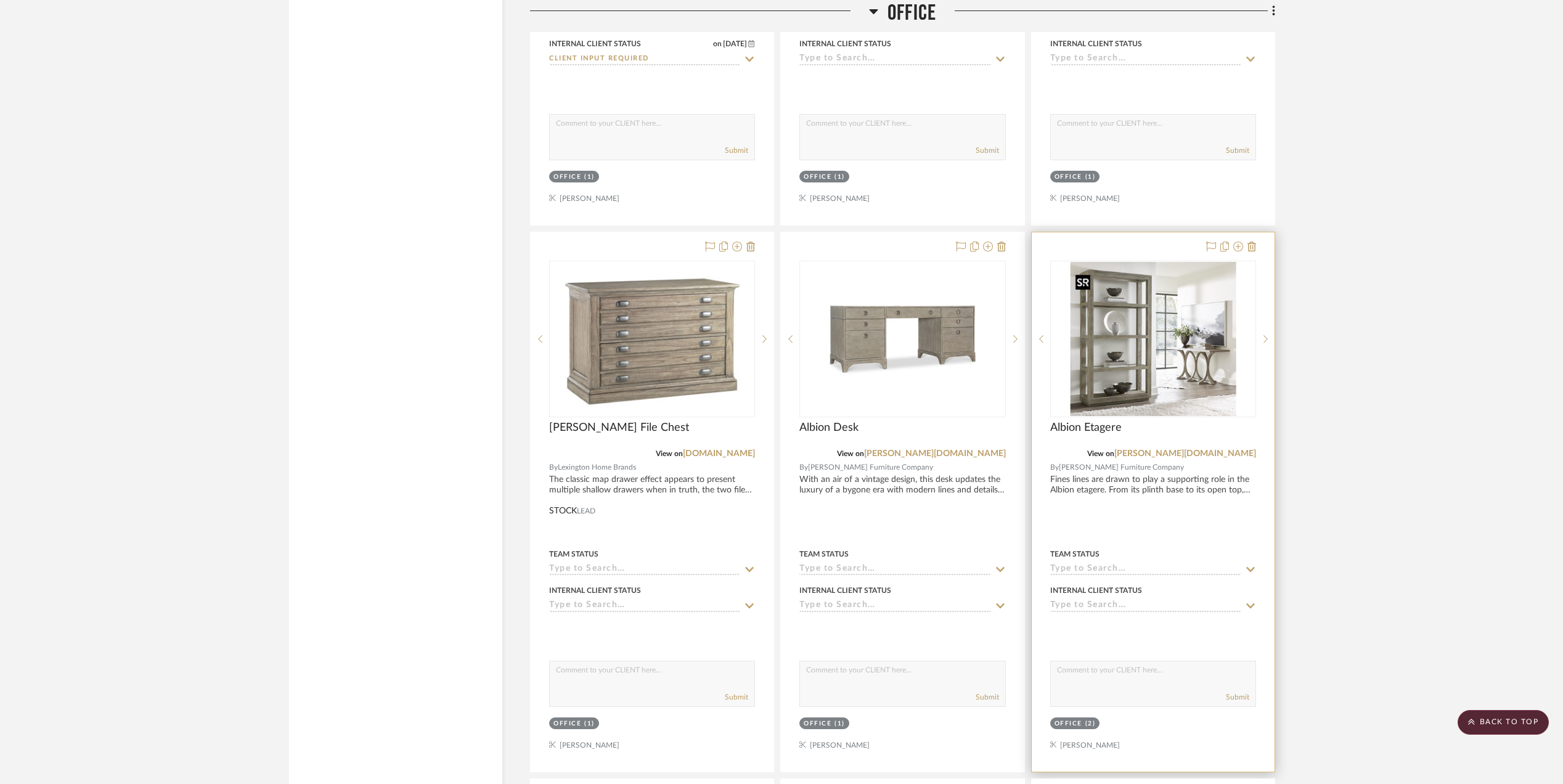
click at [1139, 374] on img "0" at bounding box center [1153, 338] width 166 height 154
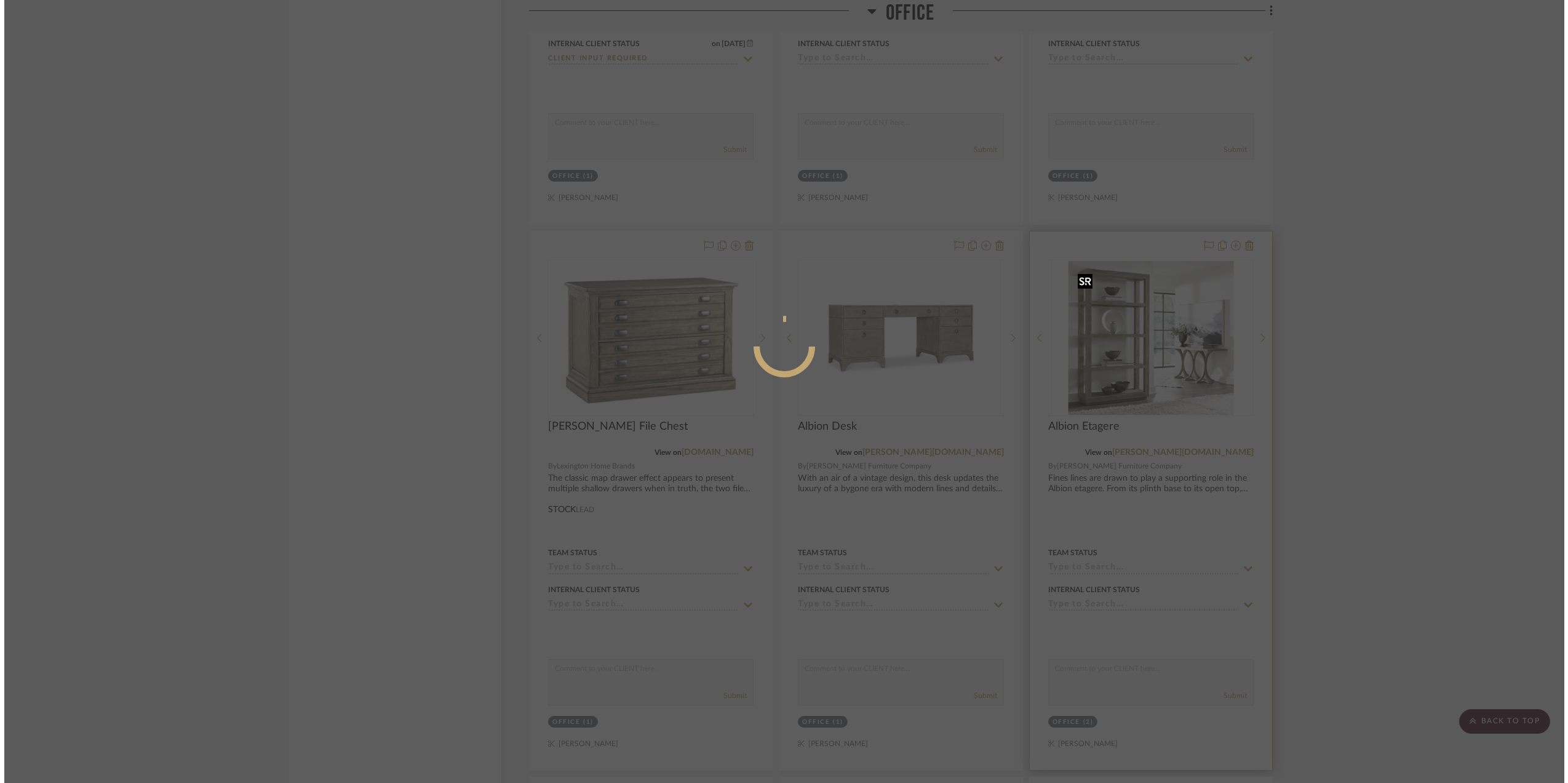
scroll to position [0, 0]
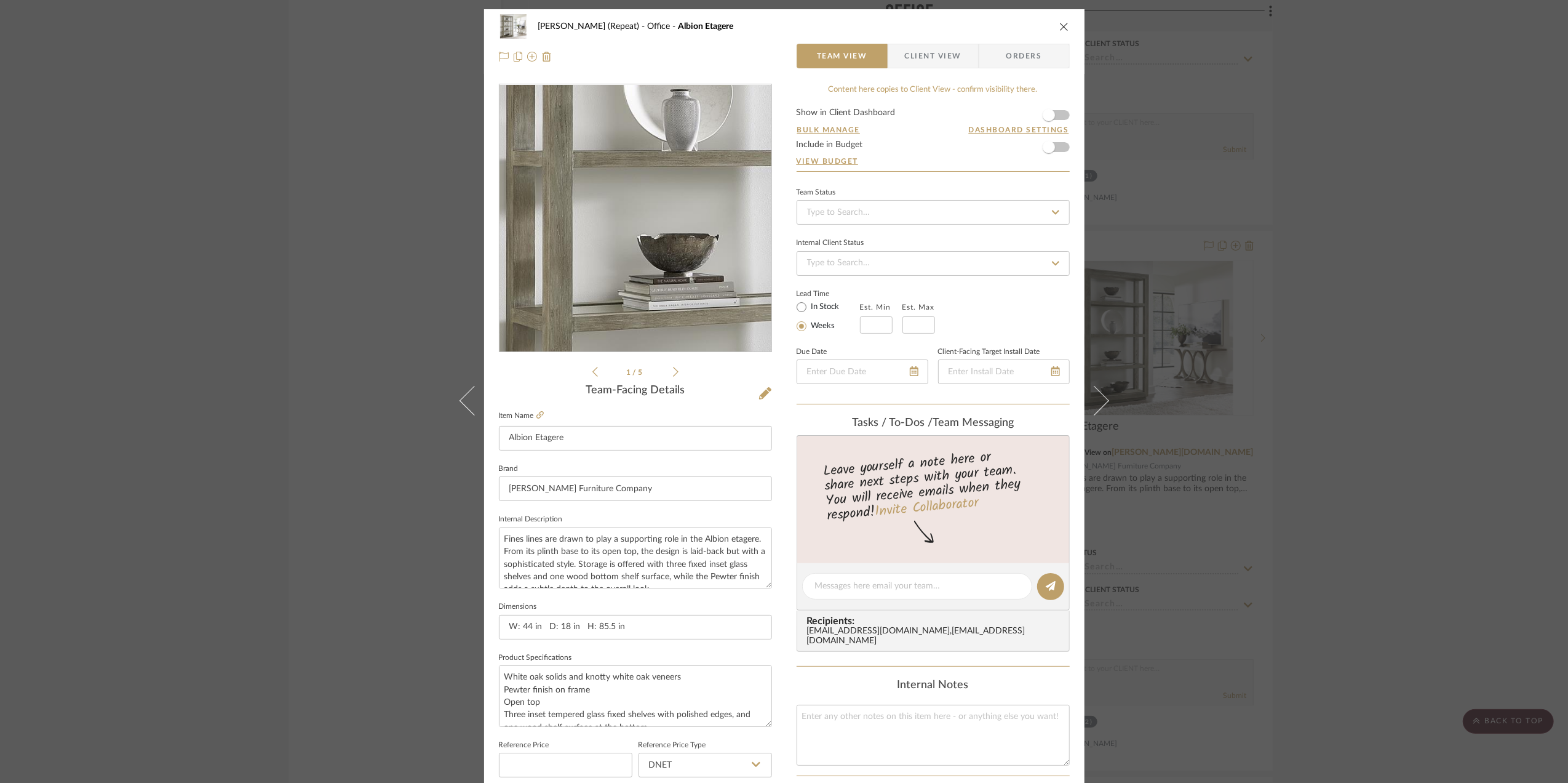
click at [554, 235] on img "0" at bounding box center [635, 219] width 272 height 253
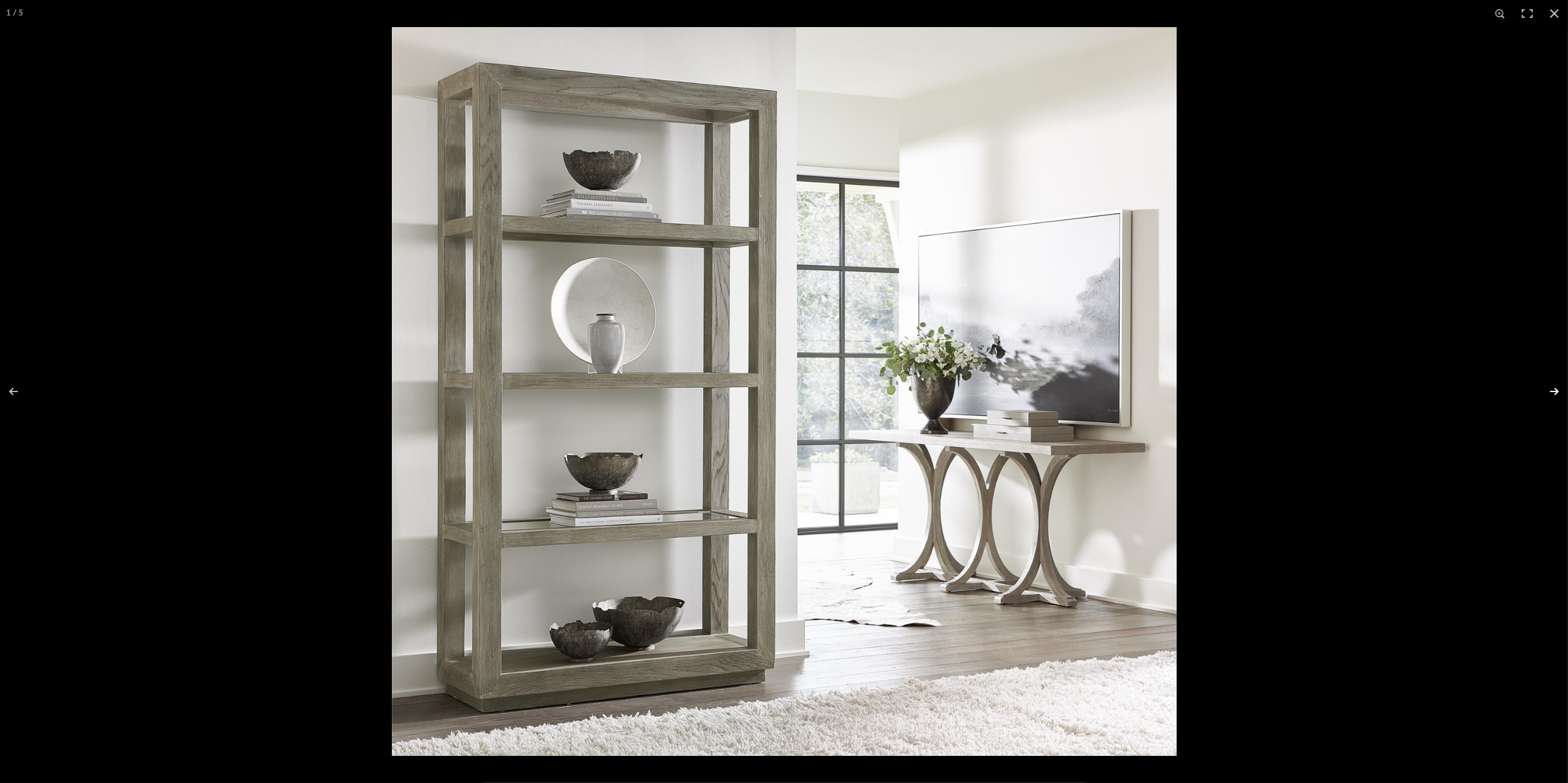
click at [1557, 390] on button at bounding box center [1545, 392] width 43 height 62
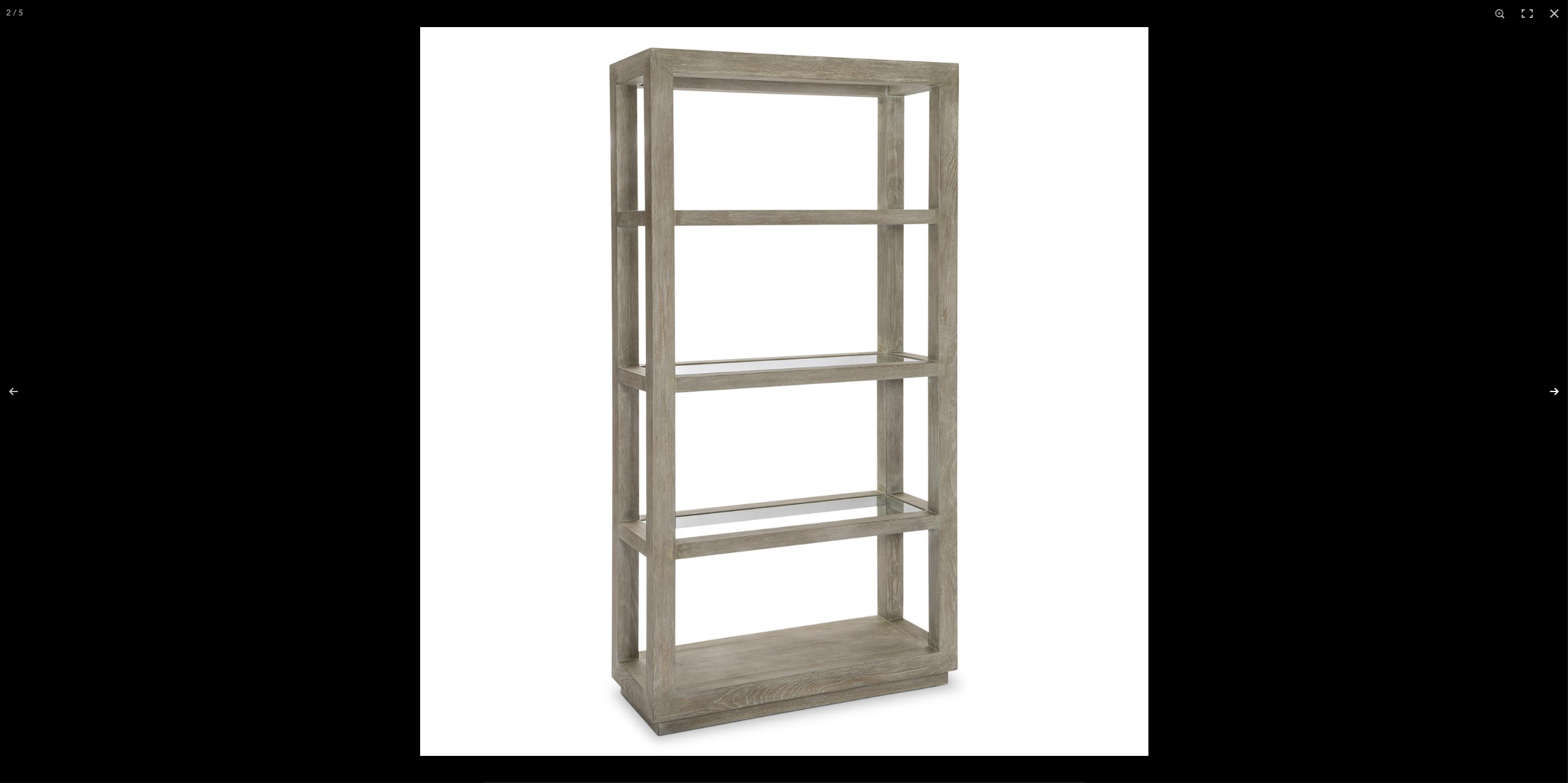
click at [1554, 390] on button at bounding box center [1545, 392] width 43 height 62
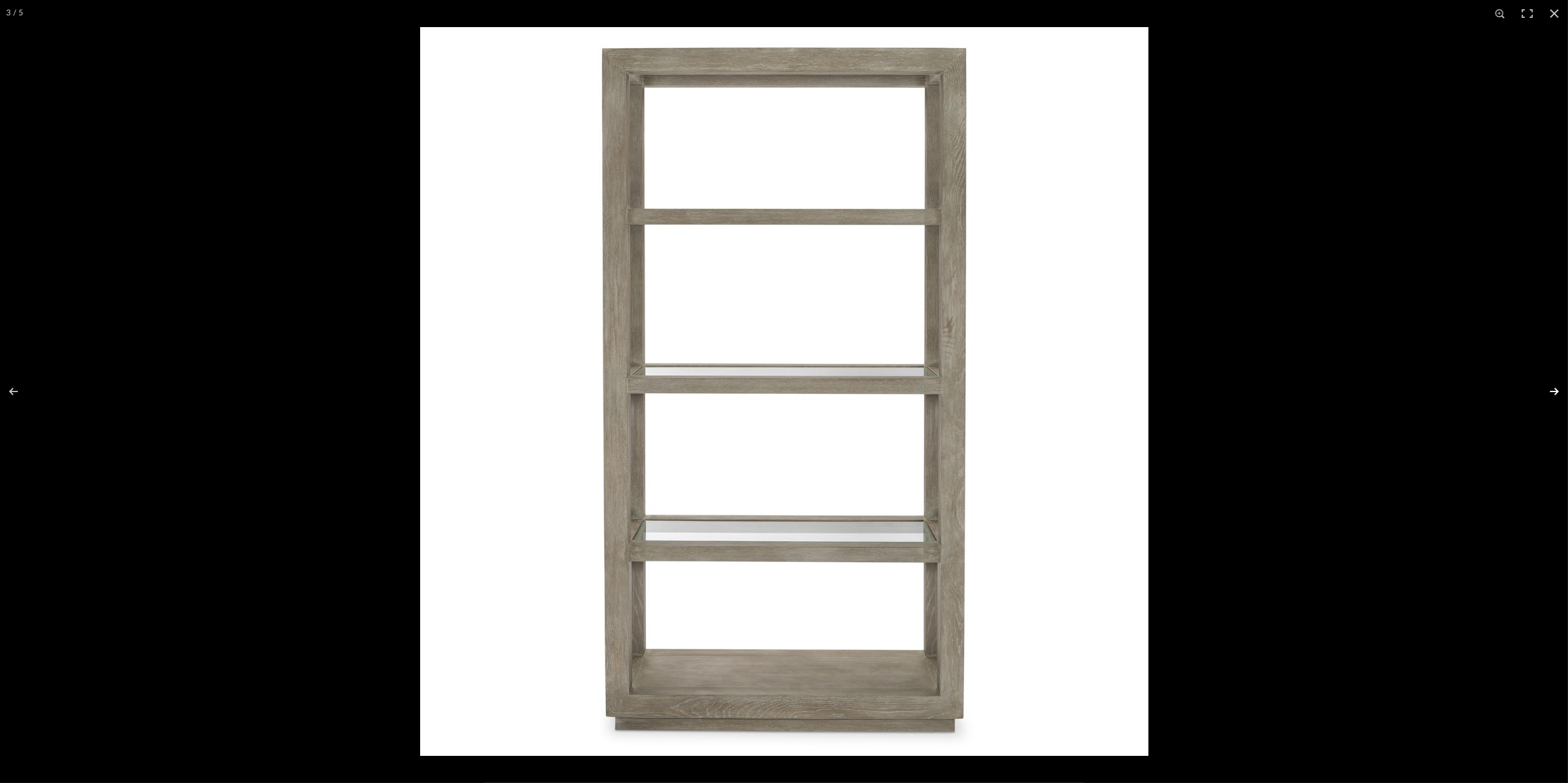
click at [1554, 390] on button at bounding box center [1545, 392] width 43 height 62
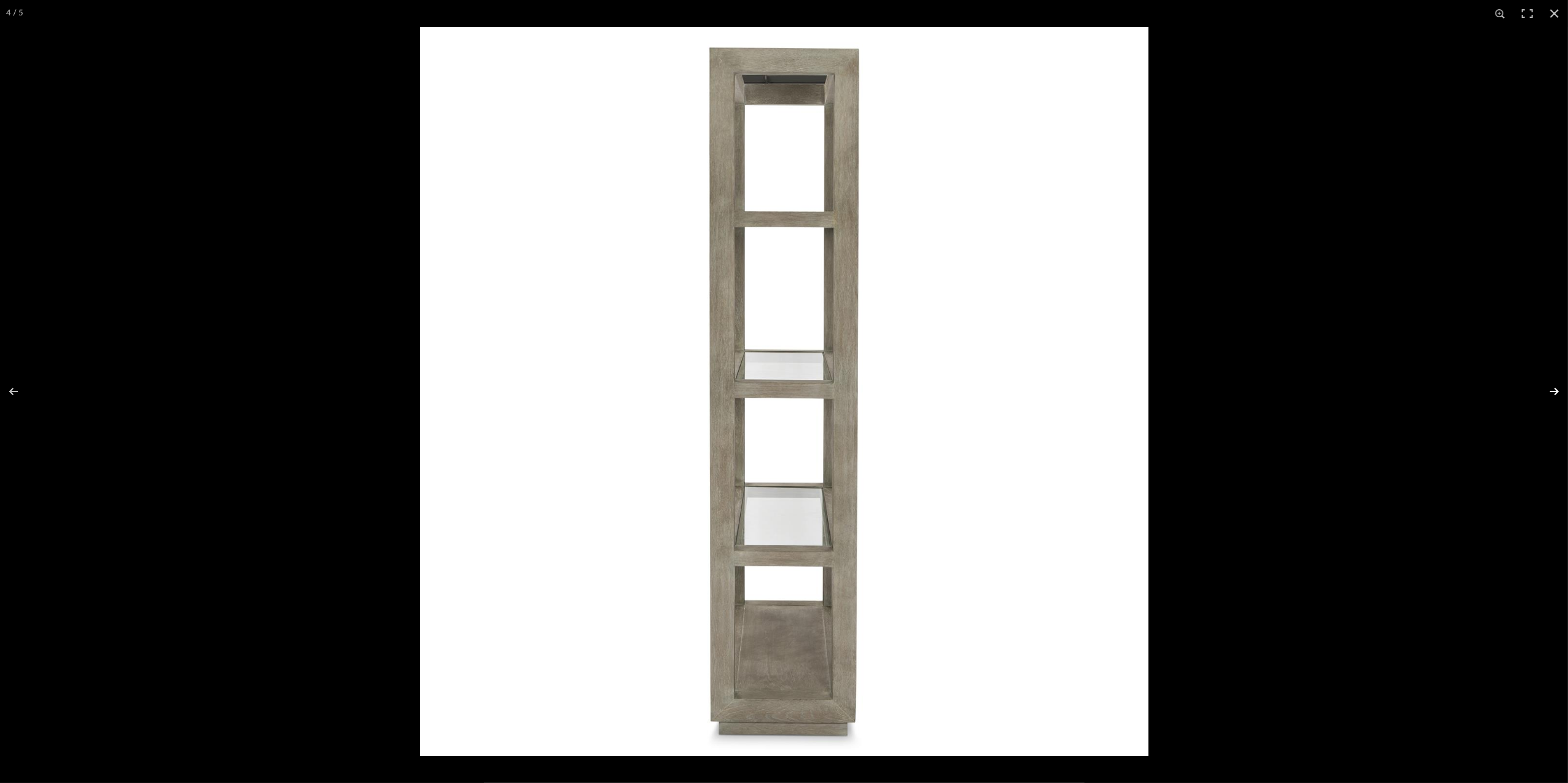
click at [1554, 390] on button at bounding box center [1545, 392] width 43 height 62
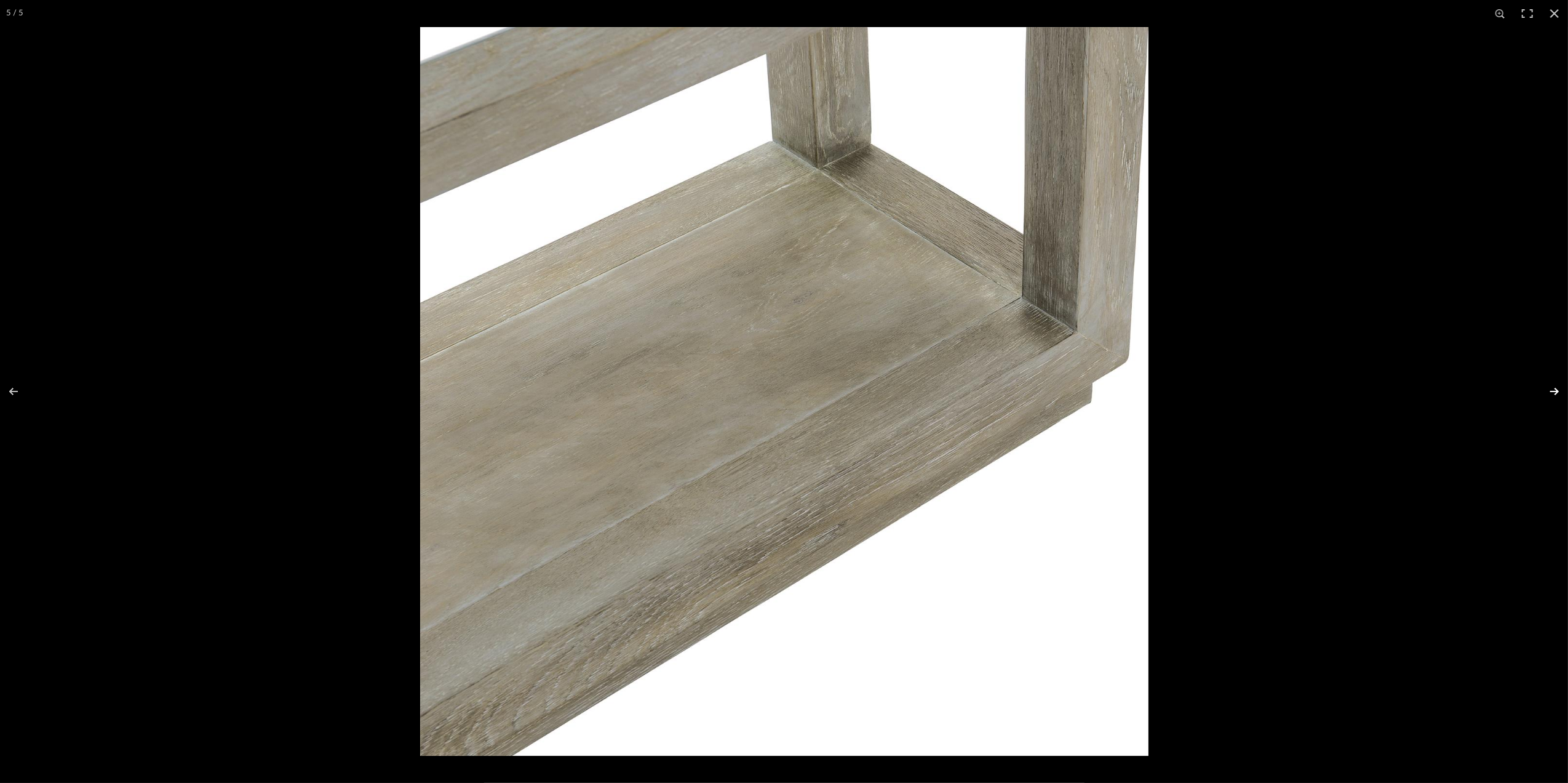
click at [1553, 390] on button at bounding box center [1545, 392] width 43 height 62
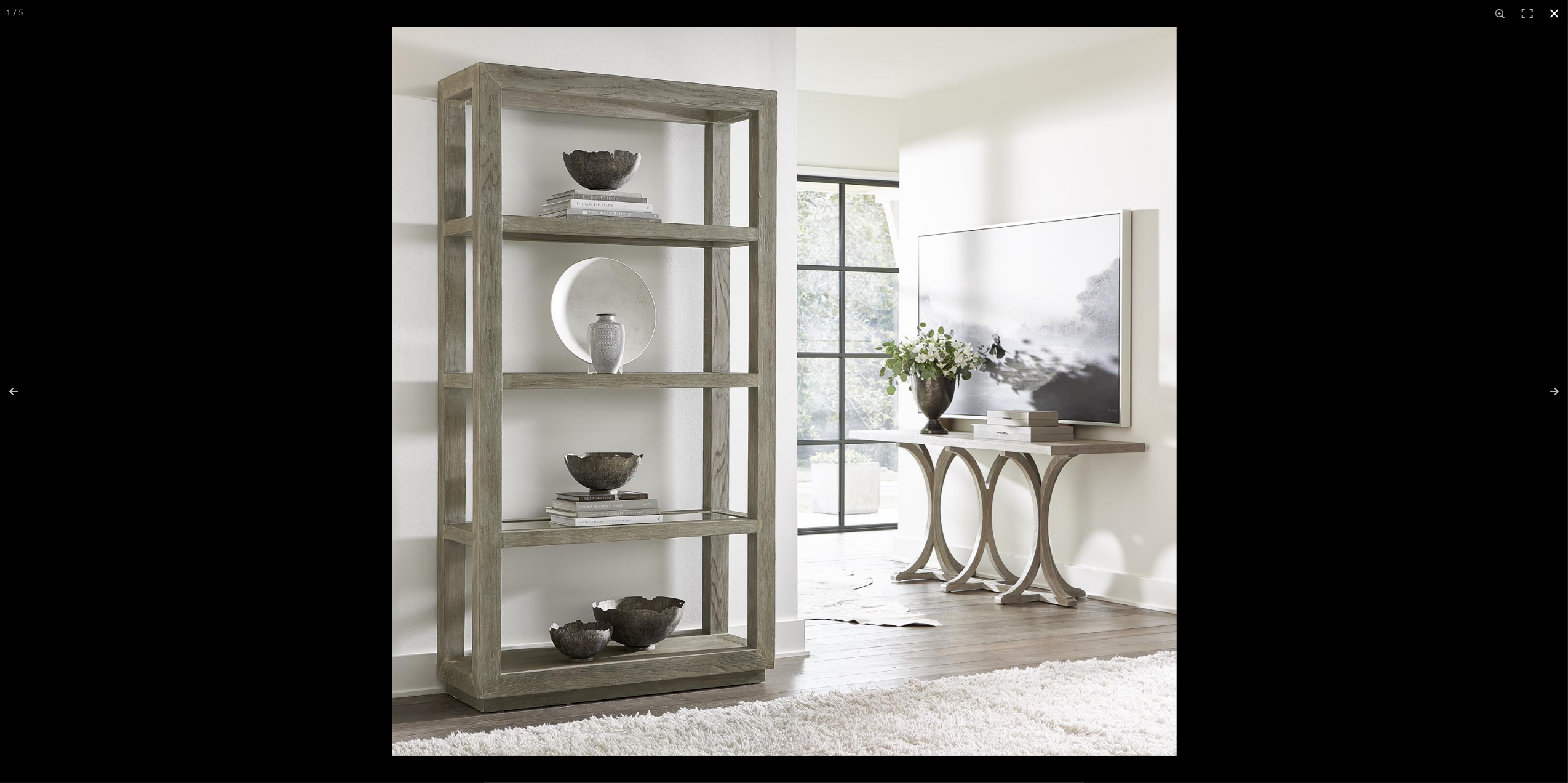
click at [1551, 10] on button at bounding box center [1554, 14] width 27 height 27
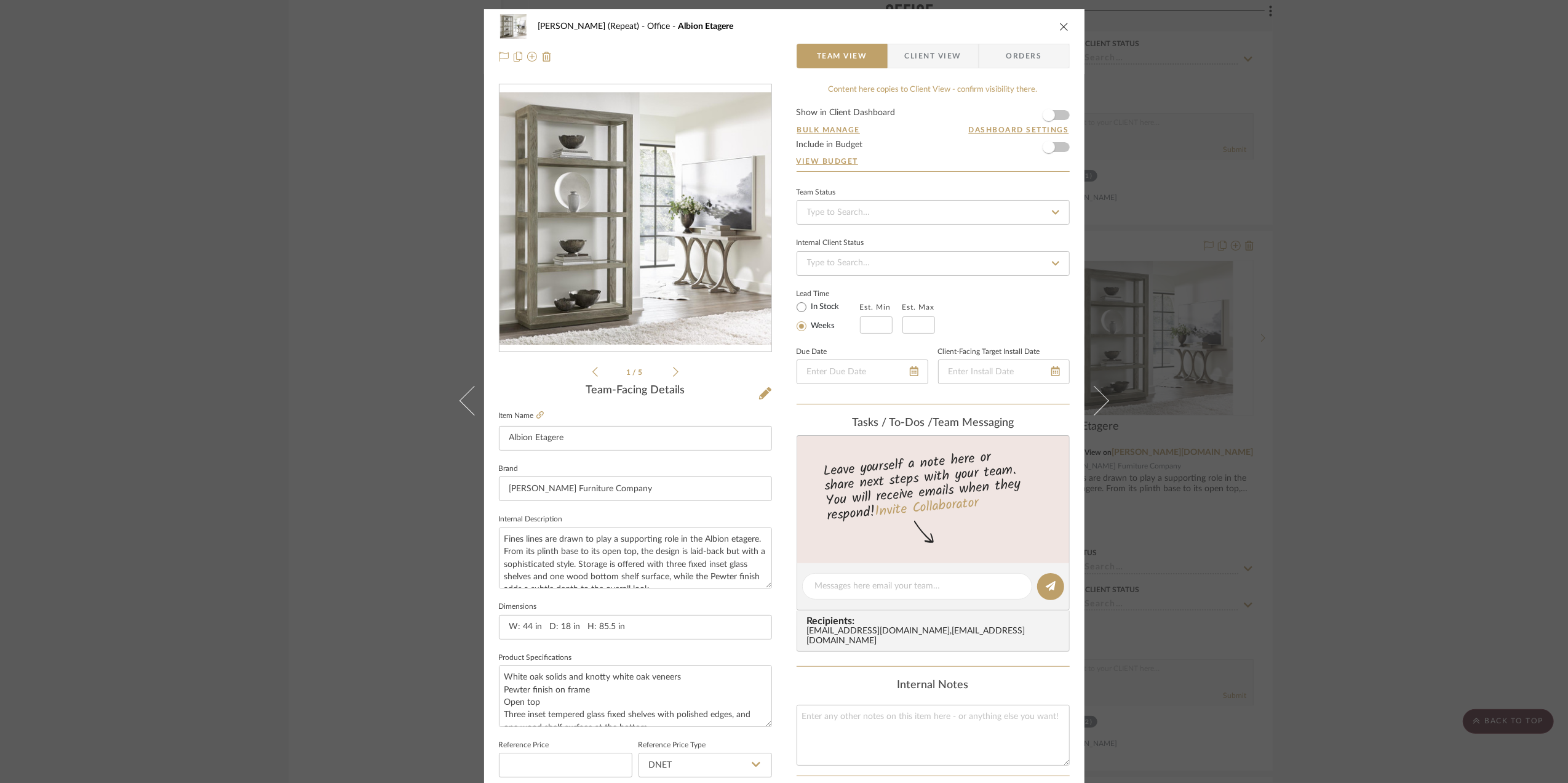
click at [1388, 380] on div "[PERSON_NAME] (Repeat) Office Albion Etagere Team View Client View Orders 1 / 5…" at bounding box center [784, 392] width 1568 height 783
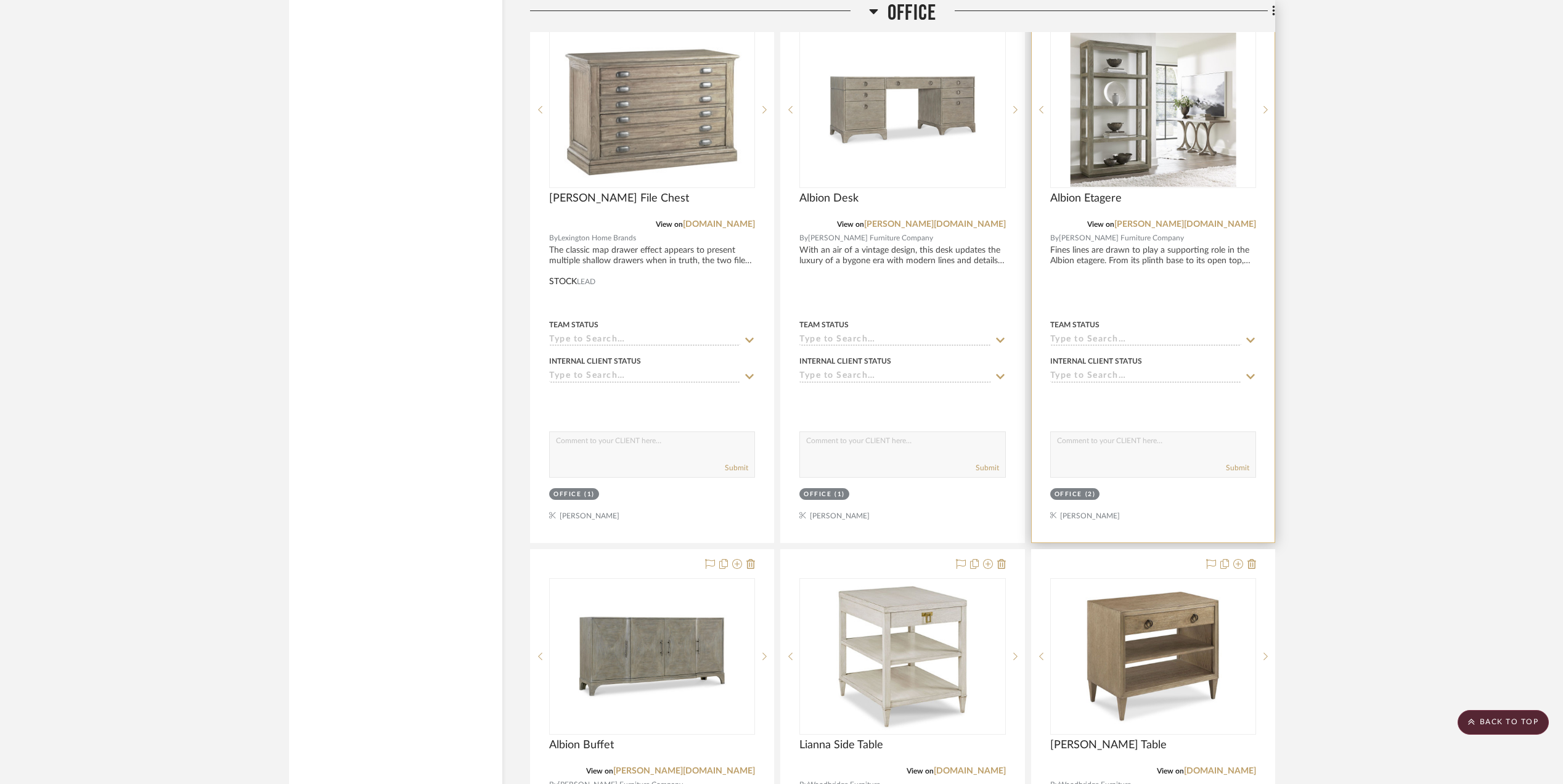
scroll to position [2628, 0]
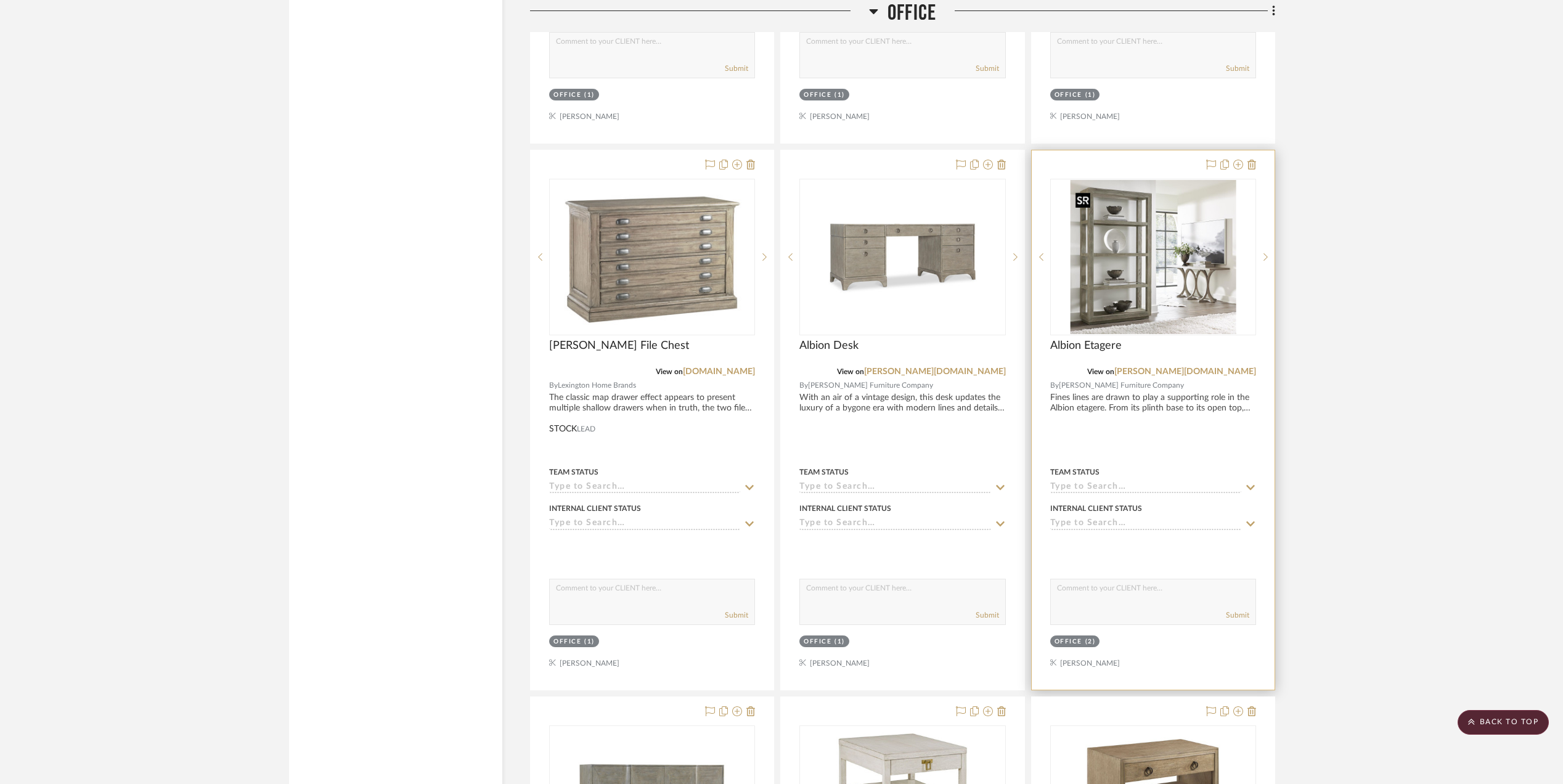
click at [1132, 308] on img "0" at bounding box center [1153, 256] width 166 height 154
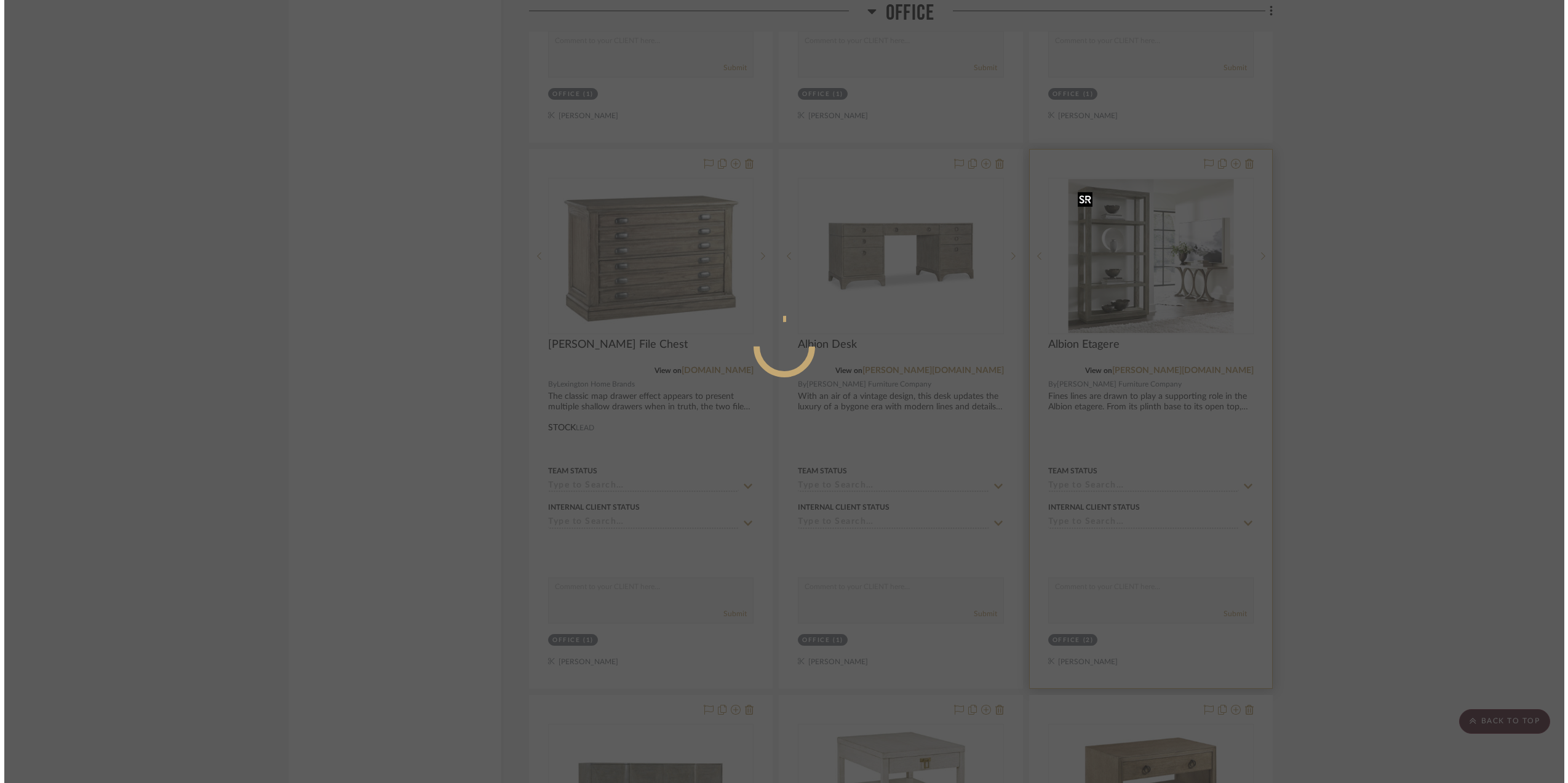
scroll to position [0, 0]
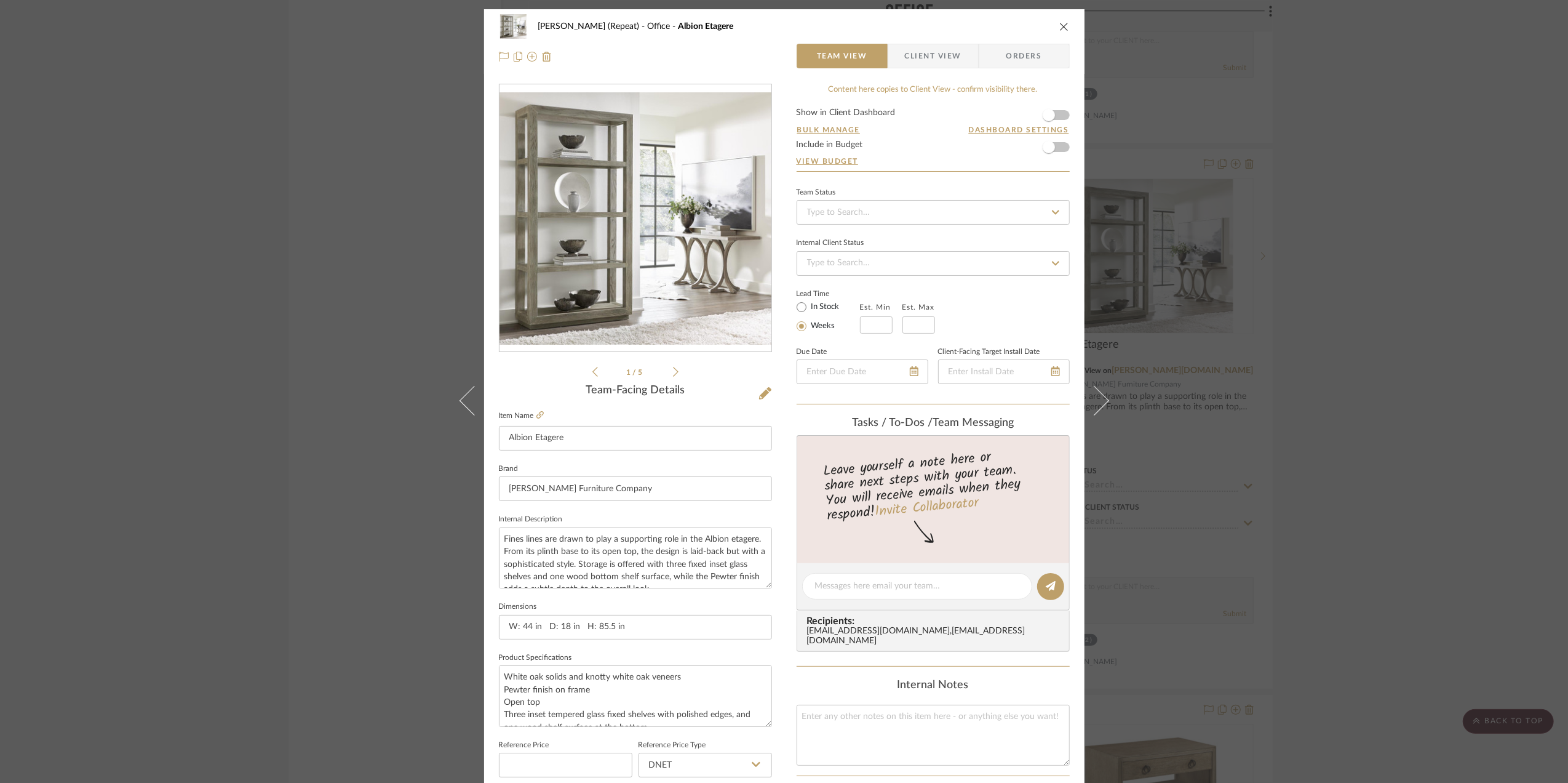
click at [598, 274] on img "0" at bounding box center [635, 219] width 272 height 253
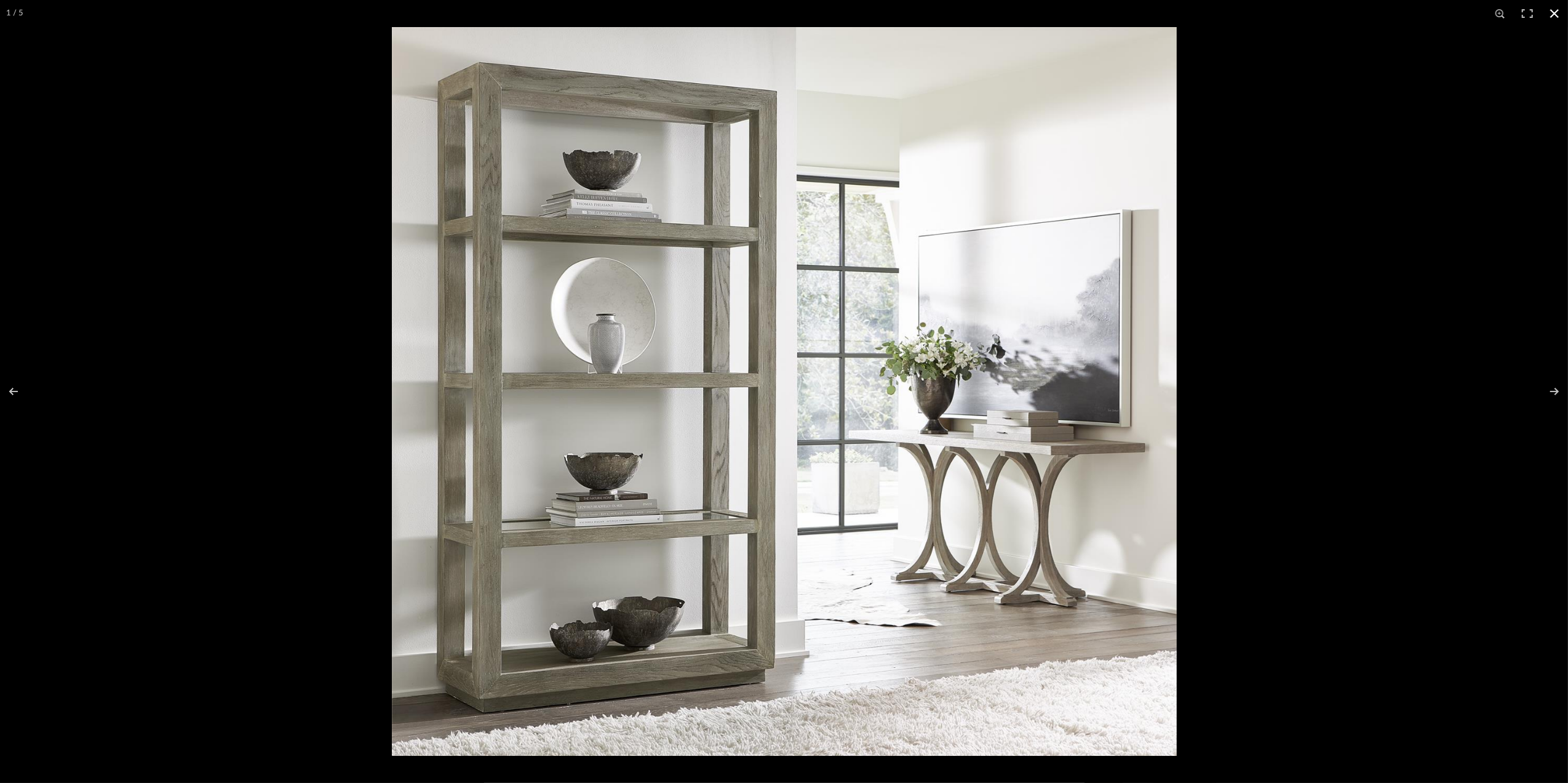
click at [1556, 16] on button at bounding box center [1554, 14] width 27 height 27
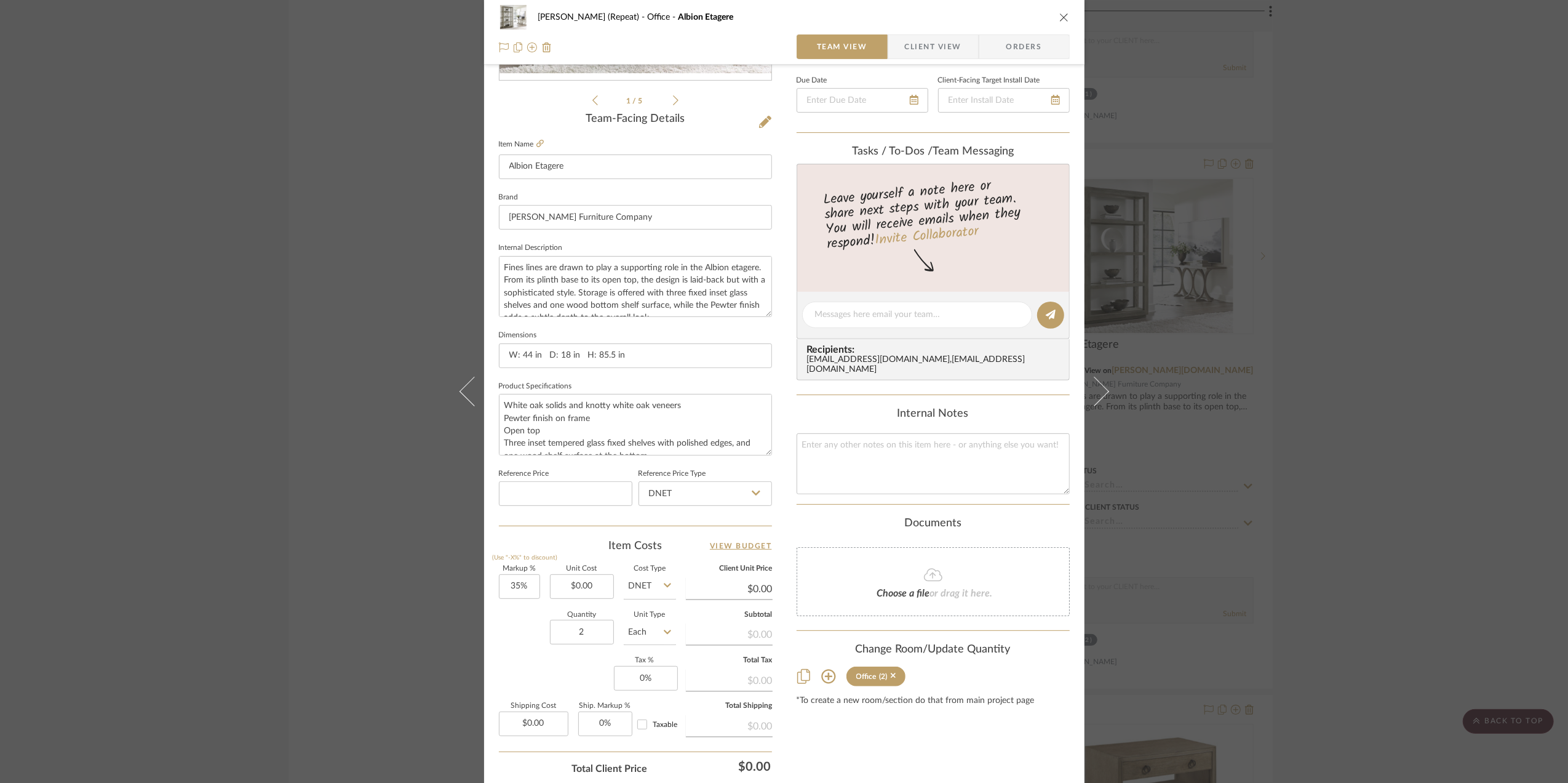
scroll to position [328, 0]
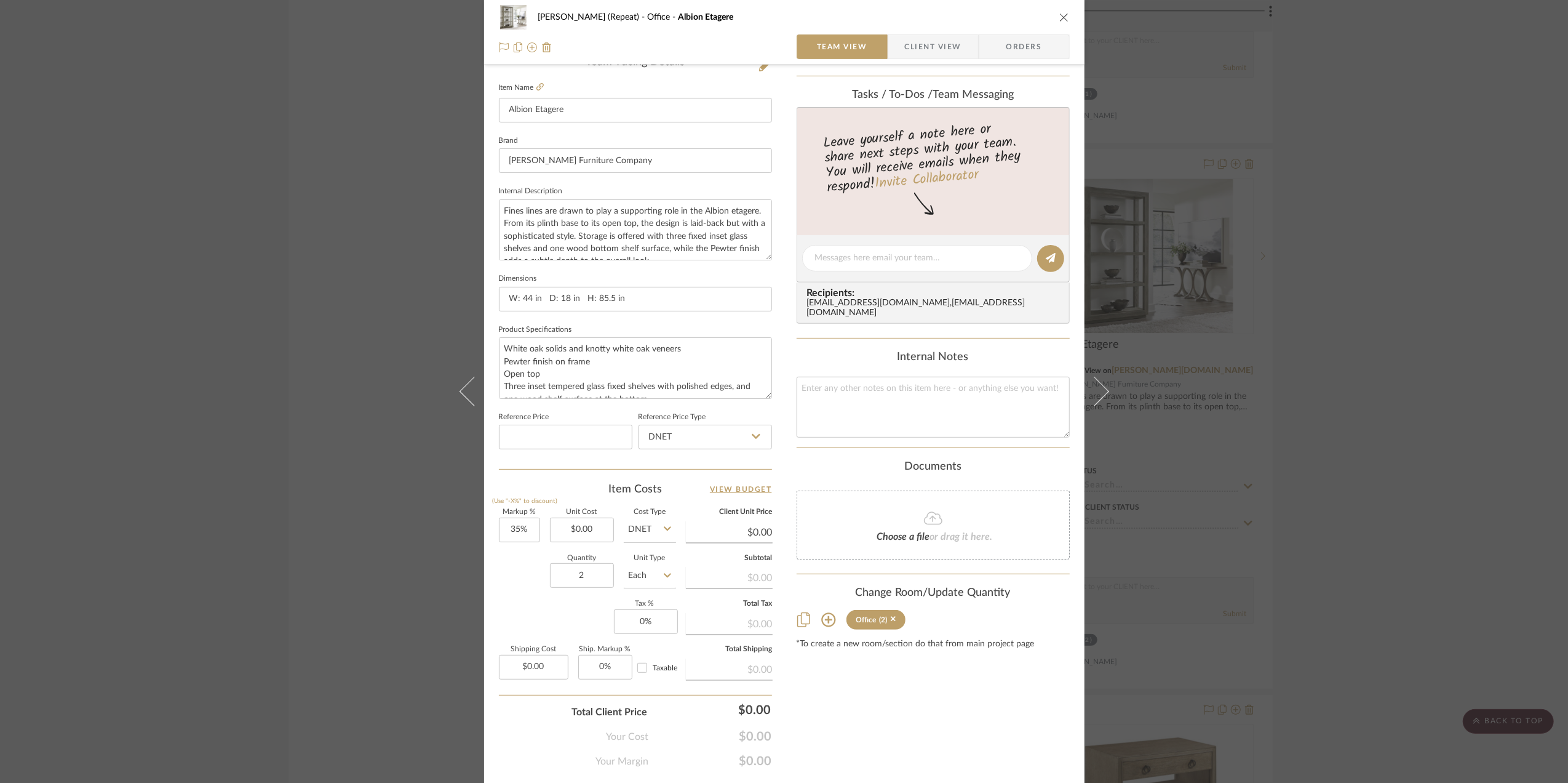
click at [1366, 400] on div "[PERSON_NAME] (Repeat) Office Albion Etagere Team View Client View Orders 1 / 5…" at bounding box center [784, 392] width 1568 height 783
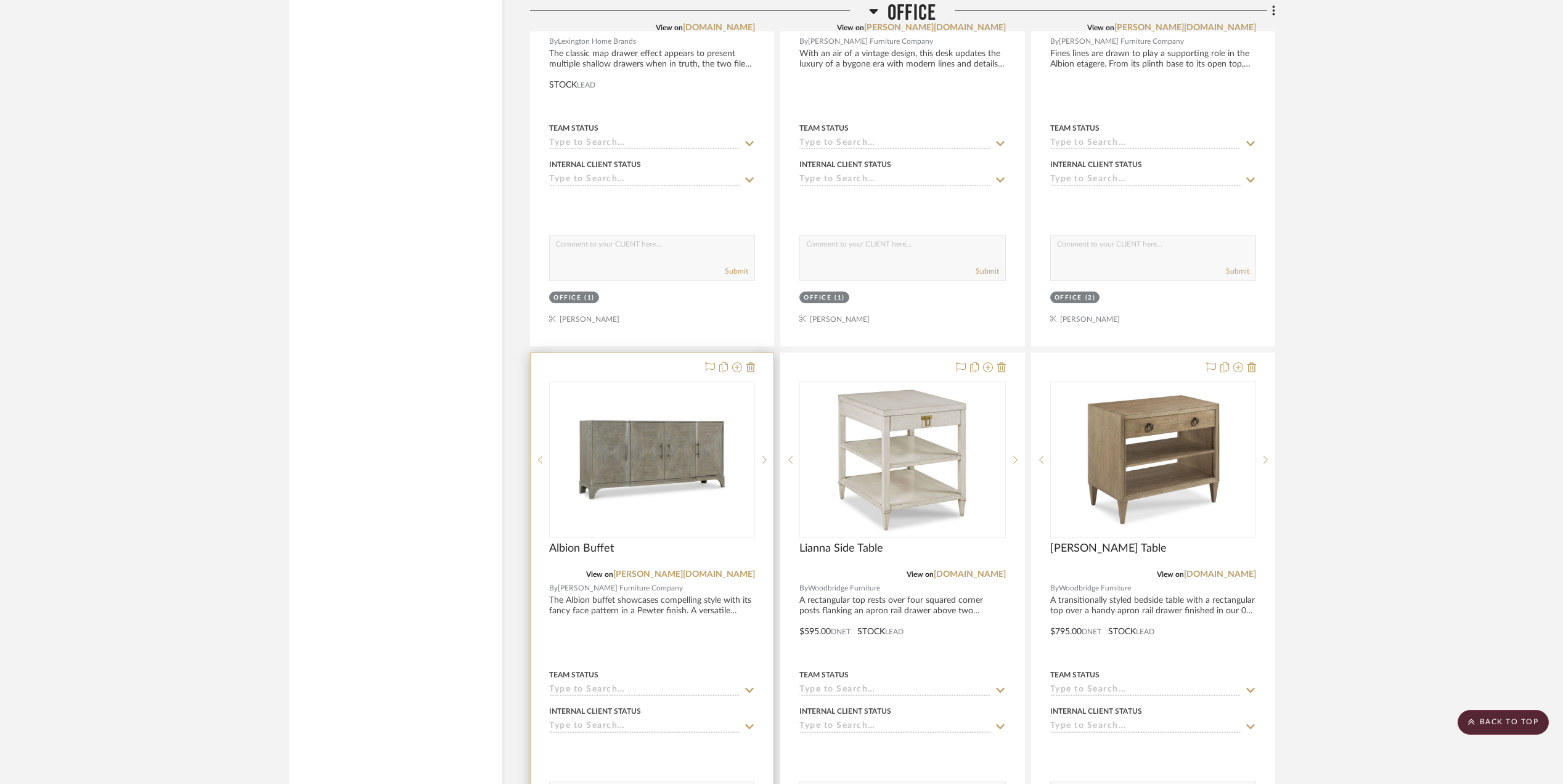
scroll to position [3039, 0]
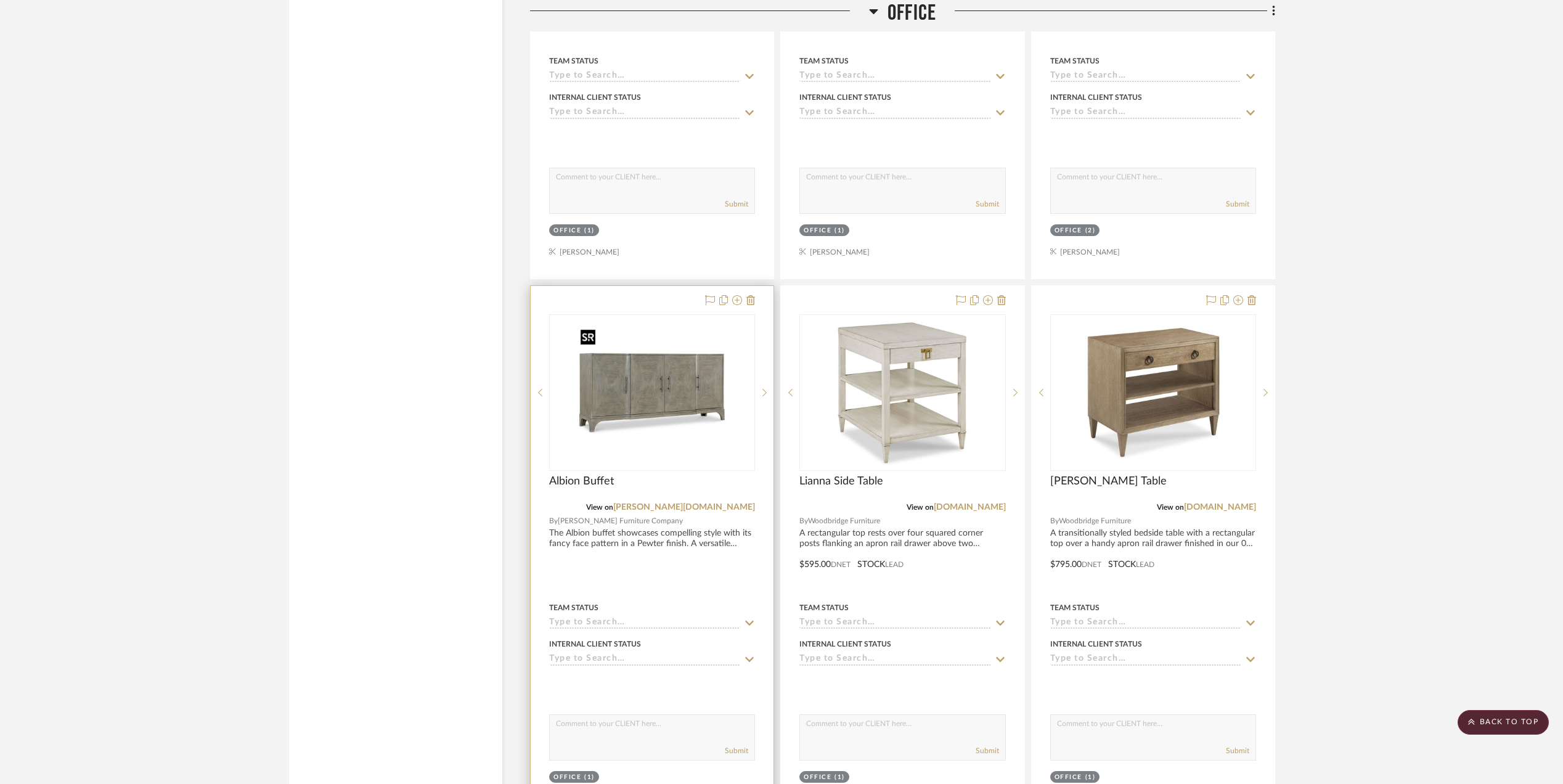
click at [657, 390] on img "0" at bounding box center [652, 392] width 154 height 154
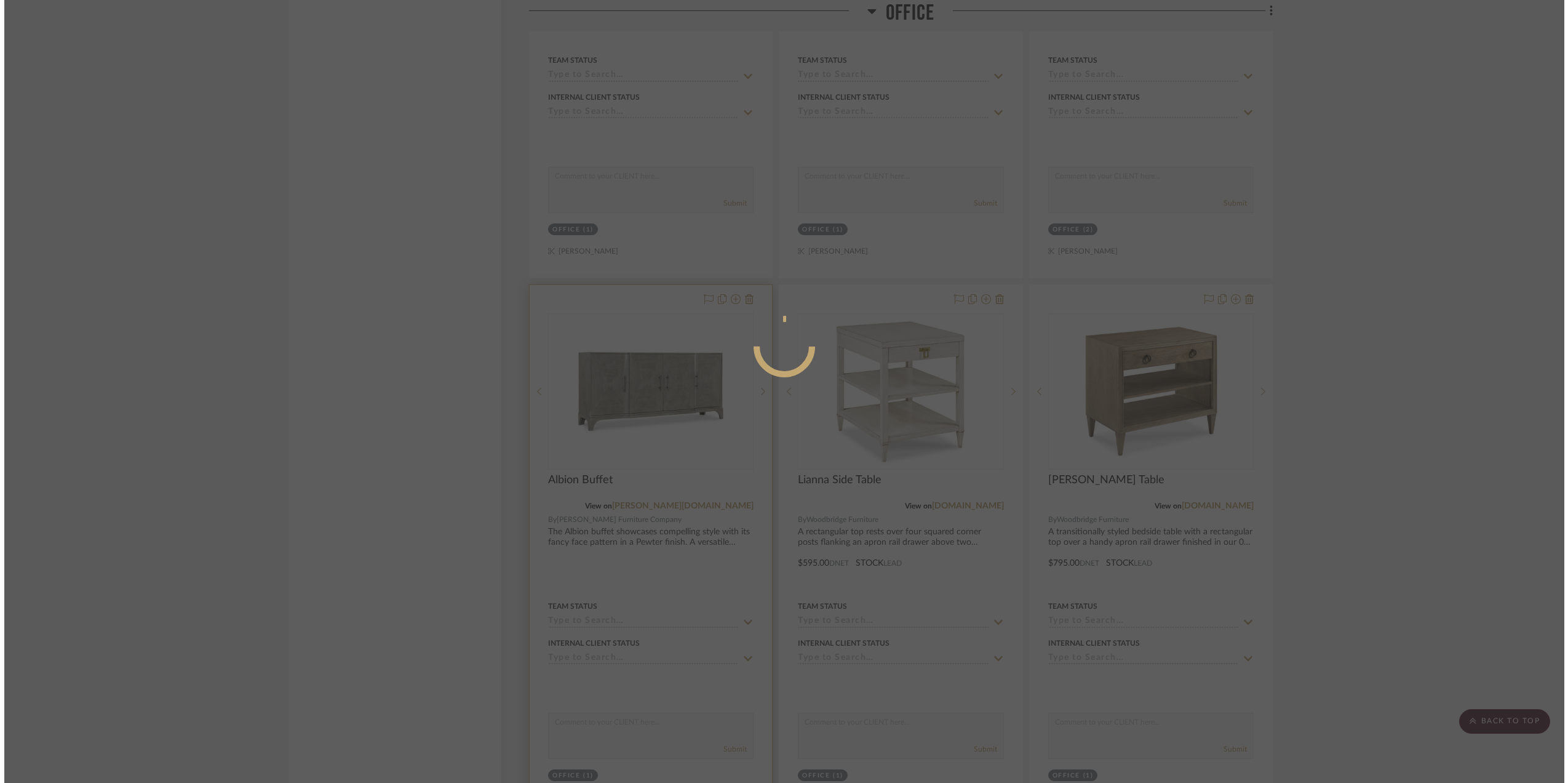
scroll to position [0, 0]
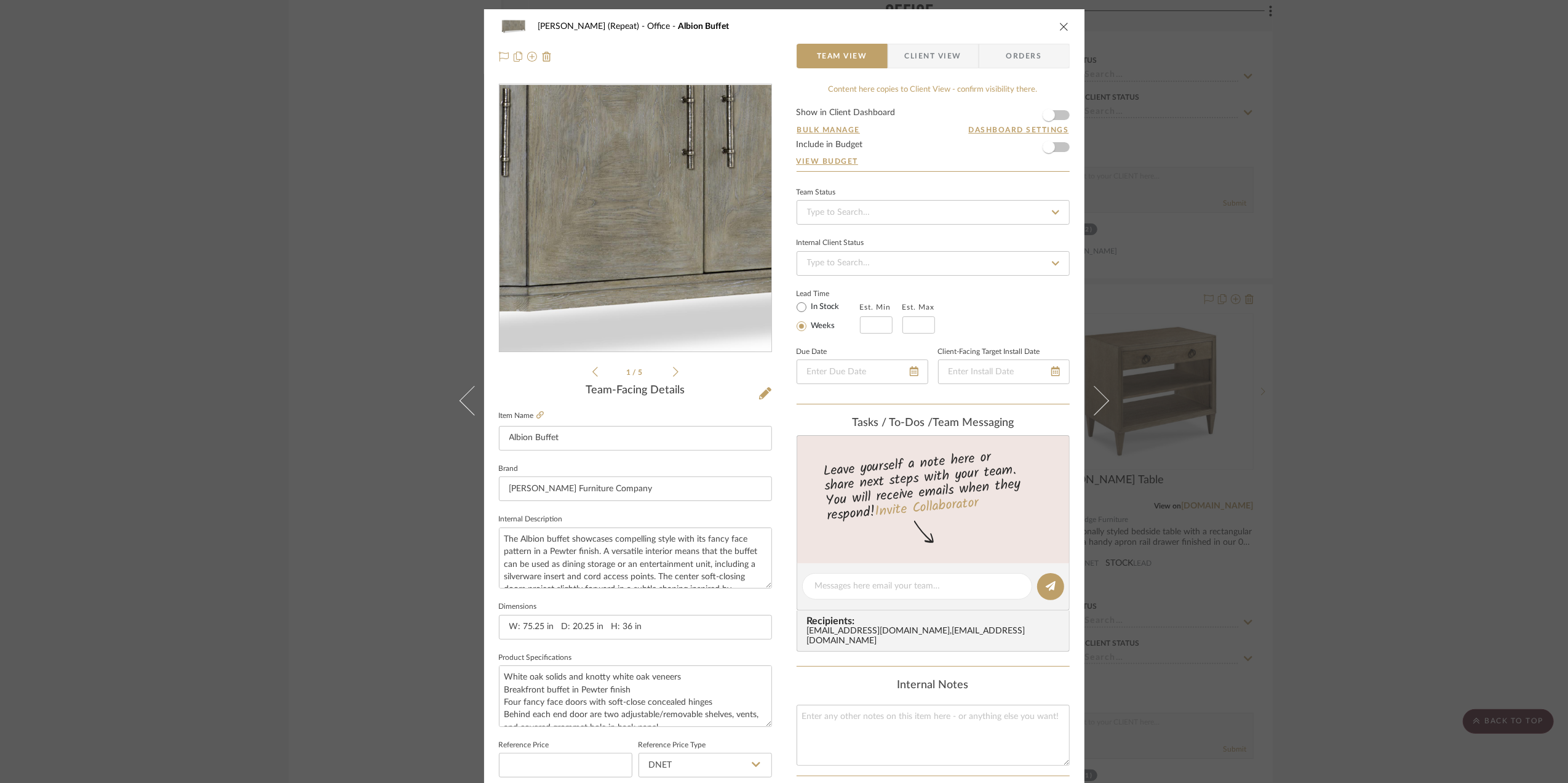
click at [630, 234] on img "0" at bounding box center [634, 218] width 267 height 267
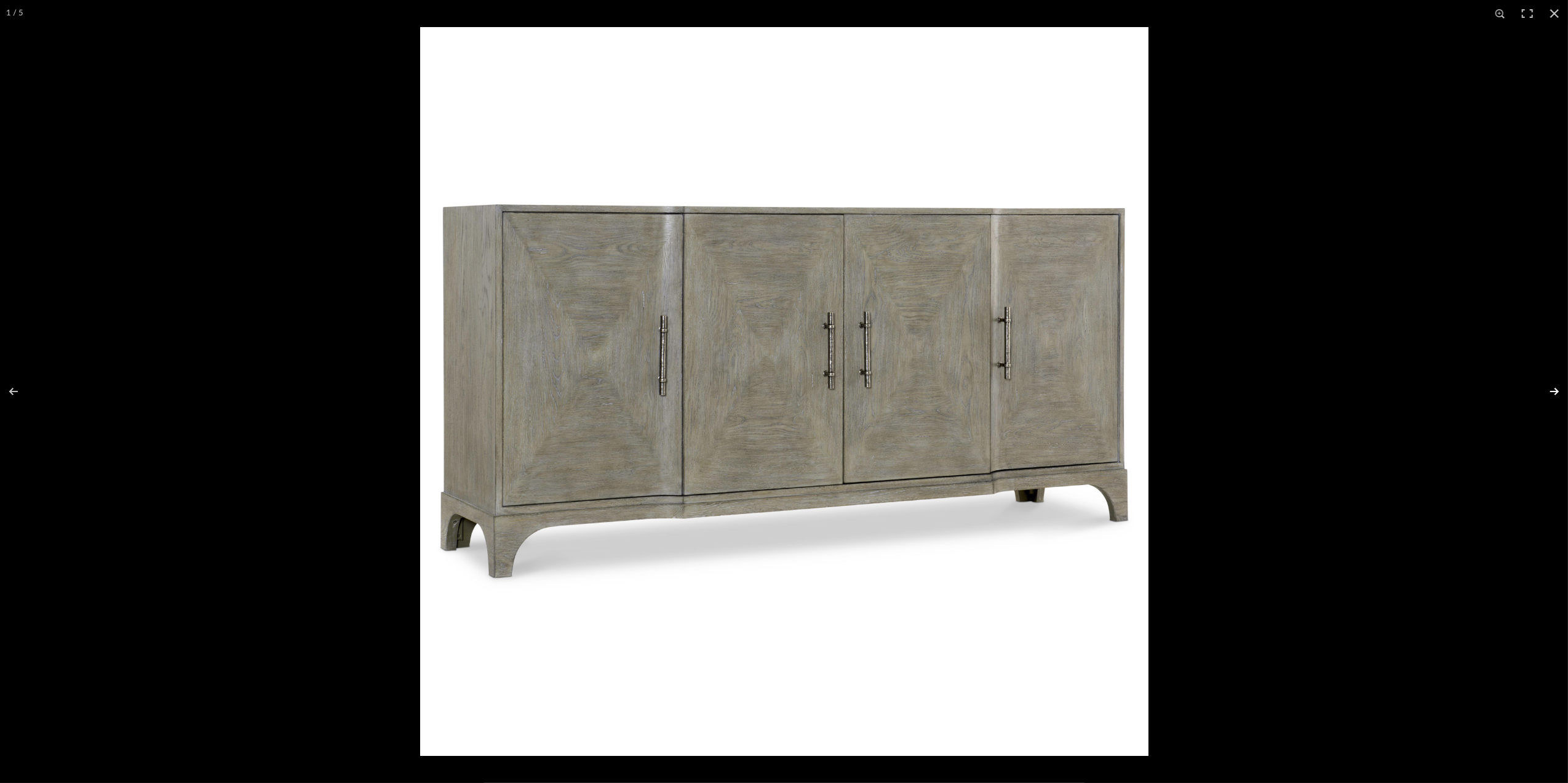
click at [1555, 392] on button at bounding box center [1545, 392] width 43 height 62
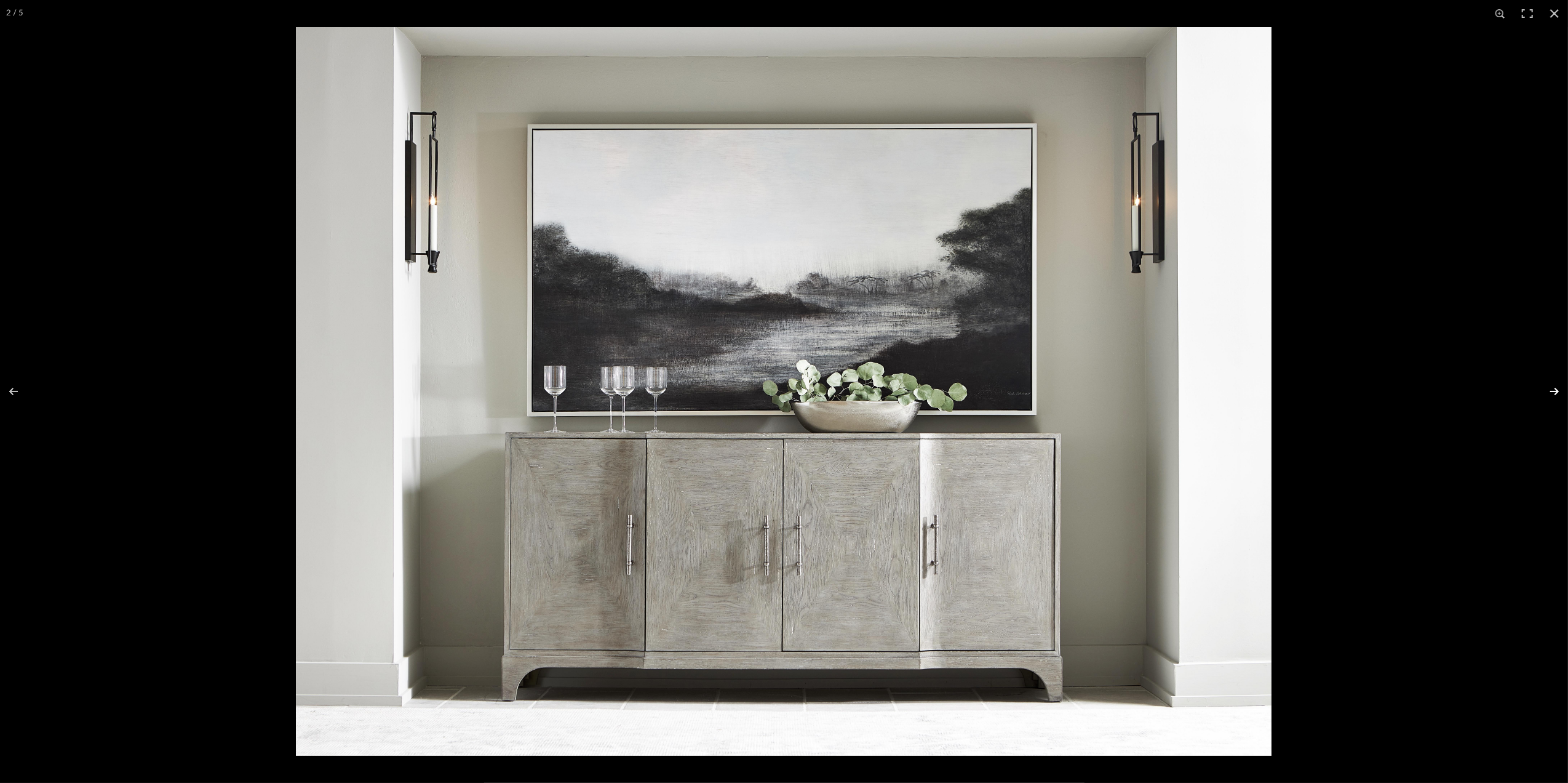
click at [1556, 390] on button at bounding box center [1545, 392] width 43 height 62
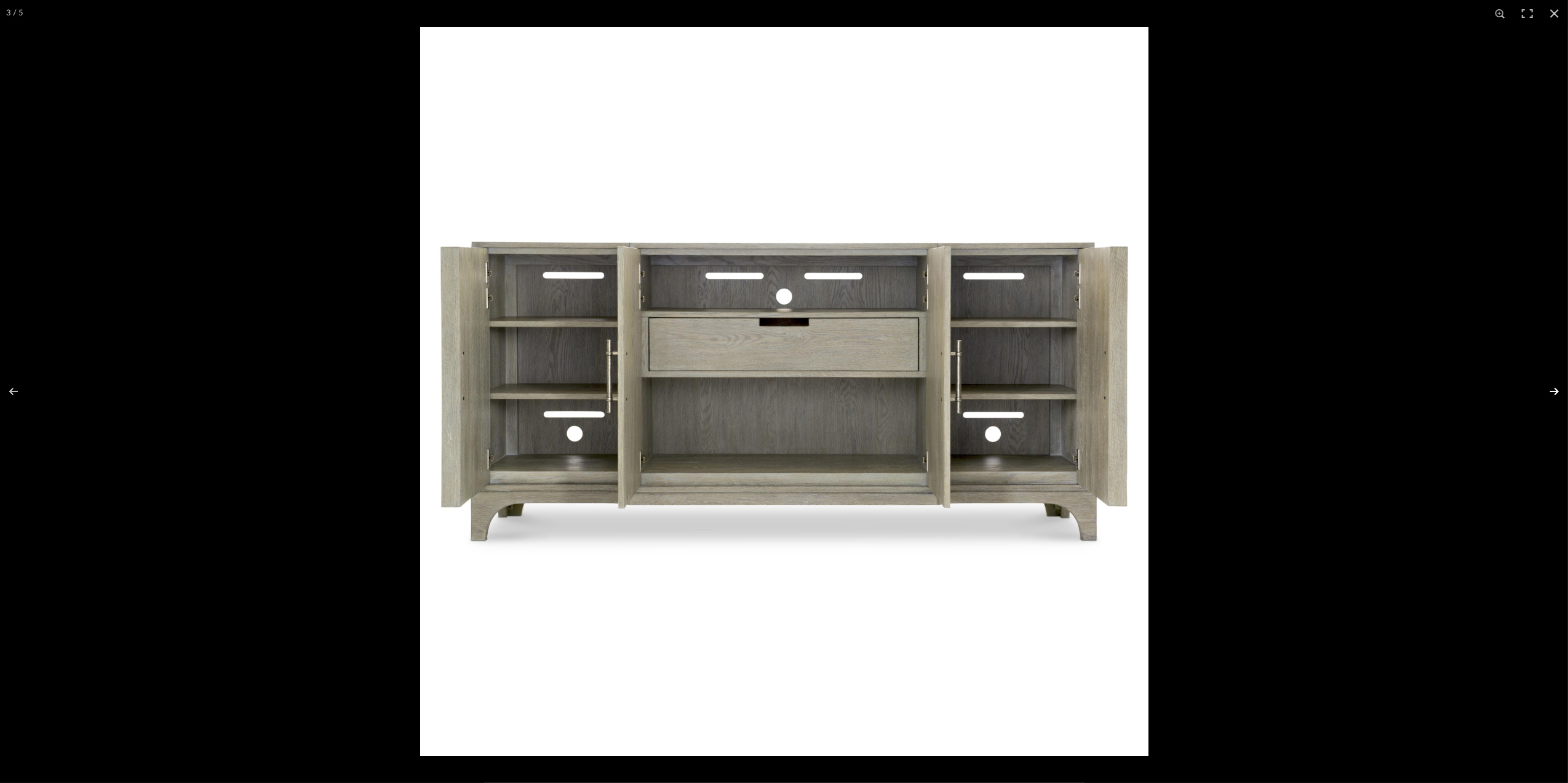
click at [1556, 390] on button at bounding box center [1545, 392] width 43 height 62
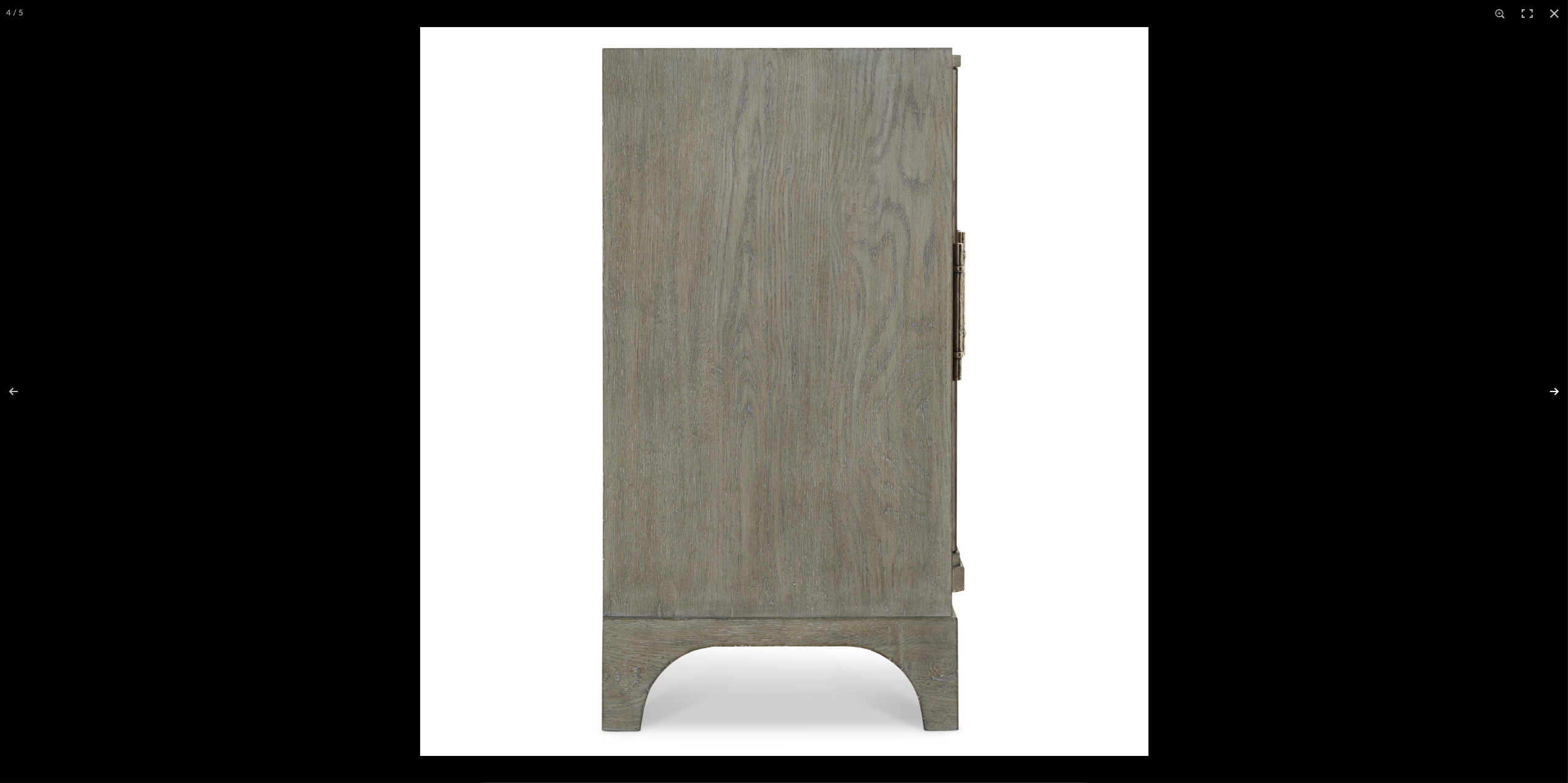
click at [1556, 390] on button at bounding box center [1545, 392] width 43 height 62
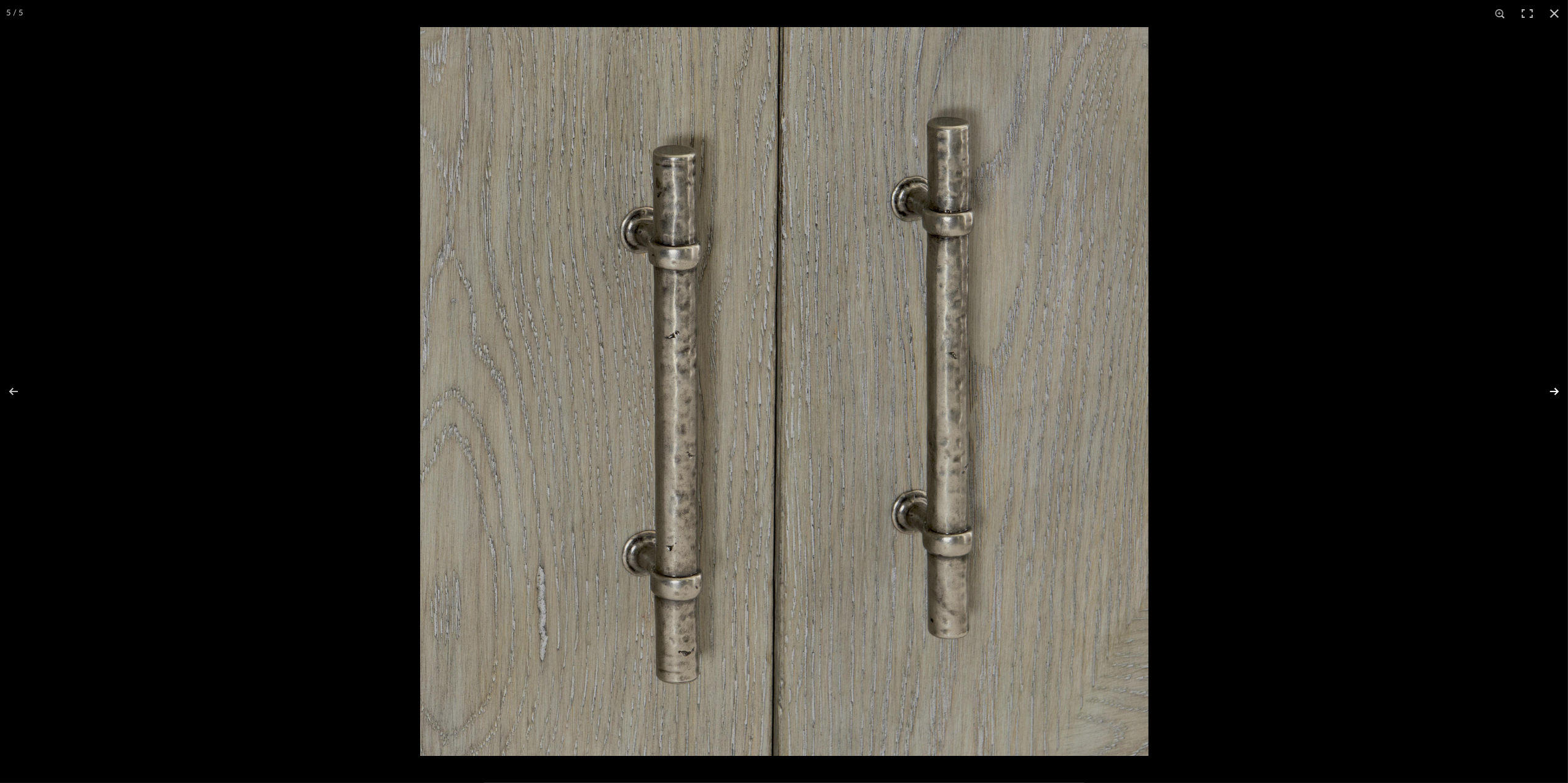
click at [1556, 390] on button at bounding box center [1545, 392] width 43 height 62
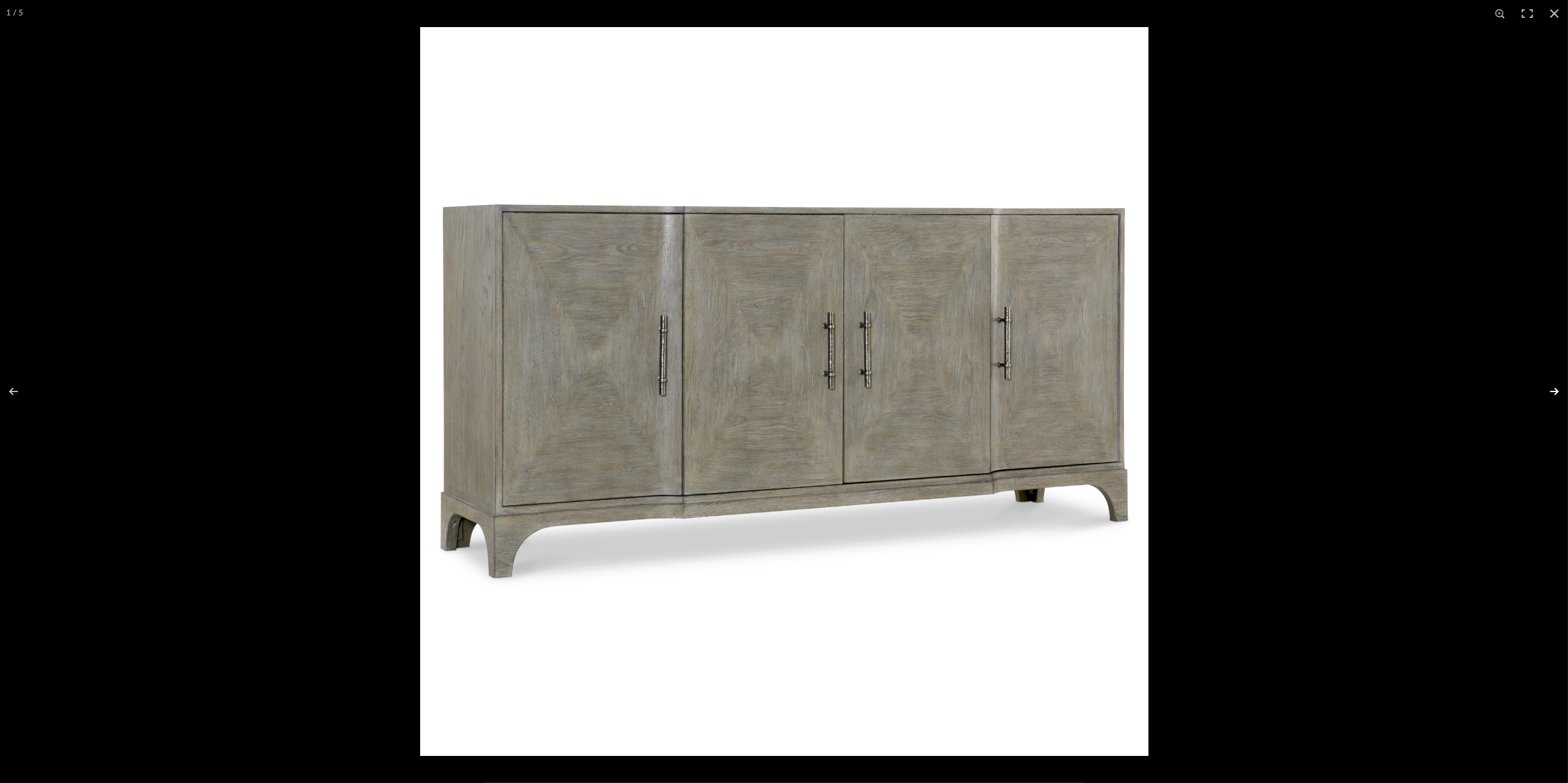
click at [1556, 390] on button at bounding box center [1545, 392] width 43 height 62
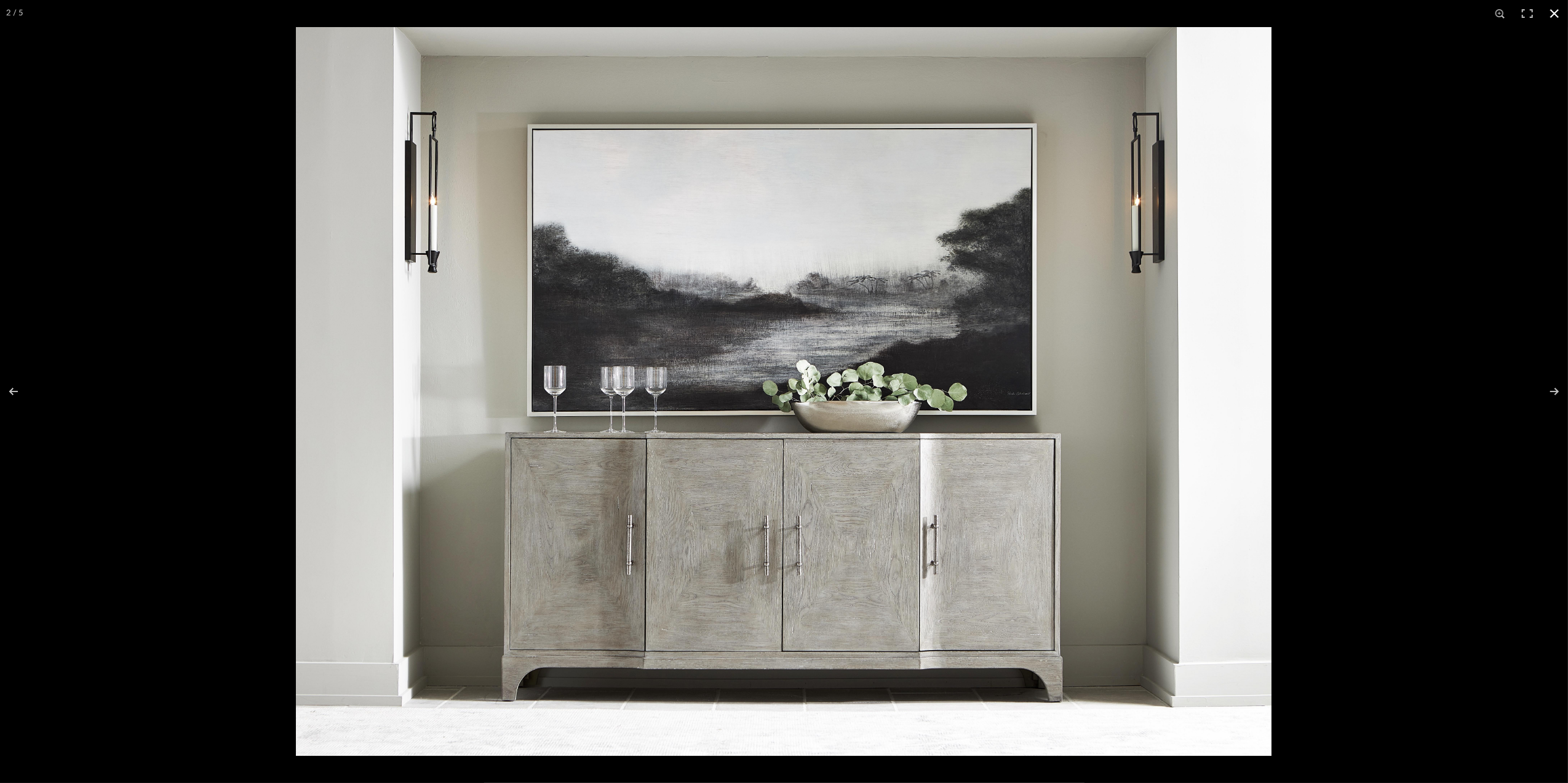
click at [1551, 13] on button at bounding box center [1554, 14] width 27 height 27
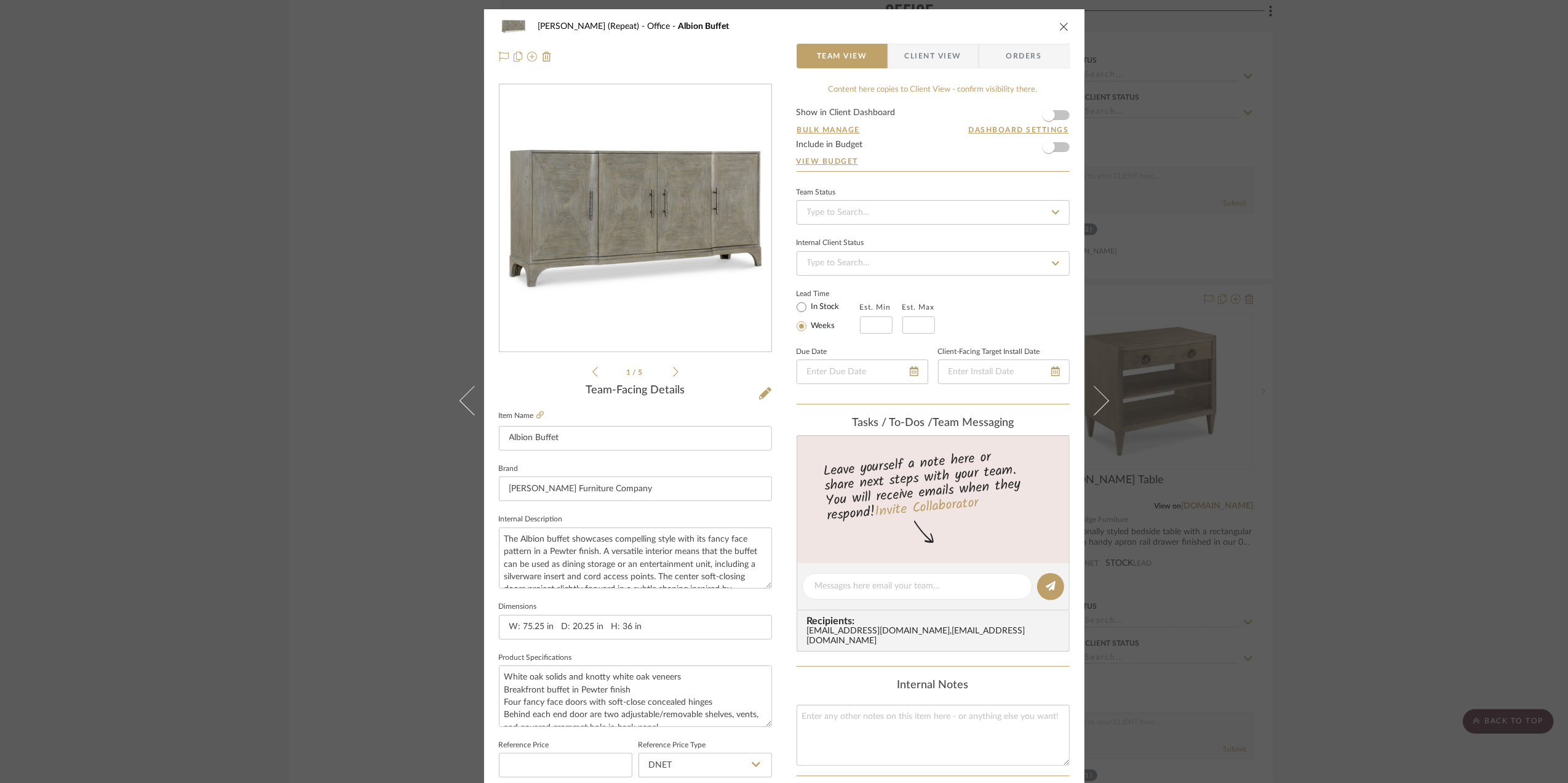
click at [1434, 348] on div "Stephanie Bergreen (Repeat) Office Albion Buffet Team View Client View Orders 1…" at bounding box center [784, 392] width 1568 height 783
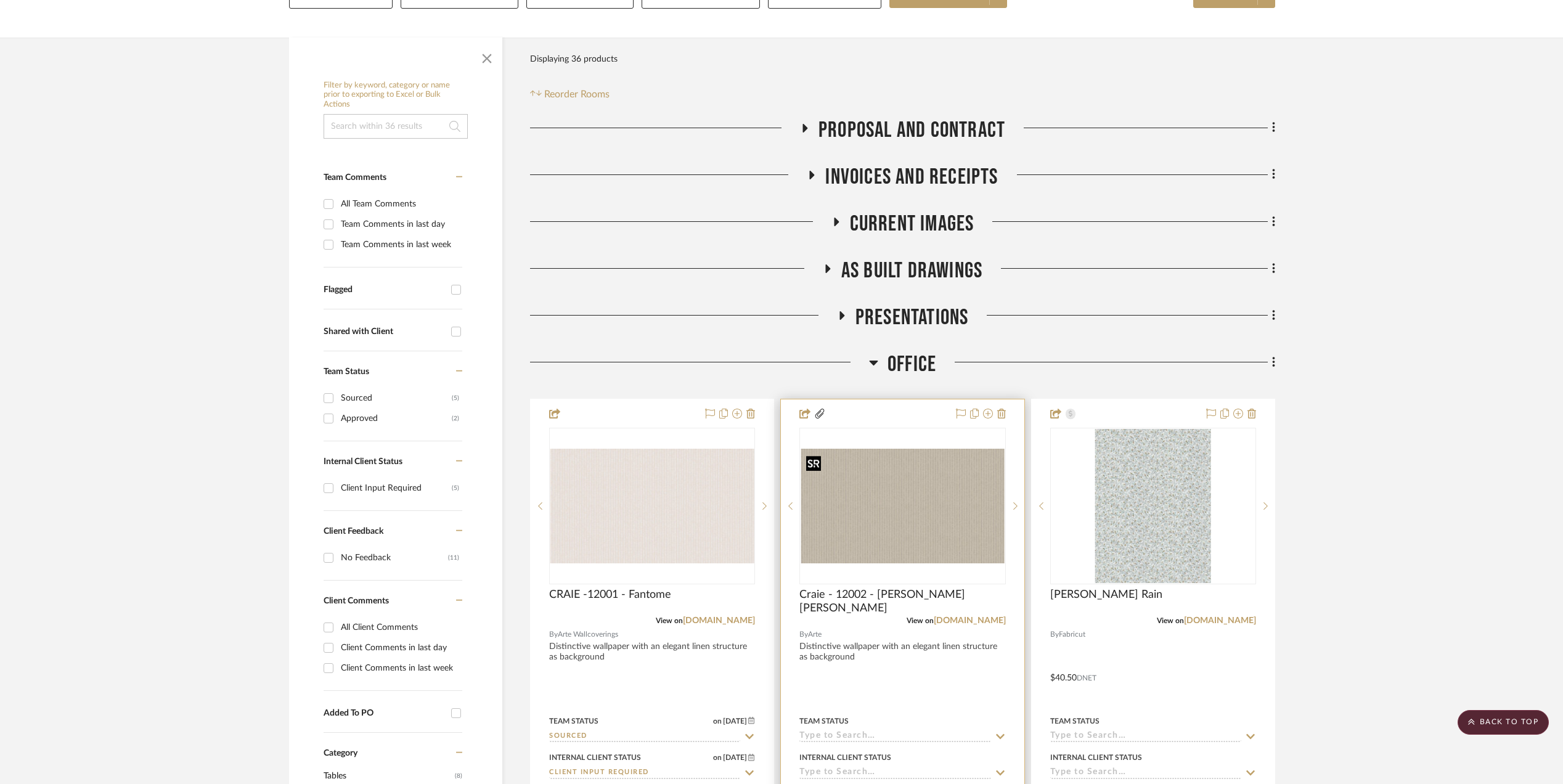
scroll to position [164, 0]
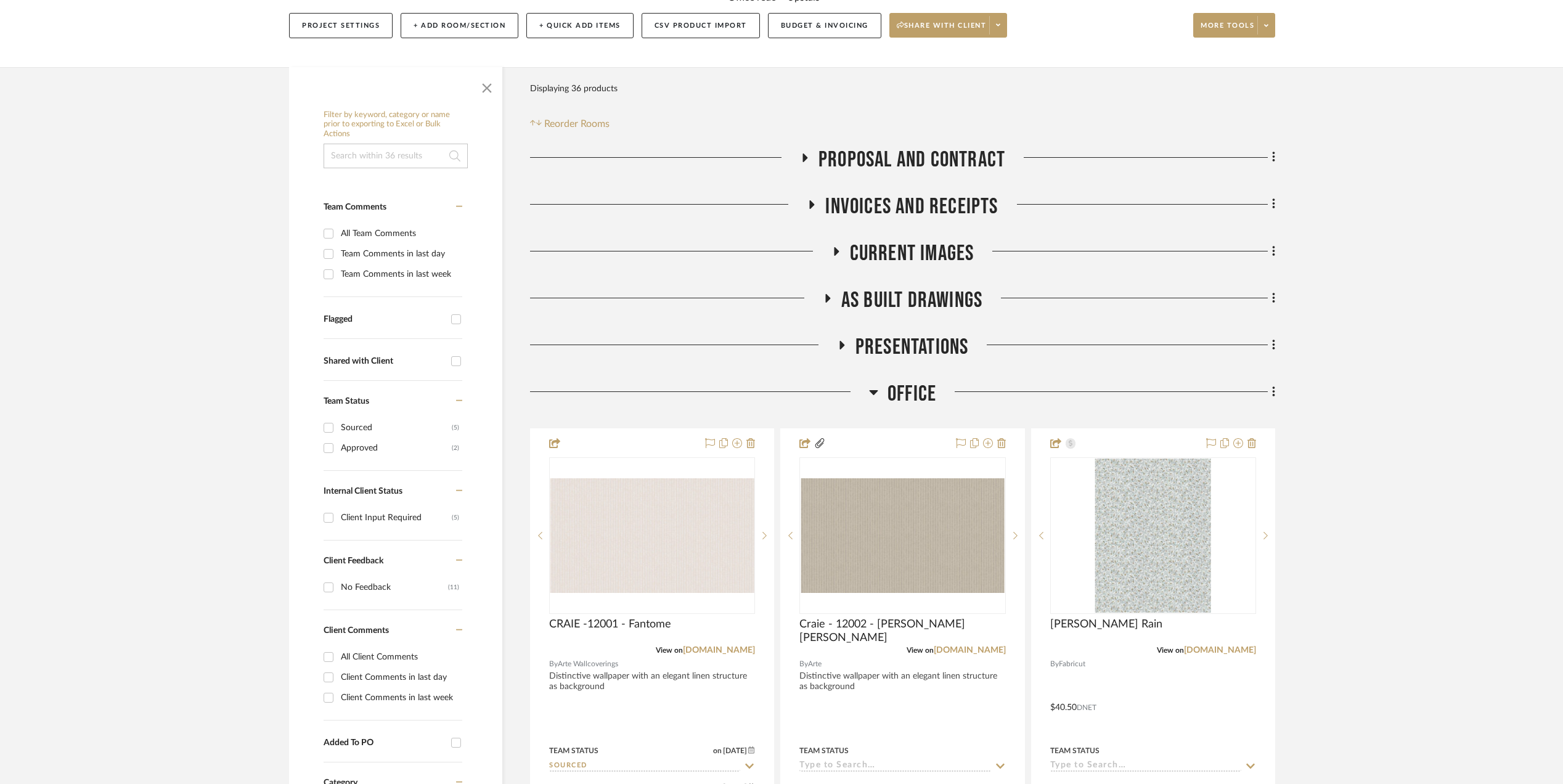
click at [837, 346] on icon at bounding box center [841, 346] width 15 height 9
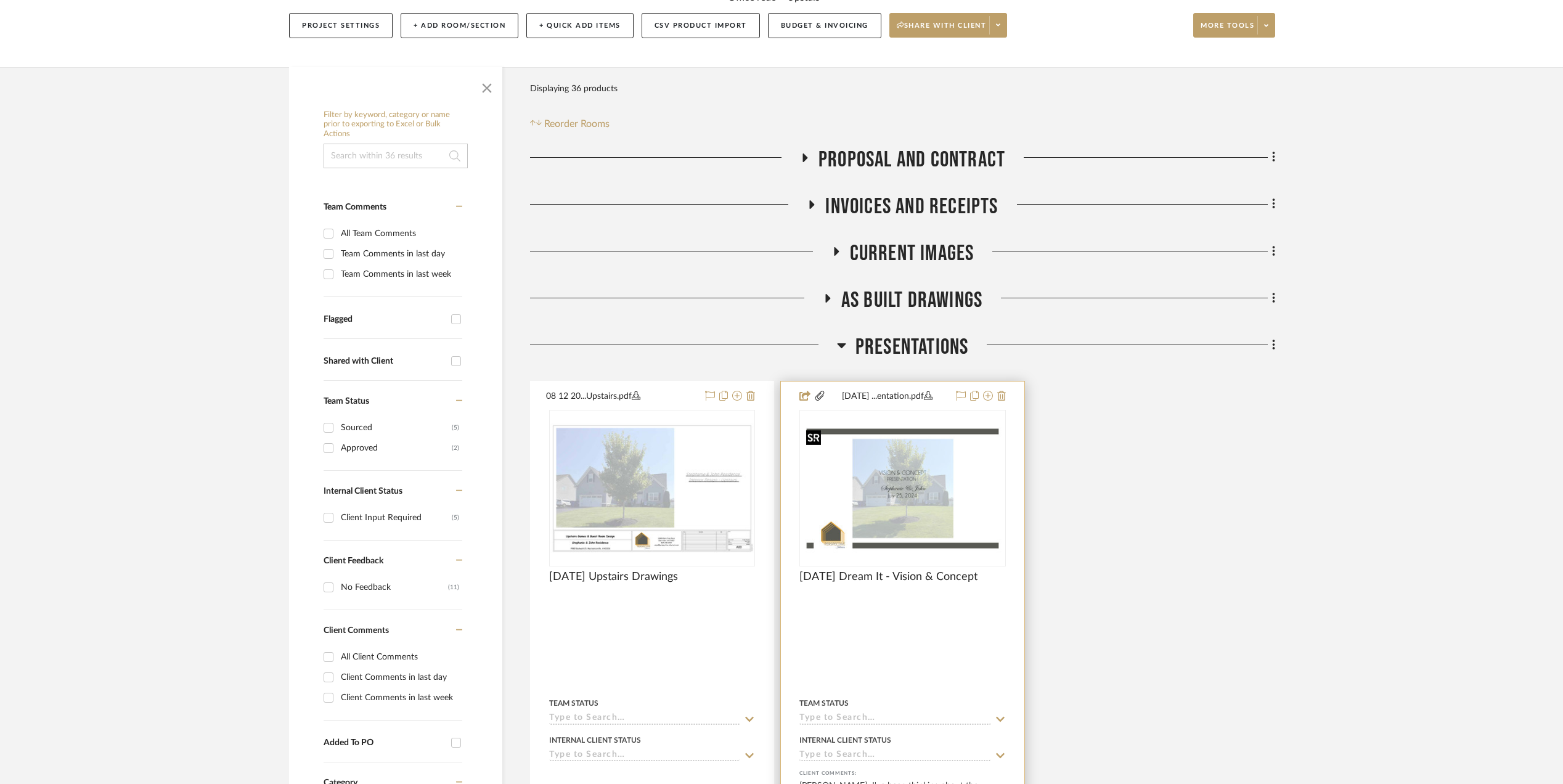
click at [911, 498] on img "0" at bounding box center [902, 489] width 203 height 131
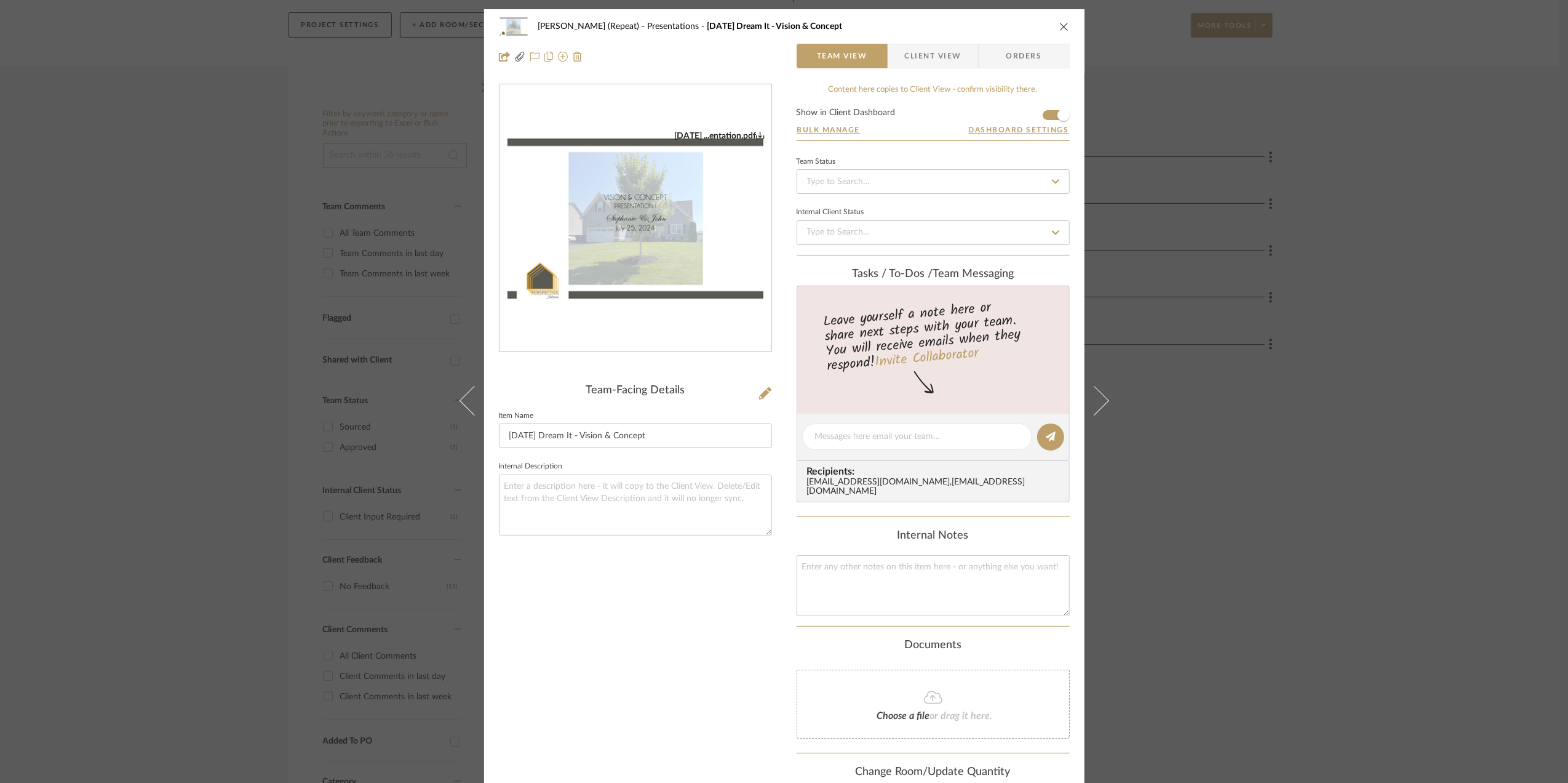
click at [648, 231] on img "0" at bounding box center [635, 218] width 272 height 176
click at [1381, 232] on div "Stephanie Bergreen (Repeat) Presentations 7.7.25 Dream It - Vision & Concept Te…" at bounding box center [784, 392] width 1568 height 783
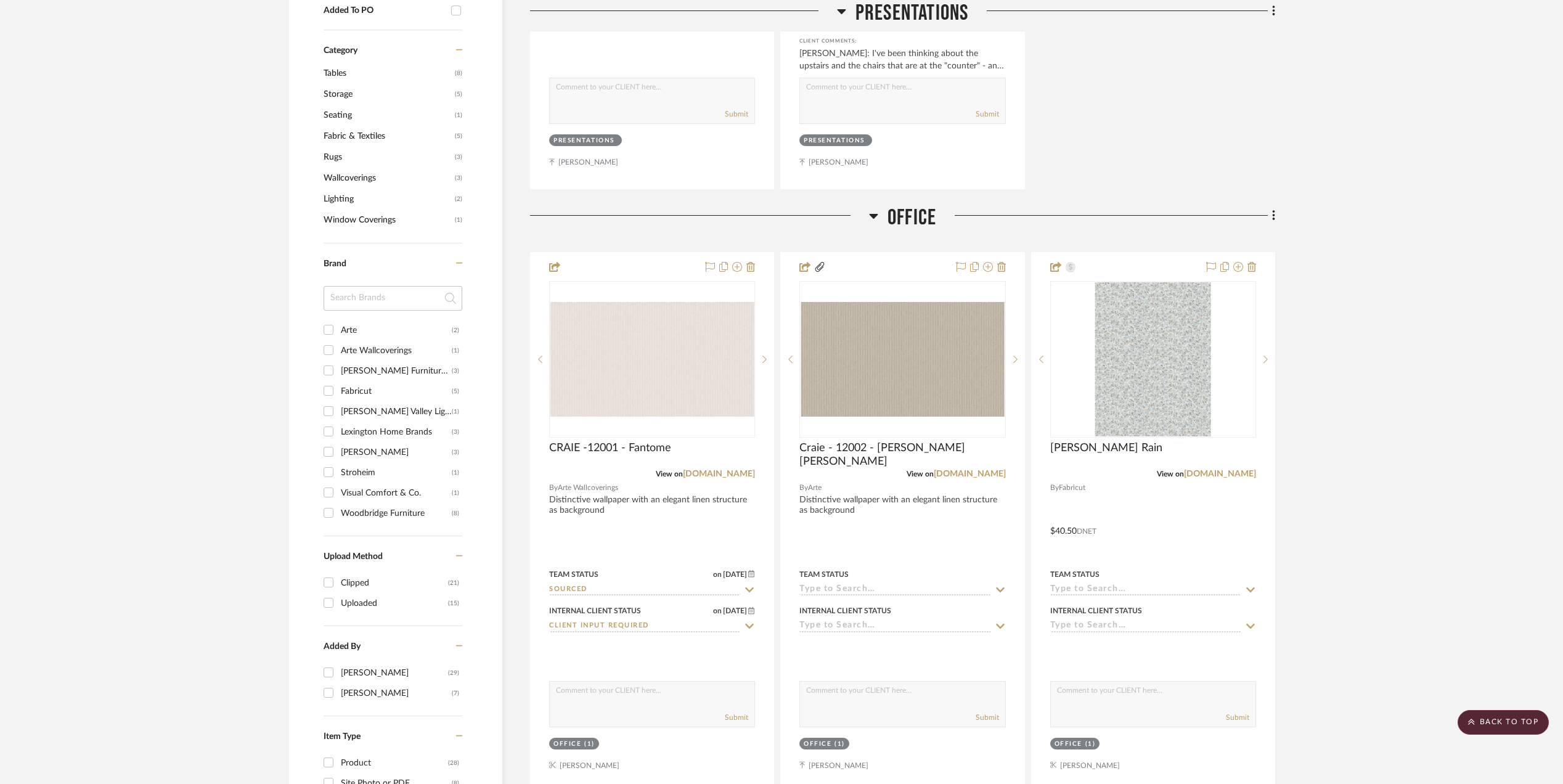
scroll to position [903, 0]
